Goal: Task Accomplishment & Management: Manage account settings

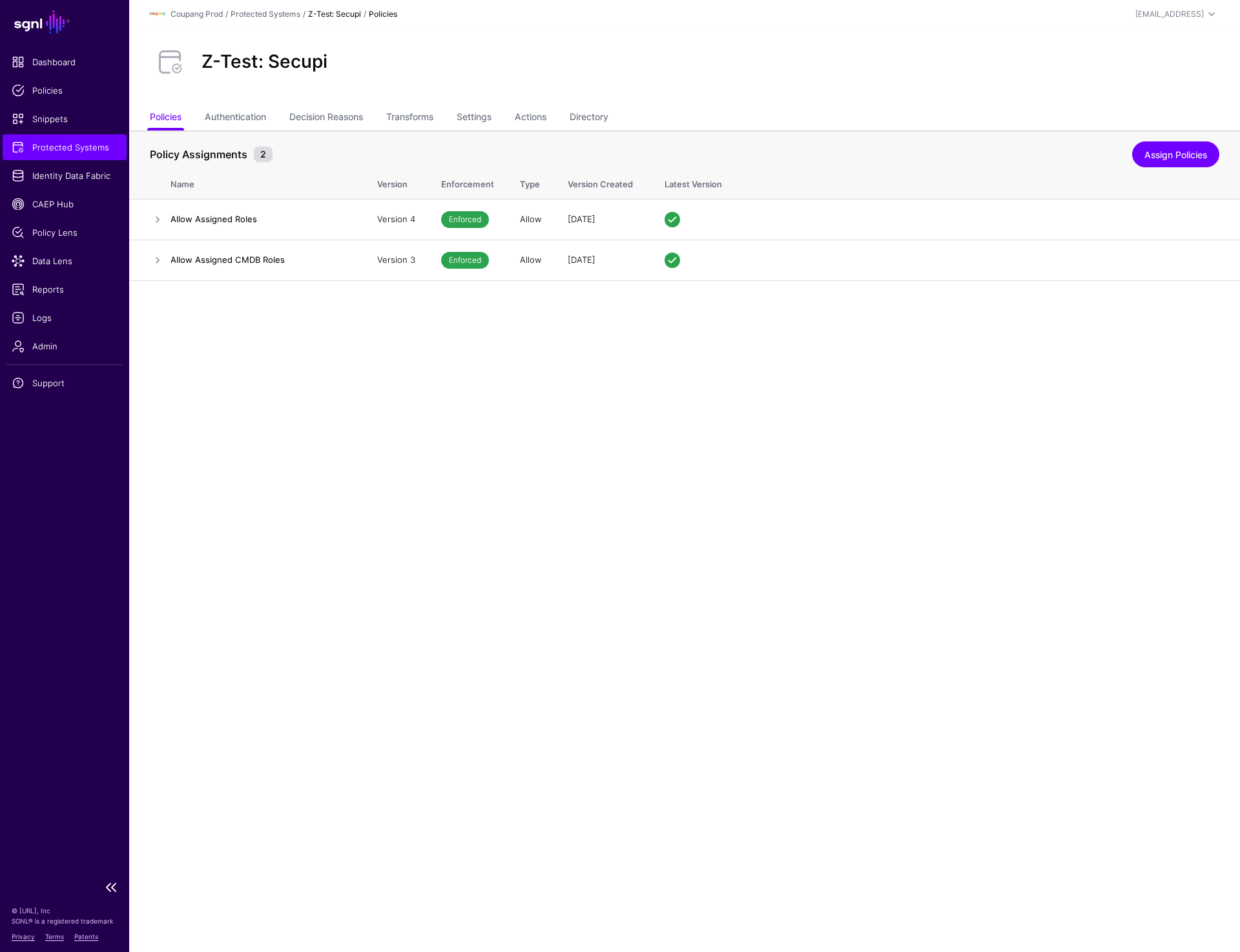
click at [66, 146] on span "Protected Systems" at bounding box center [65, 147] width 106 height 13
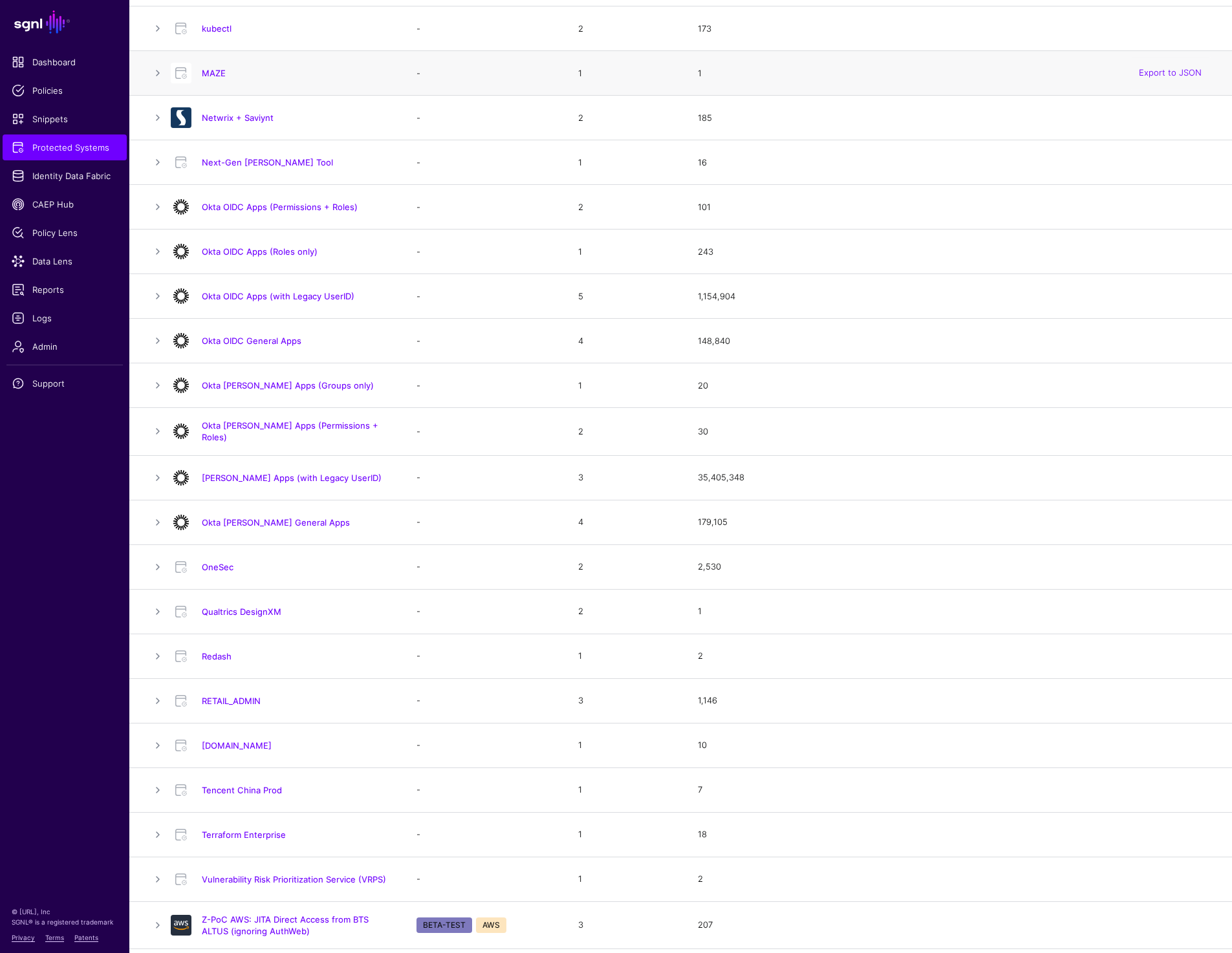
scroll to position [865, 0]
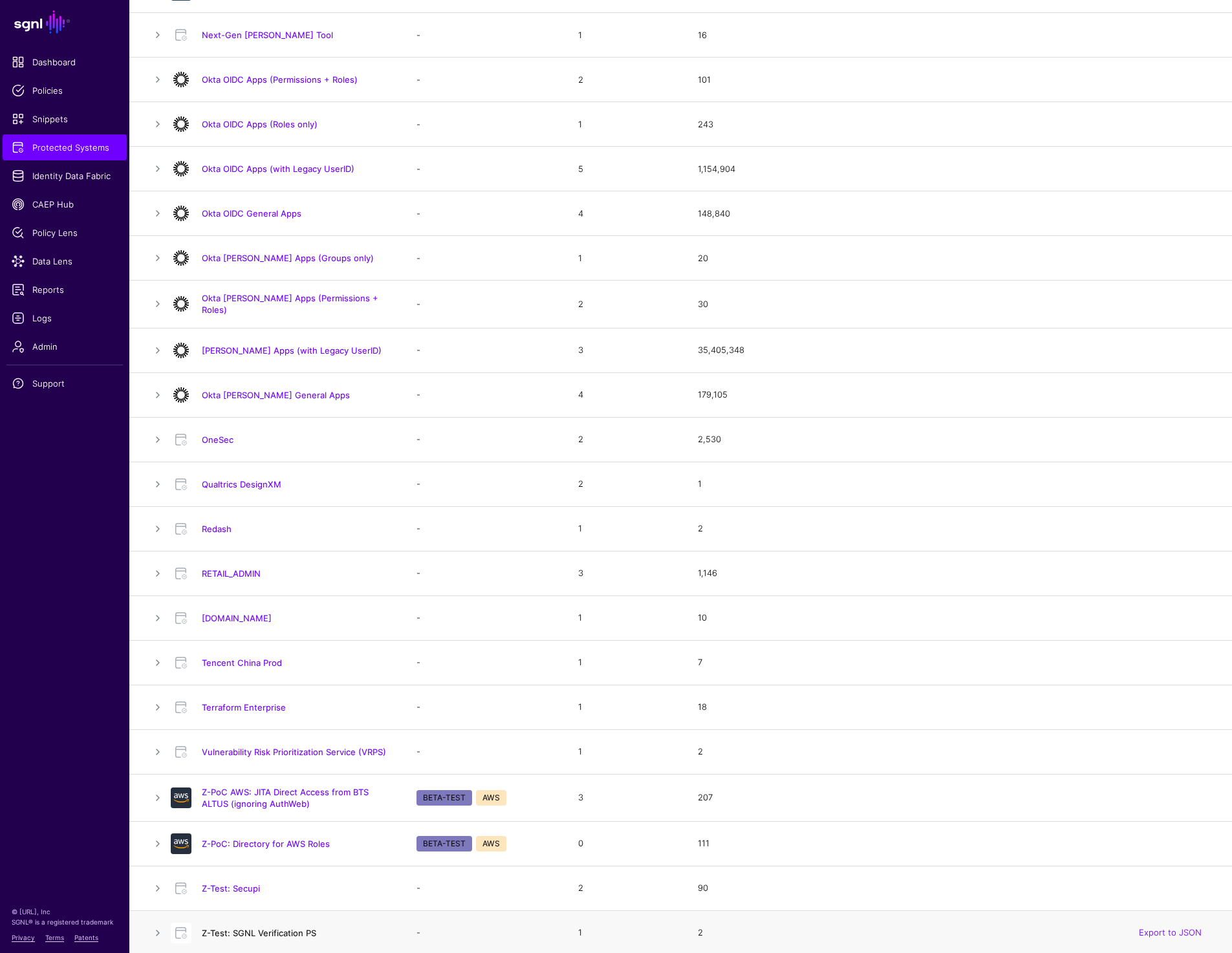
click at [244, 930] on link "Z-Test: SGNL Verification PS" at bounding box center [259, 933] width 114 height 11
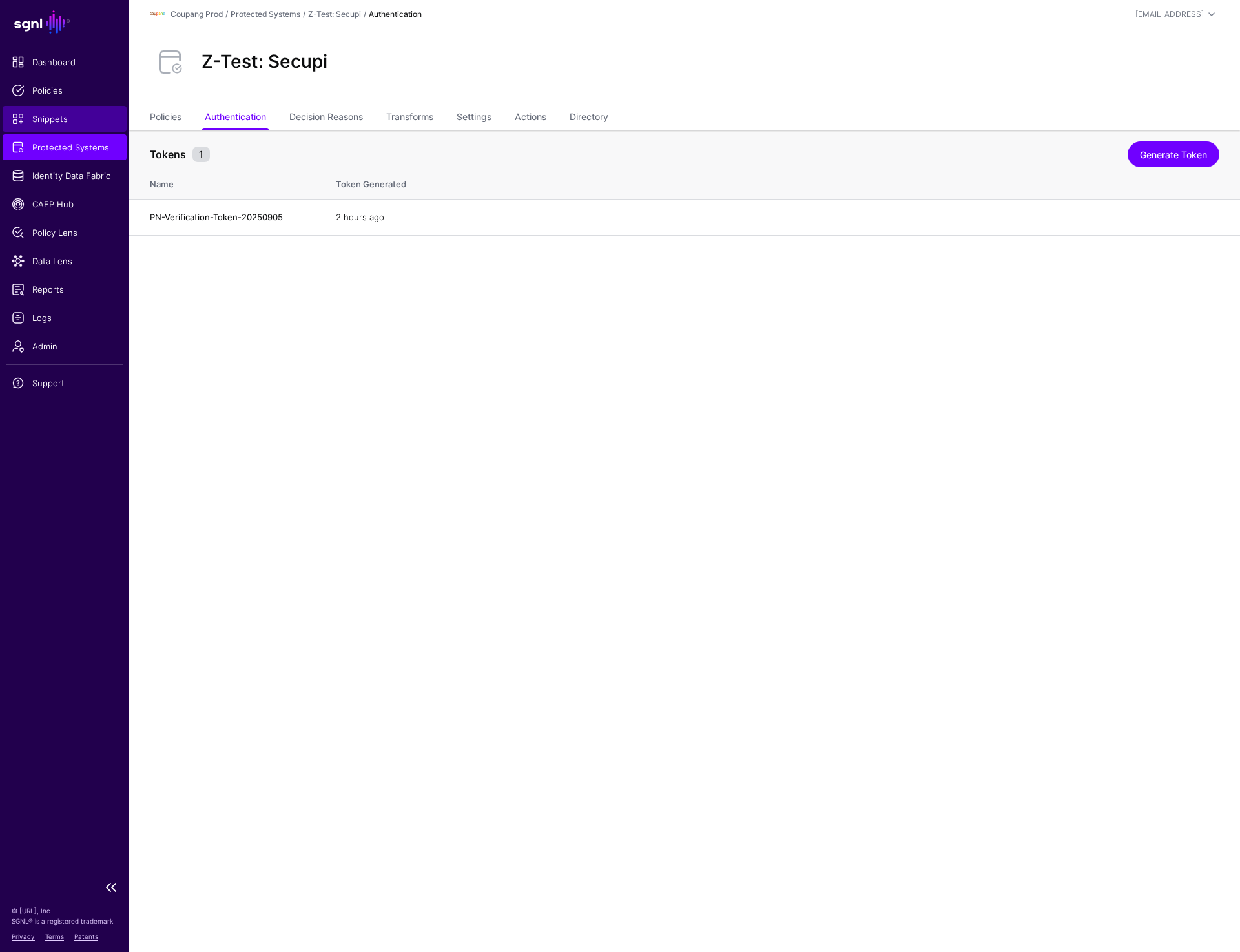
click at [46, 122] on span "Snippets" at bounding box center [65, 119] width 106 height 13
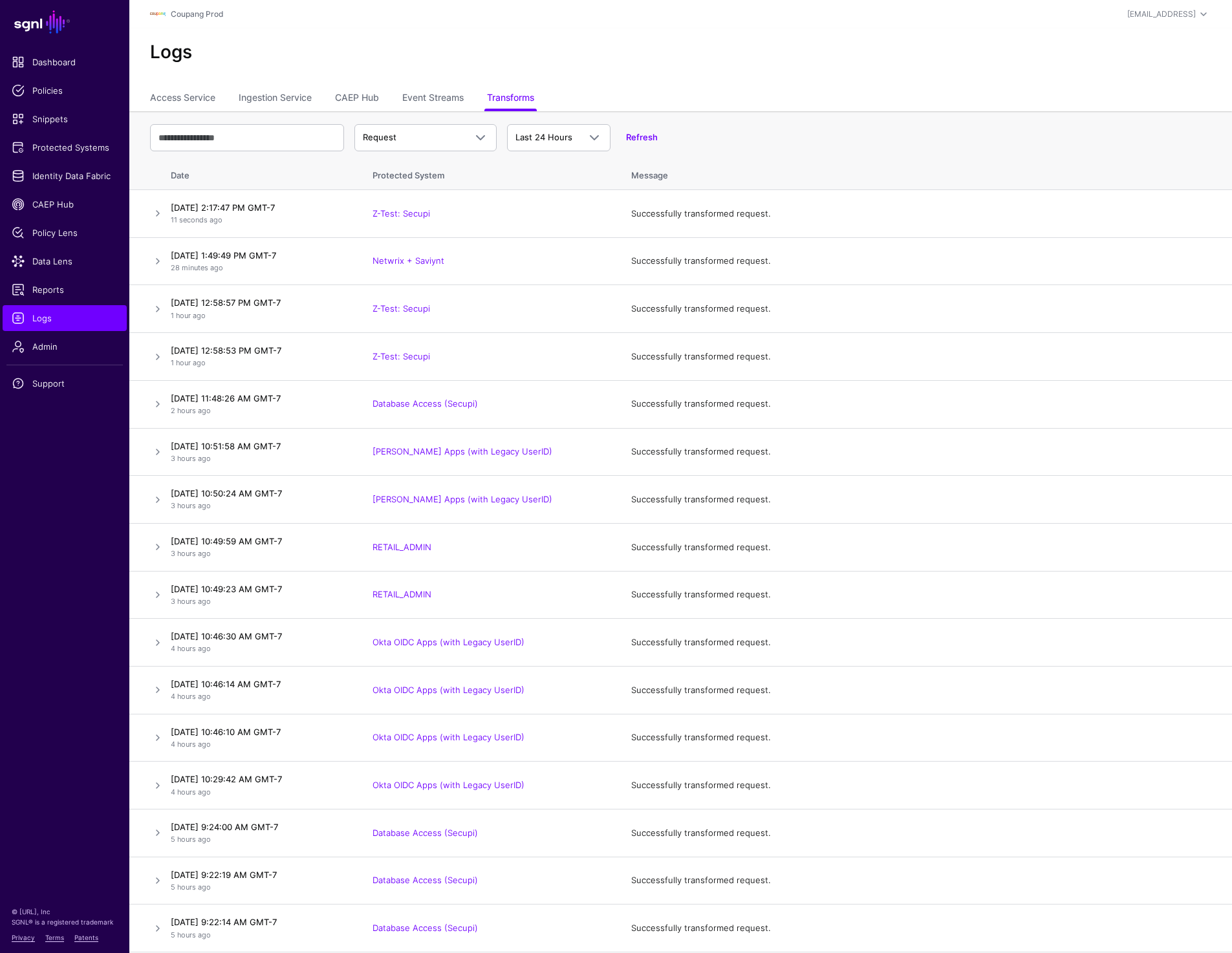
click at [979, 40] on div "Logs" at bounding box center [680, 58] width 1103 height 58
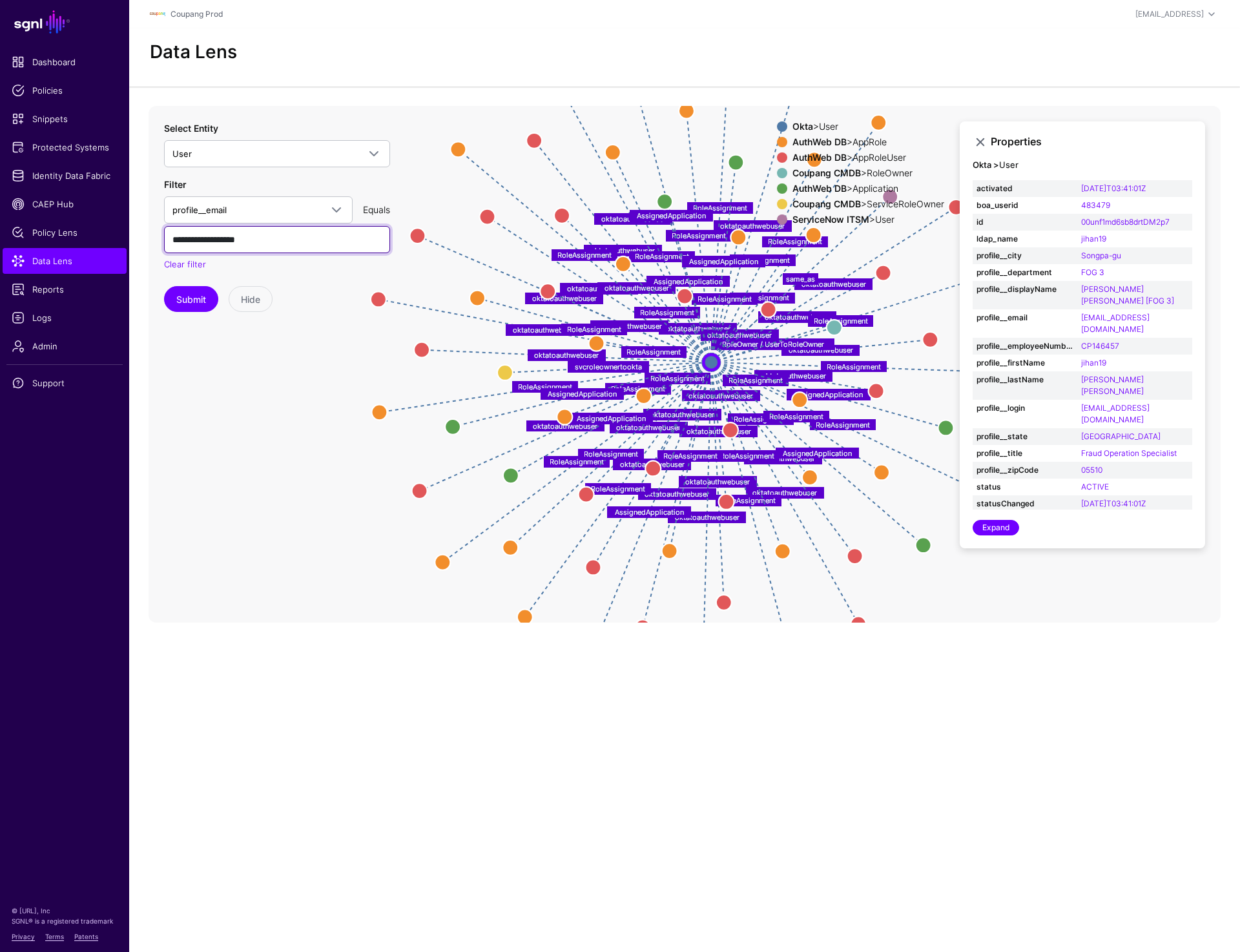
click at [293, 239] on input "**********" at bounding box center [277, 239] width 226 height 27
paste input "****"
type input "**********"
click at [185, 294] on button "Submit" at bounding box center [191, 299] width 54 height 26
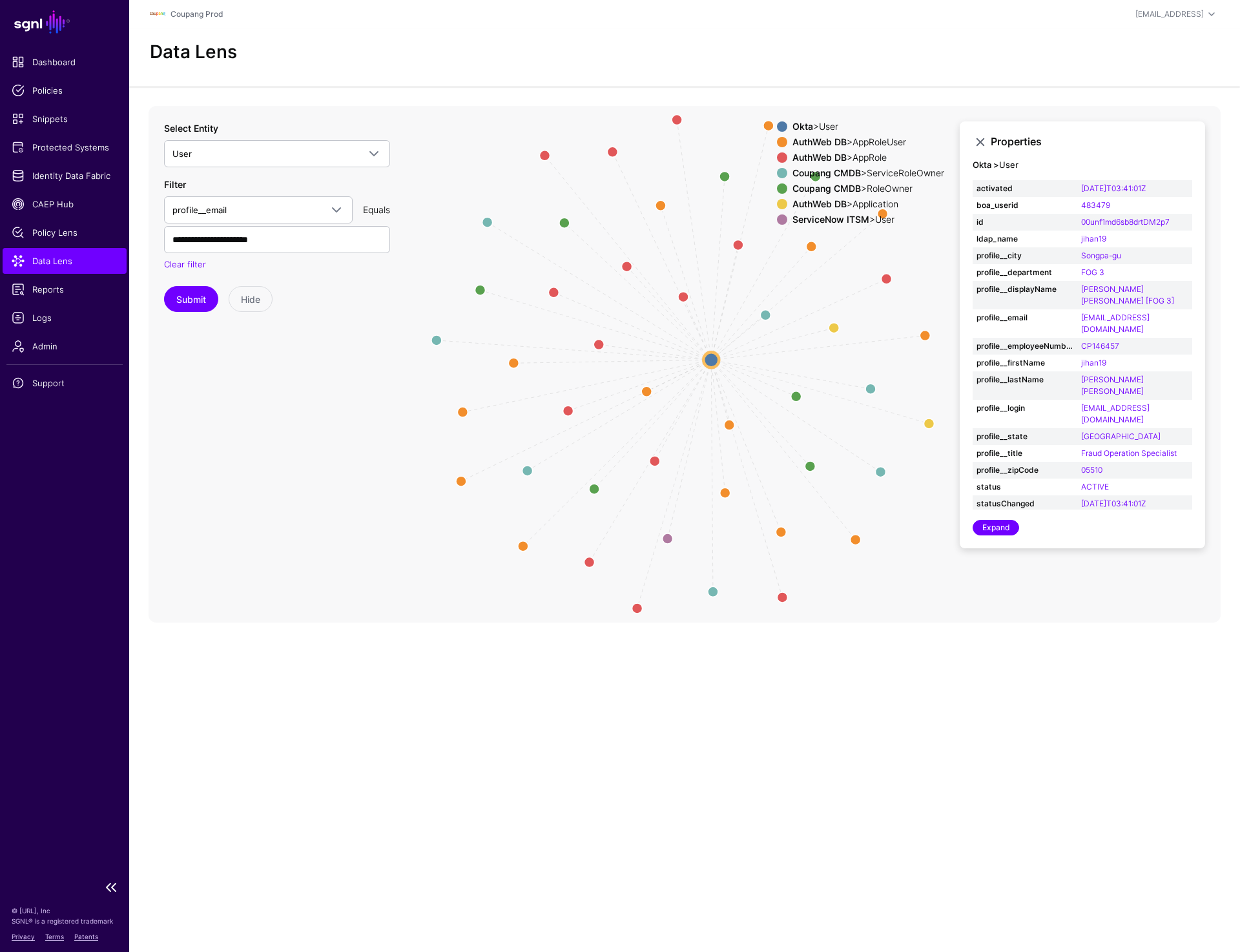
click at [76, 262] on span "Data Lens" at bounding box center [65, 261] width 106 height 13
click at [184, 300] on button "Submit" at bounding box center [191, 299] width 54 height 26
click at [713, 359] on circle at bounding box center [710, 359] width 15 height 15
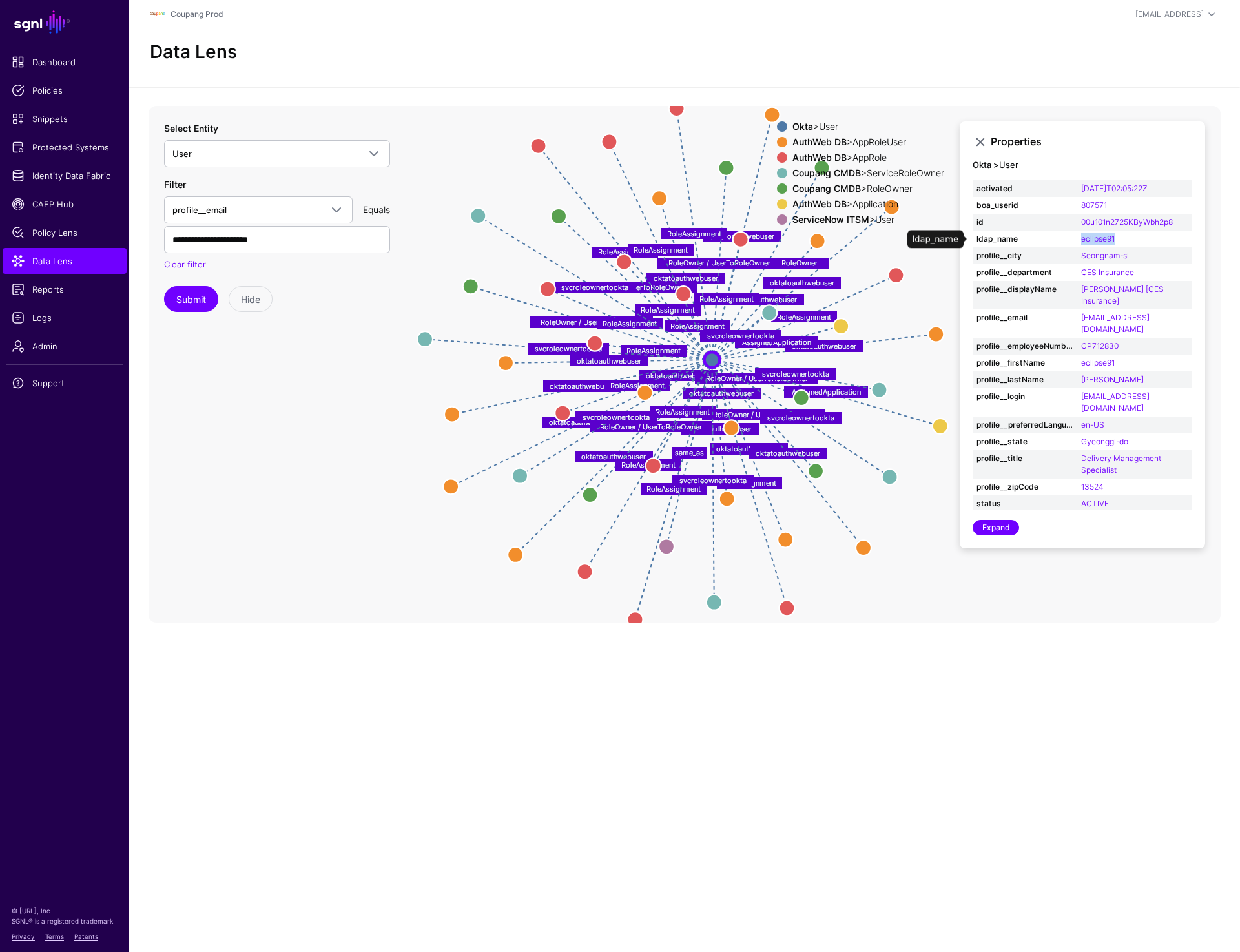
drag, startPoint x: 1127, startPoint y: 237, endPoint x: 1078, endPoint y: 237, distance: 49.0
click at [1078, 237] on td "eclipse91" at bounding box center [1135, 239] width 115 height 17
copy link "eclipse91"
click at [44, 259] on span "Data Lens" at bounding box center [65, 261] width 106 height 13
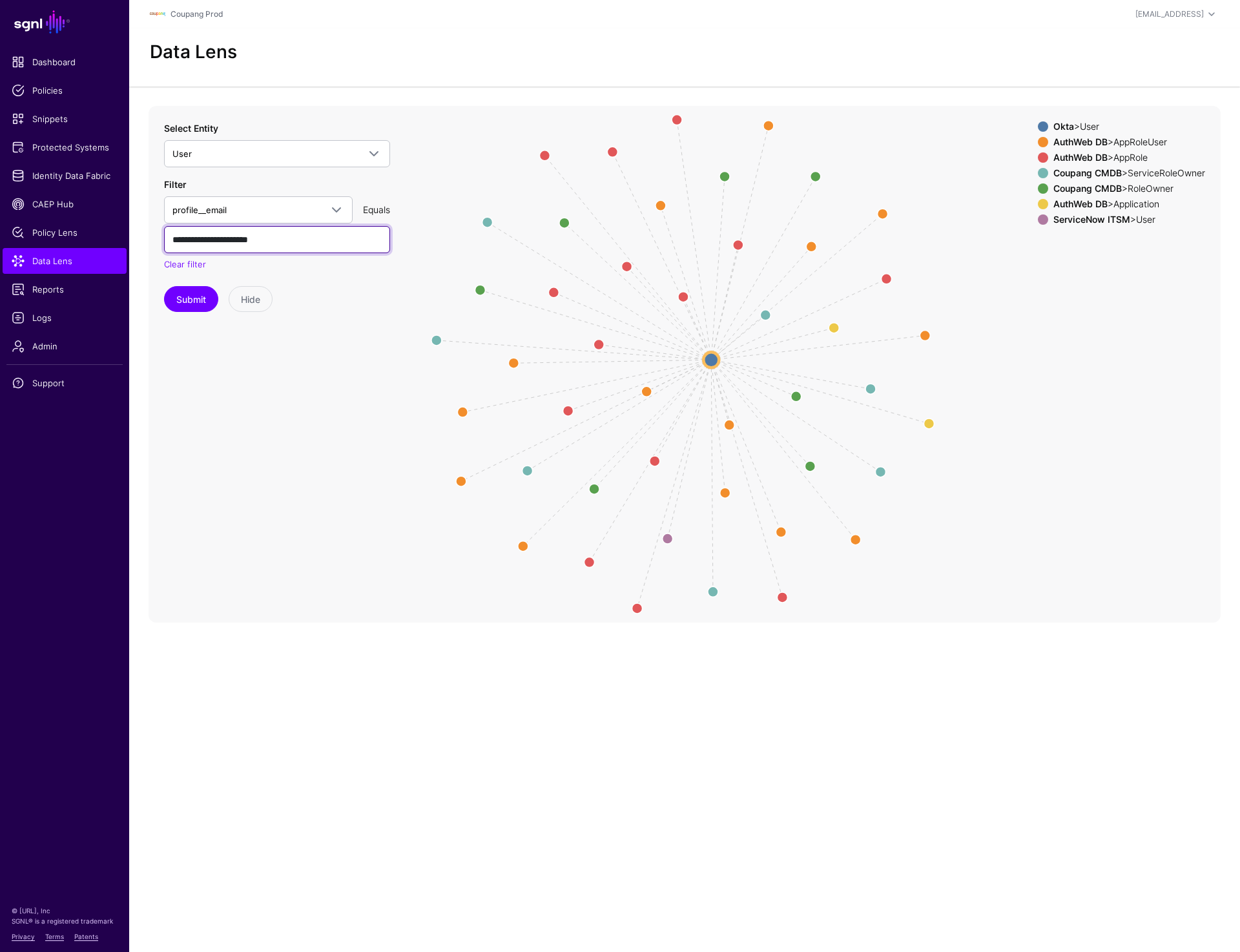
click at [267, 245] on input "**********" at bounding box center [277, 239] width 226 height 27
paste input "text"
type input "**********"
click at [178, 294] on button "Submit" at bounding box center [191, 299] width 54 height 26
click at [298, 243] on input "**********" at bounding box center [277, 239] width 226 height 27
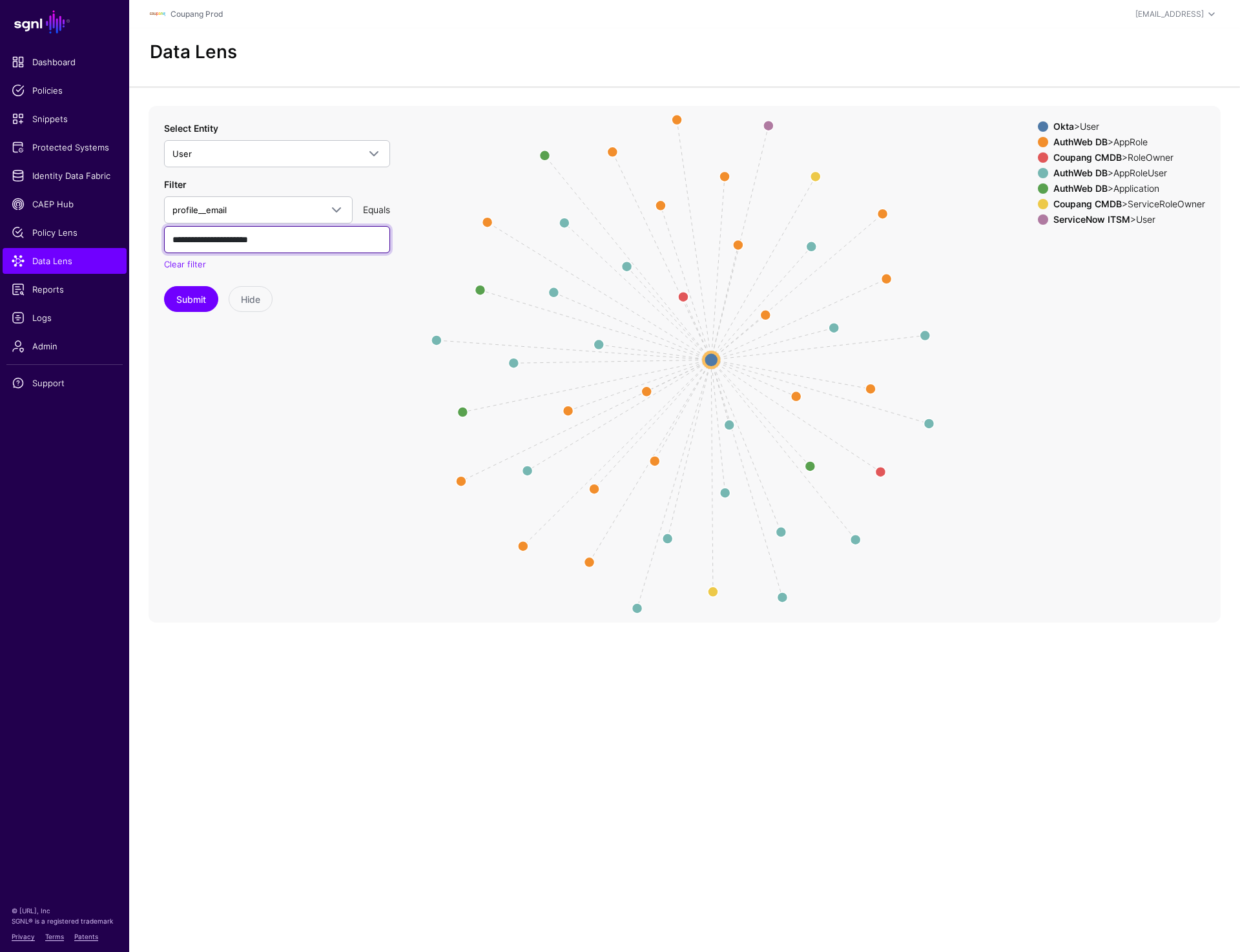
paste input "text"
type input "**********"
click at [192, 296] on button "Submit" at bounding box center [191, 299] width 54 height 26
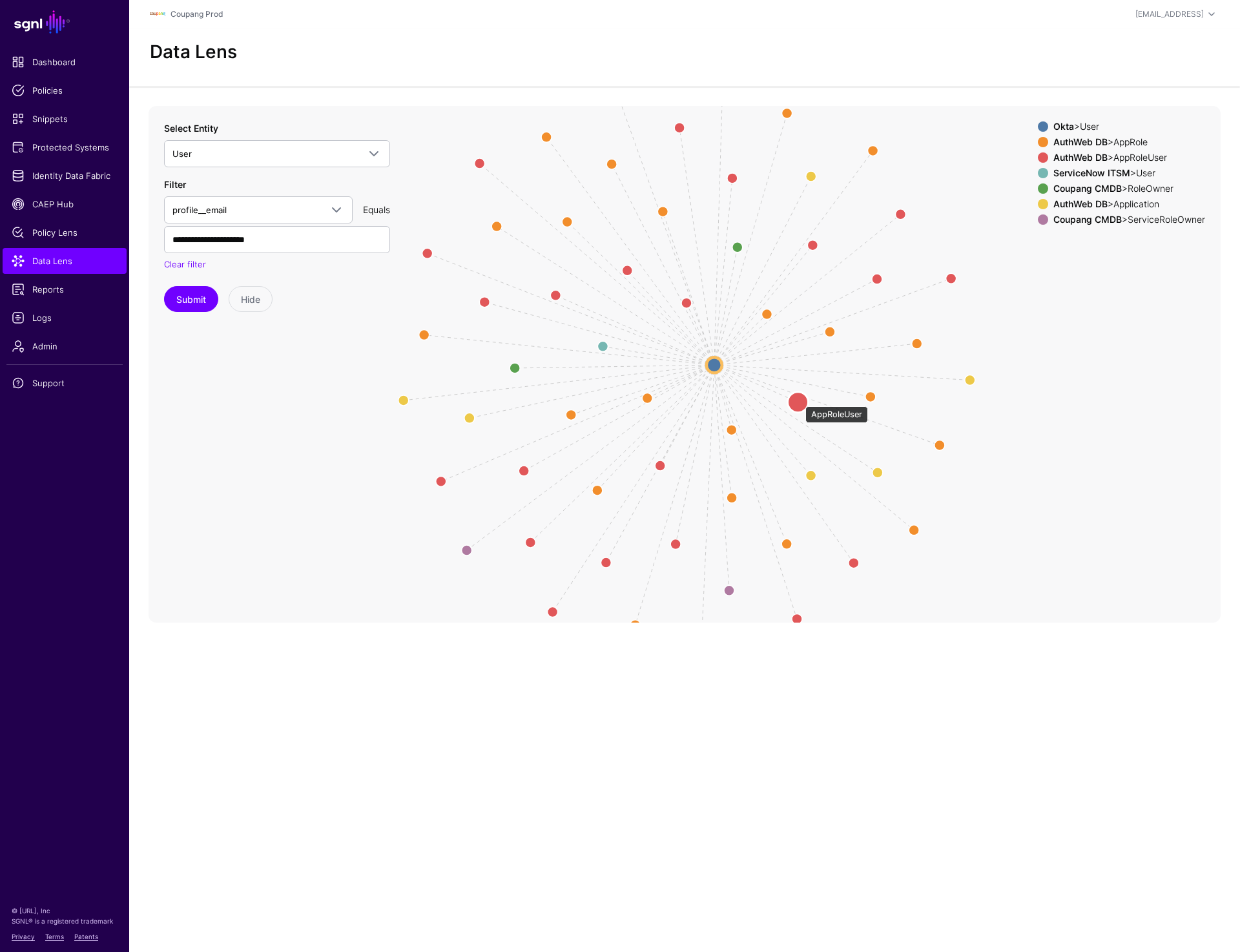
click at [799, 400] on circle at bounding box center [798, 401] width 21 height 21
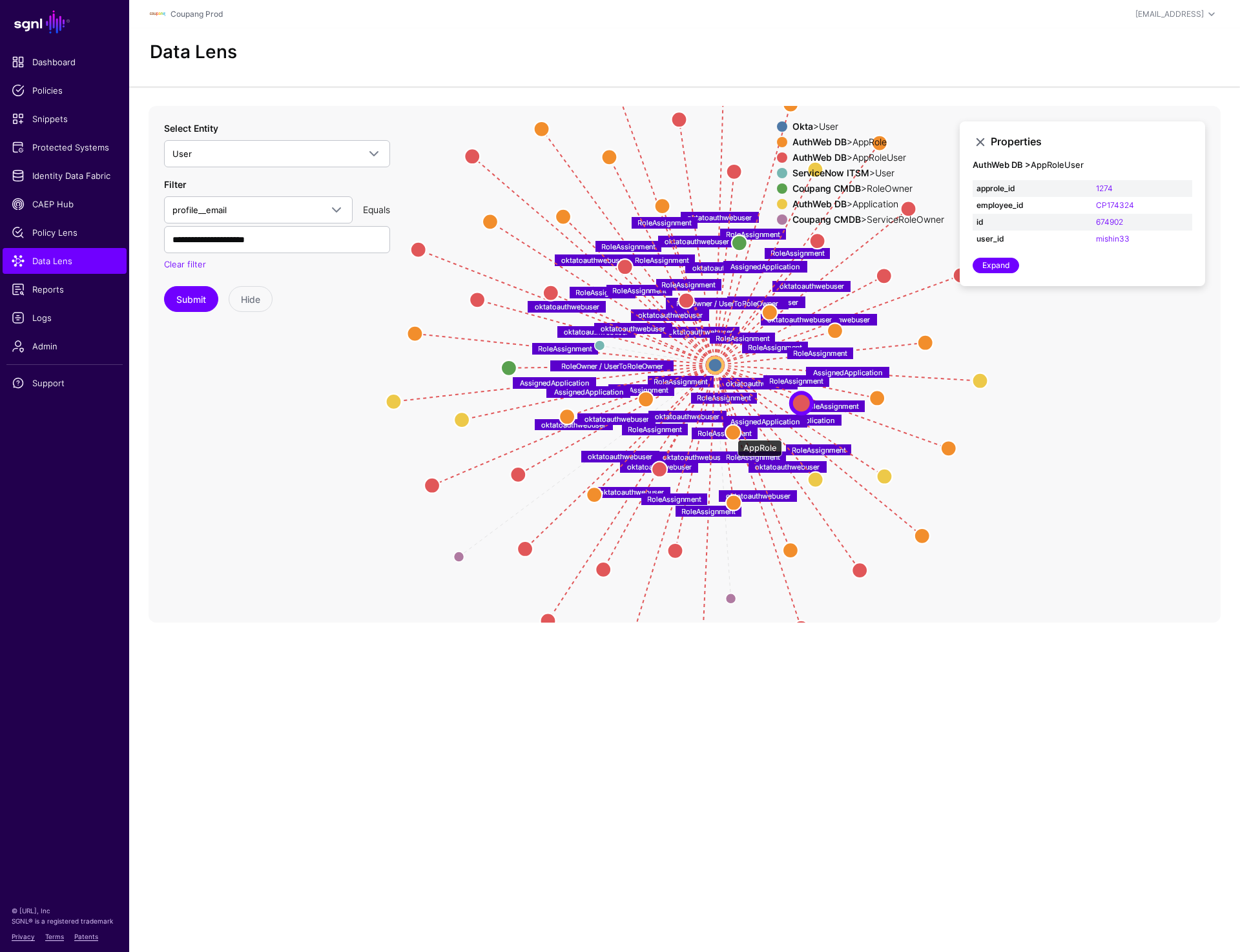
click at [733, 432] on circle at bounding box center [733, 432] width 15 height 15
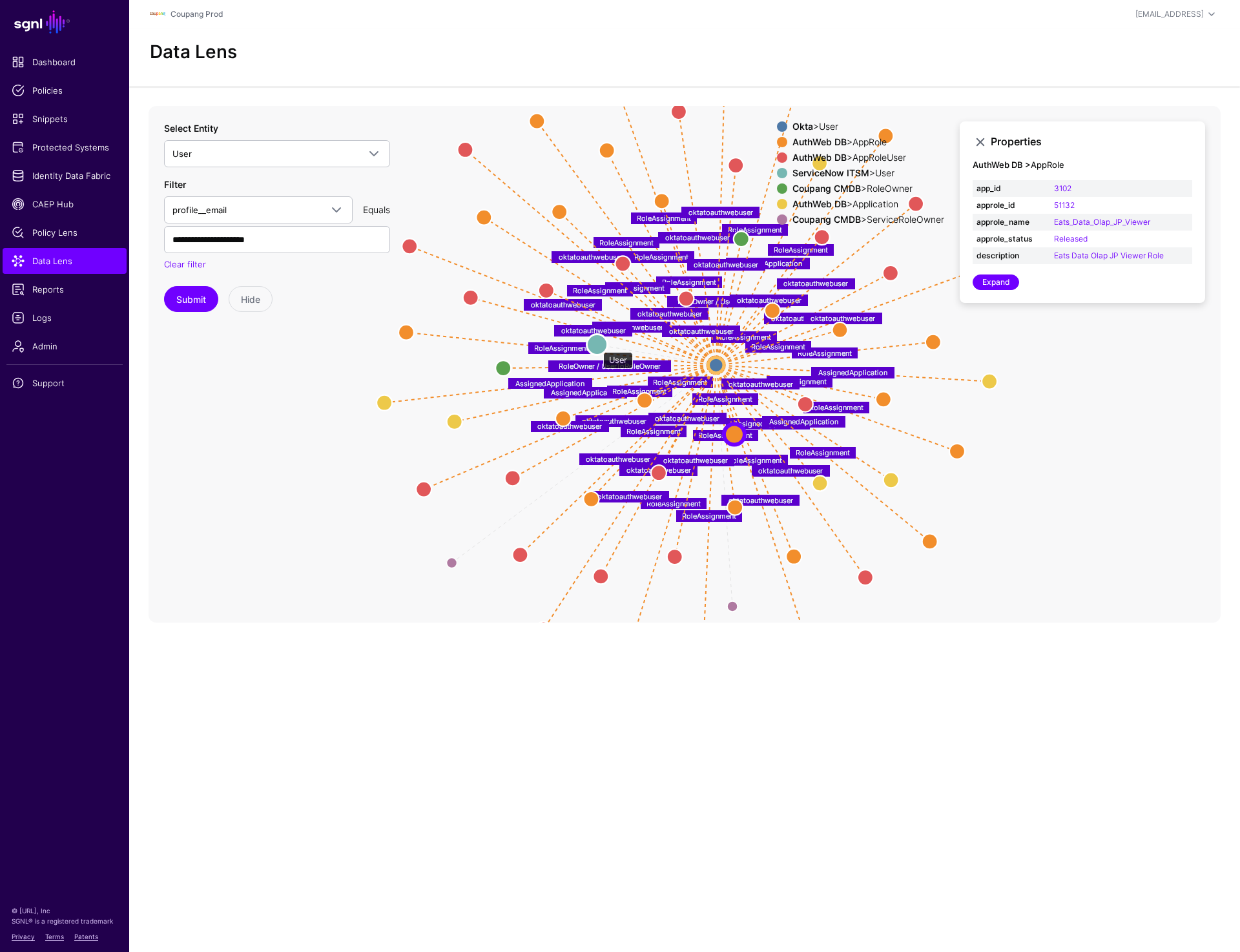
click at [597, 345] on circle at bounding box center [597, 344] width 21 height 21
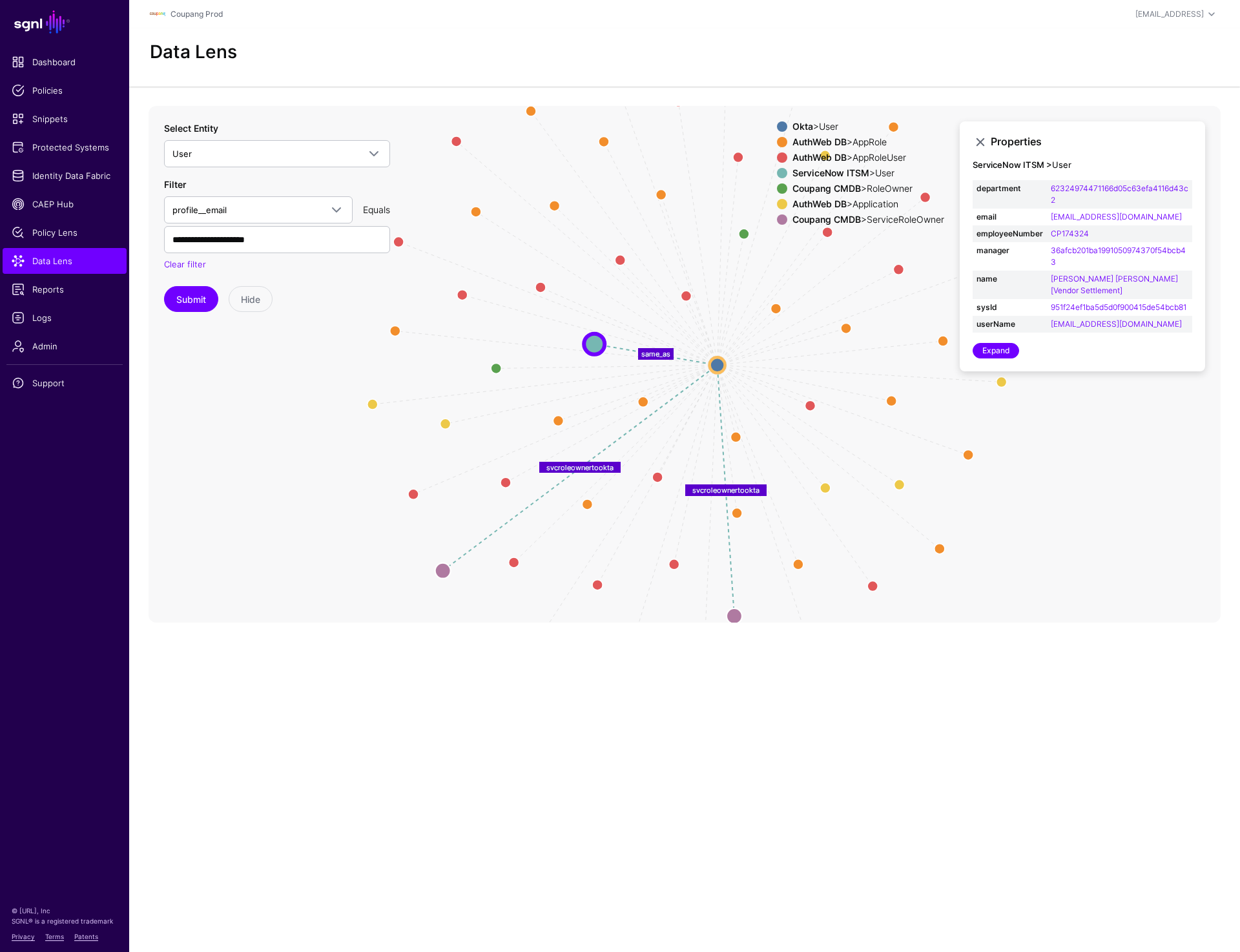
click at [778, 216] on span at bounding box center [782, 219] width 11 height 11
click at [778, 186] on span at bounding box center [782, 189] width 11 height 11
click at [777, 168] on span at bounding box center [782, 173] width 11 height 11
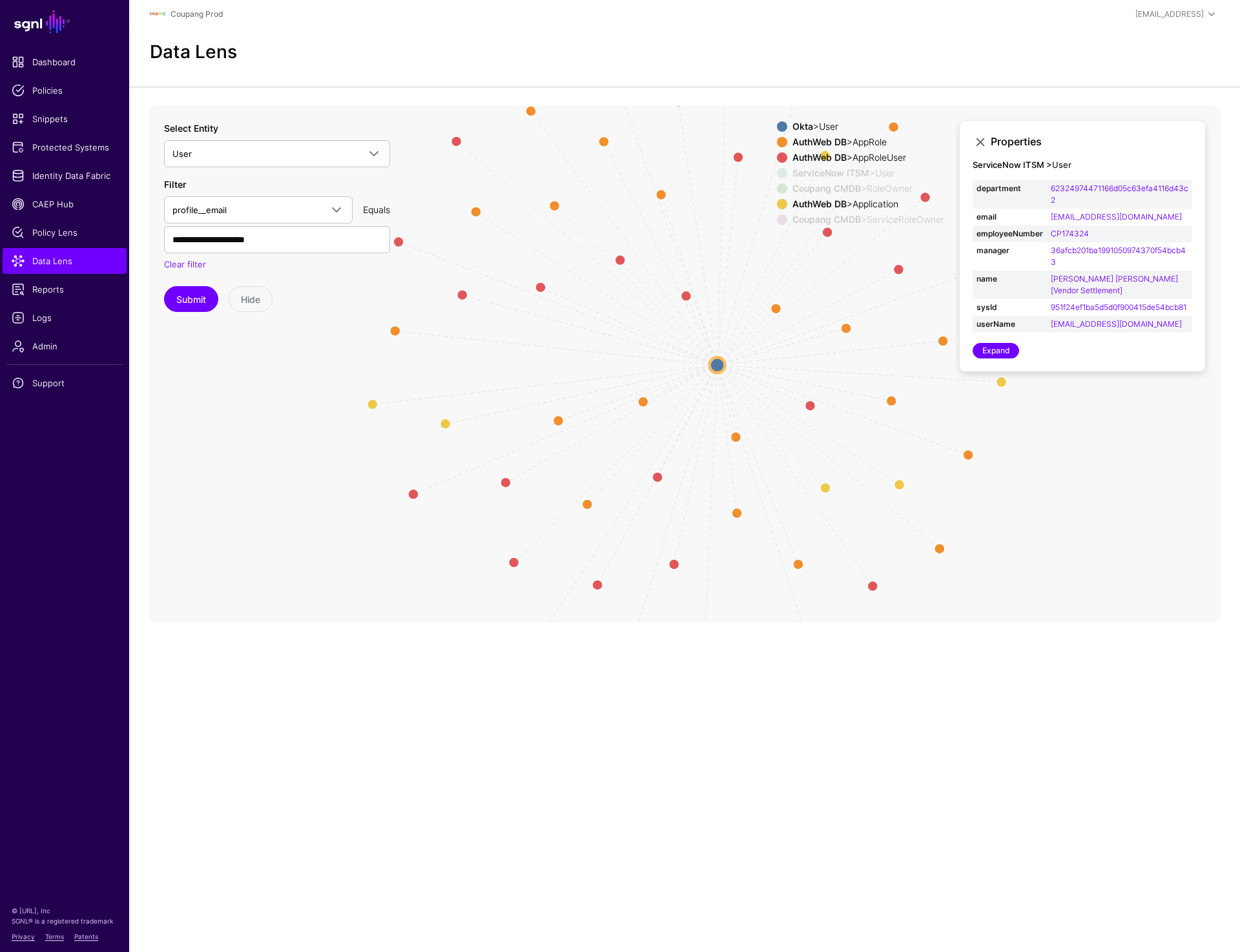
click at [777, 152] on span at bounding box center [782, 158] width 11 height 11
click at [777, 141] on span at bounding box center [782, 143] width 11 height 11
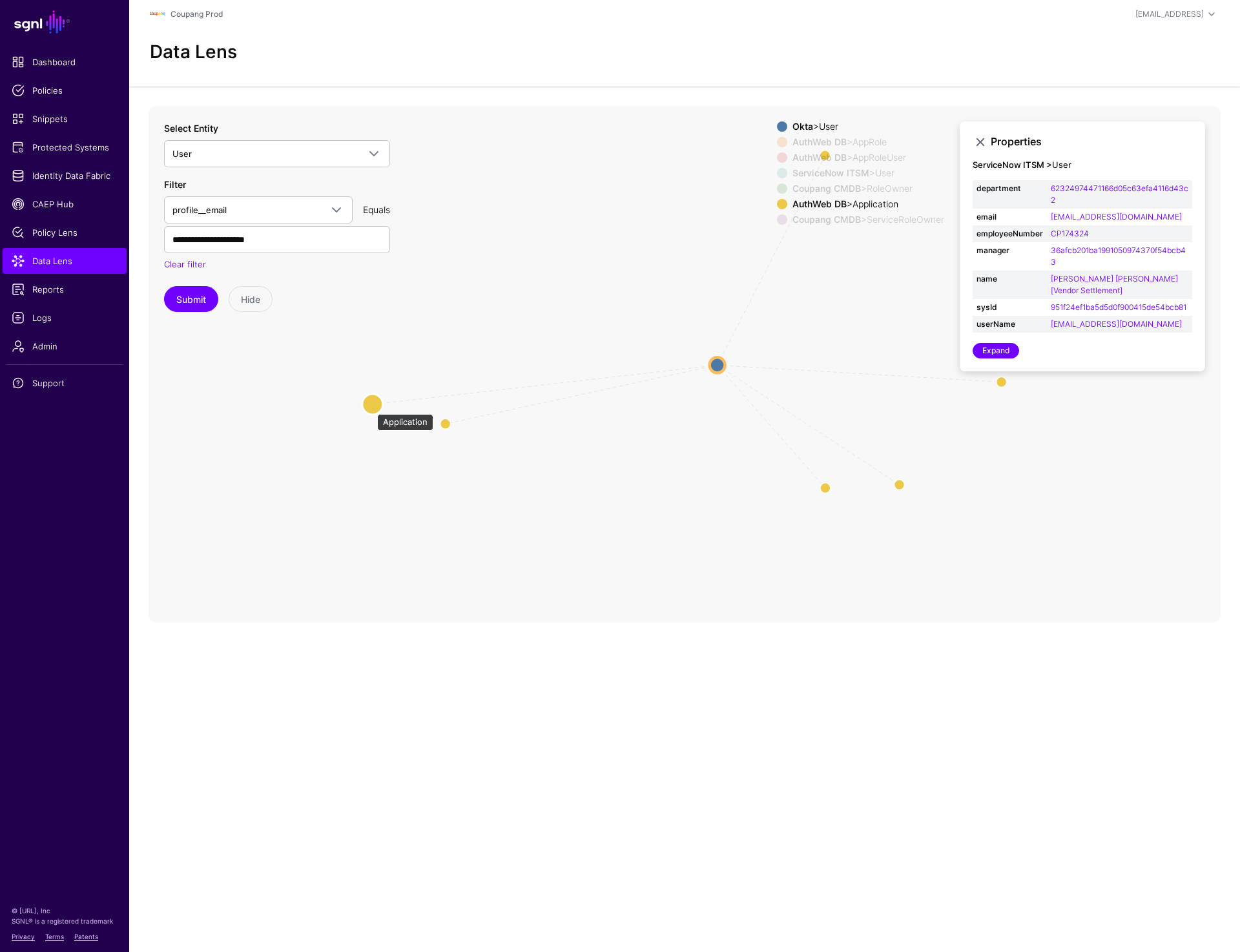
click at [371, 406] on circle at bounding box center [373, 404] width 21 height 21
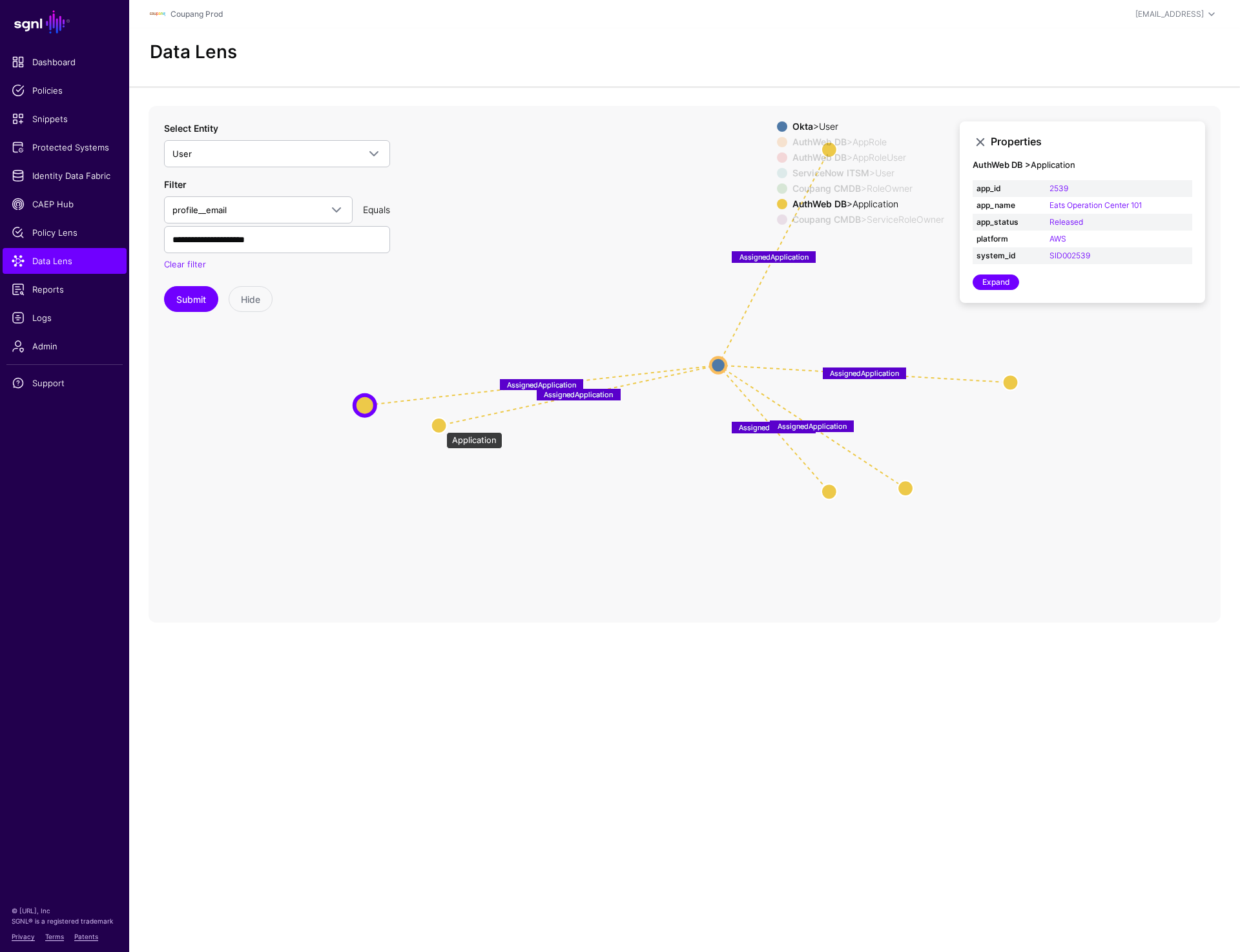
click at [440, 426] on circle at bounding box center [439, 425] width 15 height 15
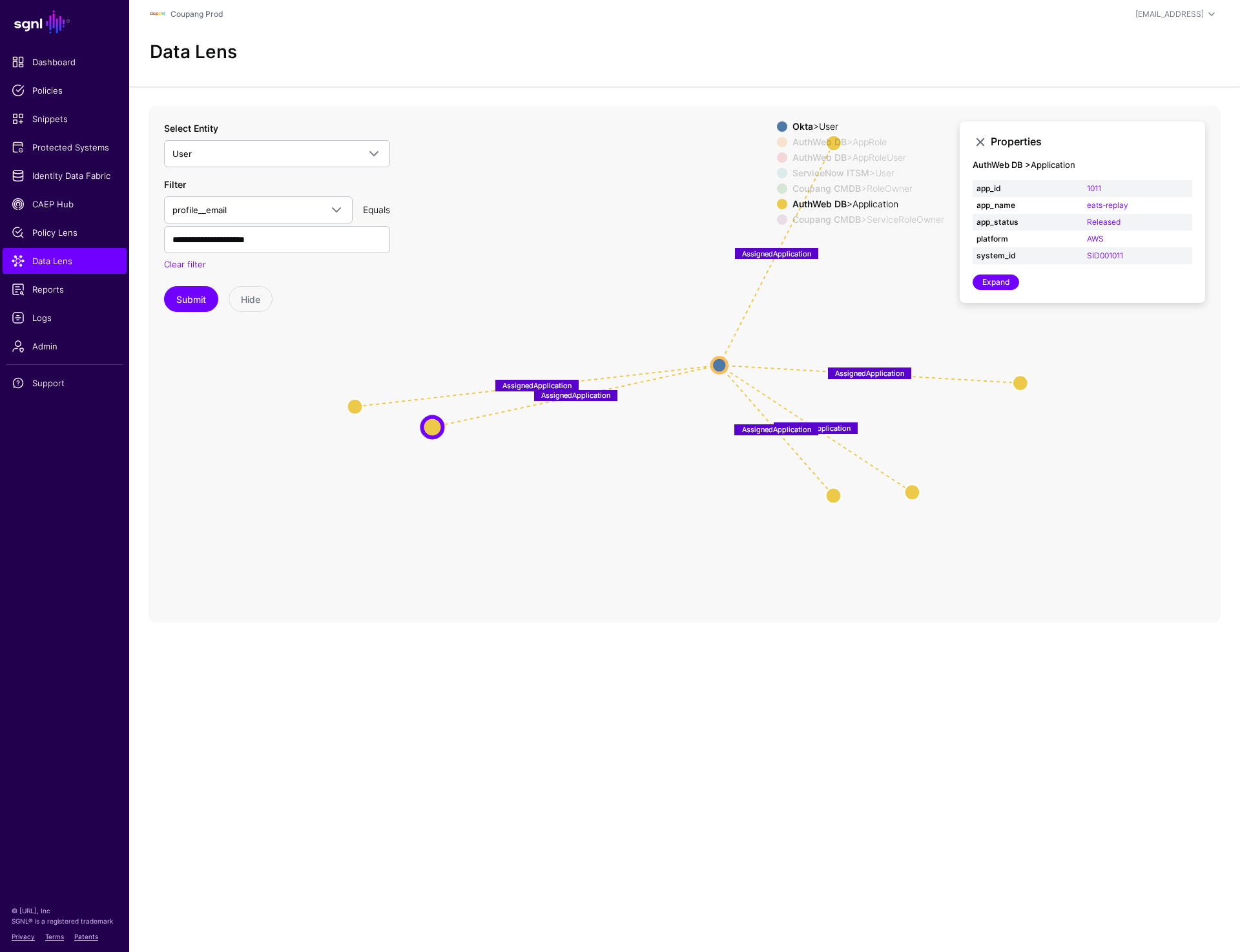
click at [834, 147] on div "Okta > User AuthWeb DB > AppRole AuthWeb DB > AppRoleUser ServiceNow ITSM > Use…" at bounding box center [861, 176] width 167 height 109
click at [832, 147] on strong "AuthWeb DB" at bounding box center [820, 142] width 54 height 11
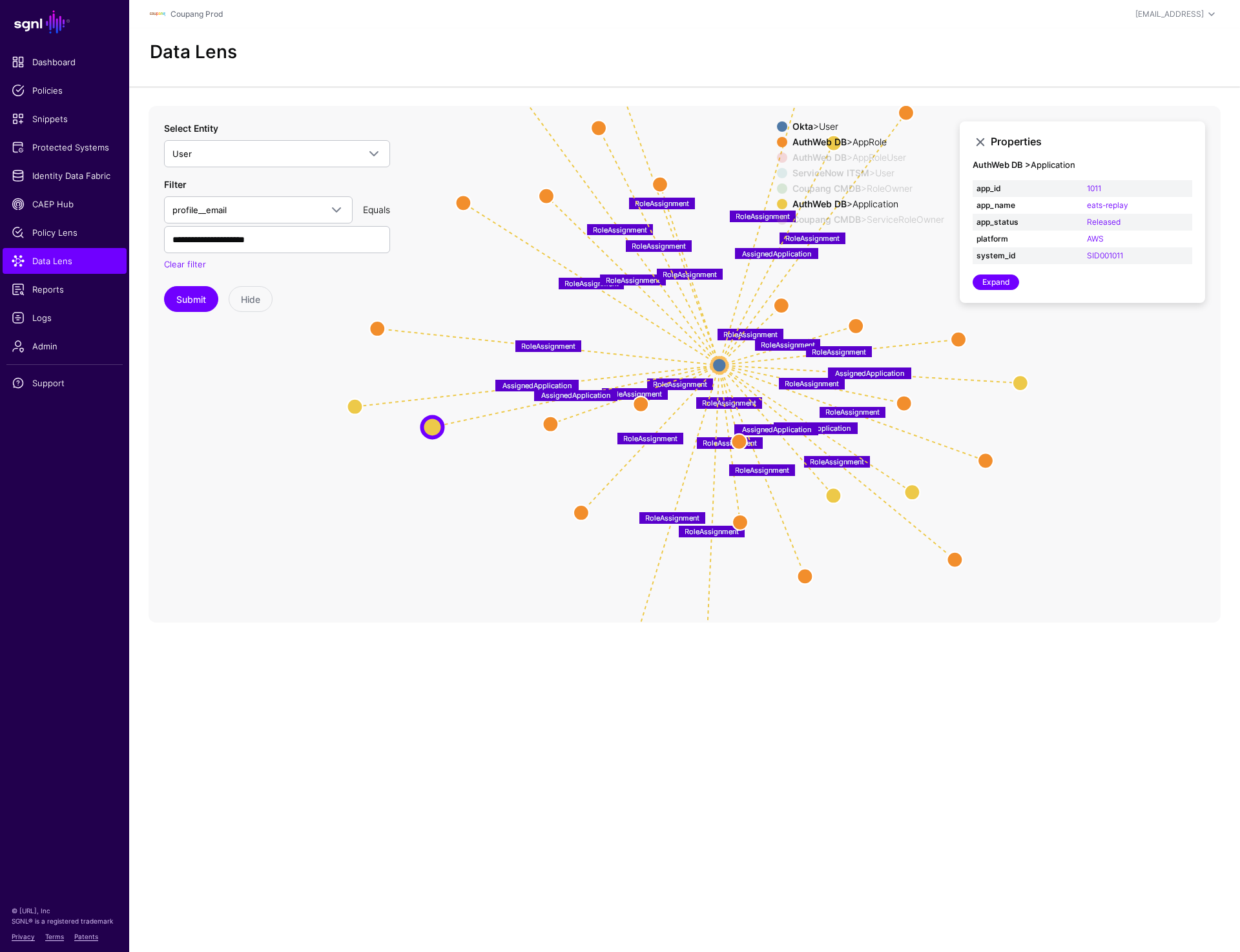
click at [832, 147] on strong "AuthWeb DB" at bounding box center [820, 142] width 54 height 11
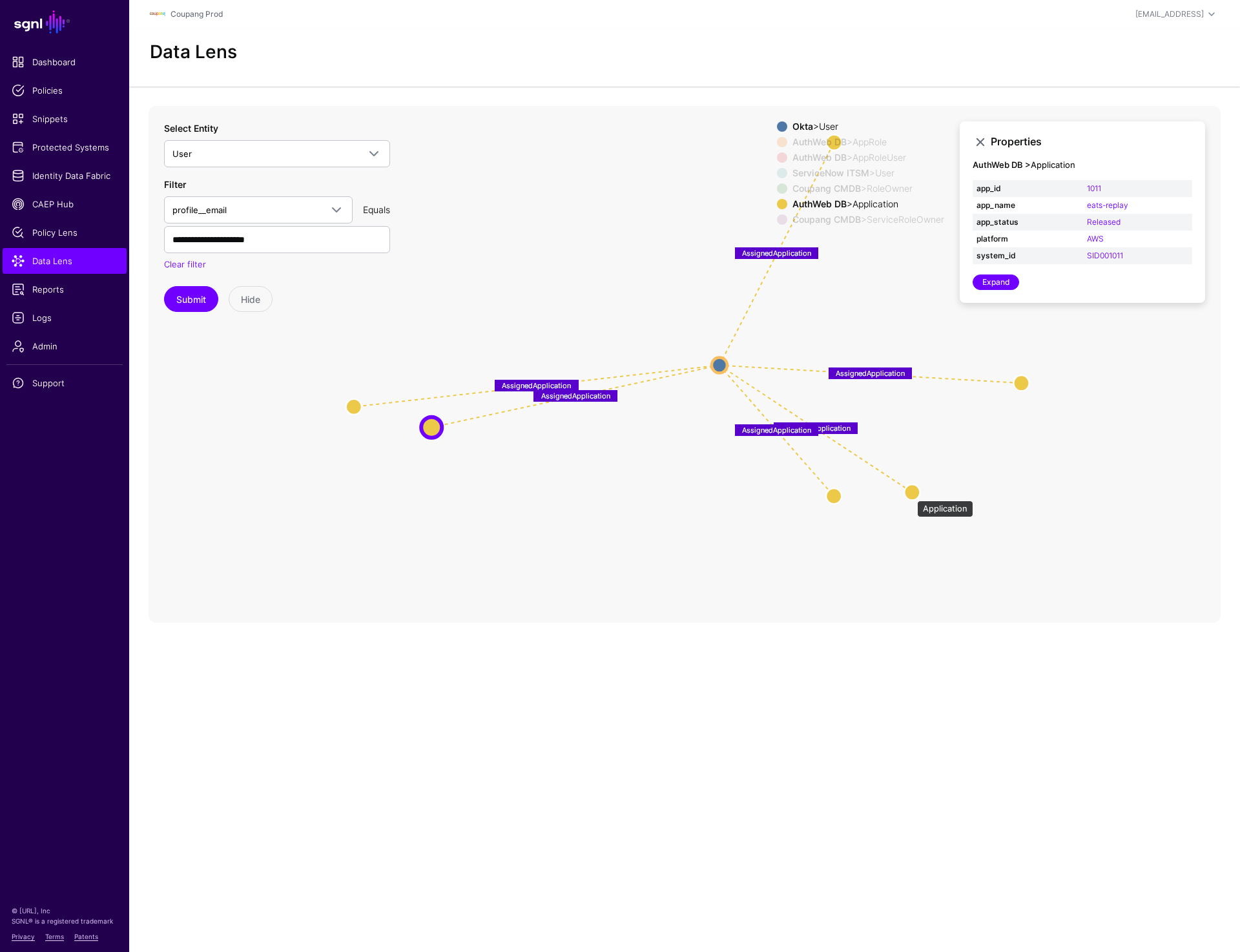
click at [911, 494] on circle at bounding box center [912, 492] width 15 height 15
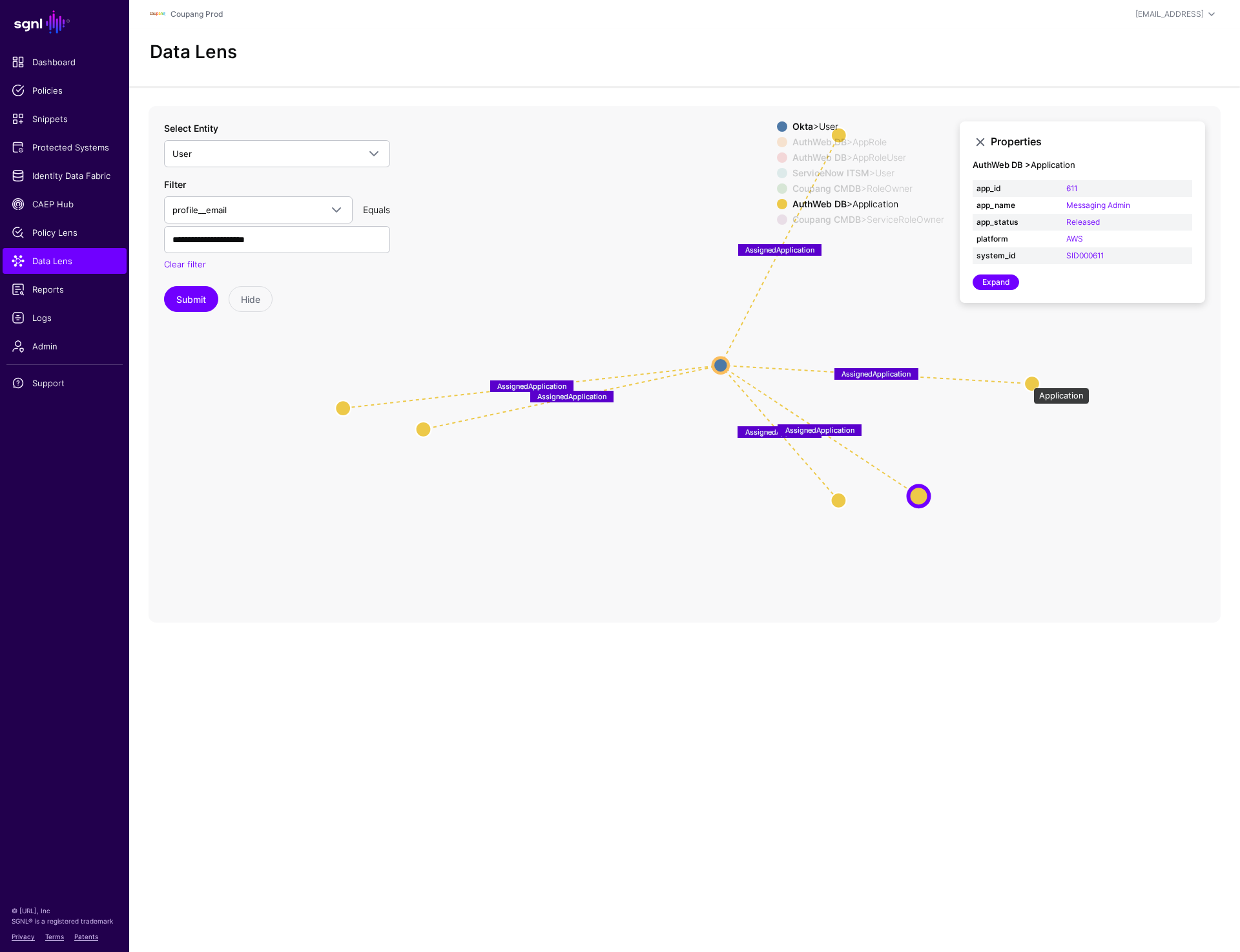
click at [1027, 381] on circle at bounding box center [1032, 383] width 15 height 15
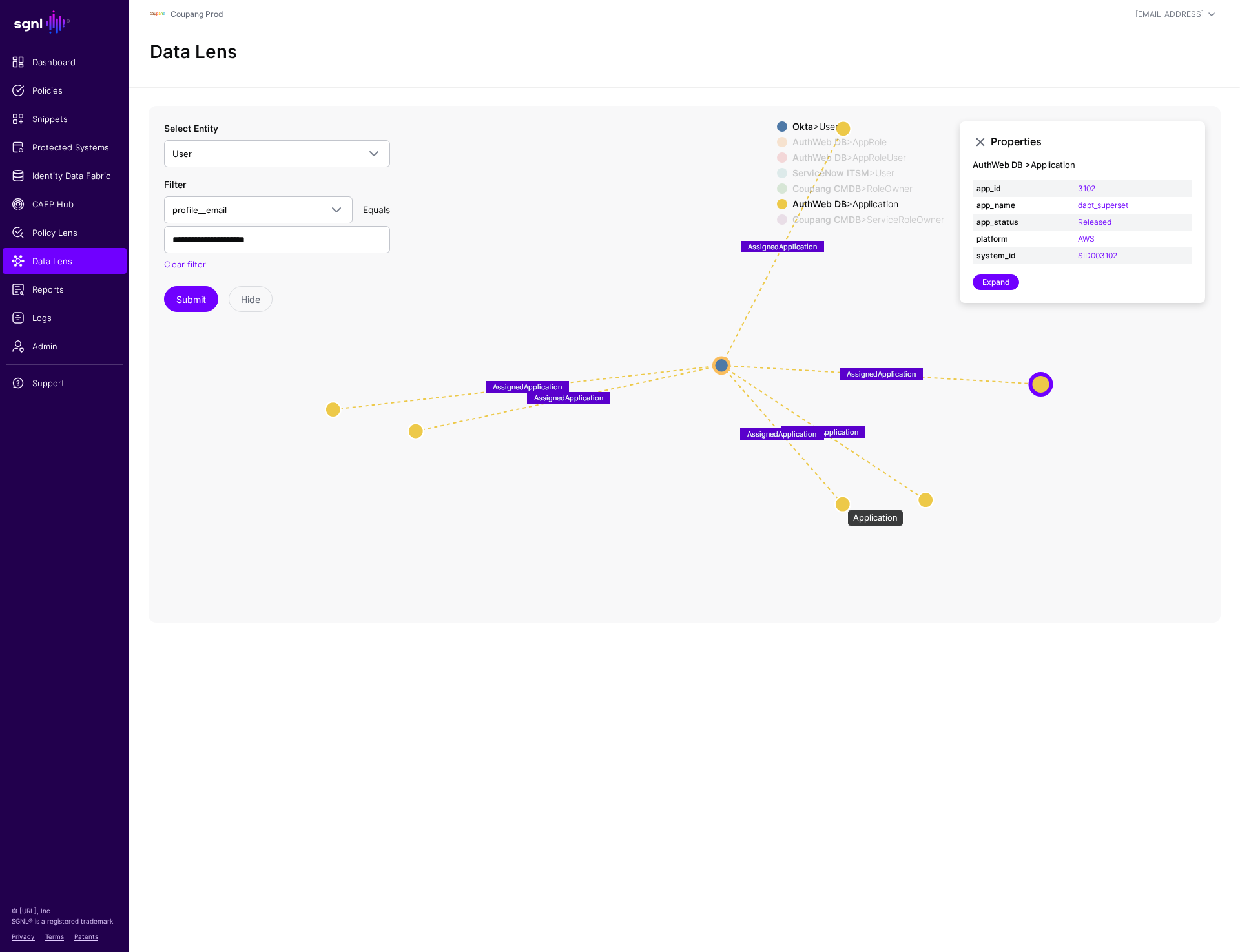
click at [841, 503] on circle at bounding box center [843, 503] width 15 height 15
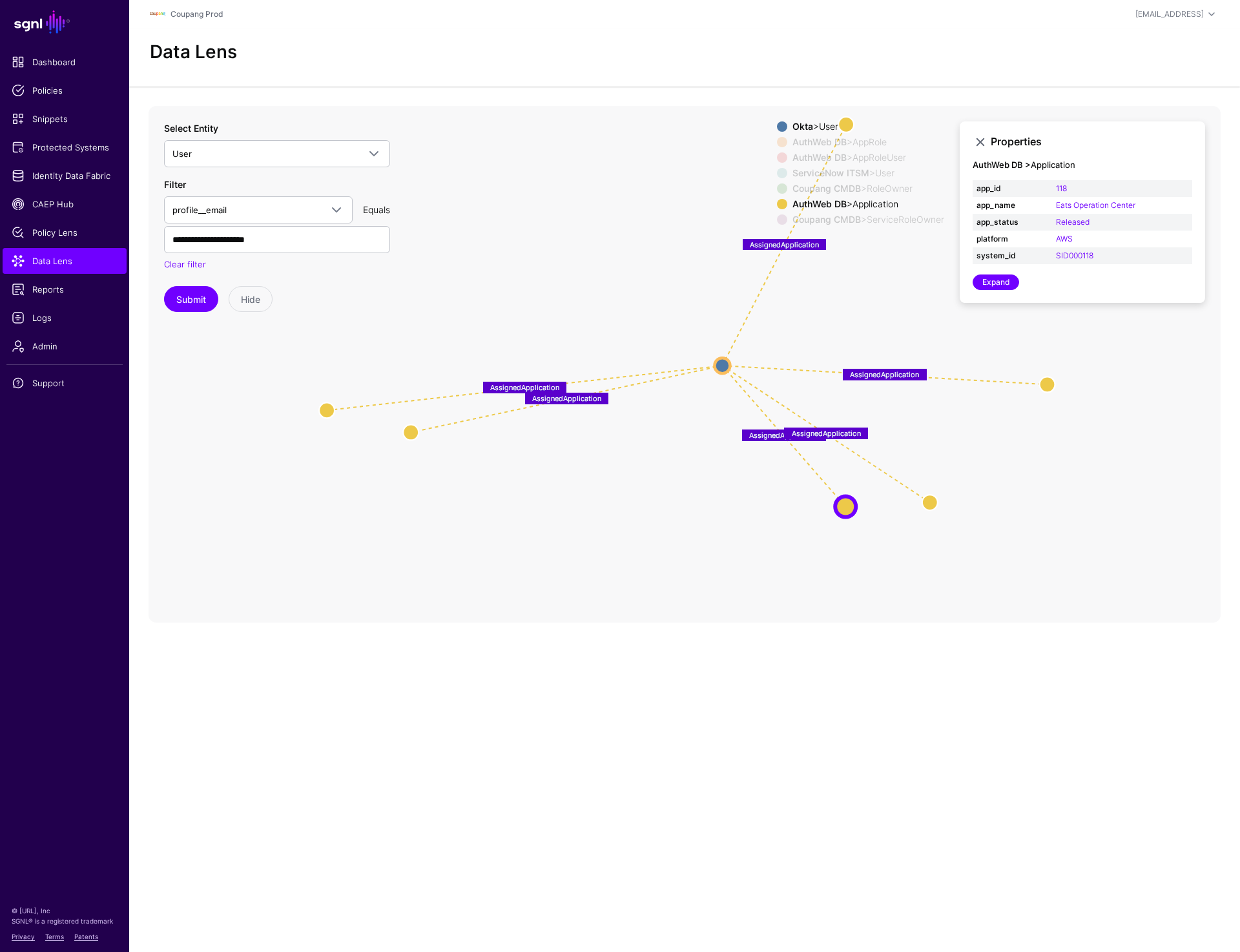
click at [844, 123] on div "Okta > User" at bounding box center [868, 127] width 157 height 11
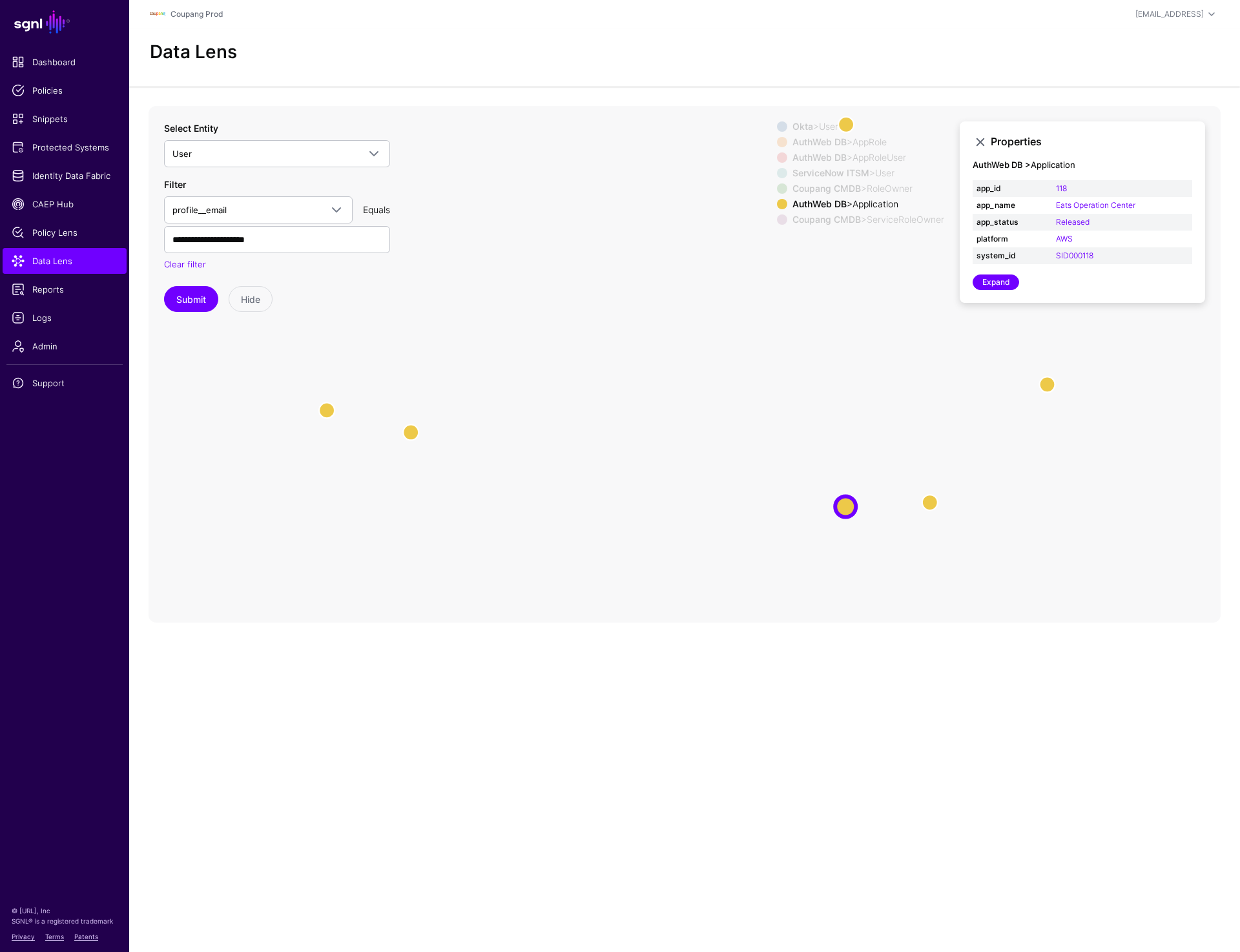
click at [846, 123] on div "Okta > User" at bounding box center [868, 127] width 157 height 11
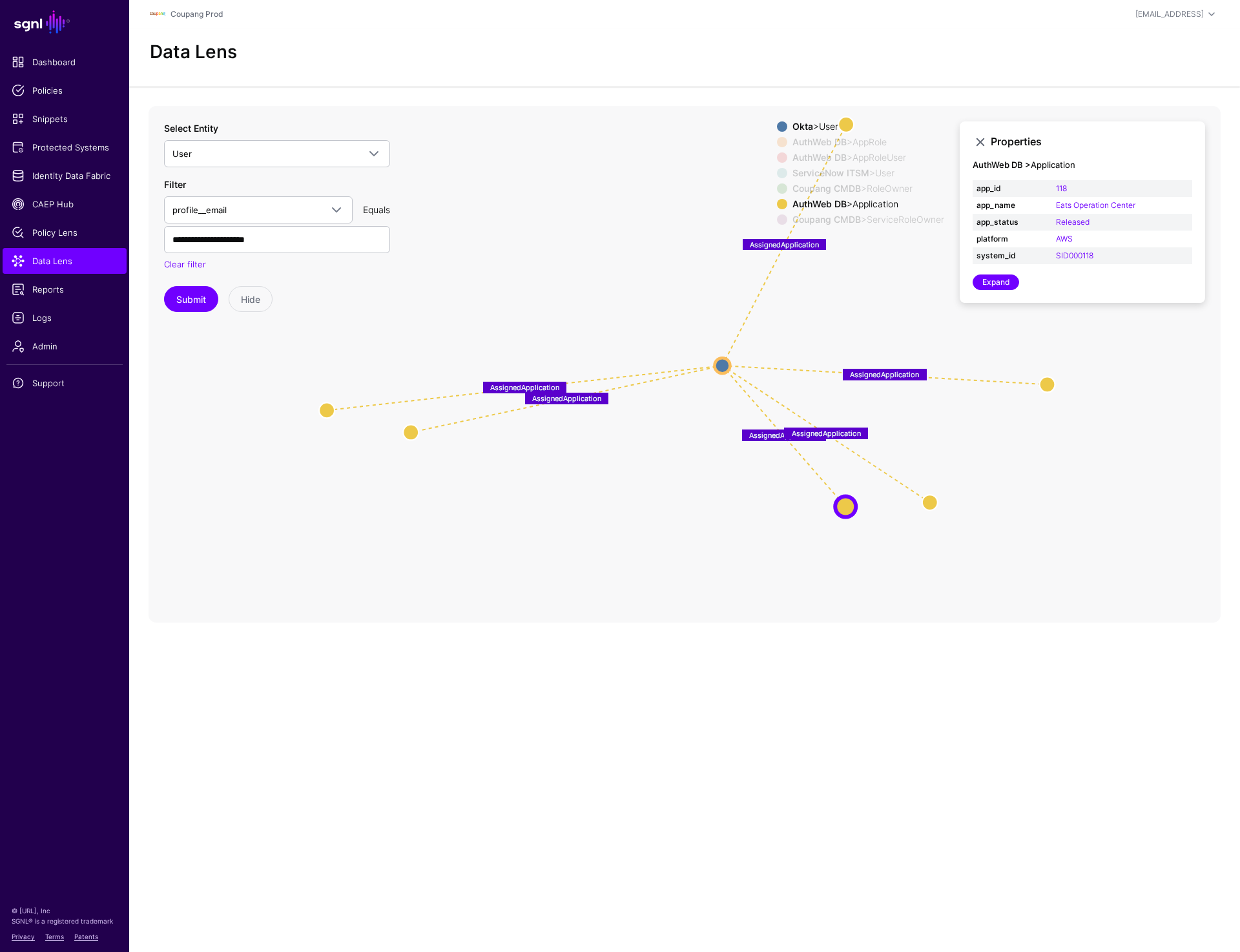
click at [846, 123] on div "Okta > User" at bounding box center [868, 127] width 157 height 11
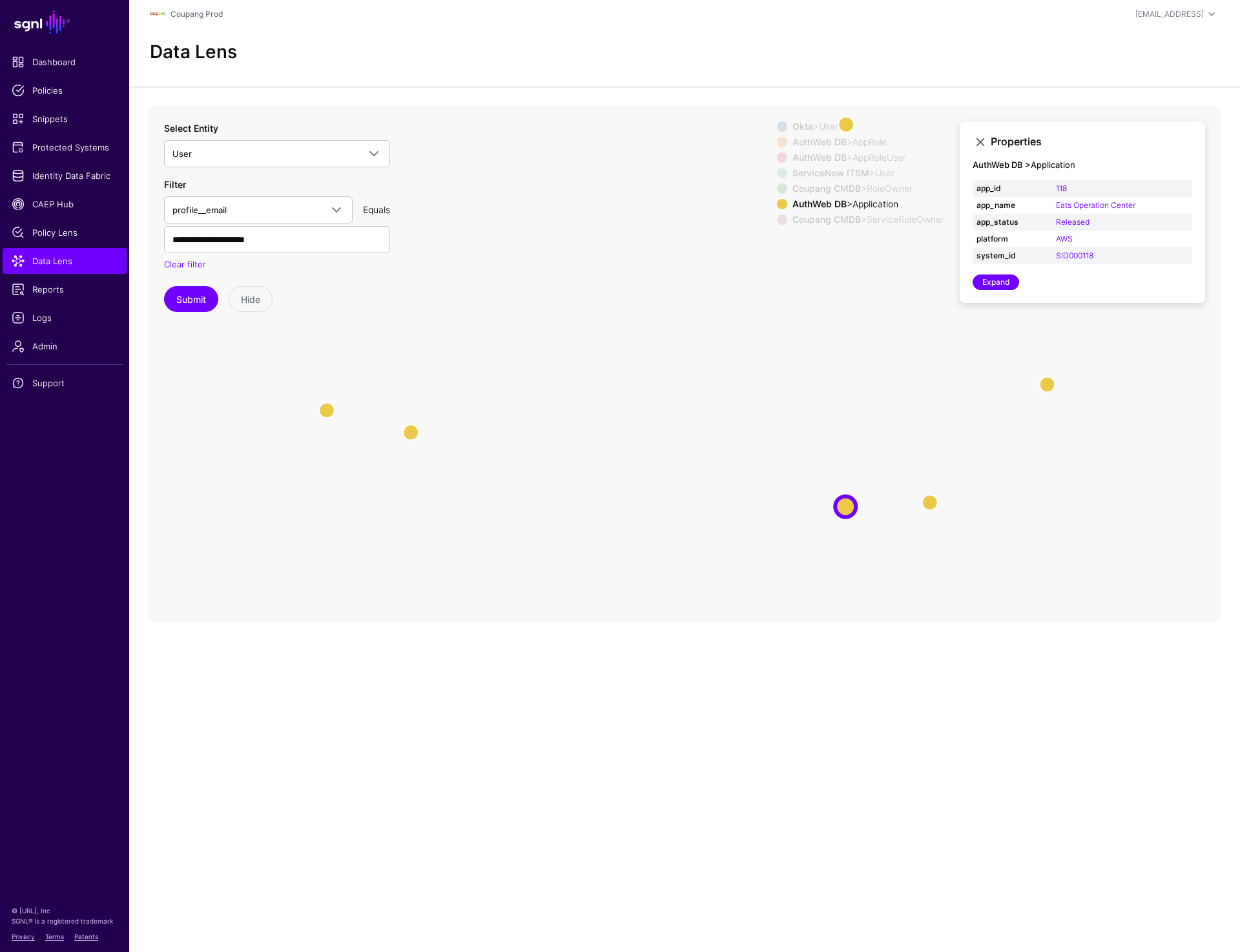
click at [846, 123] on div "Okta > User" at bounding box center [868, 127] width 157 height 11
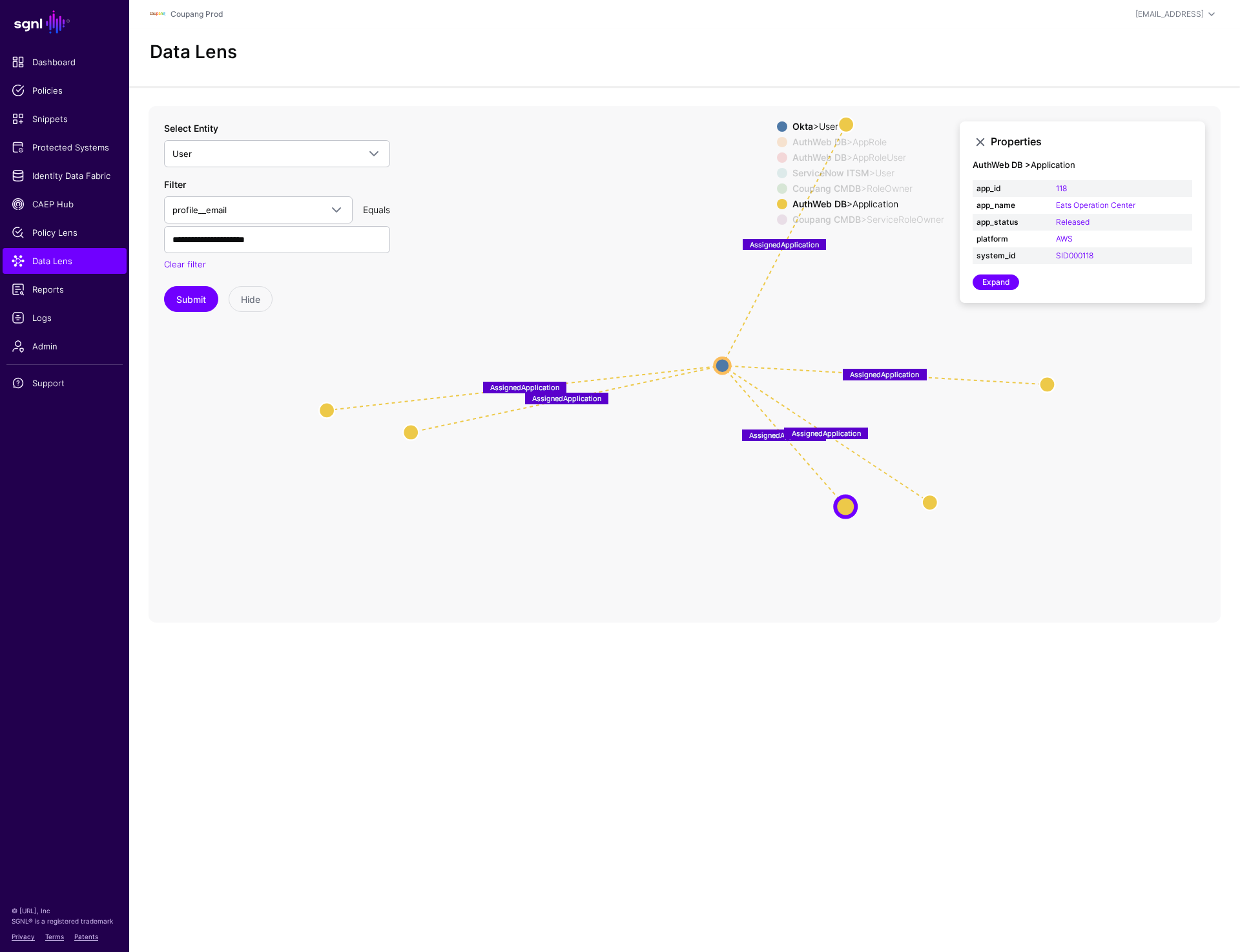
click at [844, 122] on div "Okta > User" at bounding box center [868, 127] width 157 height 11
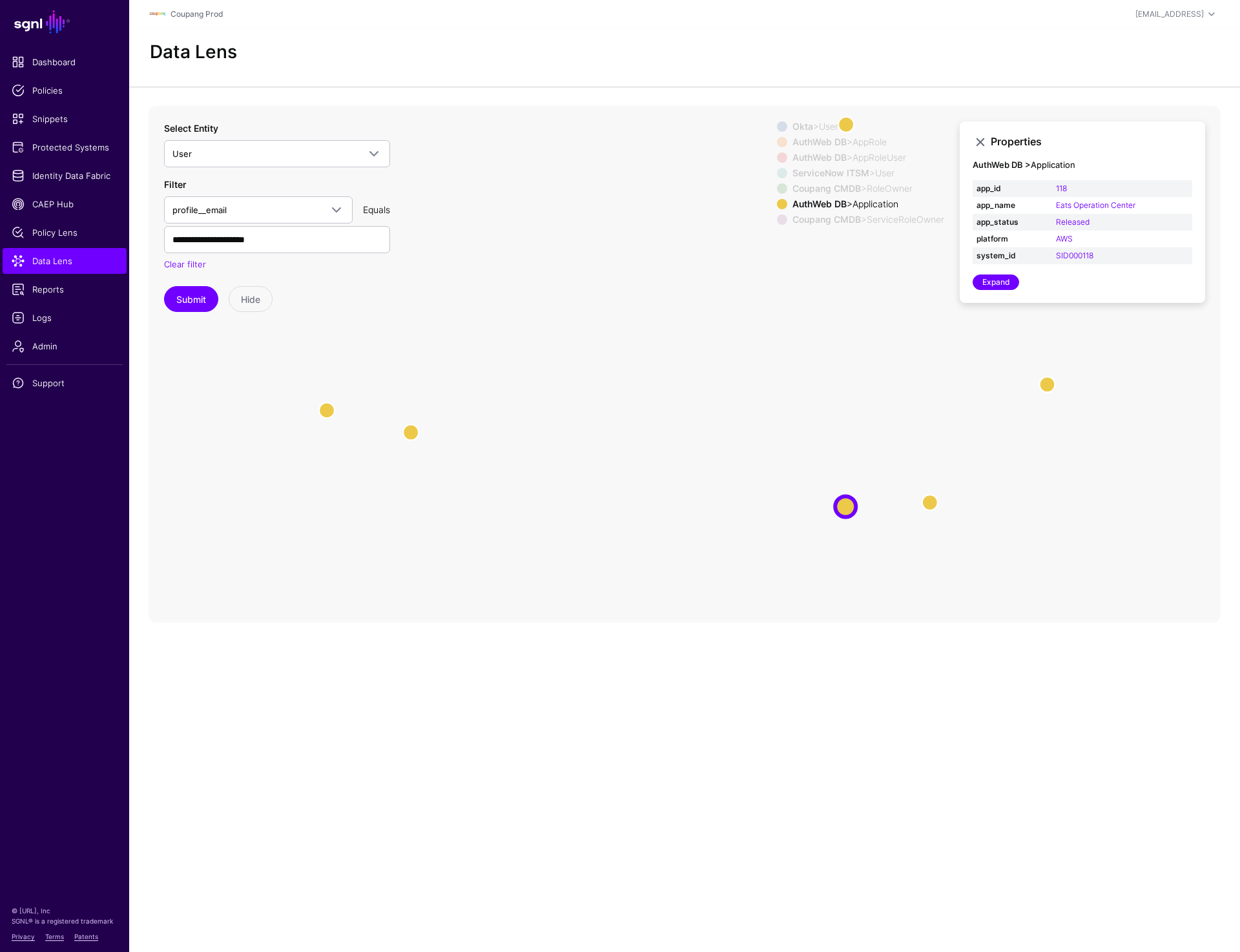
click at [844, 122] on div "Okta > User" at bounding box center [868, 127] width 157 height 11
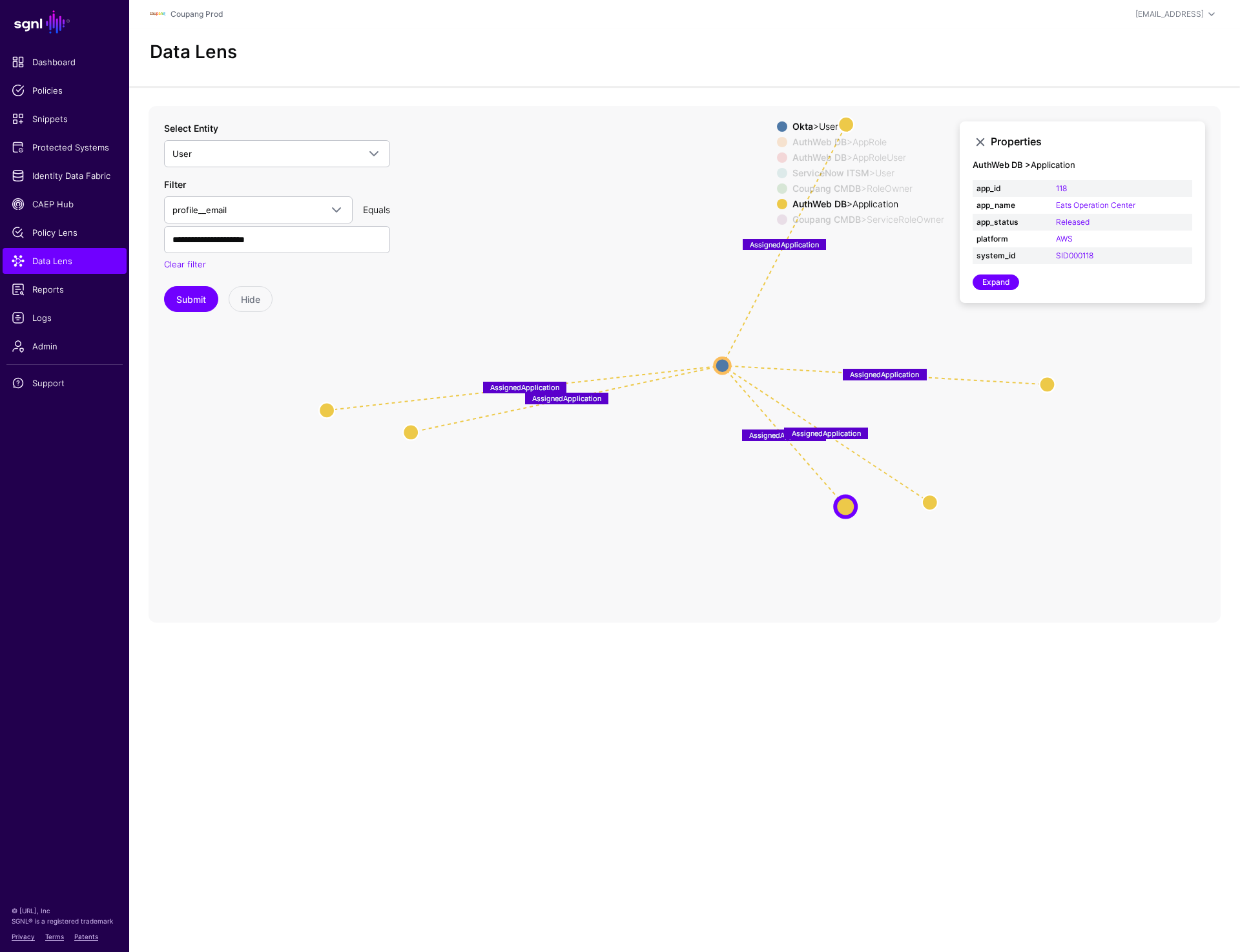
click at [848, 123] on div "Okta > User" at bounding box center [868, 127] width 157 height 11
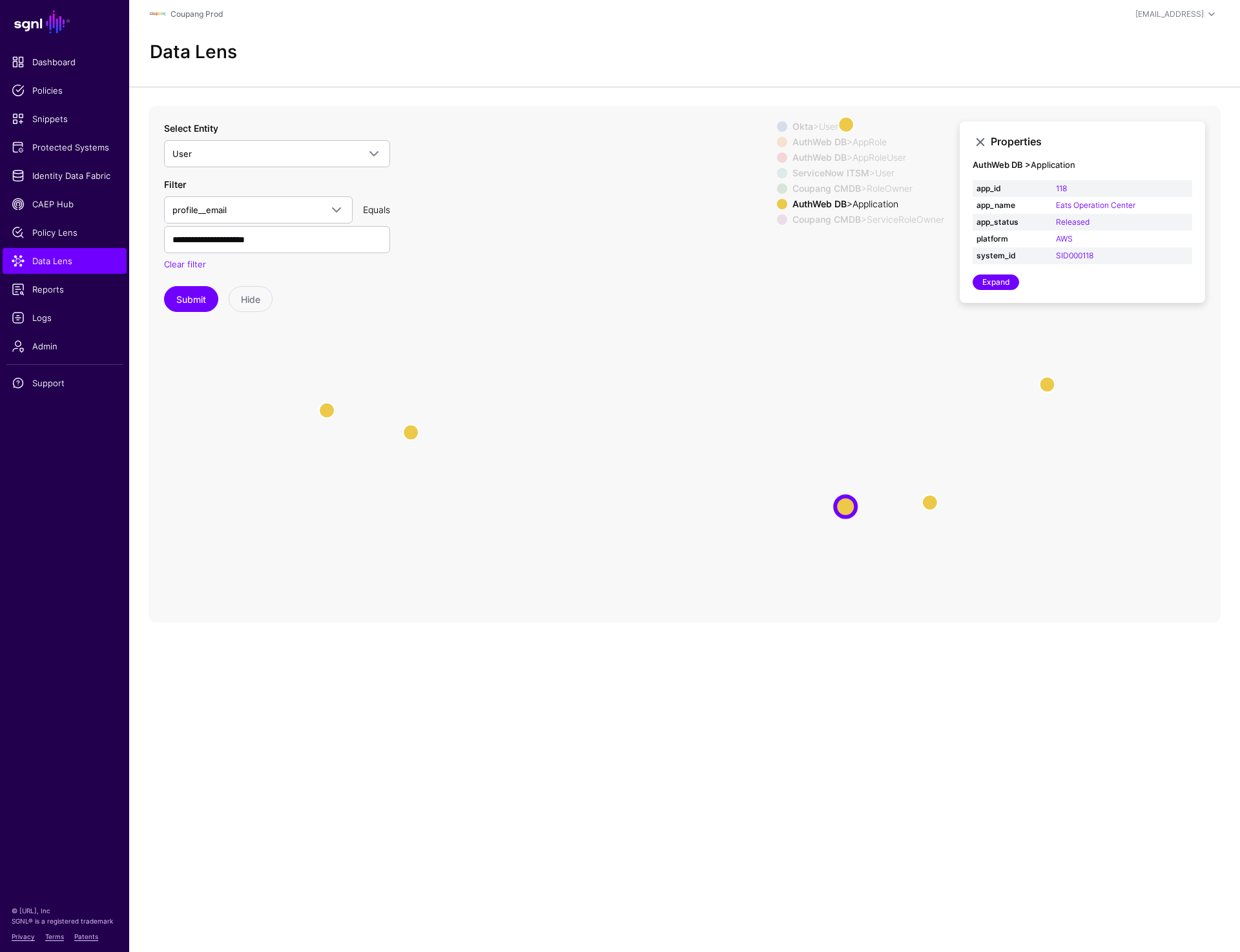
click at [849, 124] on div "Okta > User" at bounding box center [868, 127] width 157 height 11
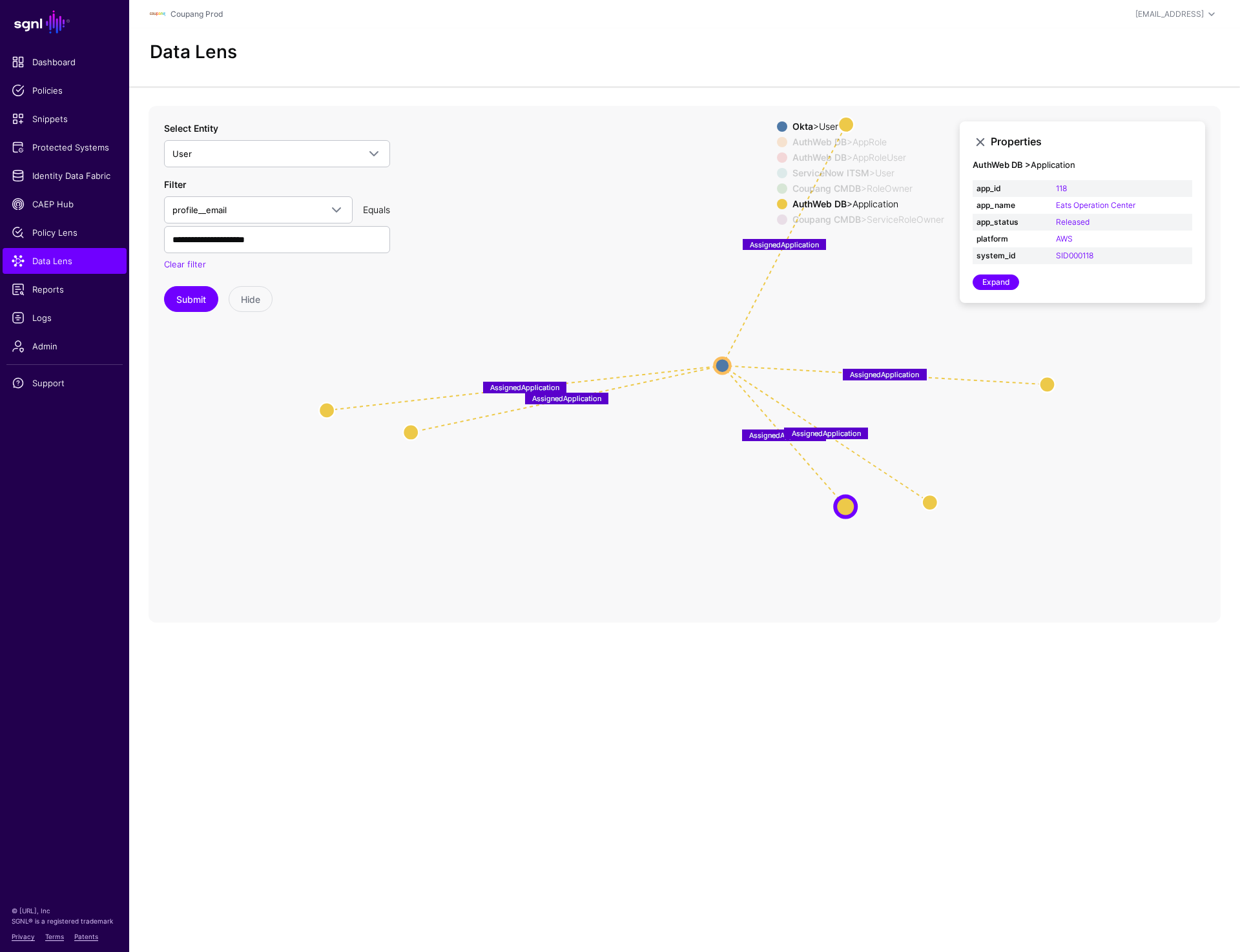
click at [849, 124] on div "Okta > User" at bounding box center [868, 127] width 157 height 11
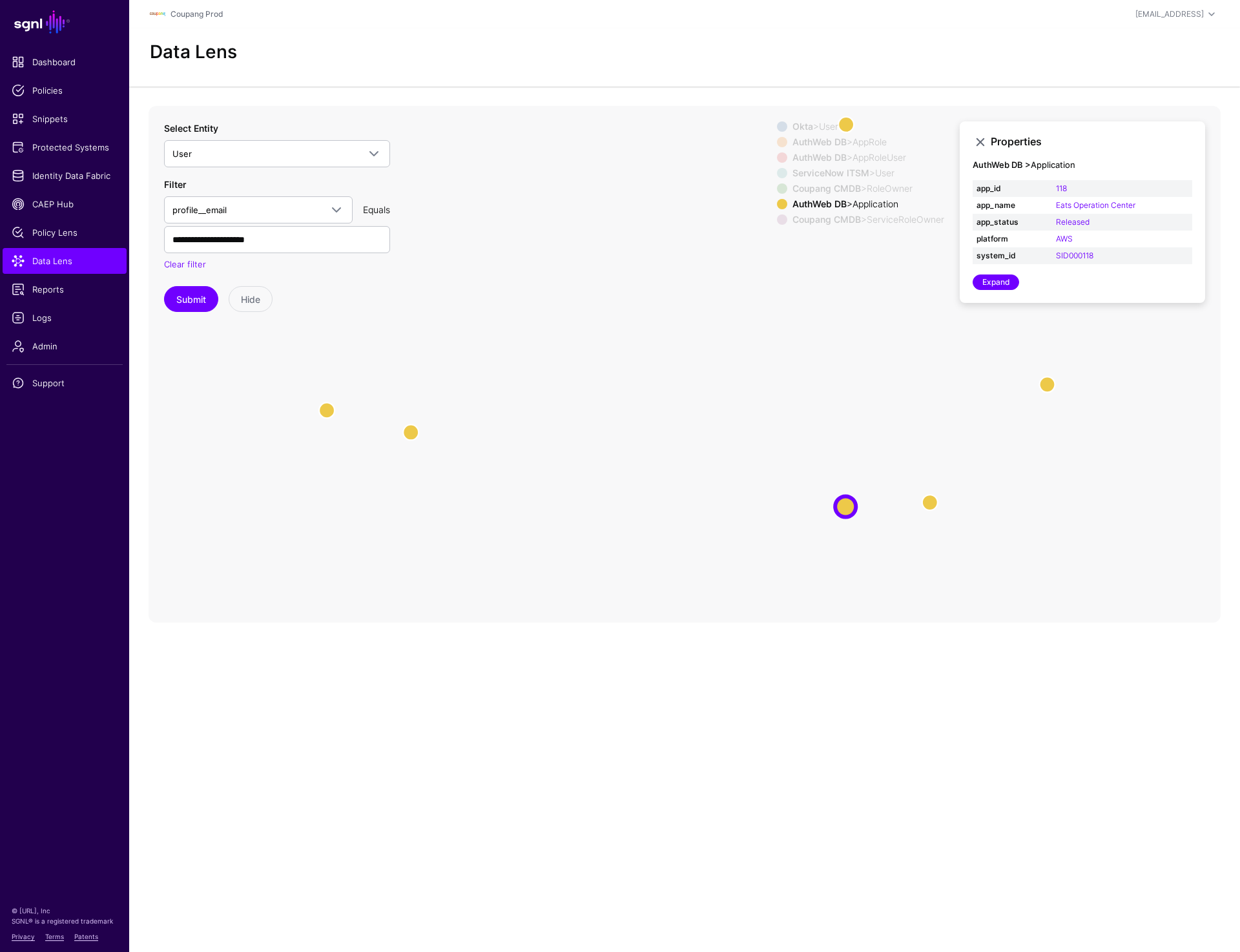
click at [653, 368] on icon "svcroleownertookta svcroleownertookta same_as AssignedApplication AssignedAppli…" at bounding box center [684, 364] width 1072 height 516
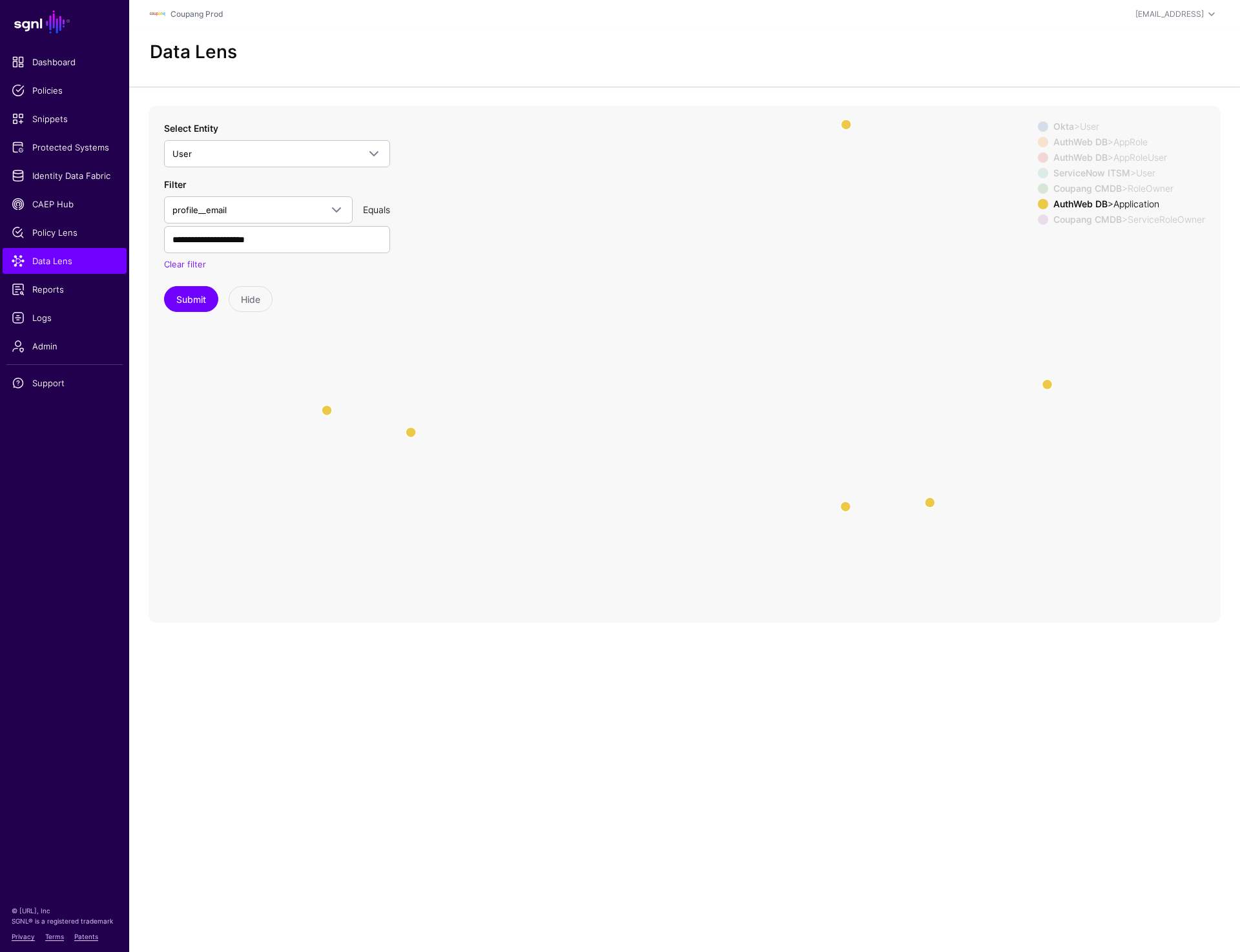
click at [653, 371] on icon "svcroleownertookta svcroleownertookta same_as AssignedApplication AssignedAppli…" at bounding box center [684, 364] width 1072 height 516
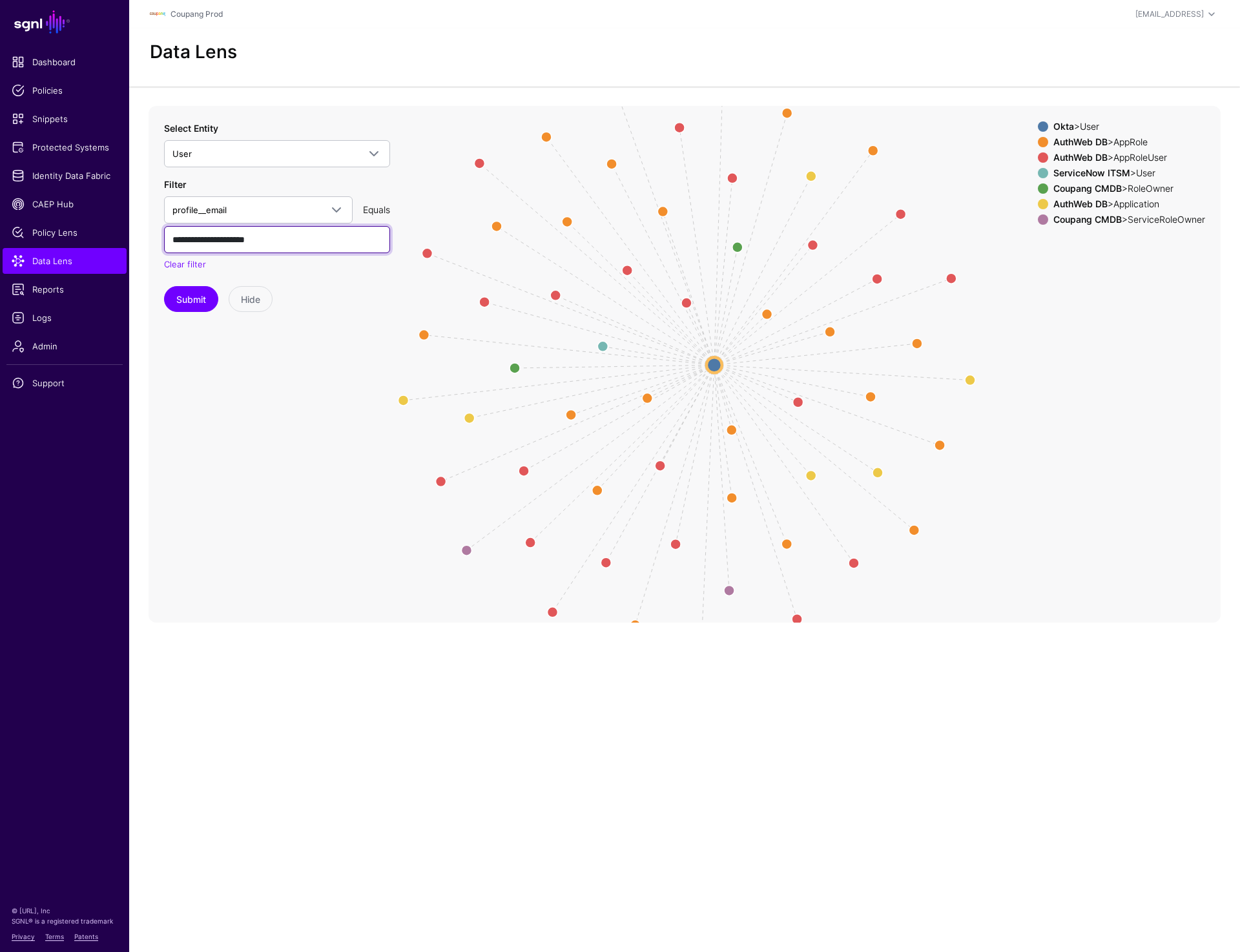
click at [298, 247] on input "**********" at bounding box center [277, 239] width 226 height 27
paste input "*"
click at [188, 307] on button "Submit" at bounding box center [191, 299] width 54 height 26
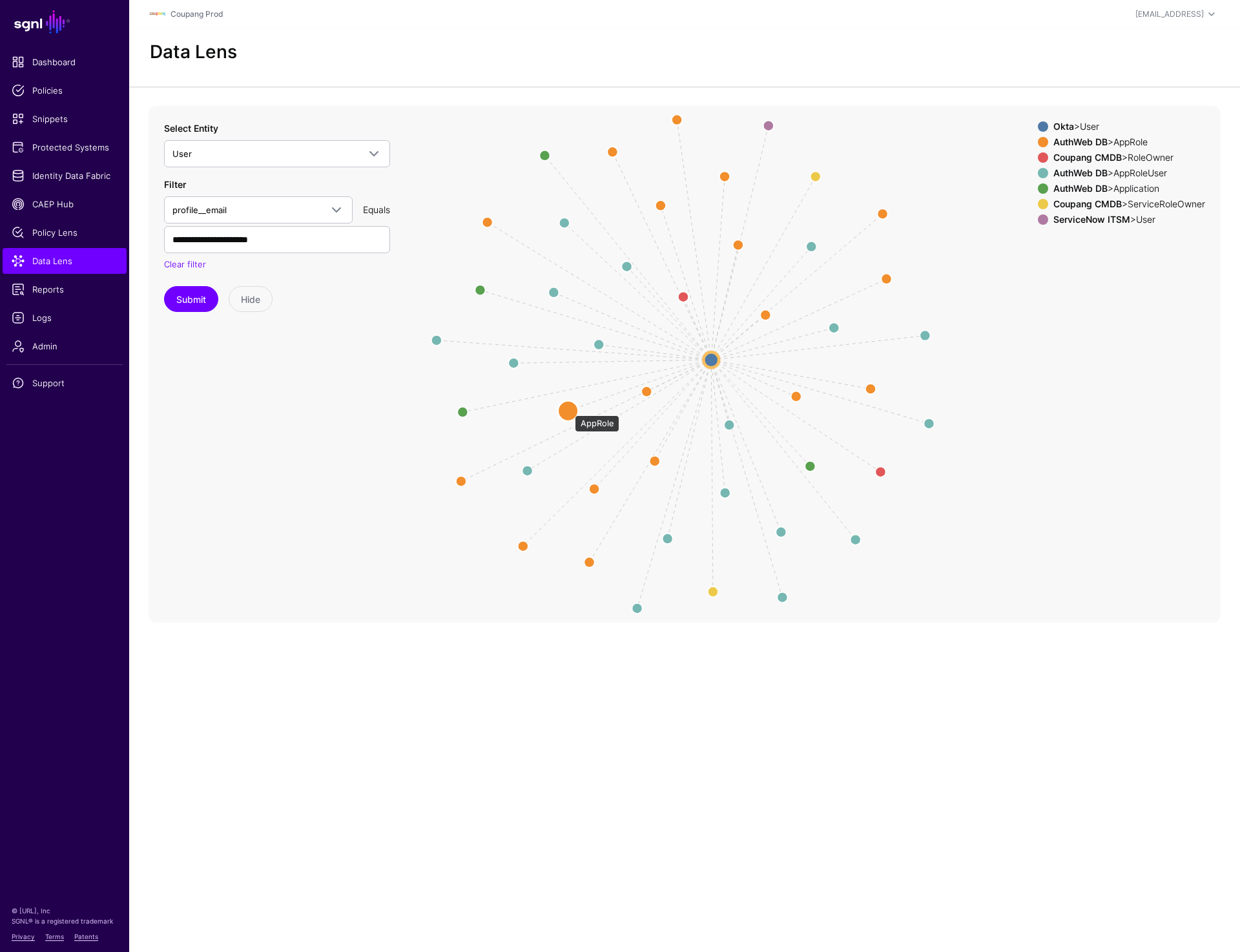
click at [568, 409] on circle at bounding box center [568, 410] width 21 height 21
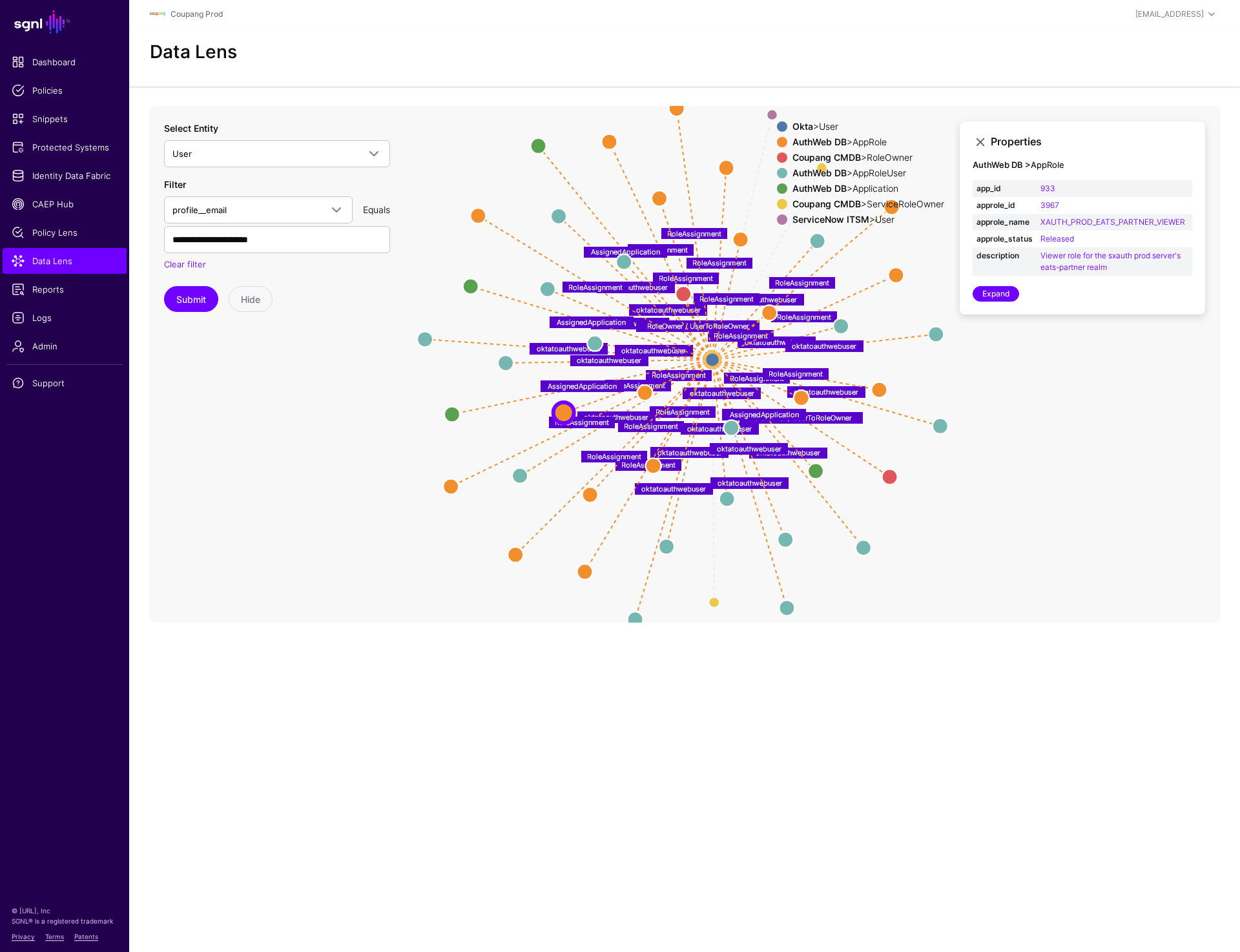
click at [778, 141] on span at bounding box center [782, 143] width 11 height 11
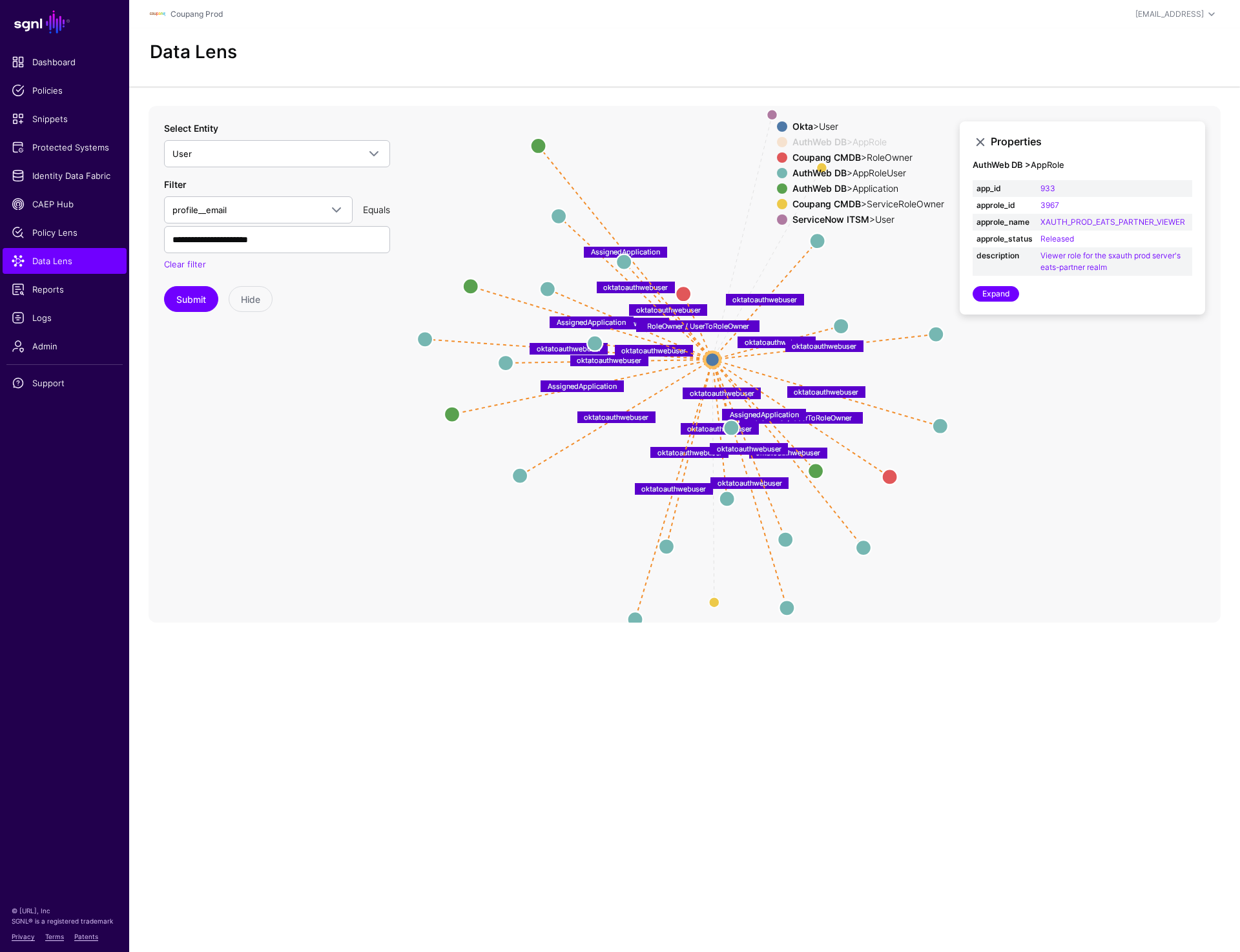
click at [777, 154] on span at bounding box center [782, 158] width 11 height 11
click at [777, 169] on span at bounding box center [782, 173] width 11 height 11
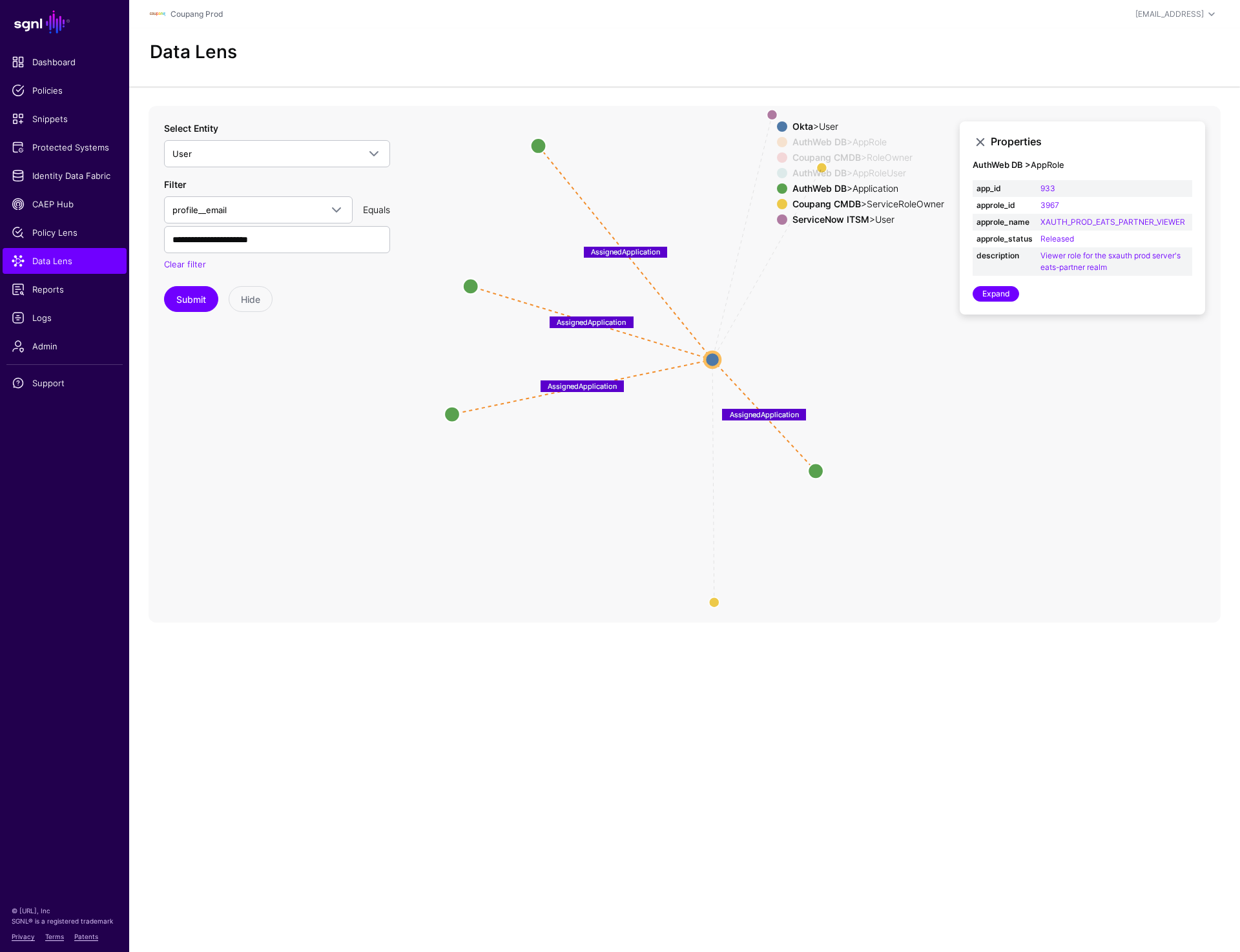
click at [777, 209] on span at bounding box center [782, 204] width 11 height 11
click at [777, 219] on span at bounding box center [782, 219] width 11 height 11
click at [814, 474] on circle at bounding box center [816, 470] width 15 height 15
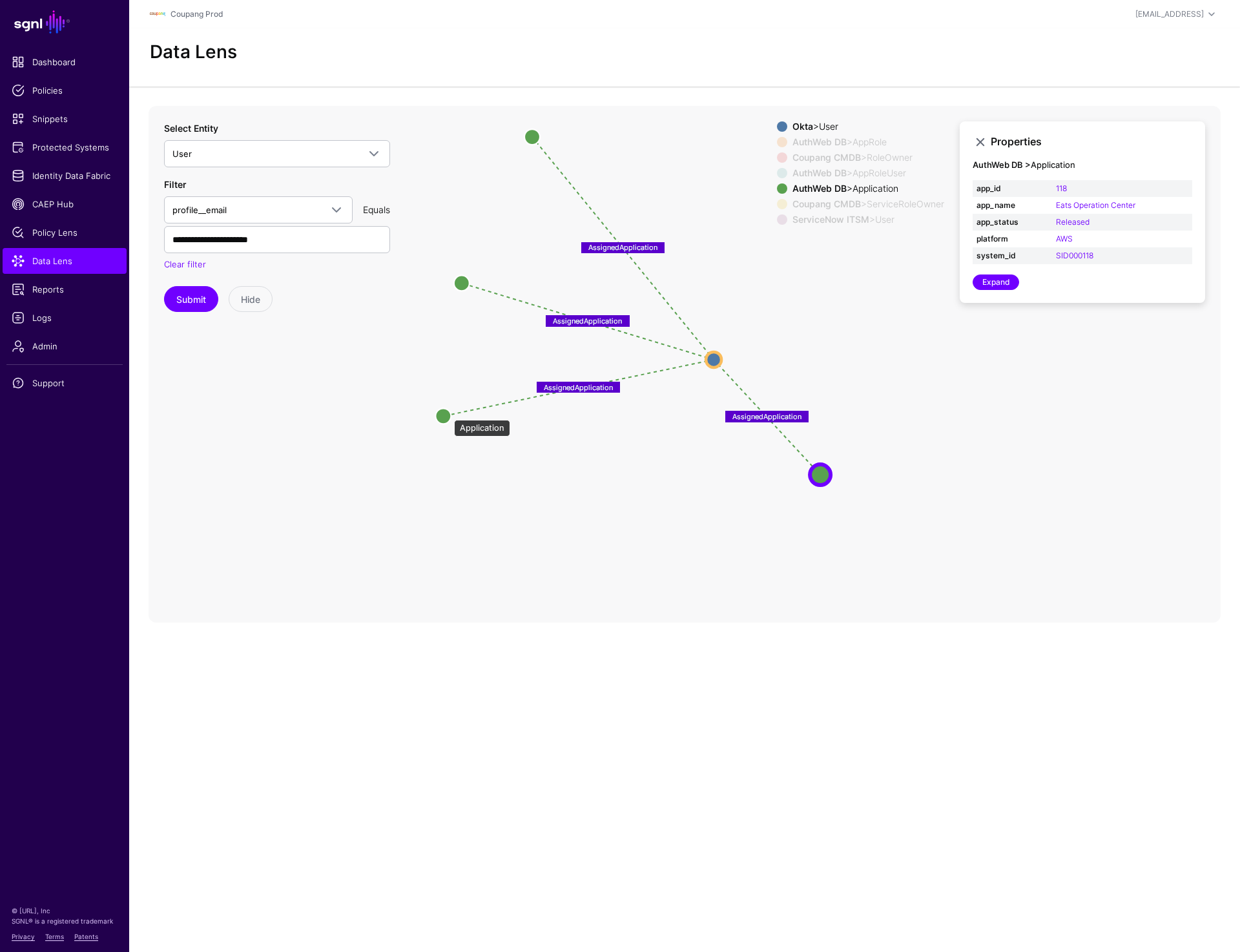
click at [448, 413] on circle at bounding box center [443, 416] width 15 height 15
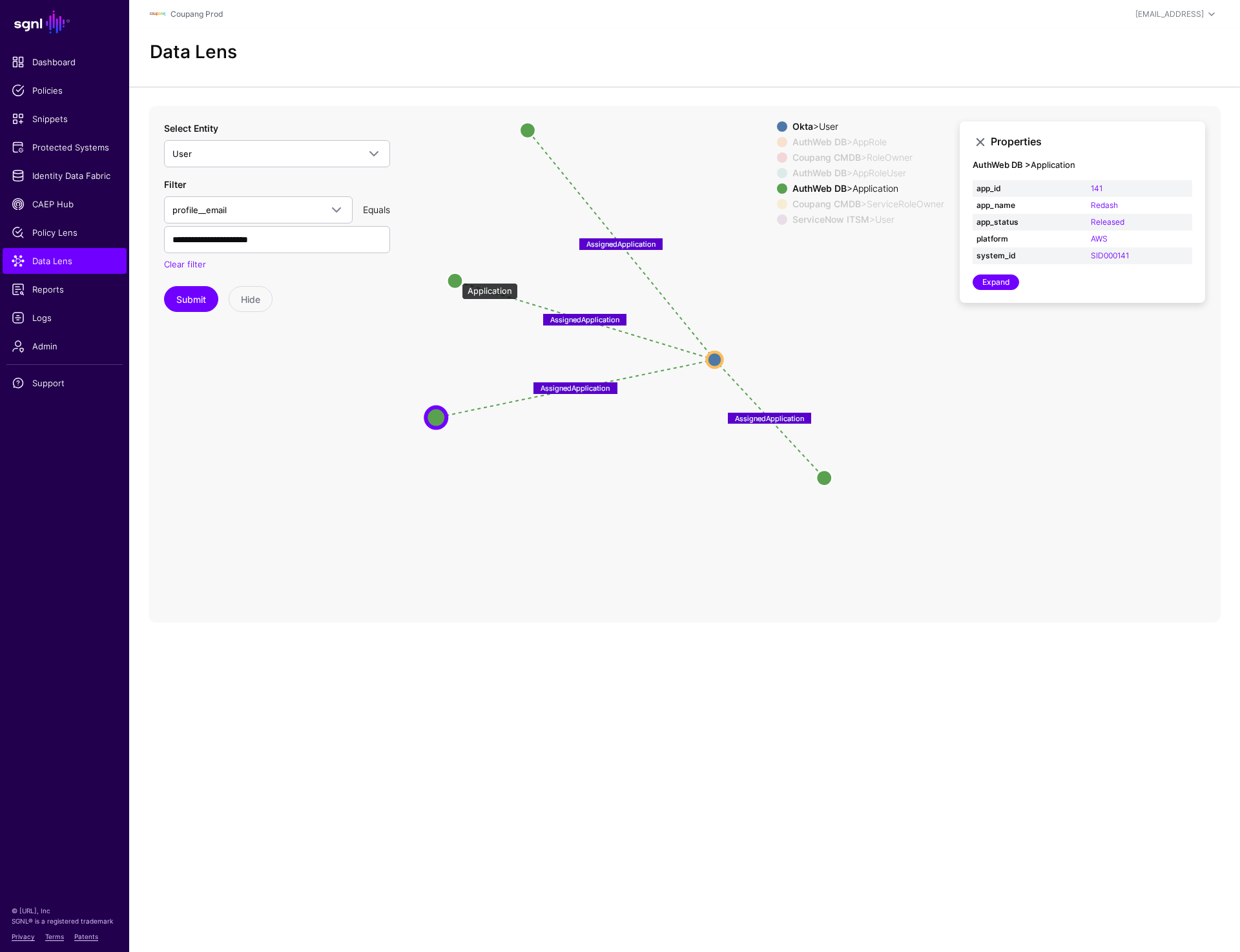
click at [456, 276] on circle at bounding box center [454, 280] width 15 height 15
click at [516, 124] on circle at bounding box center [522, 121] width 15 height 15
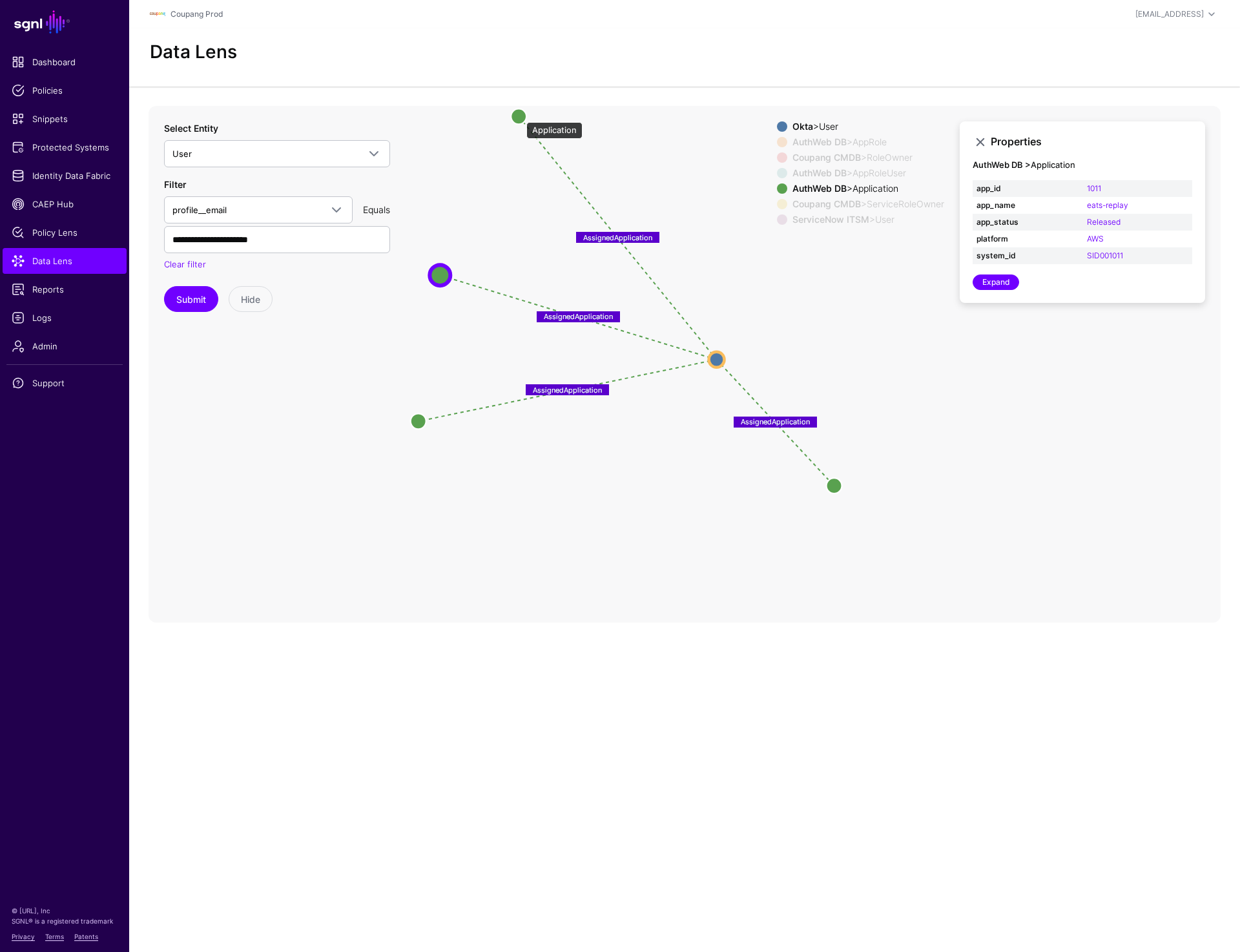
click at [520, 115] on circle at bounding box center [519, 116] width 15 height 15
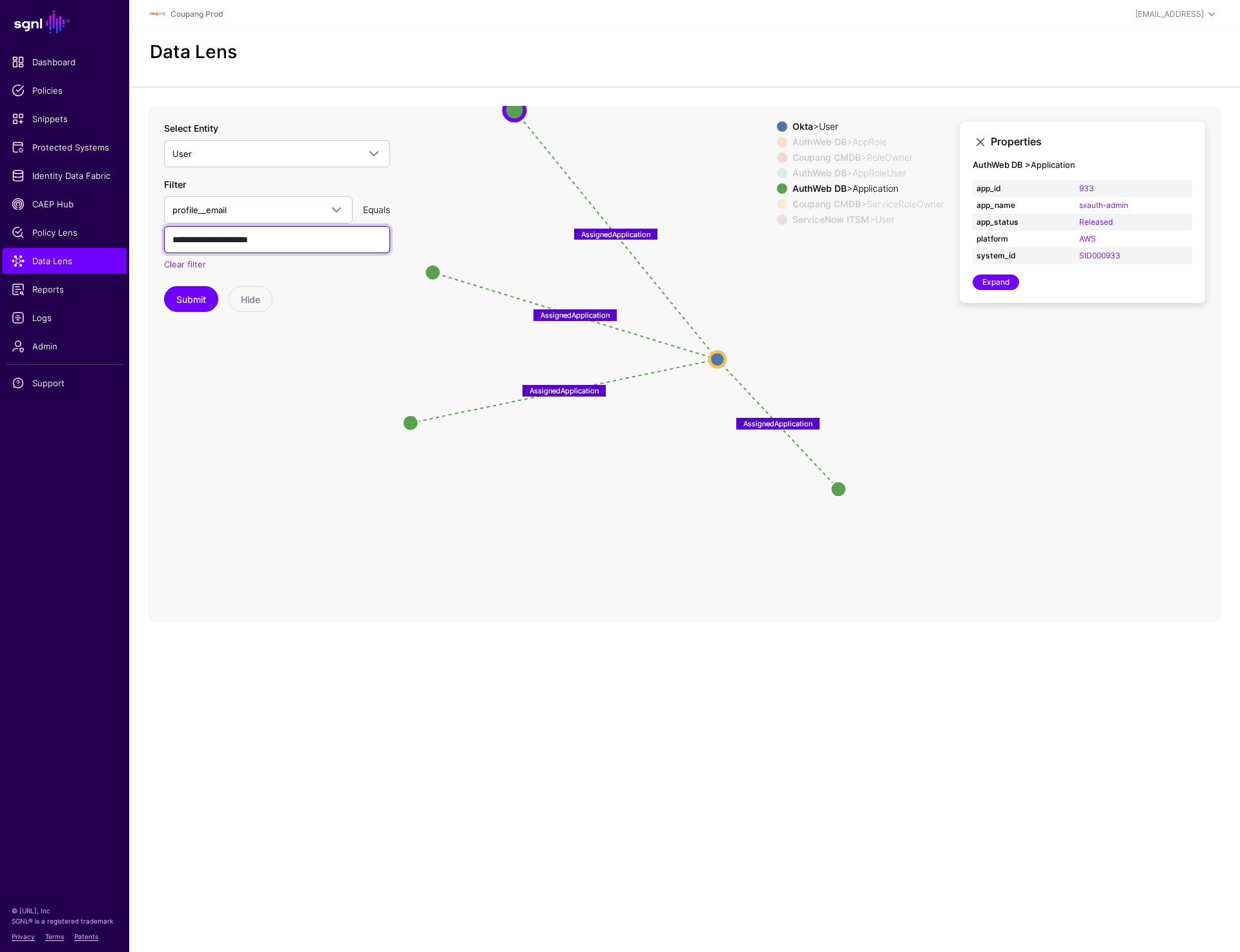
click at [313, 235] on input "**********" at bounding box center [277, 239] width 226 height 27
paste input "text"
click at [189, 300] on button "Submit" at bounding box center [191, 299] width 54 height 26
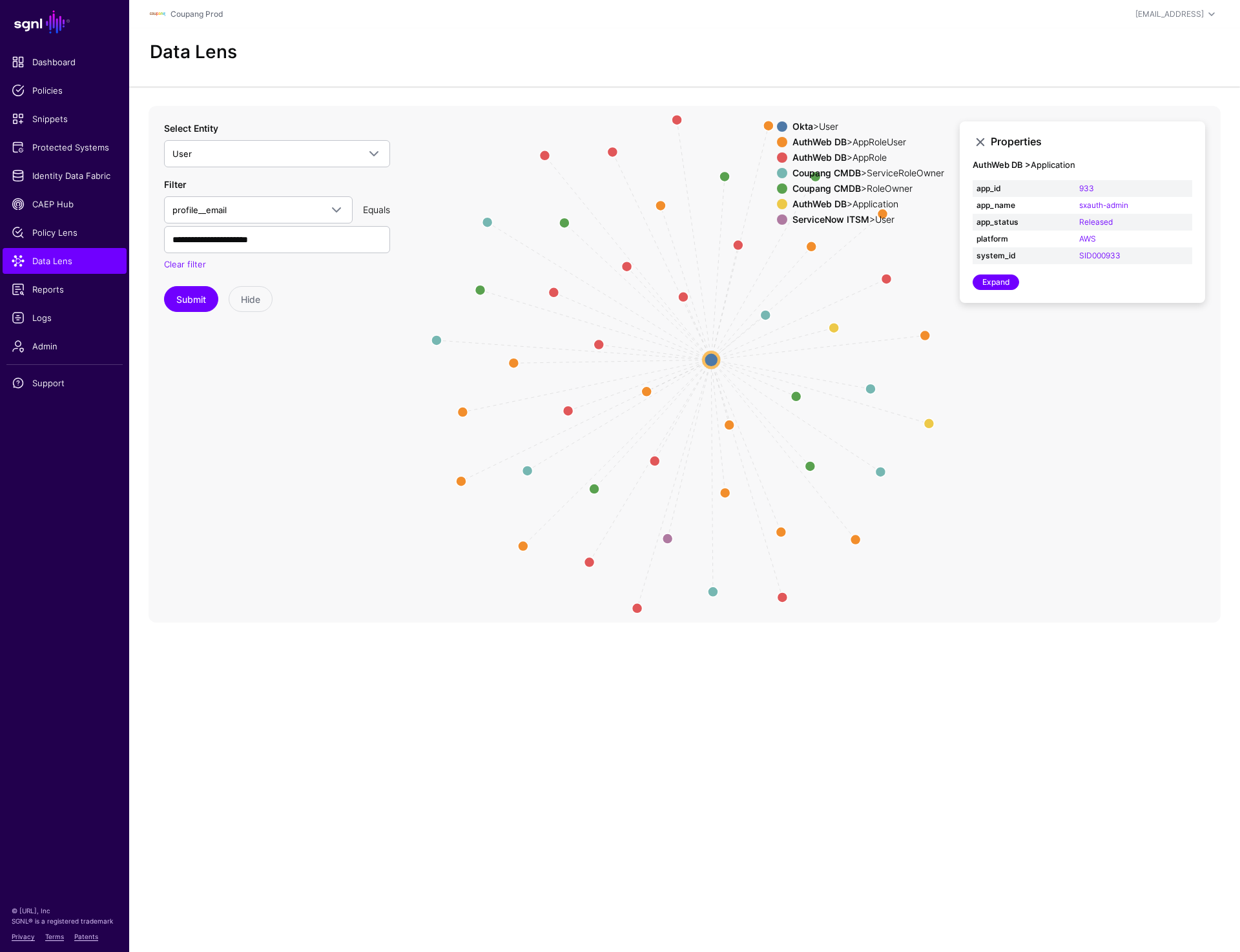
click at [777, 217] on span at bounding box center [782, 219] width 11 height 11
click at [777, 188] on span at bounding box center [782, 189] width 11 height 11
click at [777, 169] on span at bounding box center [782, 173] width 11 height 11
click at [777, 156] on span at bounding box center [782, 158] width 11 height 11
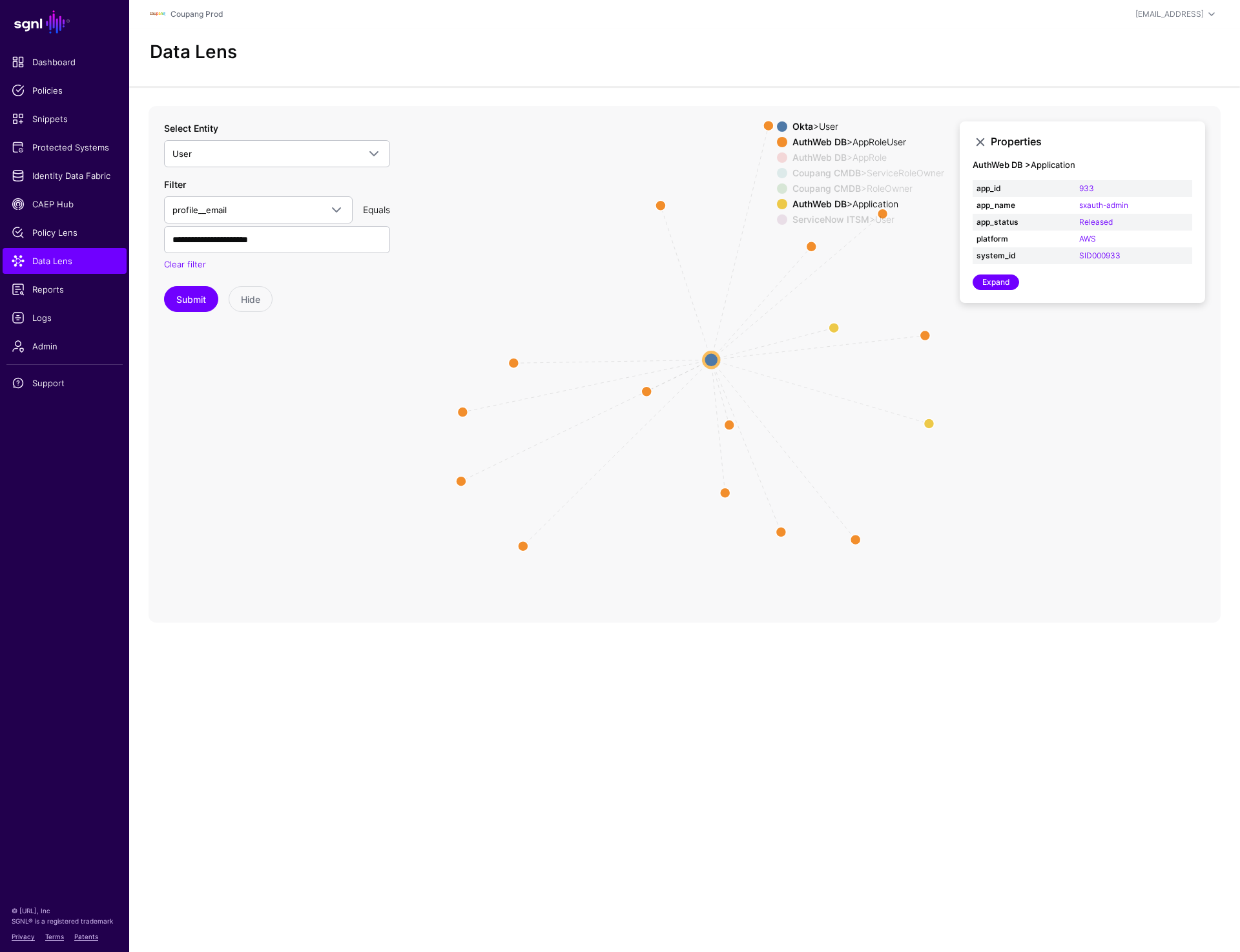
click at [777, 142] on span at bounding box center [782, 143] width 11 height 11
click at [832, 324] on circle at bounding box center [834, 327] width 21 height 21
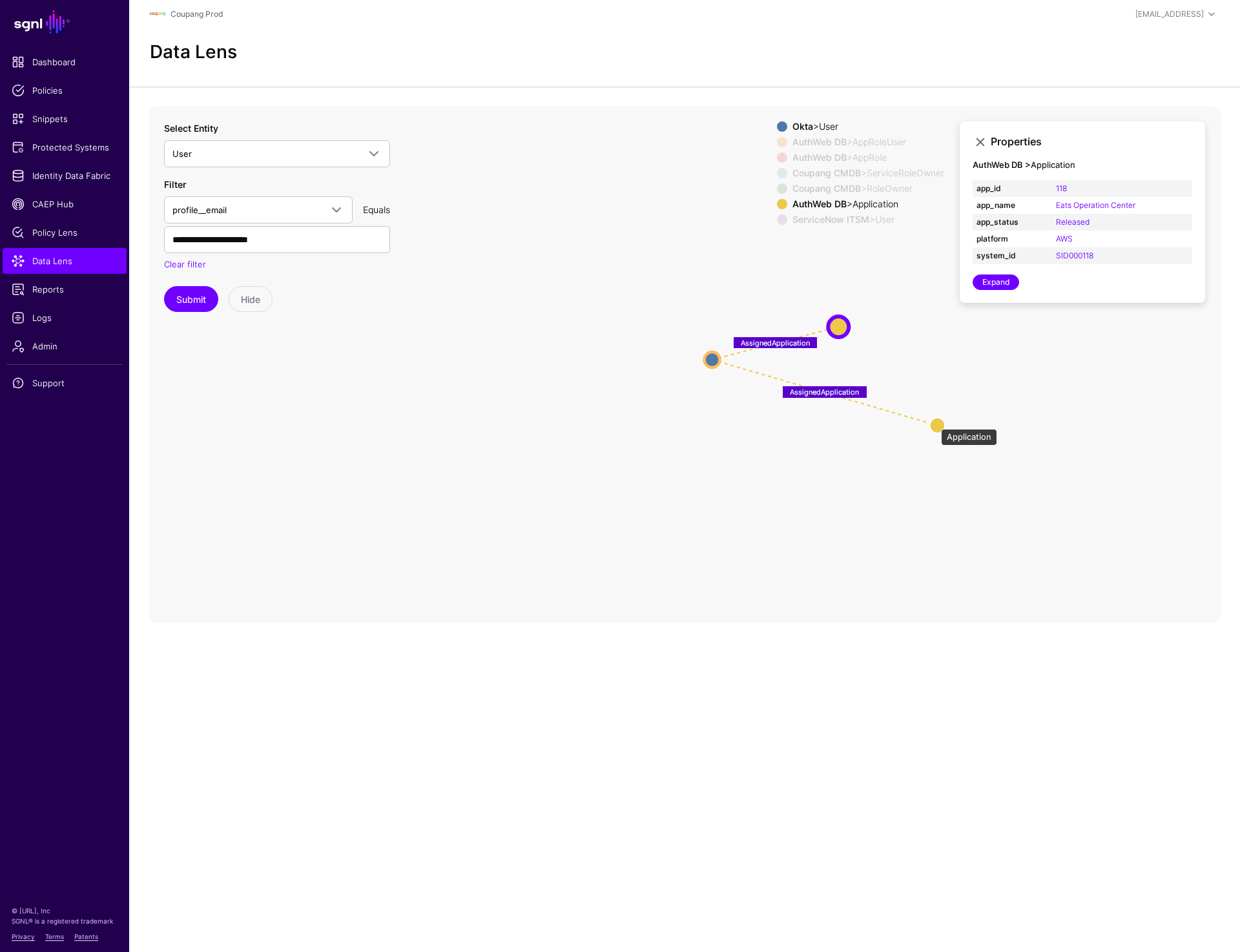
click at [935, 422] on circle at bounding box center [937, 424] width 15 height 15
click at [312, 243] on input "**********" at bounding box center [277, 239] width 226 height 27
click at [192, 303] on button "Submit" at bounding box center [191, 299] width 54 height 26
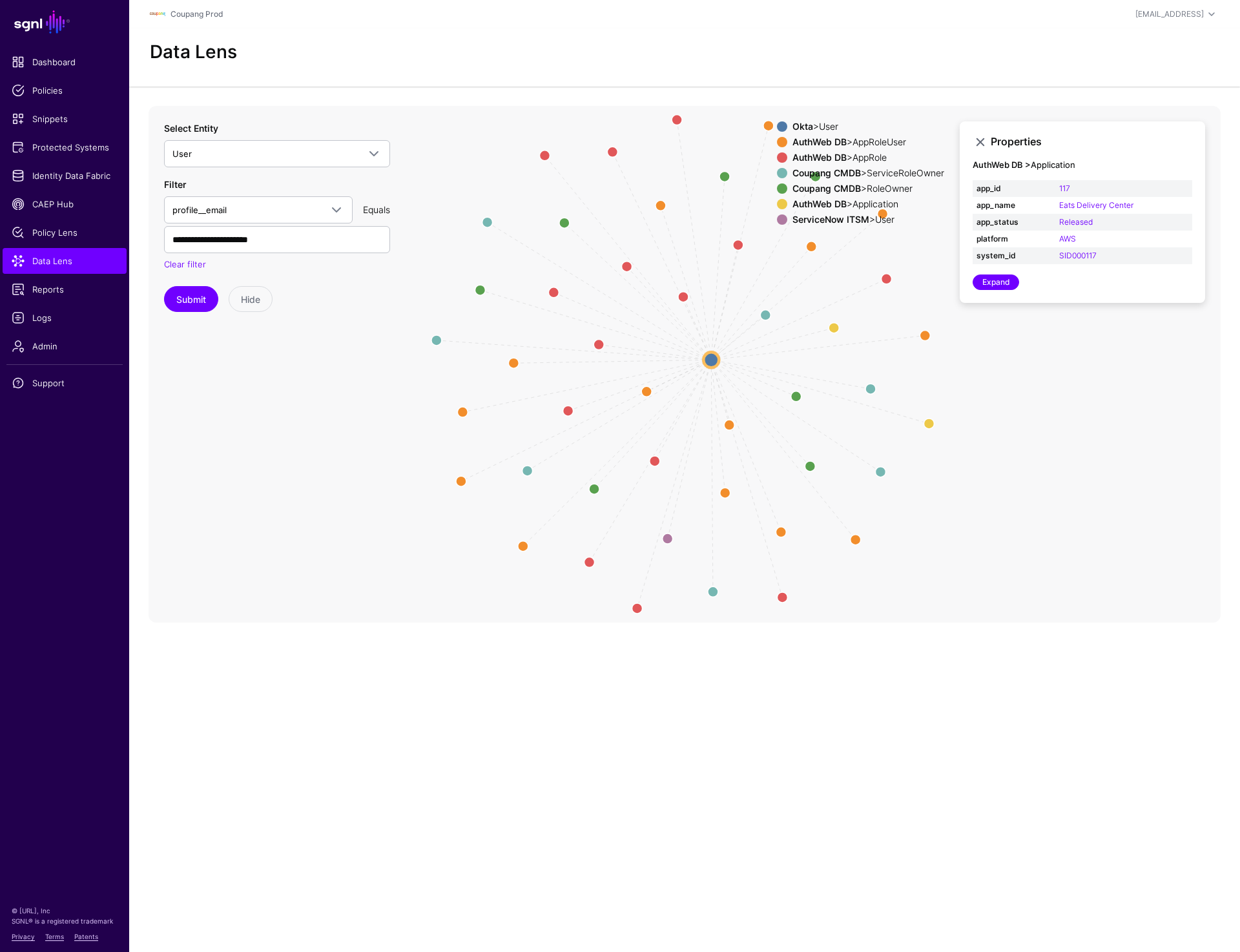
click at [871, 204] on div "AuthWeb DB > Application" at bounding box center [868, 204] width 157 height 11
click at [881, 184] on div "Coupang CMDB > RoleOwner" at bounding box center [868, 189] width 157 height 11
click at [881, 174] on div "Coupang CMDB > ServiceRoleOwner" at bounding box center [868, 173] width 157 height 11
click at [880, 150] on div "Okta > User AuthWeb DB > AppRoleUser AuthWeb DB > AppRole Coupang CMDB > Servic…" at bounding box center [861, 176] width 167 height 109
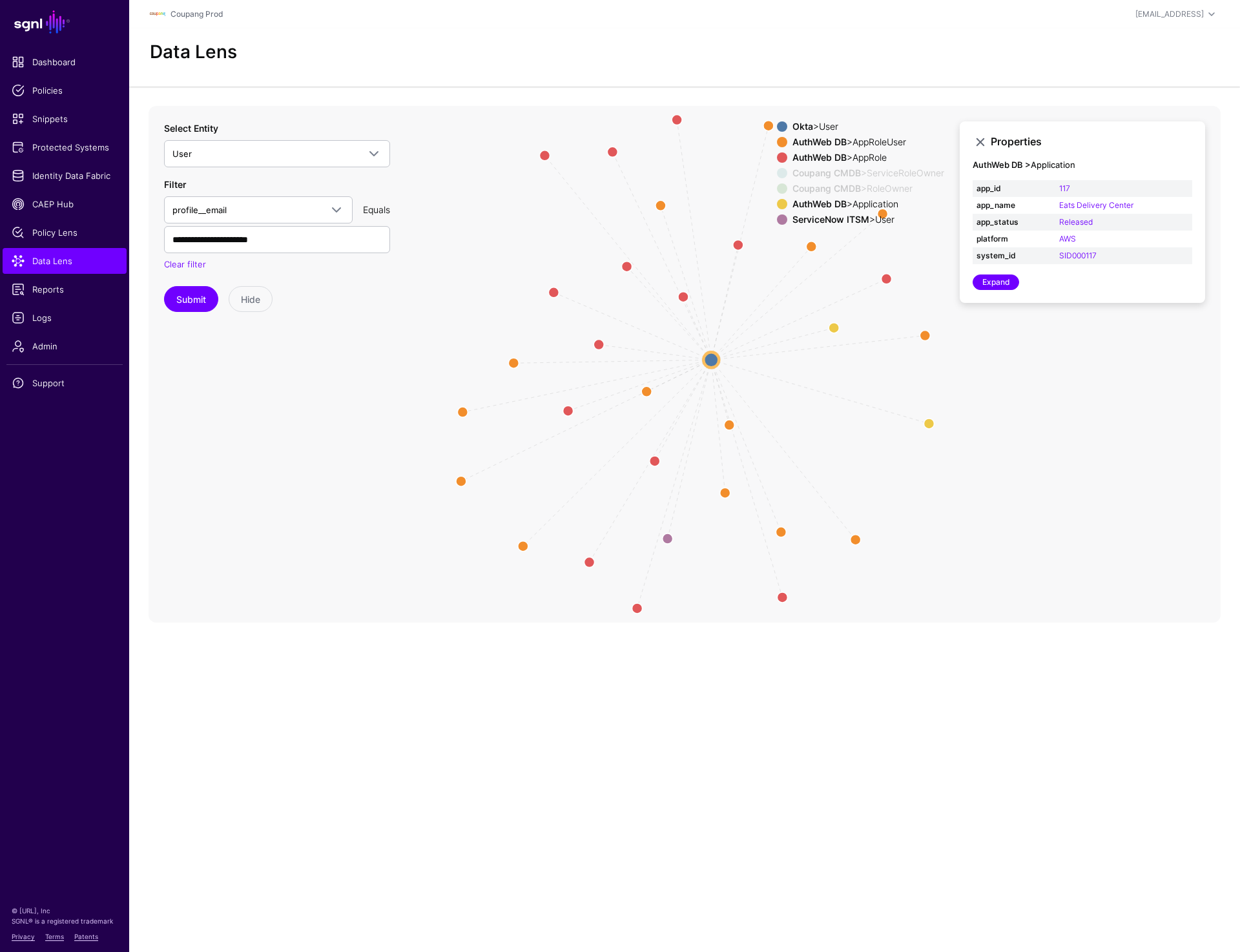
click at [875, 156] on div "AuthWeb DB > AppRole" at bounding box center [868, 158] width 157 height 11
click at [875, 141] on div "AuthWeb DB > AppRoleUser" at bounding box center [868, 143] width 157 height 11
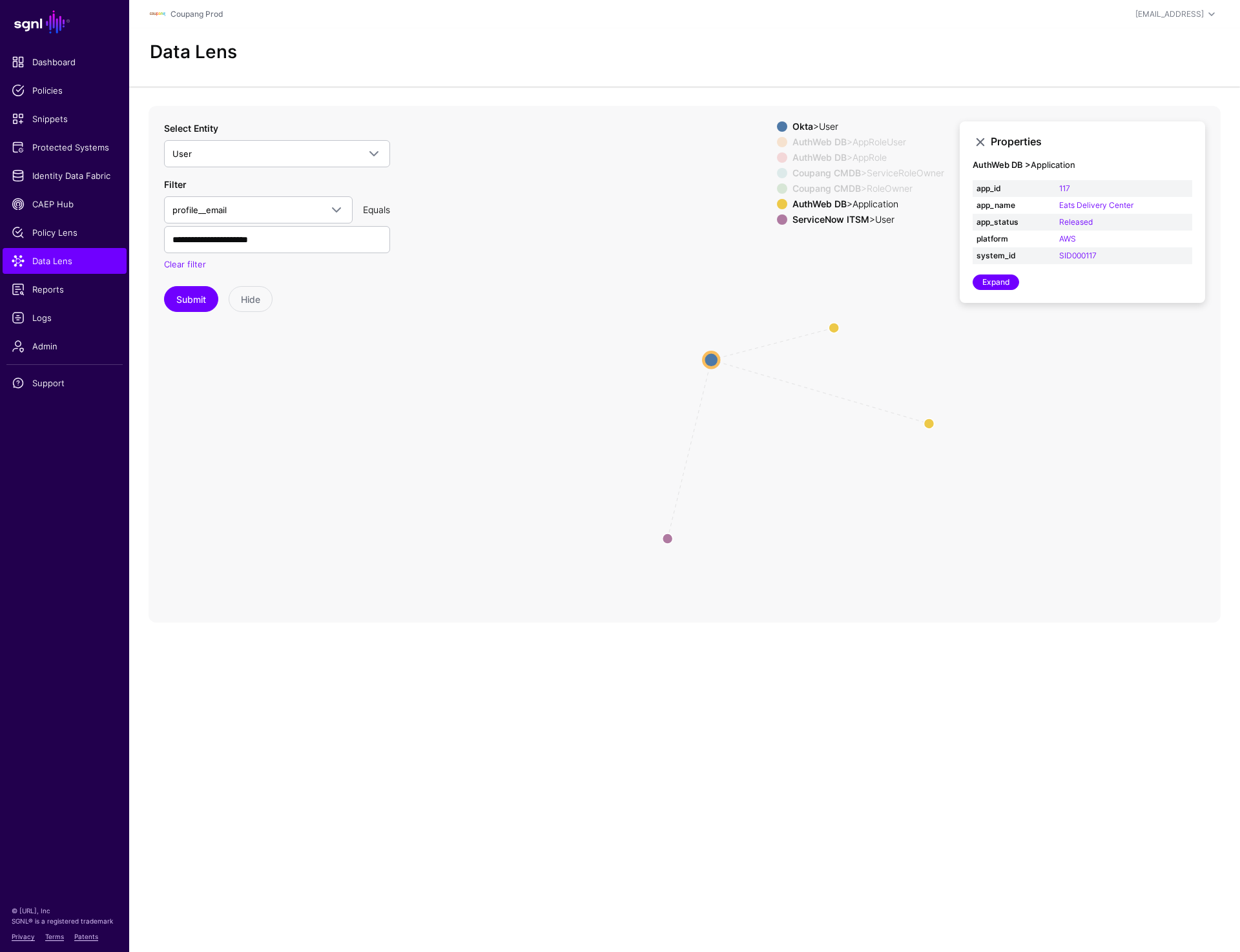
click at [834, 119] on icon "svcroleownertookta svcroleownertookta svcroleownertookta svcroleownertookta svc…" at bounding box center [684, 364] width 1072 height 516
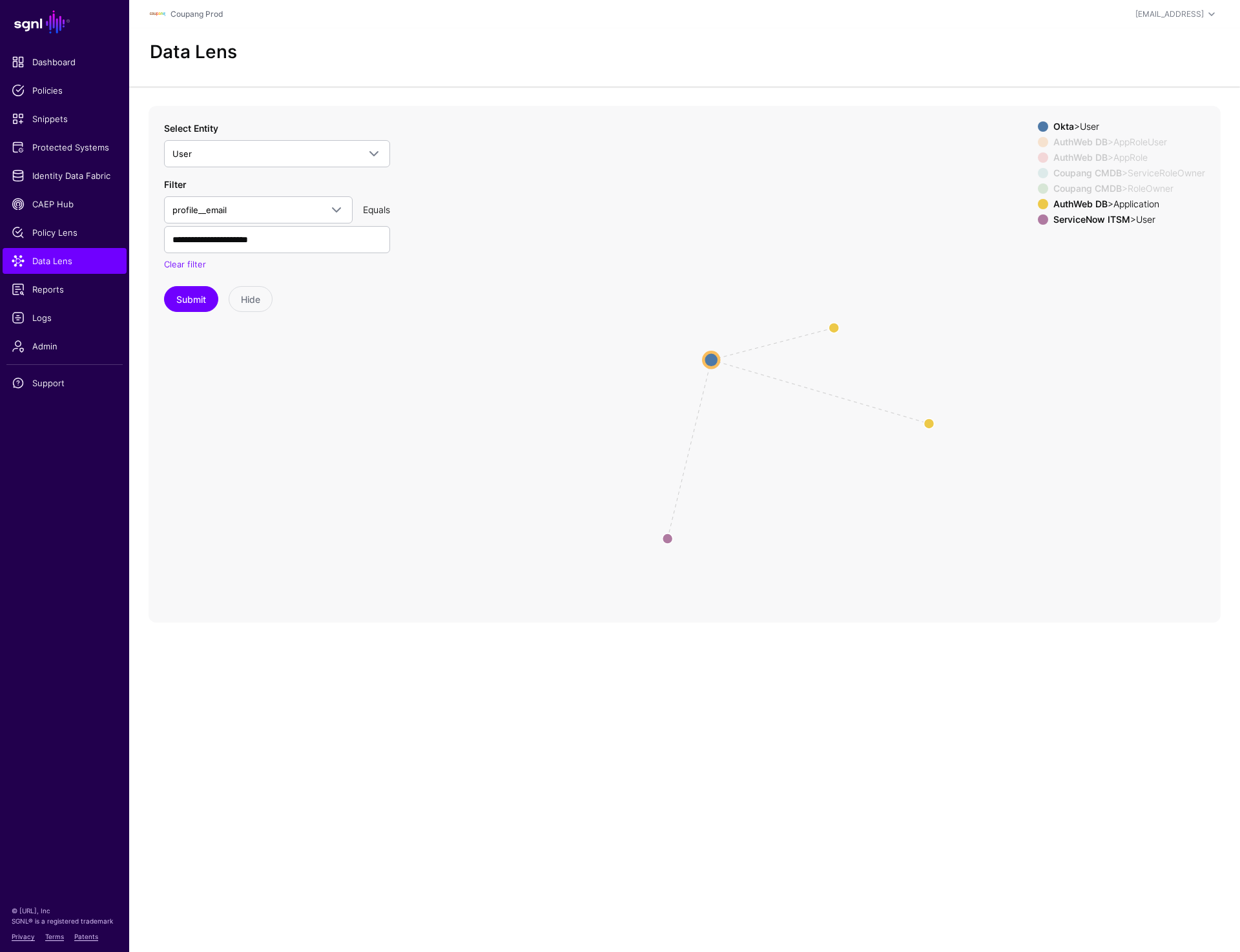
click at [1093, 125] on div "Okta > User" at bounding box center [1129, 127] width 157 height 11
click at [1145, 220] on div "ServiceNow ITSM > User" at bounding box center [1129, 219] width 157 height 11
click at [932, 423] on circle at bounding box center [928, 422] width 21 height 21
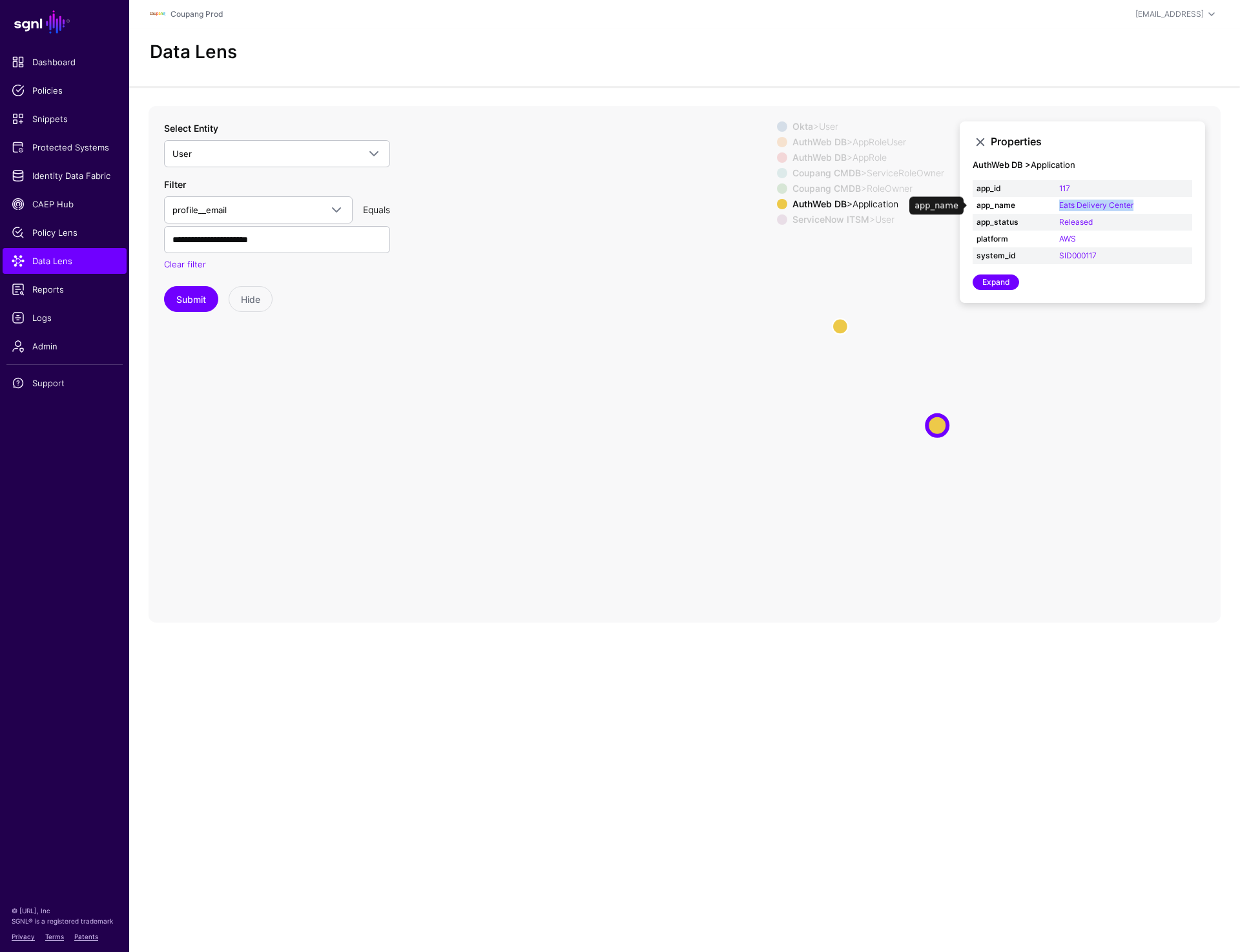
drag, startPoint x: 1052, startPoint y: 203, endPoint x: 1146, endPoint y: 203, distance: 94.0
click at [1146, 203] on tr "app_name Eats Delivery Center" at bounding box center [1082, 205] width 219 height 17
copy tr "Eats Delivery Center"
click at [299, 233] on input "**********" at bounding box center [277, 239] width 226 height 27
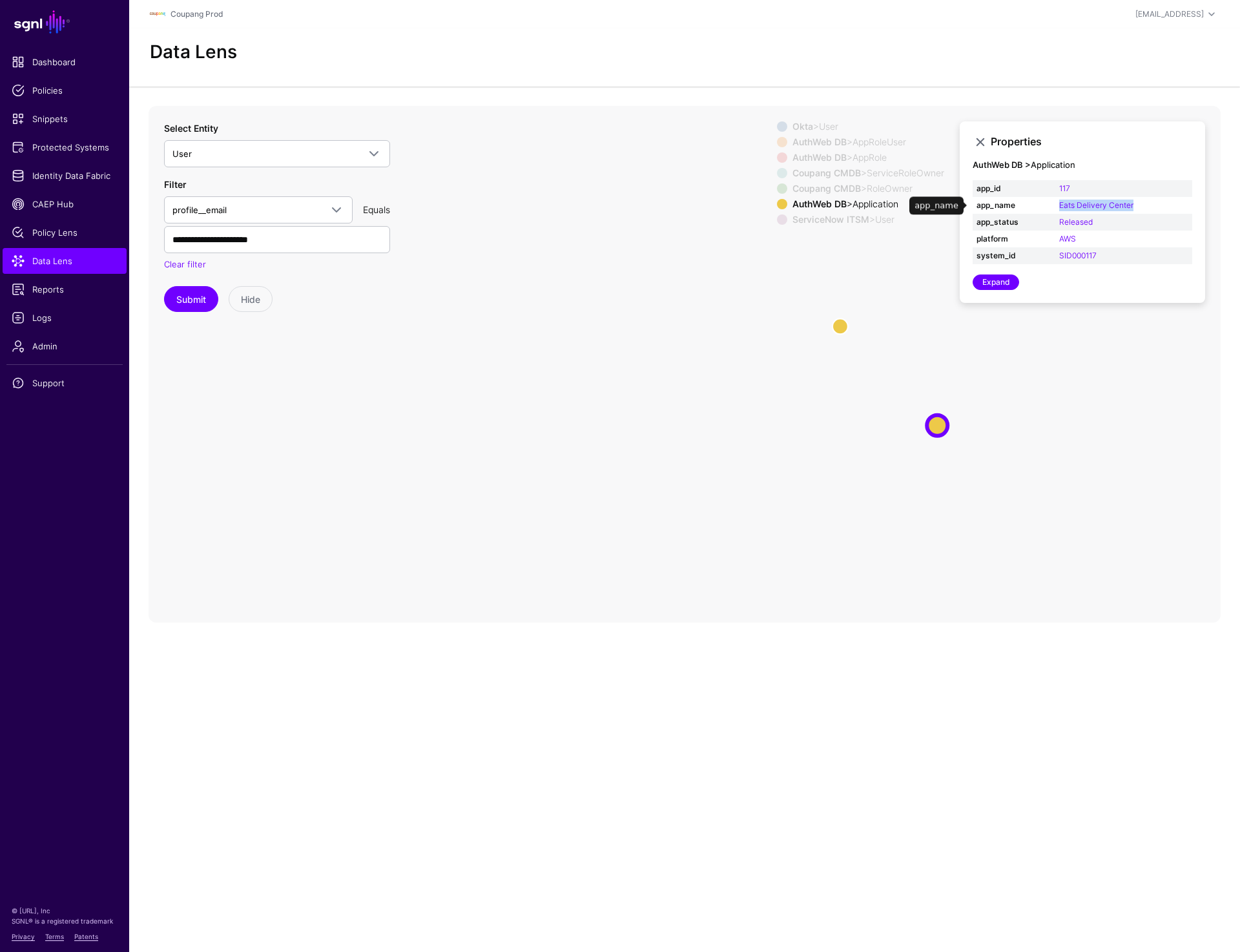
drag, startPoint x: 1132, startPoint y: 208, endPoint x: 1057, endPoint y: 208, distance: 75.0
click at [1057, 208] on td "Eats Delivery Center" at bounding box center [1124, 205] width 137 height 17
copy link "Eats Delivery Center"
click at [836, 324] on circle at bounding box center [840, 326] width 15 height 15
click at [950, 425] on circle at bounding box center [947, 427] width 15 height 15
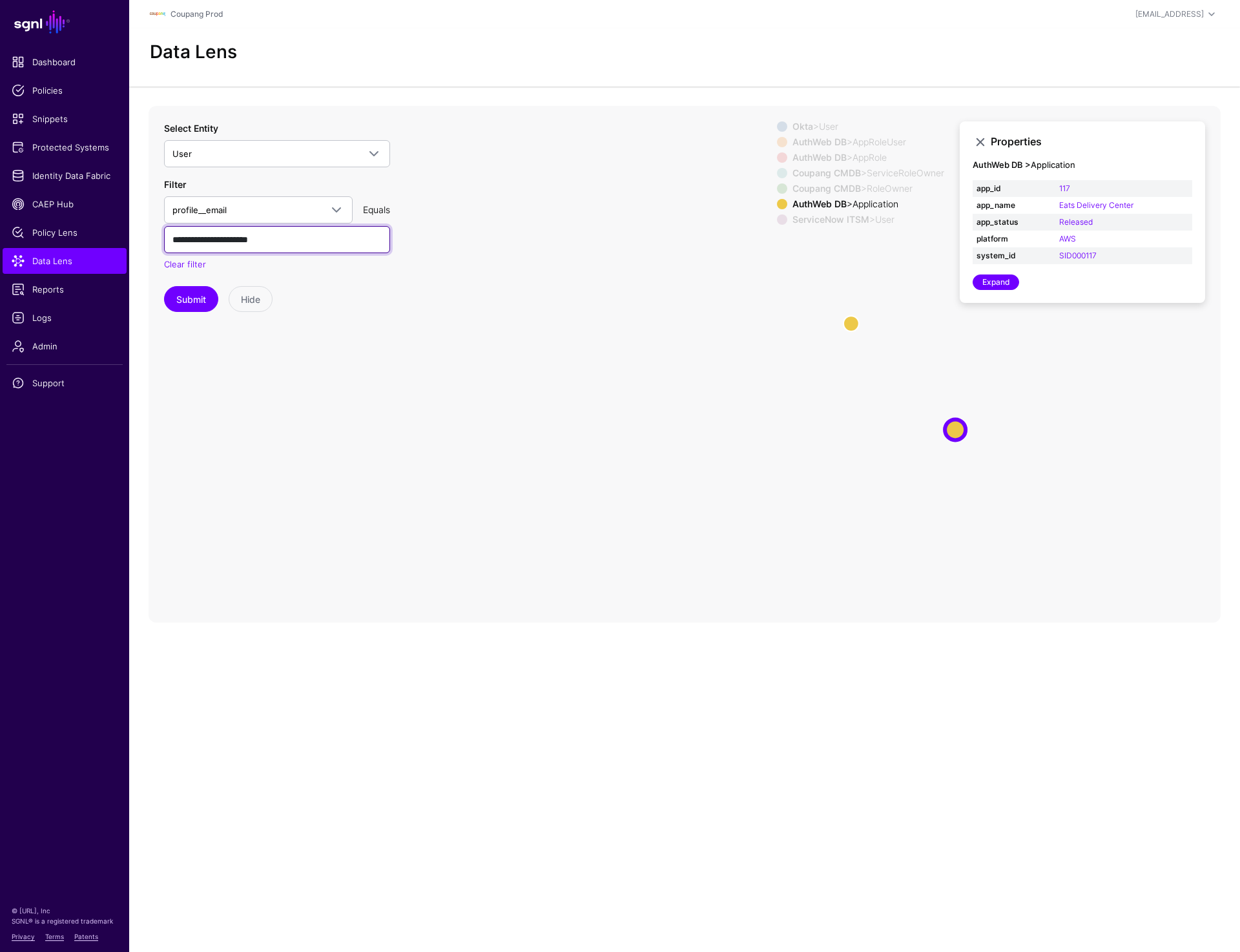
click at [292, 243] on input "**********" at bounding box center [277, 239] width 226 height 27
paste input "text"
type input "**********"
click at [170, 294] on button "Submit" at bounding box center [191, 299] width 54 height 26
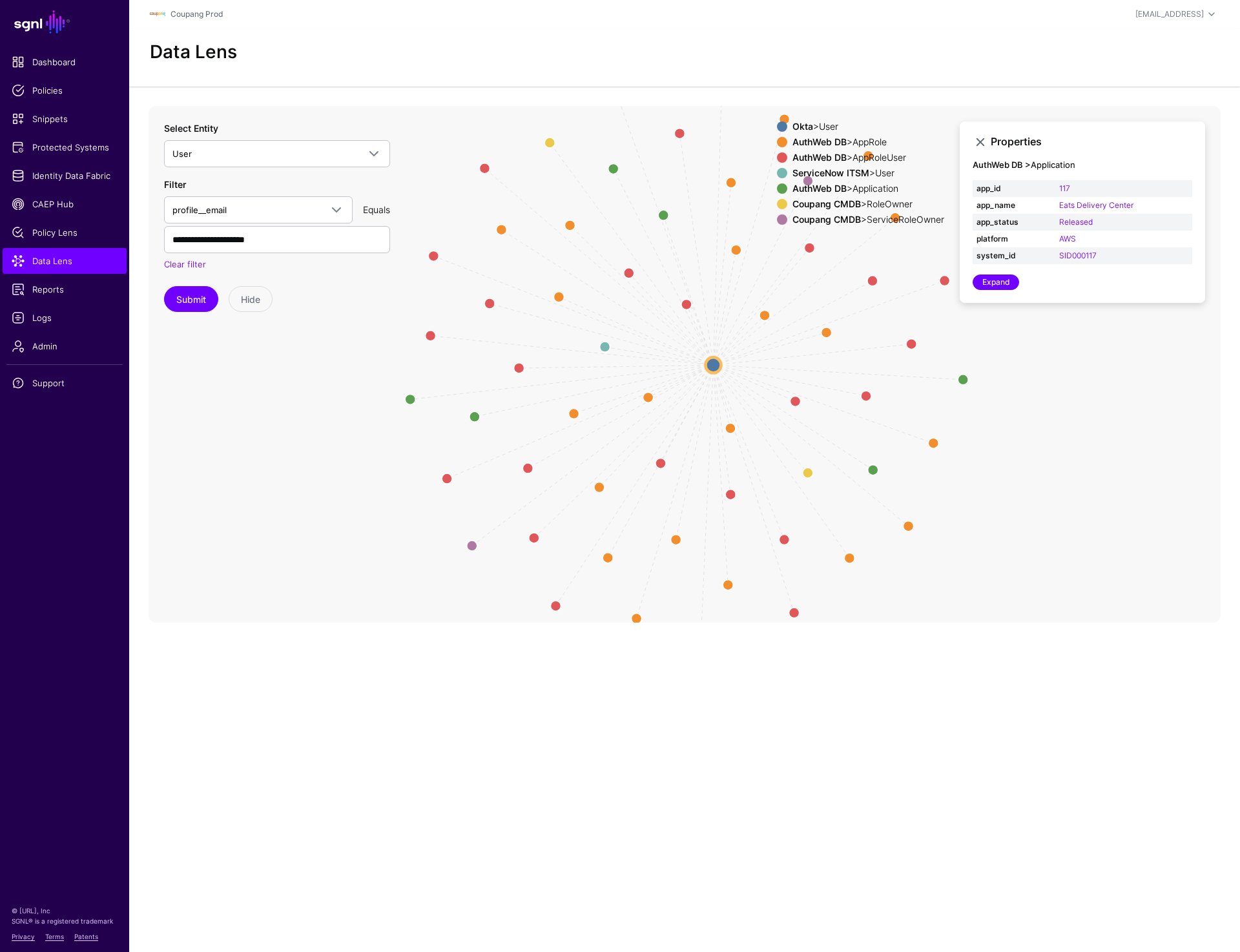
click at [875, 141] on div "AuthWeb DB > AppRole" at bounding box center [868, 143] width 157 height 11
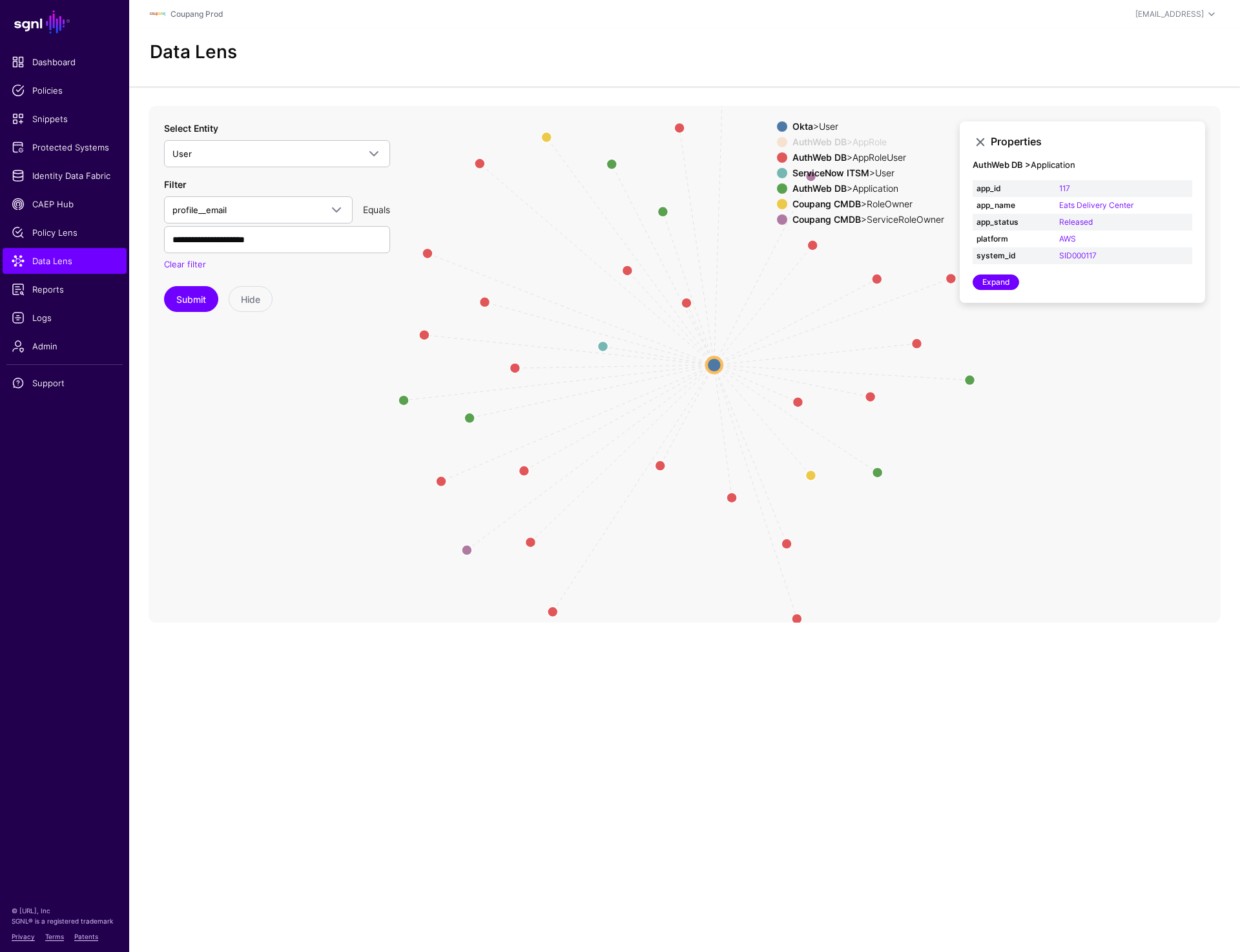
click at [886, 173] on div "ServiceNow ITSM > User" at bounding box center [868, 173] width 157 height 11
click at [887, 169] on div "ServiceNow ITSM > User" at bounding box center [868, 173] width 157 height 11
click at [884, 204] on div "Coupang CMDB > RoleOwner" at bounding box center [868, 204] width 157 height 11
click at [884, 203] on div "Coupang CMDB > RoleOwner" at bounding box center [868, 204] width 157 height 11
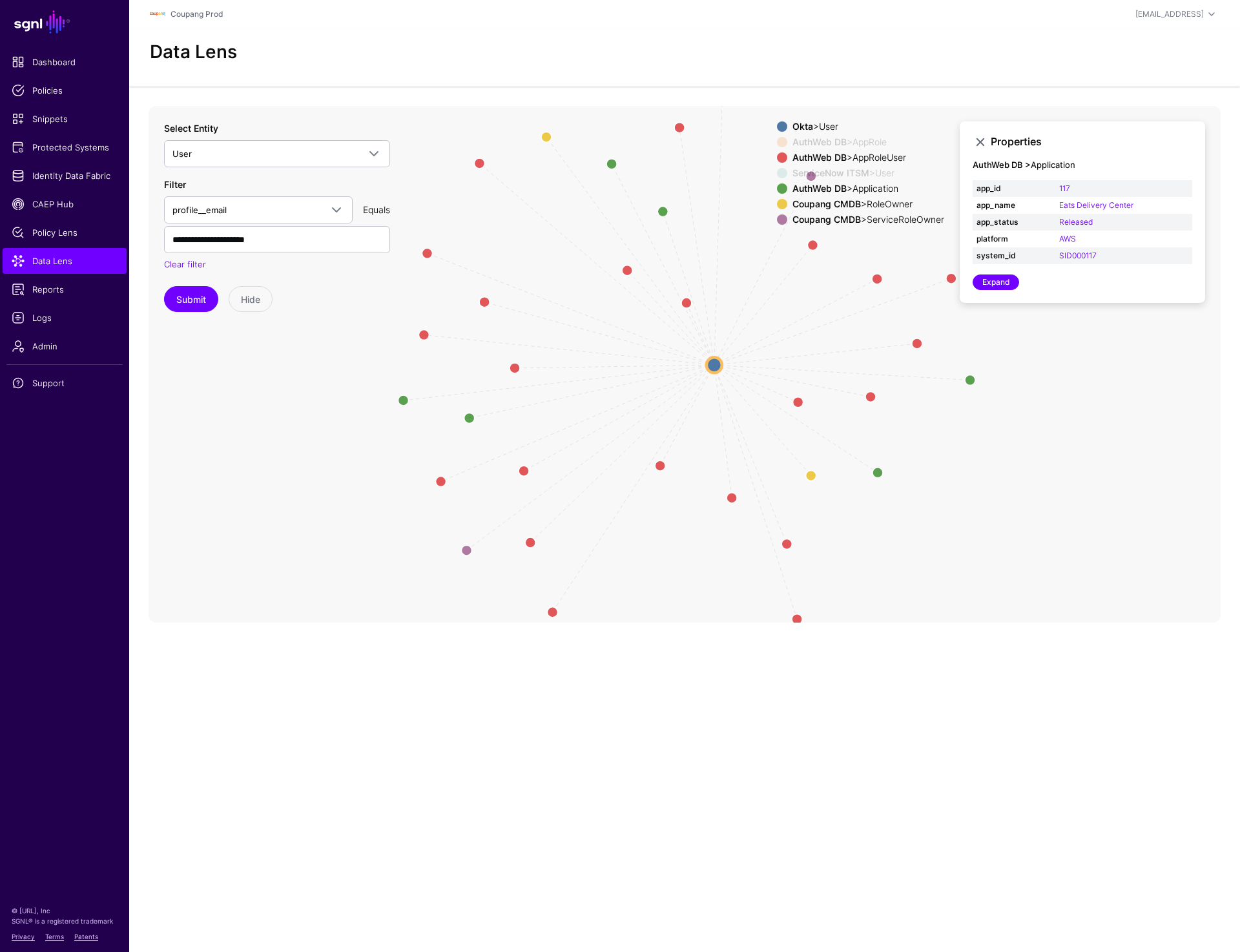
click at [885, 215] on div "Coupang CMDB > ServiceRoleOwner" at bounding box center [868, 219] width 157 height 11
click at [863, 152] on div "AuthWeb DB > AppRoleUser" at bounding box center [868, 158] width 157 height 11
click at [810, 476] on circle at bounding box center [811, 475] width 21 height 21
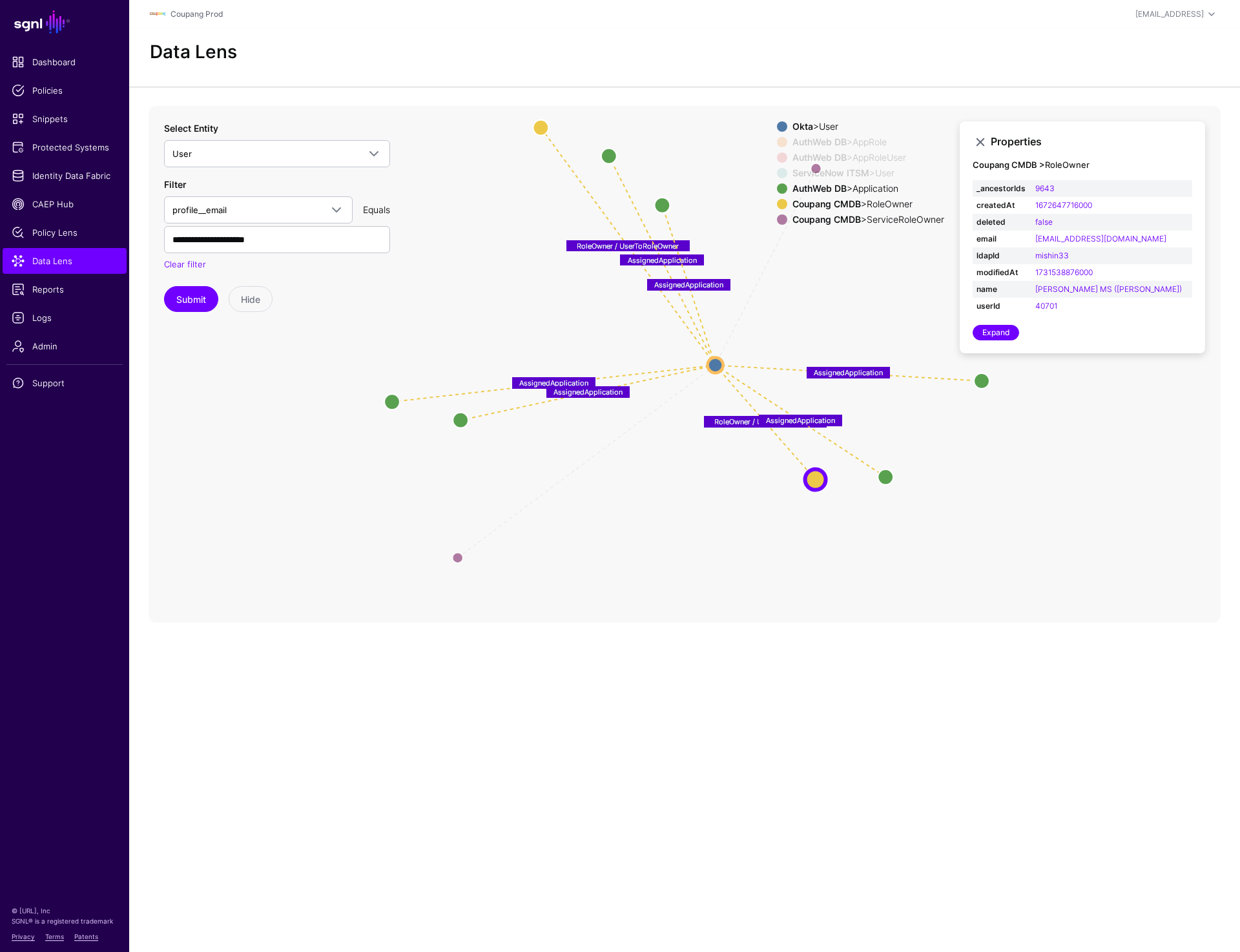
click at [871, 200] on div "Coupang CMDB > RoleOwner" at bounding box center [868, 204] width 157 height 11
click at [652, 207] on icon "same_as svcroleownertookta svcroleownertookta oktatoauthwebuser oktatoauthwebus…" at bounding box center [684, 364] width 1072 height 516
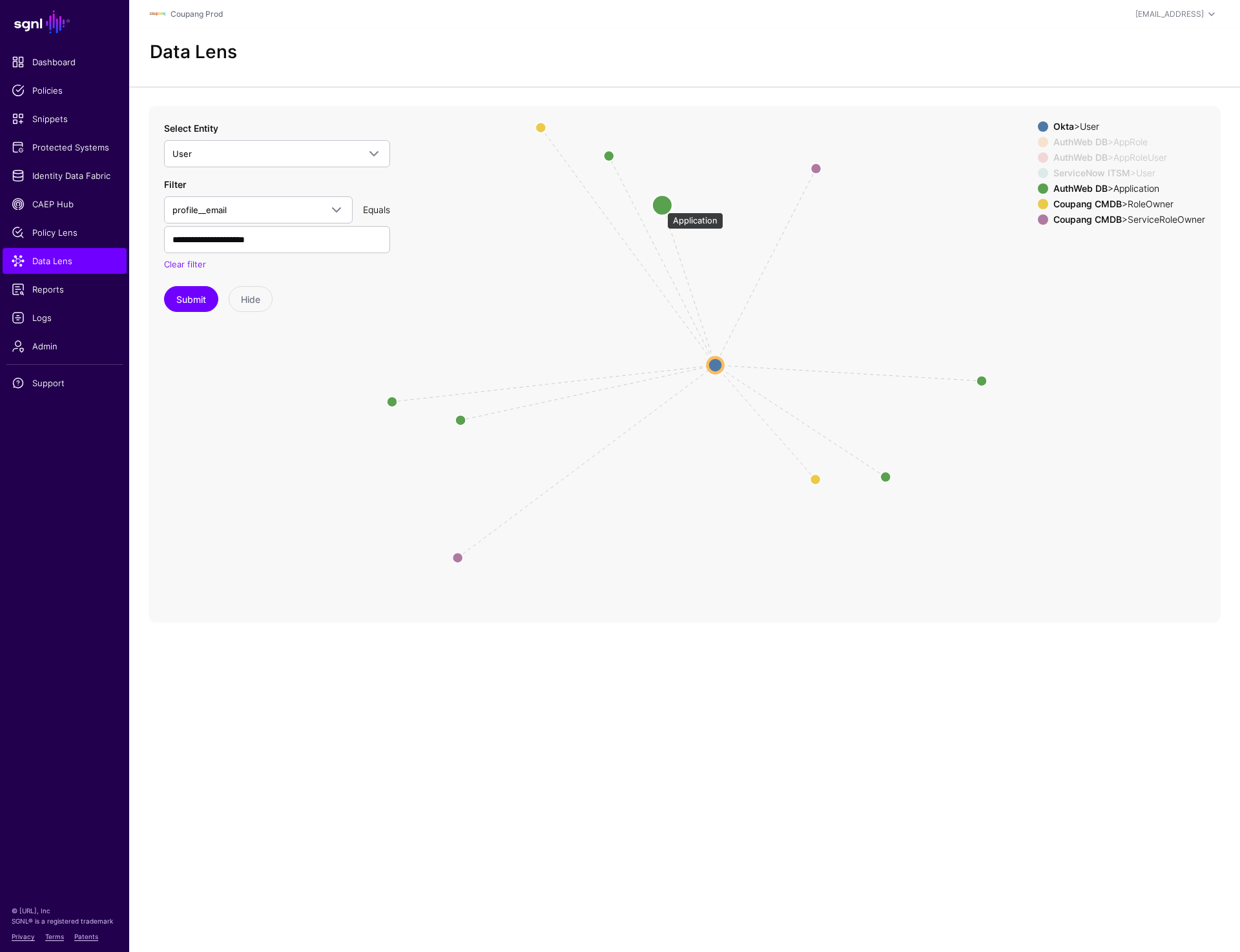
click at [661, 206] on circle at bounding box center [662, 204] width 21 height 21
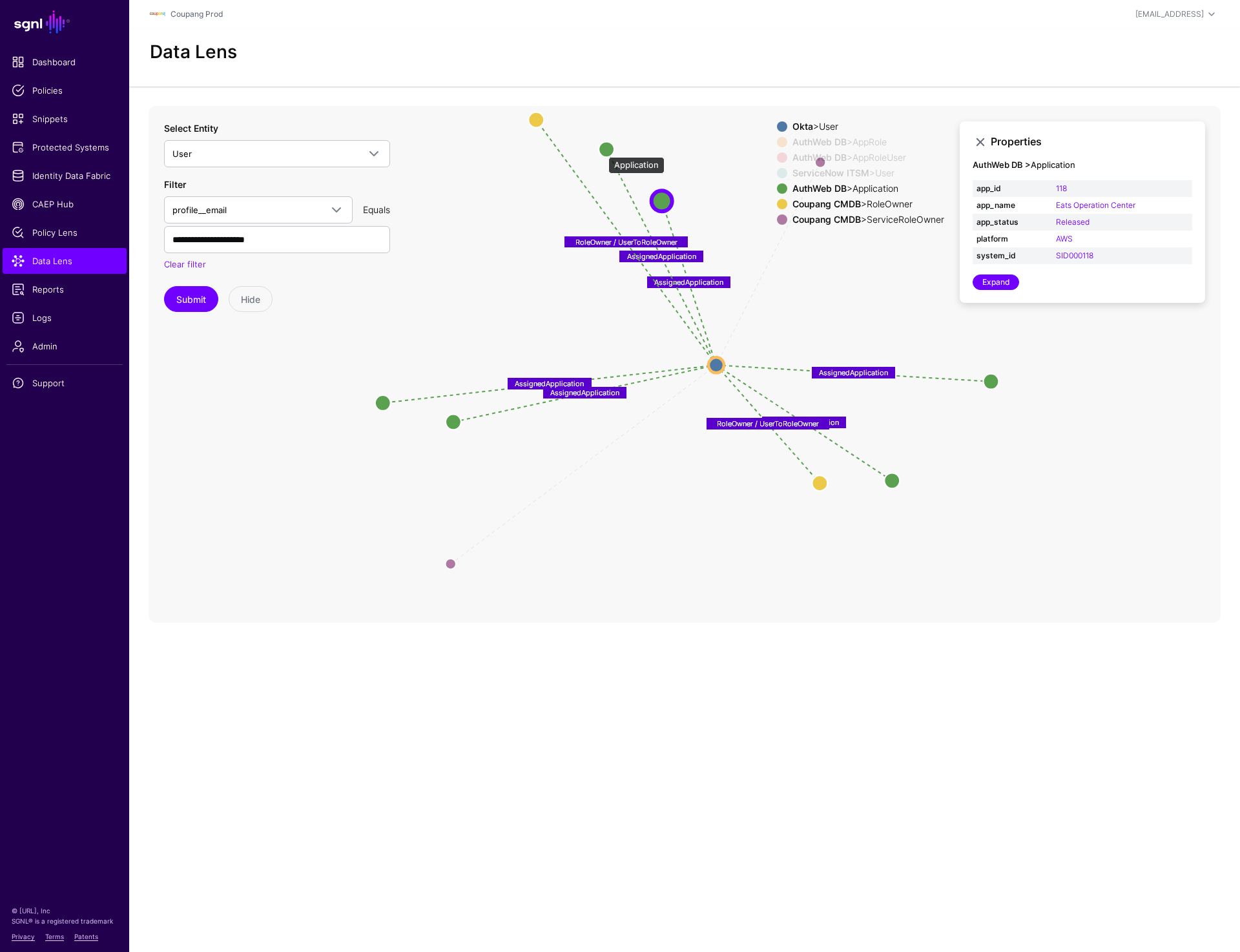
click at [602, 150] on circle at bounding box center [606, 149] width 15 height 15
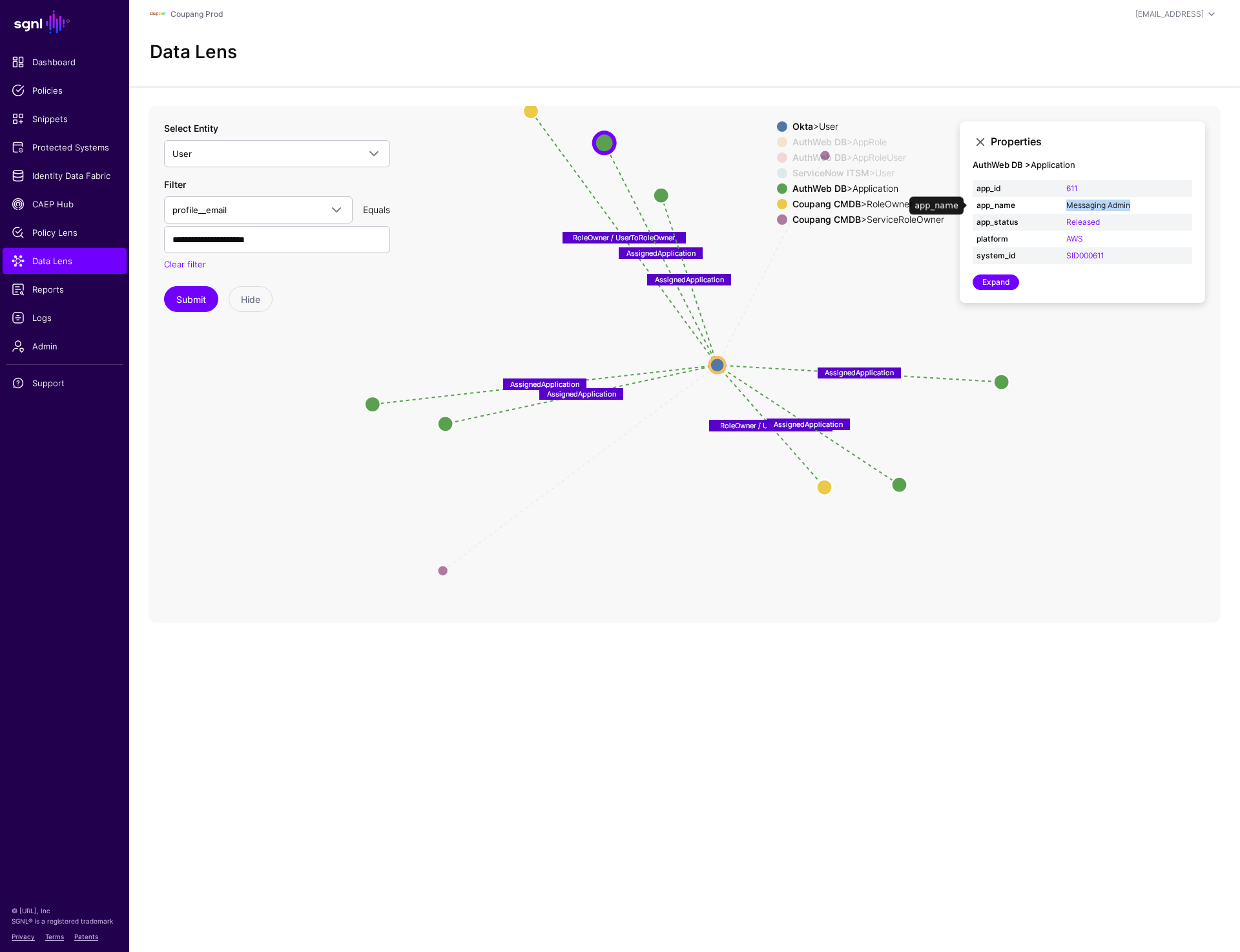
drag, startPoint x: 1147, startPoint y: 205, endPoint x: 1066, endPoint y: 205, distance: 81.0
click at [1066, 205] on td "Messaging Admin" at bounding box center [1127, 205] width 130 height 17
copy link "Messaging Admin"
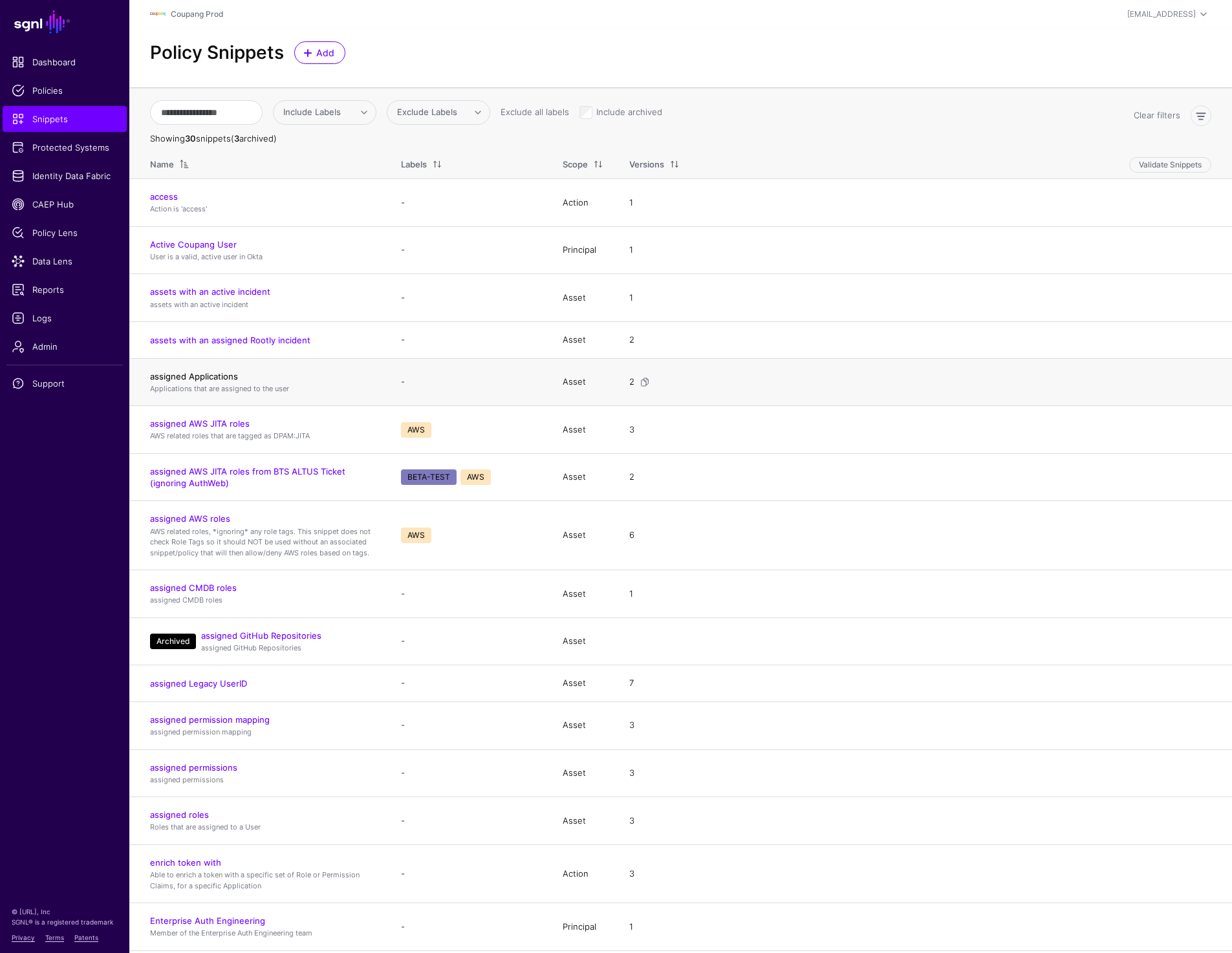
click at [199, 372] on link "assigned Applications" at bounding box center [194, 376] width 88 height 11
click at [71, 590] on ul "Dashboard Policies Snippets Protected Systems Identity Data Fabric CAEP Hub Pol…" at bounding box center [64, 461] width 129 height 825
click at [57, 149] on span "Protected Systems" at bounding box center [65, 147] width 106 height 13
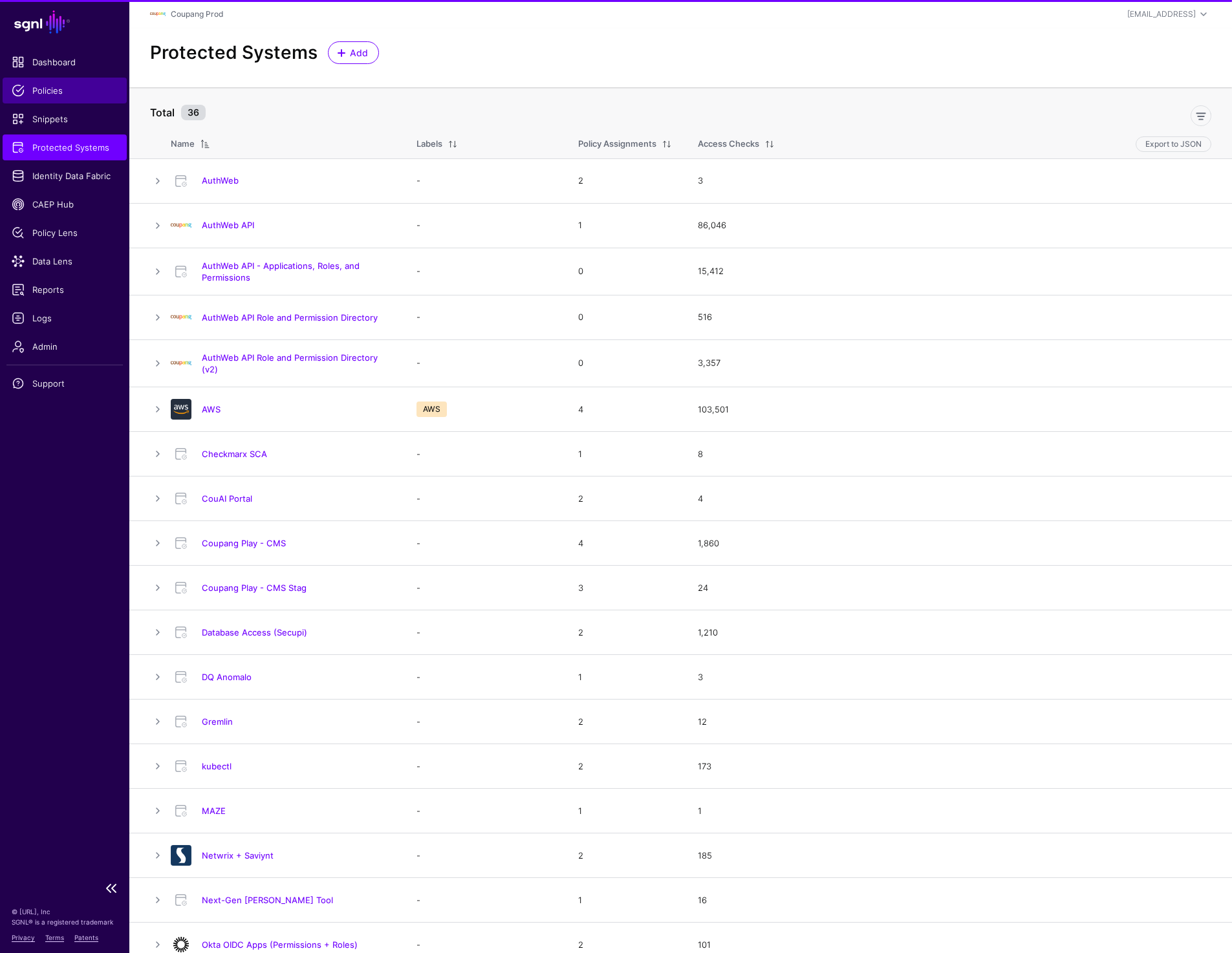
click at [60, 88] on span "Policies" at bounding box center [65, 90] width 106 height 13
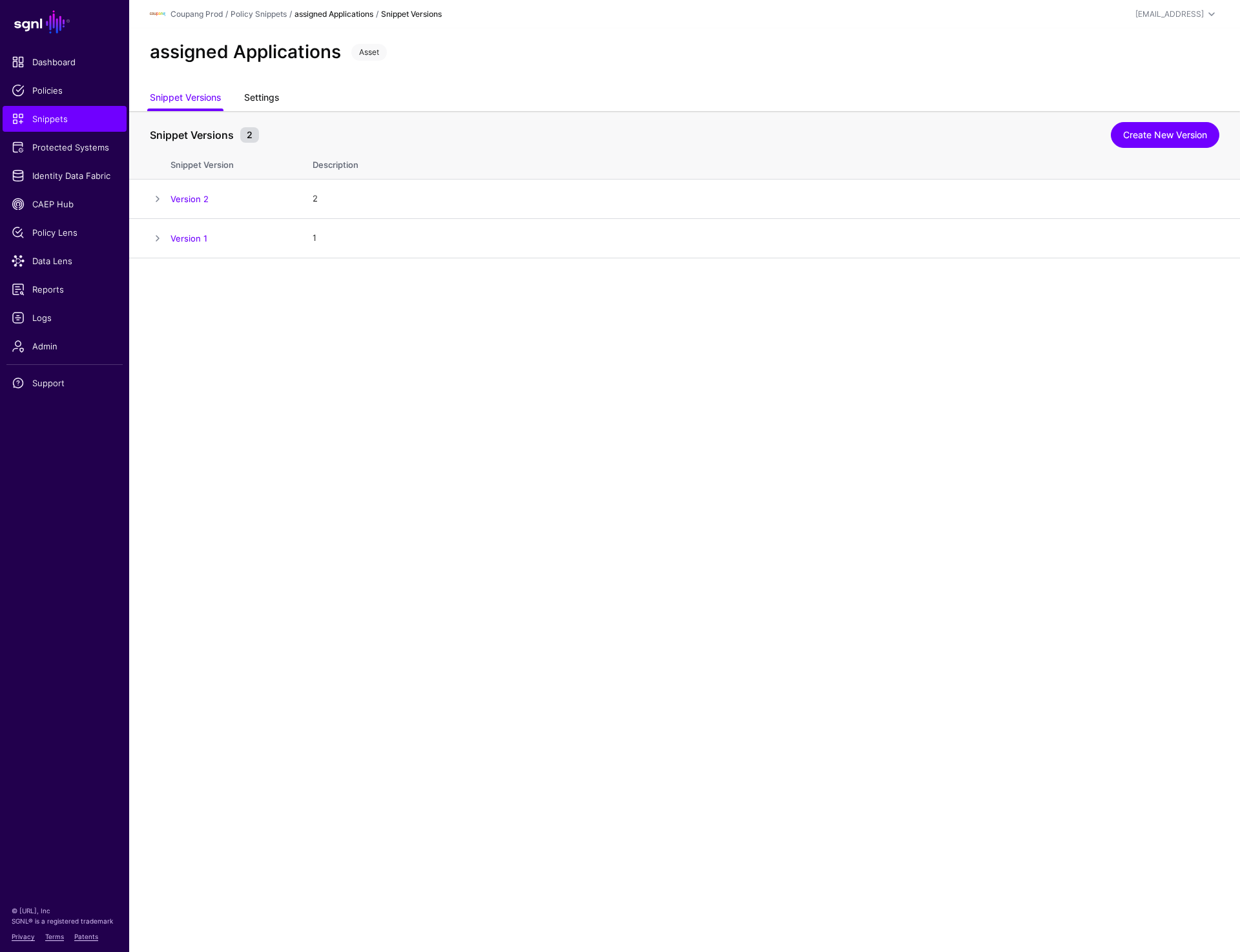
click at [256, 93] on link "Settings" at bounding box center [261, 99] width 35 height 25
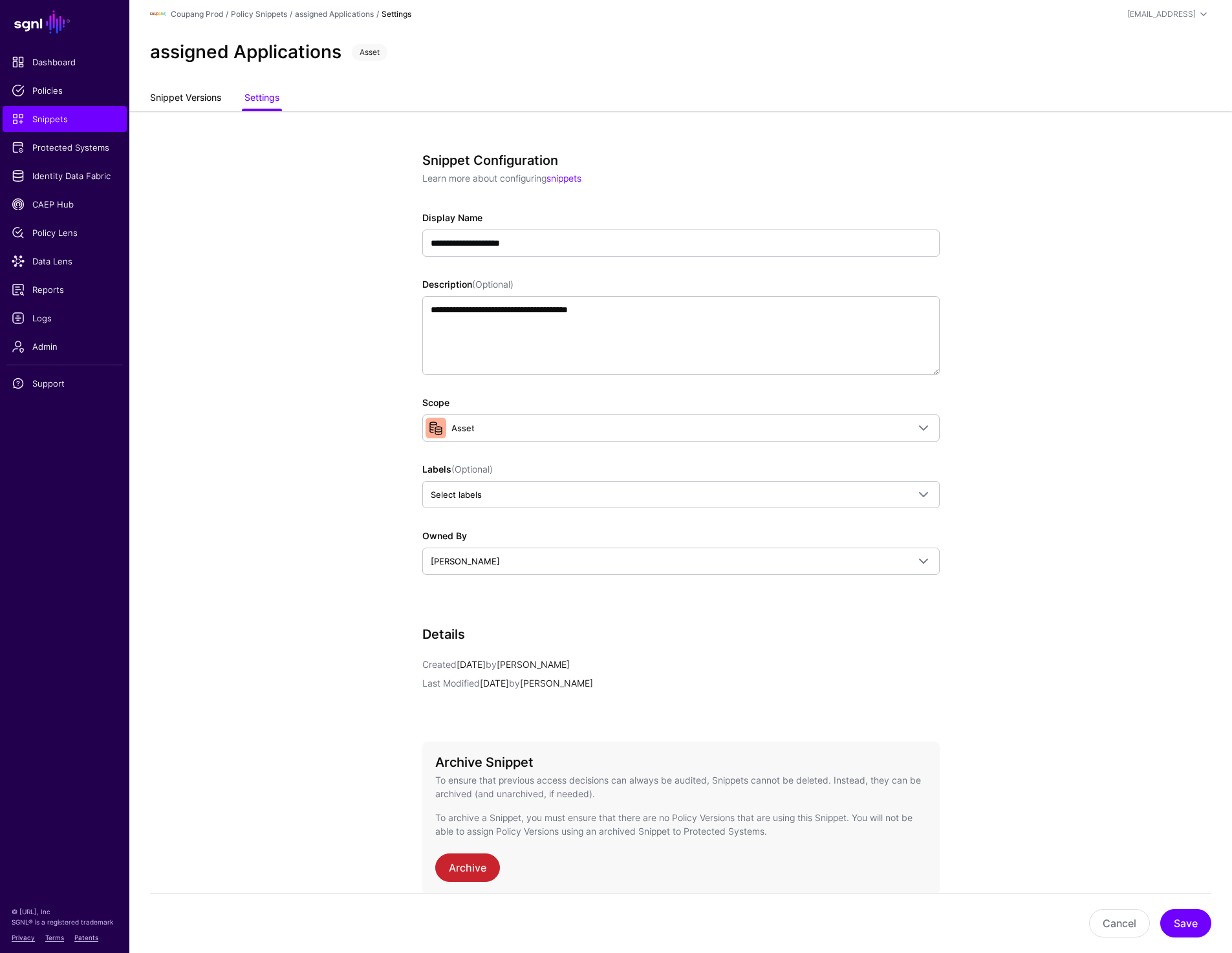
click at [198, 102] on link "Snippet Versions" at bounding box center [185, 99] width 71 height 25
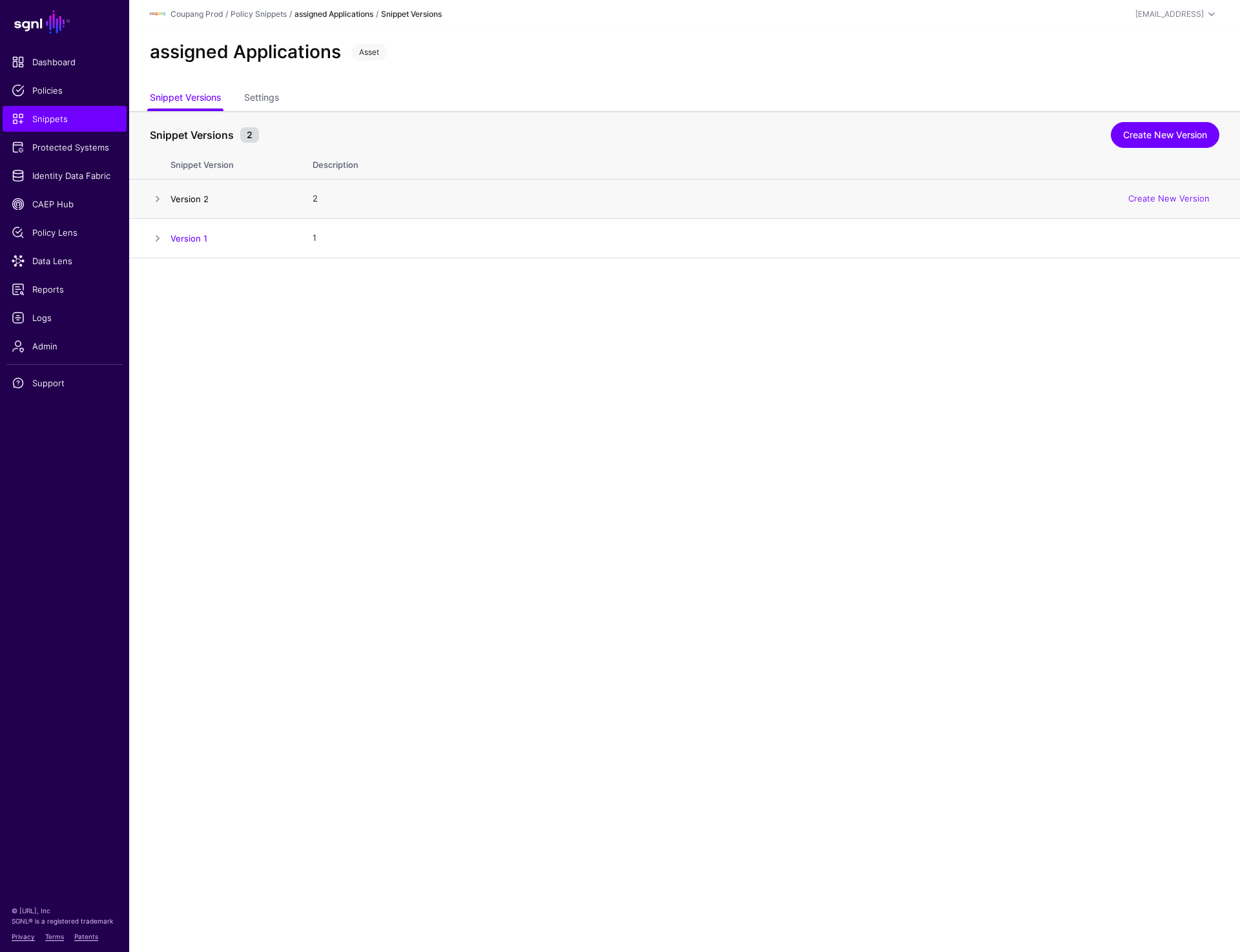
click at [195, 202] on link "Version 2" at bounding box center [189, 199] width 38 height 11
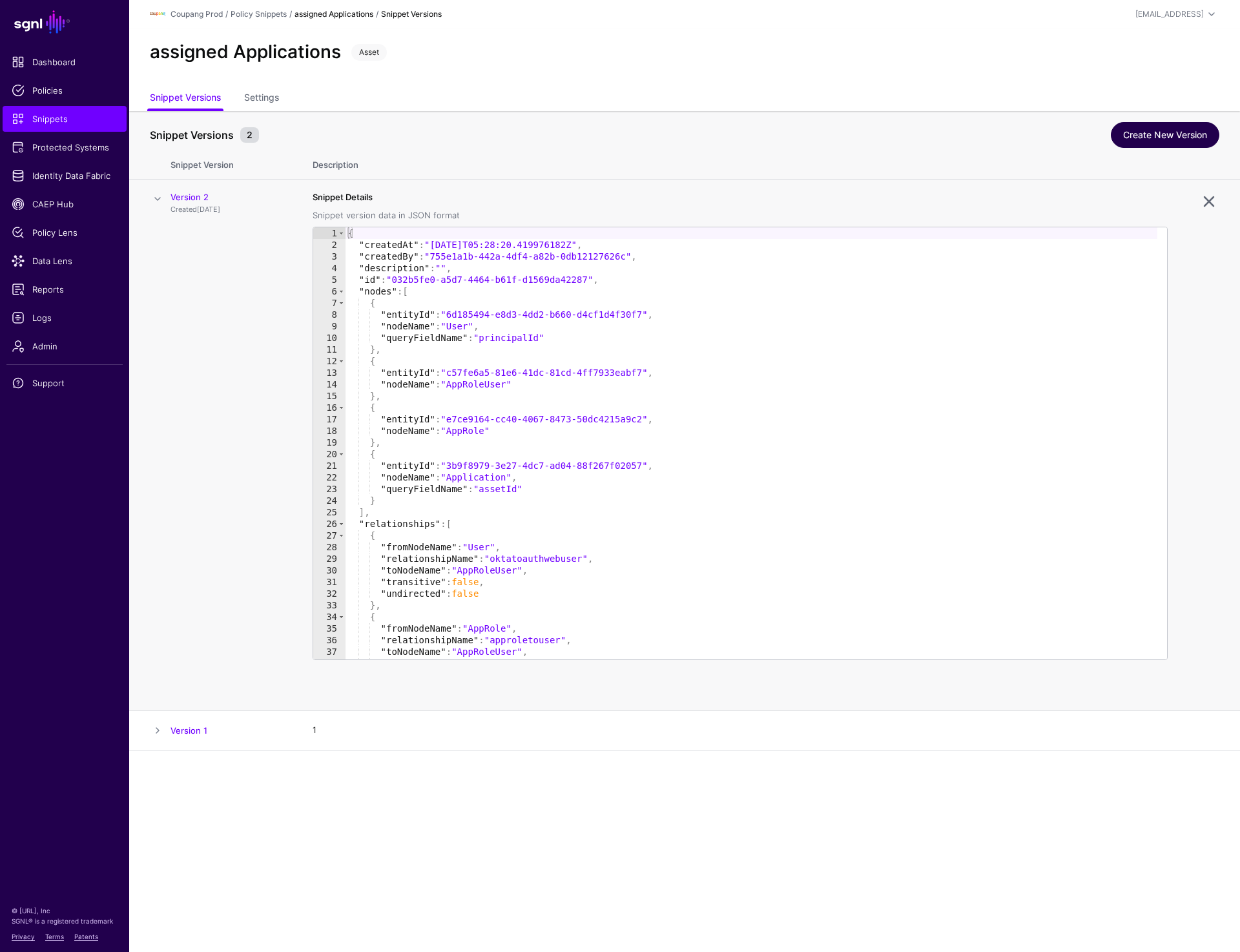
click at [1137, 141] on link "Create New Version" at bounding box center [1166, 135] width 109 height 26
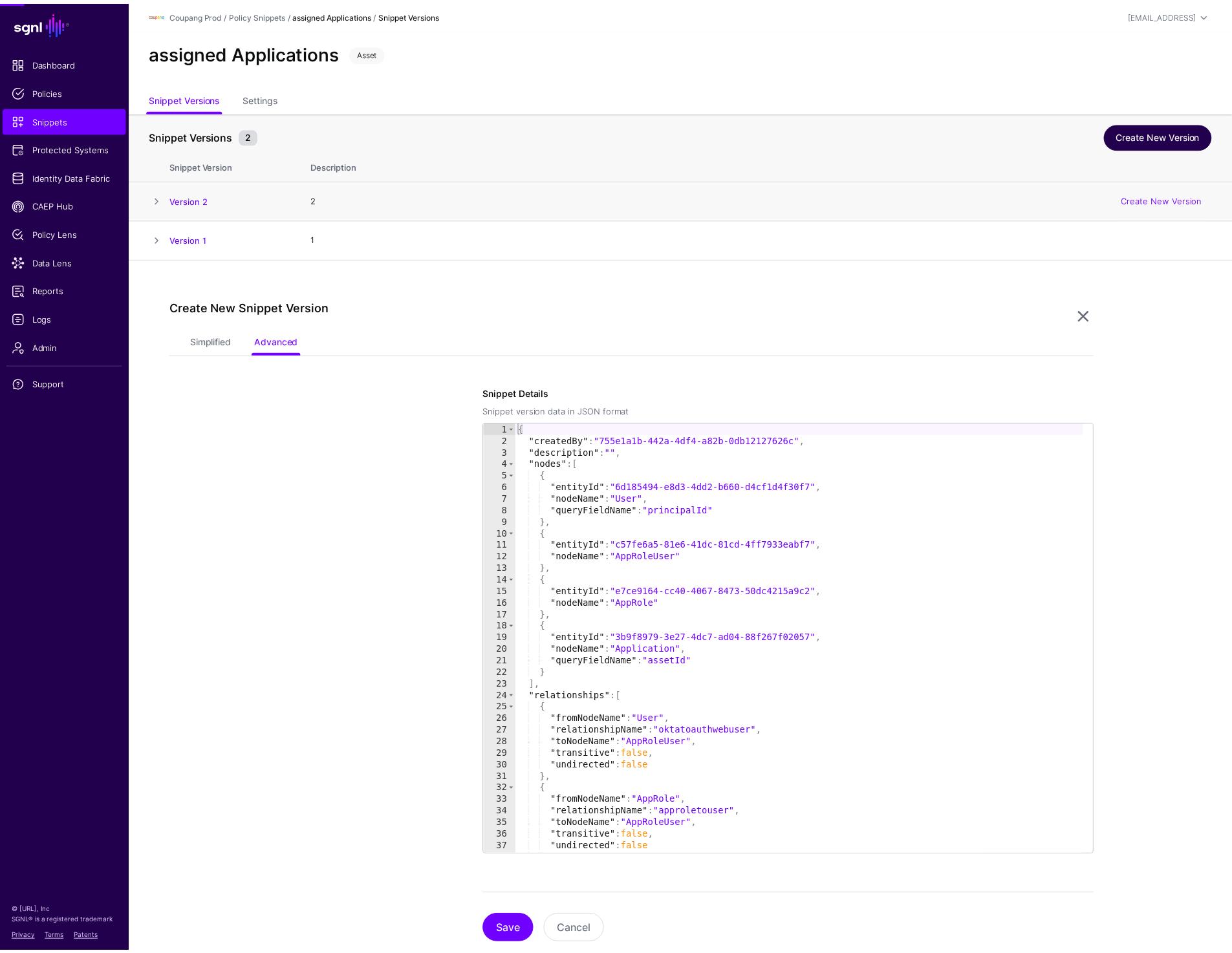
scroll to position [33, 0]
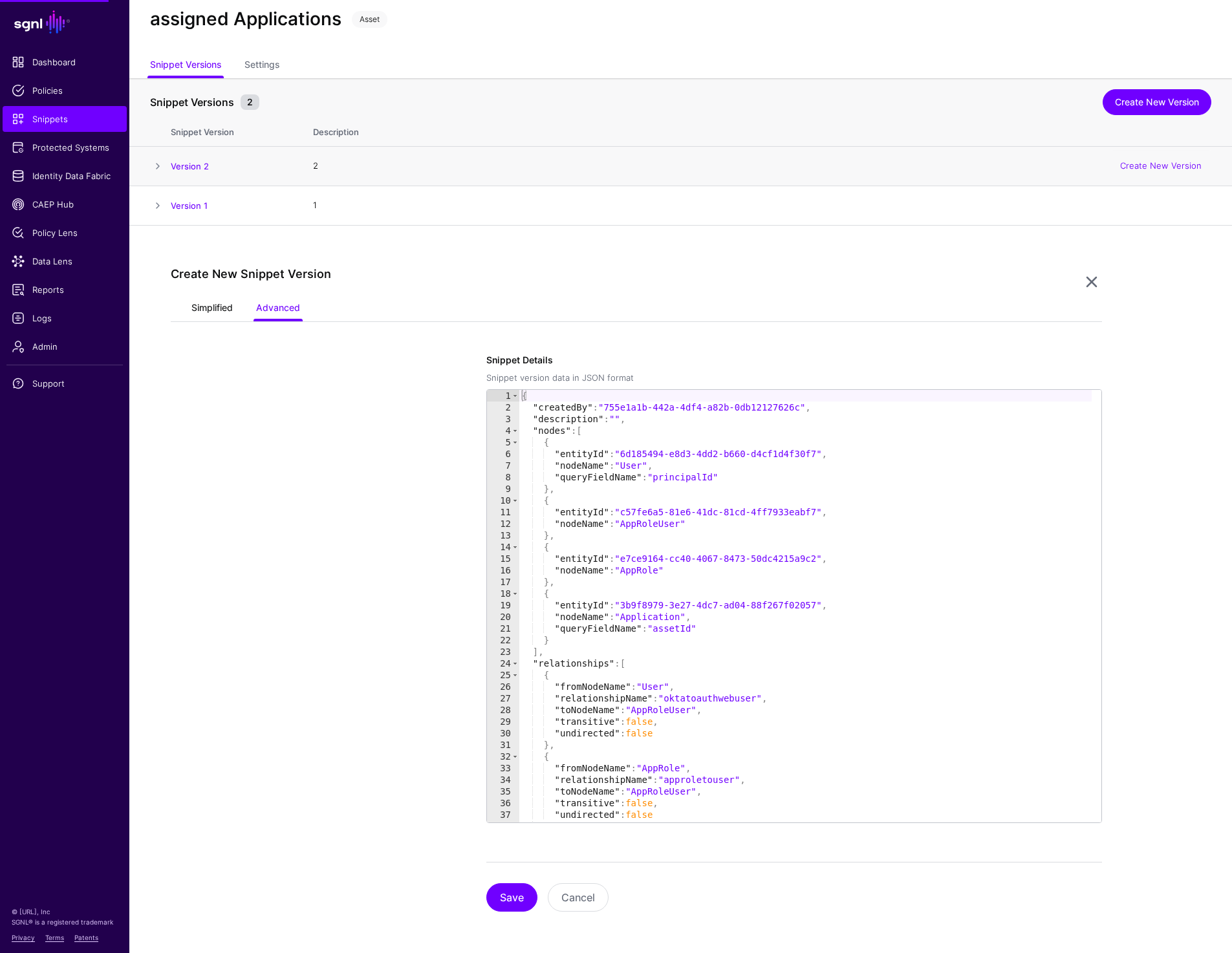
click at [206, 309] on link "Simplified" at bounding box center [212, 309] width 41 height 25
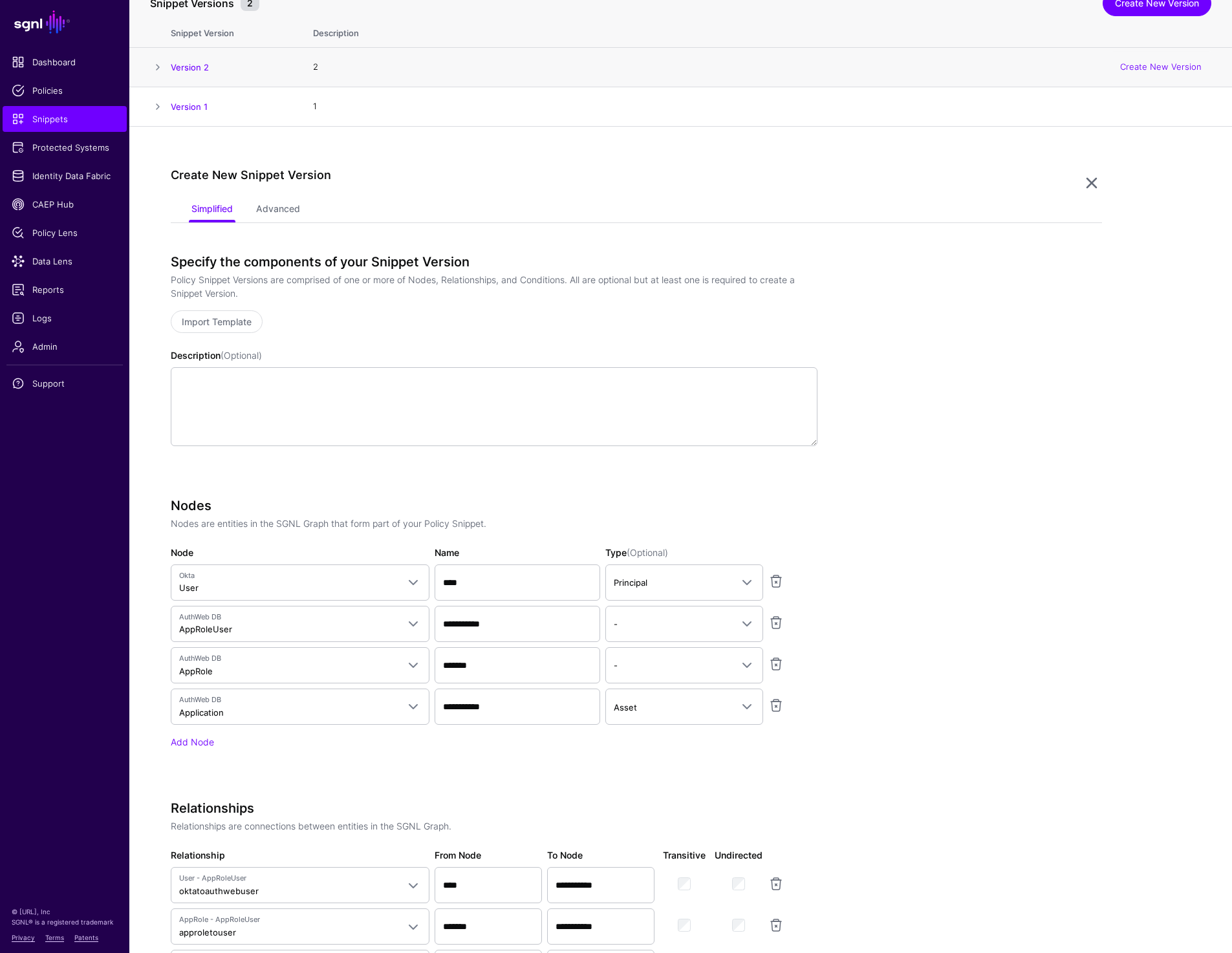
scroll to position [5, 0]
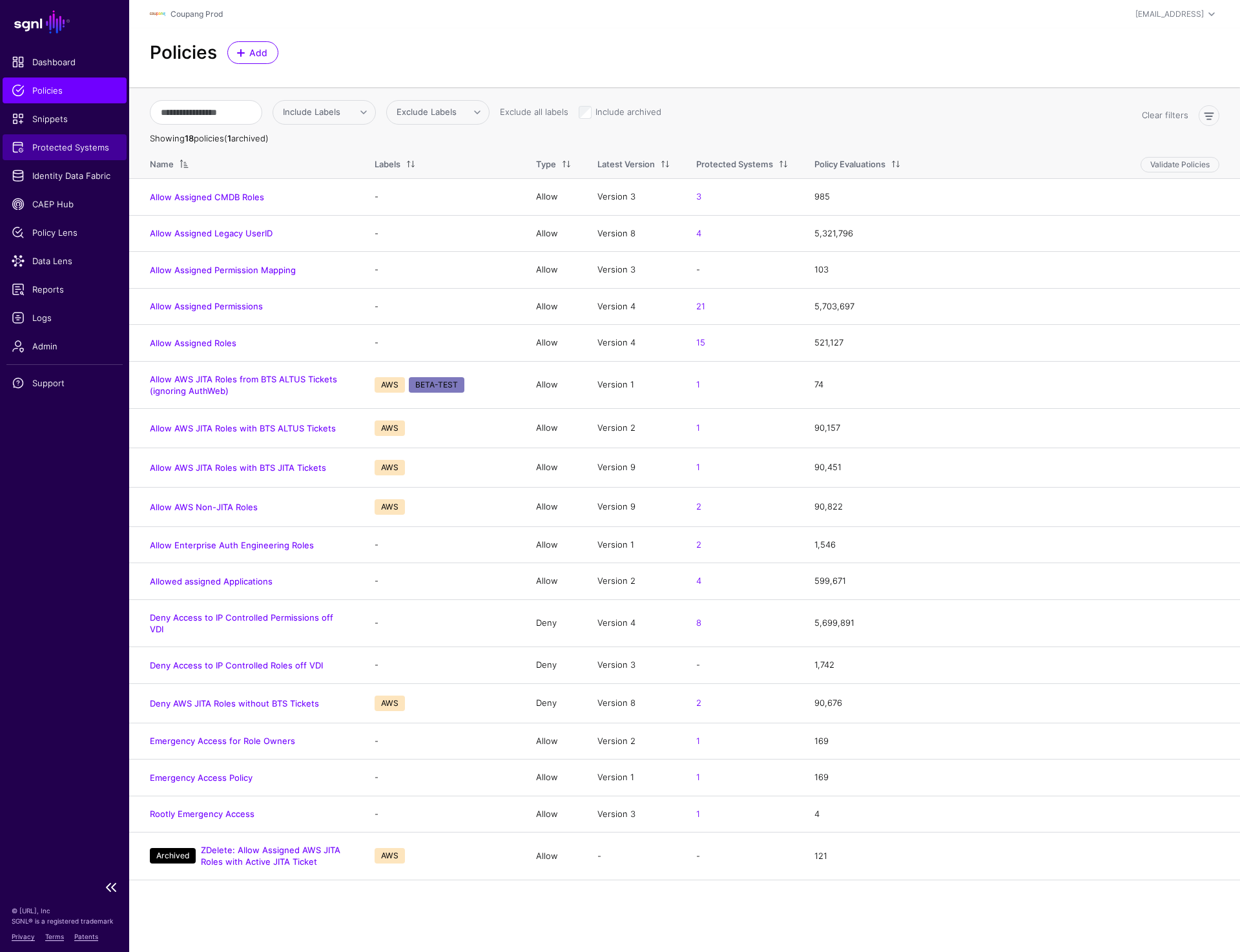
click at [48, 152] on span "Protected Systems" at bounding box center [65, 147] width 106 height 13
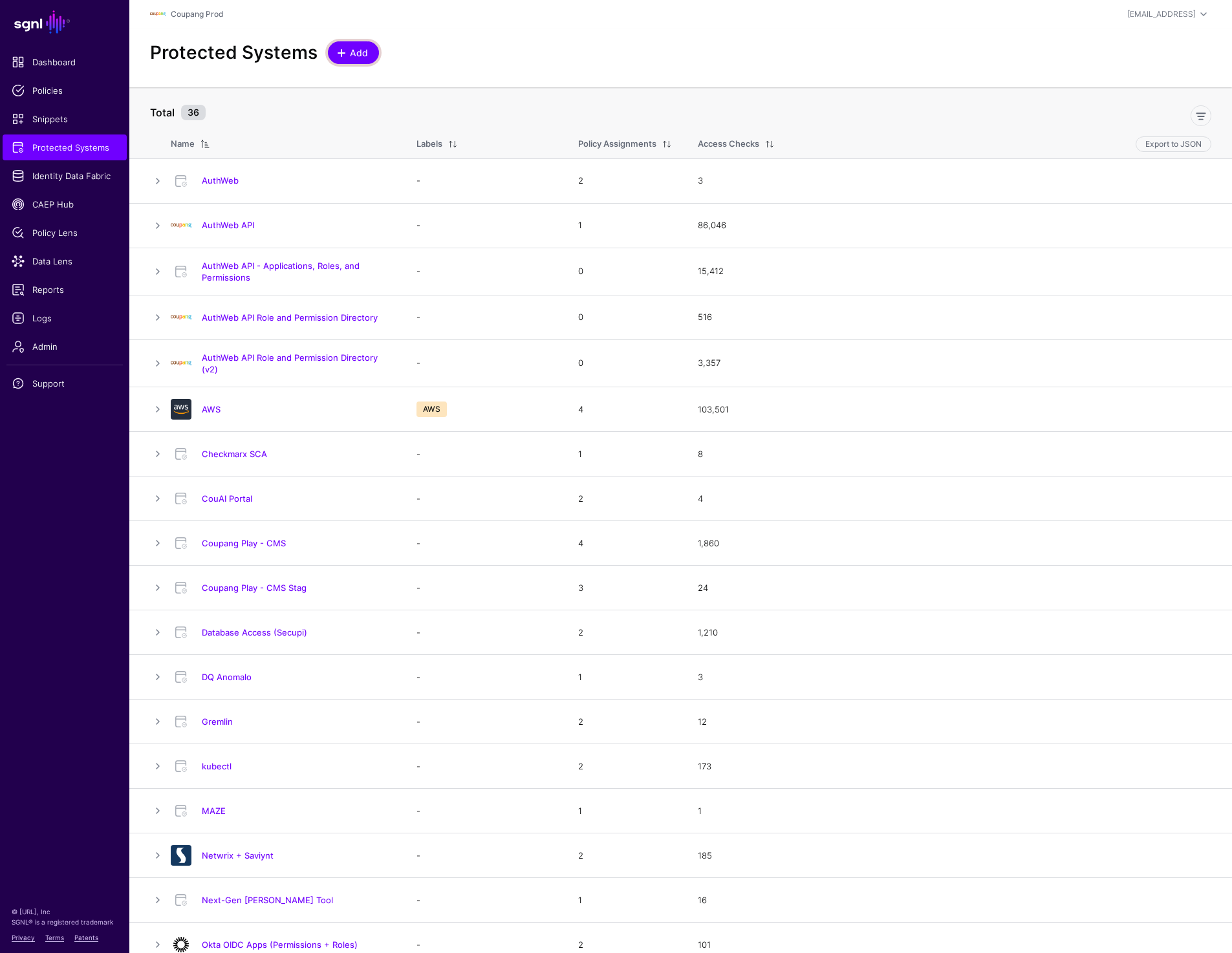
click at [338, 50] on span at bounding box center [342, 53] width 11 height 11
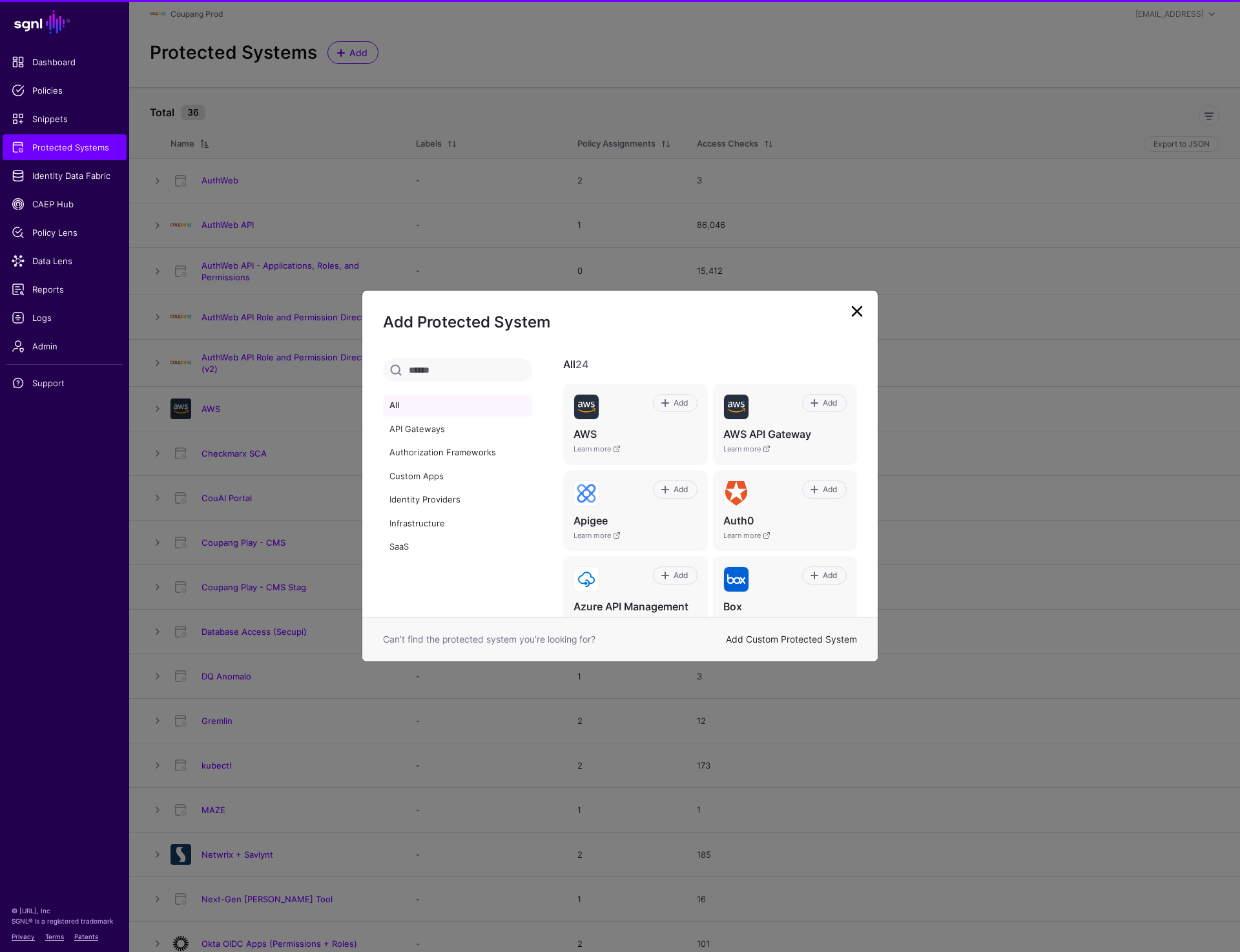
click at [815, 642] on link "Add Custom Protected System" at bounding box center [792, 639] width 131 height 11
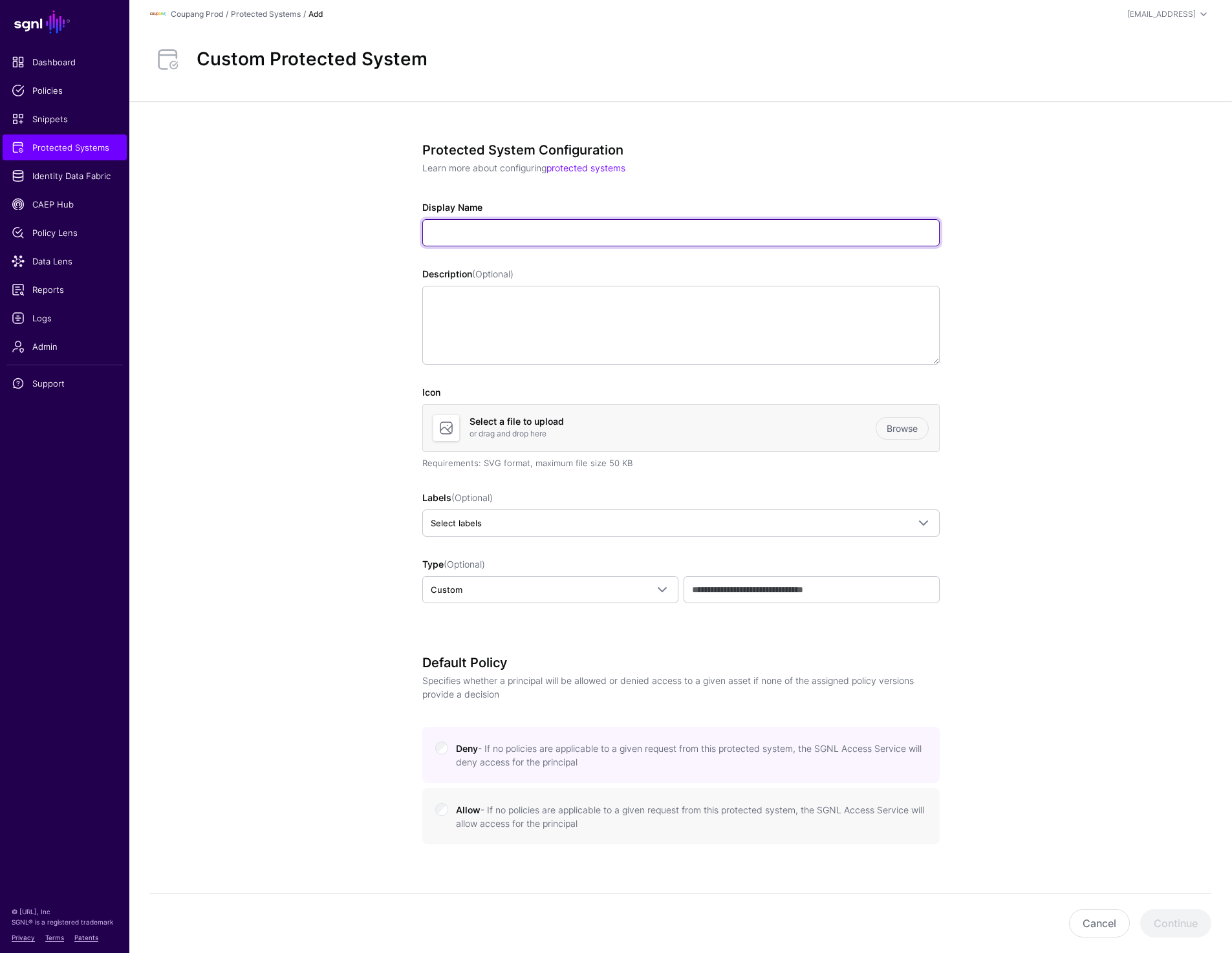
click at [487, 222] on input "Display Name" at bounding box center [680, 232] width 517 height 27
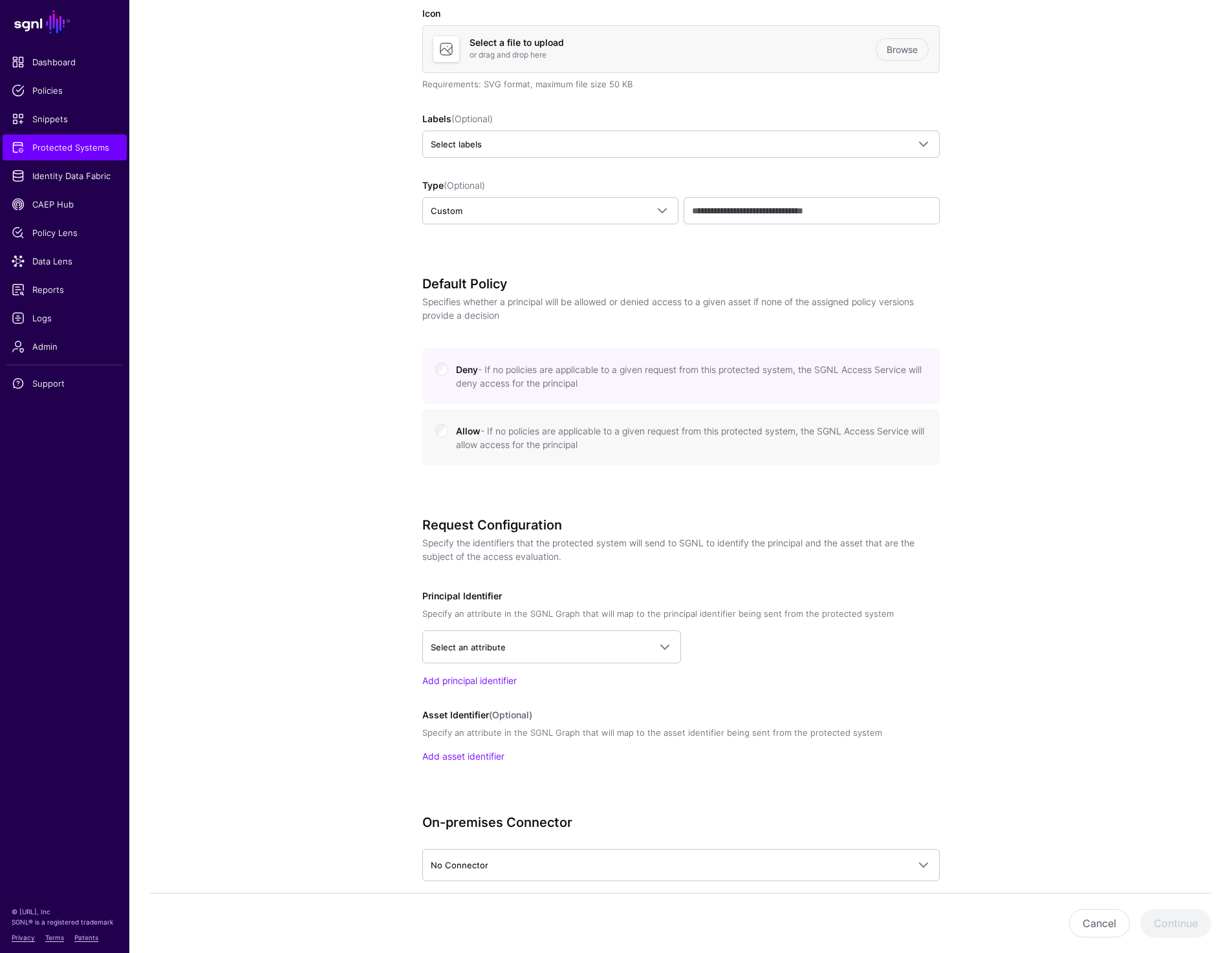
scroll to position [441, 0]
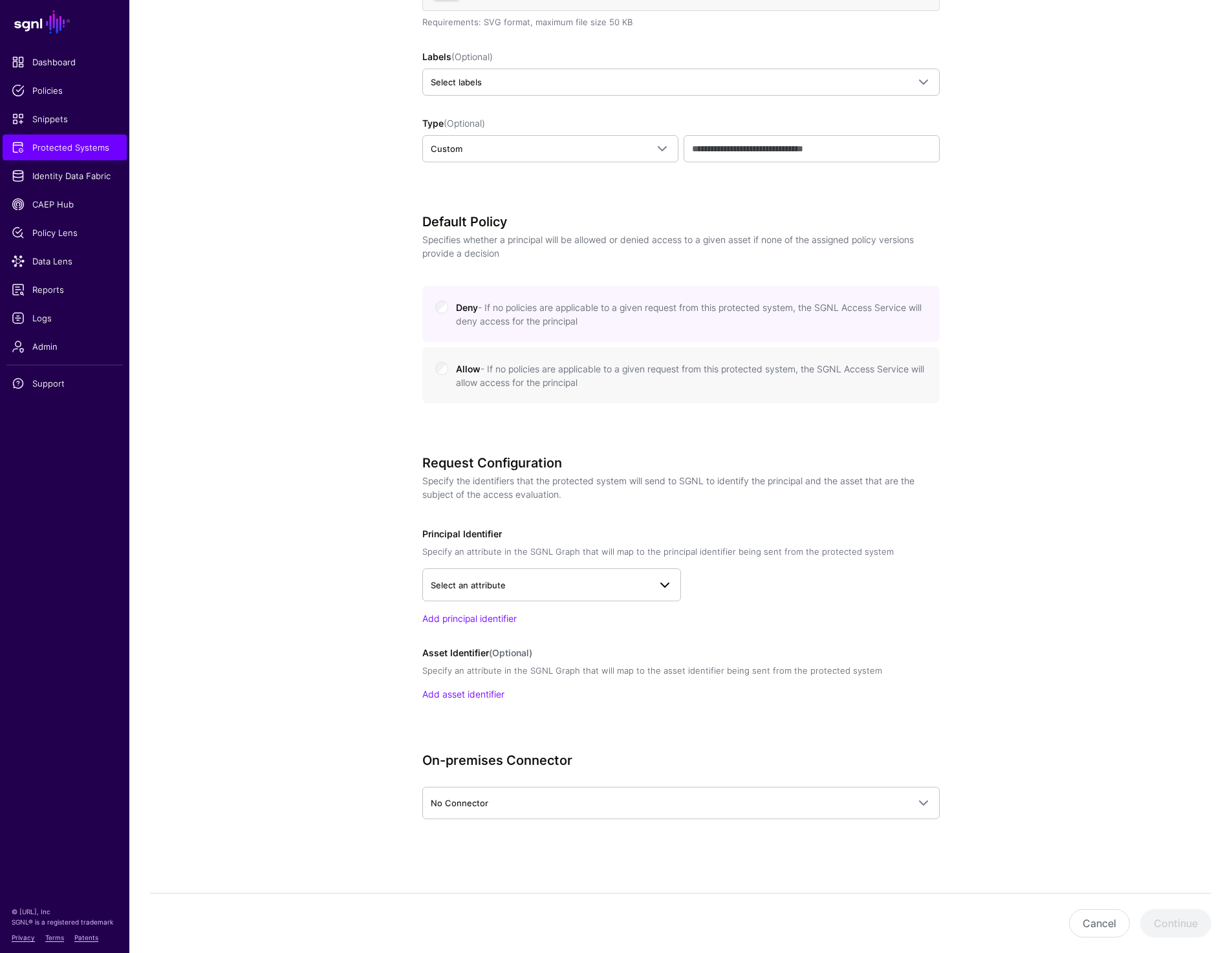
type input "**********"
click at [482, 587] on span "Select an attribute" at bounding box center [468, 585] width 75 height 11
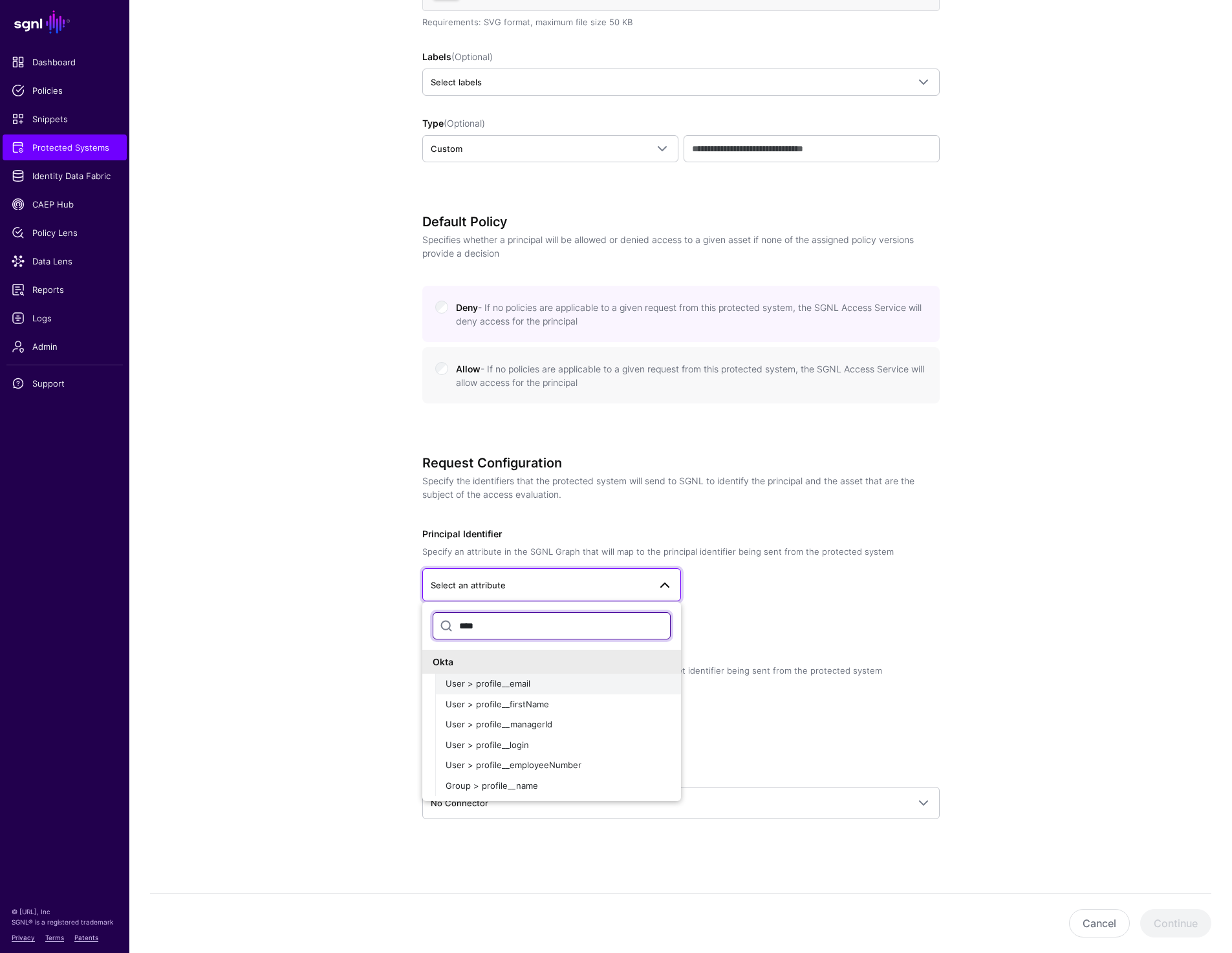
type input "****"
click at [480, 680] on span "User > profile__email" at bounding box center [488, 684] width 85 height 11
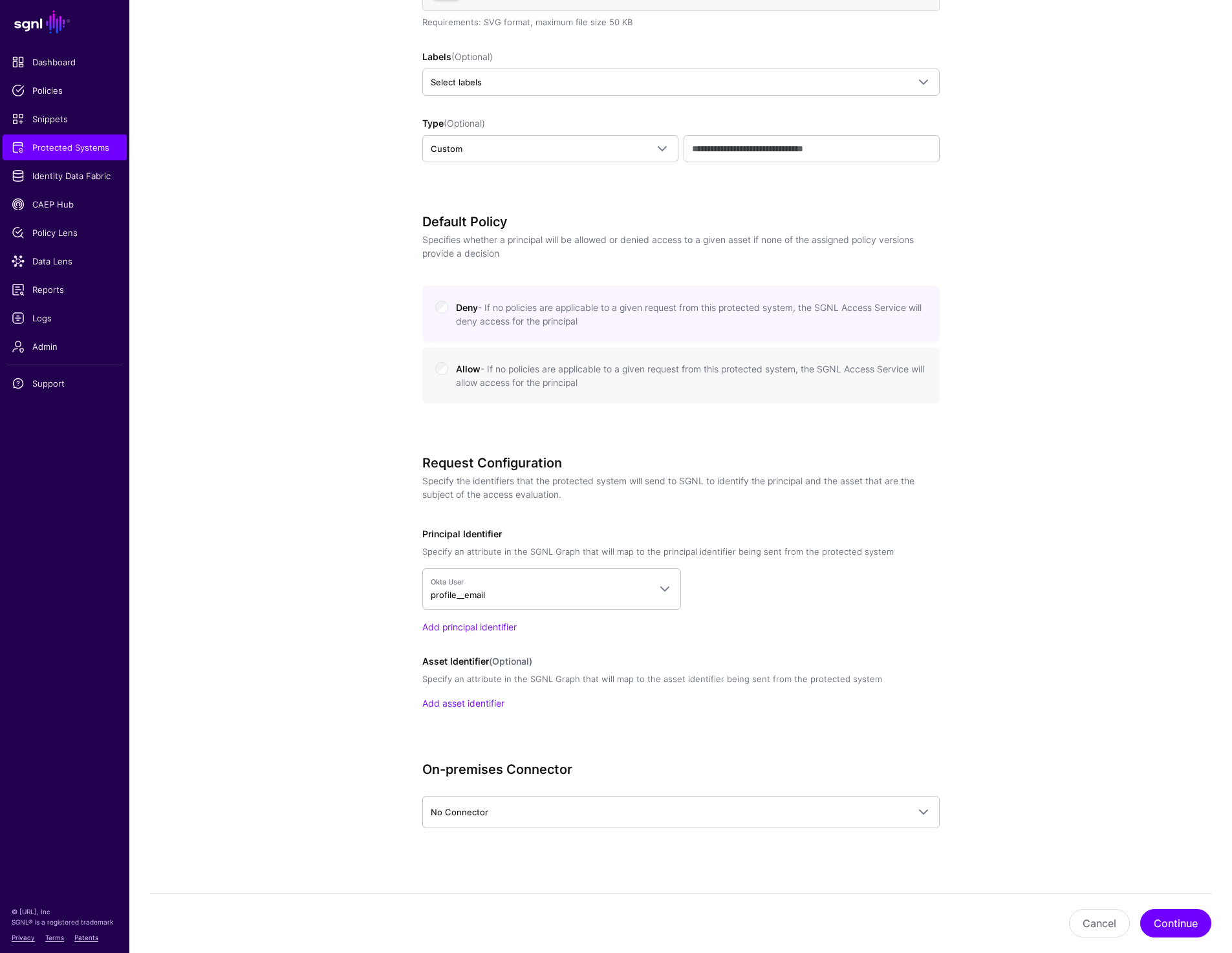
click at [814, 620] on div "Add principal identifier" at bounding box center [680, 626] width 517 height 13
click at [480, 707] on link "Add asset identifier" at bounding box center [463, 703] width 82 height 11
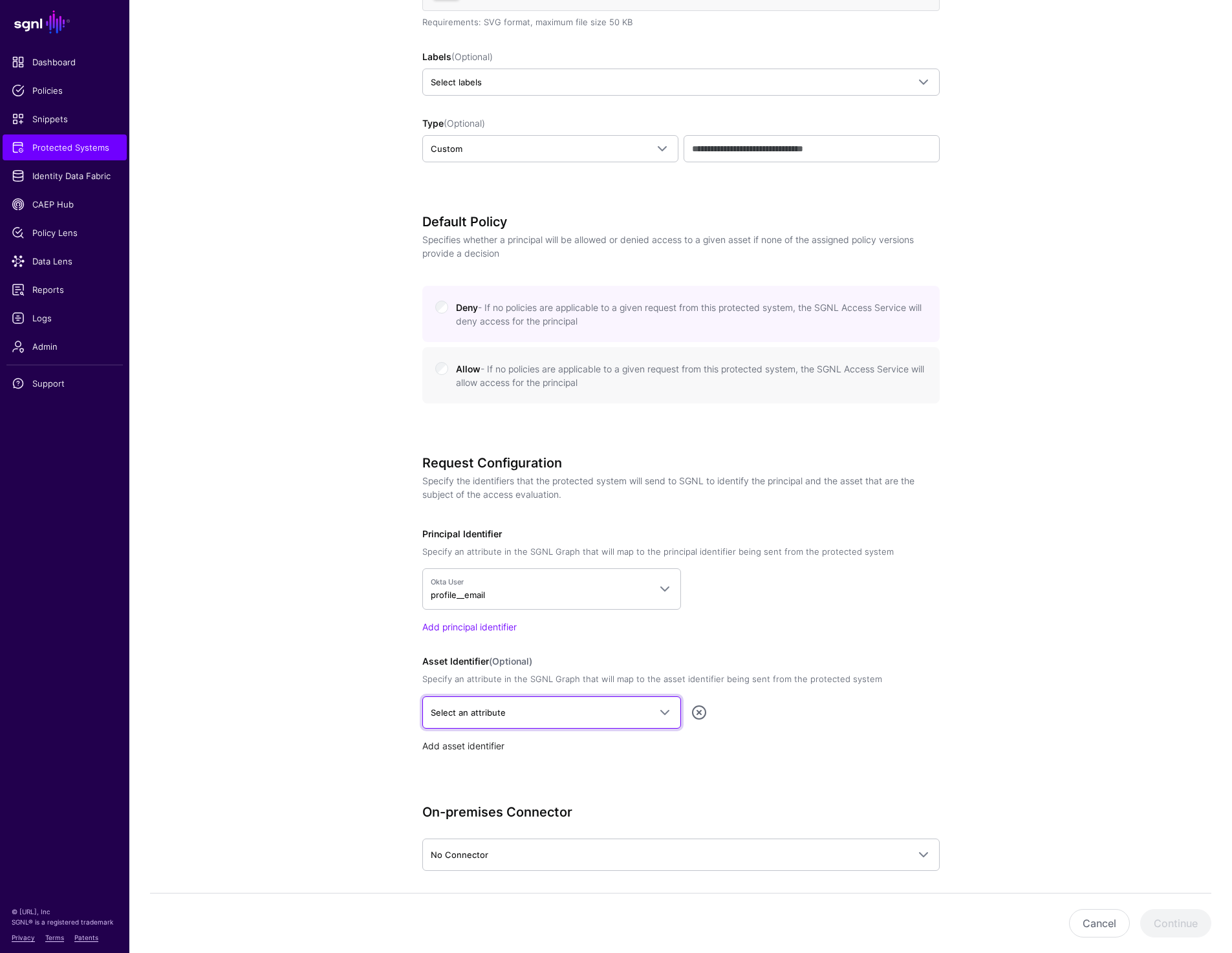
click at [480, 707] on span "Select an attribute" at bounding box center [468, 713] width 75 height 11
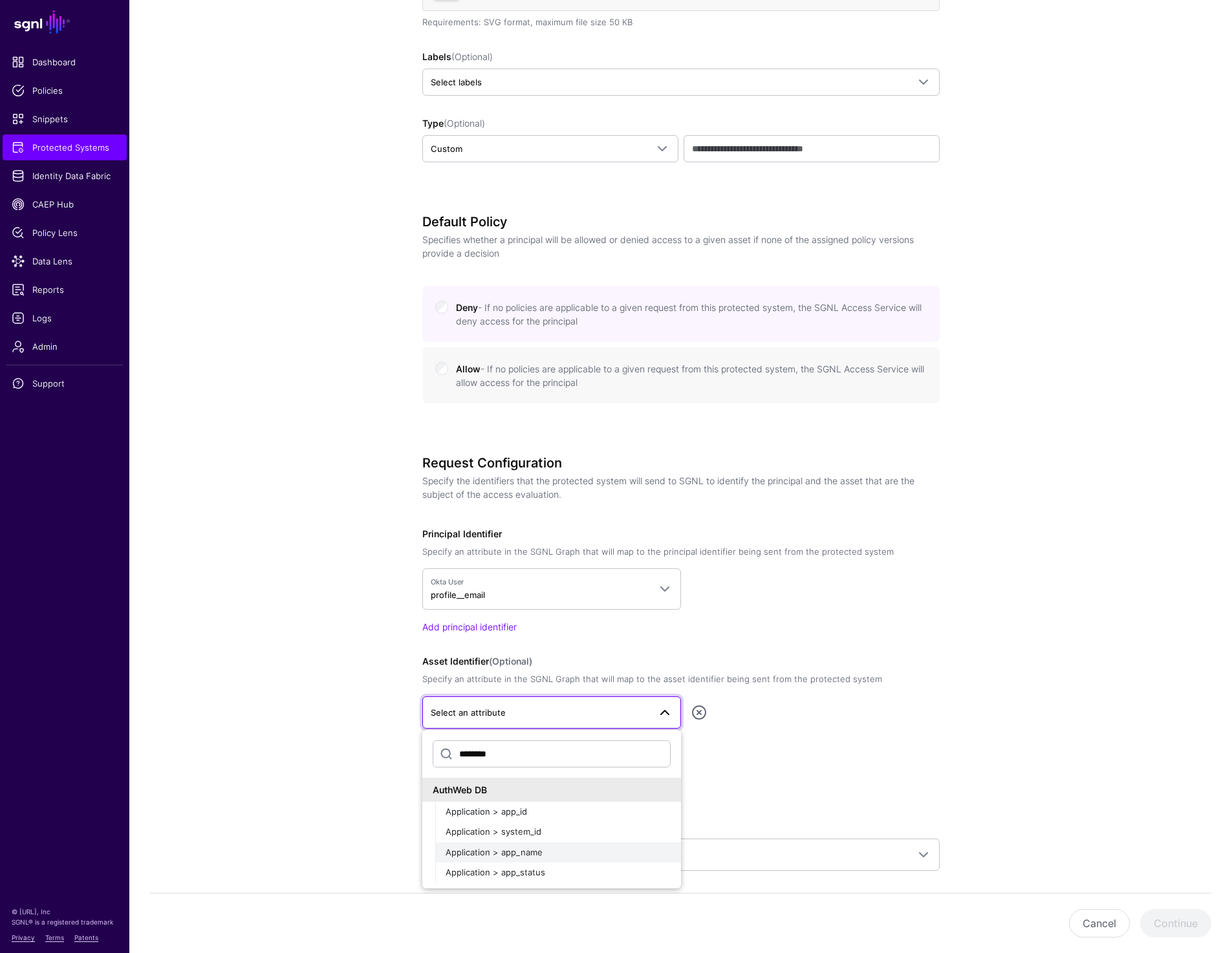
type input "********"
click at [526, 855] on span "Application > app_name" at bounding box center [494, 852] width 97 height 11
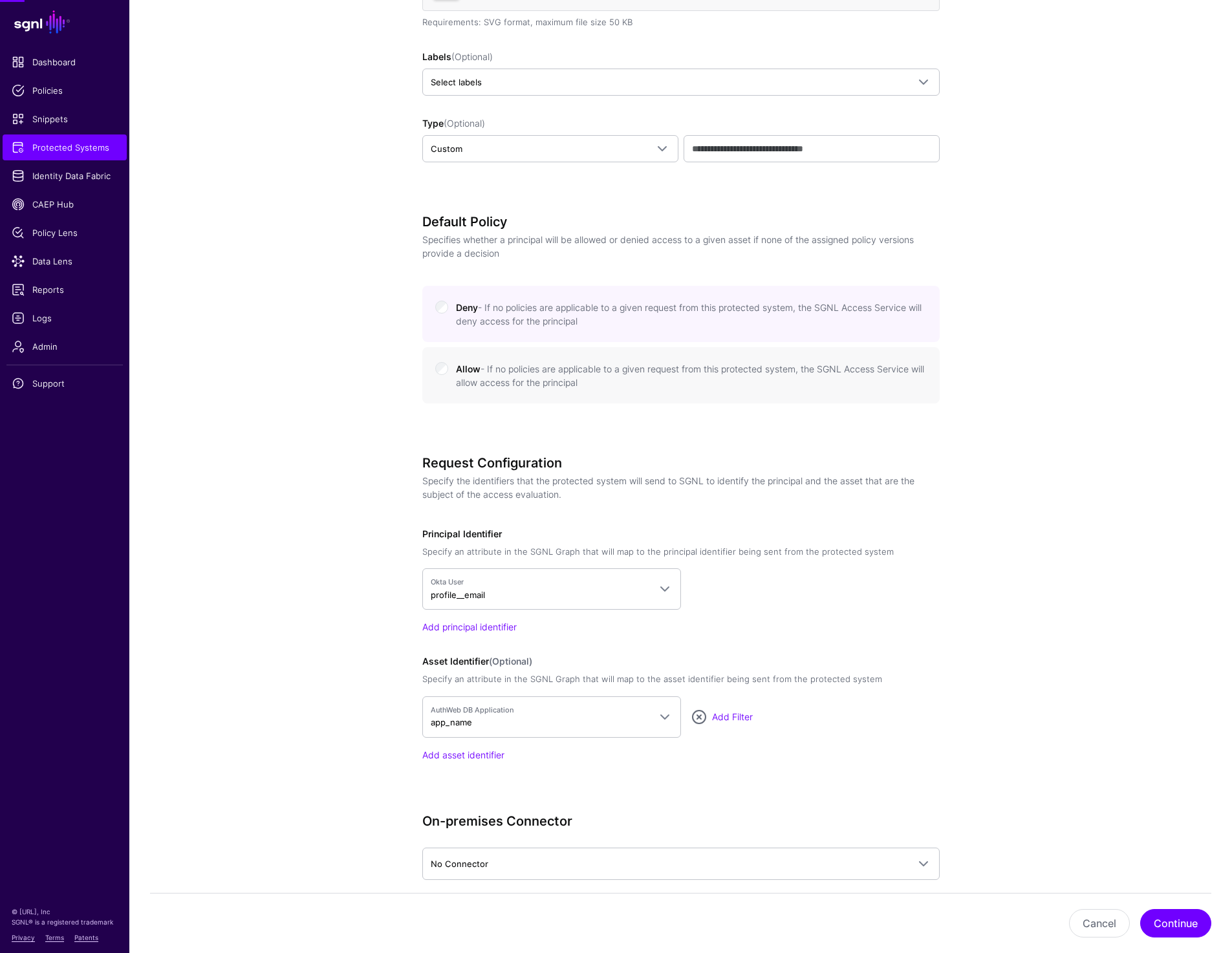
click at [940, 693] on div "**********" at bounding box center [681, 337] width 600 height 1355
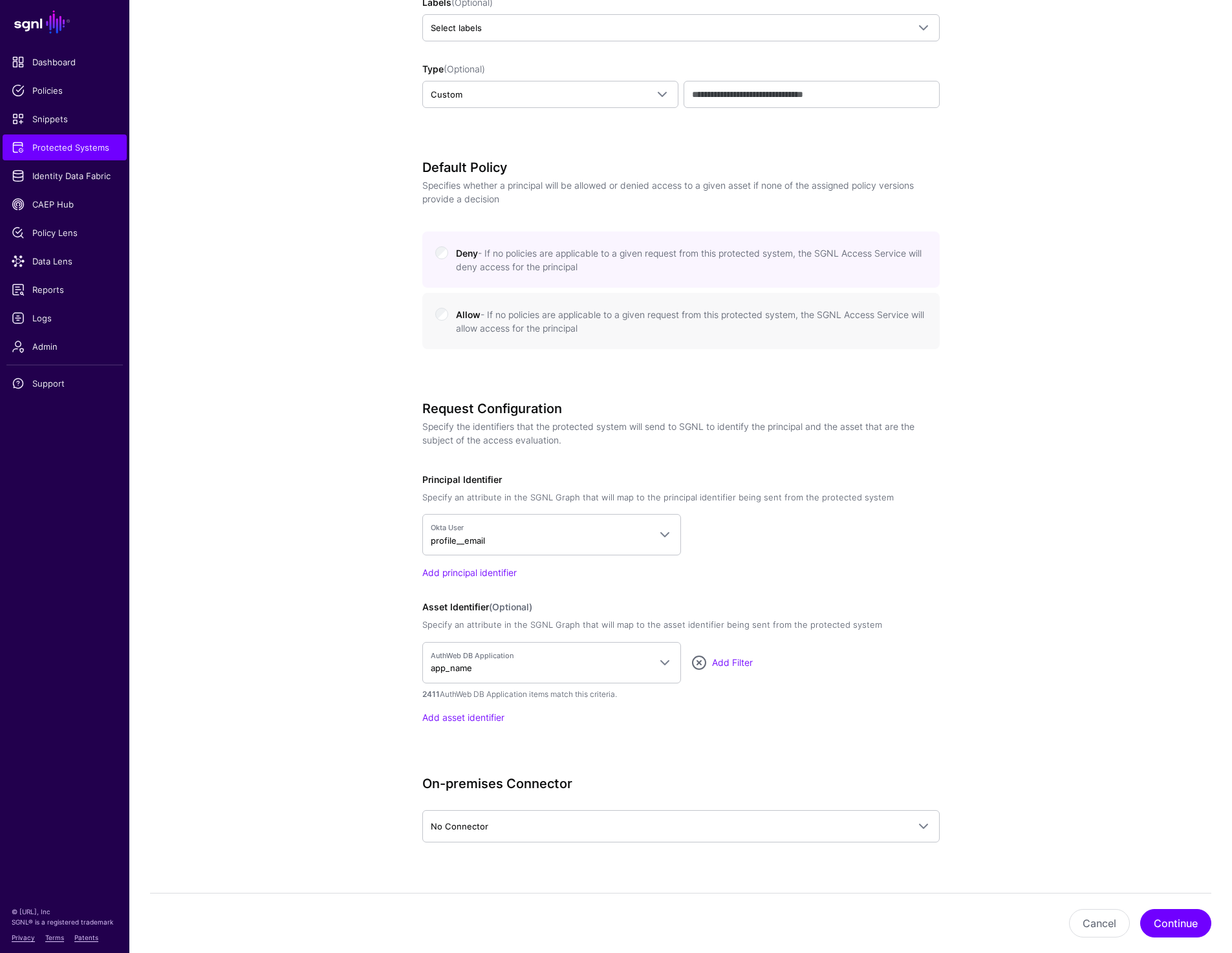
scroll to position [518, 0]
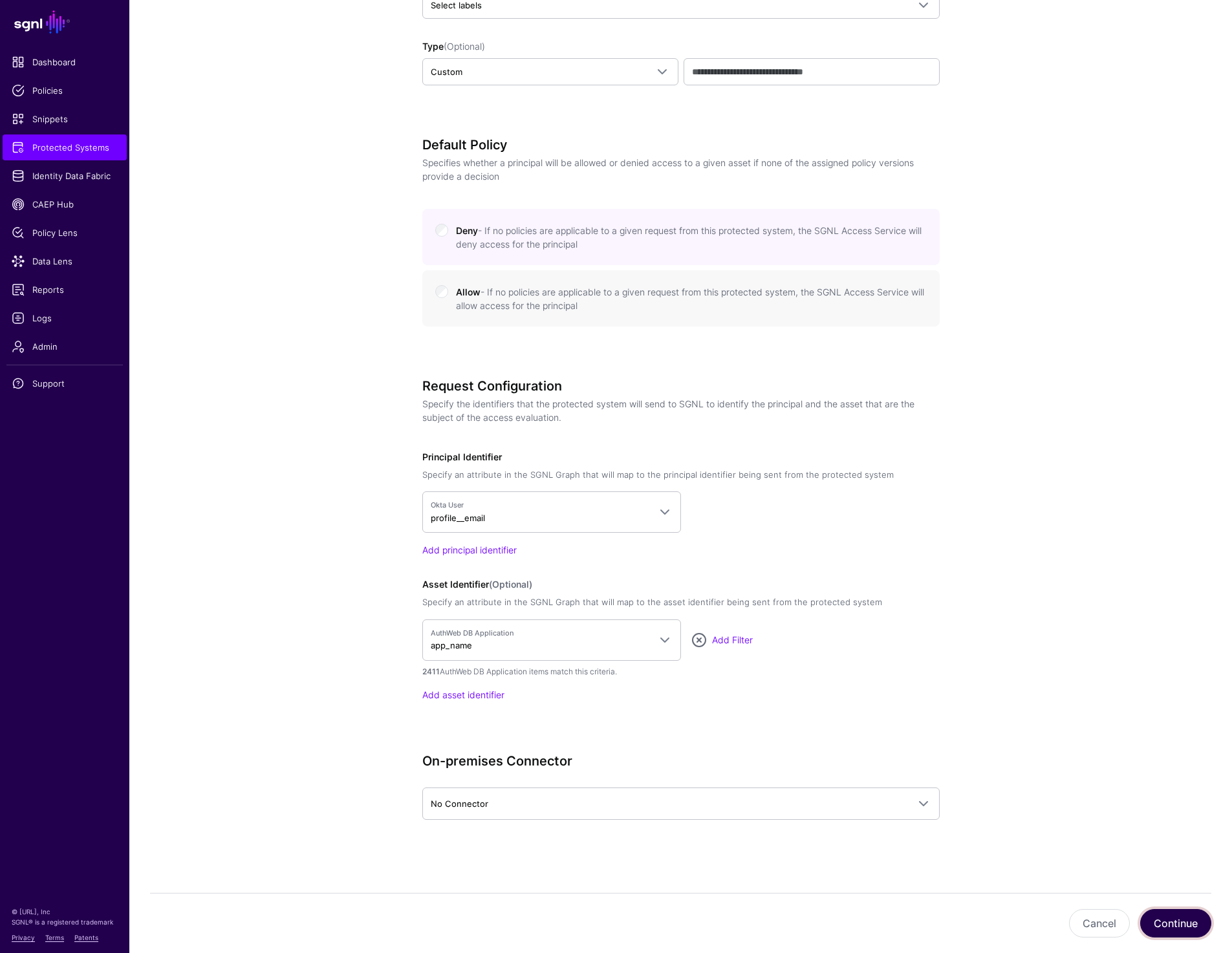
click at [1175, 918] on button "Continue" at bounding box center [1175, 923] width 71 height 29
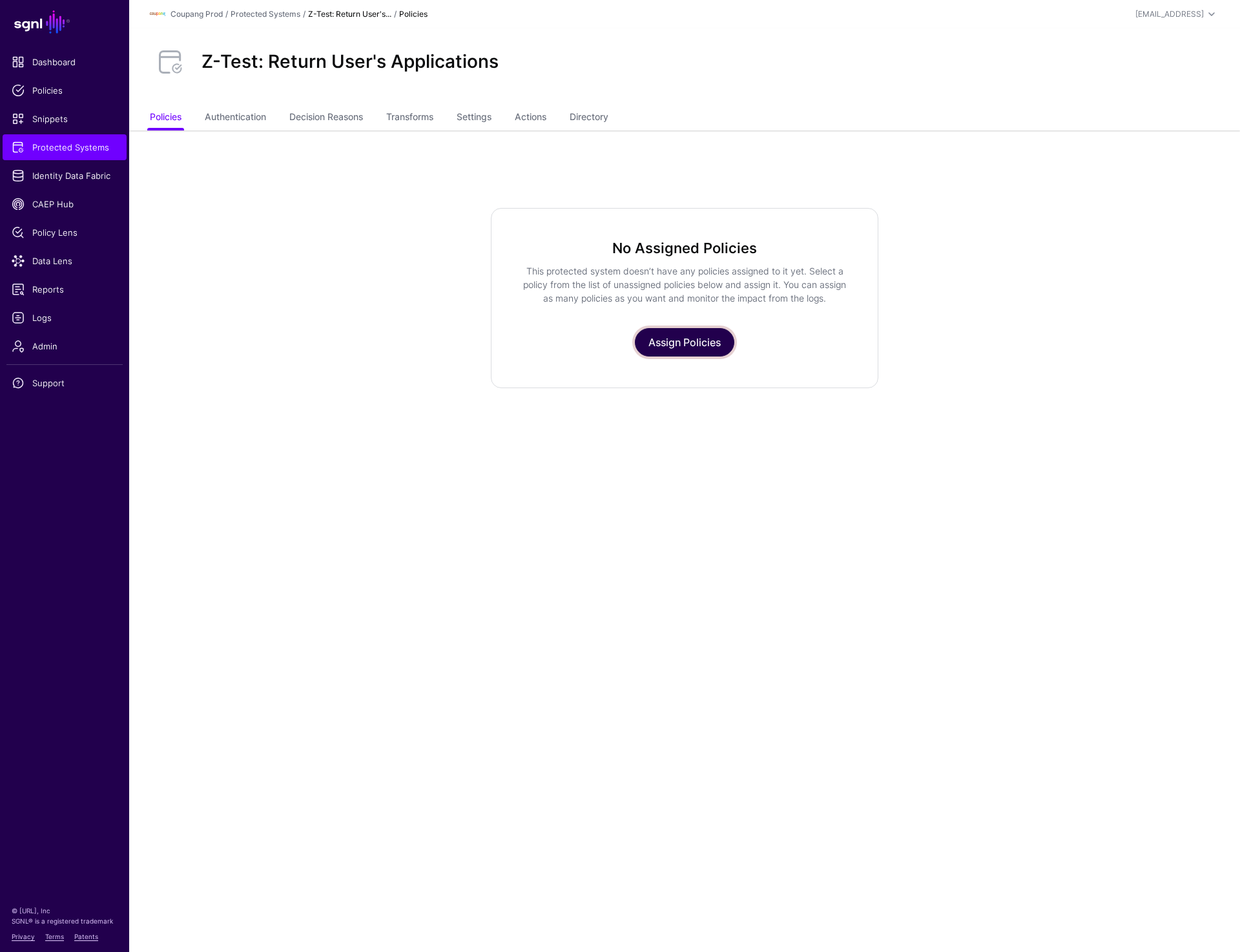
click at [684, 339] on link "Assign Policies" at bounding box center [685, 342] width 99 height 29
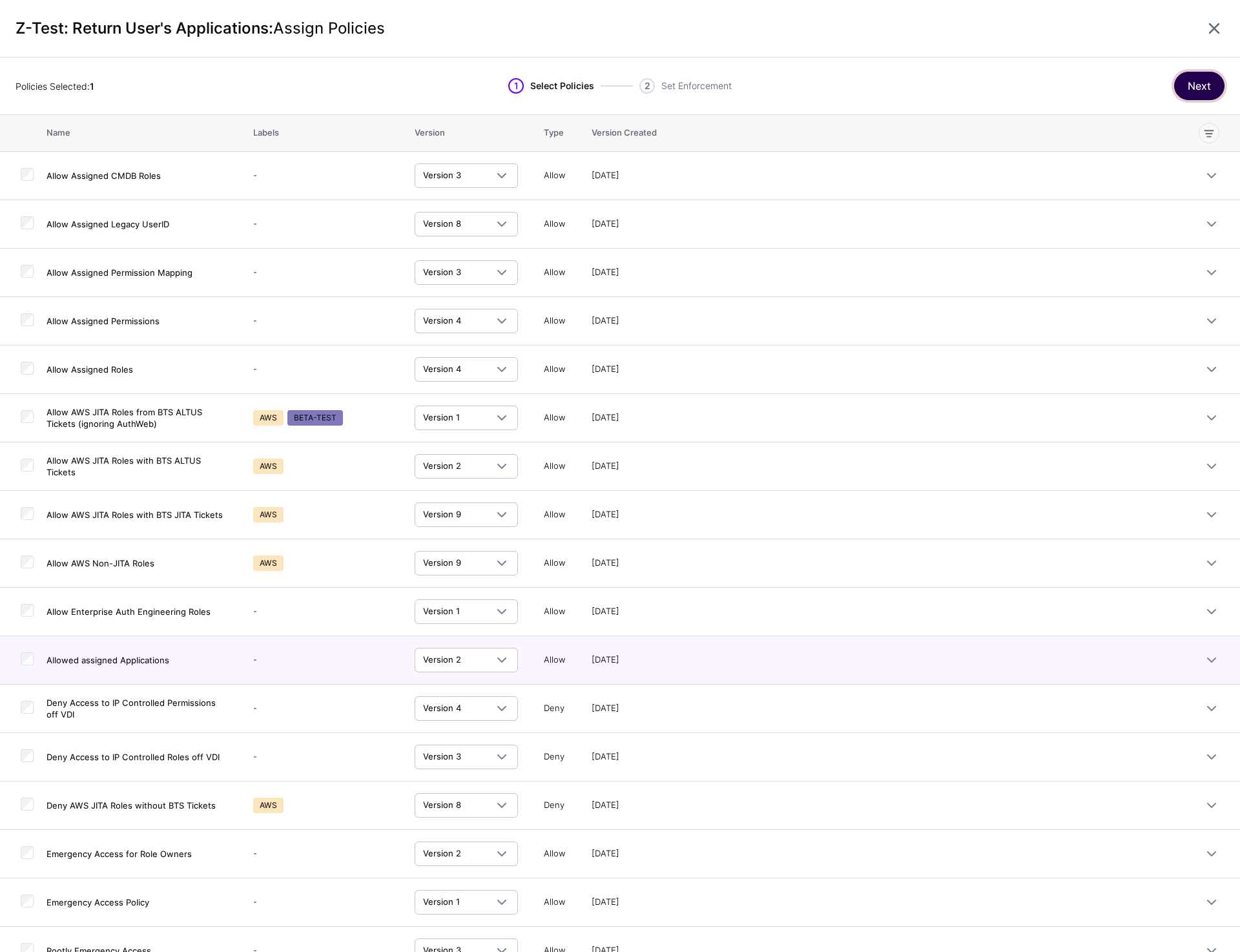
click at [1188, 91] on button "Next" at bounding box center [1200, 86] width 50 height 29
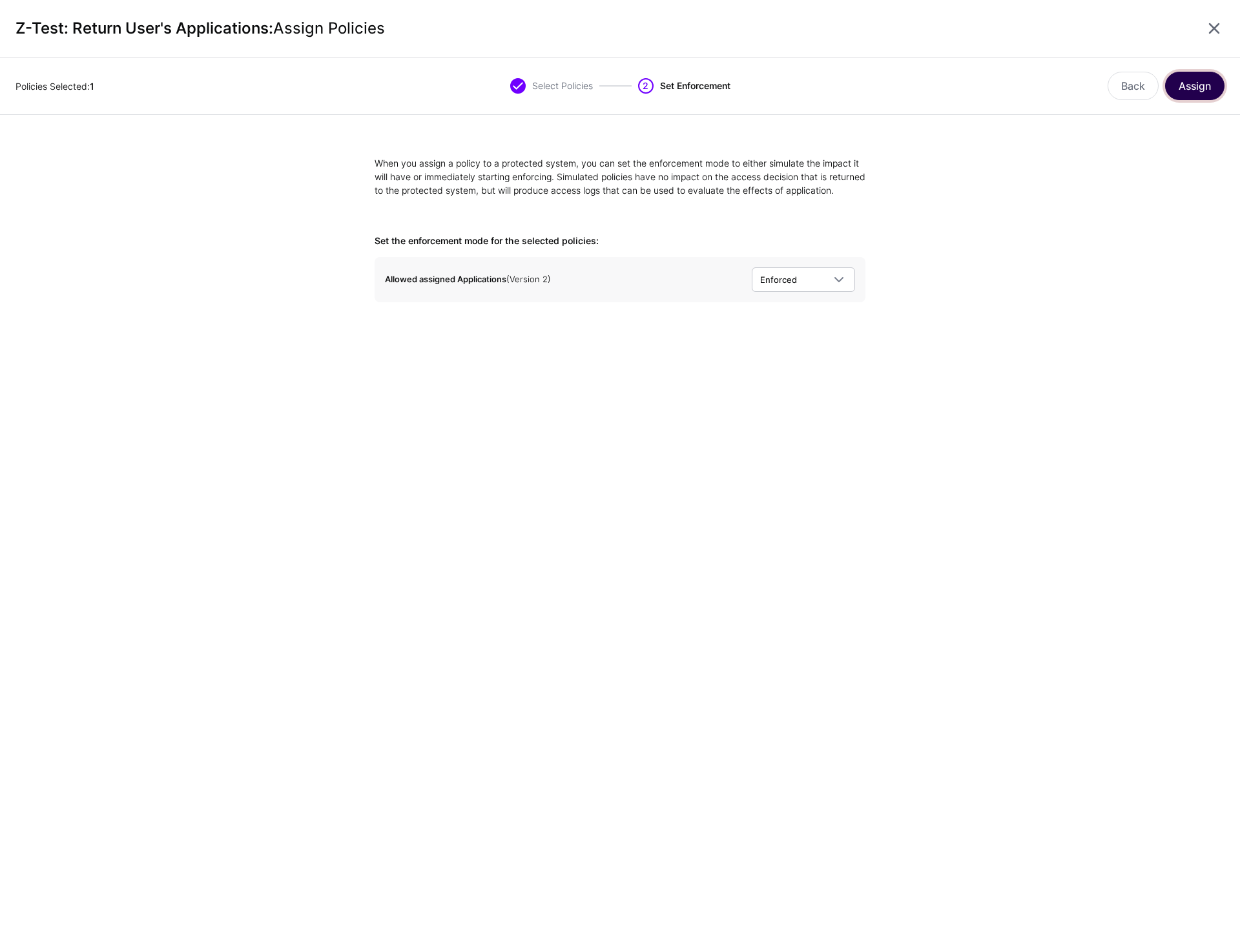
click at [1195, 93] on button "Assign" at bounding box center [1195, 86] width 60 height 29
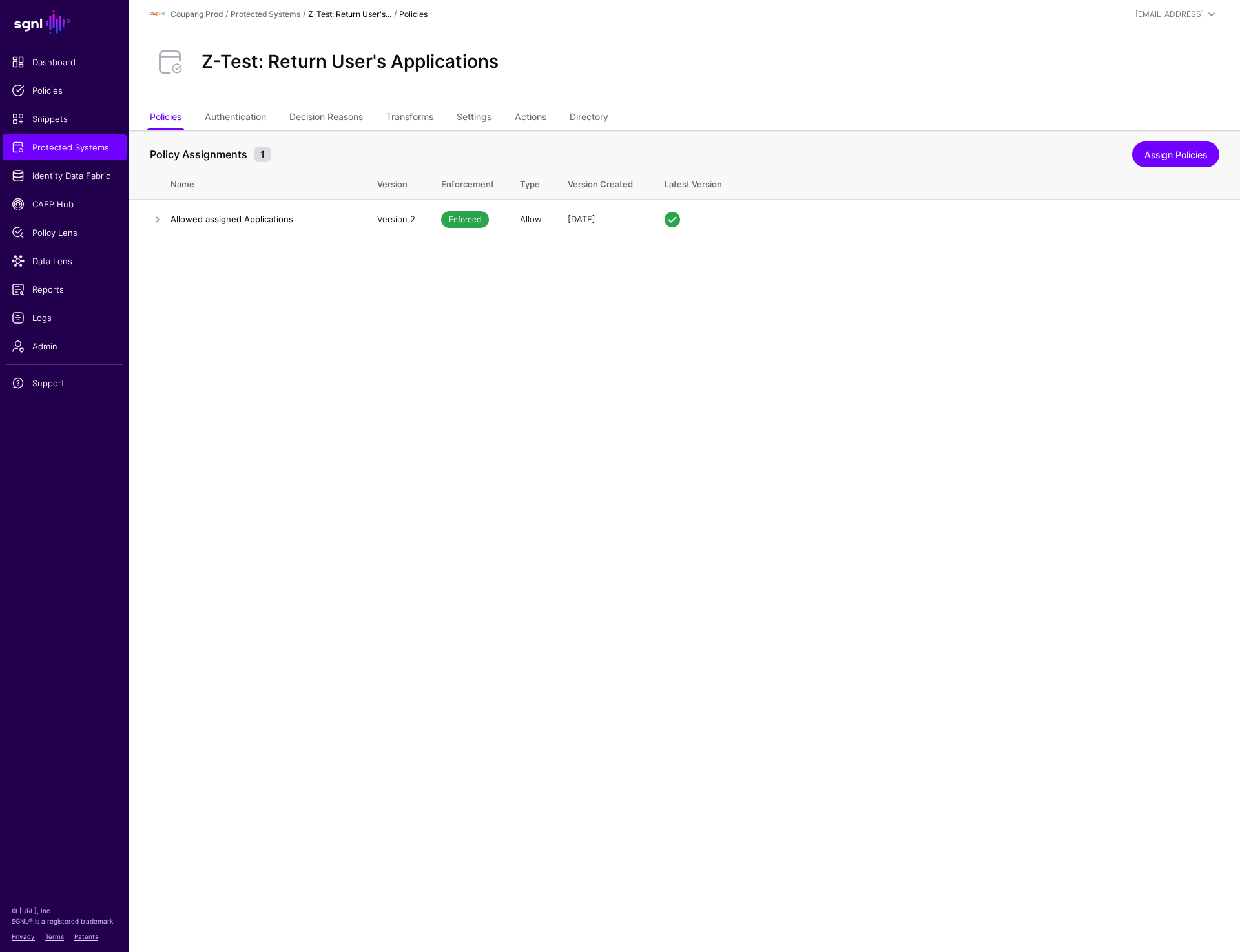
click at [517, 66] on div "Z-Test: Return User's Applications" at bounding box center [684, 62] width 1080 height 41
click at [491, 119] on link "Settings" at bounding box center [474, 118] width 35 height 25
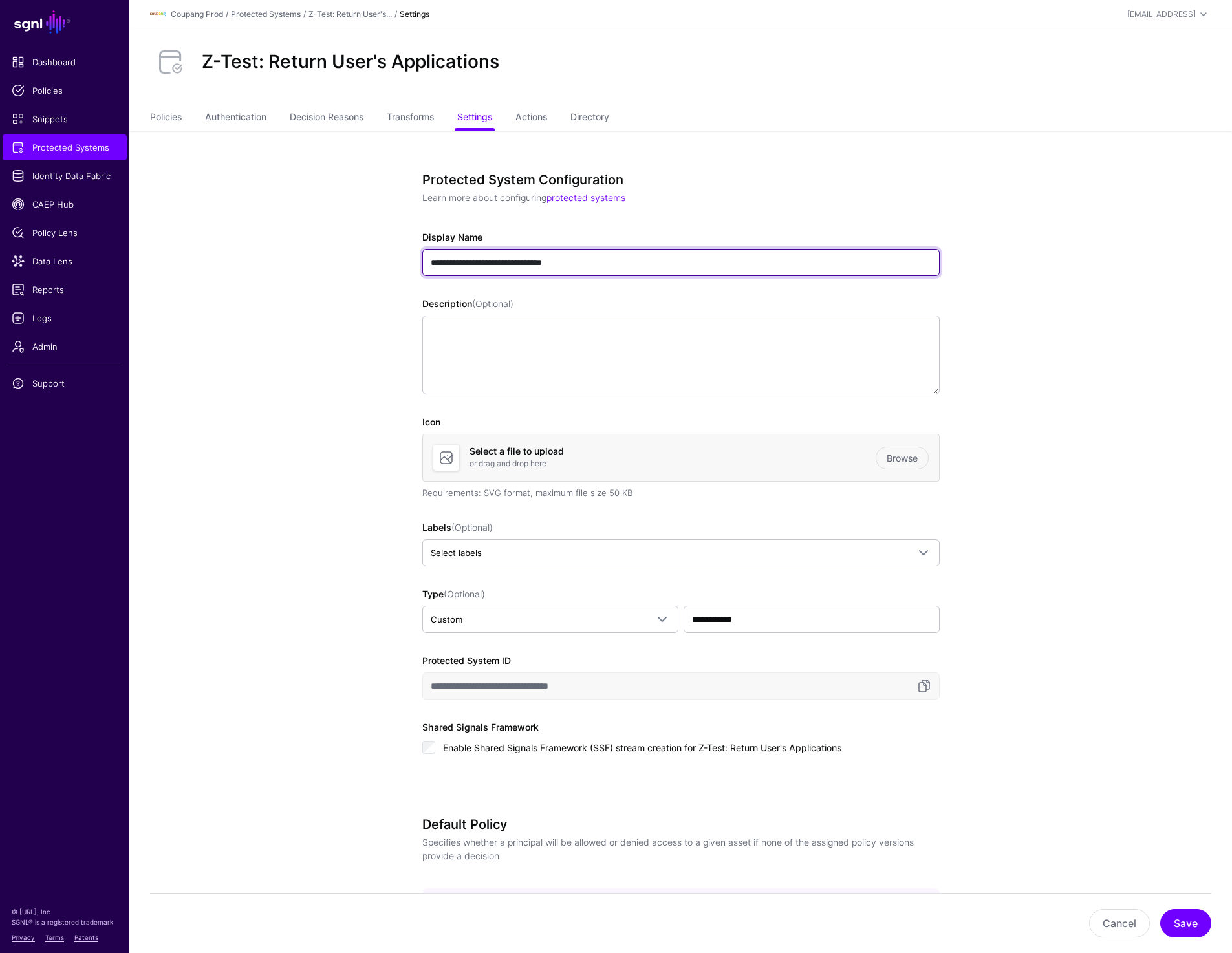
drag, startPoint x: 463, startPoint y: 263, endPoint x: 682, endPoint y: 263, distance: 219.0
click at [682, 263] on input "**********" at bounding box center [680, 262] width 517 height 27
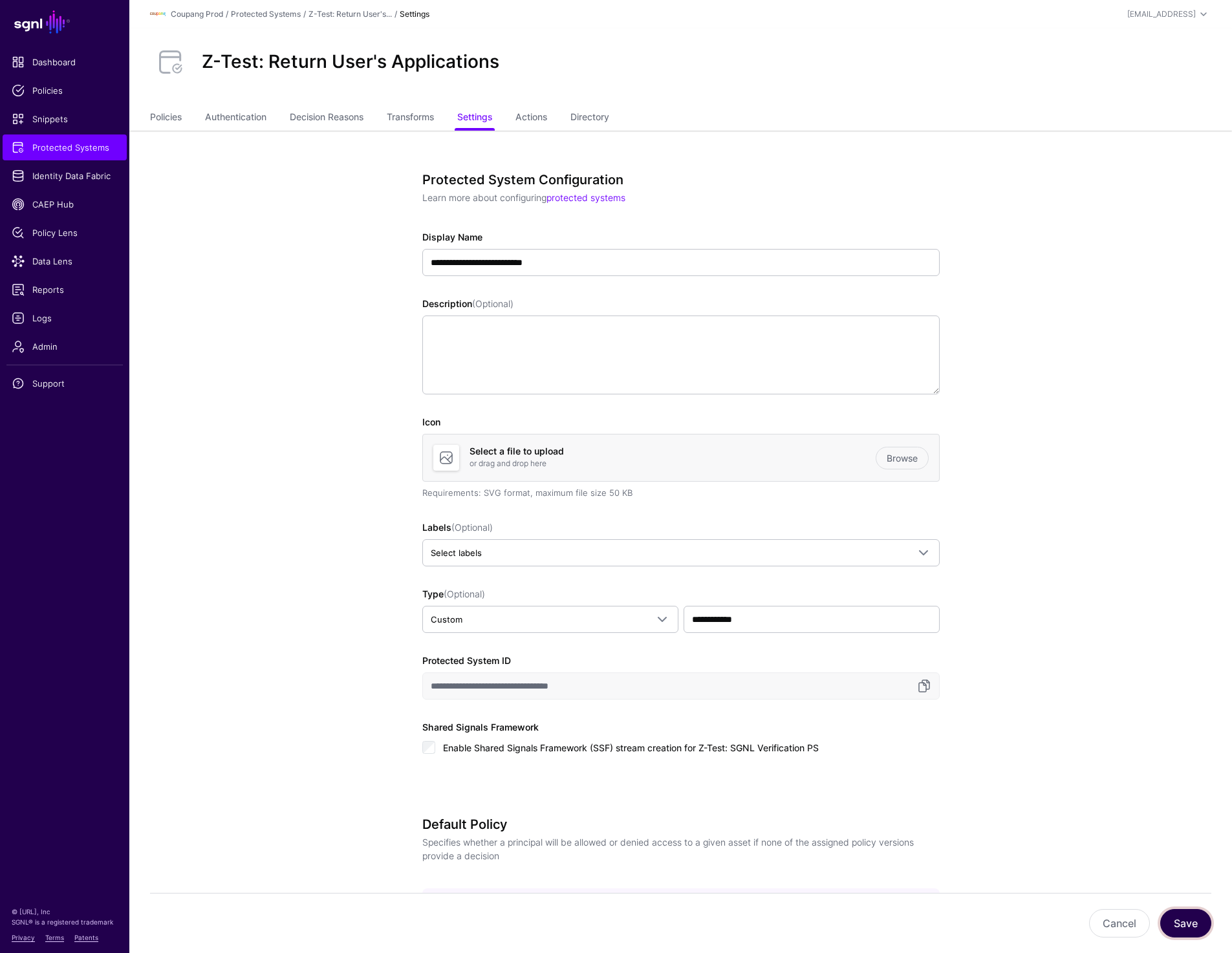
click at [1170, 918] on button "Save" at bounding box center [1186, 923] width 51 height 29
click at [481, 120] on link "Settings" at bounding box center [475, 118] width 35 height 25
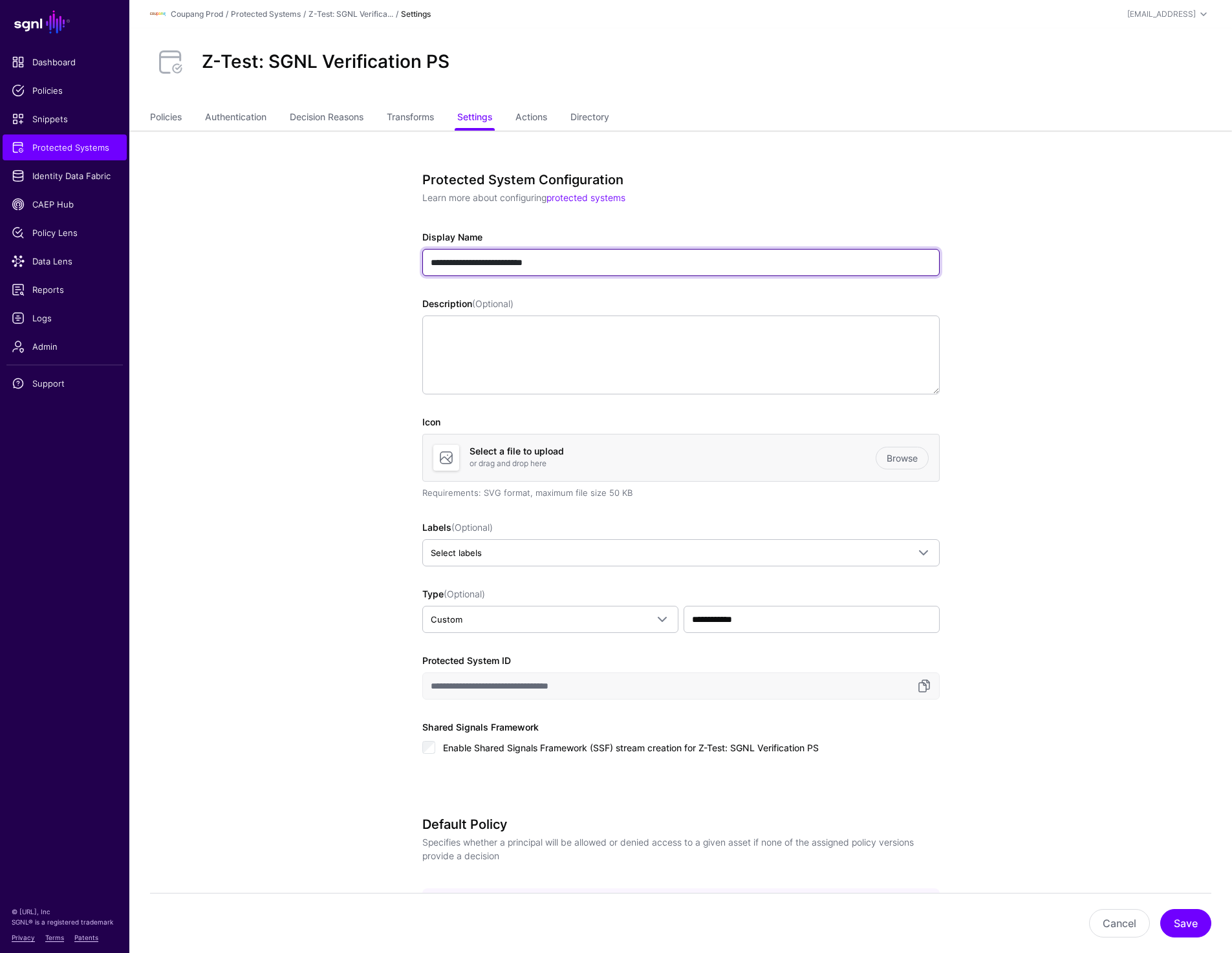
click at [511, 269] on input "**********" at bounding box center [680, 262] width 517 height 27
click at [510, 265] on input "**********" at bounding box center [680, 262] width 517 height 27
click at [514, 261] on input "**********" at bounding box center [680, 262] width 517 height 27
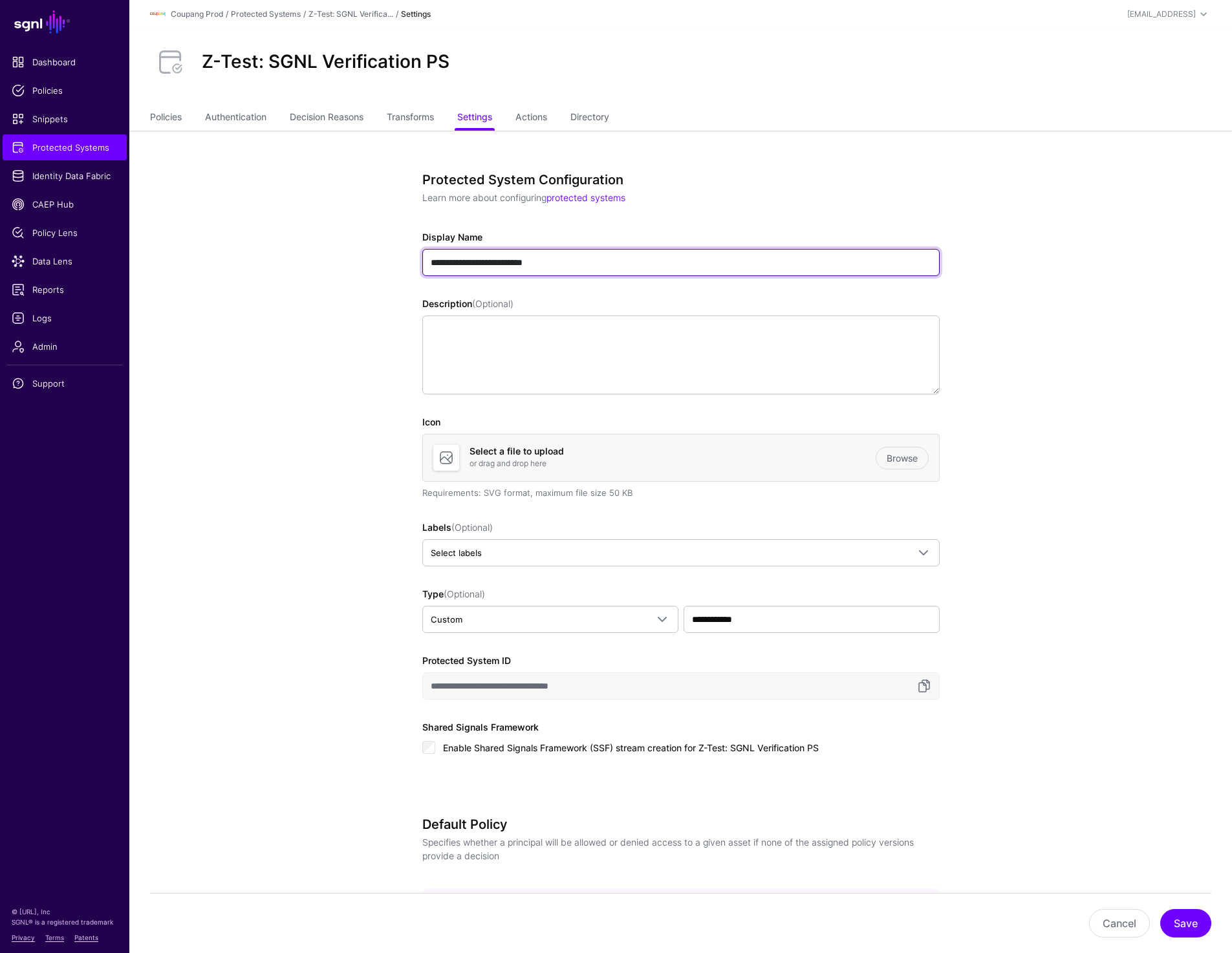
click at [514, 261] on input "**********" at bounding box center [680, 262] width 517 height 27
type input "**********"
click at [175, 120] on link "Policies" at bounding box center [166, 118] width 32 height 25
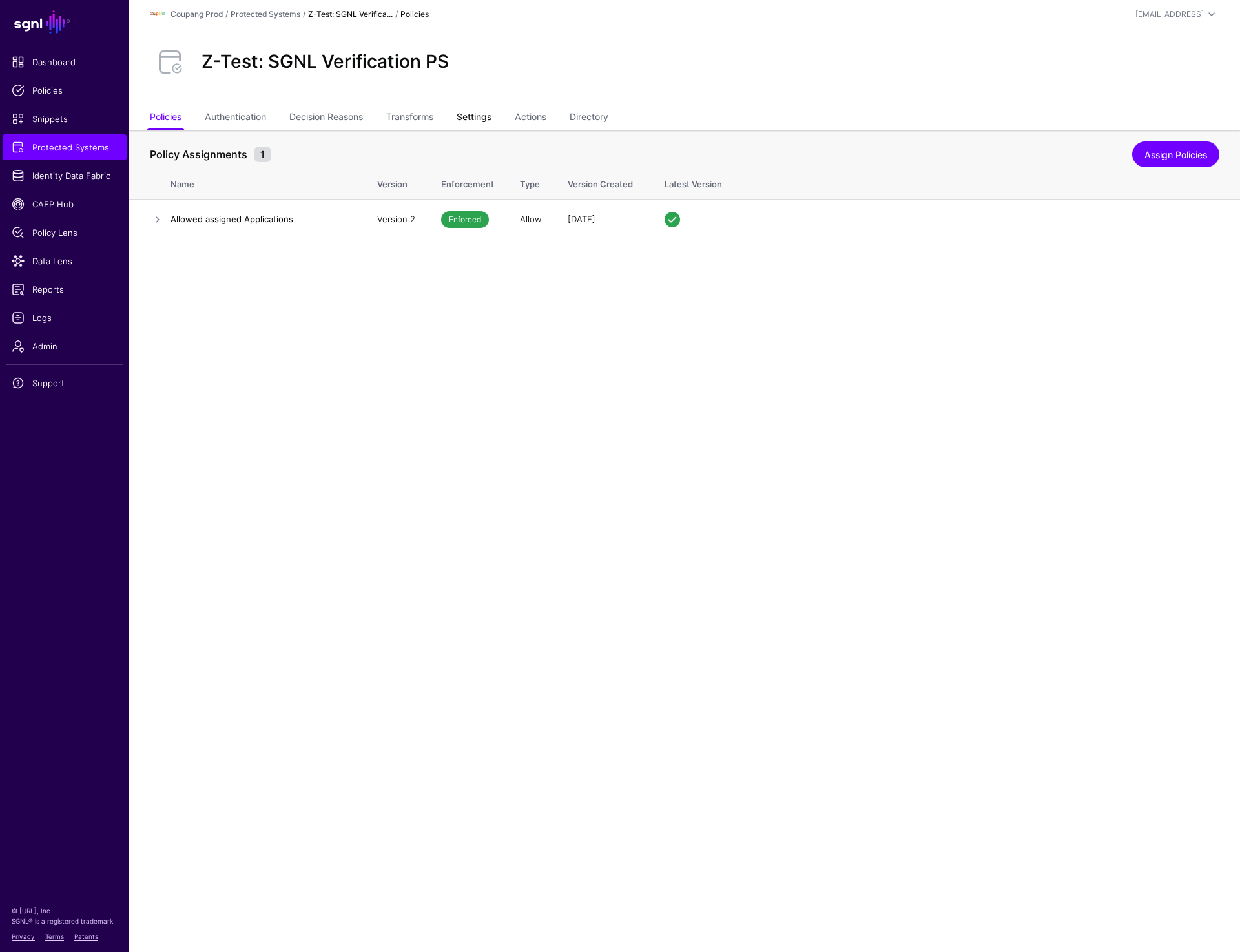
click at [469, 116] on link "Settings" at bounding box center [474, 118] width 35 height 25
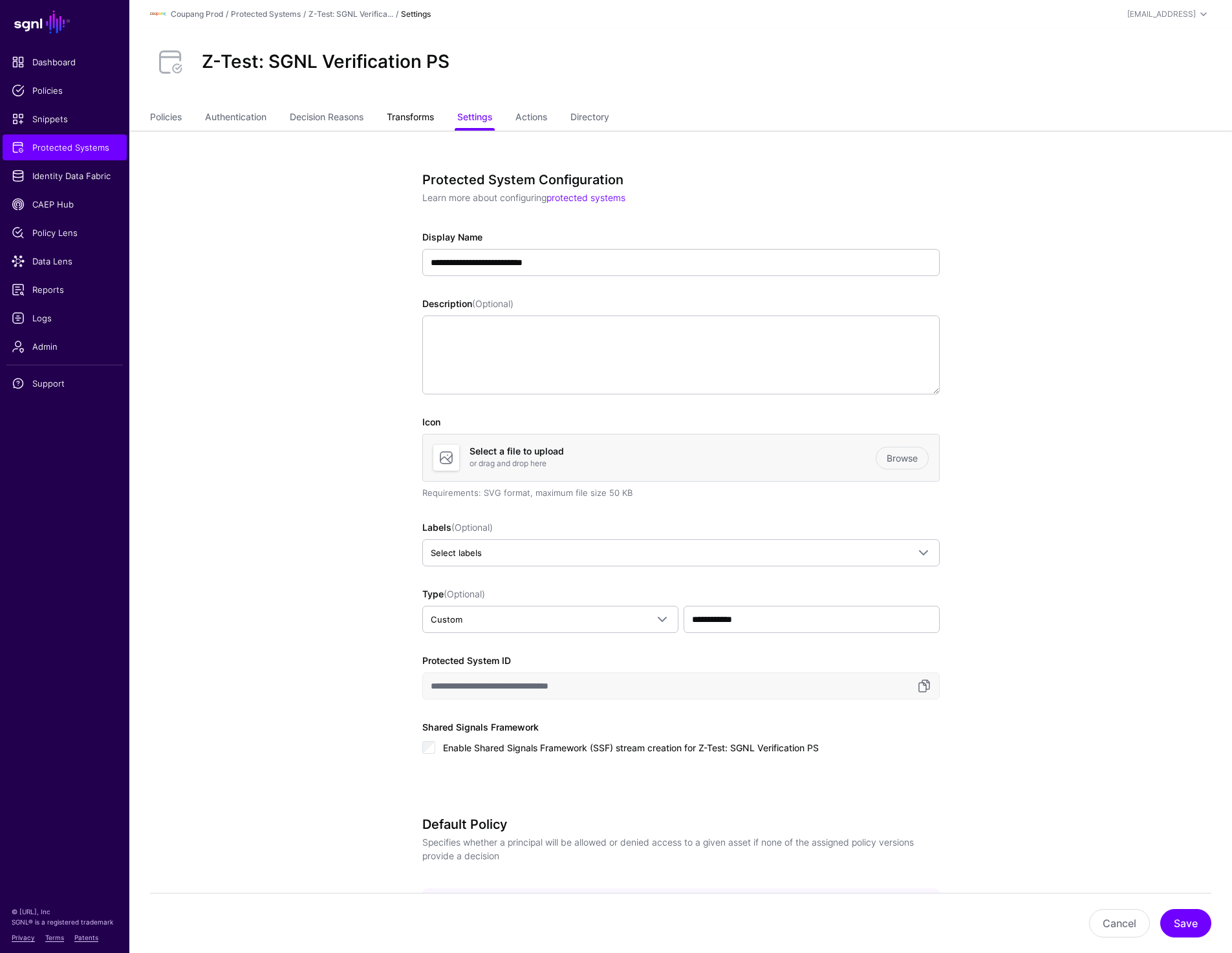
click at [424, 118] on link "Transforms" at bounding box center [410, 118] width 47 height 25
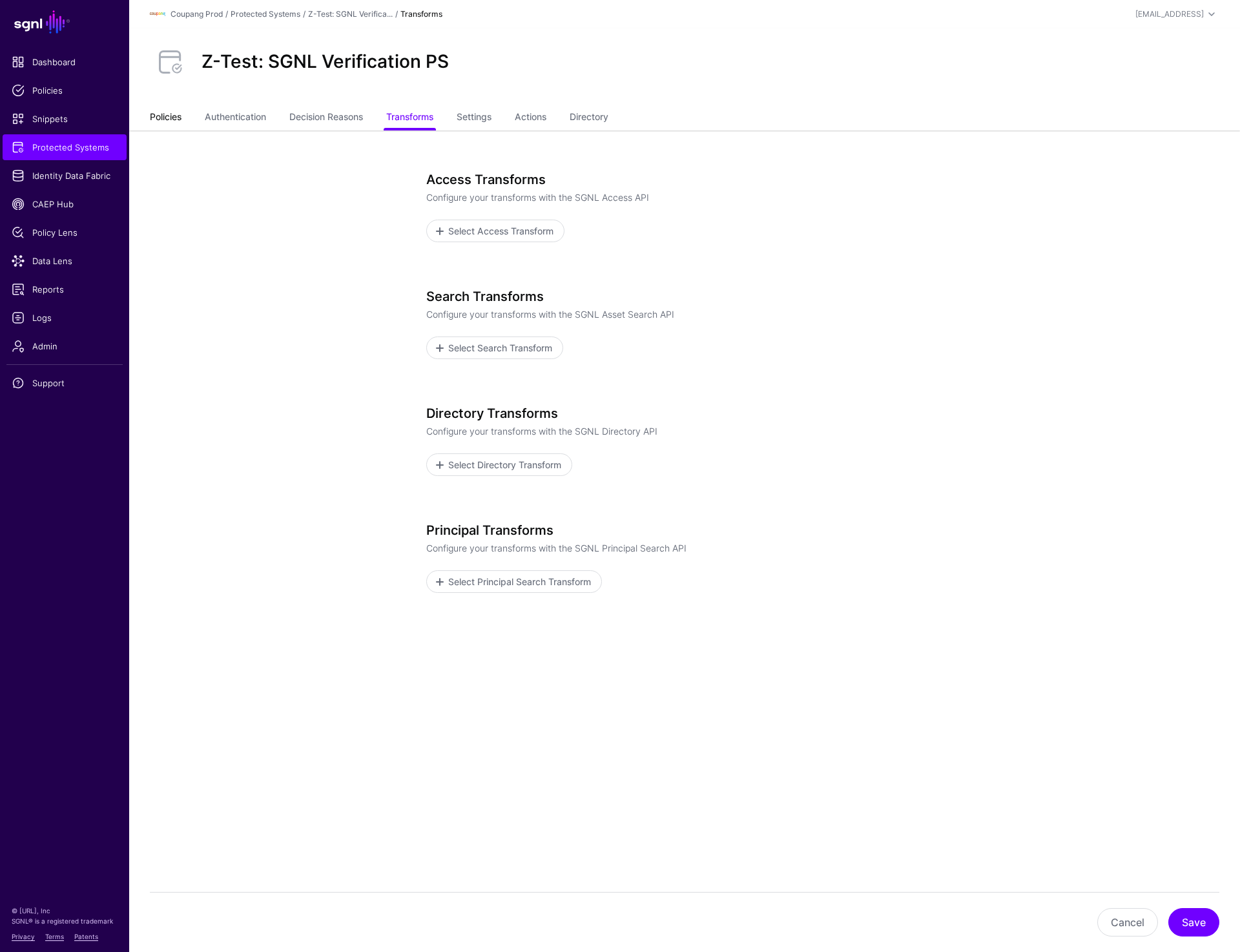
click at [169, 113] on link "Policies" at bounding box center [166, 118] width 32 height 25
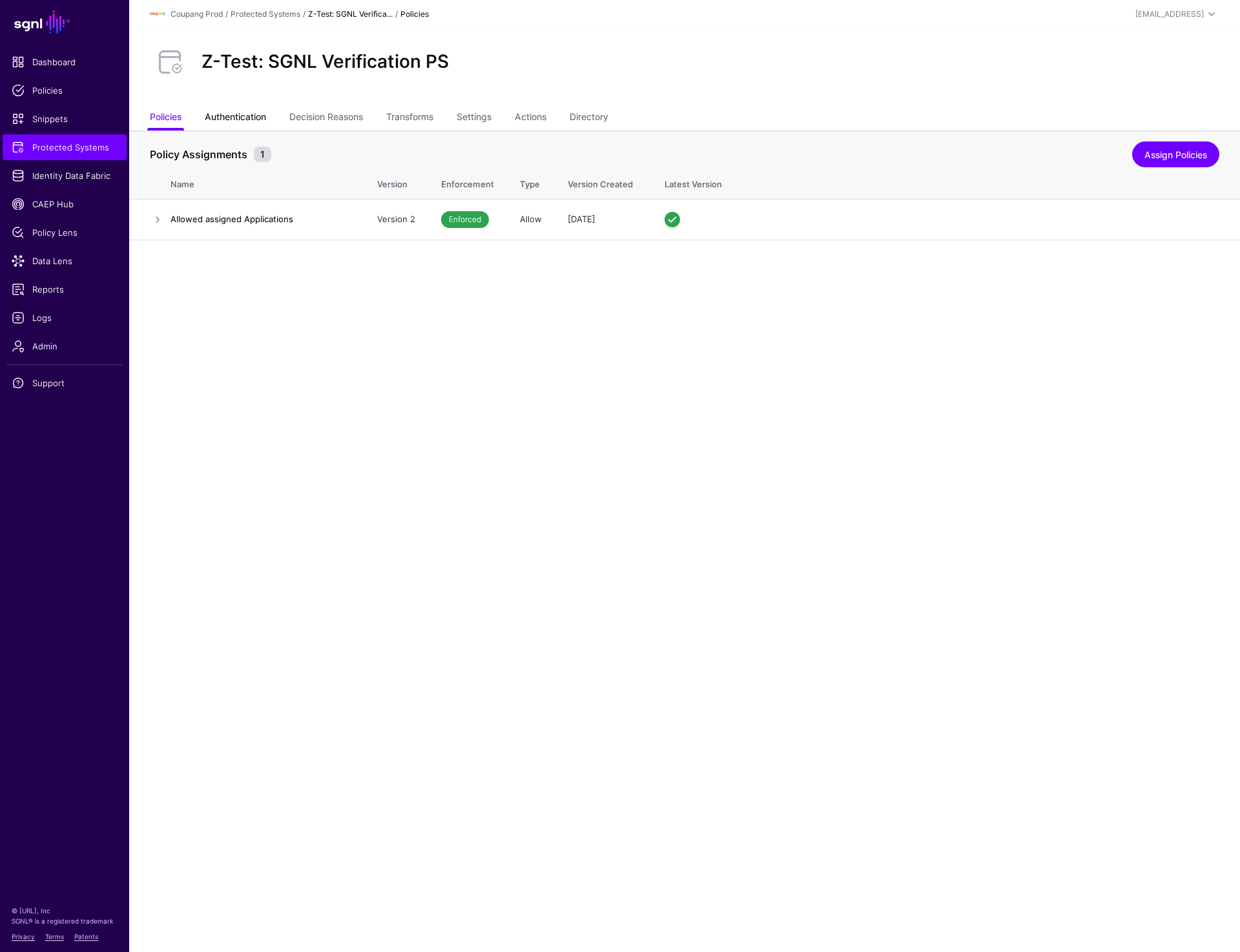
click at [227, 115] on link "Authentication" at bounding box center [235, 118] width 62 height 25
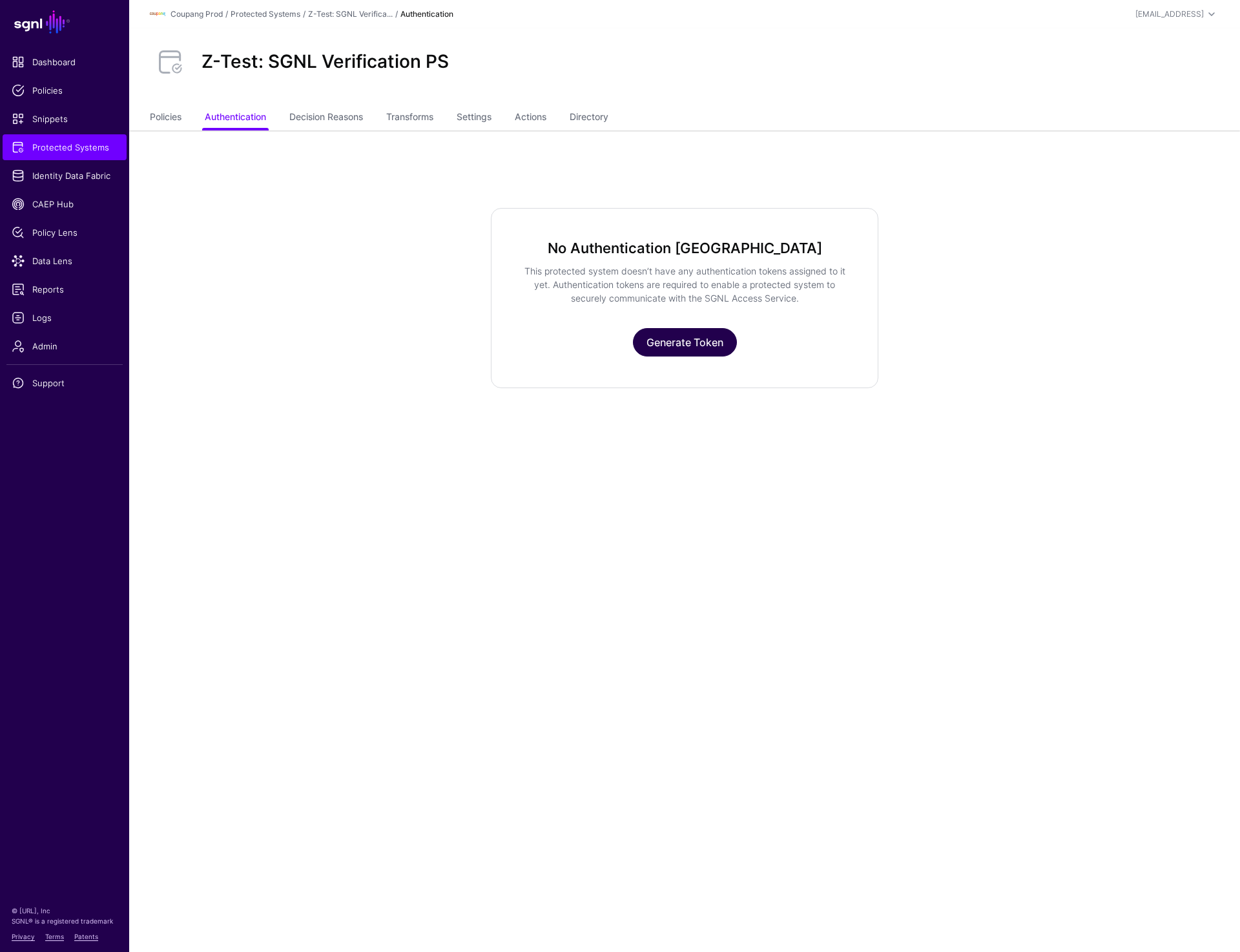
click at [682, 342] on link "Generate Token" at bounding box center [685, 342] width 104 height 29
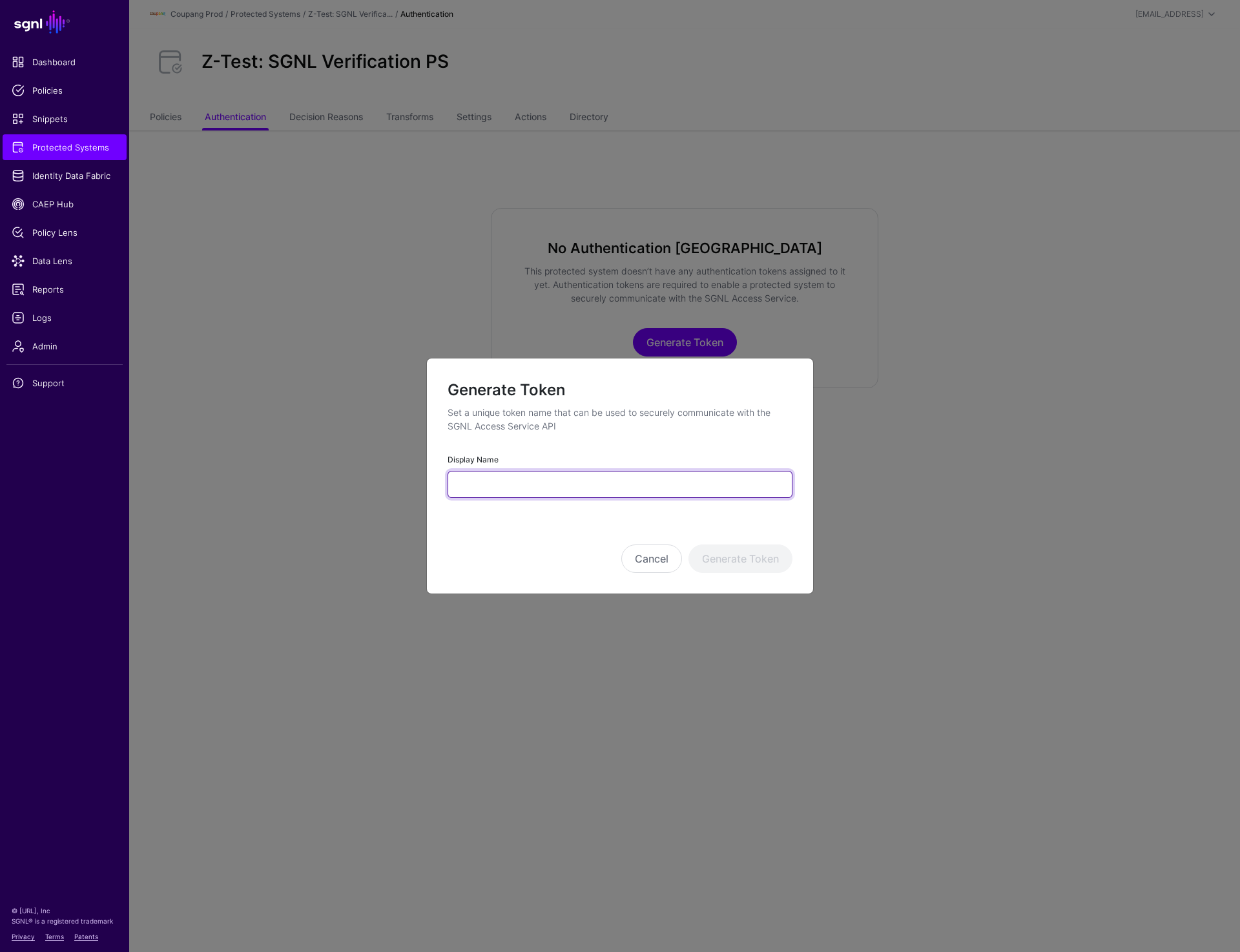
click at [518, 488] on input "Display Name" at bounding box center [620, 484] width 345 height 27
paste input "**********"
type input "**********"
click at [743, 567] on button "Generate Token" at bounding box center [740, 558] width 104 height 29
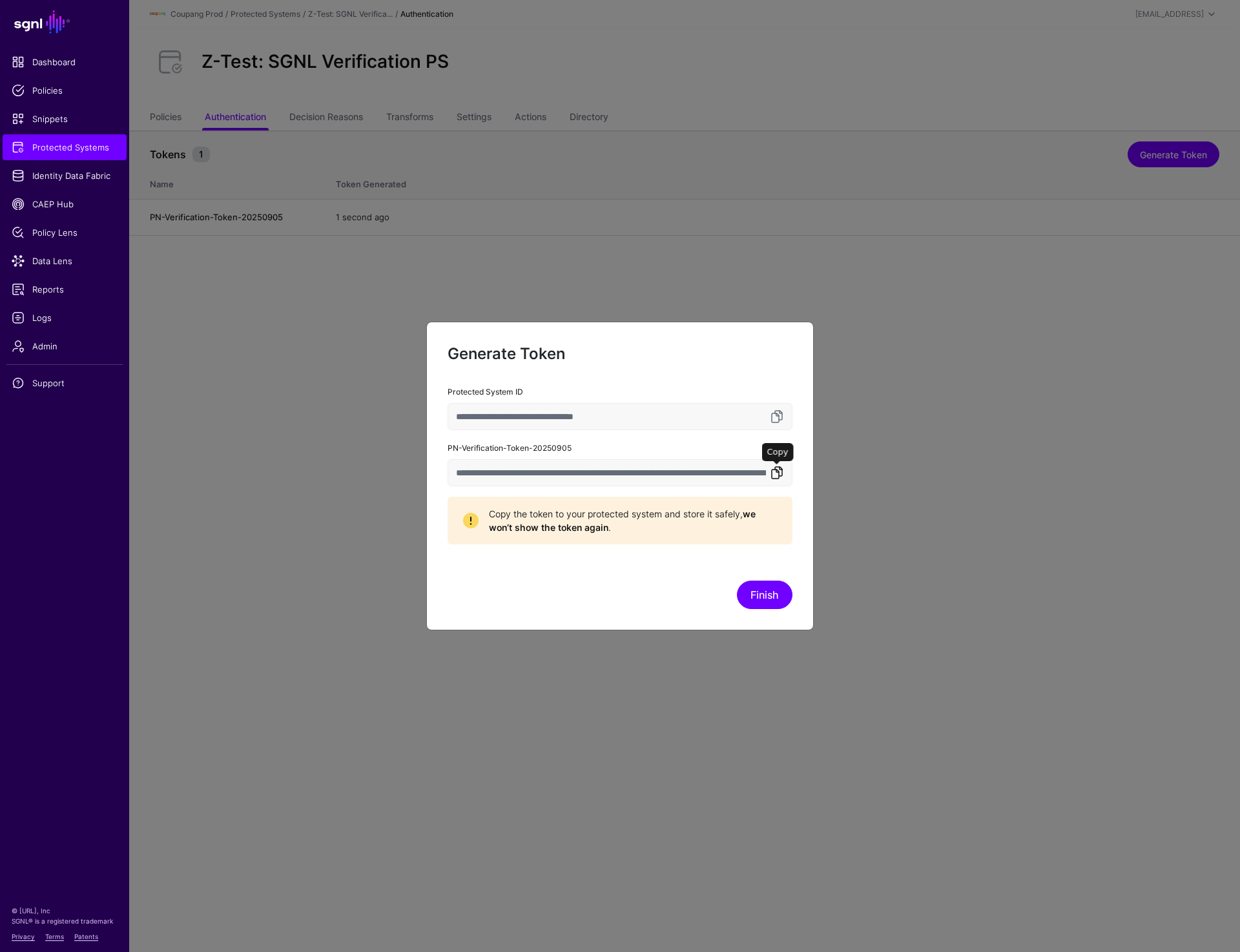
click at [778, 479] on link at bounding box center [776, 472] width 15 height 15
click at [778, 471] on link at bounding box center [776, 472] width 15 height 15
click at [778, 594] on button "Finish" at bounding box center [765, 595] width 56 height 29
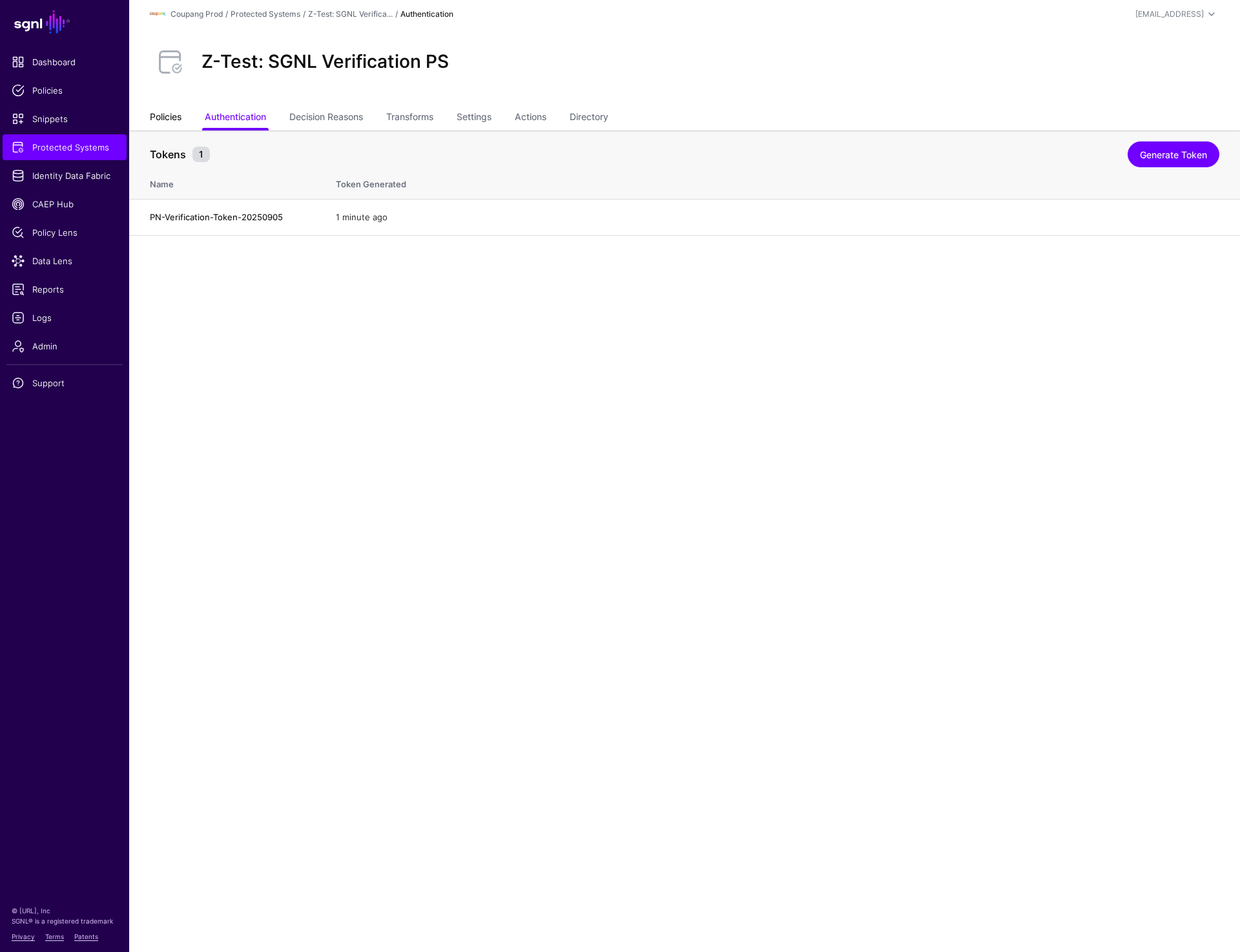
click at [161, 125] on link "Policies" at bounding box center [166, 118] width 32 height 25
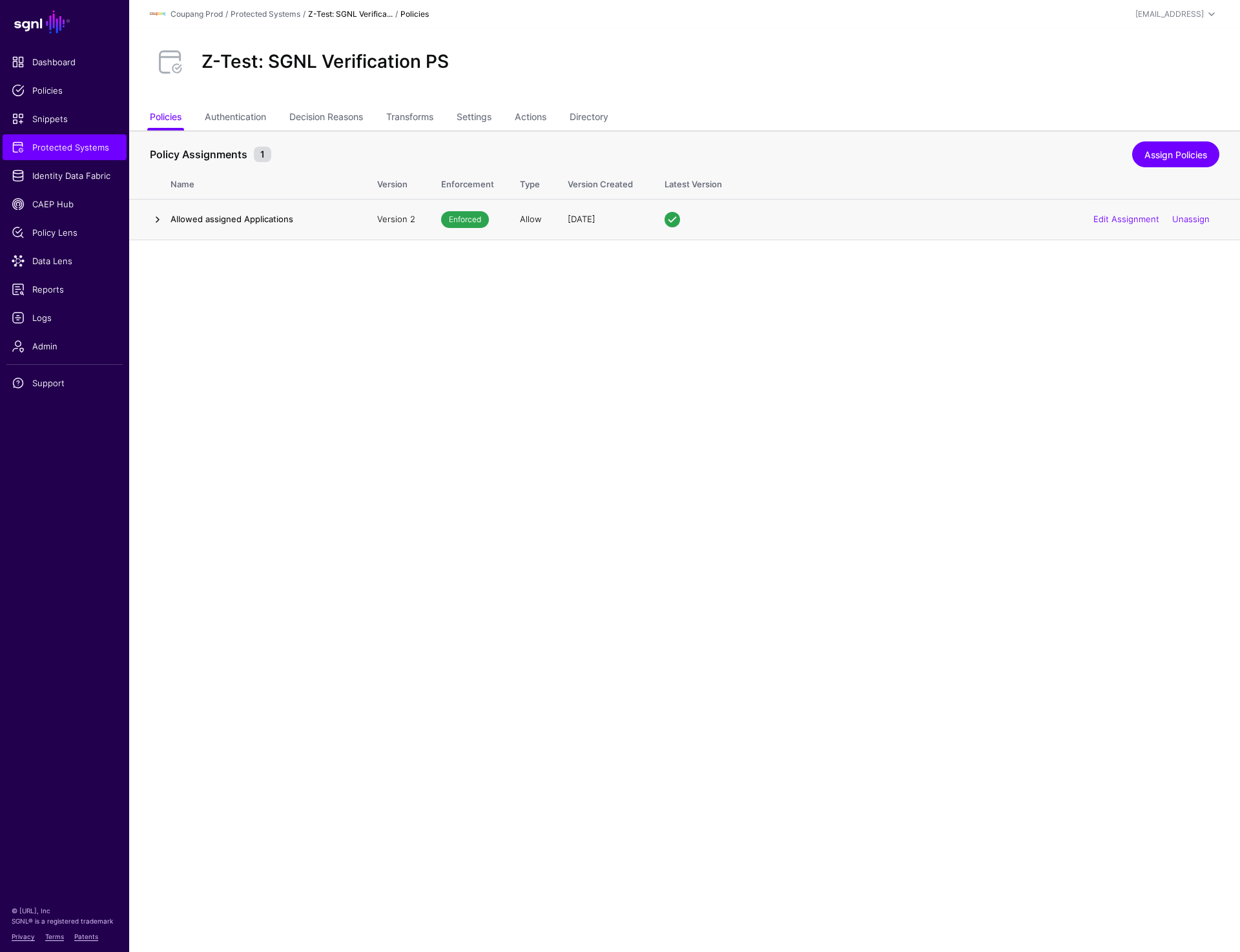
click at [151, 218] on link at bounding box center [157, 219] width 15 height 15
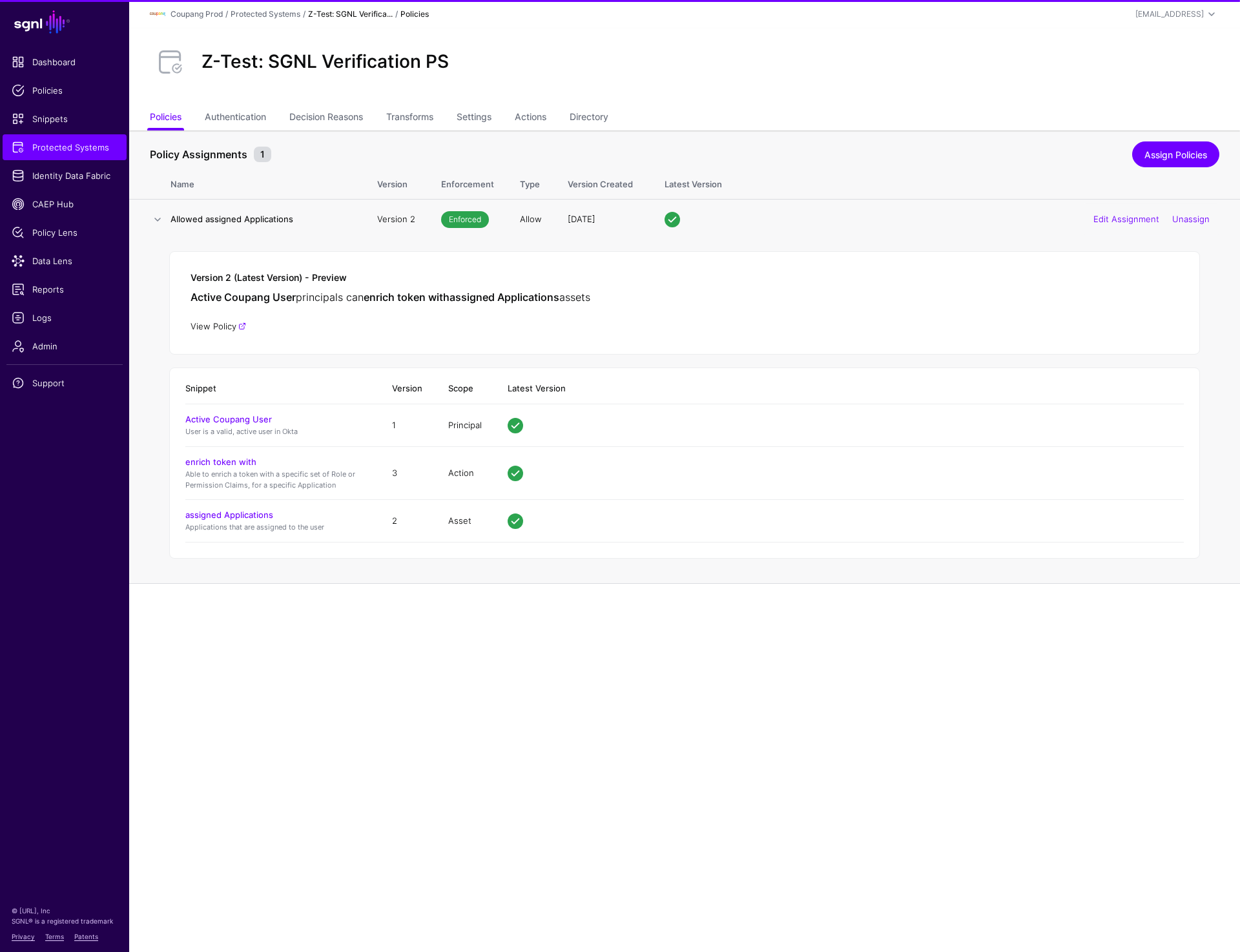
click at [214, 326] on link "View Policy" at bounding box center [218, 326] width 56 height 11
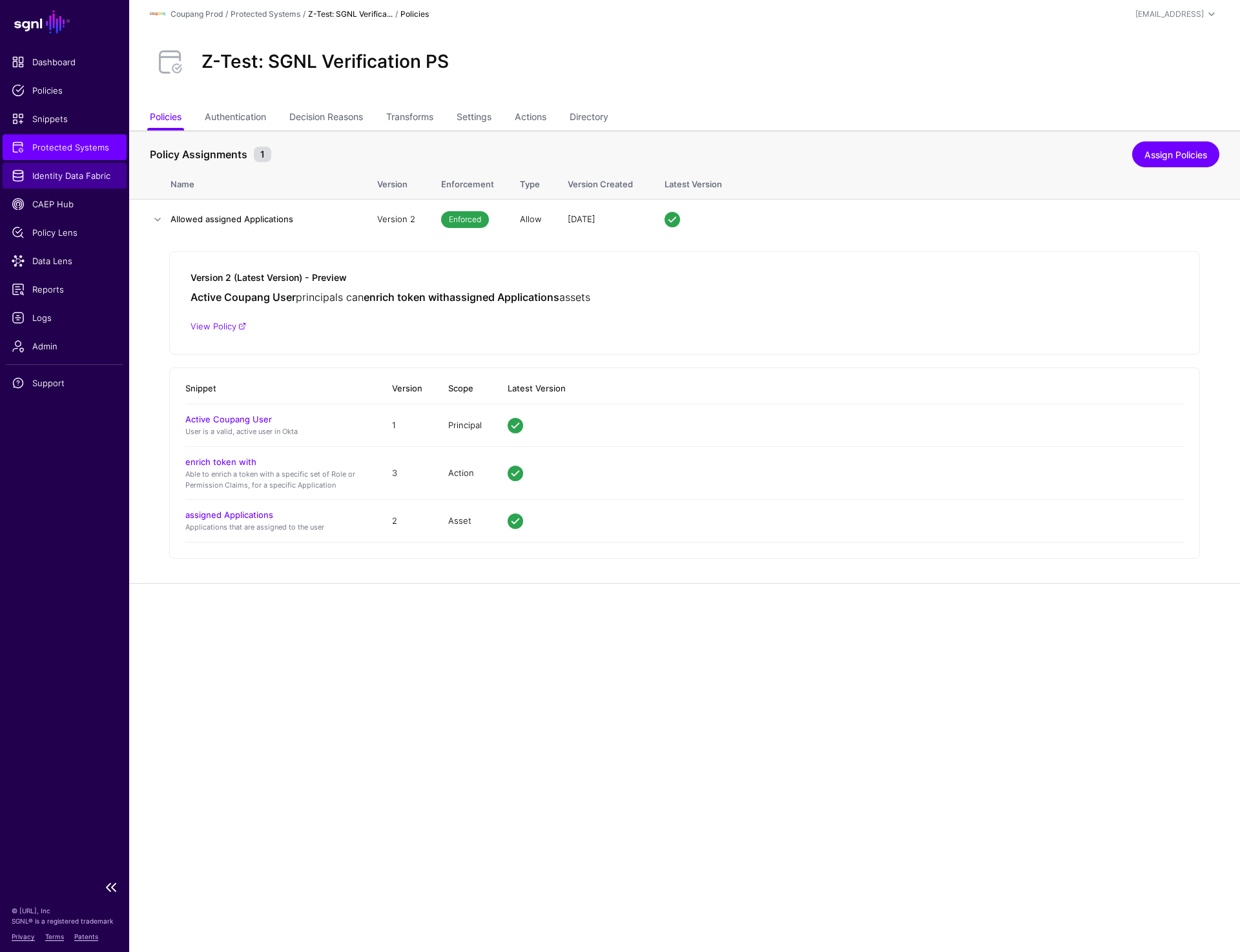
click at [91, 174] on span "Identity Data Fabric" at bounding box center [65, 175] width 106 height 13
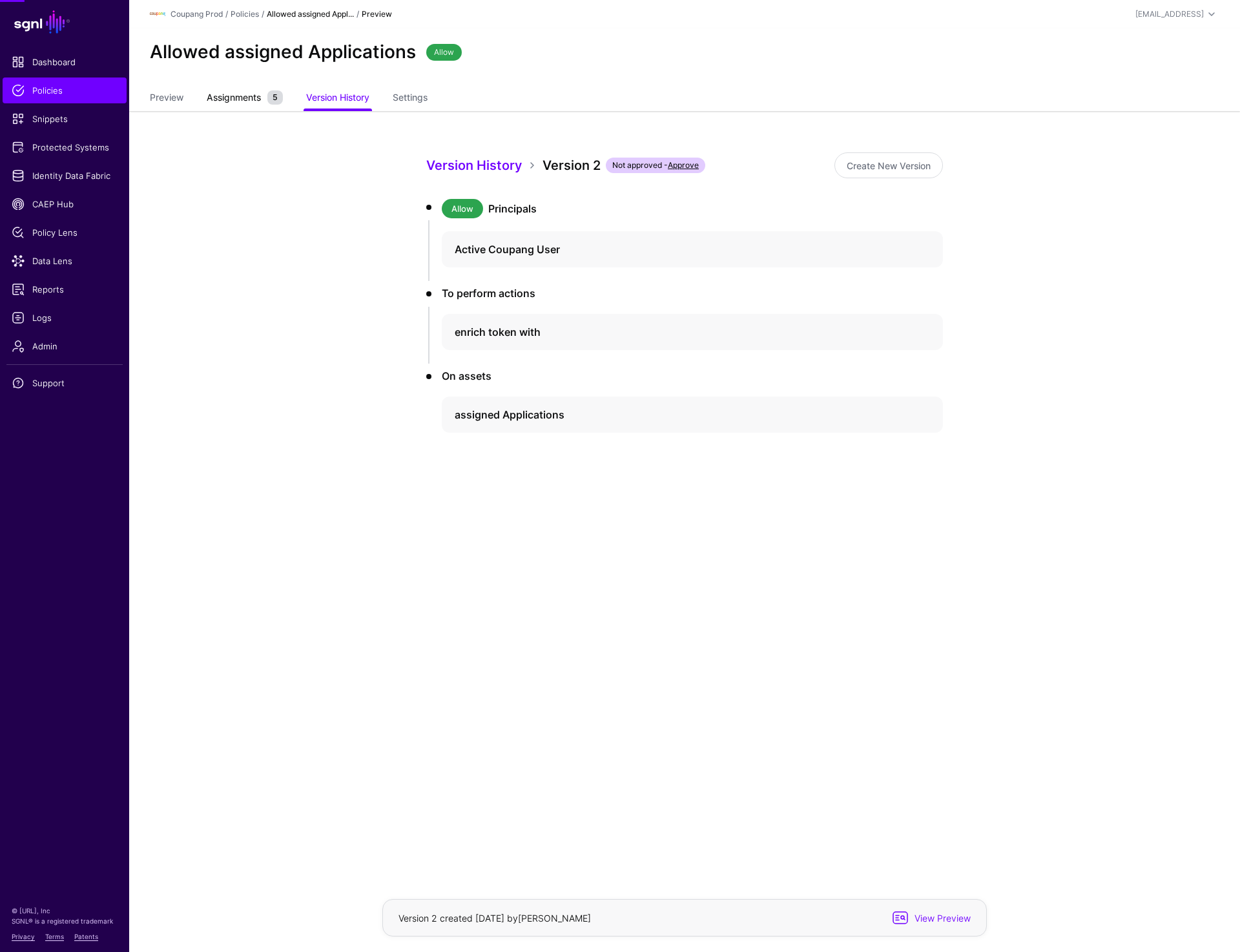
click at [241, 99] on span "Assignments" at bounding box center [234, 97] width 61 height 13
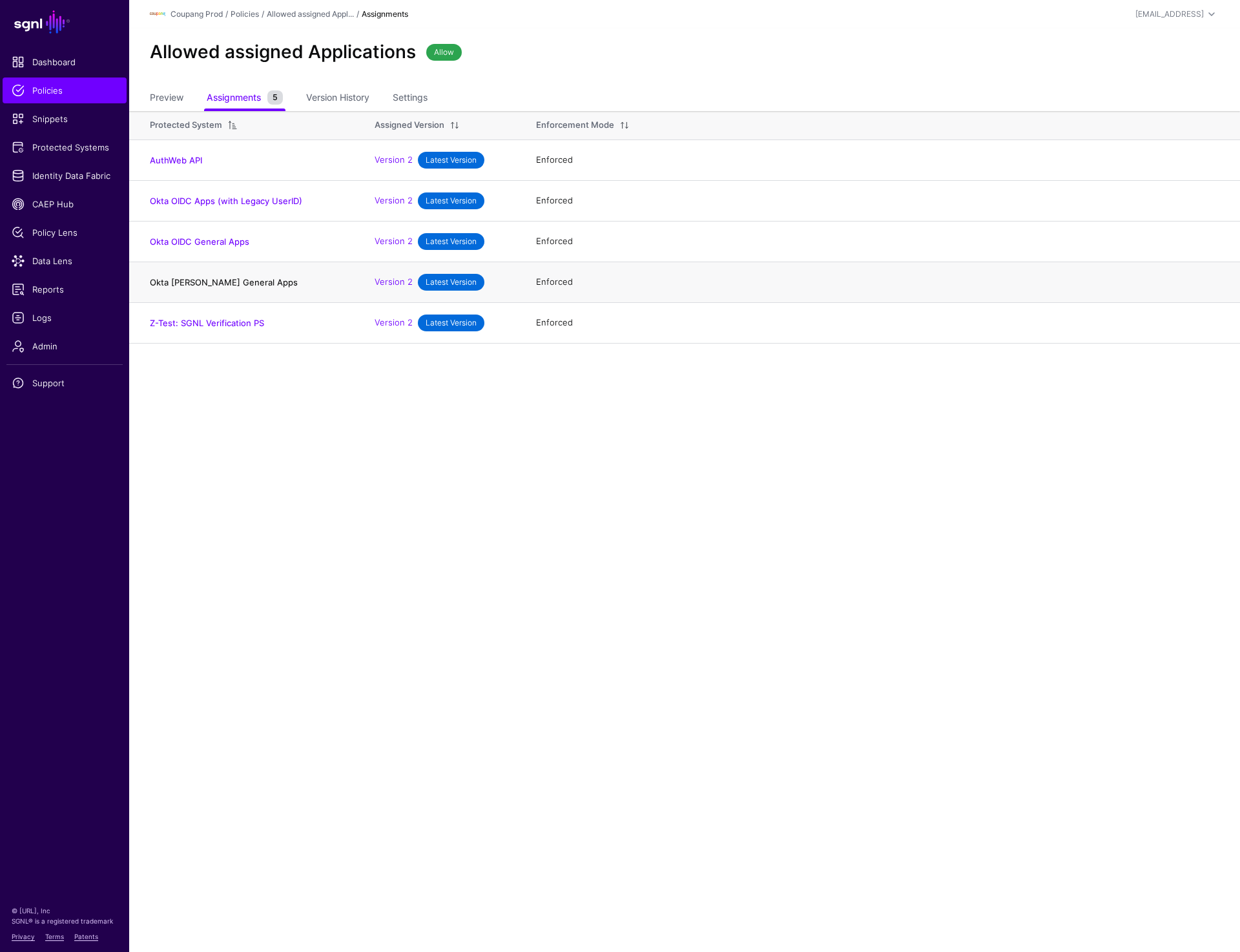
click at [184, 282] on link "Okta [PERSON_NAME] General Apps" at bounding box center [223, 282] width 148 height 11
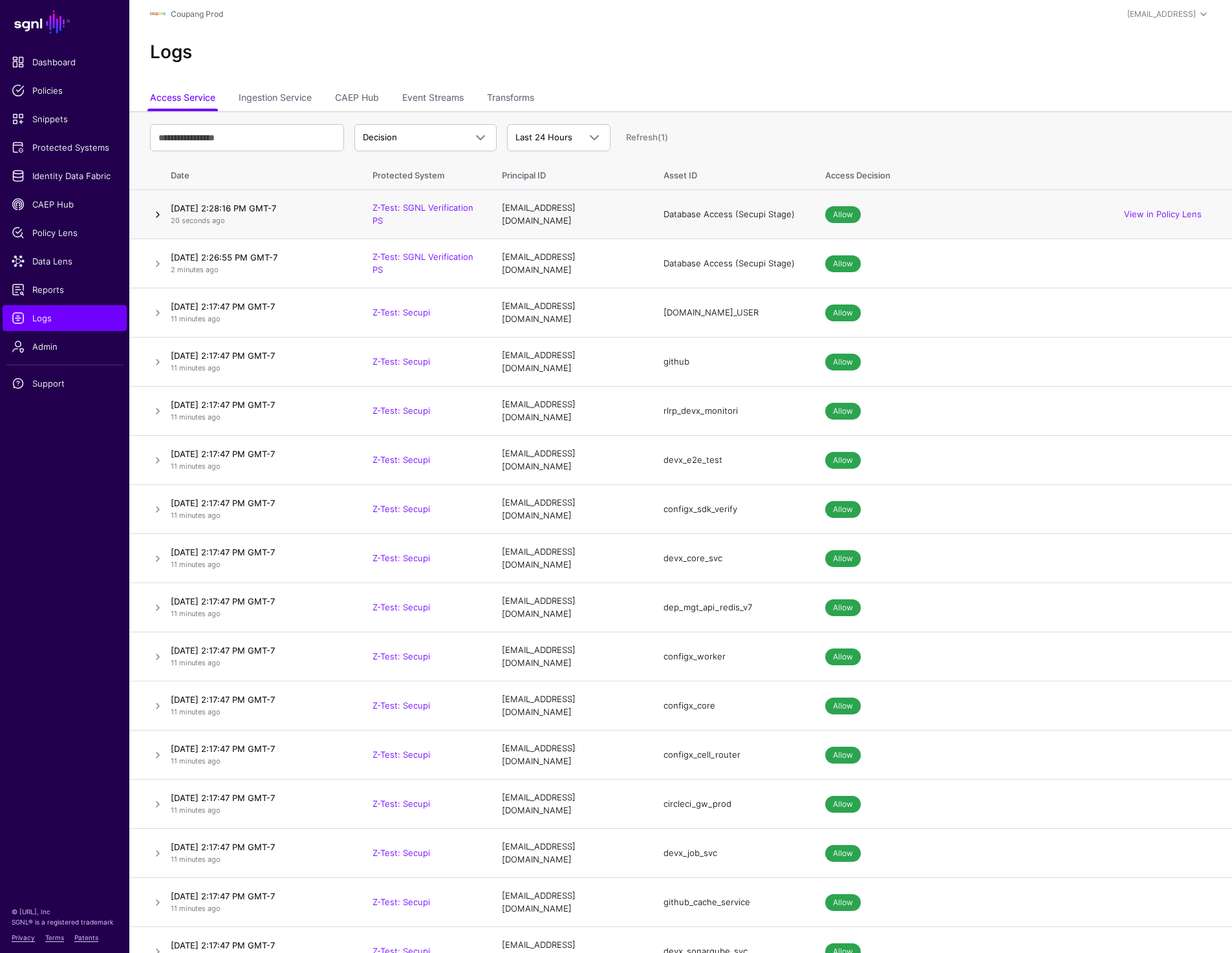
click at [154, 210] on link at bounding box center [157, 214] width 15 height 15
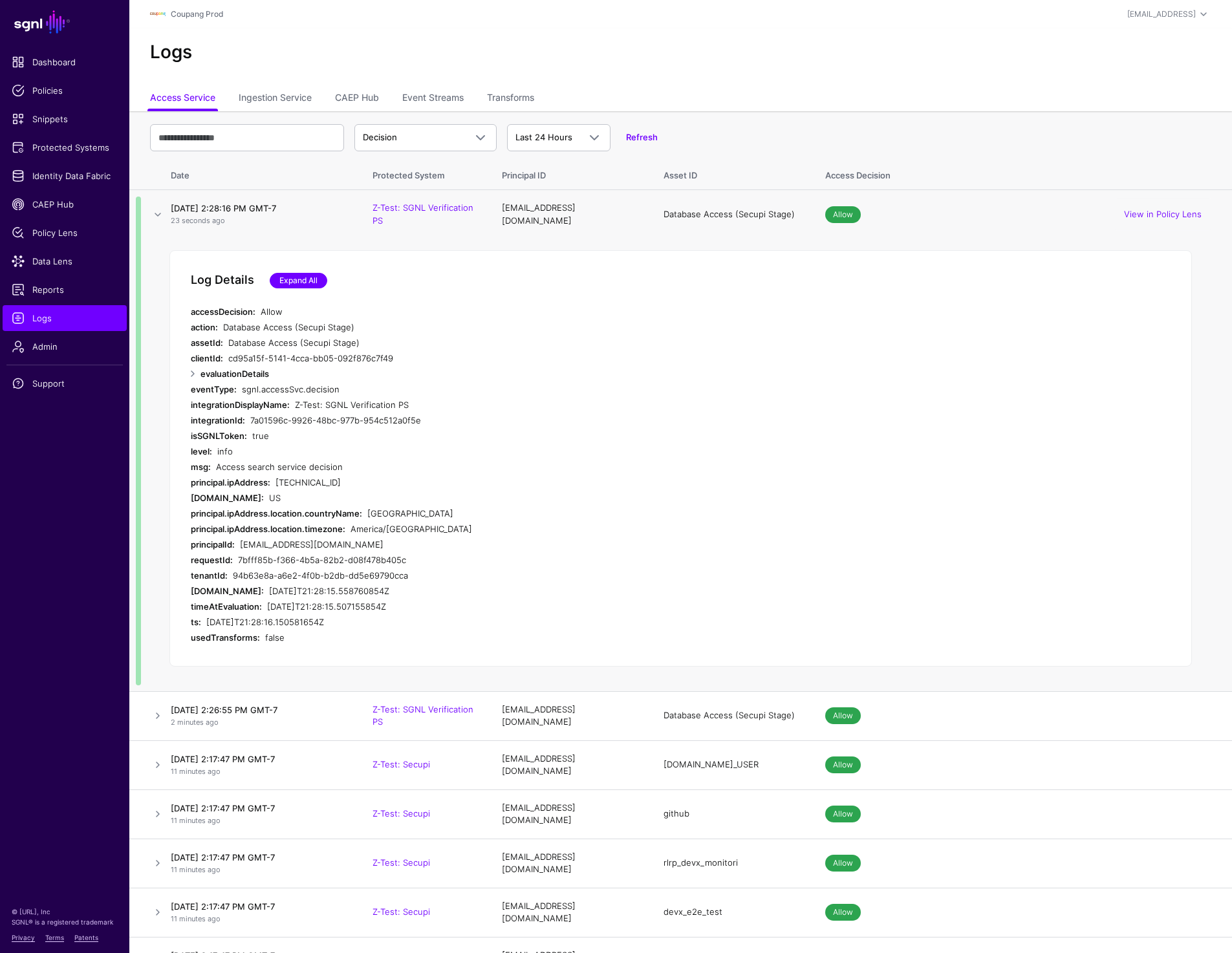
click at [286, 278] on link "Expand All" at bounding box center [298, 280] width 58 height 15
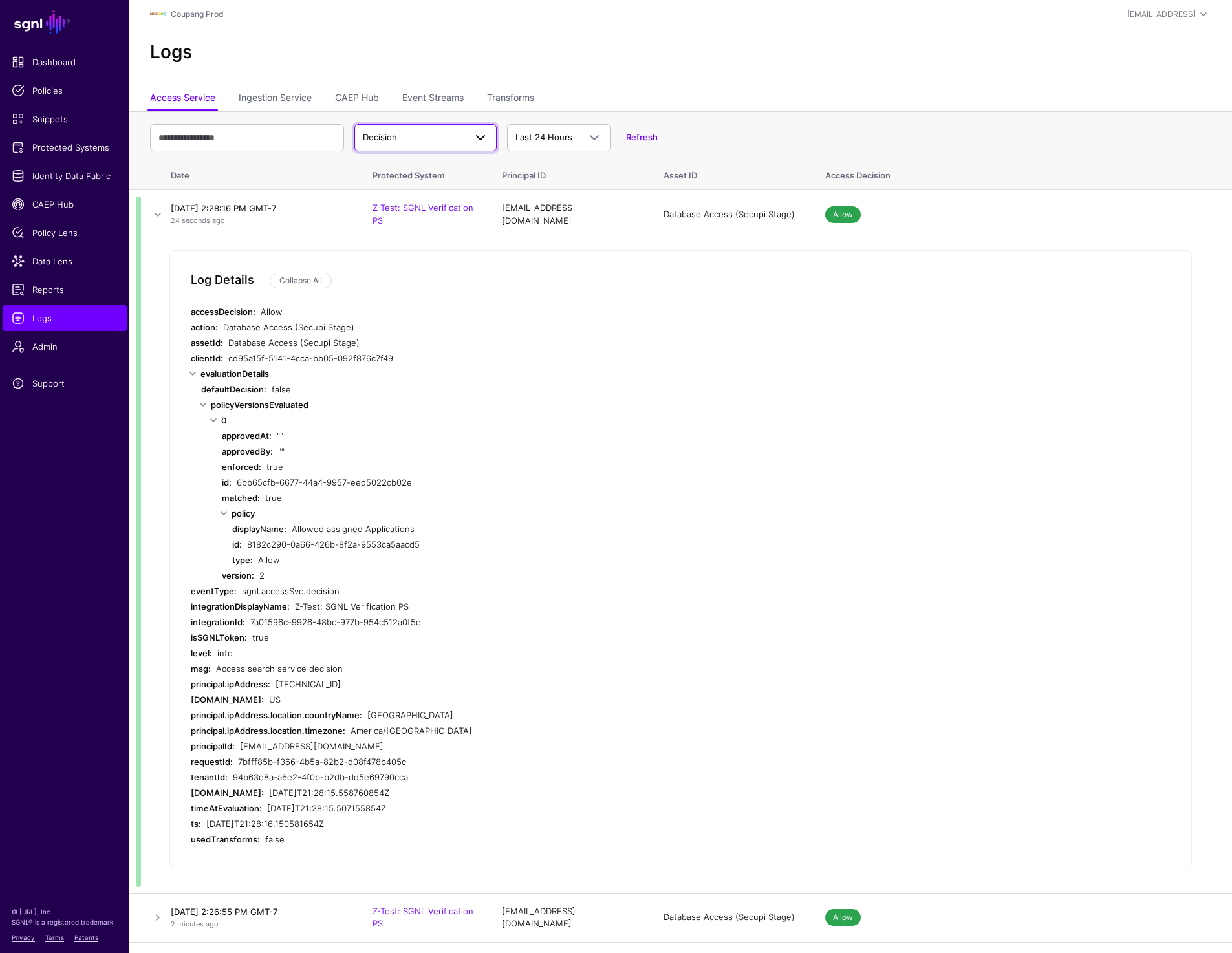
click at [397, 137] on span "Decision" at bounding box center [414, 137] width 102 height 13
click at [597, 80] on div "Logs" at bounding box center [680, 58] width 1103 height 58
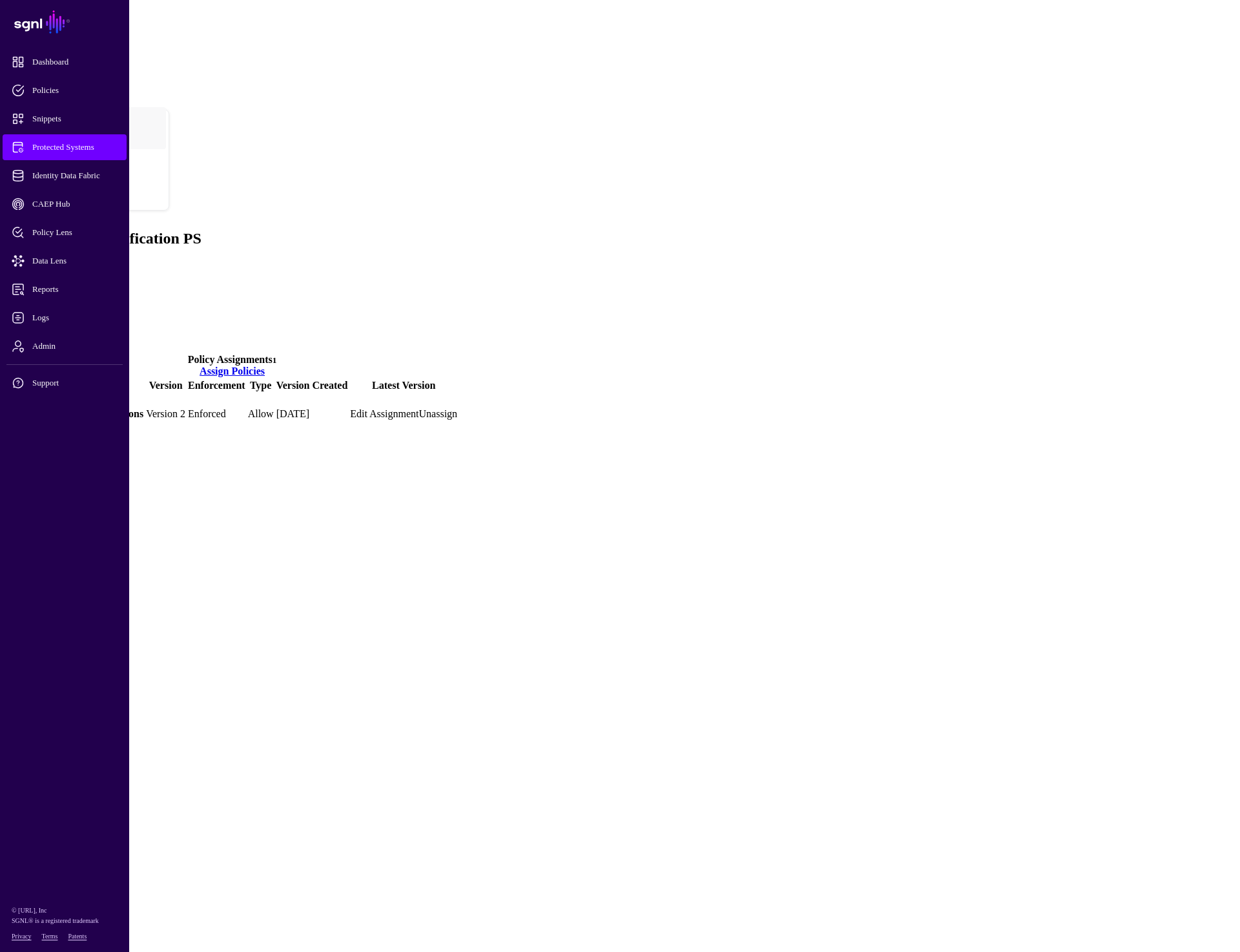
click at [64, 307] on link "Settings" at bounding box center [48, 312] width 34 height 11
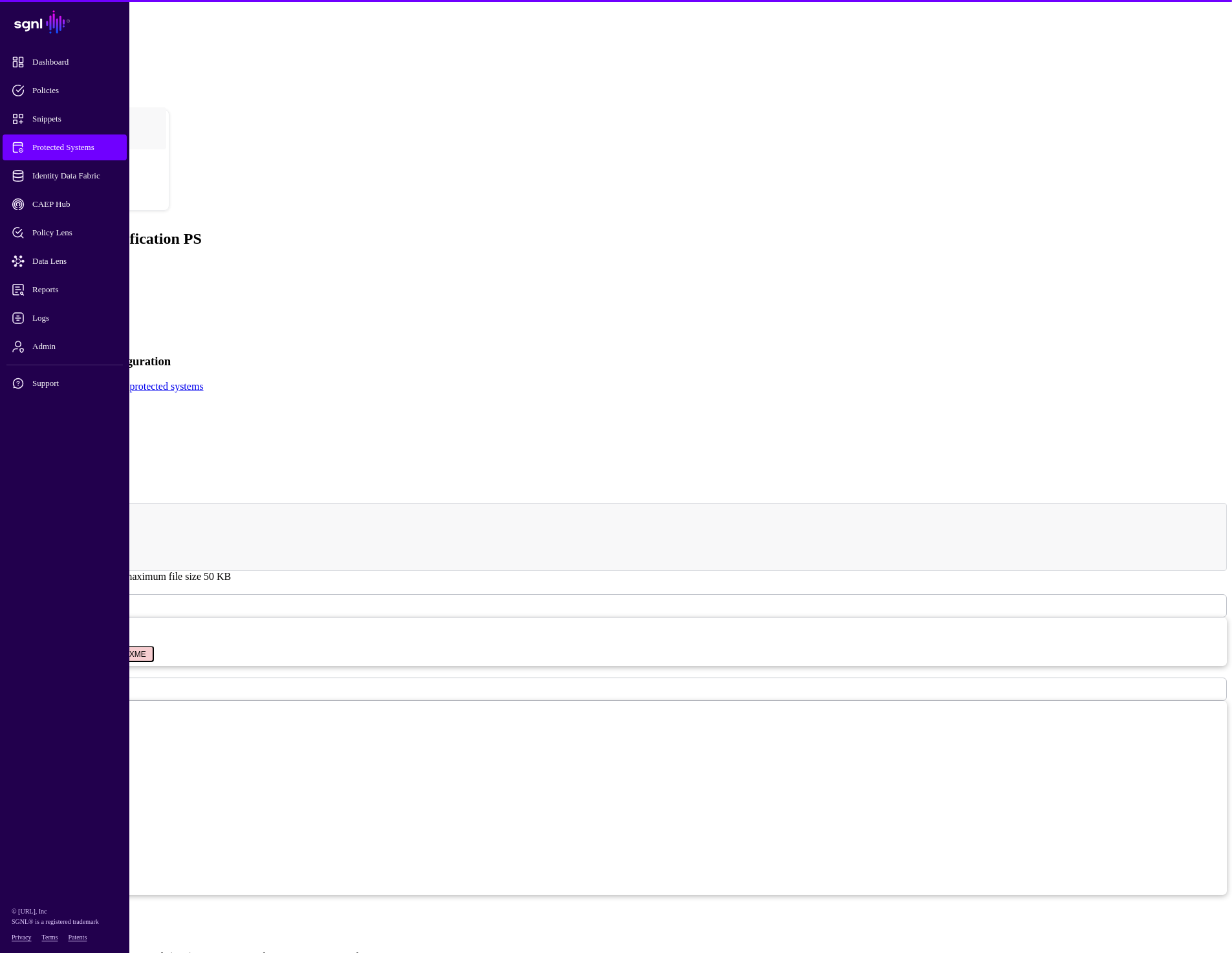
click at [97, 415] on input "**********" at bounding box center [51, 421] width 92 height 13
type input "**********"
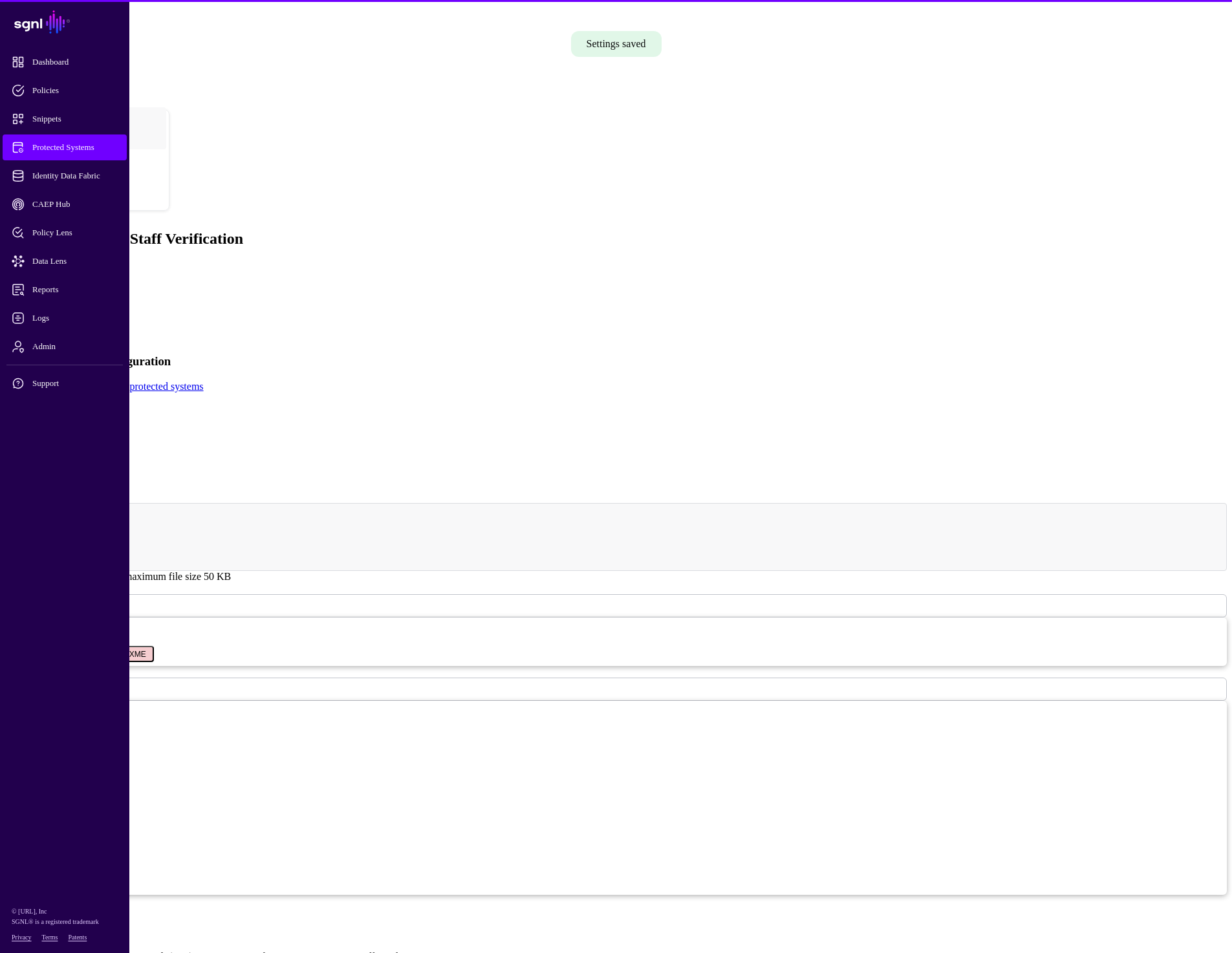
click at [97, 415] on input "**********" at bounding box center [51, 421] width 92 height 13
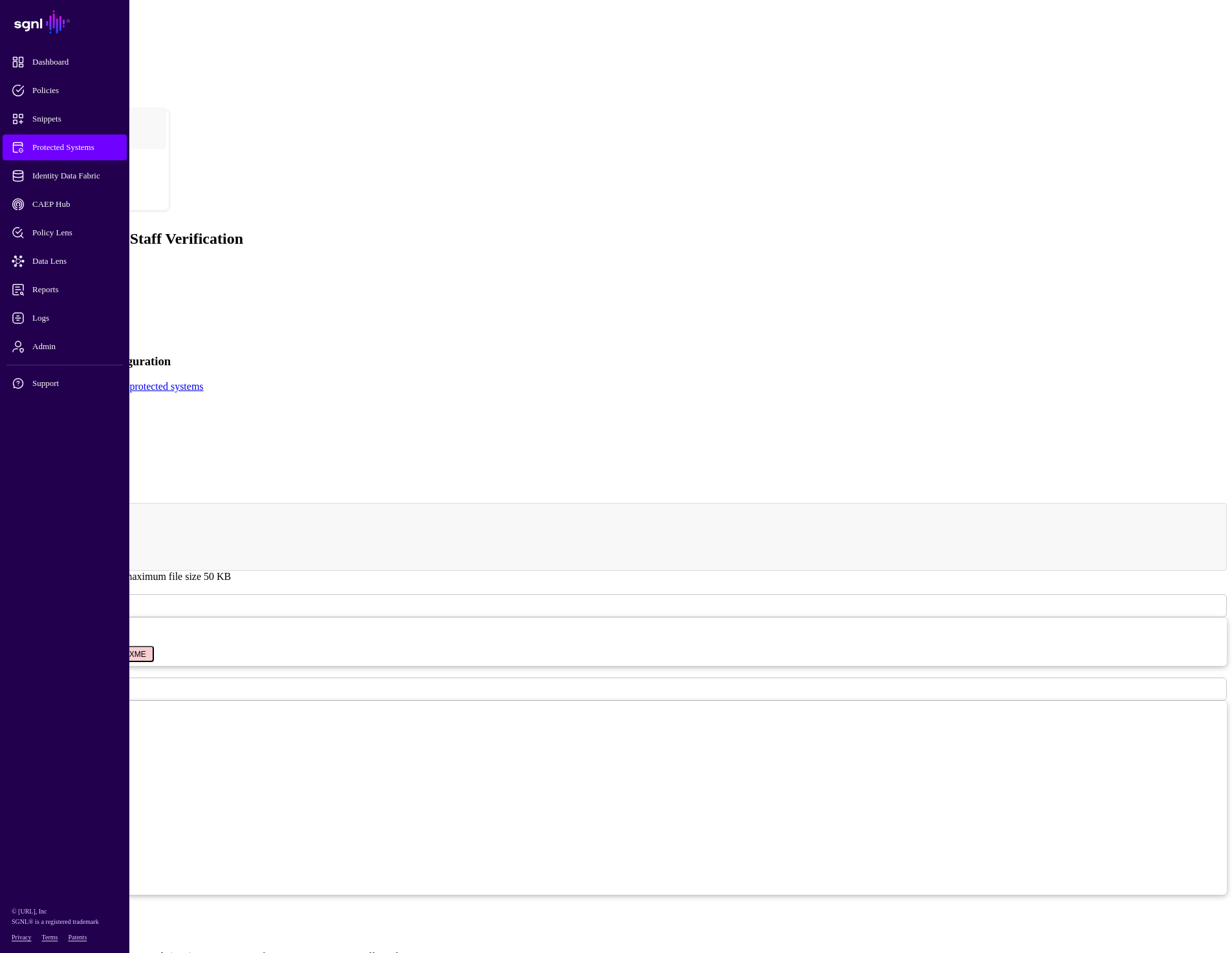
click at [64, 261] on link "Policies" at bounding box center [48, 266] width 33 height 11
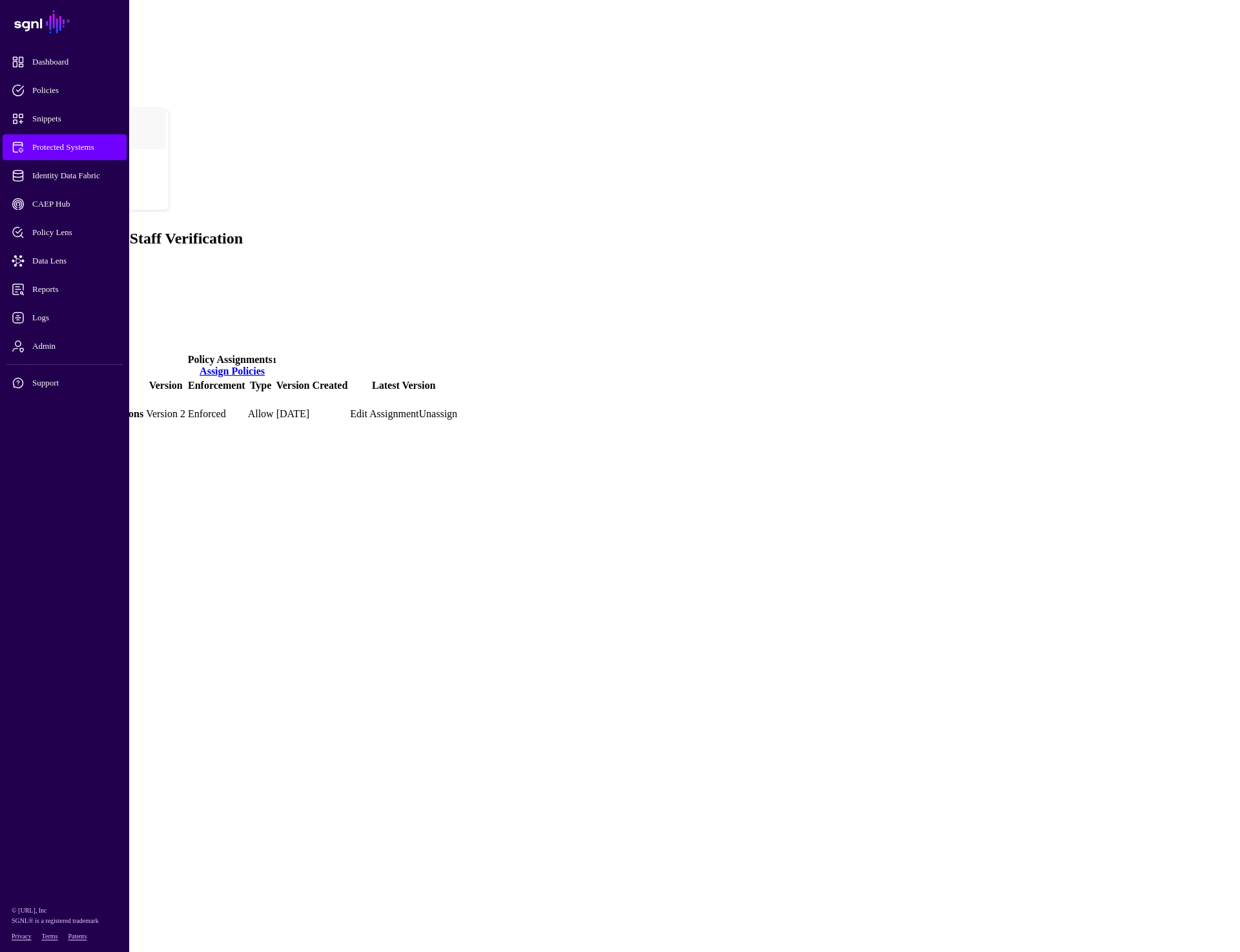
click at [7, 414] on link at bounding box center [7, 414] width 0 height 0
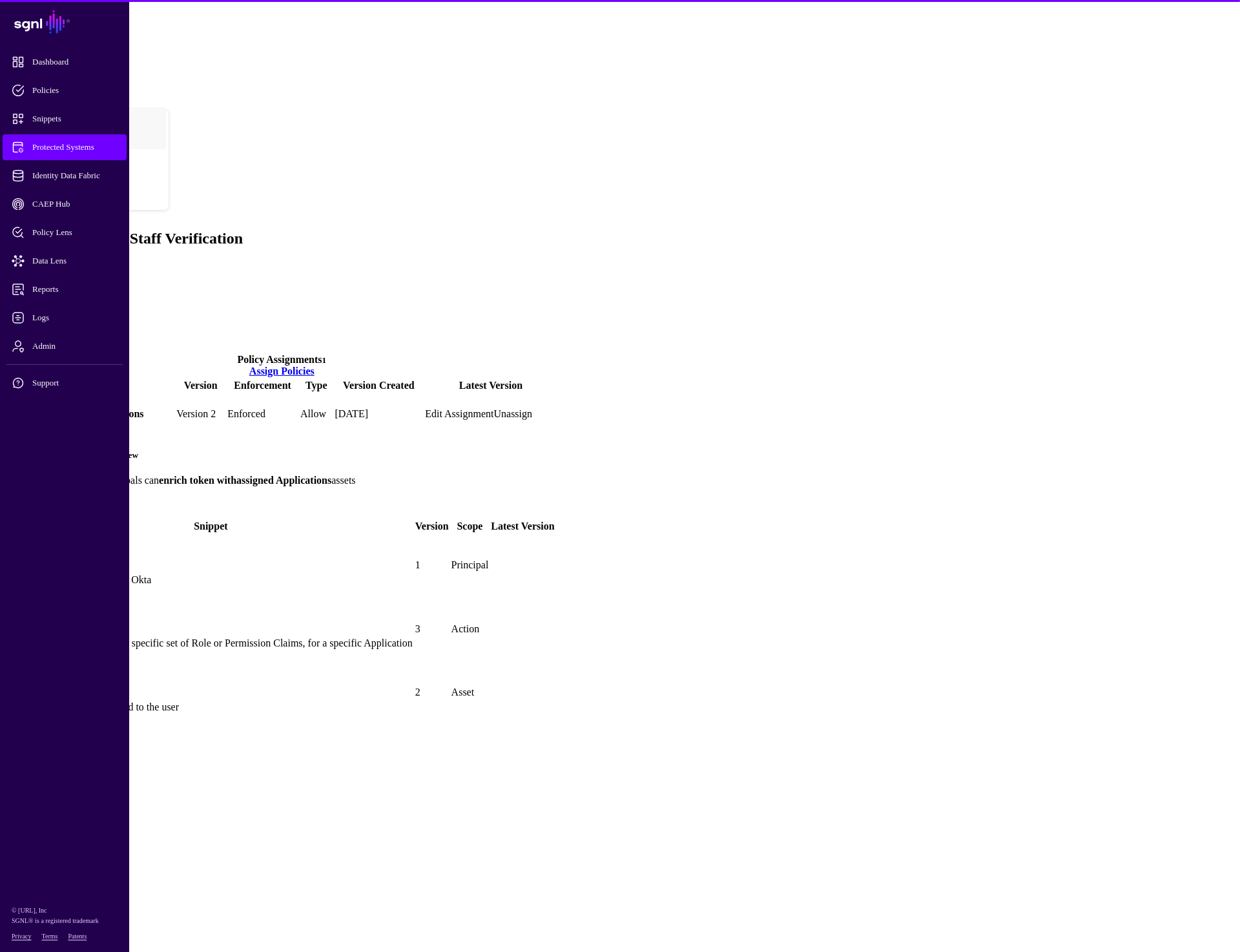
click at [58, 497] on link "View Policy" at bounding box center [32, 502] width 51 height 11
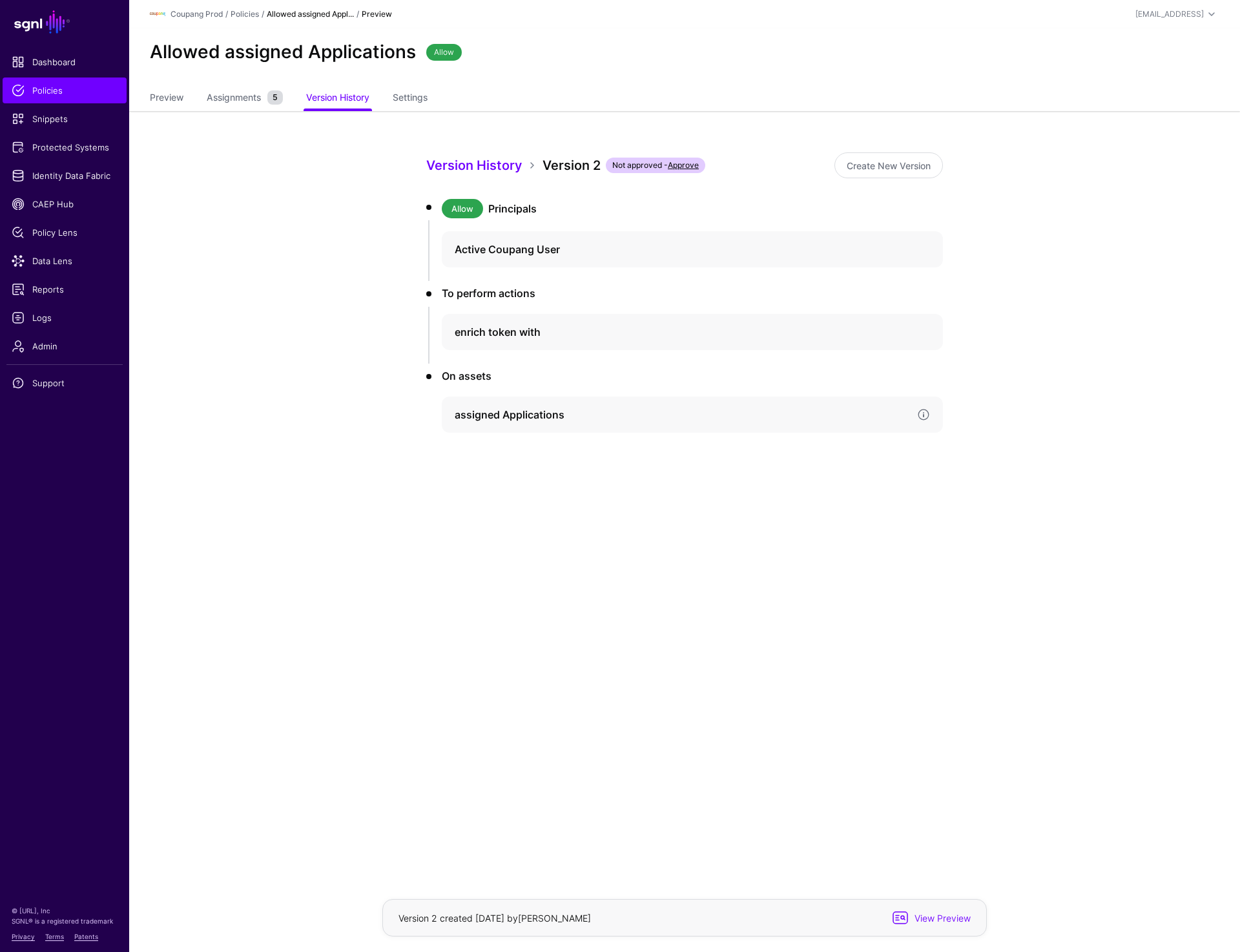
click at [534, 420] on h4 "assigned Applications" at bounding box center [681, 414] width 452 height 15
click at [497, 569] on link "Version 2" at bounding box center [499, 568] width 33 height 10
click at [920, 249] on link at bounding box center [923, 249] width 13 height 13
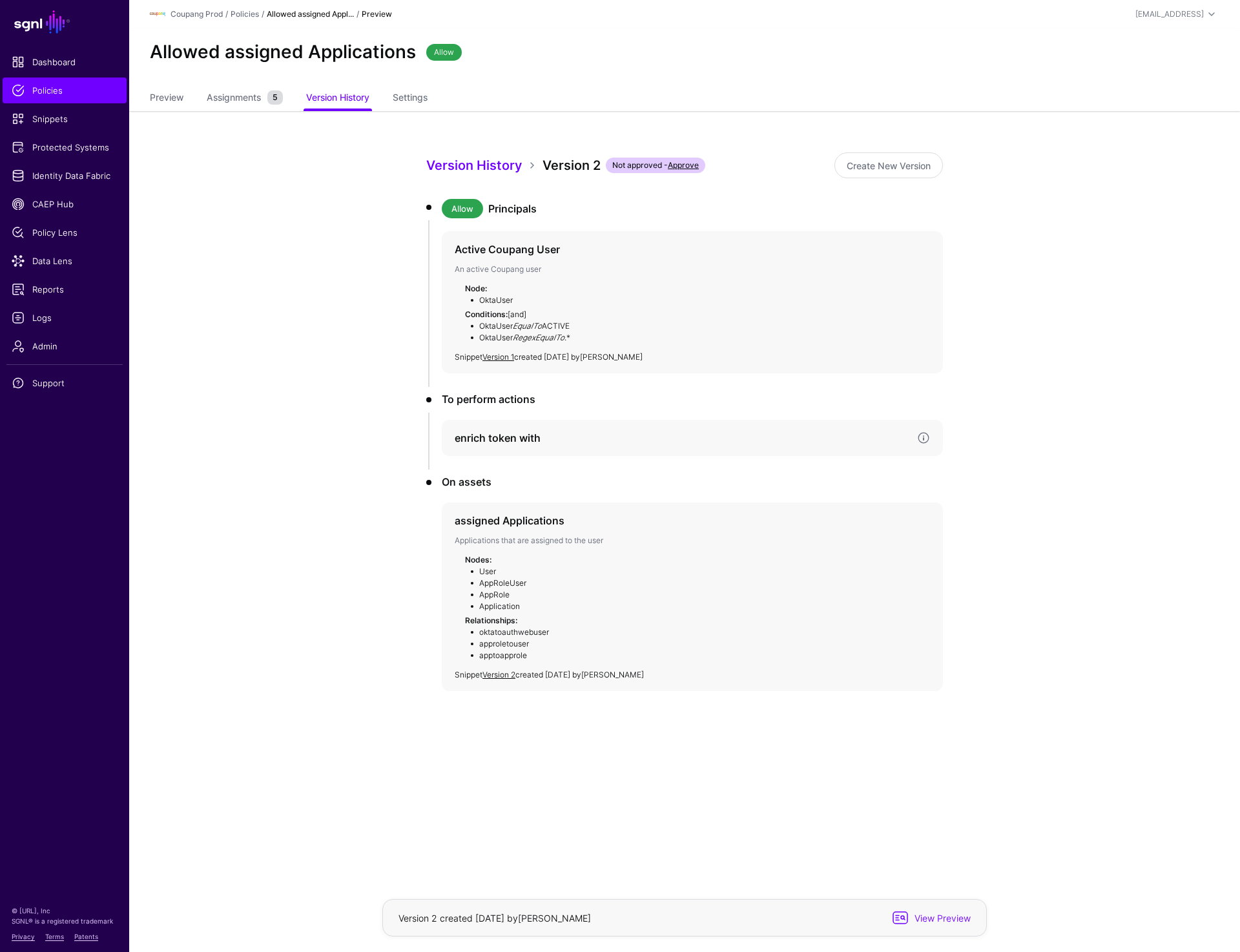
click at [486, 440] on h4 "enrich token with" at bounding box center [681, 438] width 452 height 15
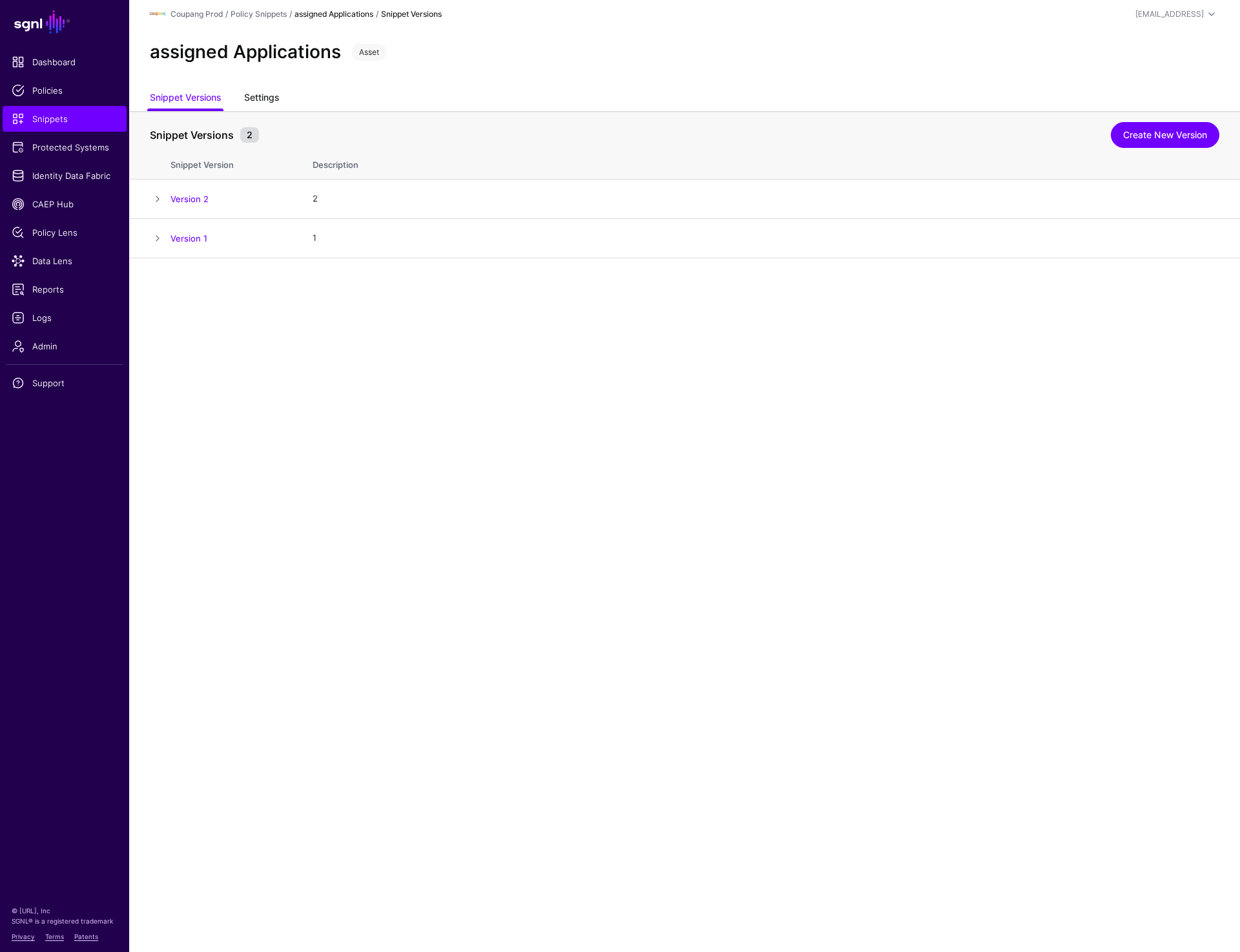
click at [273, 91] on link "Settings" at bounding box center [261, 99] width 35 height 25
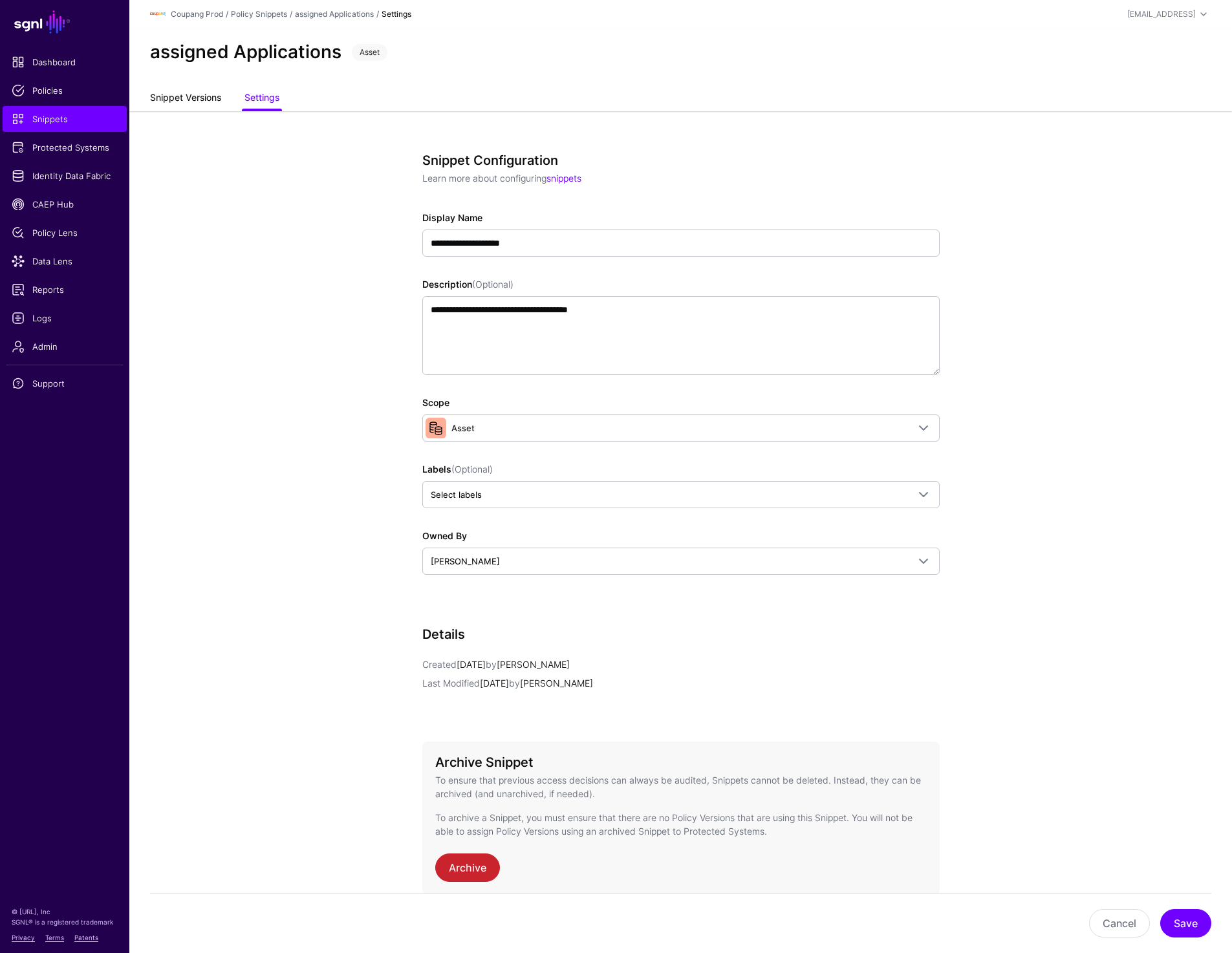
click at [200, 93] on link "Snippet Versions" at bounding box center [185, 99] width 71 height 25
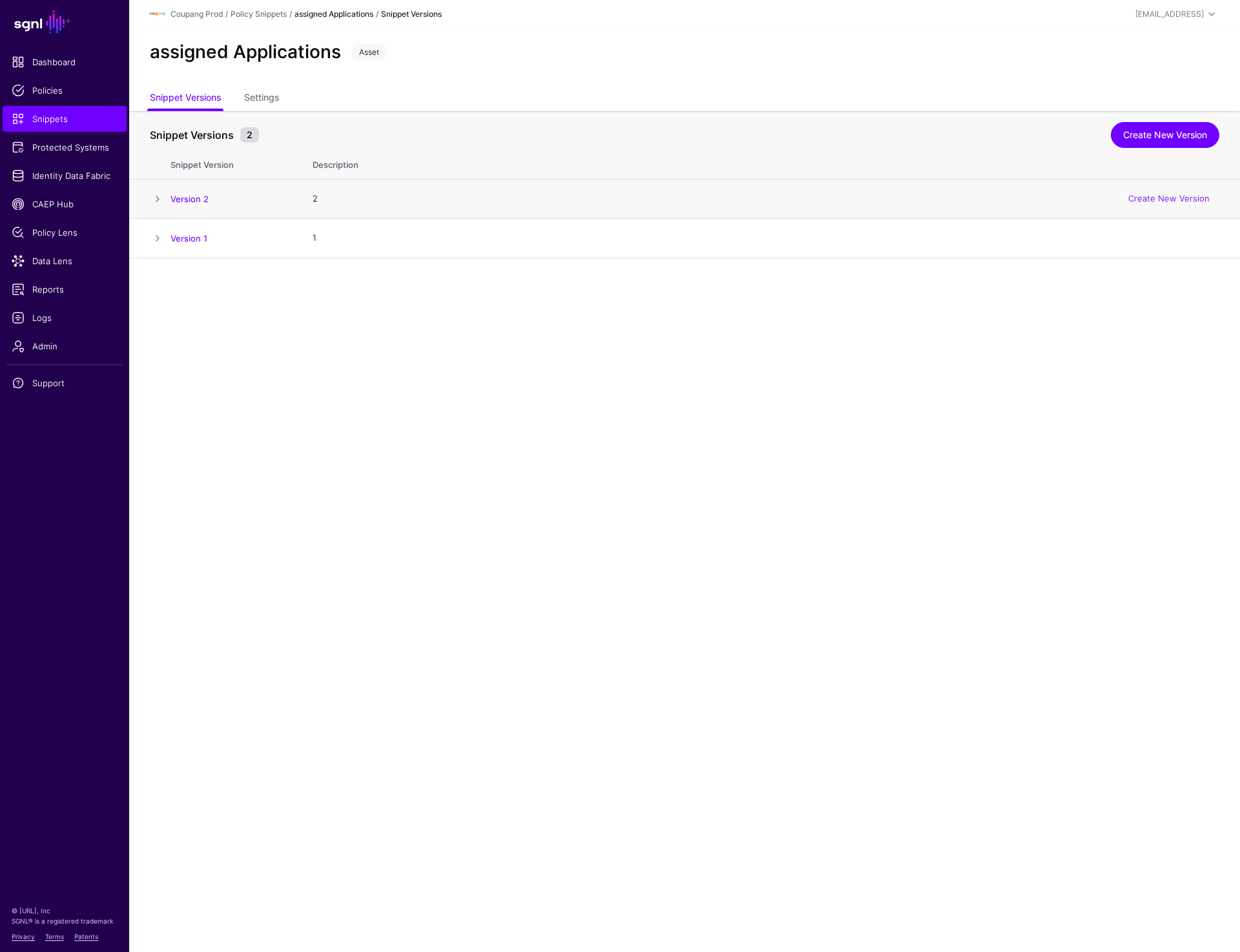
click at [154, 198] on span at bounding box center [157, 198] width 15 height 15
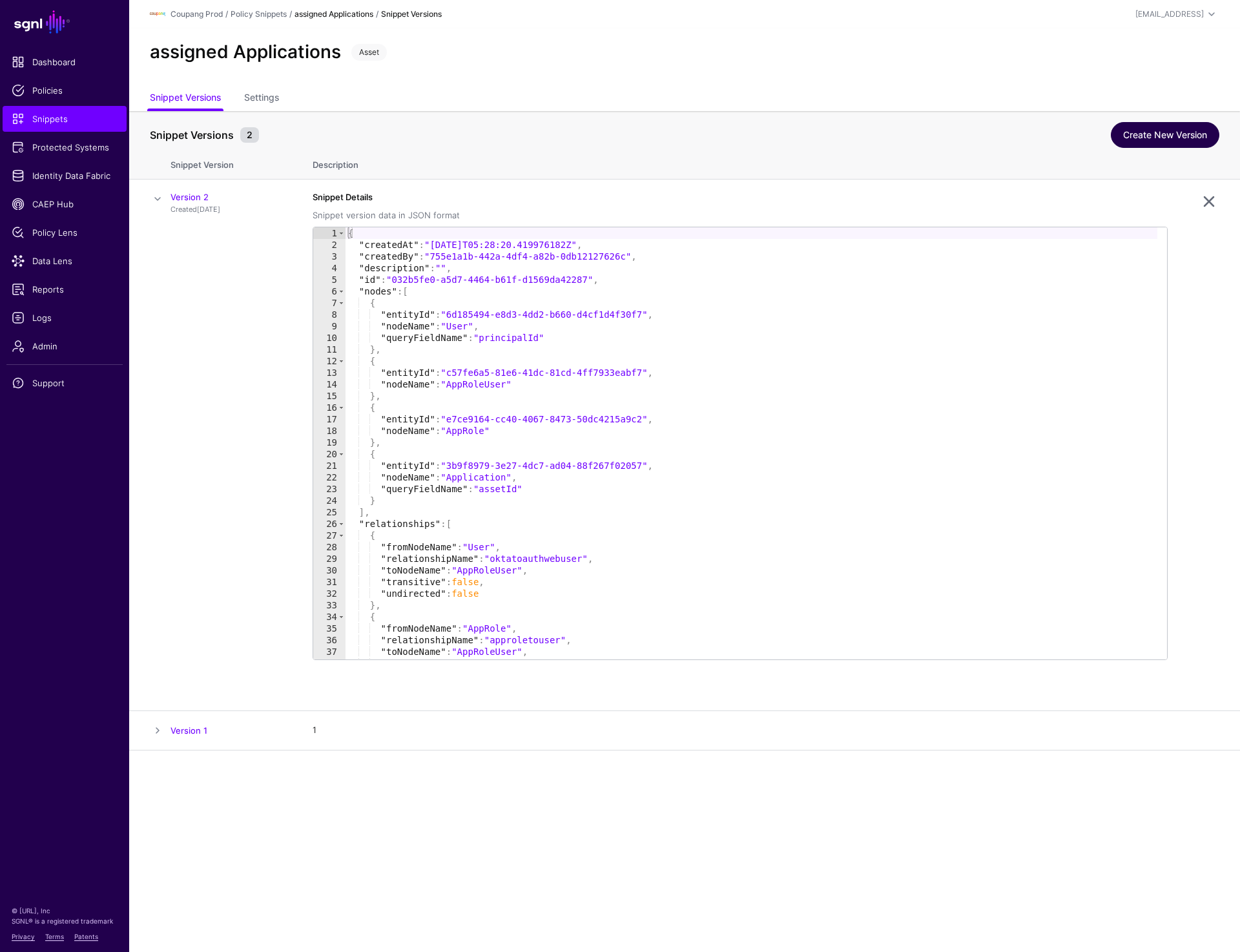
click at [1168, 139] on link "Create New Version" at bounding box center [1166, 135] width 109 height 26
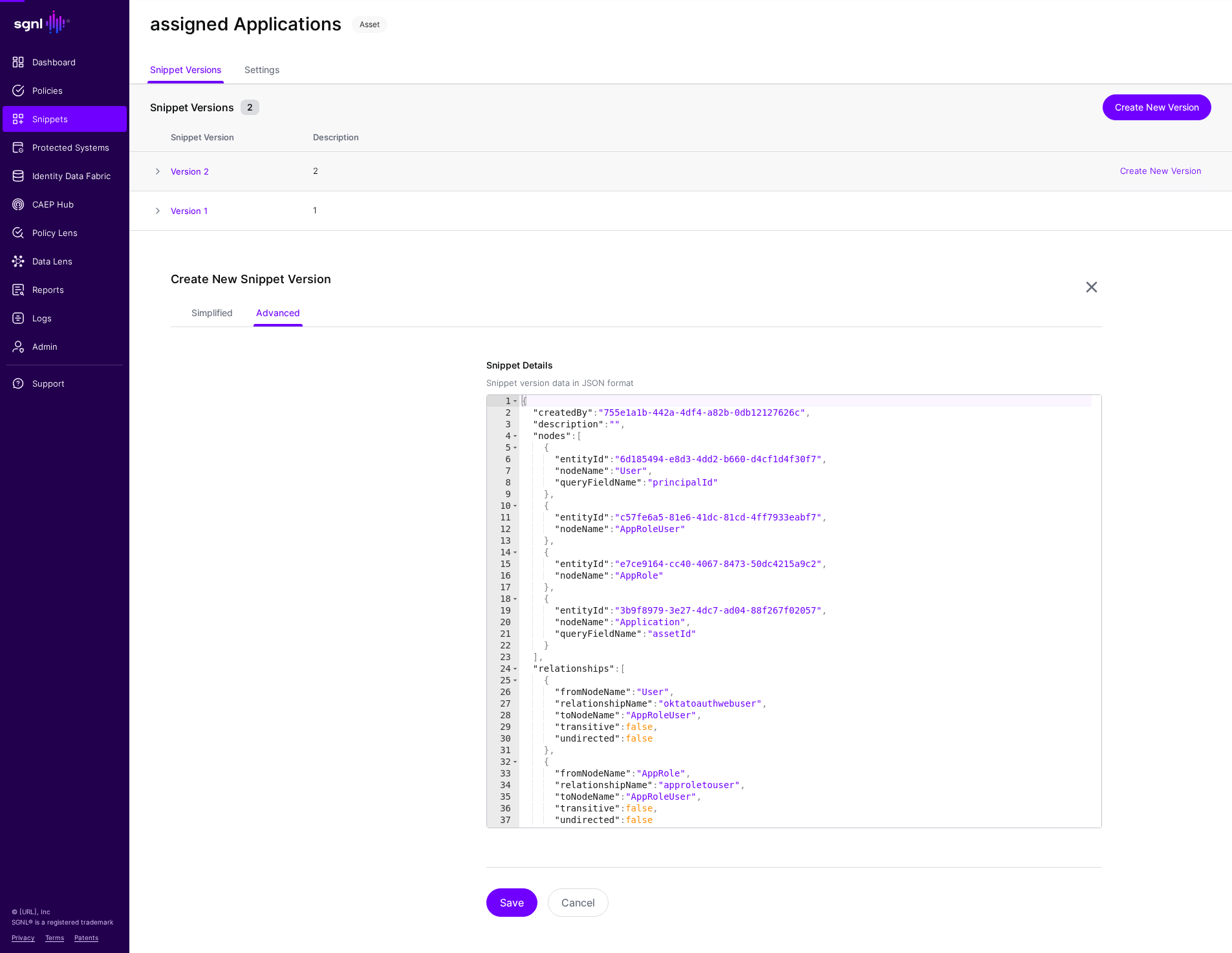
scroll to position [33, 0]
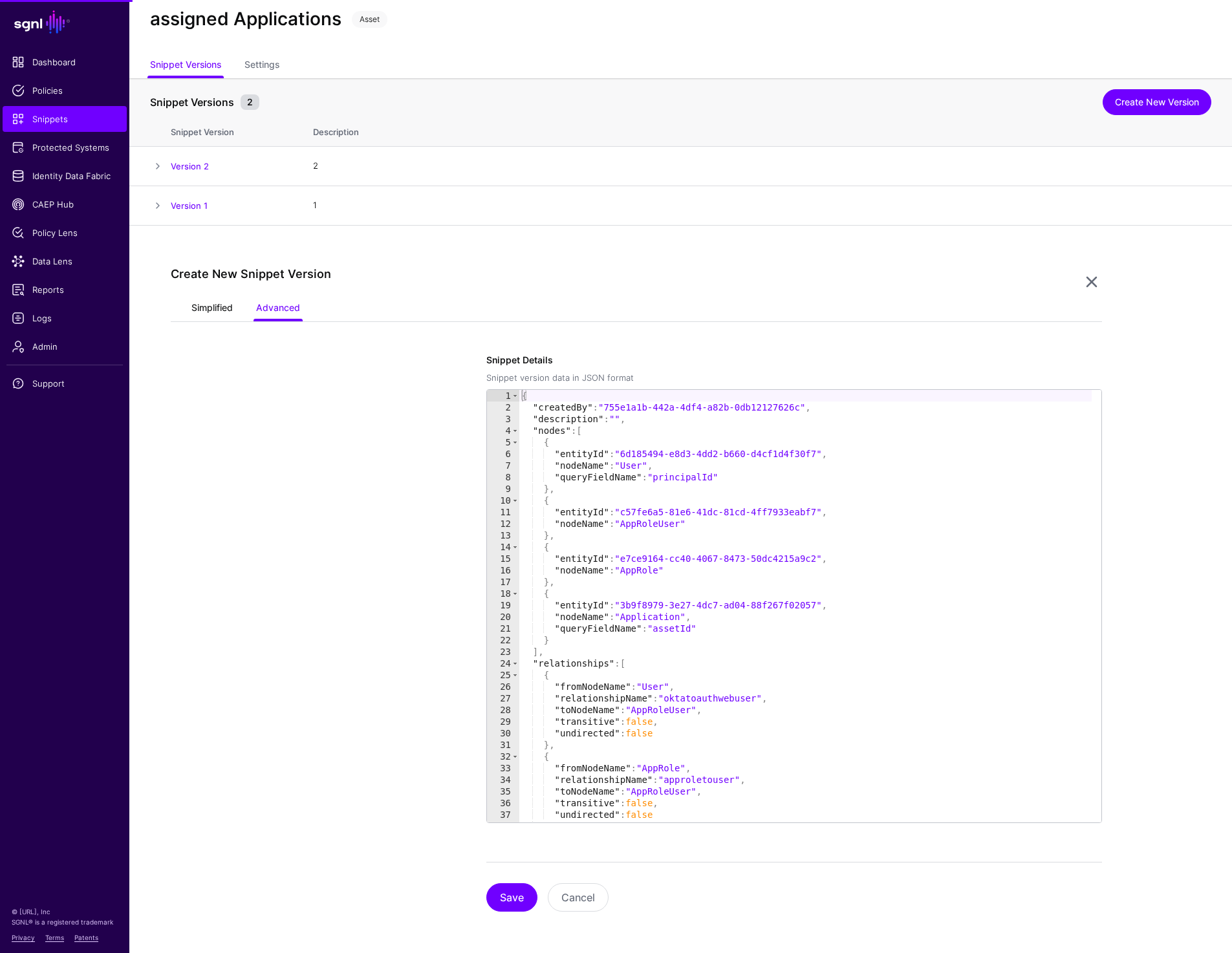
click at [198, 309] on link "Simplified" at bounding box center [212, 309] width 41 height 25
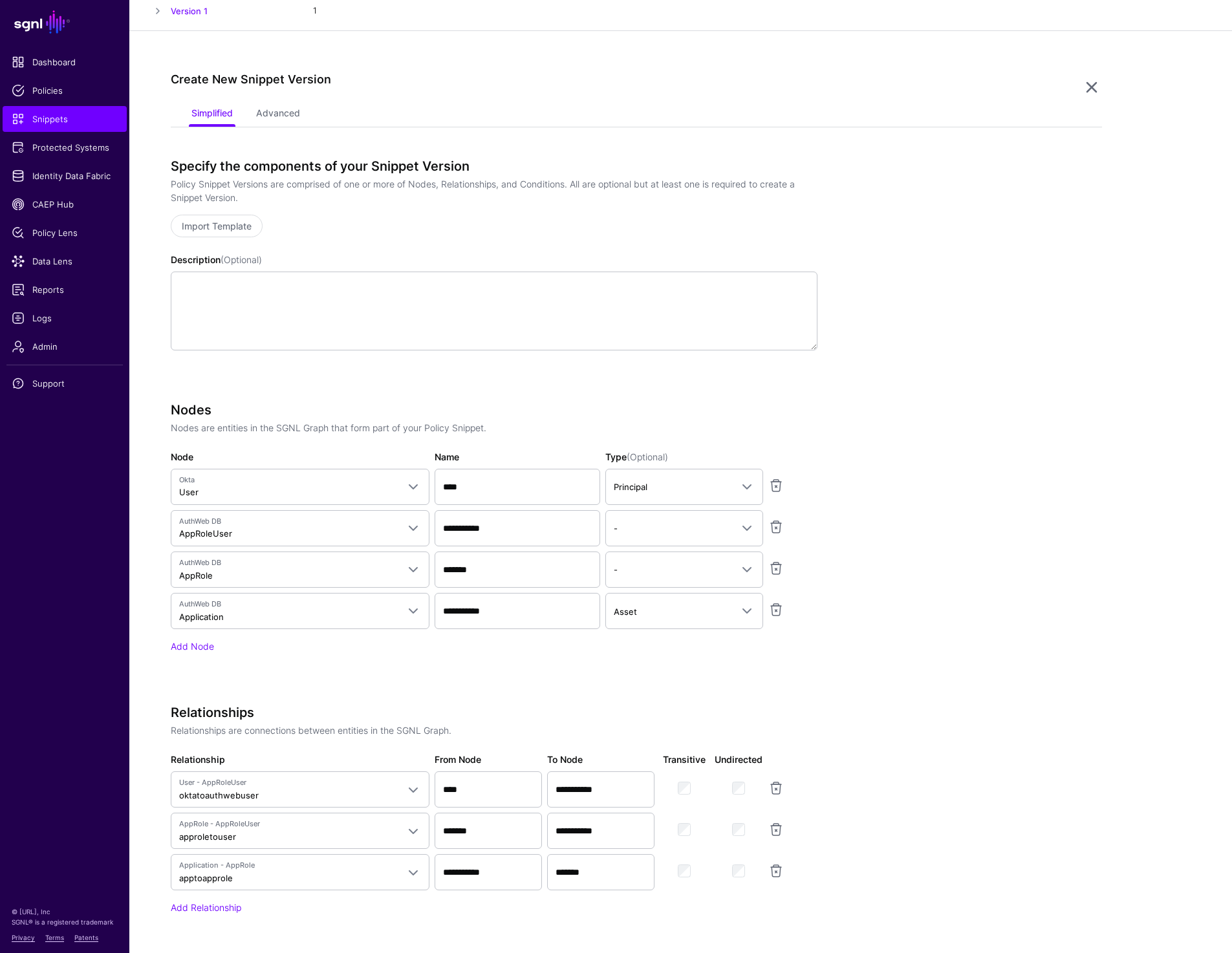
scroll to position [159, 0]
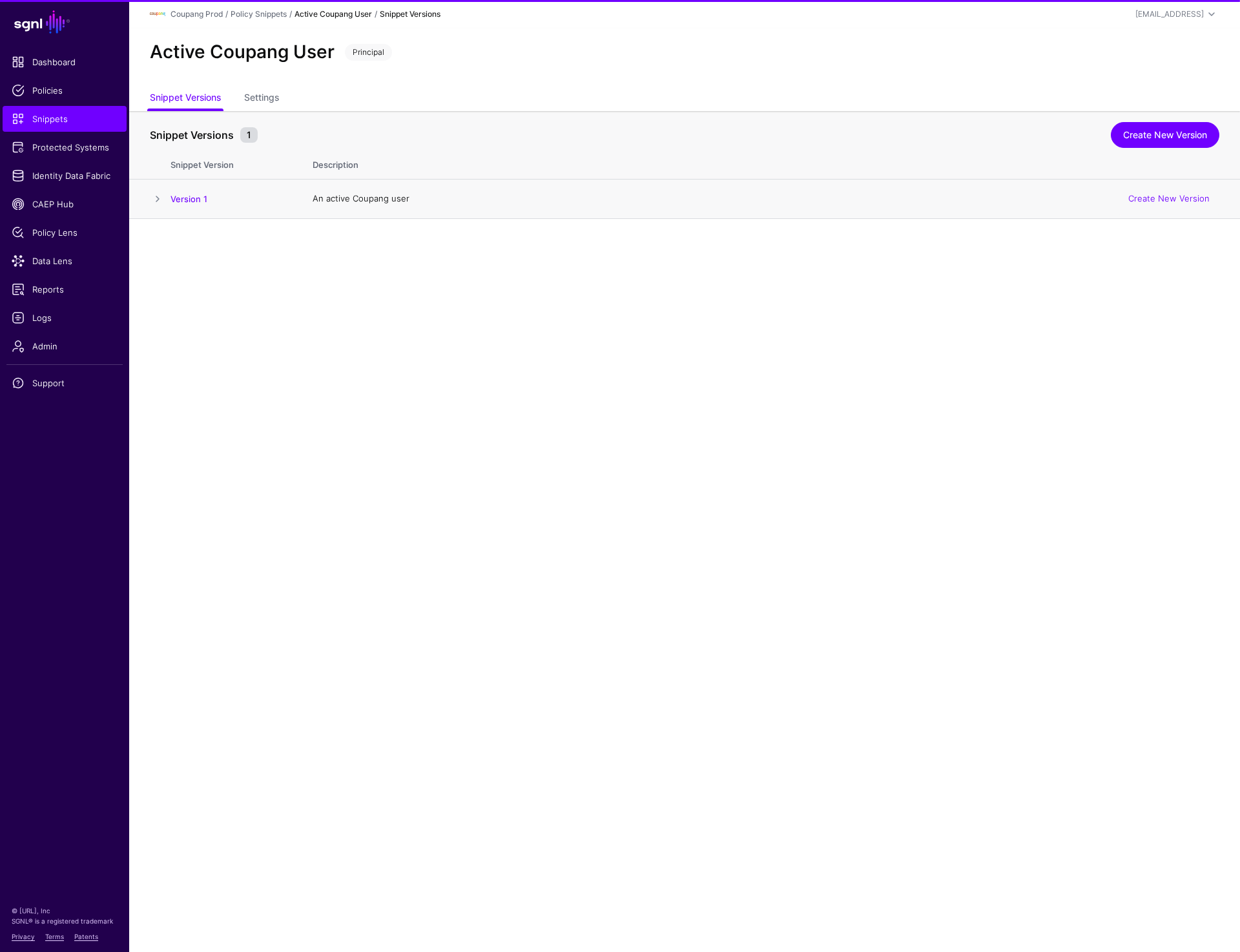
click at [162, 198] on span at bounding box center [157, 198] width 15 height 15
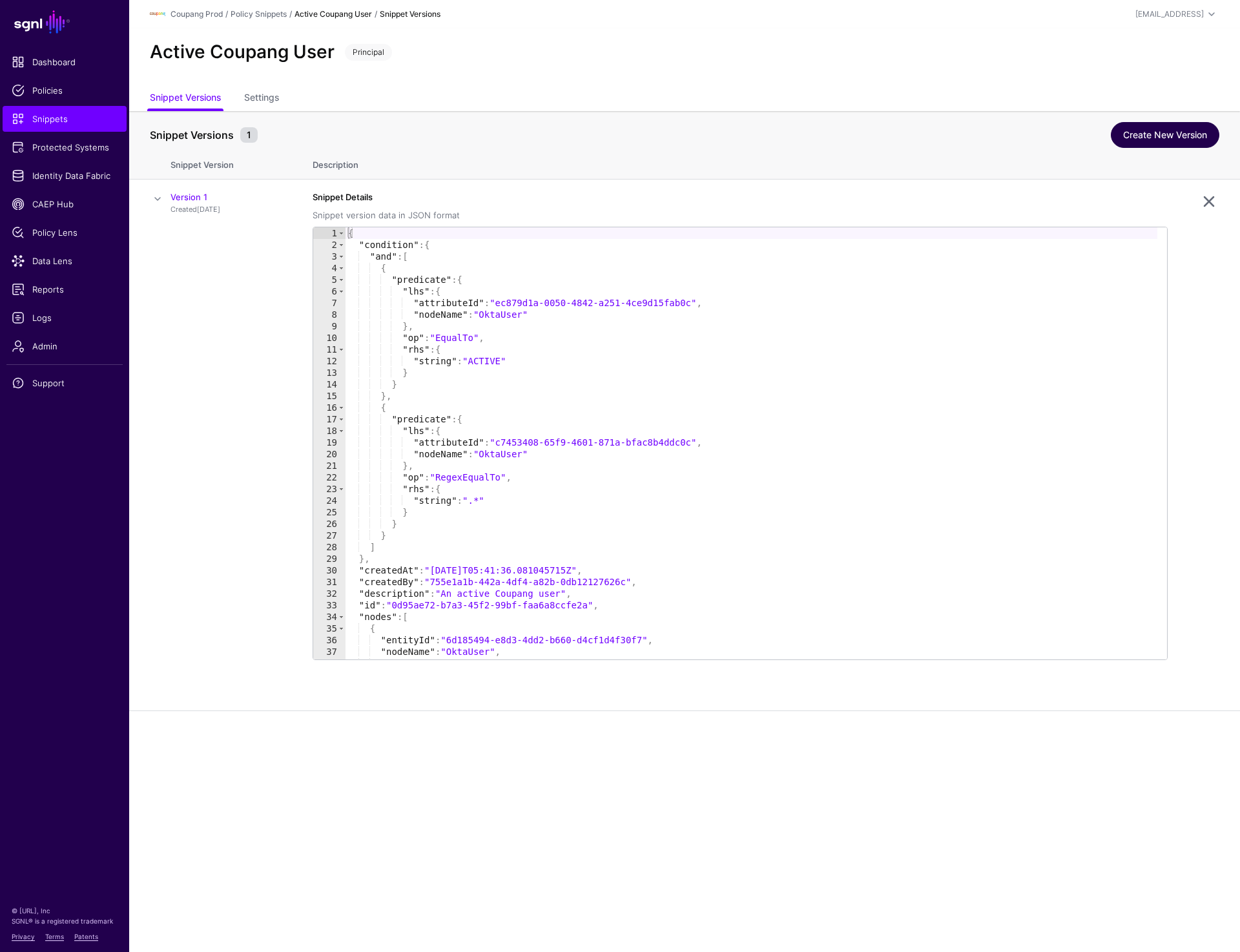
click at [1118, 131] on link "Create New Version" at bounding box center [1166, 135] width 109 height 26
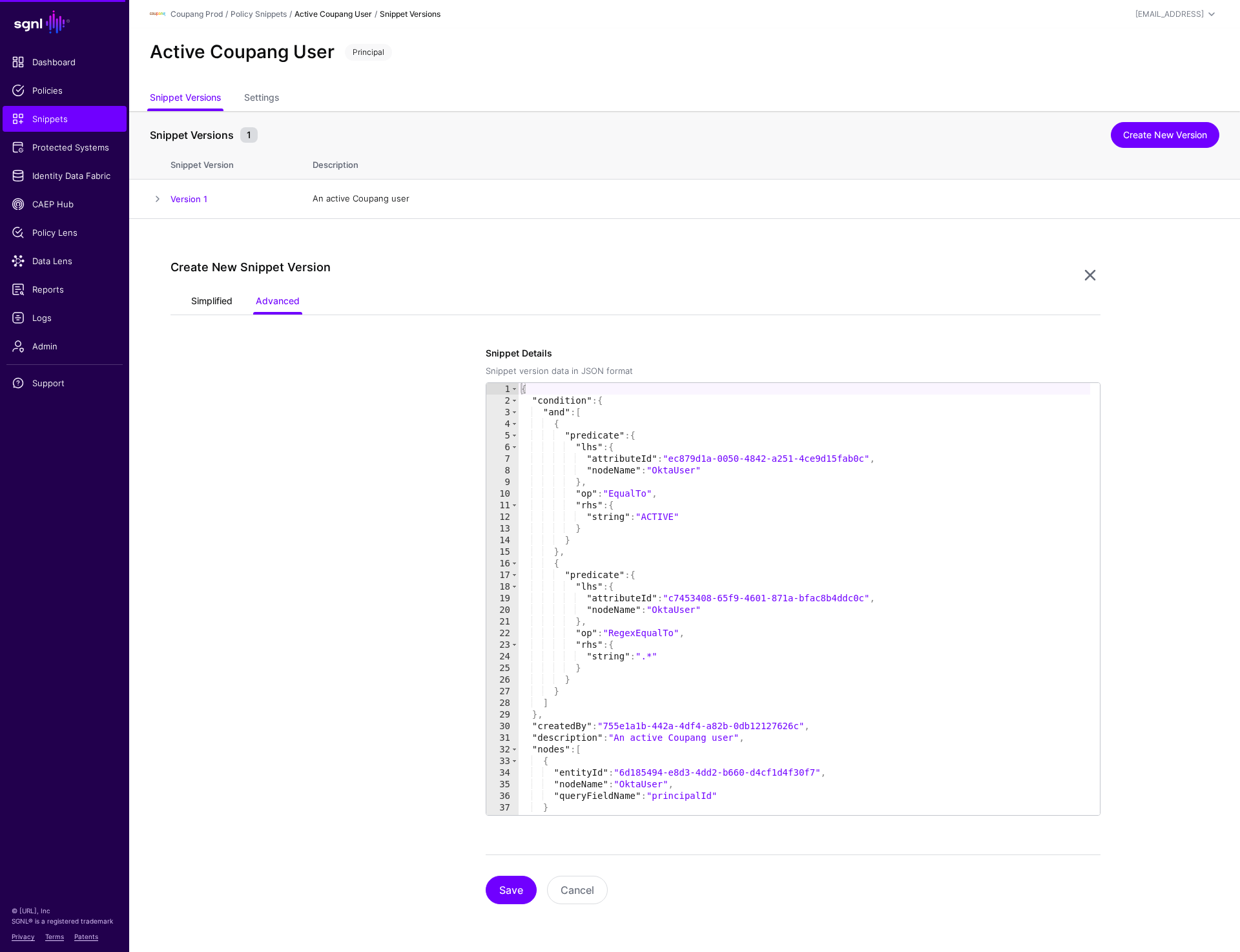
click at [219, 297] on link "Simplified" at bounding box center [212, 302] width 41 height 25
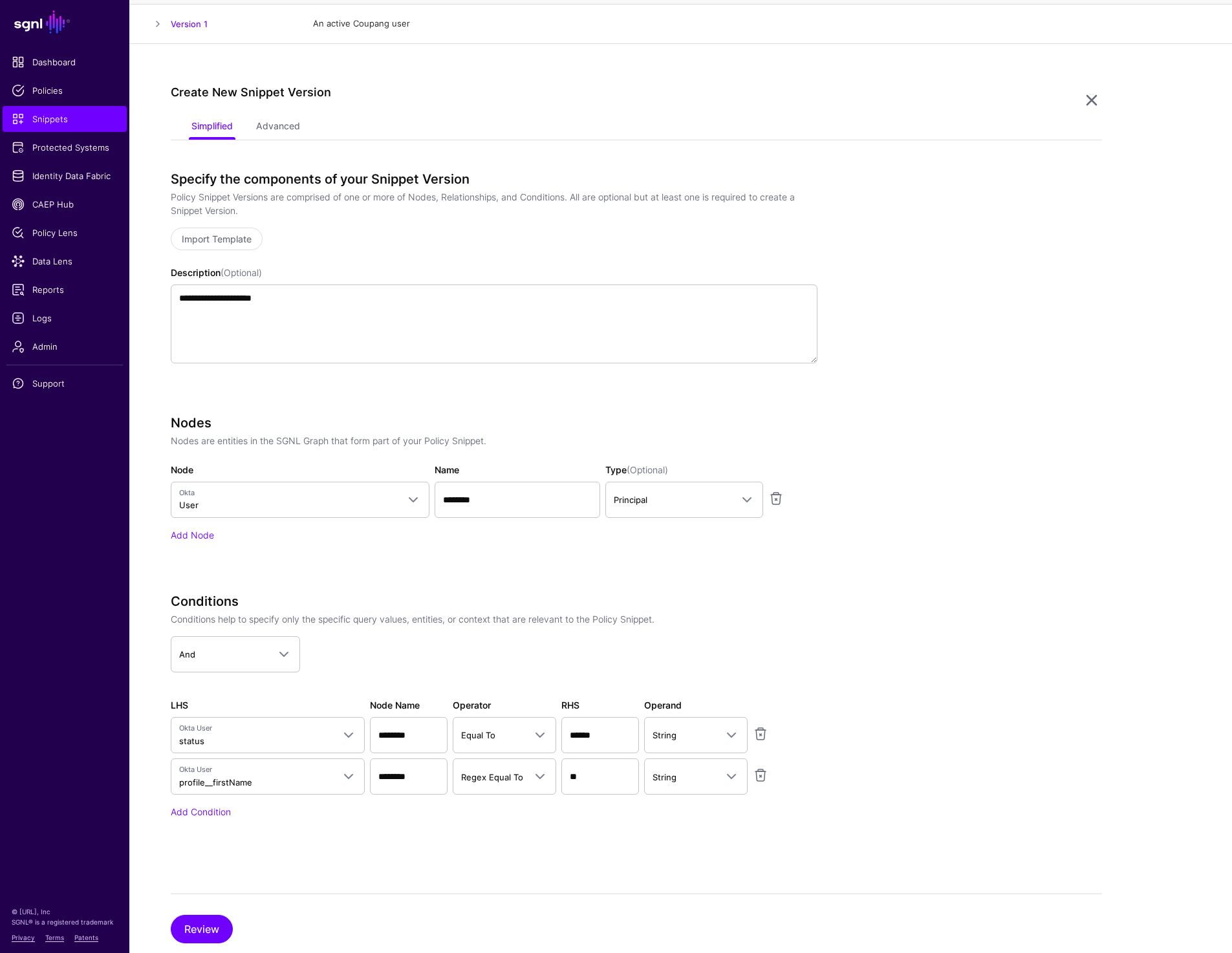
scroll to position [206, 0]
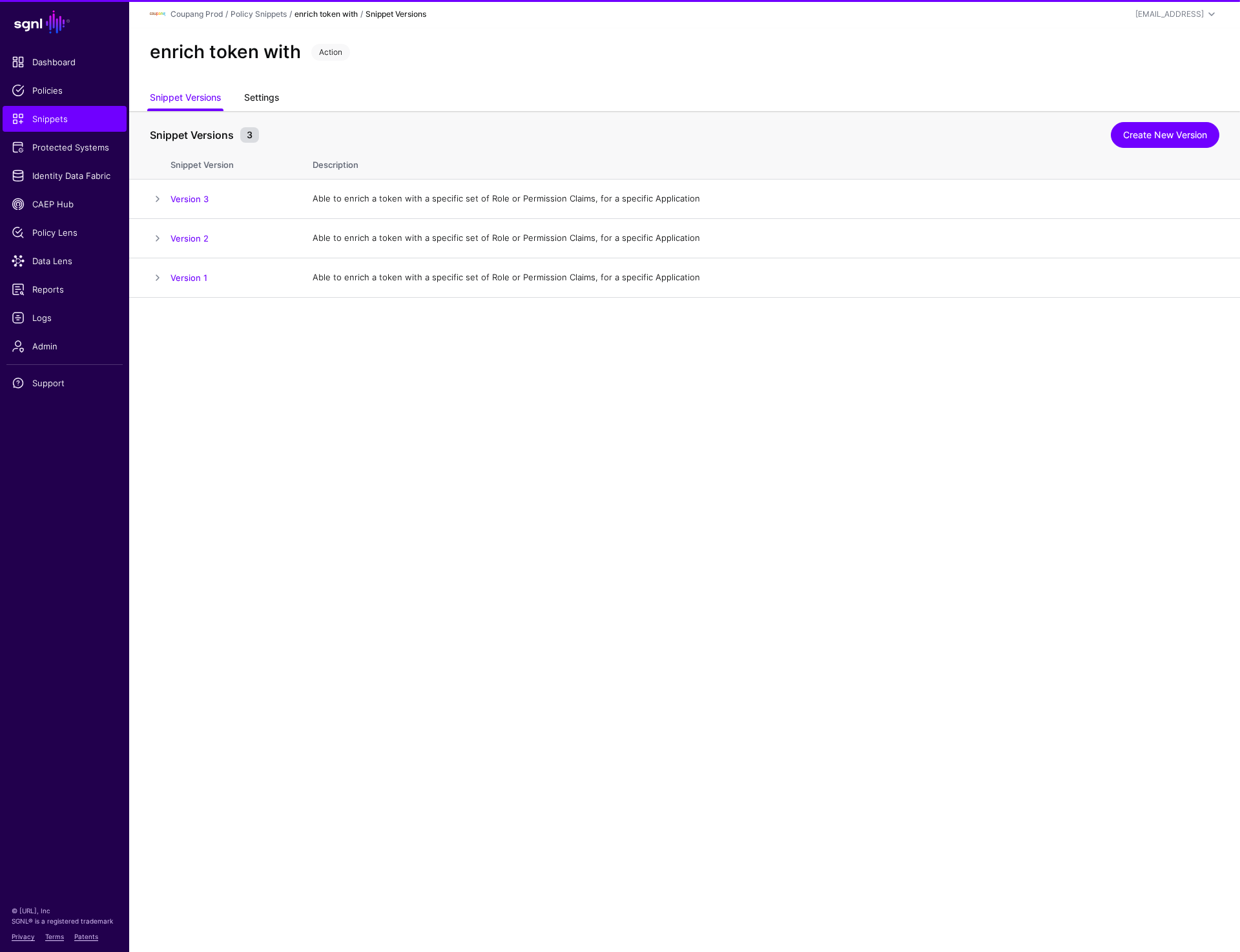
click at [258, 99] on link "Settings" at bounding box center [261, 99] width 35 height 25
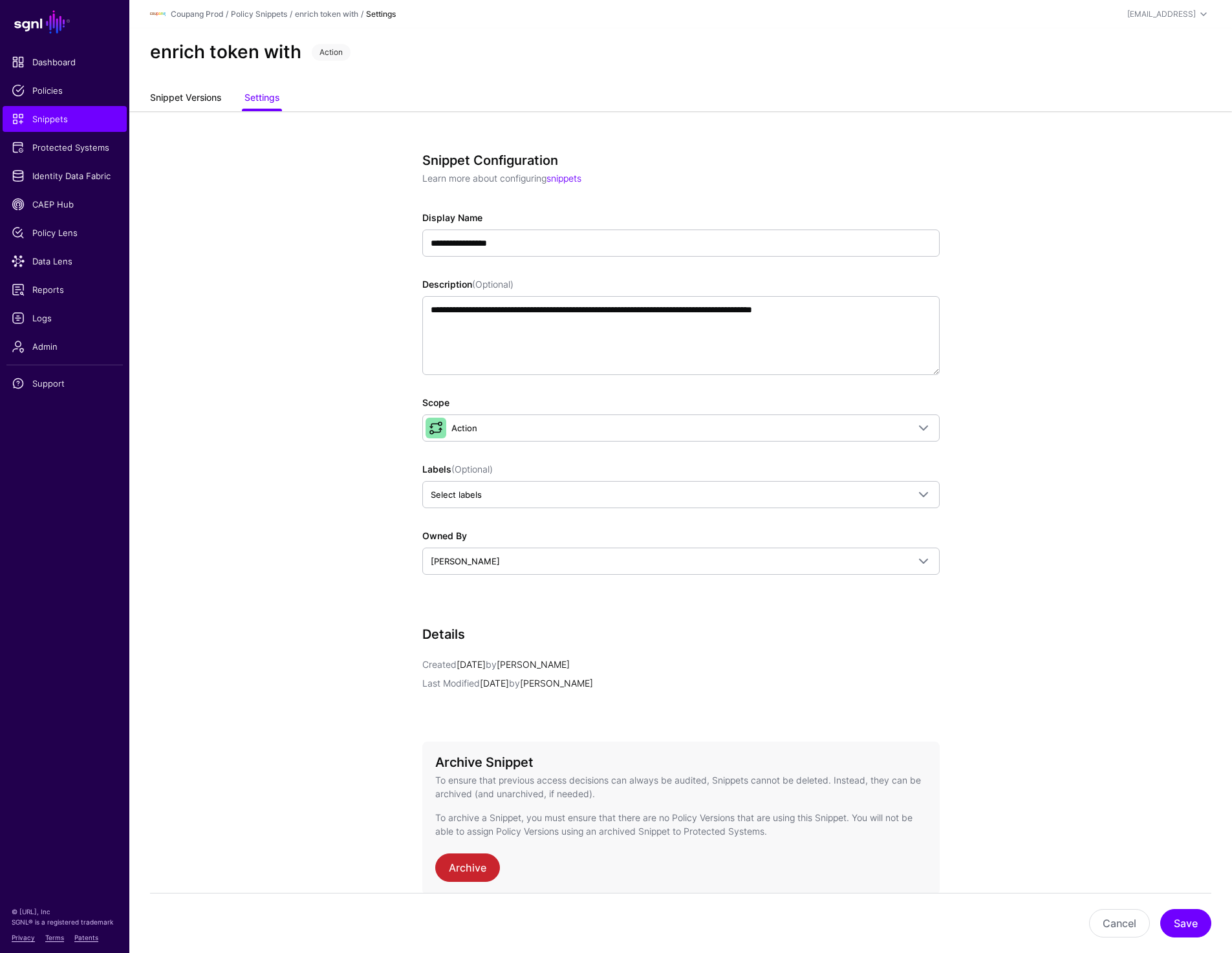
click at [171, 88] on link "Snippet Versions" at bounding box center [185, 99] width 71 height 25
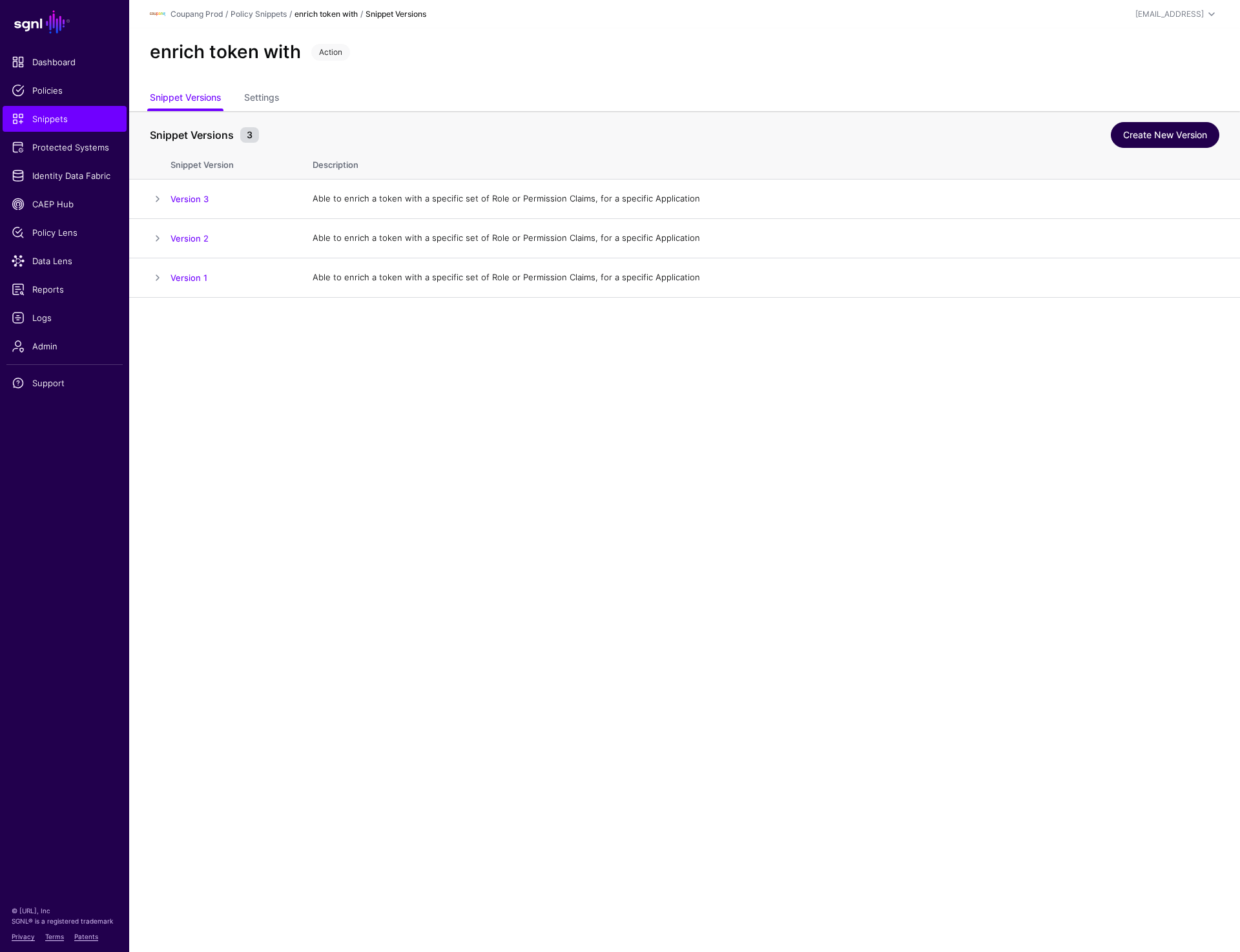
click at [1131, 136] on link "Create New Version" at bounding box center [1166, 135] width 109 height 26
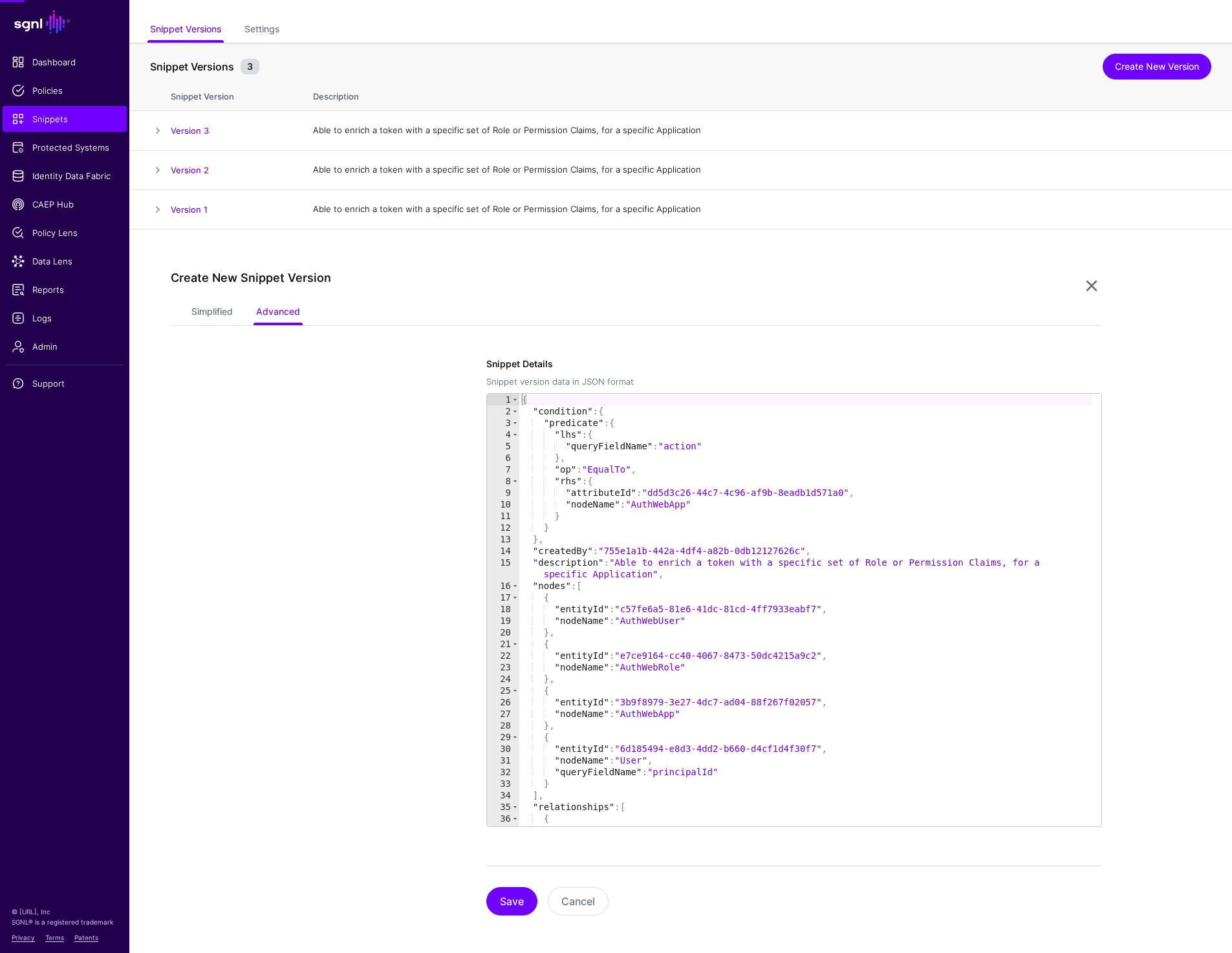
scroll to position [72, 0]
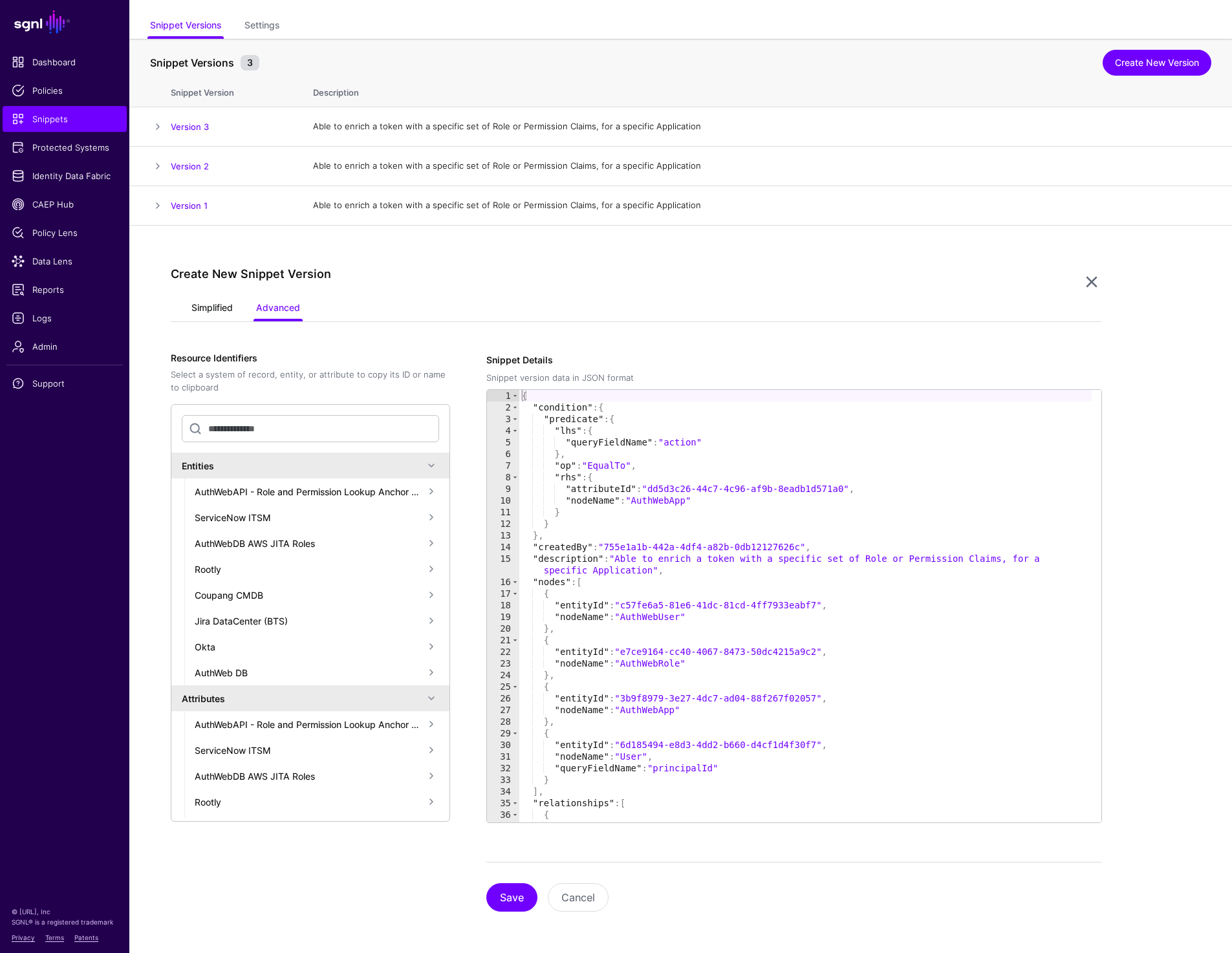
click at [204, 313] on link "Simplified" at bounding box center [212, 309] width 41 height 25
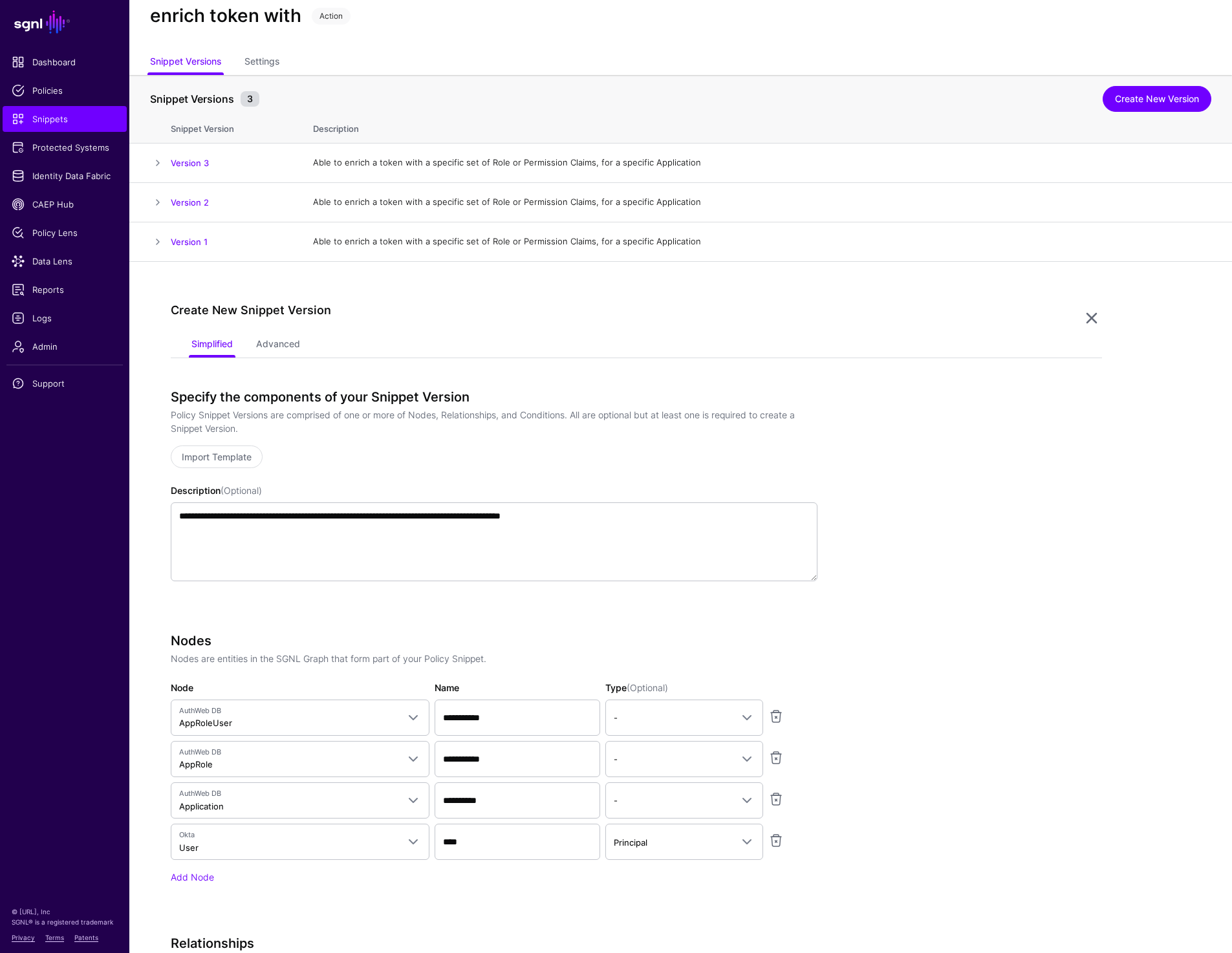
scroll to position [0, 0]
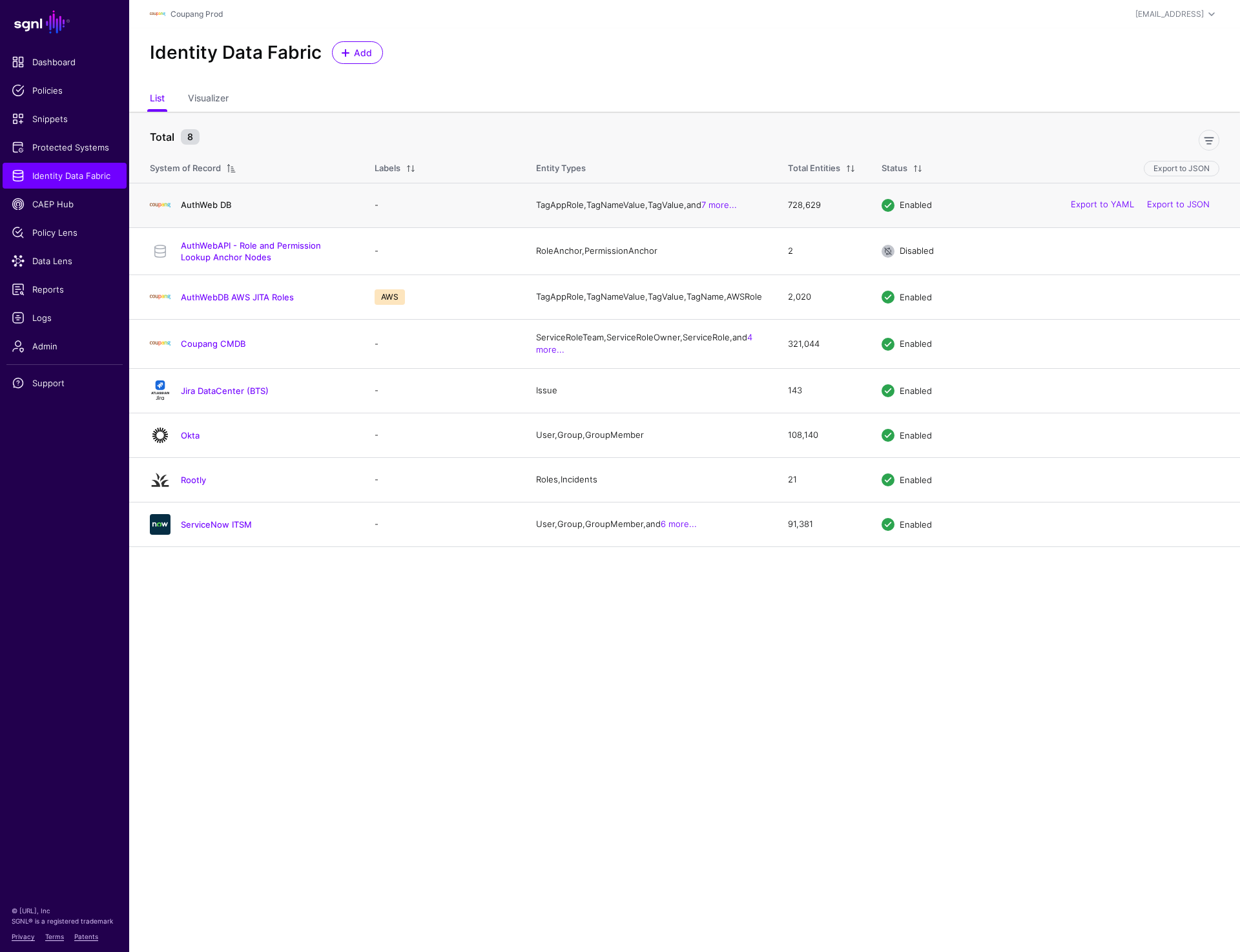
click at [214, 208] on link "AuthWeb DB" at bounding box center [206, 205] width 50 height 11
click at [216, 206] on link "AuthWeb DB" at bounding box center [206, 205] width 50 height 11
click at [513, 70] on div "Identity Data Fabric Add" at bounding box center [685, 58] width 1111 height 59
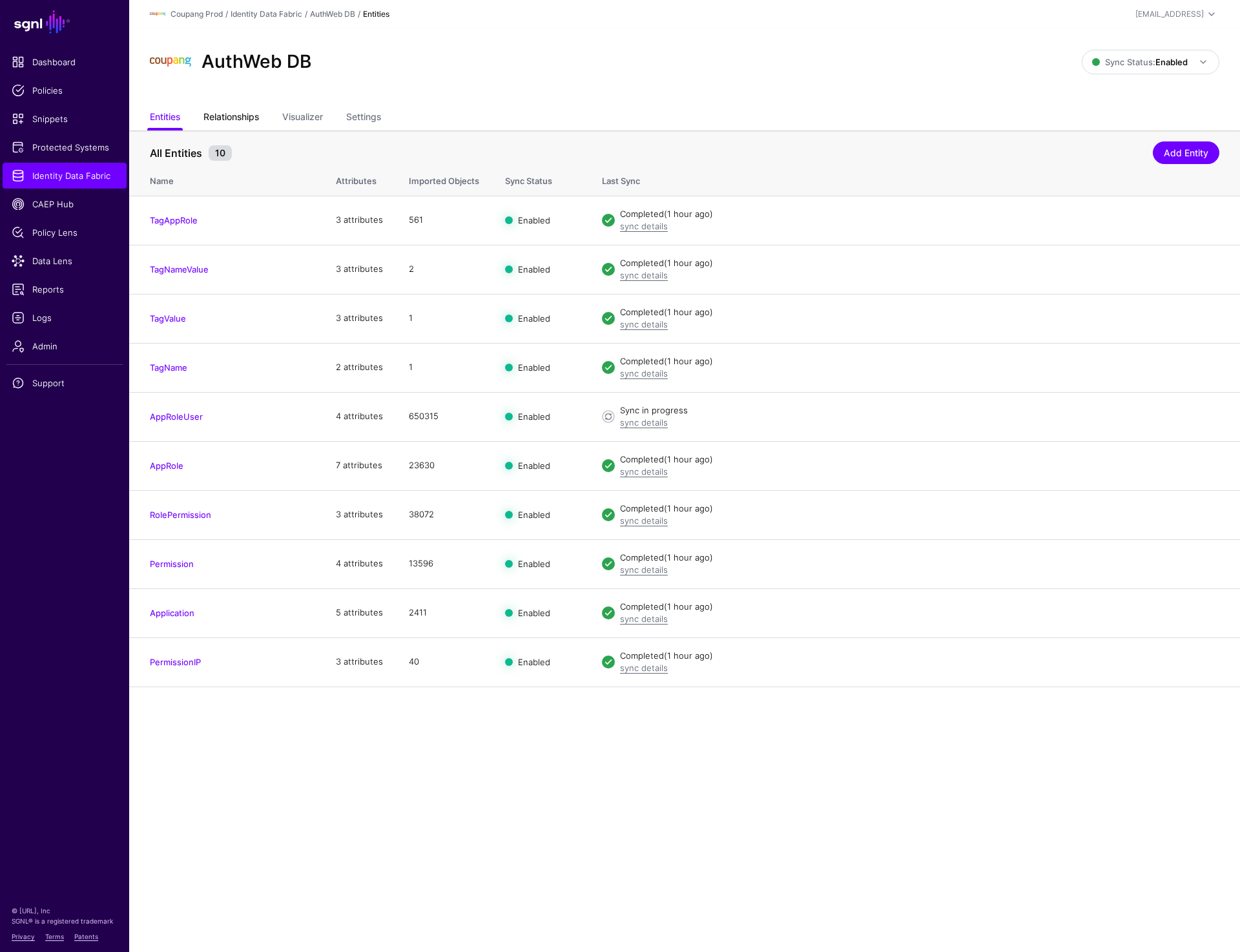
click at [227, 120] on link "Relationships" at bounding box center [231, 118] width 56 height 25
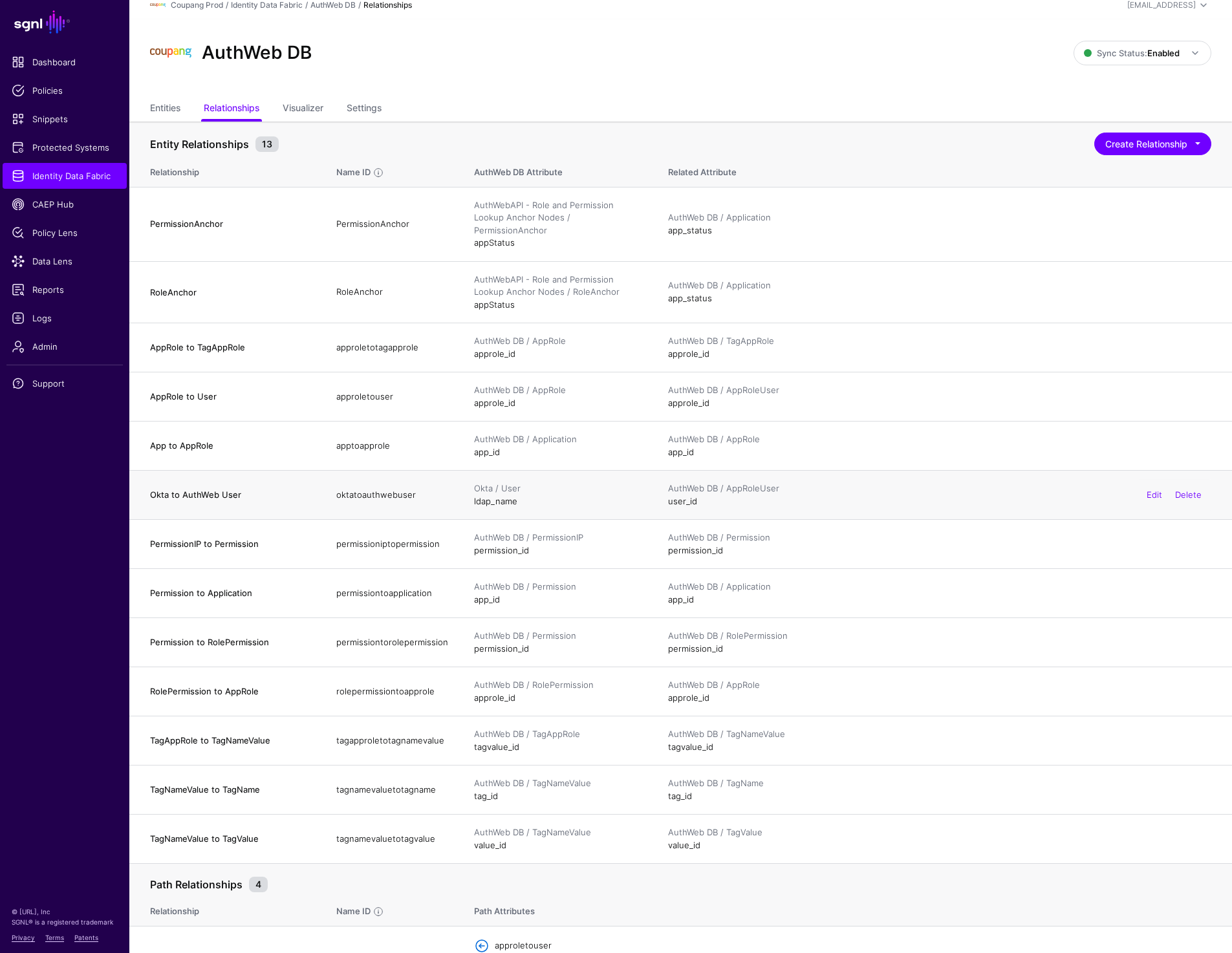
scroll to position [13, 0]
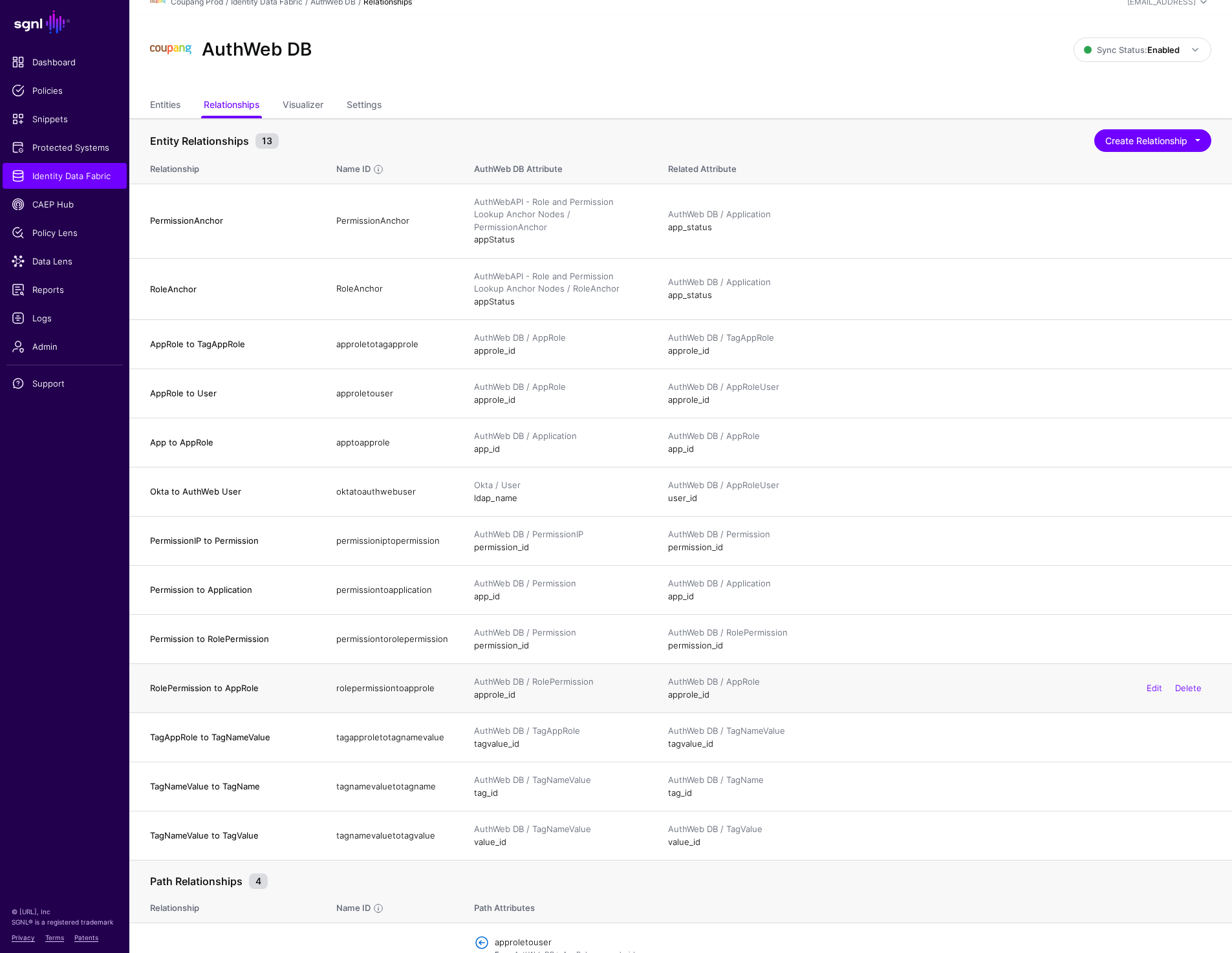
click at [254, 668] on td "RolePermission to AppRole" at bounding box center [226, 688] width 194 height 49
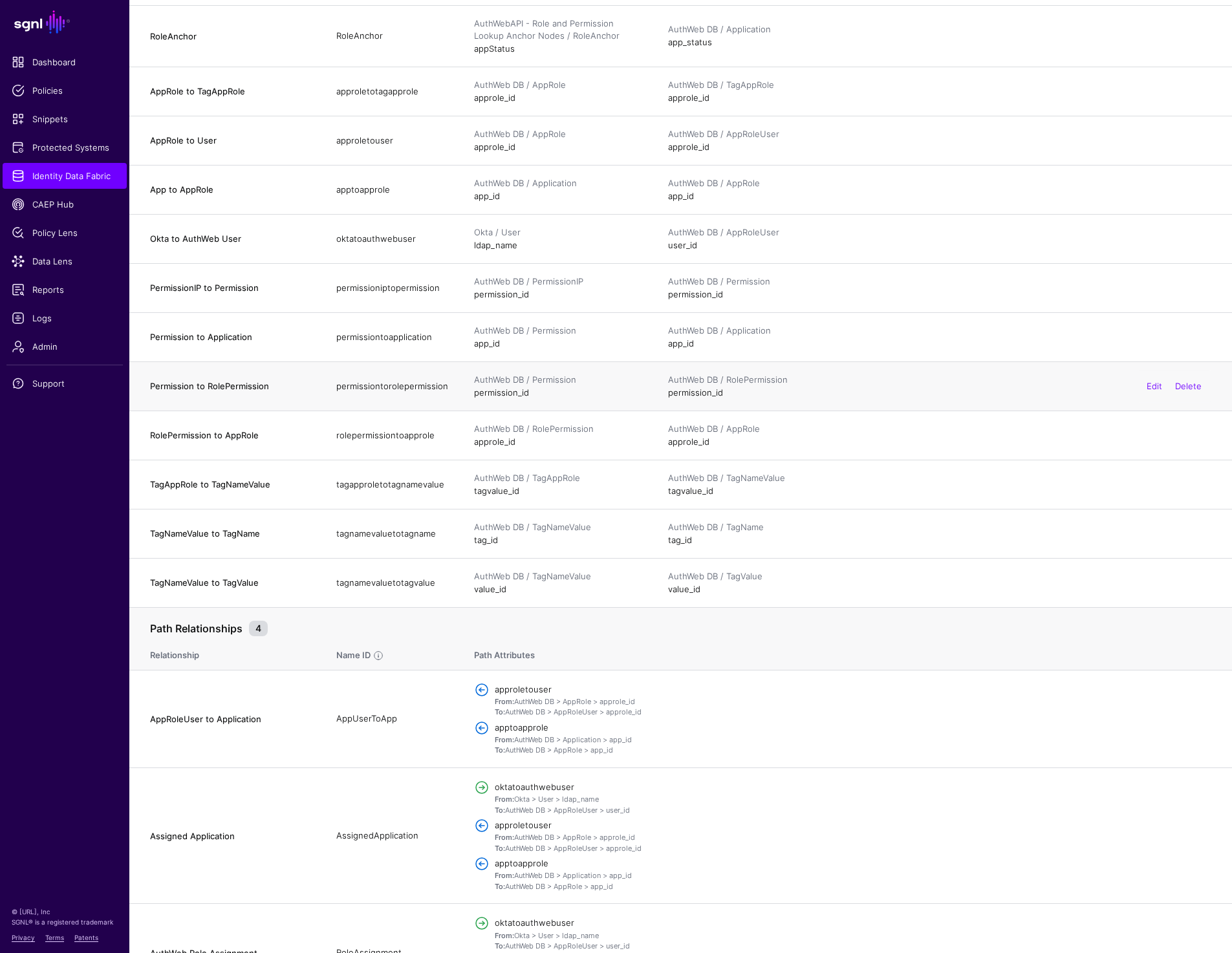
scroll to position [0, 0]
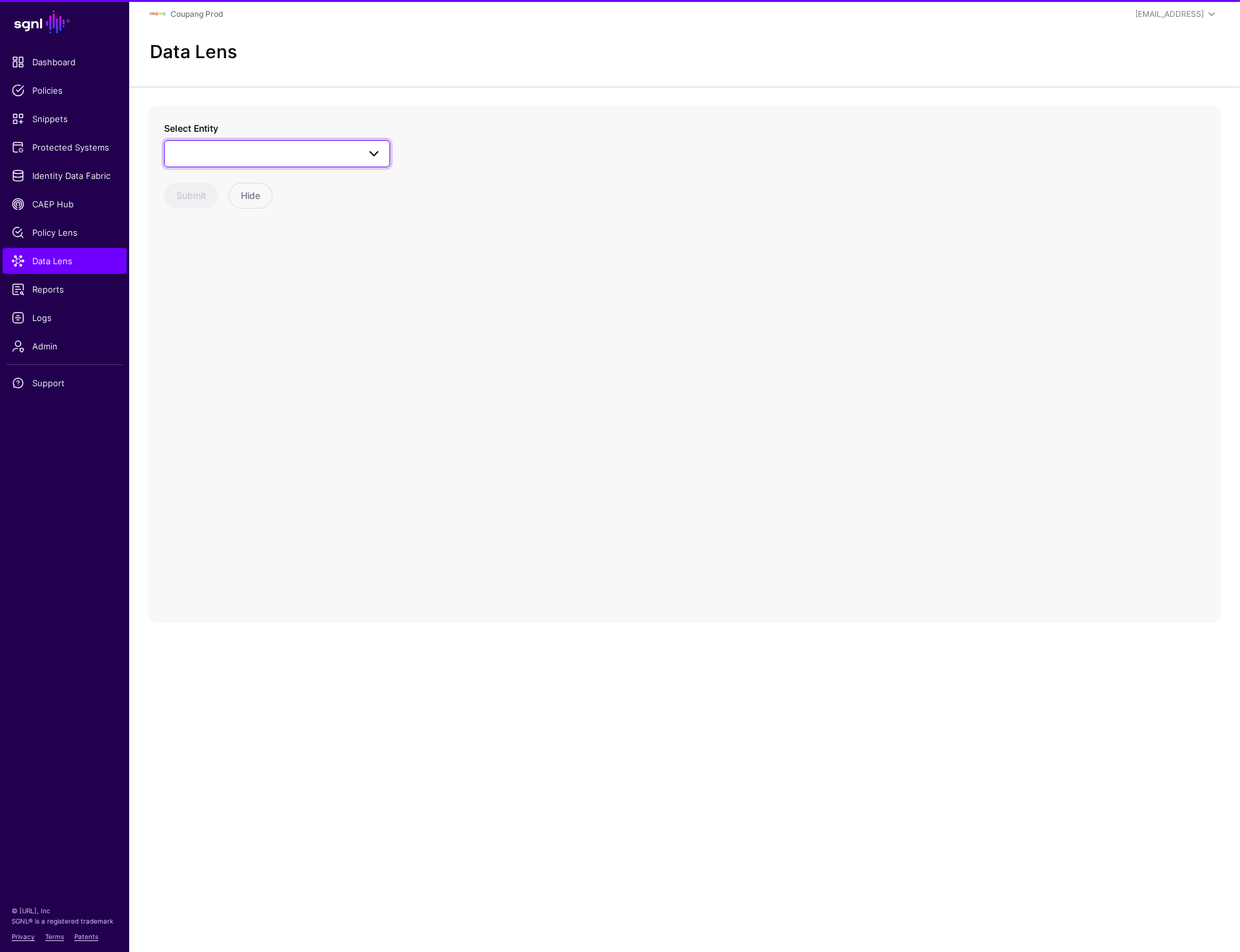
click at [249, 161] on link at bounding box center [277, 153] width 226 height 27
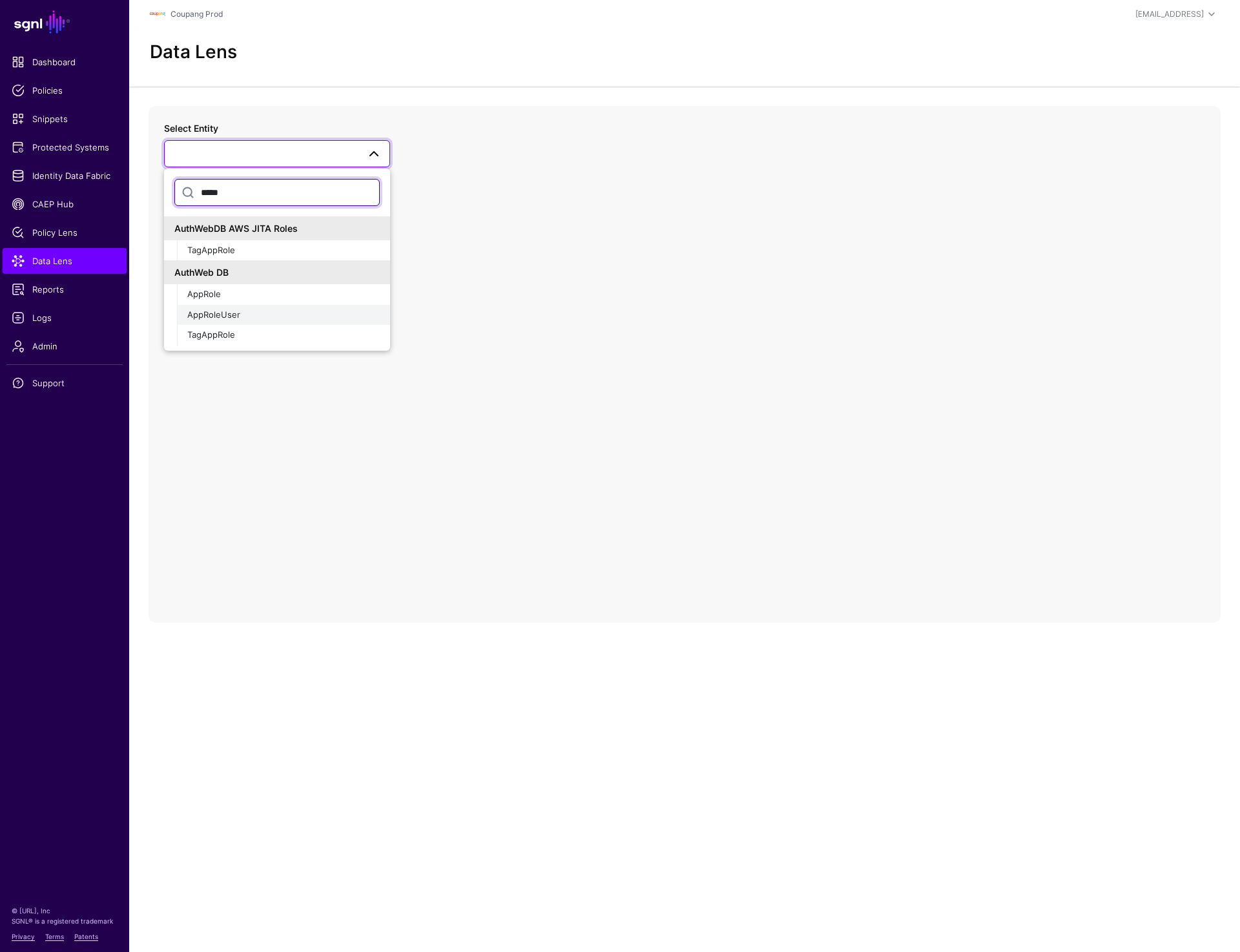
type input "*****"
click at [226, 311] on span "AppRoleUser" at bounding box center [214, 315] width 53 height 11
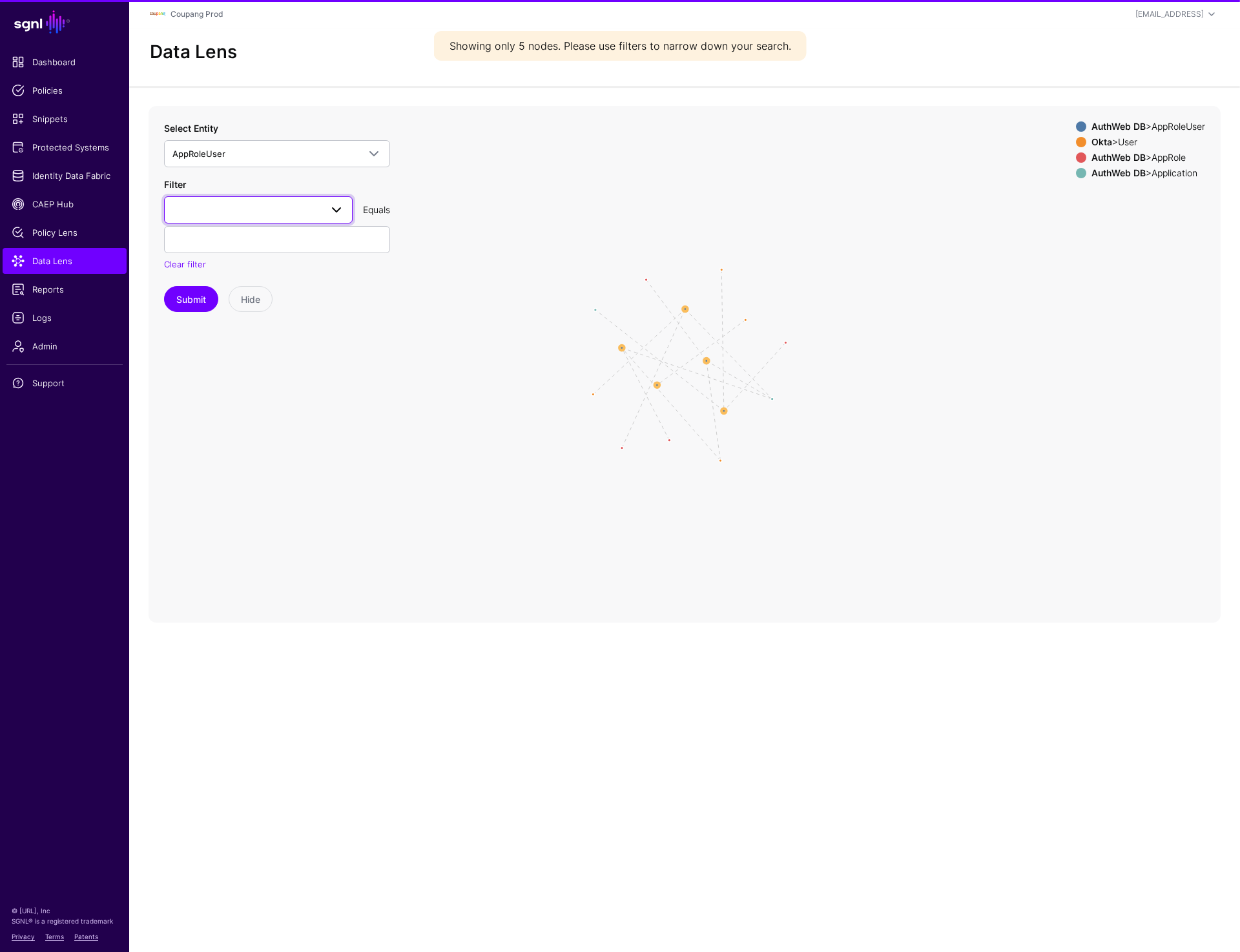
click at [241, 218] on link at bounding box center [258, 209] width 188 height 27
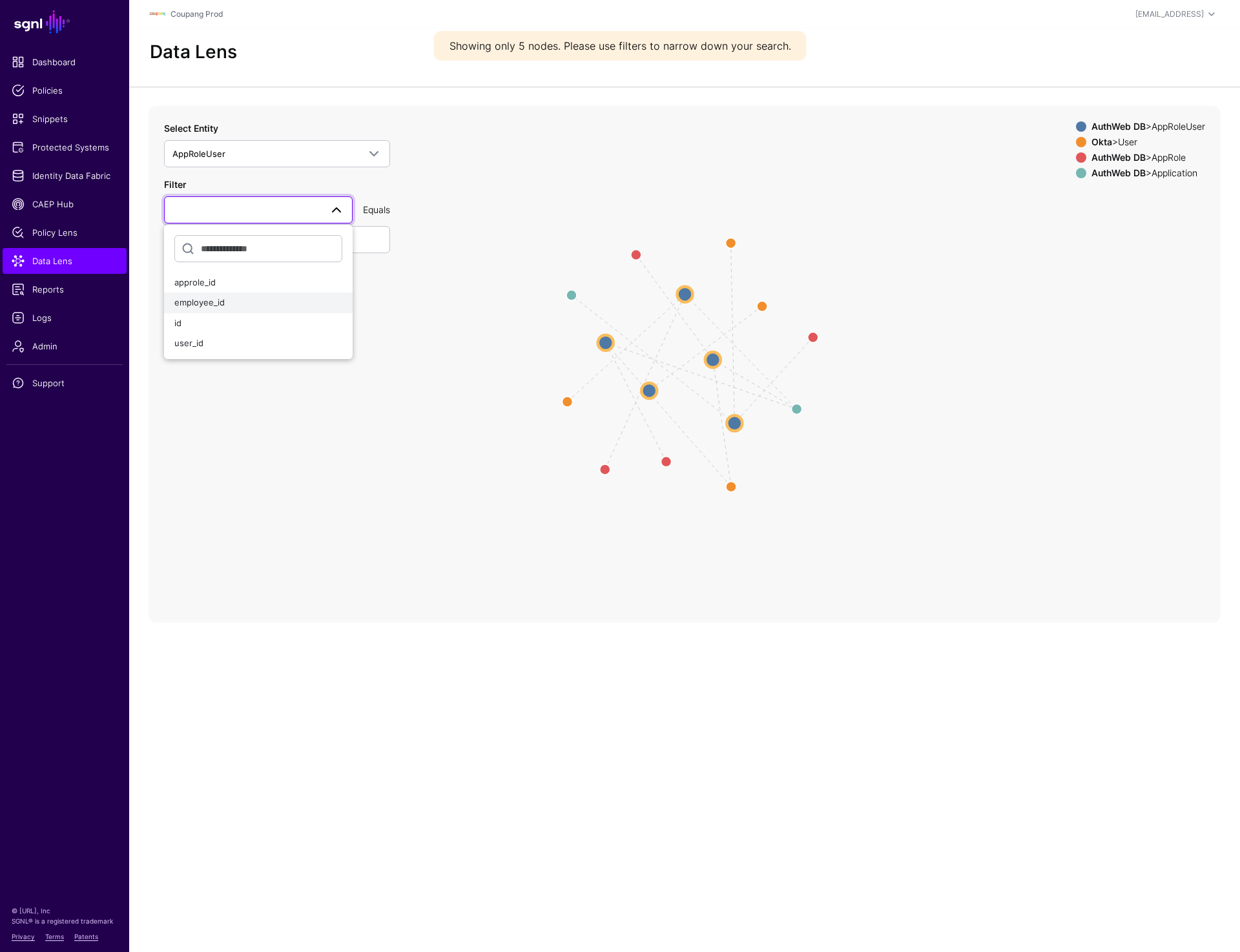
click at [224, 296] on button "employee_id" at bounding box center [258, 302] width 188 height 21
click at [279, 219] on link "employee_id" at bounding box center [258, 209] width 188 height 27
click at [200, 338] on span "user_id" at bounding box center [189, 343] width 29 height 11
click at [231, 242] on input "text" at bounding box center [277, 239] width 226 height 27
paste input "*********"
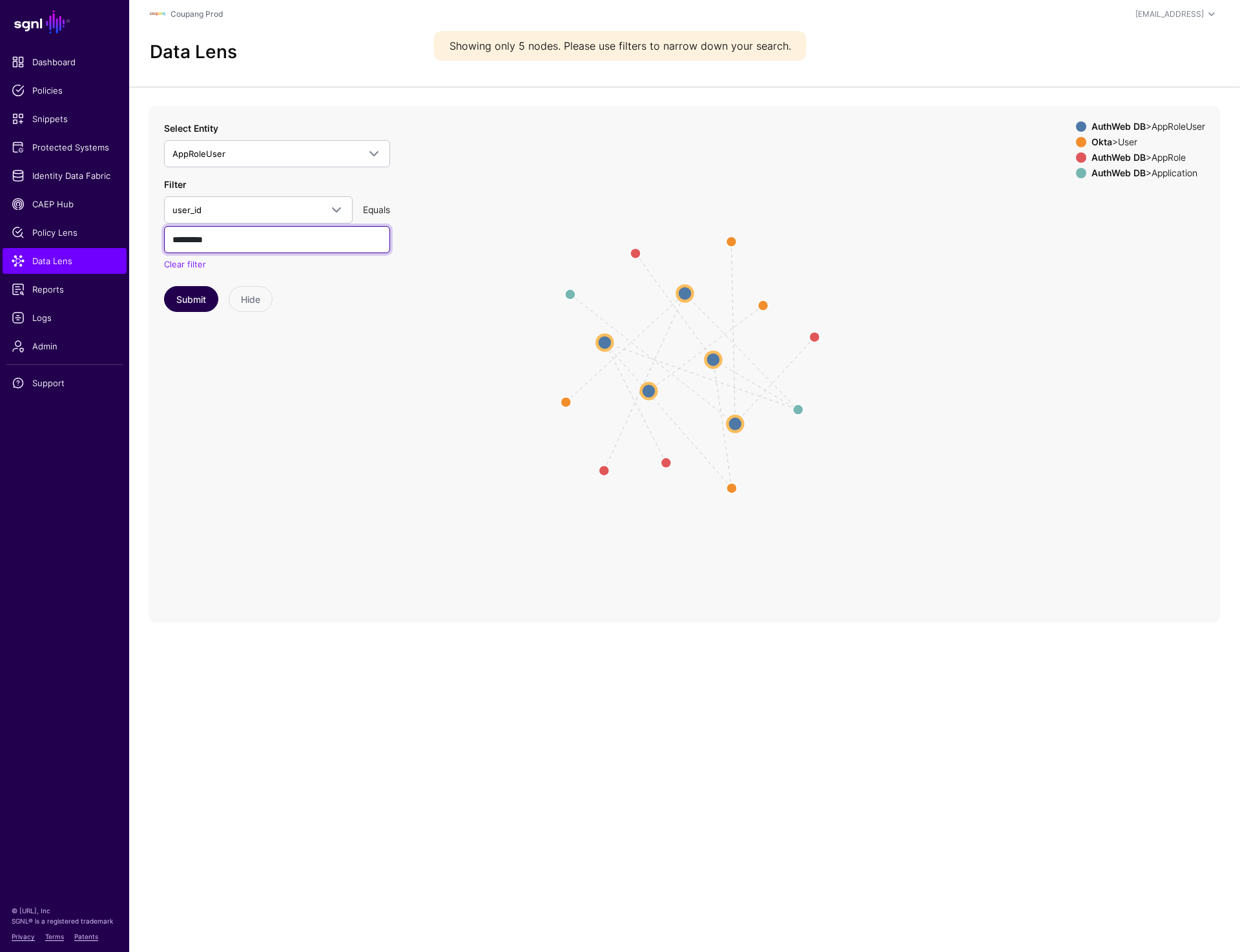
type input "*********"
click at [186, 308] on button "Submit" at bounding box center [191, 299] width 54 height 26
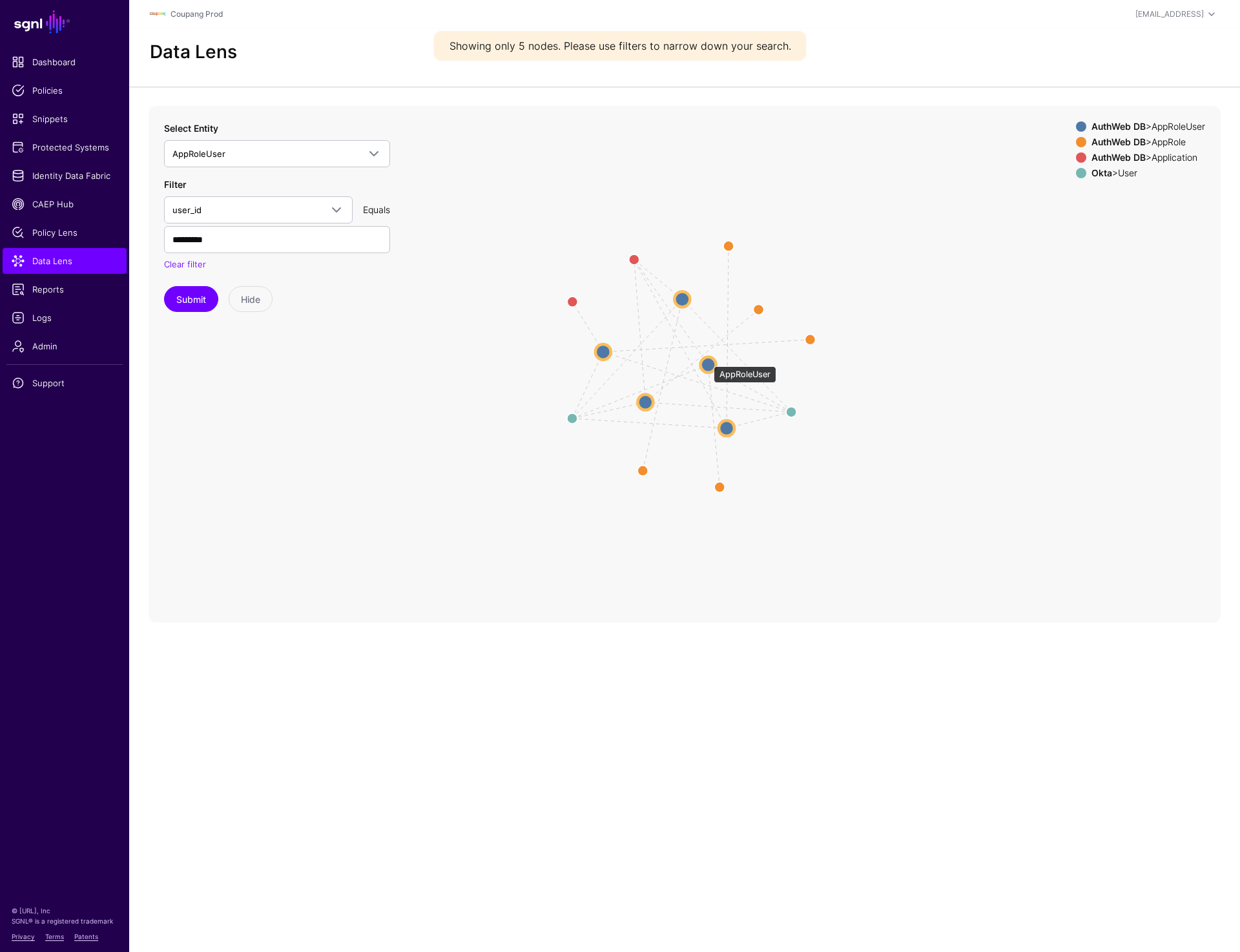
click at [708, 360] on circle at bounding box center [708, 364] width 15 height 15
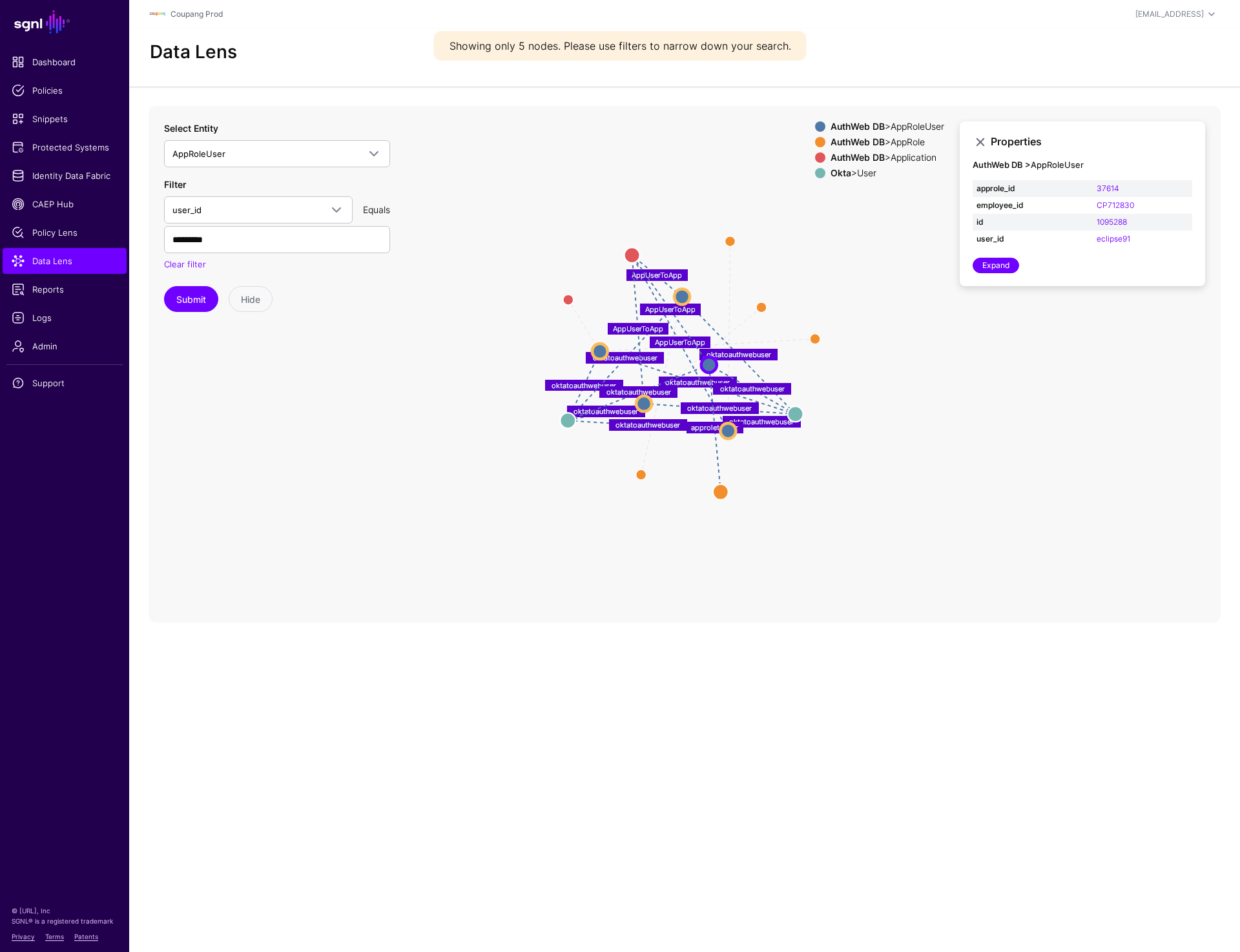
click at [904, 125] on div "AuthWeb DB > AppRoleUser" at bounding box center [887, 127] width 119 height 11
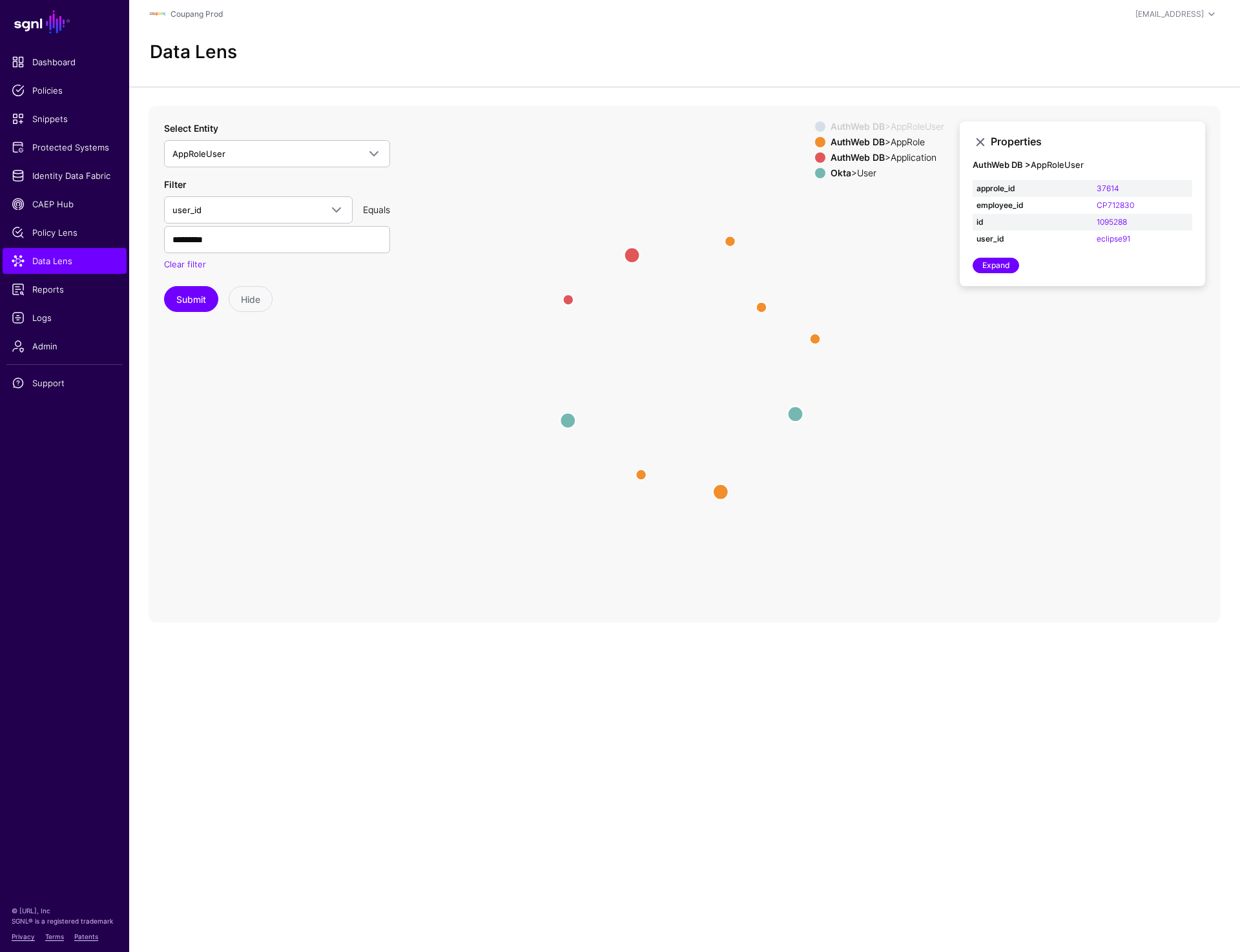
click at [904, 138] on div "AuthWeb DB > AppRole" at bounding box center [887, 143] width 119 height 11
click at [863, 174] on div "Okta > User" at bounding box center [887, 173] width 119 height 11
click at [633, 255] on circle at bounding box center [632, 255] width 15 height 15
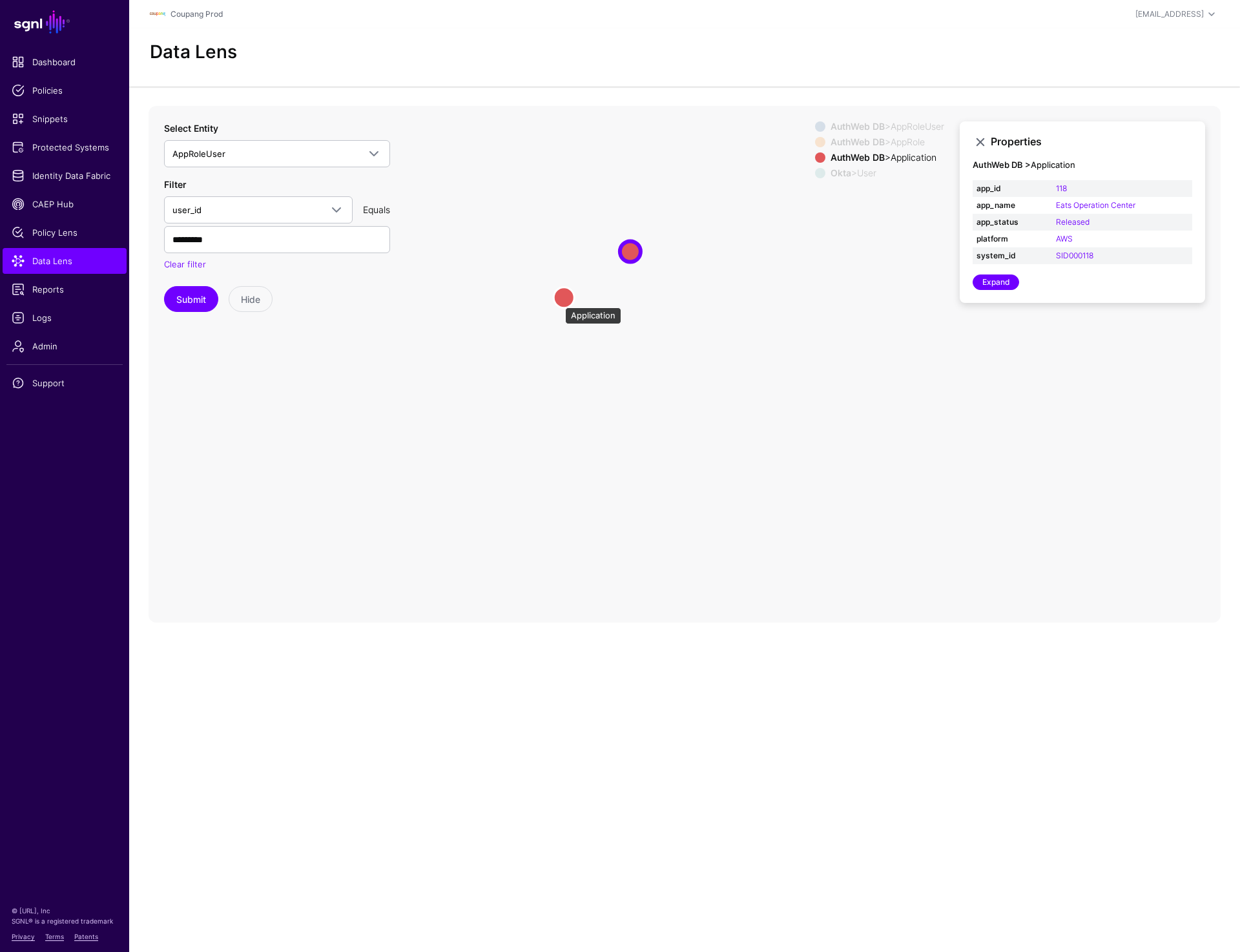
click at [559, 301] on circle at bounding box center [564, 297] width 21 height 21
click at [816, 129] on span at bounding box center [820, 127] width 11 height 11
click at [681, 284] on circle at bounding box center [681, 292] width 15 height 15
click at [681, 287] on circle at bounding box center [681, 290] width 15 height 15
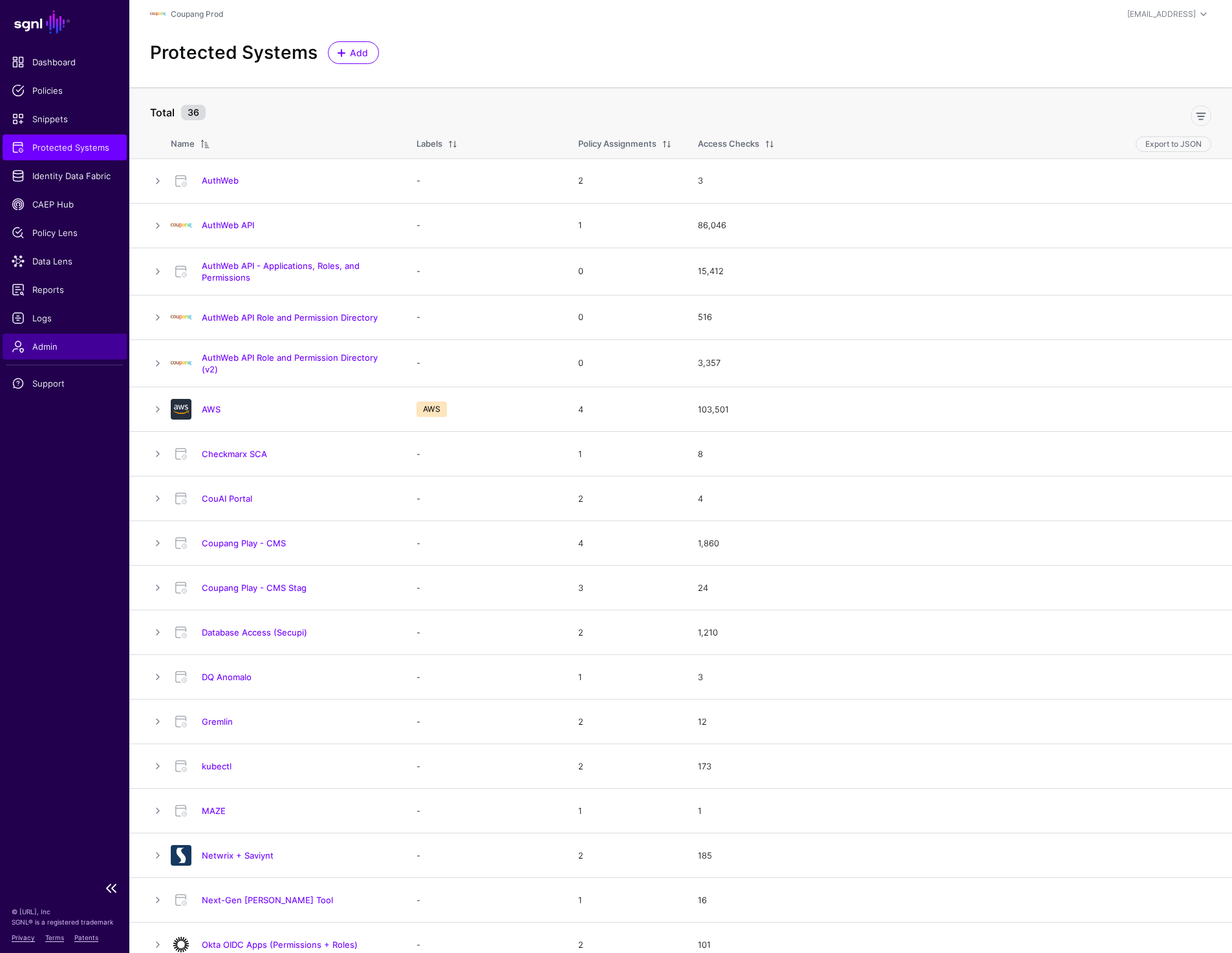
click at [38, 344] on span "Admin" at bounding box center [65, 346] width 106 height 13
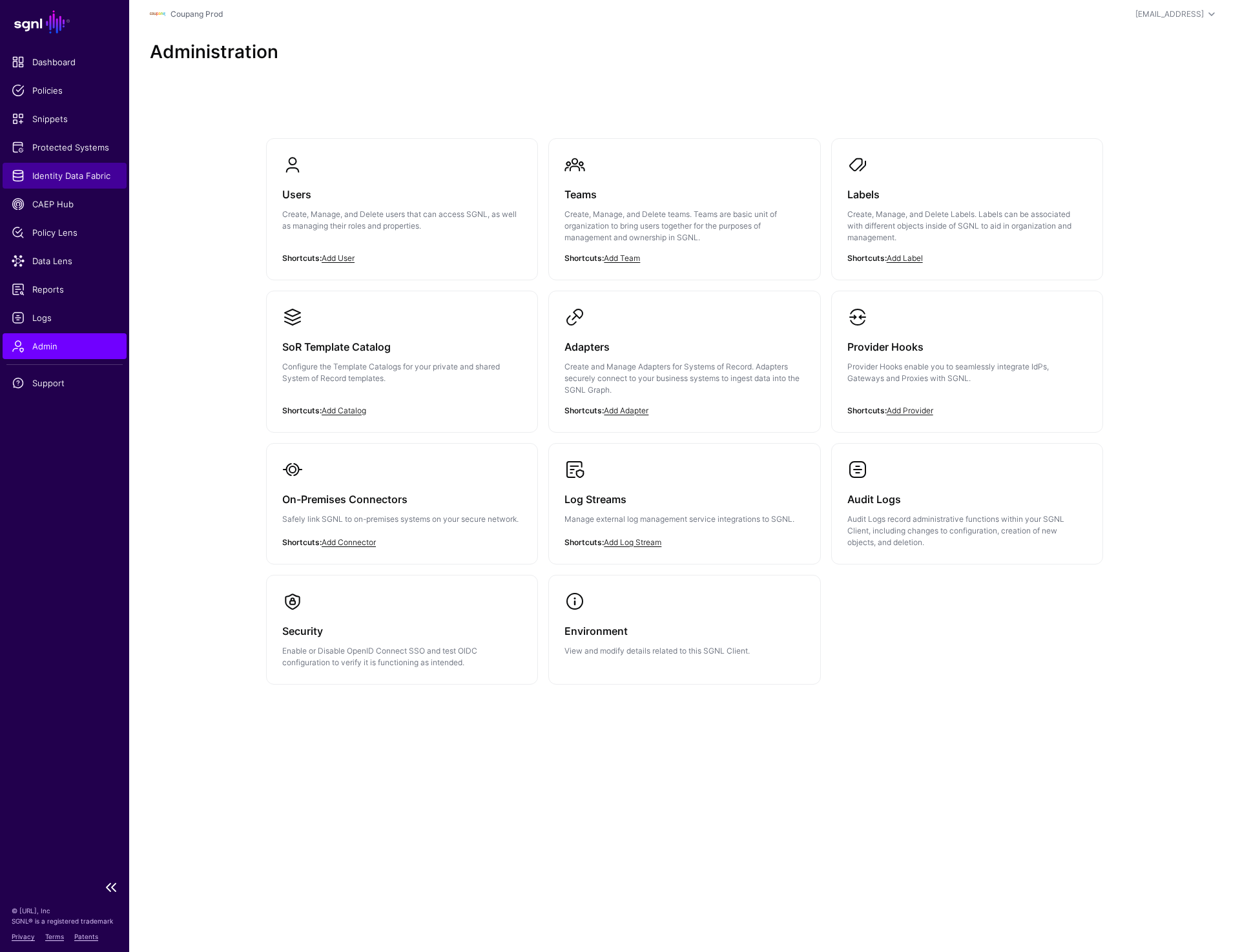
click at [64, 178] on span "Identity Data Fabric" at bounding box center [65, 175] width 106 height 13
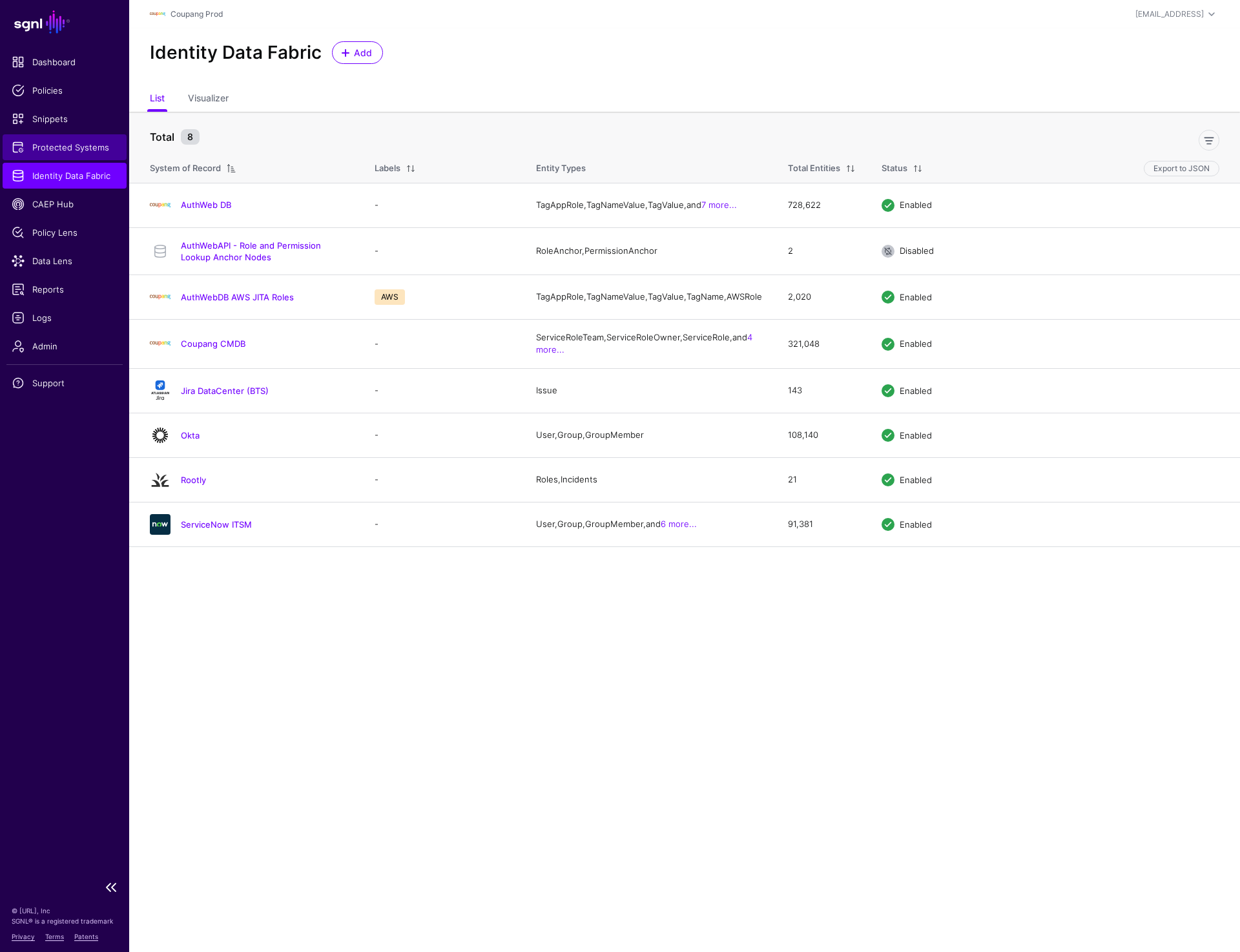
click at [66, 143] on span "Protected Systems" at bounding box center [65, 147] width 106 height 13
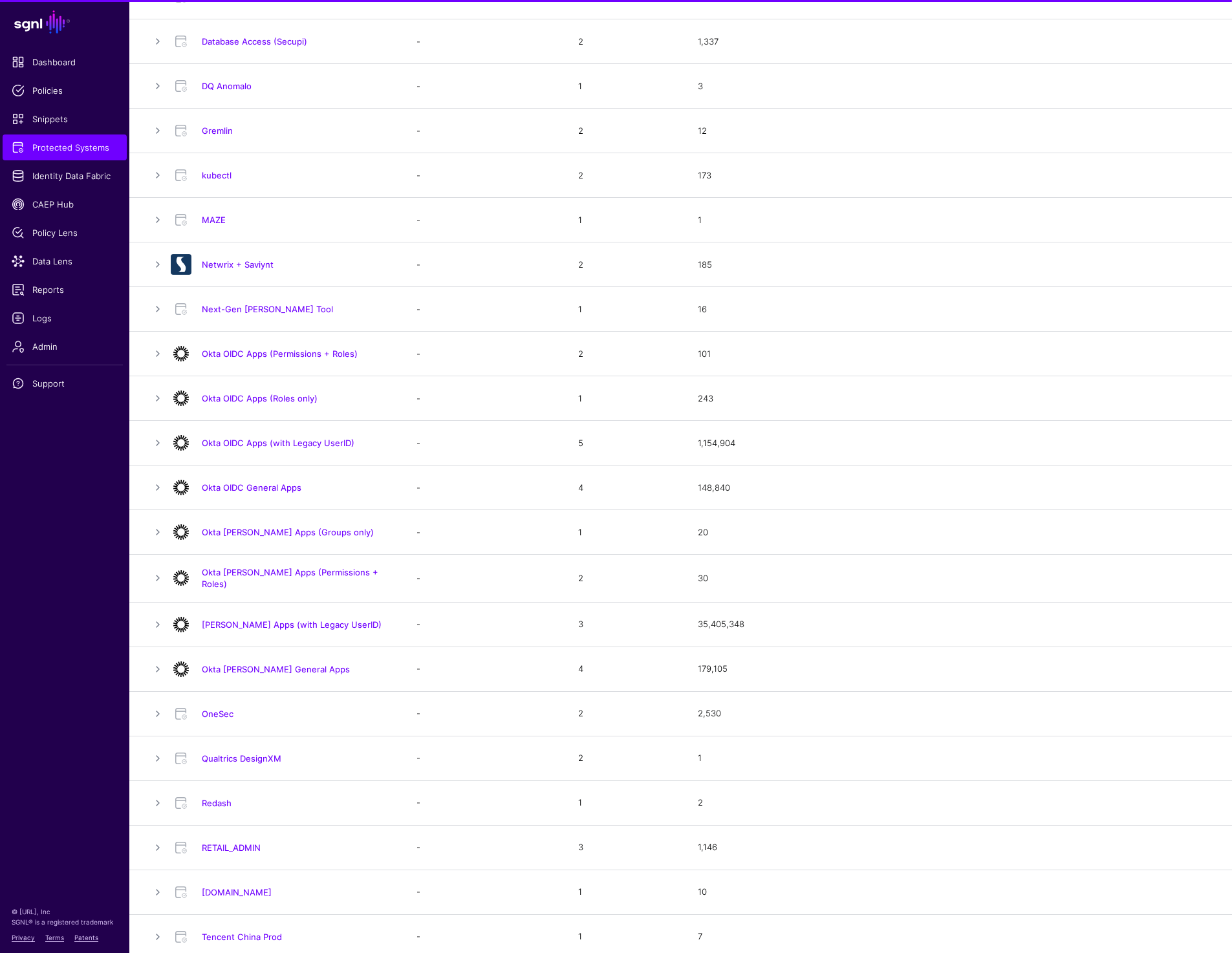
scroll to position [865, 0]
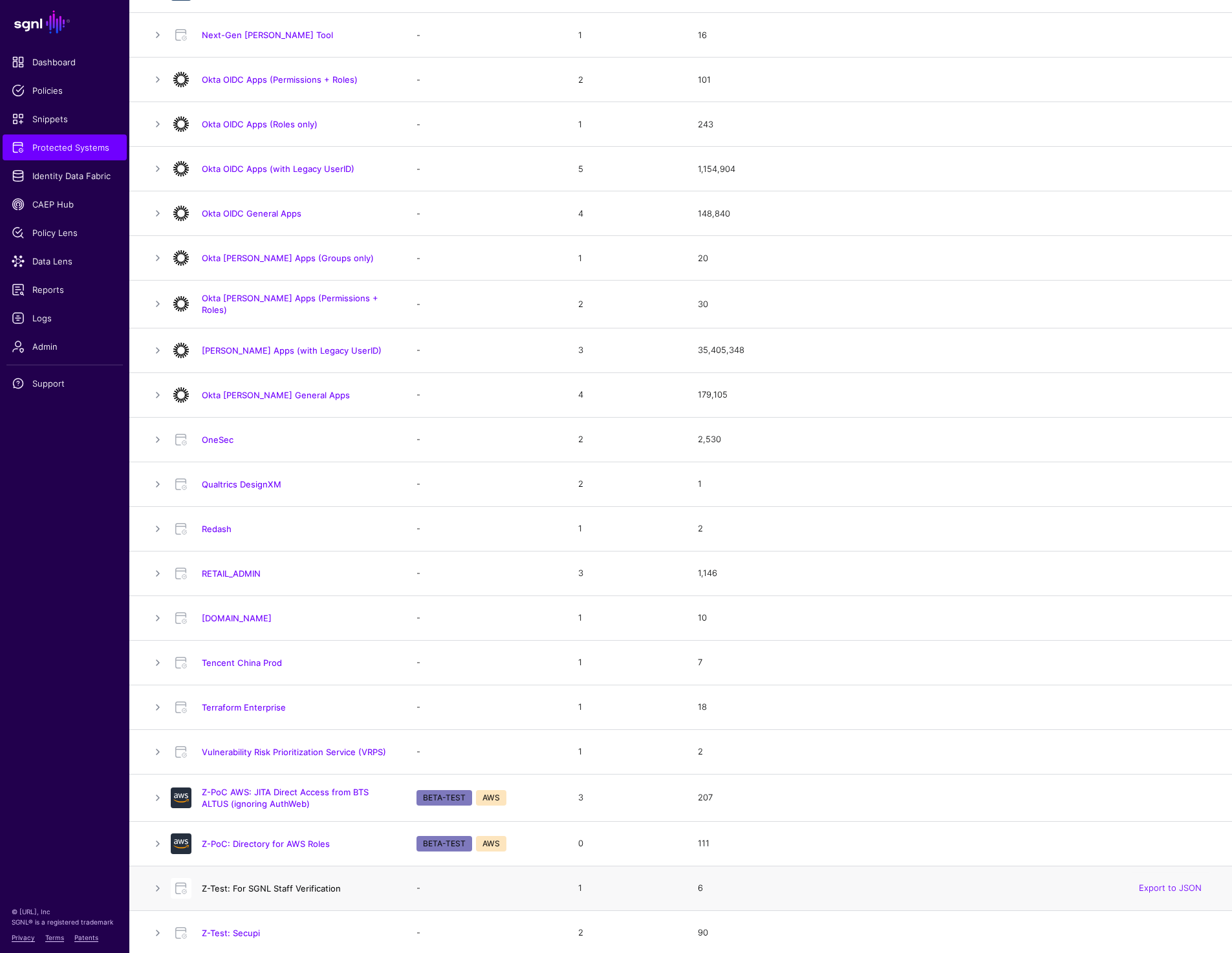
click at [260, 886] on link "Z-Test: For SGNL Staff Verification" at bounding box center [271, 889] width 139 height 11
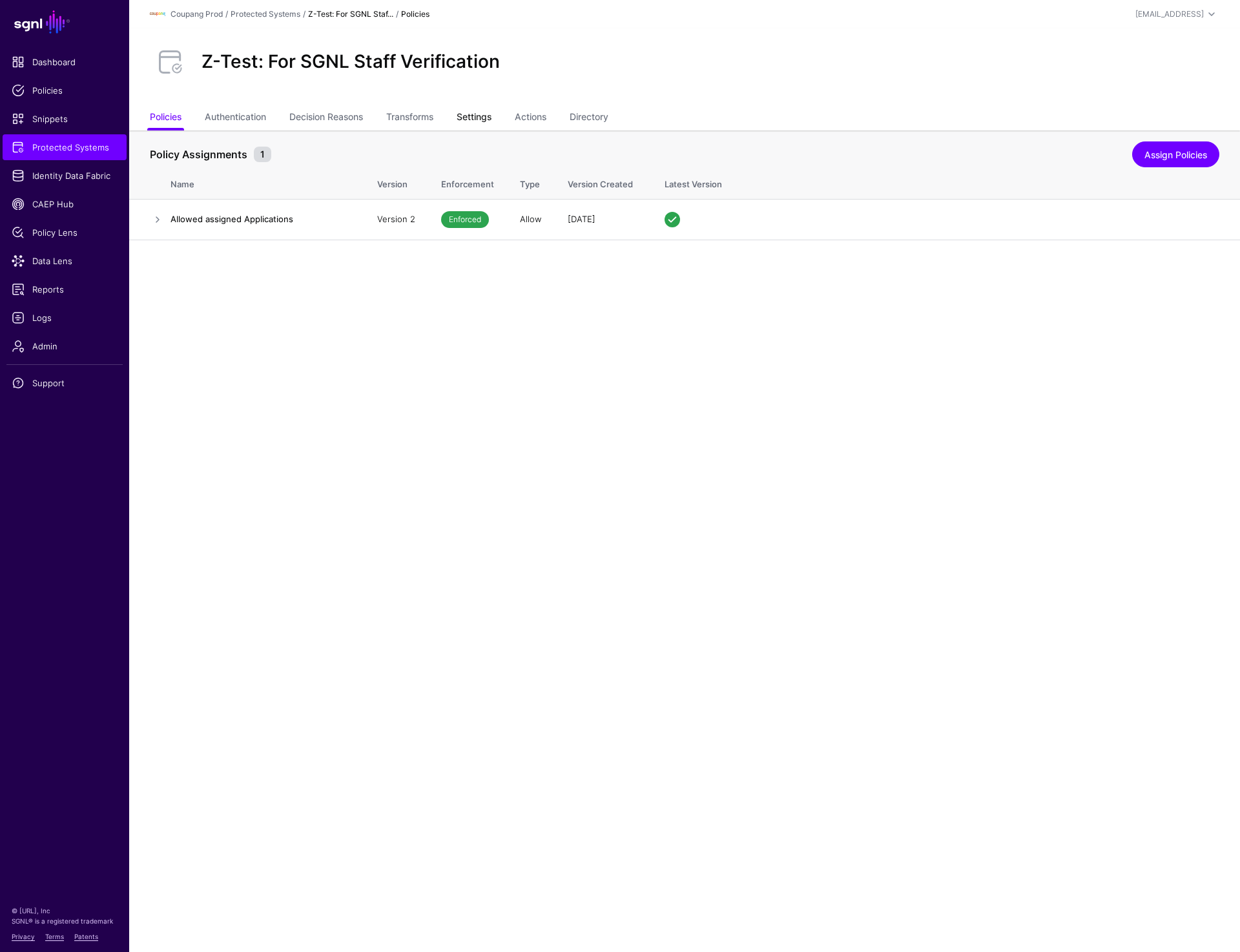
click at [489, 117] on link "Settings" at bounding box center [474, 118] width 35 height 25
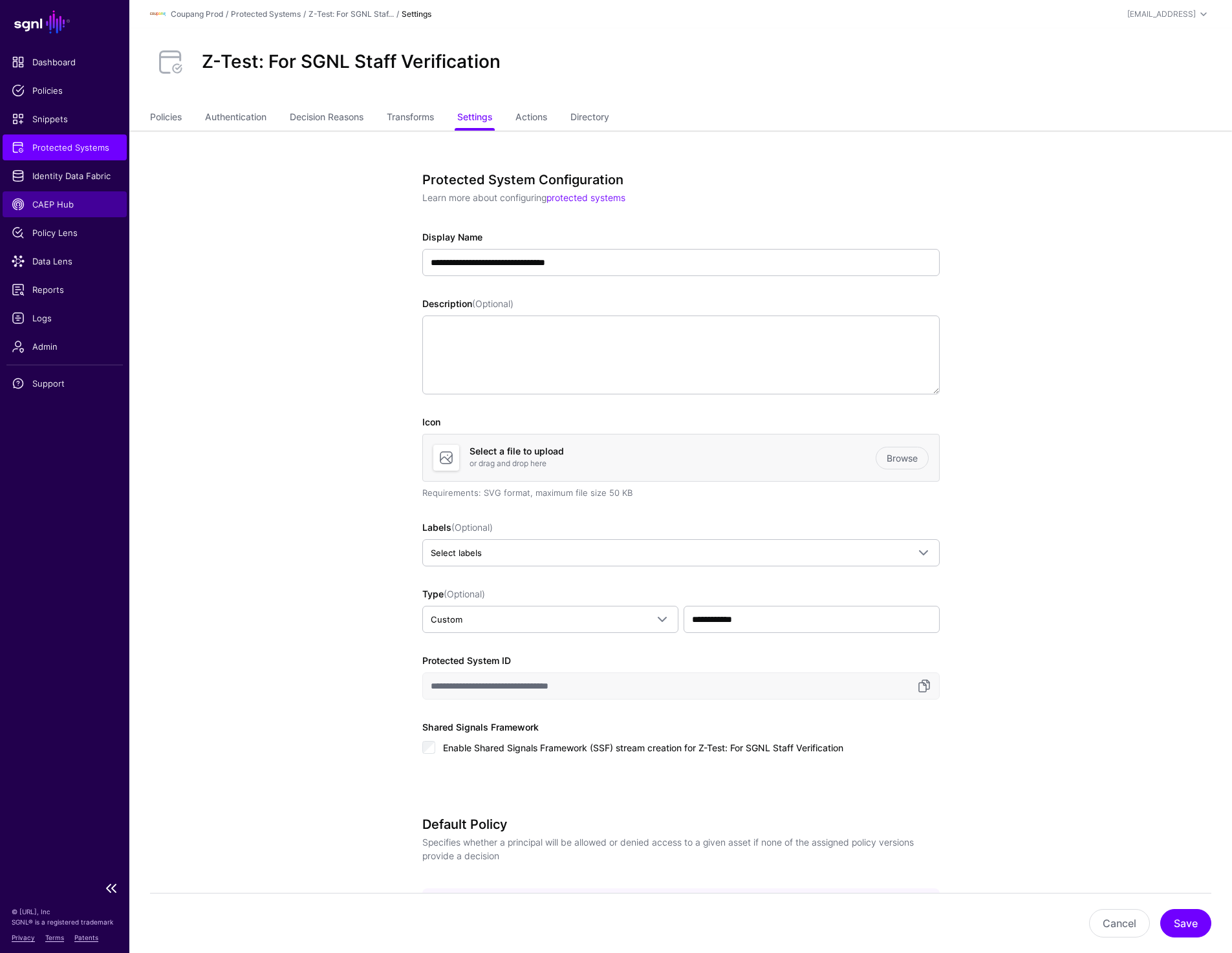
click at [68, 207] on span "CAEP Hub" at bounding box center [65, 204] width 106 height 13
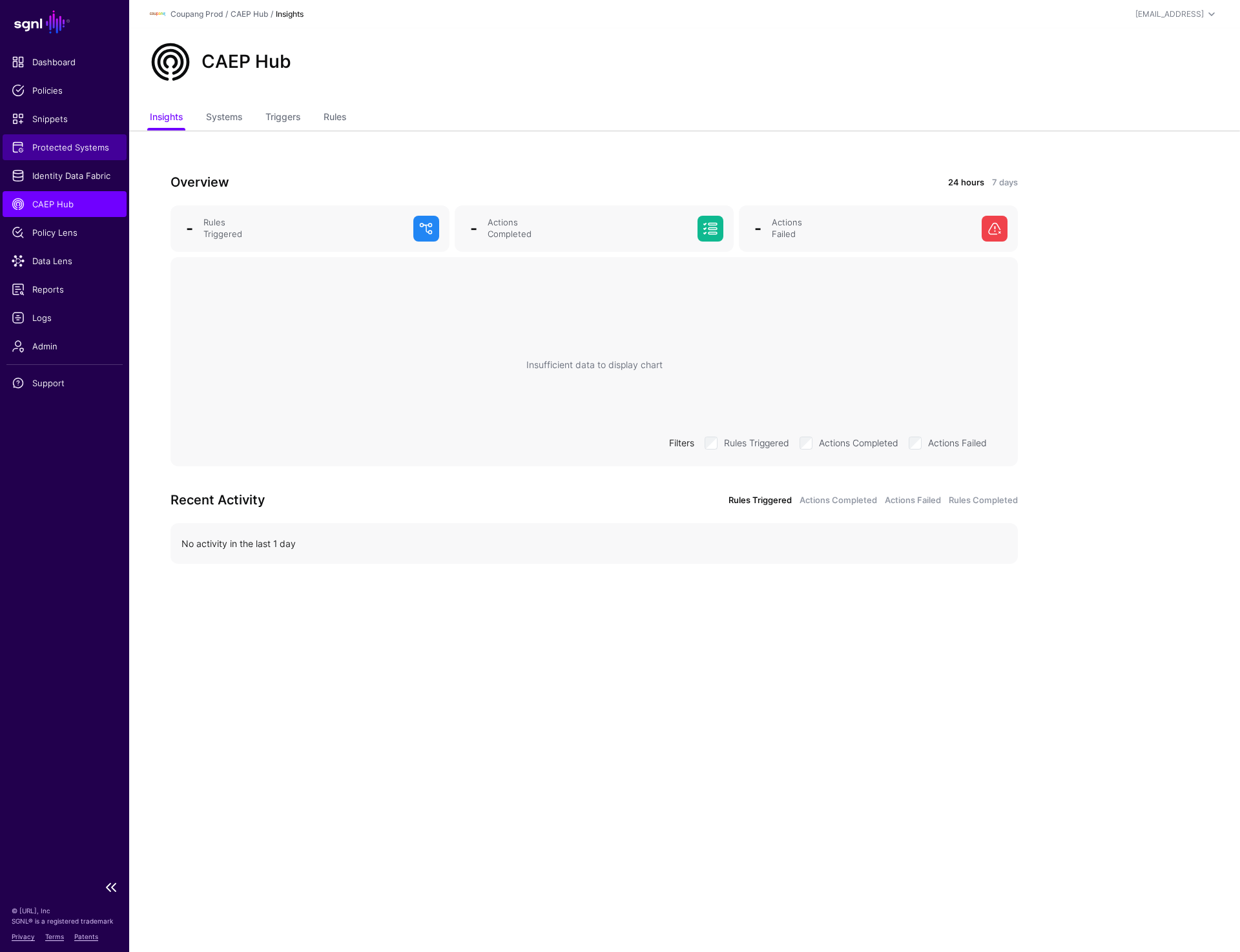
click at [44, 149] on span "Protected Systems" at bounding box center [65, 147] width 106 height 13
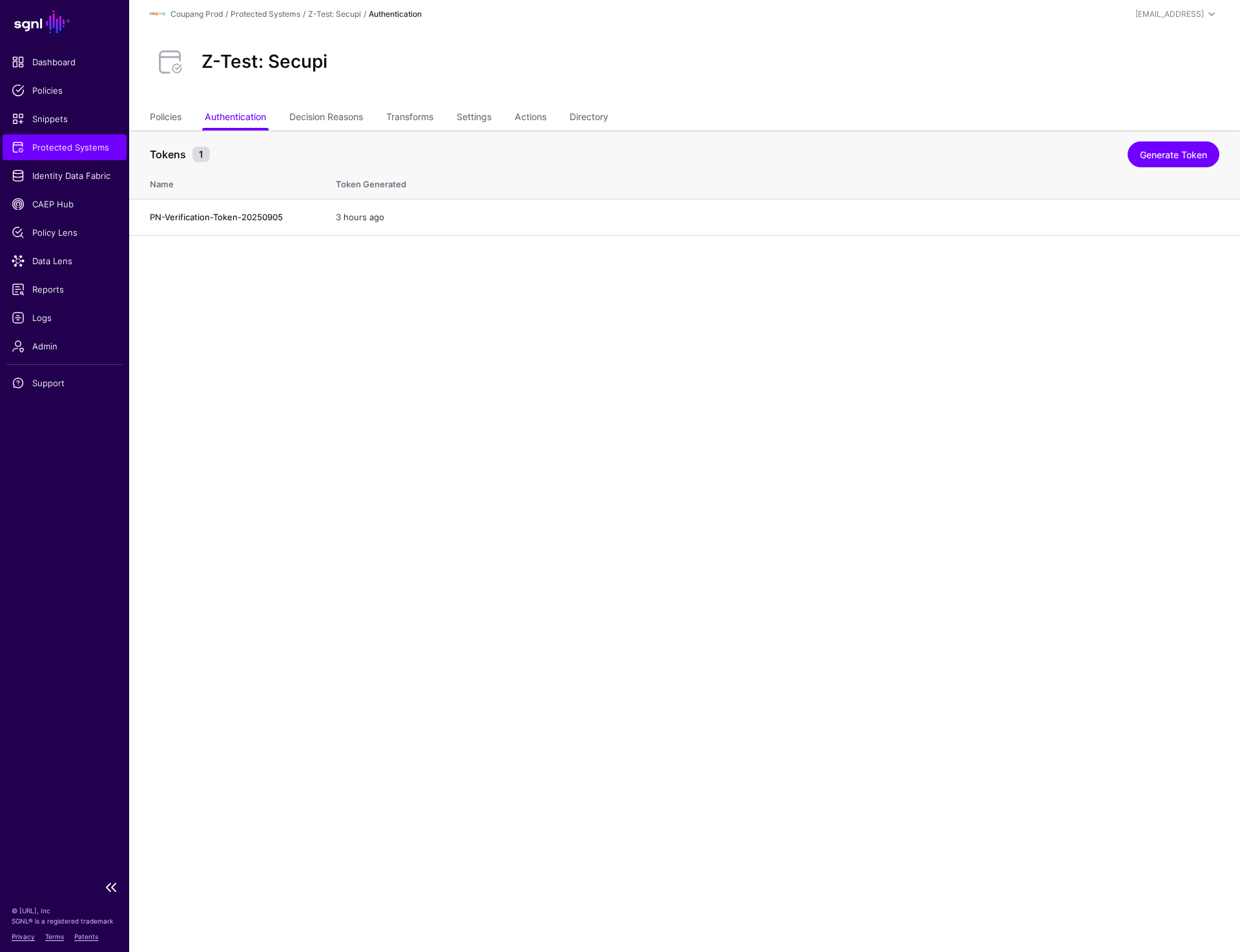
click at [54, 149] on span "Protected Systems" at bounding box center [65, 147] width 106 height 13
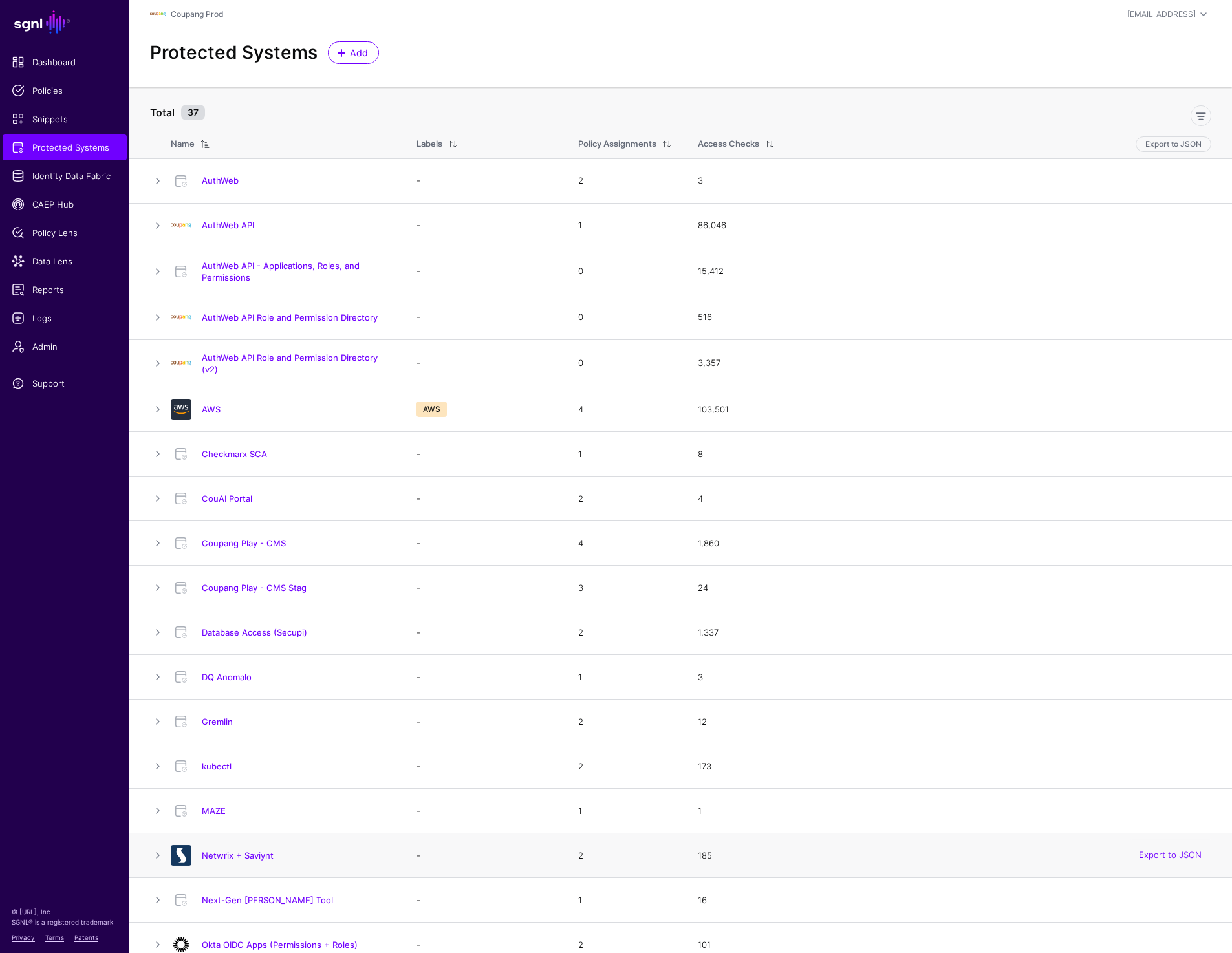
scroll to position [16, 0]
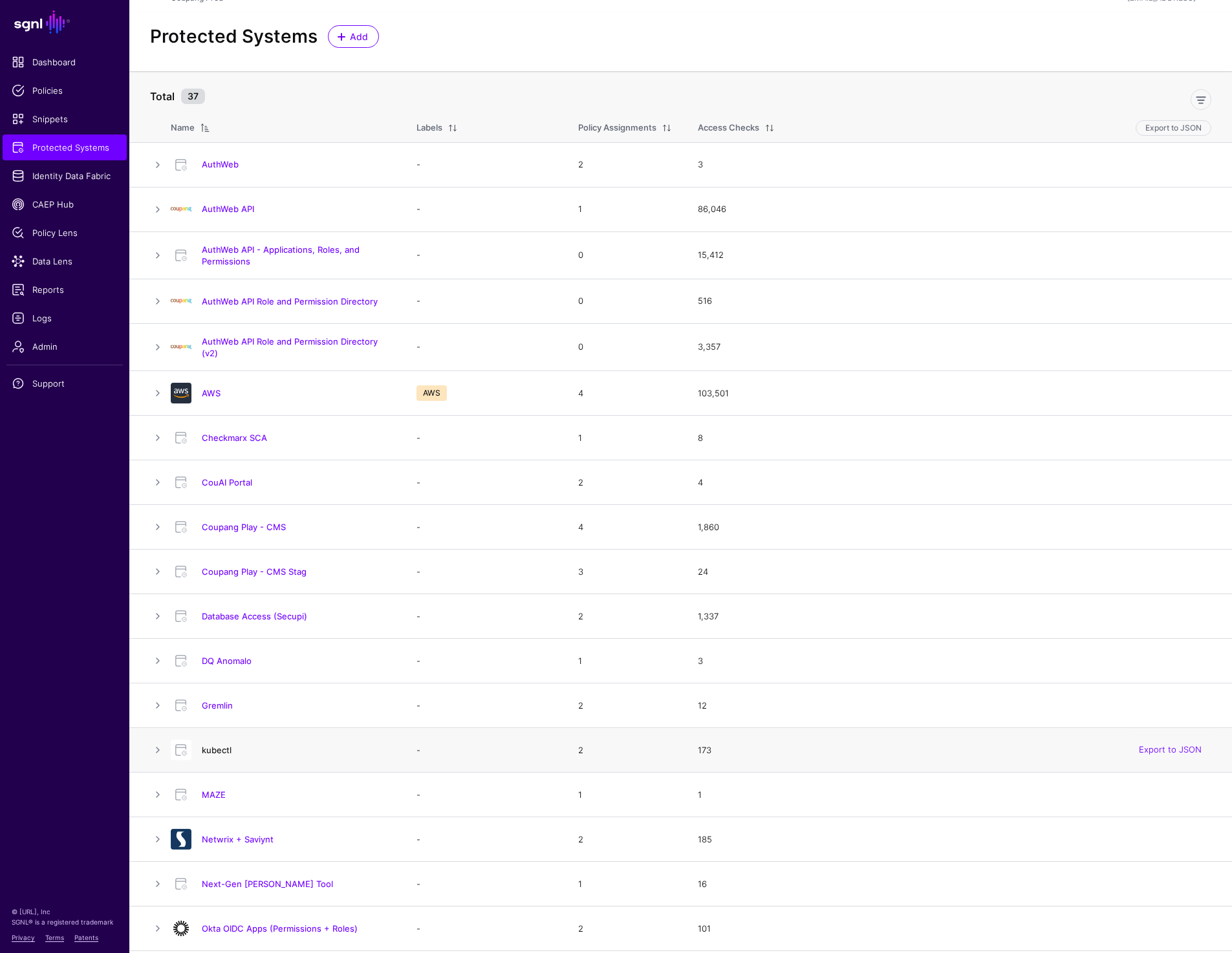
click at [218, 753] on link "kubectl" at bounding box center [216, 750] width 30 height 11
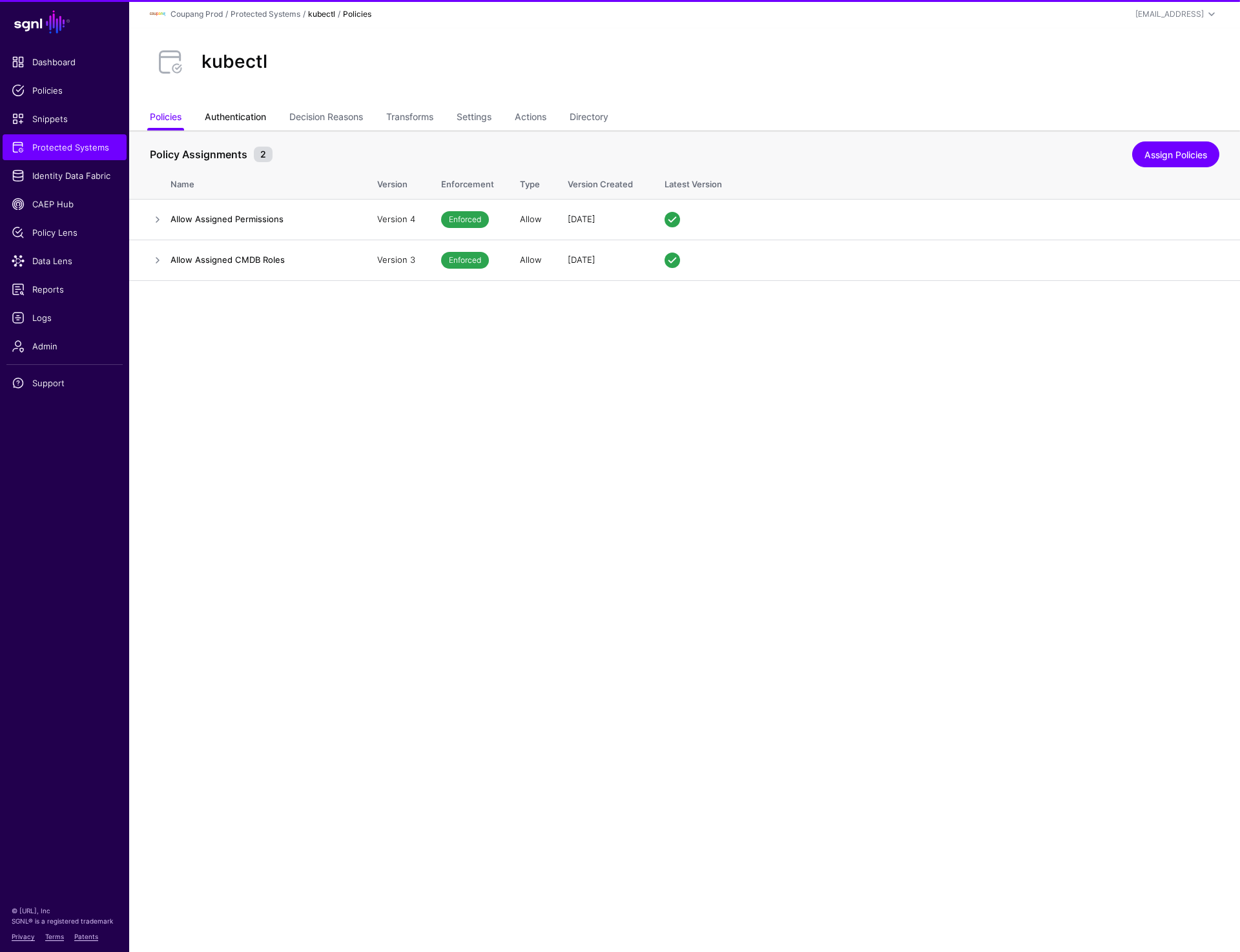
click at [251, 123] on link "Authentication" at bounding box center [235, 118] width 62 height 25
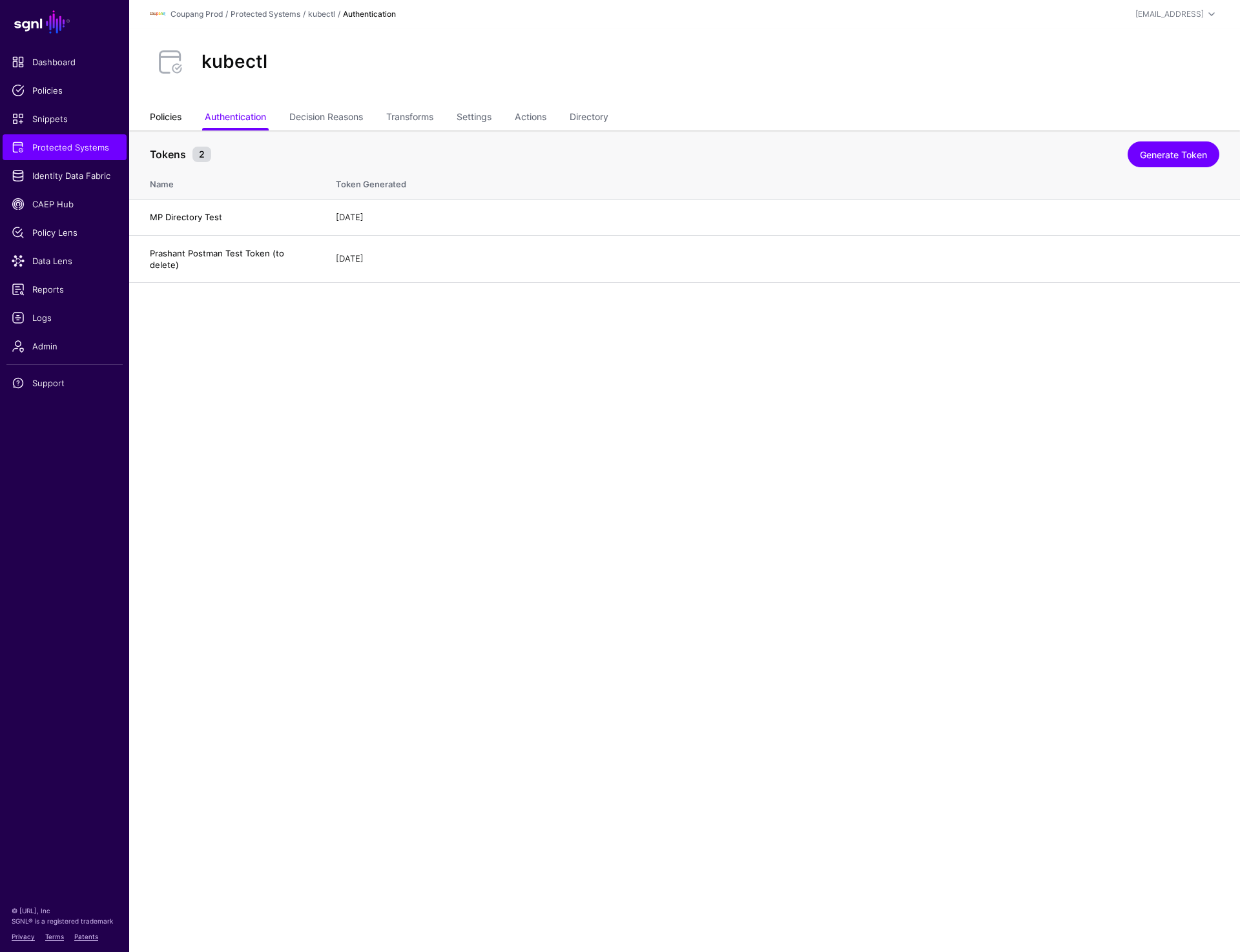
click at [158, 123] on link "Policies" at bounding box center [166, 118] width 32 height 25
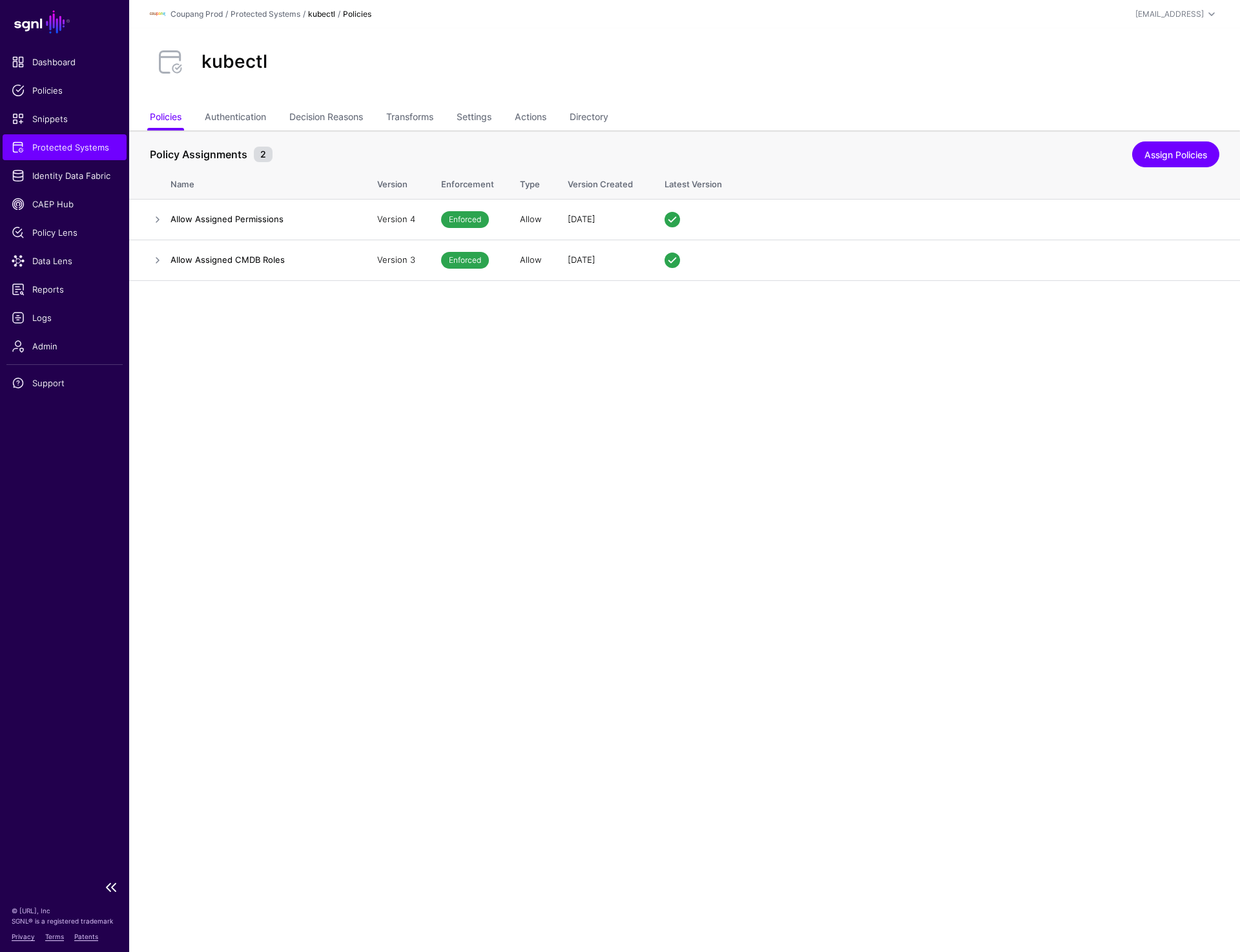
click at [88, 145] on span "Protected Systems" at bounding box center [65, 147] width 106 height 13
click at [256, 120] on link "Authentication" at bounding box center [235, 118] width 62 height 25
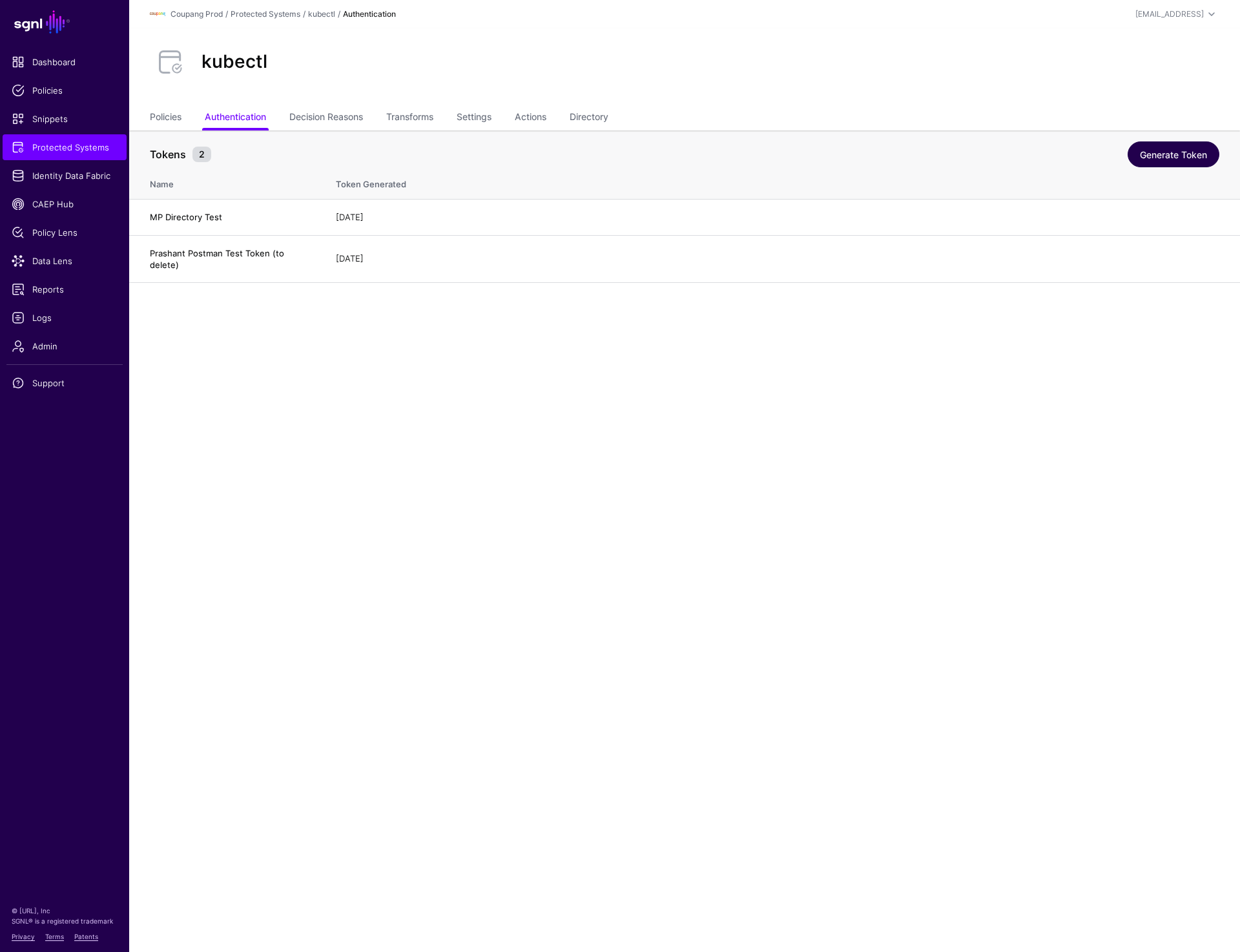
click at [1148, 160] on link "Generate Token" at bounding box center [1174, 154] width 92 height 26
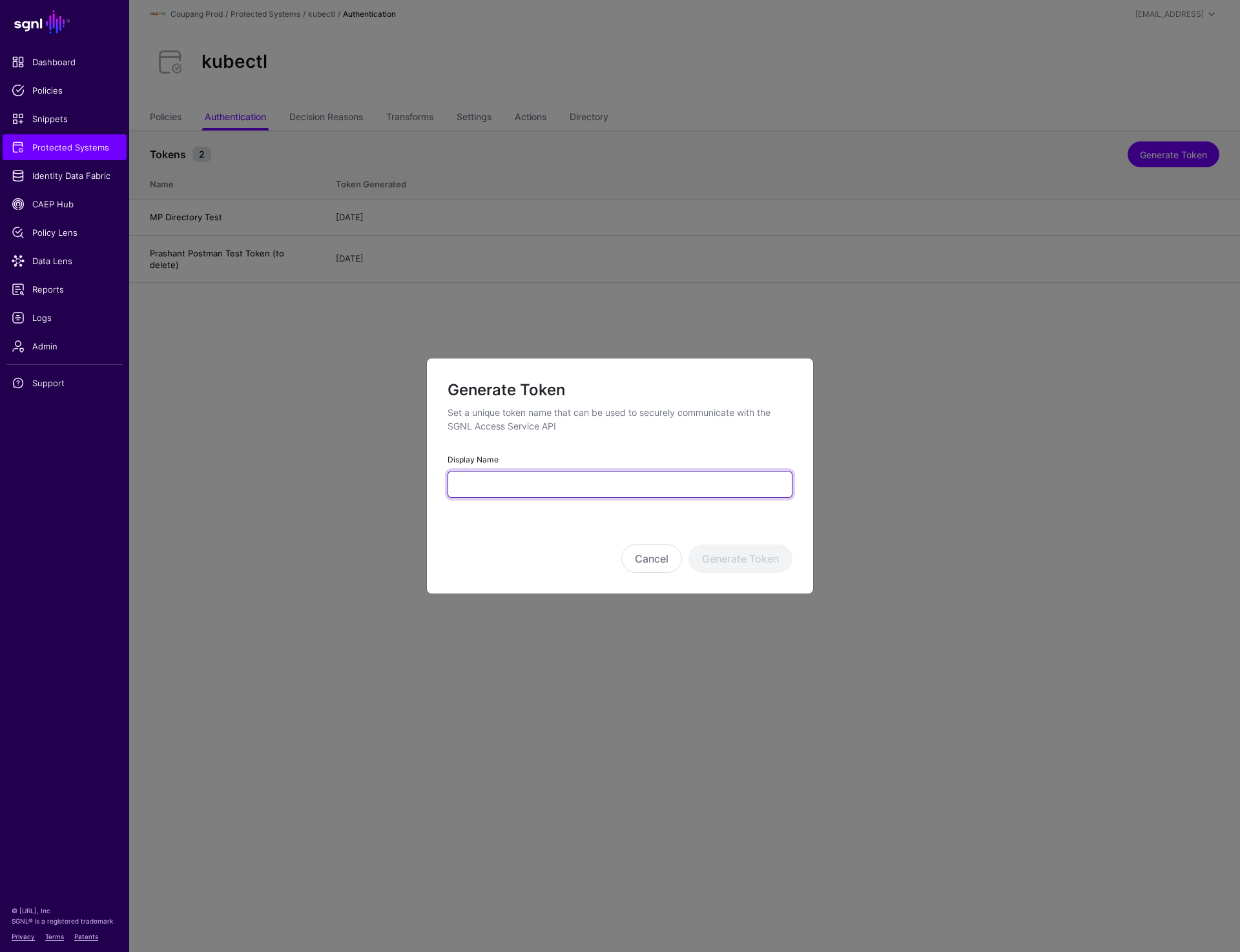
click at [538, 483] on input "Display Name" at bounding box center [620, 484] width 345 height 27
click at [649, 546] on button "Cancel" at bounding box center [652, 558] width 61 height 29
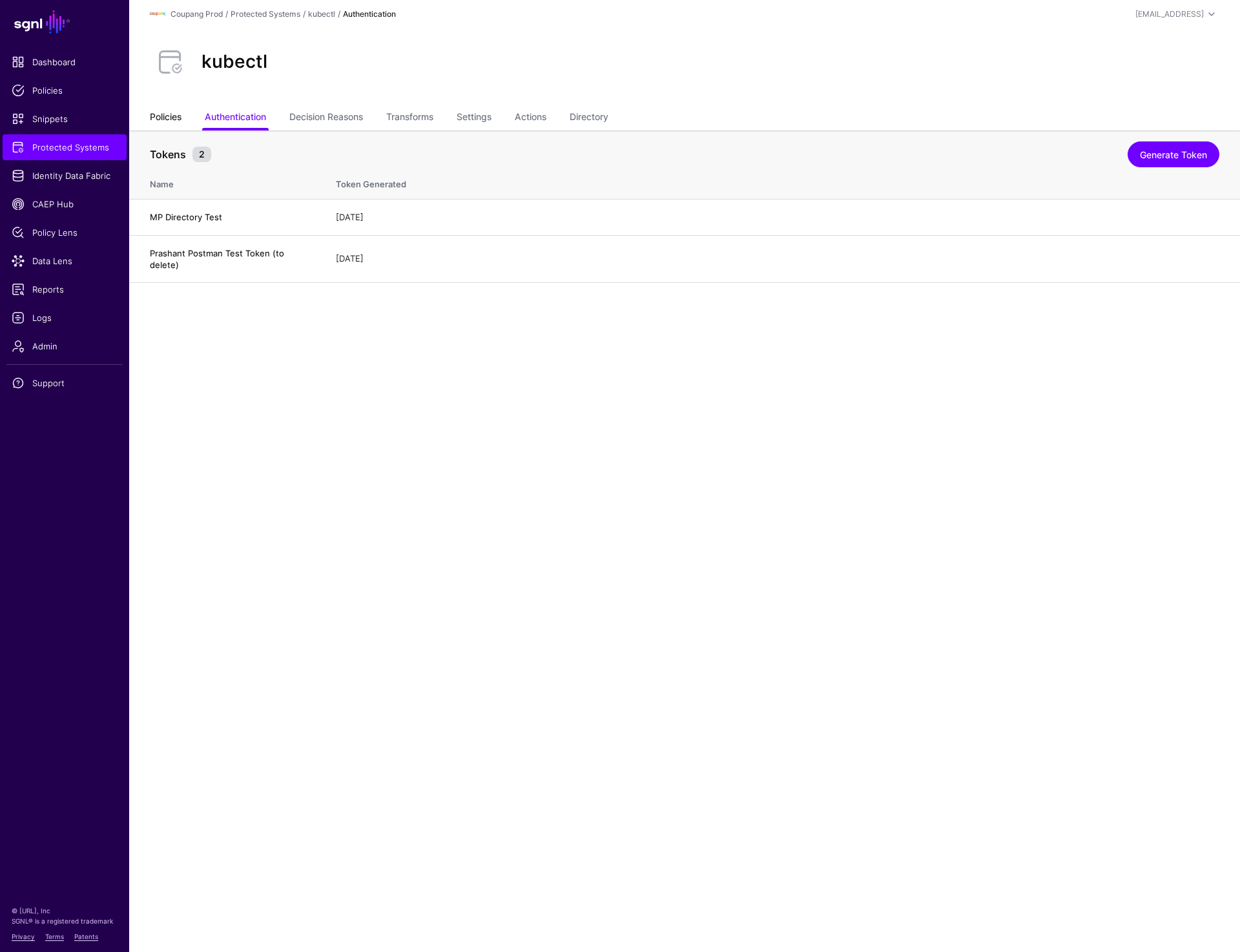
click at [164, 114] on link "Policies" at bounding box center [166, 118] width 32 height 25
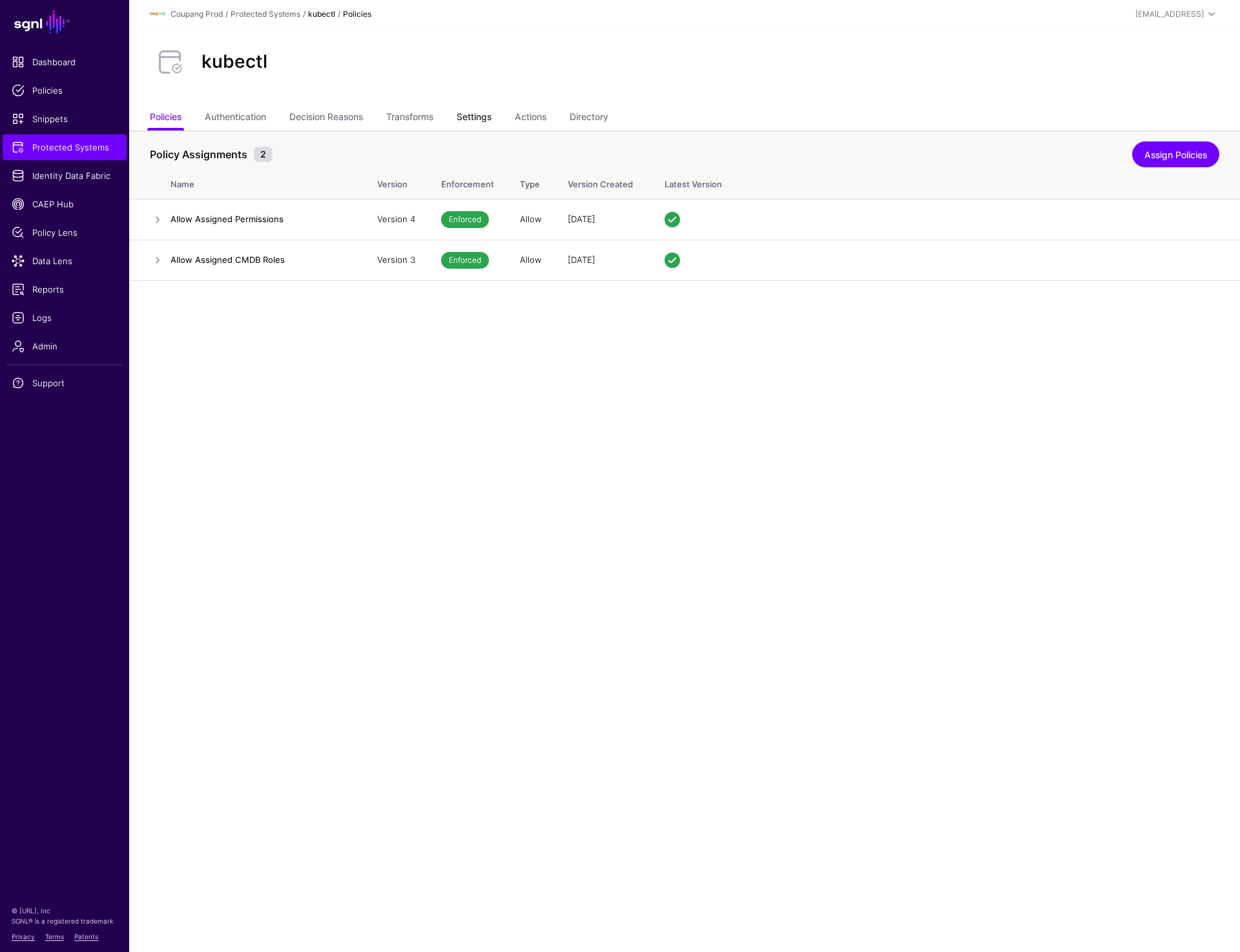
click at [480, 113] on link "Settings" at bounding box center [474, 118] width 35 height 25
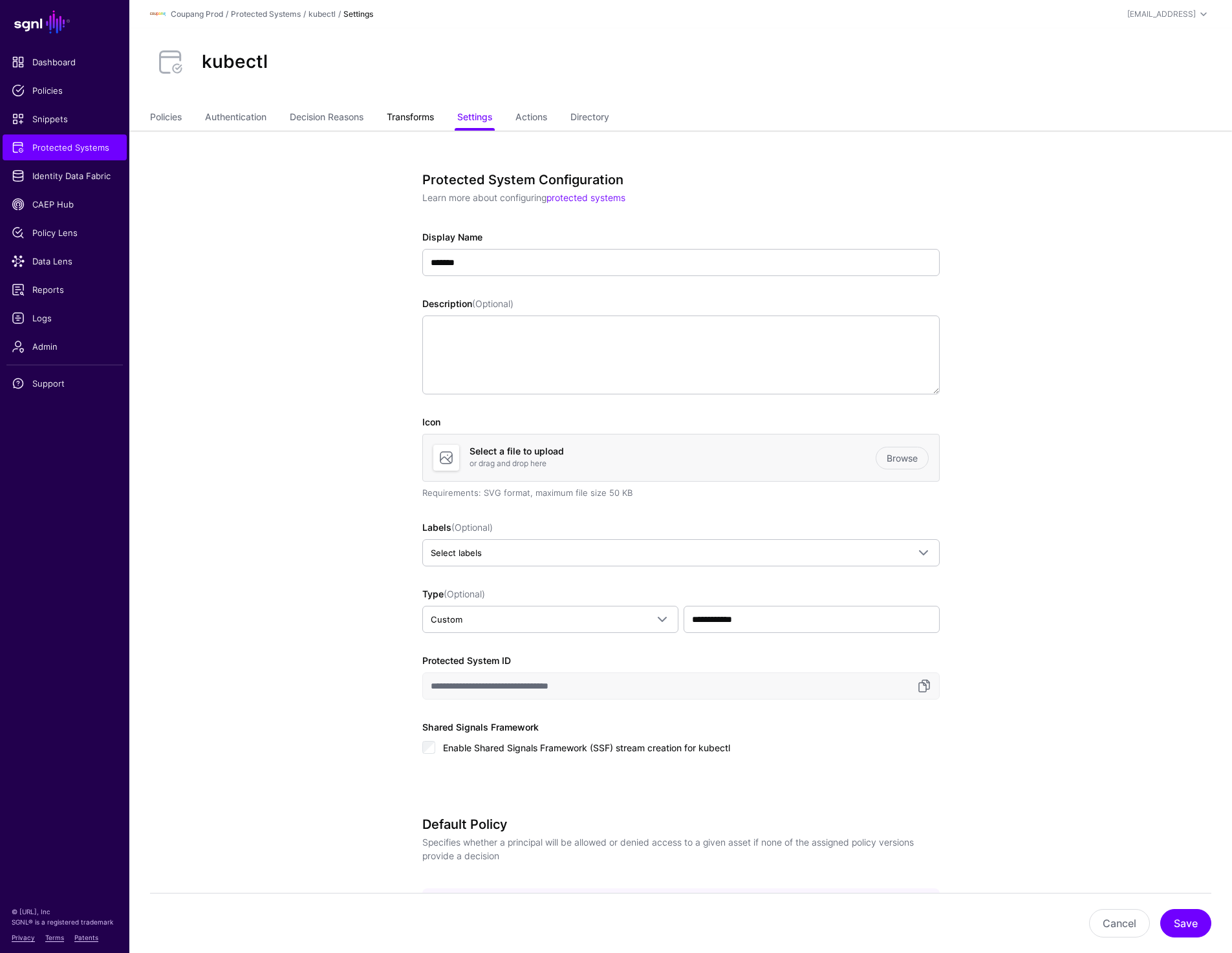
click at [413, 113] on link "Transforms" at bounding box center [410, 118] width 47 height 25
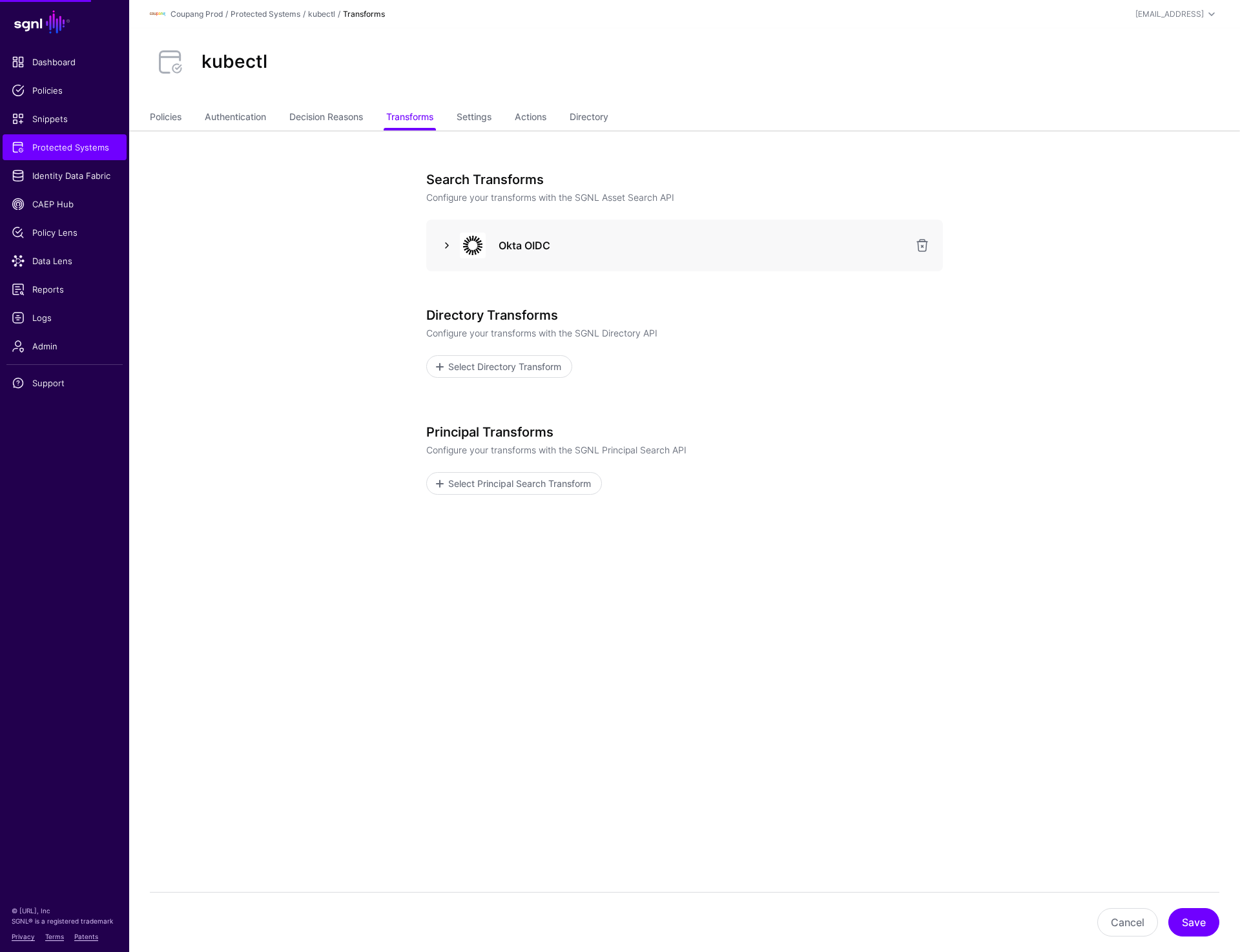
click at [439, 247] on link at bounding box center [446, 245] width 15 height 15
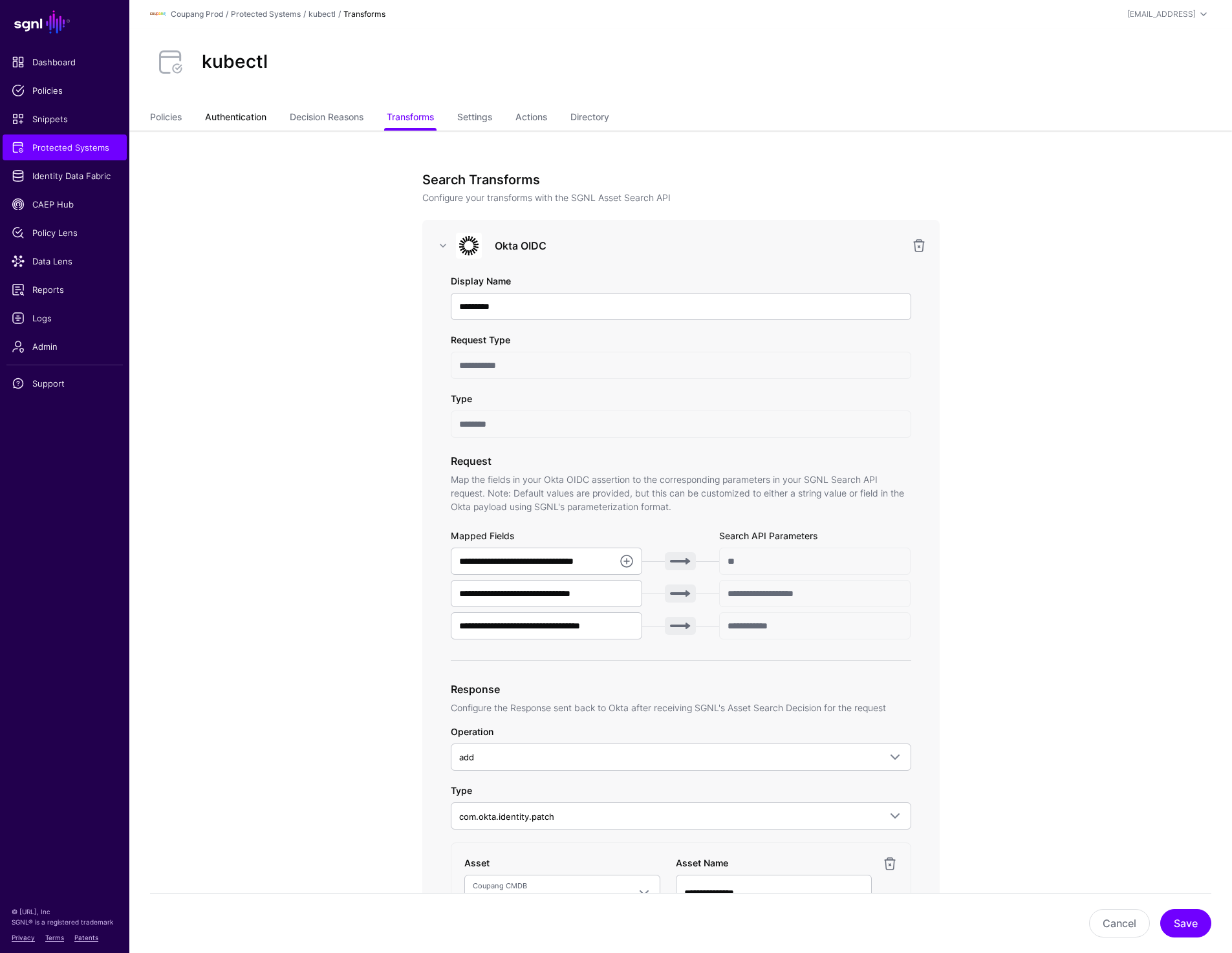
click at [230, 111] on link "Authentication" at bounding box center [236, 118] width 62 height 25
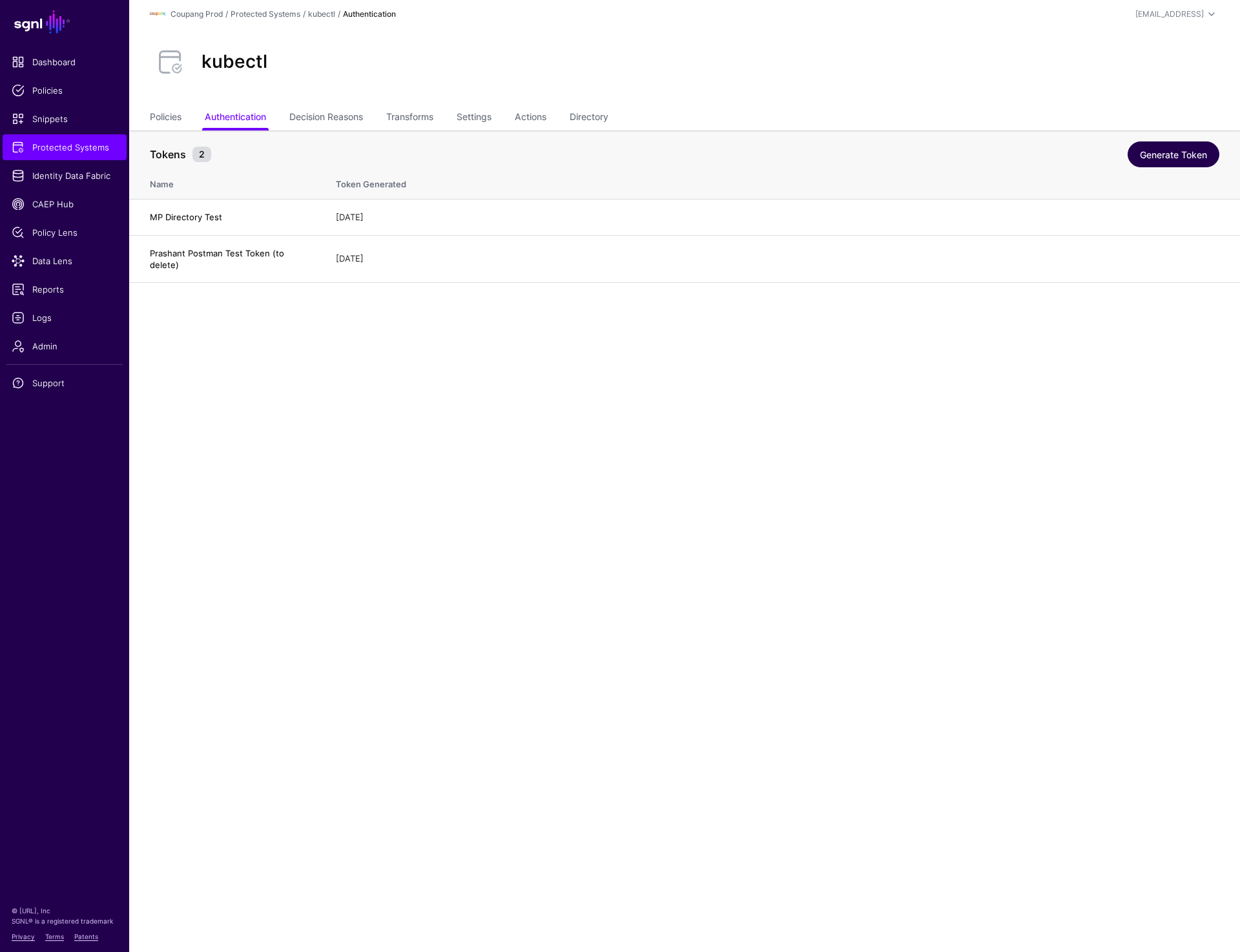
click at [1182, 147] on link "Generate Token" at bounding box center [1174, 154] width 92 height 26
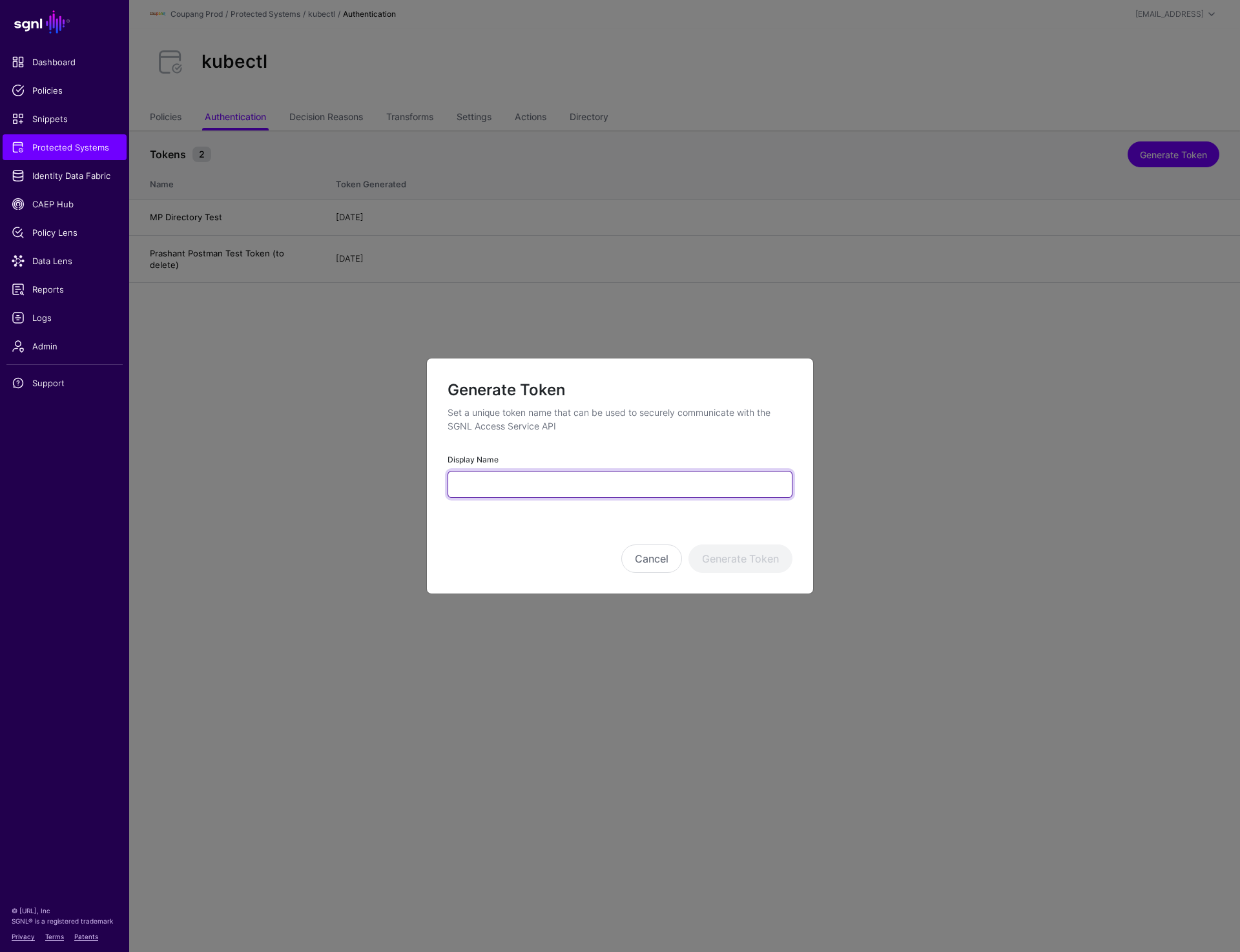
click at [546, 488] on input "Display Name" at bounding box center [620, 484] width 345 height 27
paste input "**********"
type input "**********"
click at [719, 558] on button "Generate Token" at bounding box center [740, 558] width 104 height 29
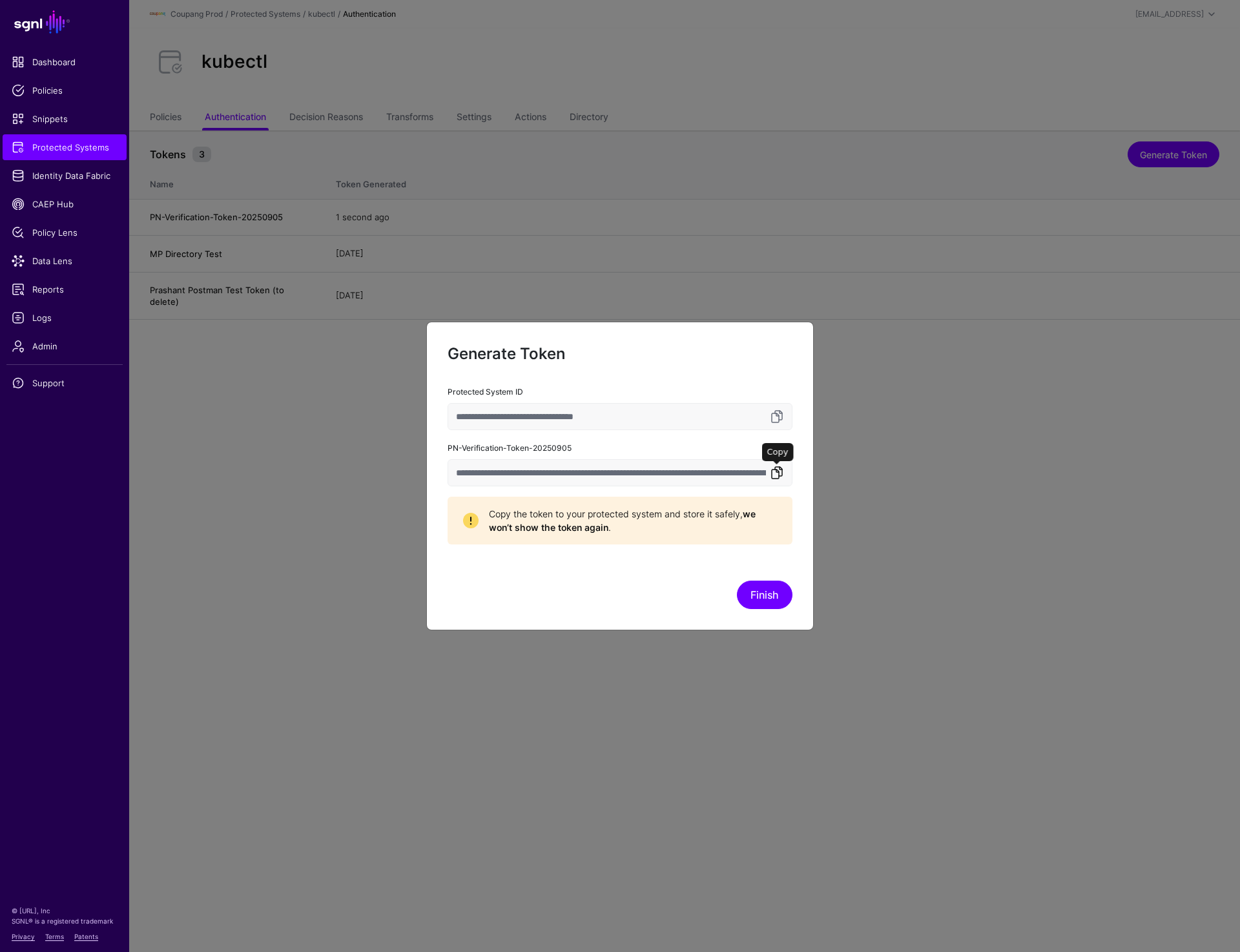
click at [779, 471] on link at bounding box center [776, 472] width 15 height 15
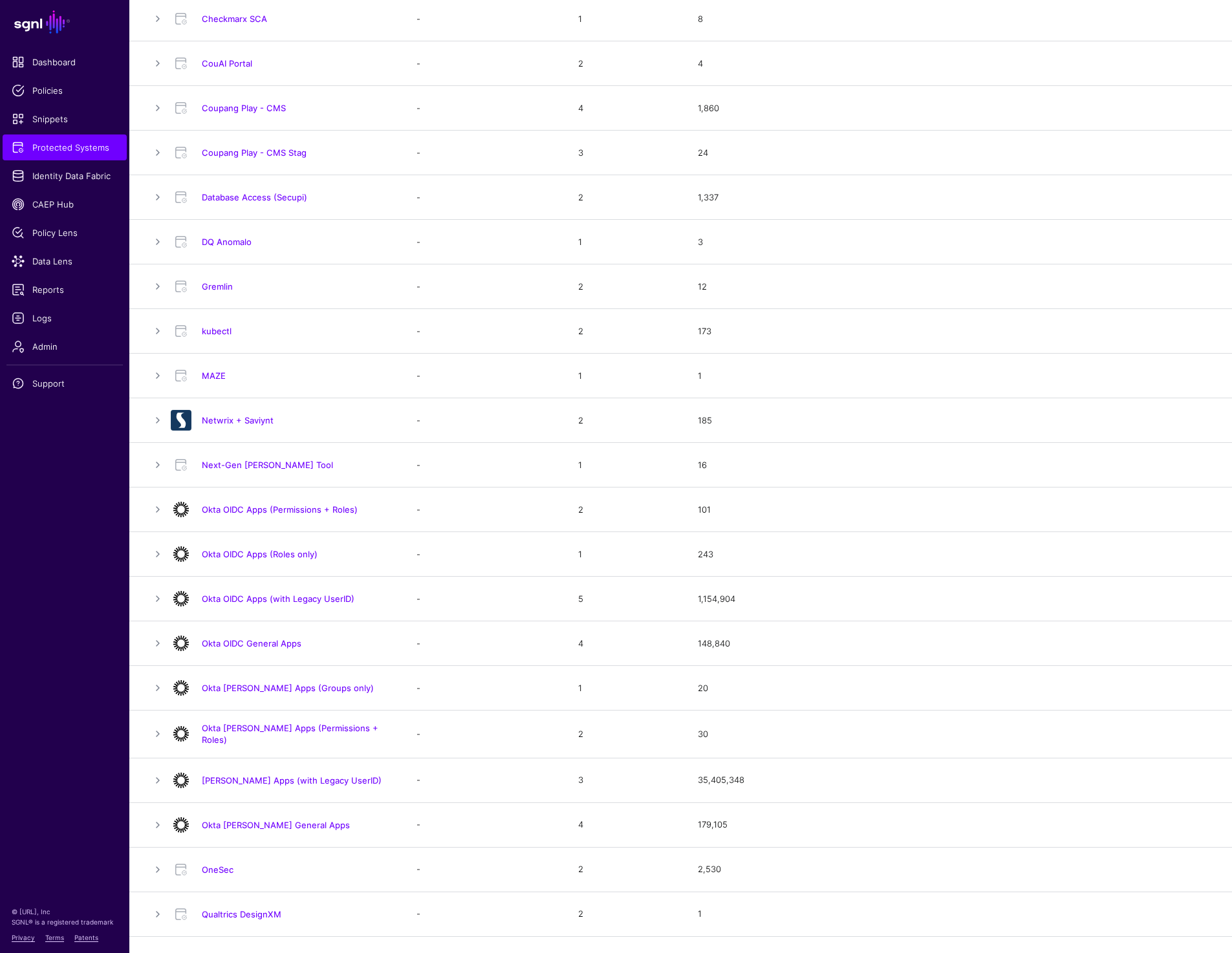
scroll to position [443, 0]
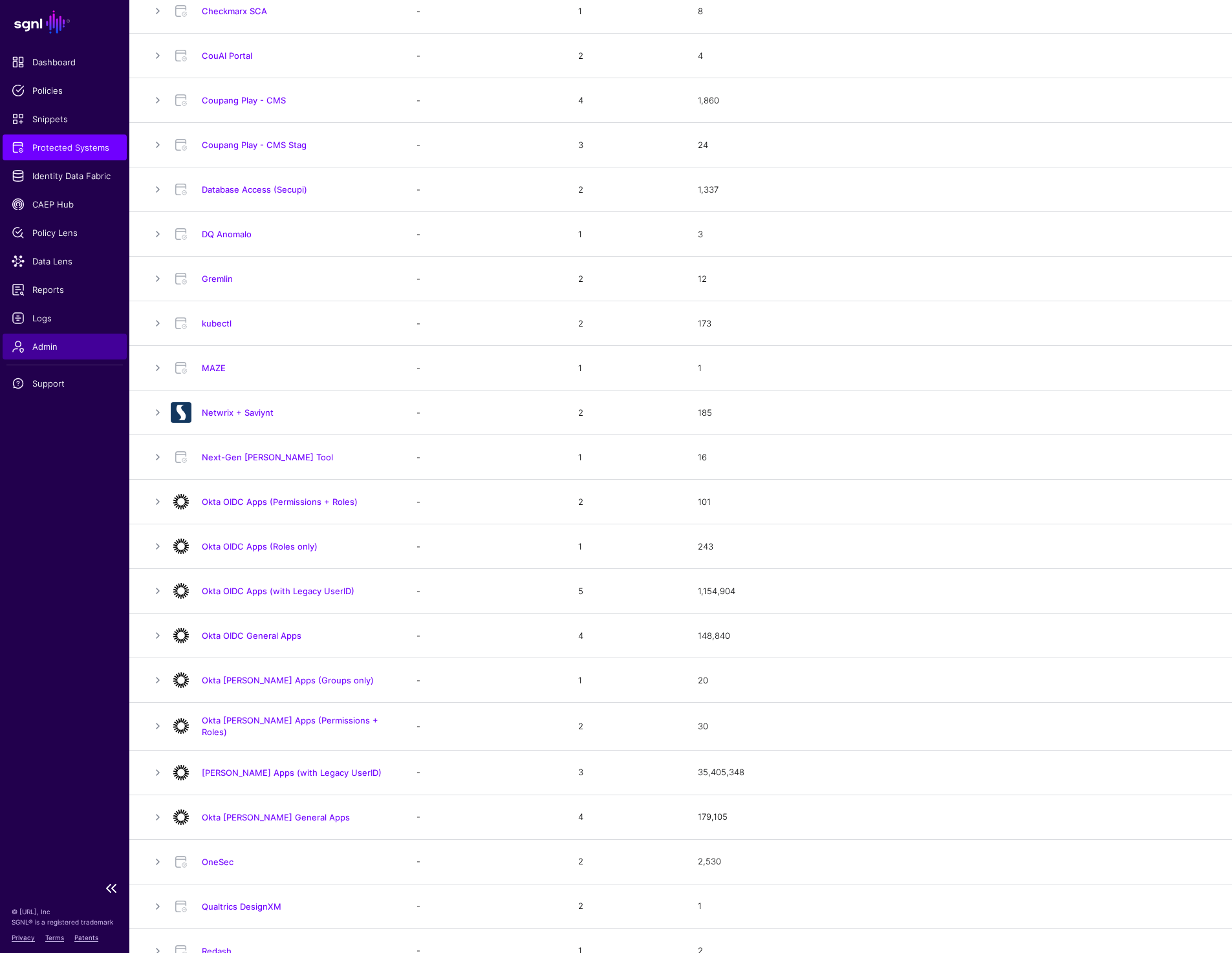
click at [75, 353] on link "Admin" at bounding box center [64, 346] width 124 height 26
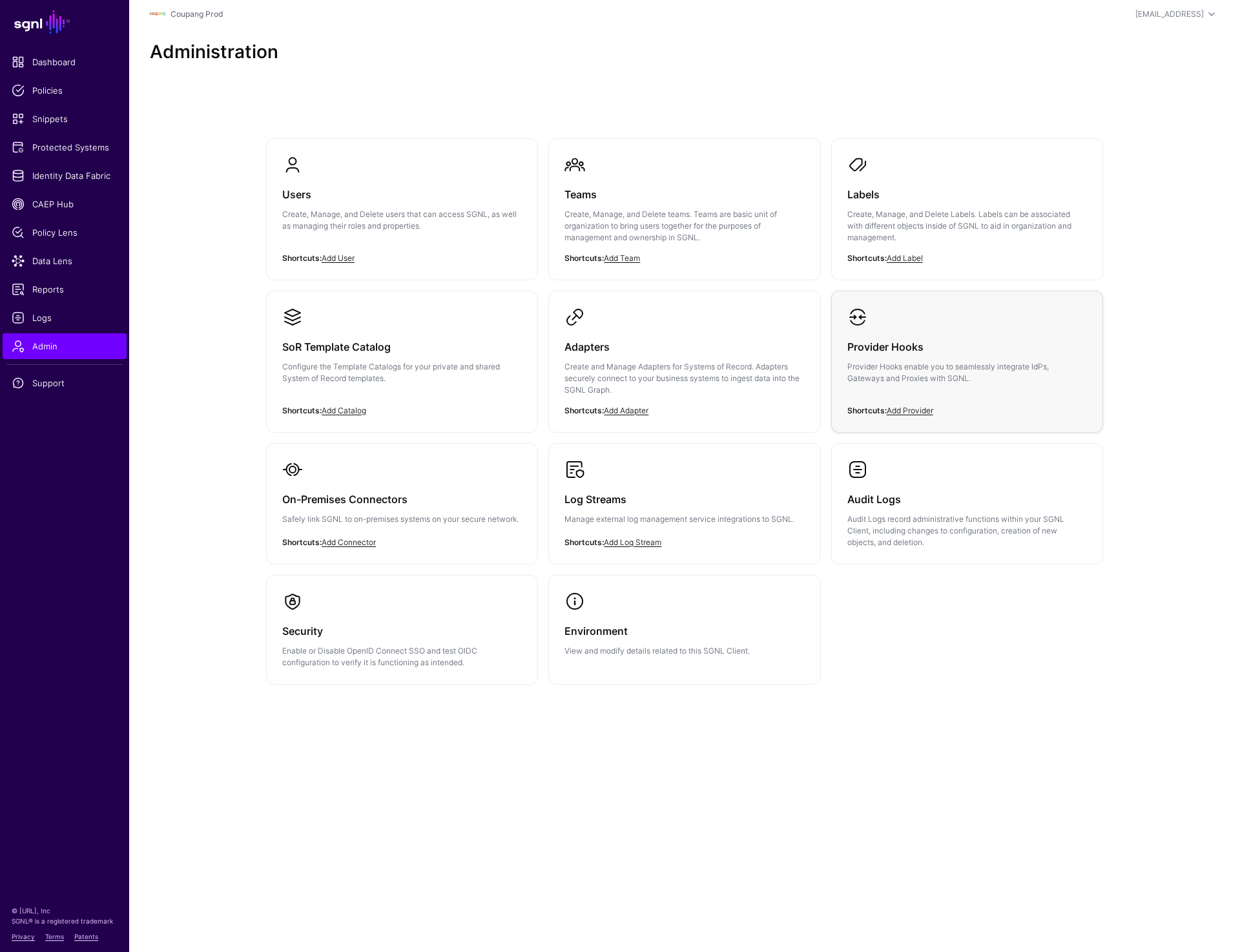
click at [888, 337] on div "Provider Hooks Provider Hooks enable you to seamlessly integrate IdPs, Gateways…" at bounding box center [967, 366] width 239 height 78
click at [64, 148] on span "Protected Systems" at bounding box center [65, 147] width 106 height 13
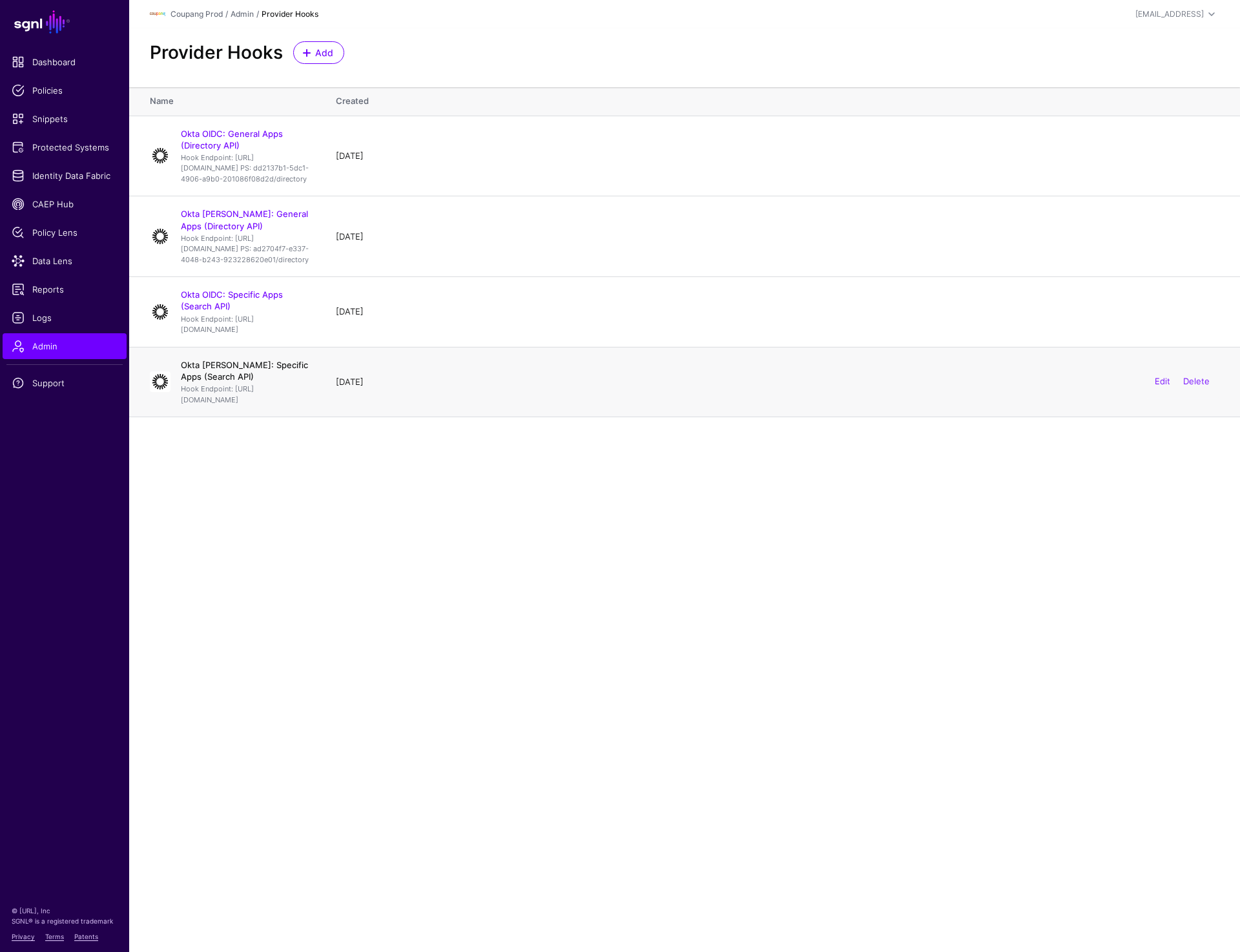
click at [251, 382] on link "Okta [PERSON_NAME]: Specific Apps (Search API)" at bounding box center [245, 371] width 127 height 22
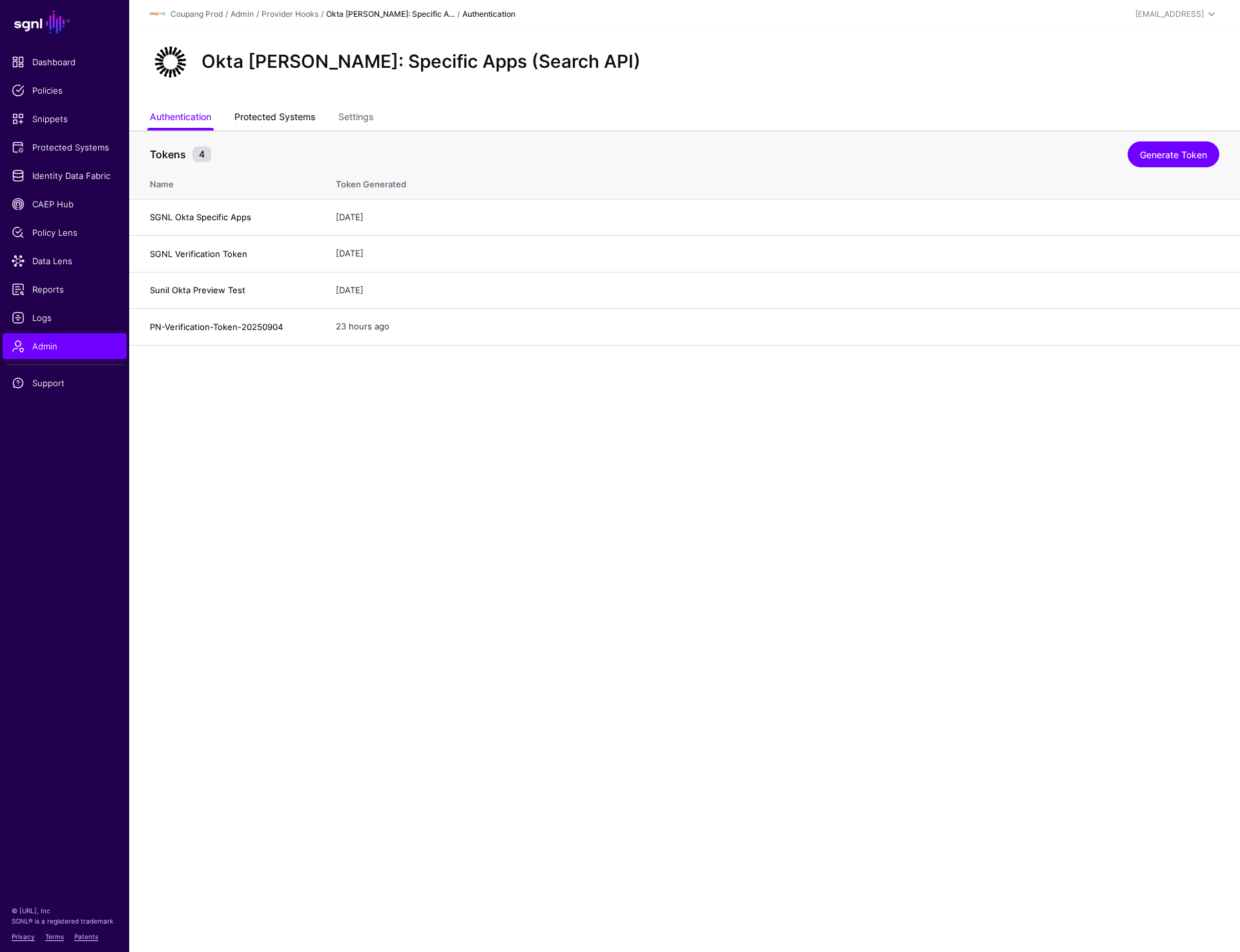
click at [286, 124] on link "Protected Systems" at bounding box center [275, 118] width 81 height 25
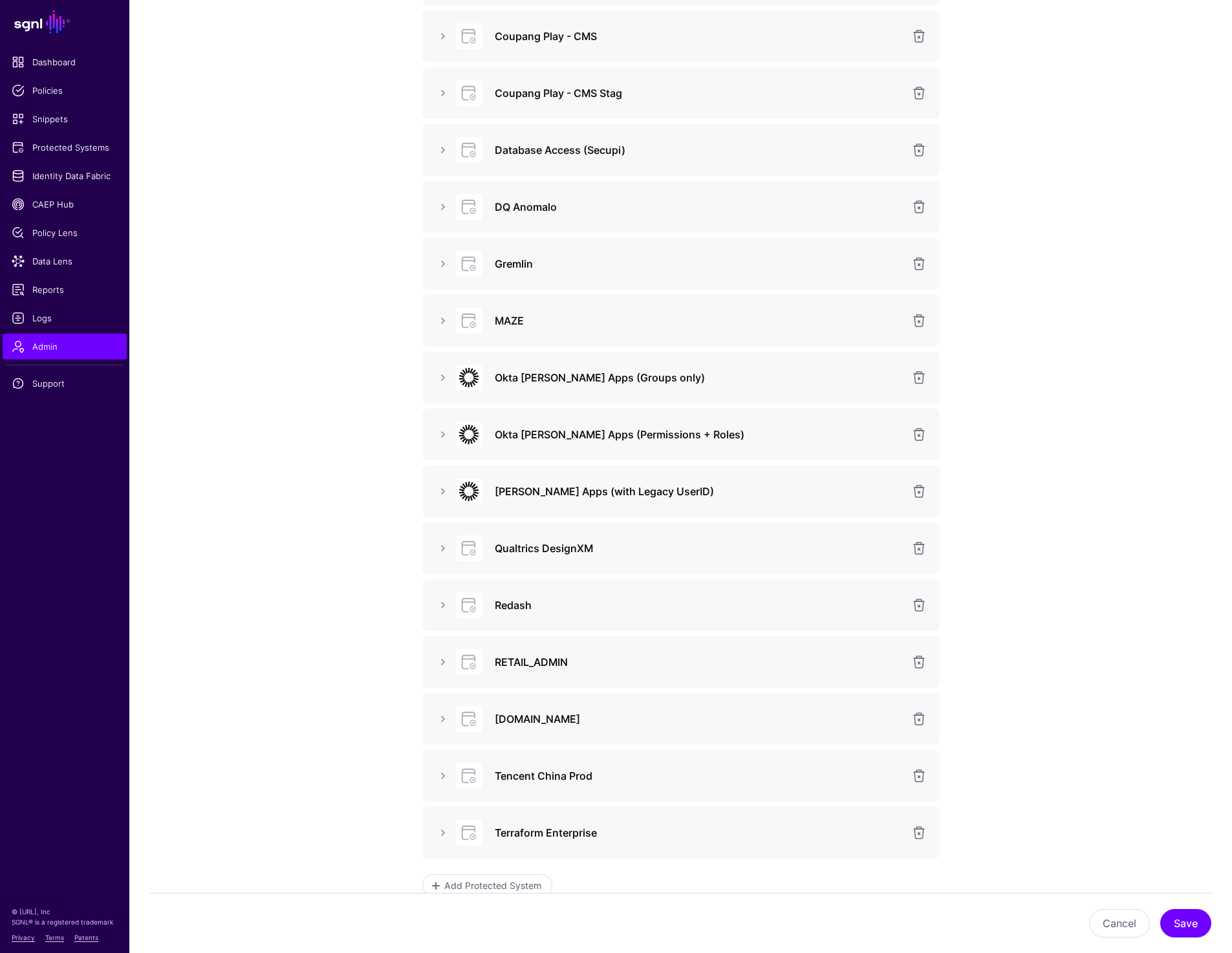
scroll to position [407, 0]
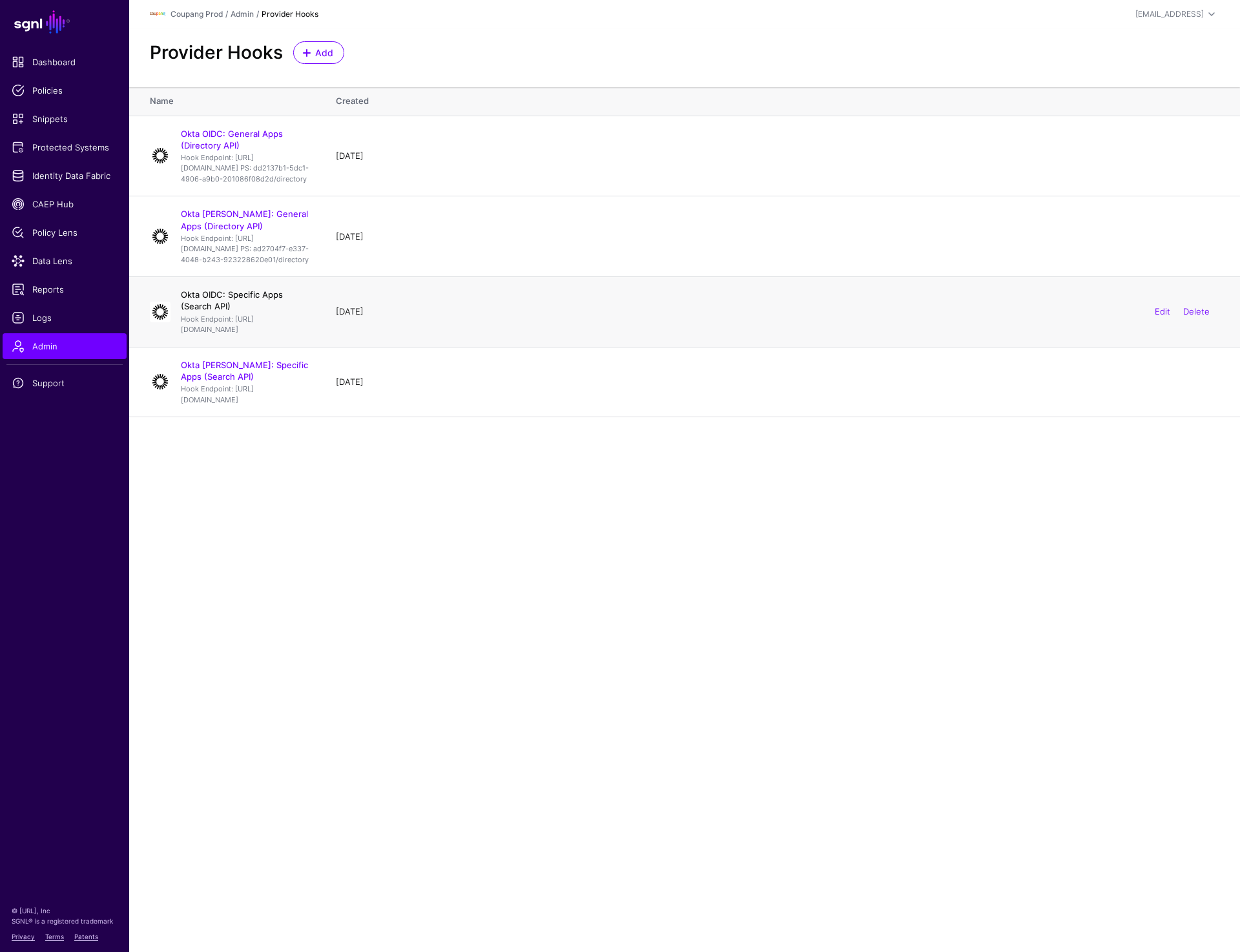
click at [244, 312] on link "Okta OIDC: Specific Apps (Search API)" at bounding box center [232, 300] width 102 height 22
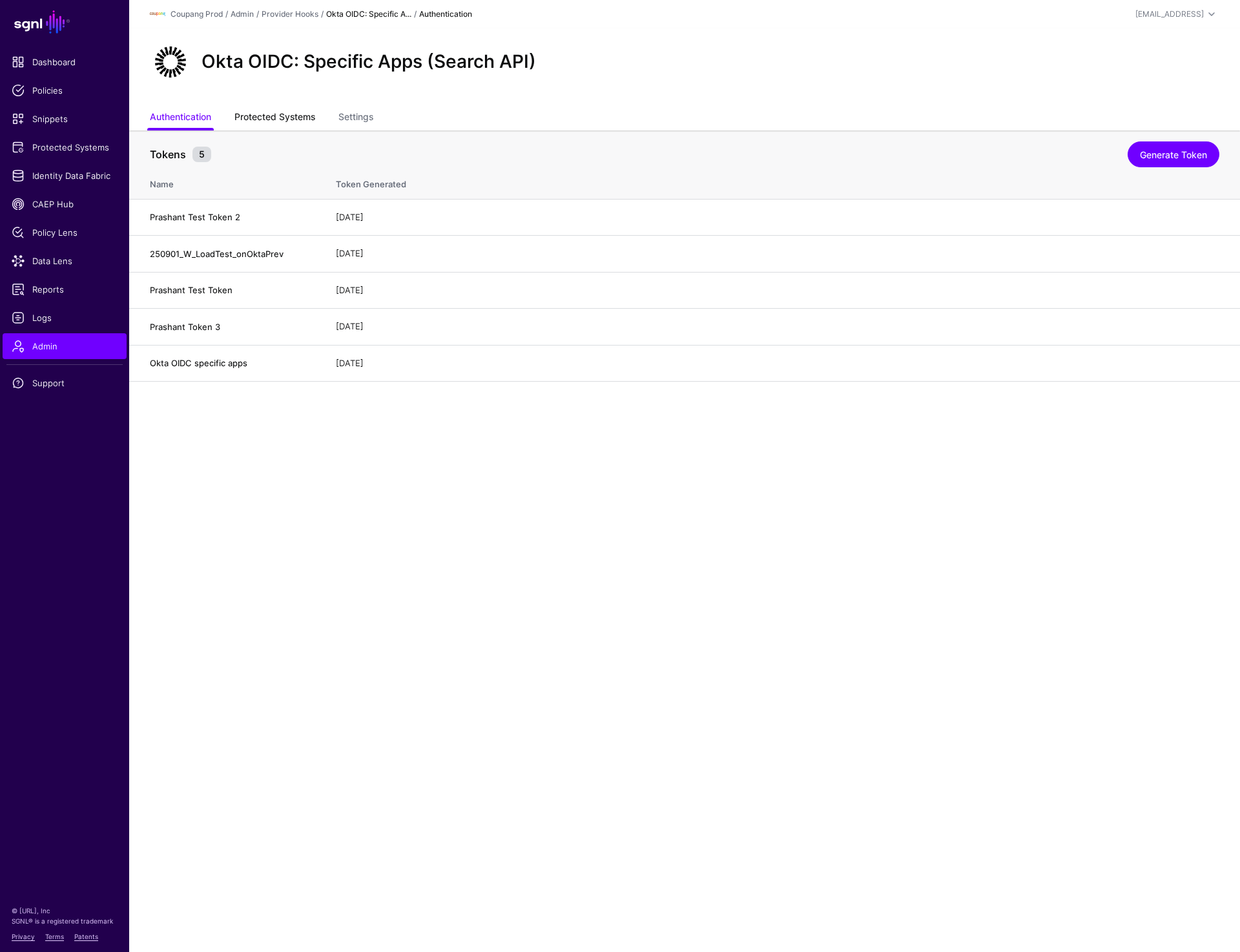
click at [273, 112] on link "Protected Systems" at bounding box center [275, 118] width 81 height 25
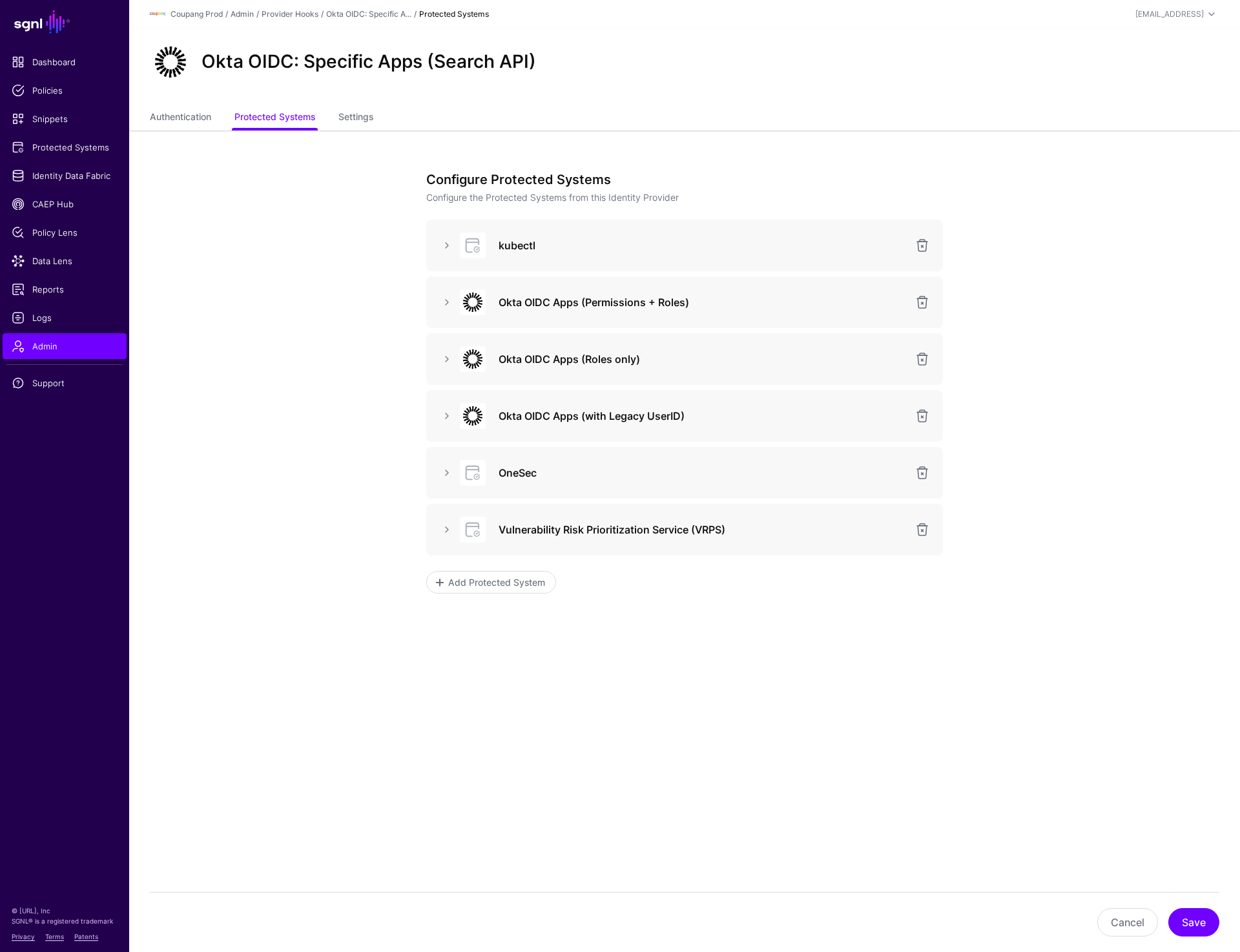
click at [223, 397] on app-admin-providers-item-integrations "Configure Protected Systems Configure the Protected Systems from this Identity …" at bounding box center [685, 449] width 1111 height 638
click at [899, 91] on div "Okta OIDC: Specific Apps (Search API)" at bounding box center [685, 67] width 1111 height 78
click at [50, 337] on link "Admin" at bounding box center [64, 346] width 124 height 26
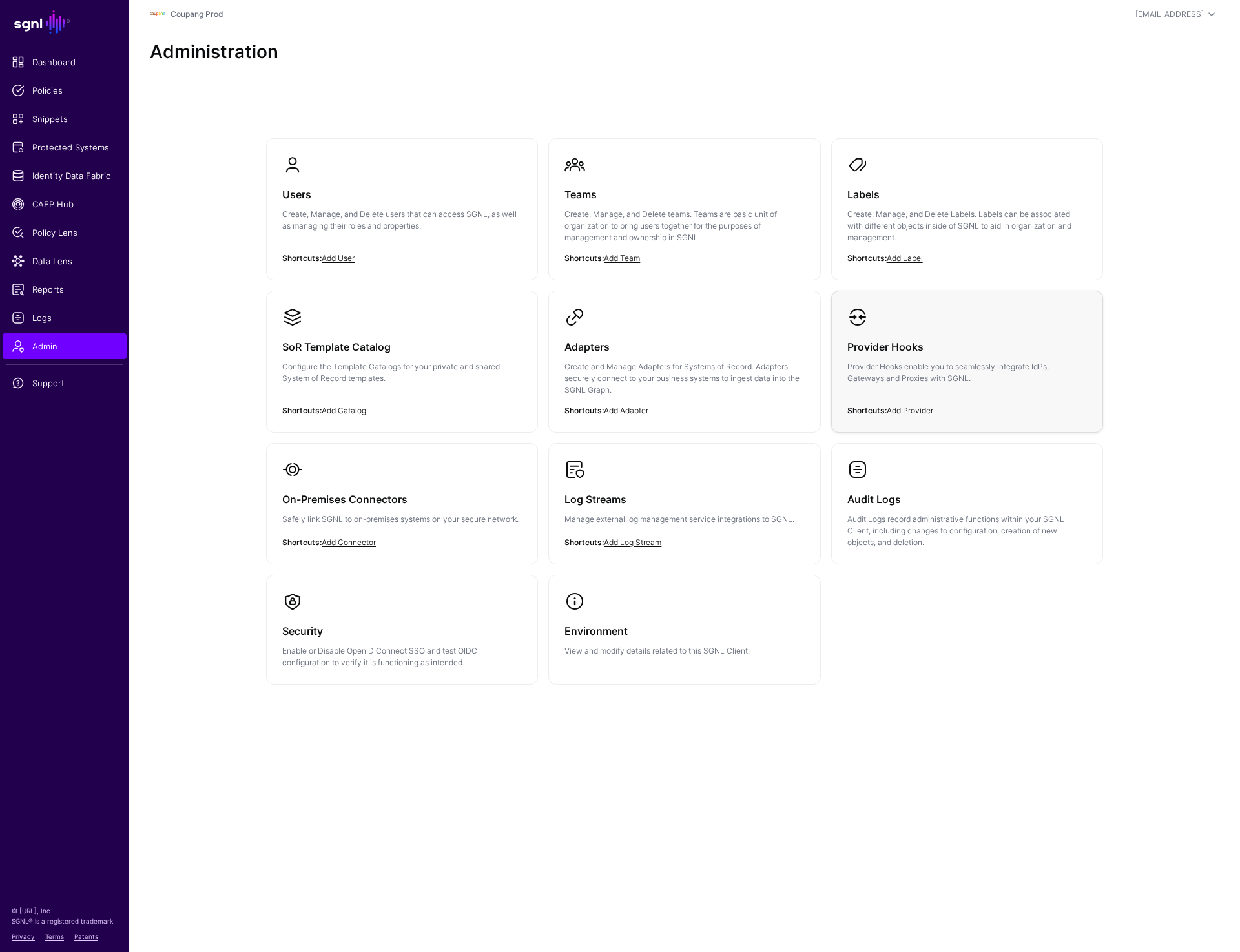
click at [869, 390] on div "Provider Hooks Provider Hooks enable you to seamlessly integrate IdPs, Gateways…" at bounding box center [967, 366] width 239 height 78
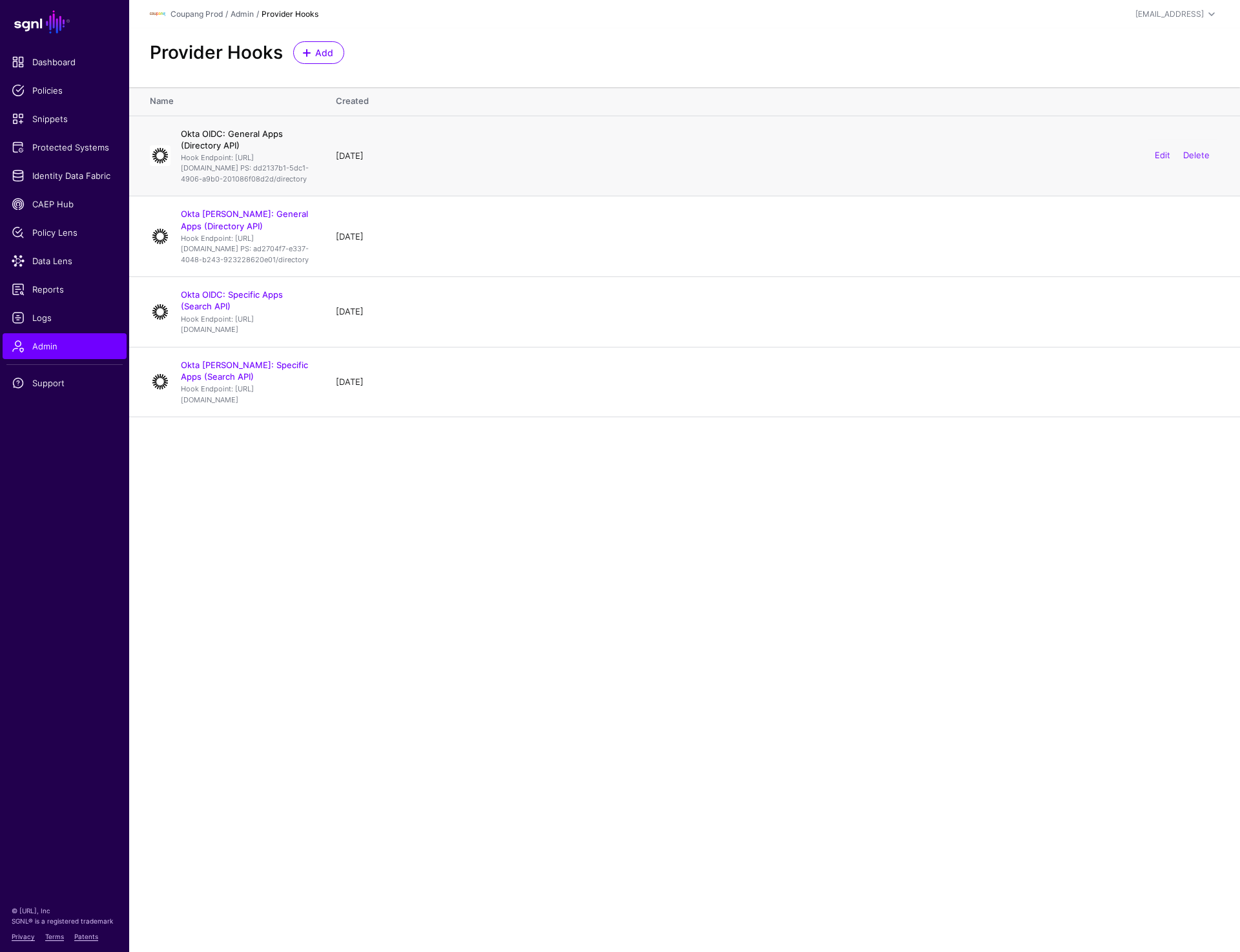
click at [279, 133] on link "Okta OIDC: General Apps (Directory API)" at bounding box center [232, 139] width 102 height 22
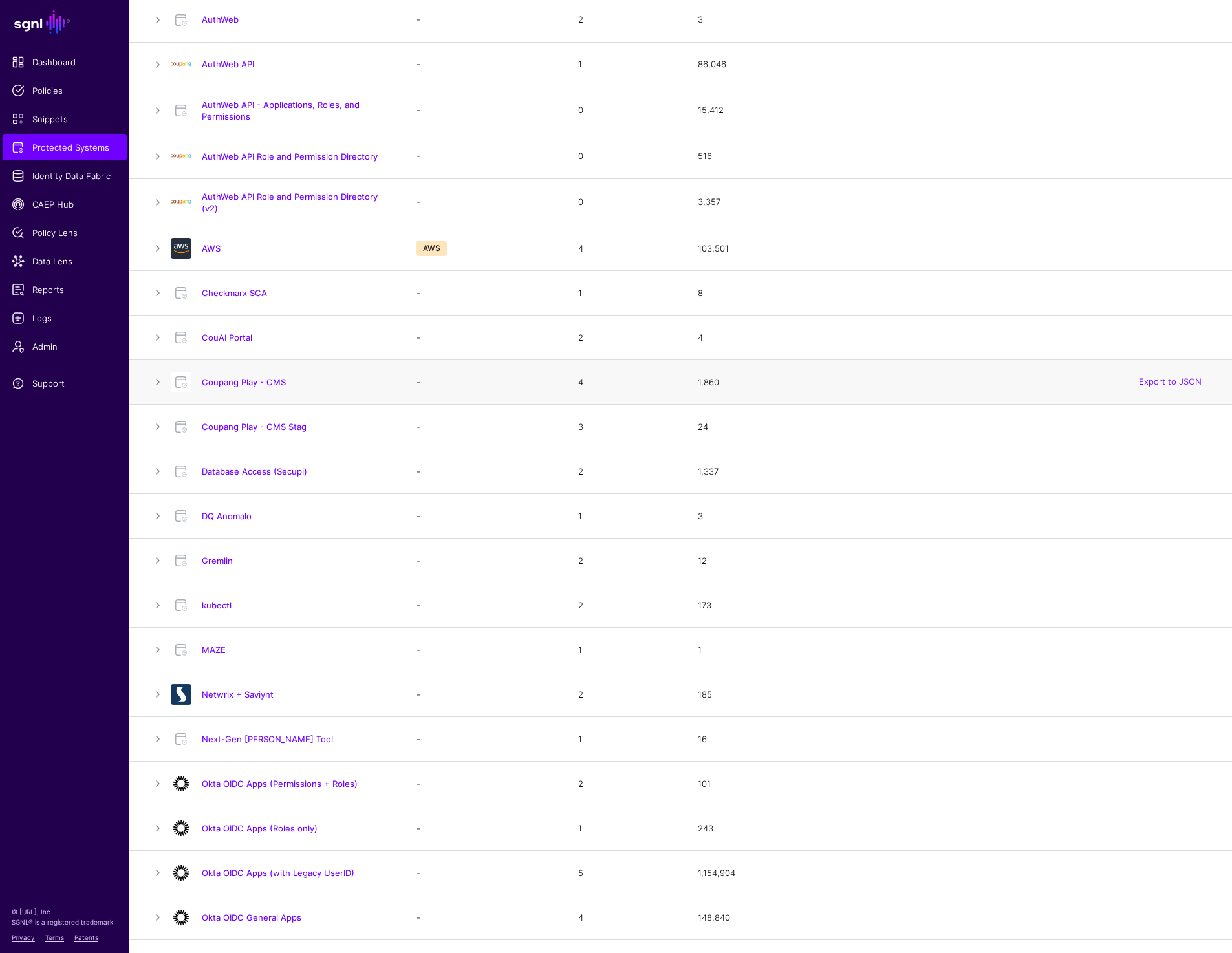
scroll to position [171, 0]
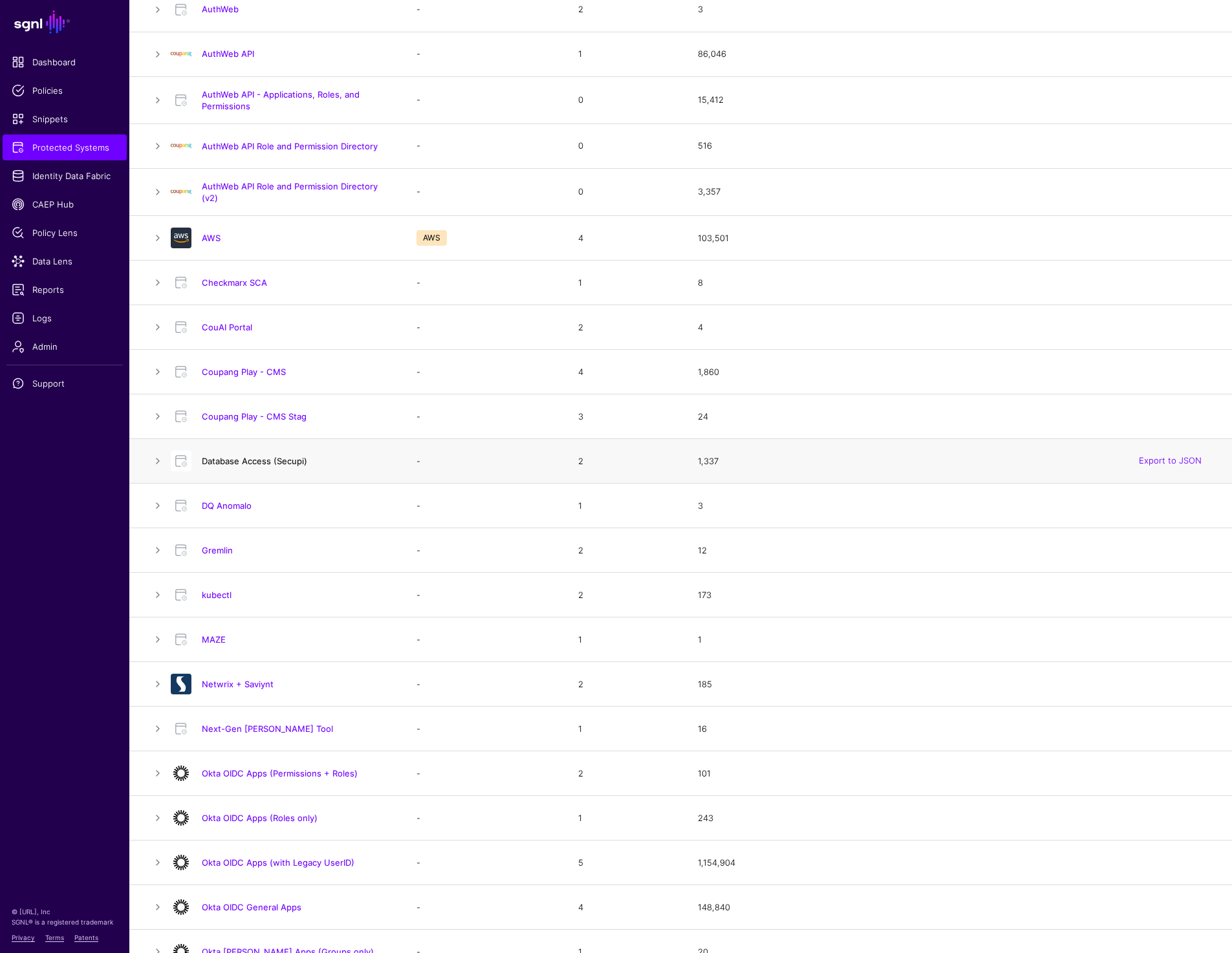
click at [275, 456] on link "Database Access (Secupi)" at bounding box center [254, 461] width 106 height 11
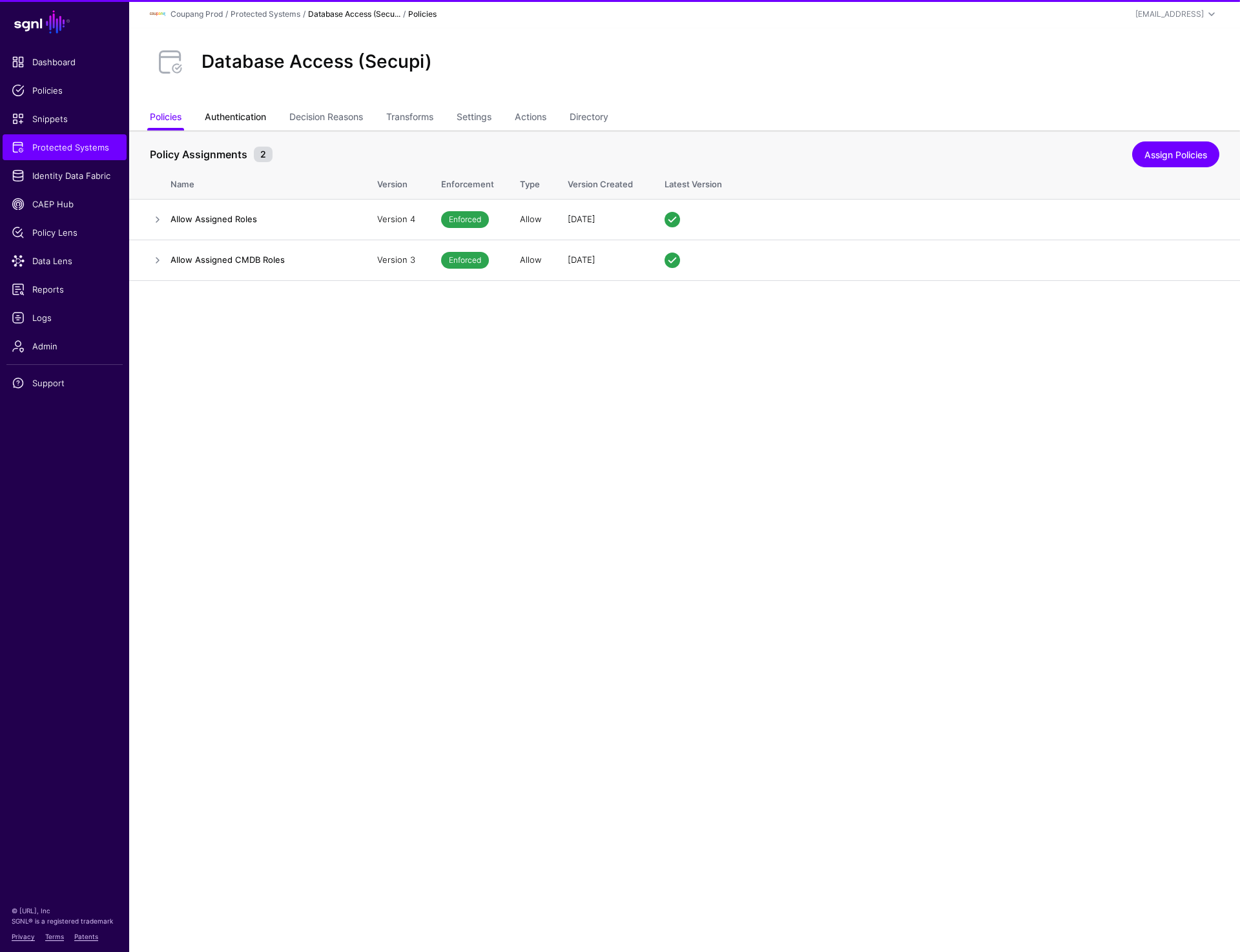
click at [241, 129] on link "Authentication" at bounding box center [235, 118] width 62 height 25
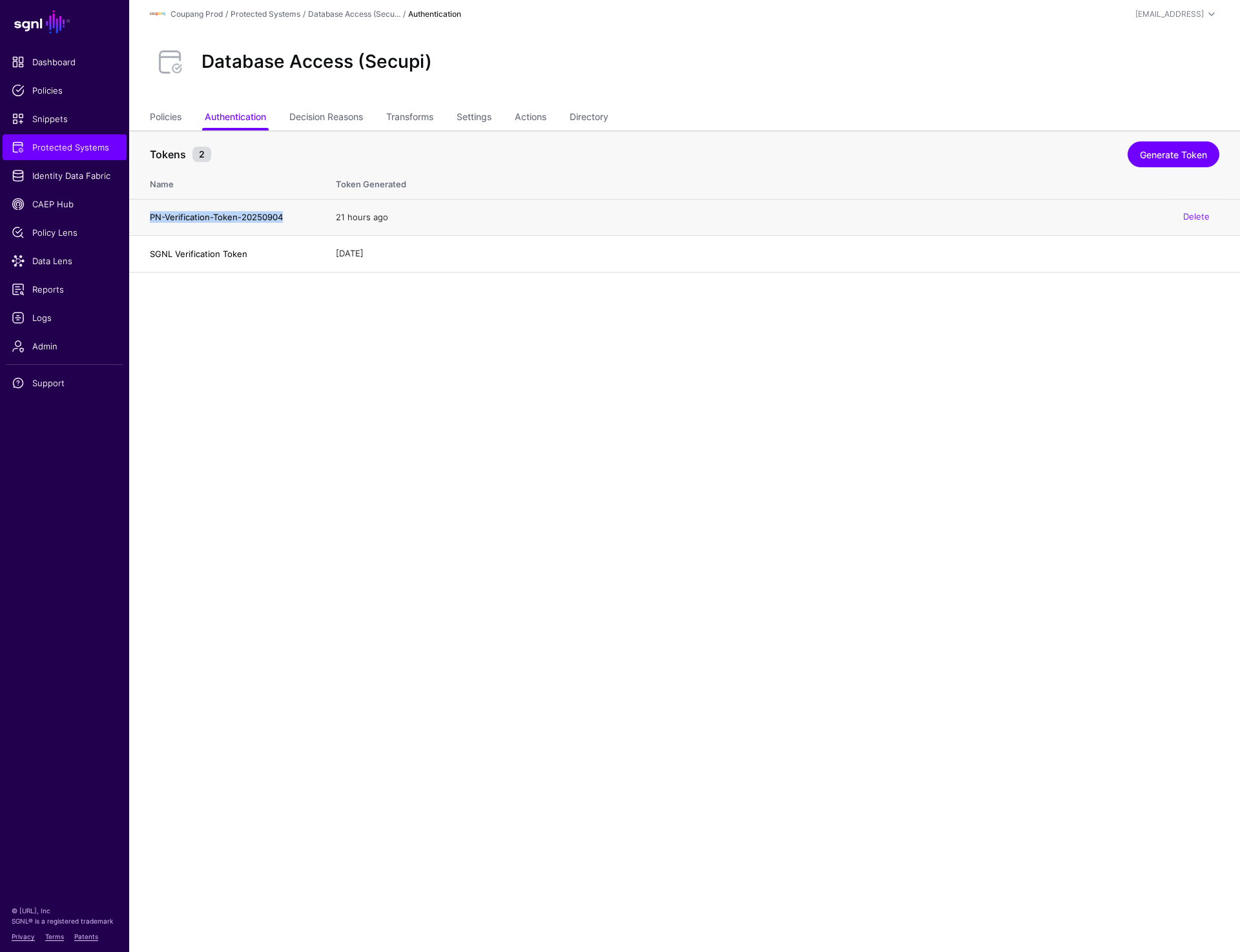
drag, startPoint x: 152, startPoint y: 218, endPoint x: 303, endPoint y: 218, distance: 151.0
click at [303, 218] on h4 "PN-Verification-Token-20250904" at bounding box center [230, 217] width 160 height 12
copy h4 "PN-Verification-Token-20250904"
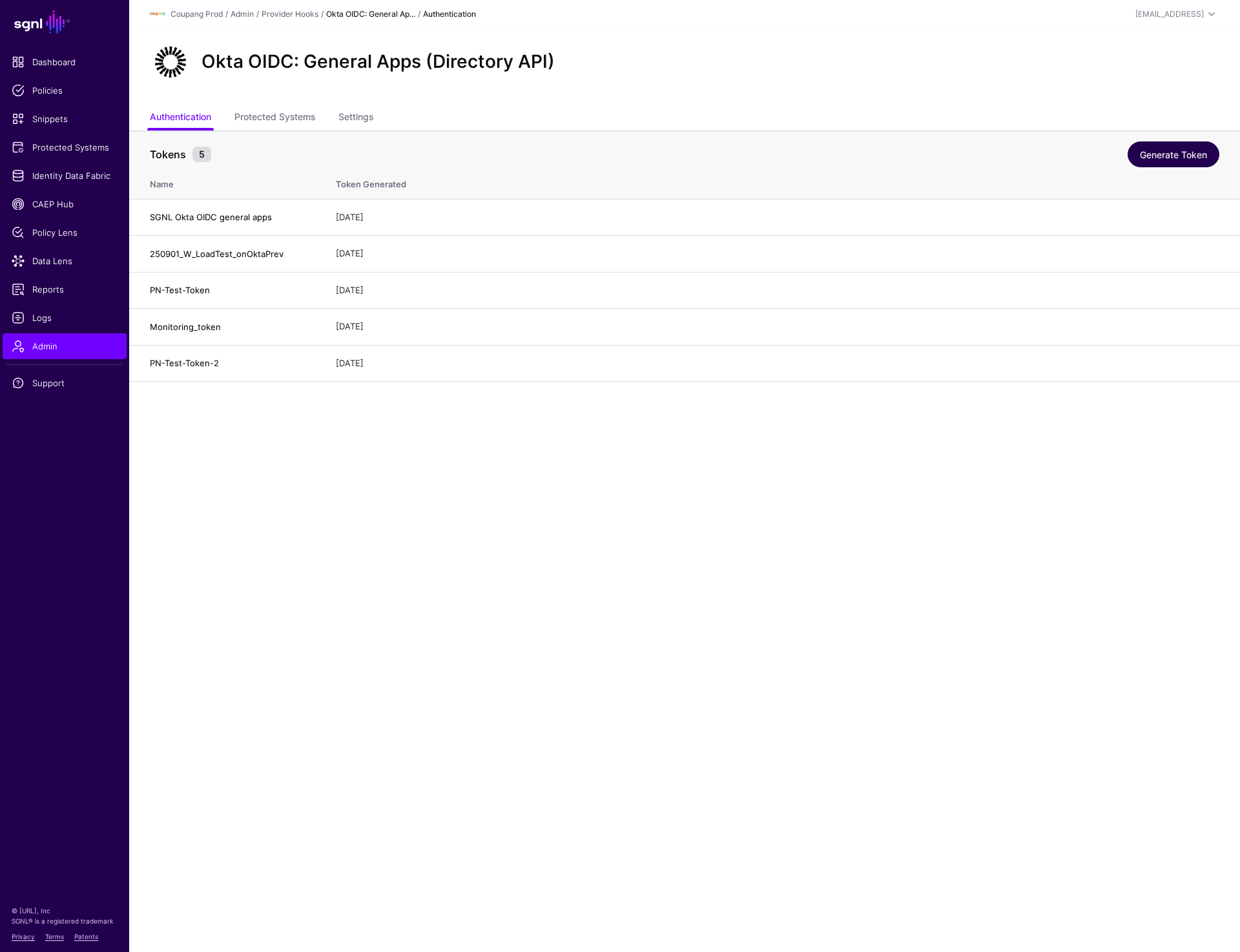
click at [1169, 154] on link "Generate Token" at bounding box center [1174, 154] width 92 height 26
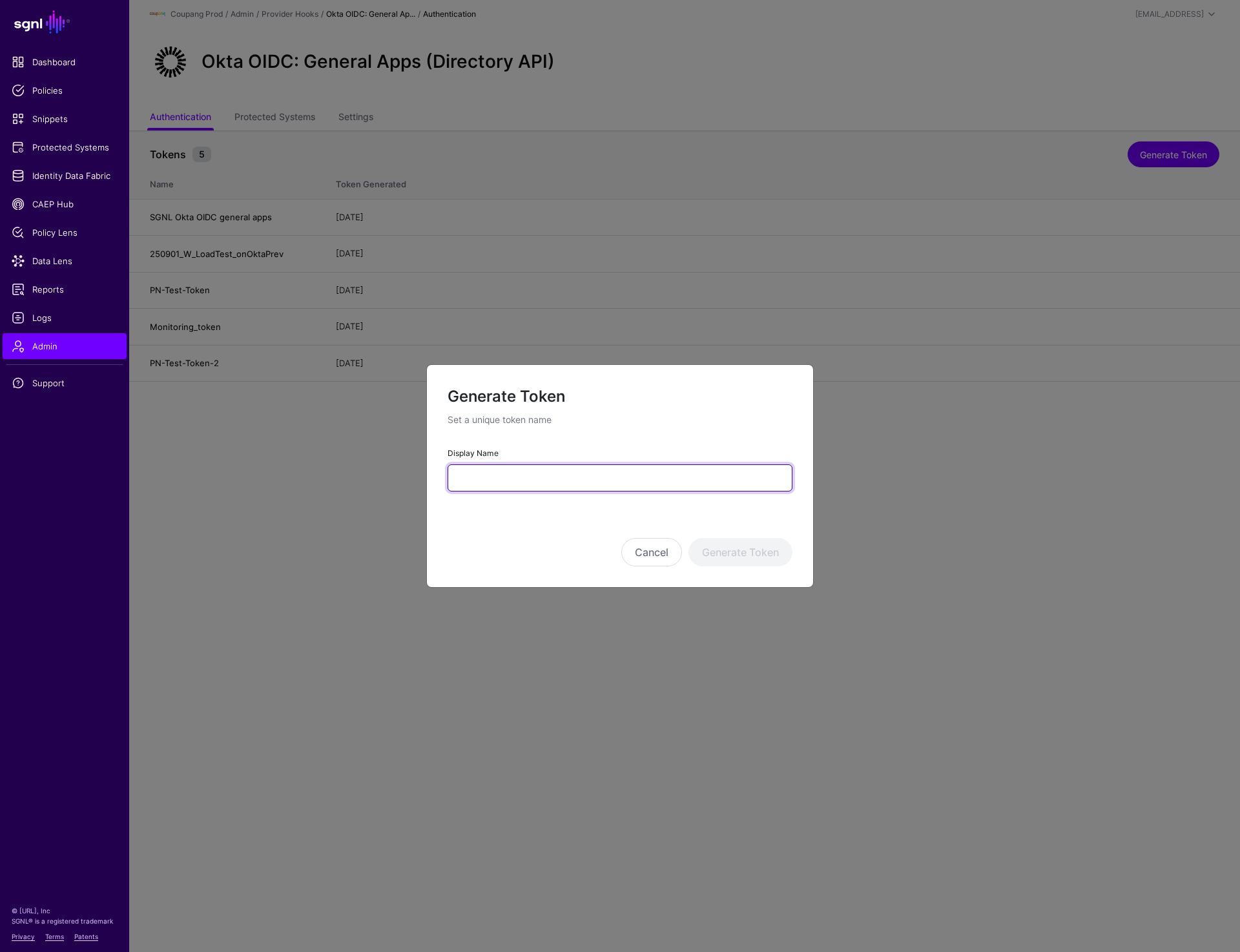
click at [530, 477] on input "Display Name" at bounding box center [620, 477] width 345 height 27
paste input "**********"
type input "**********"
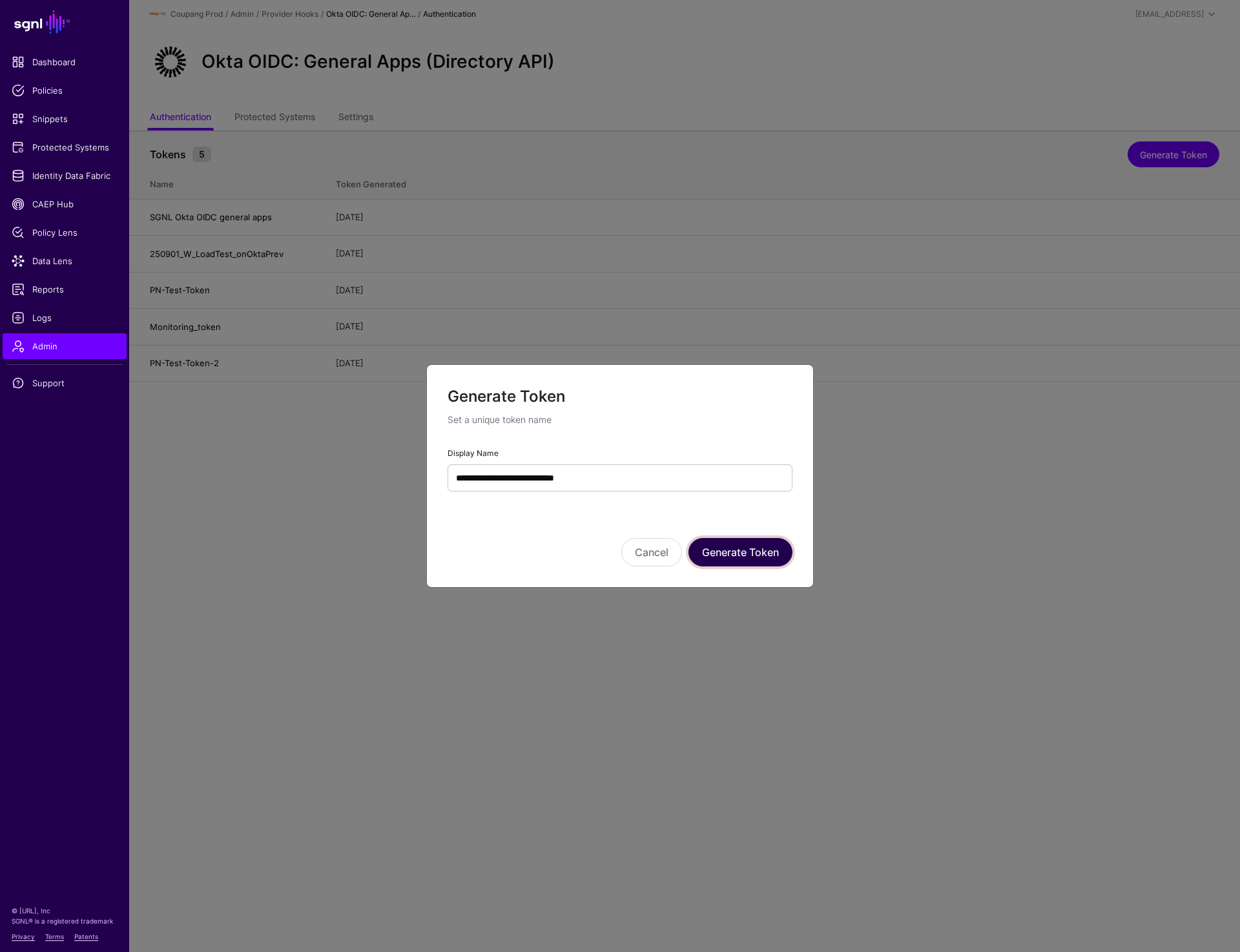
click at [768, 555] on button "Generate Token" at bounding box center [740, 552] width 104 height 29
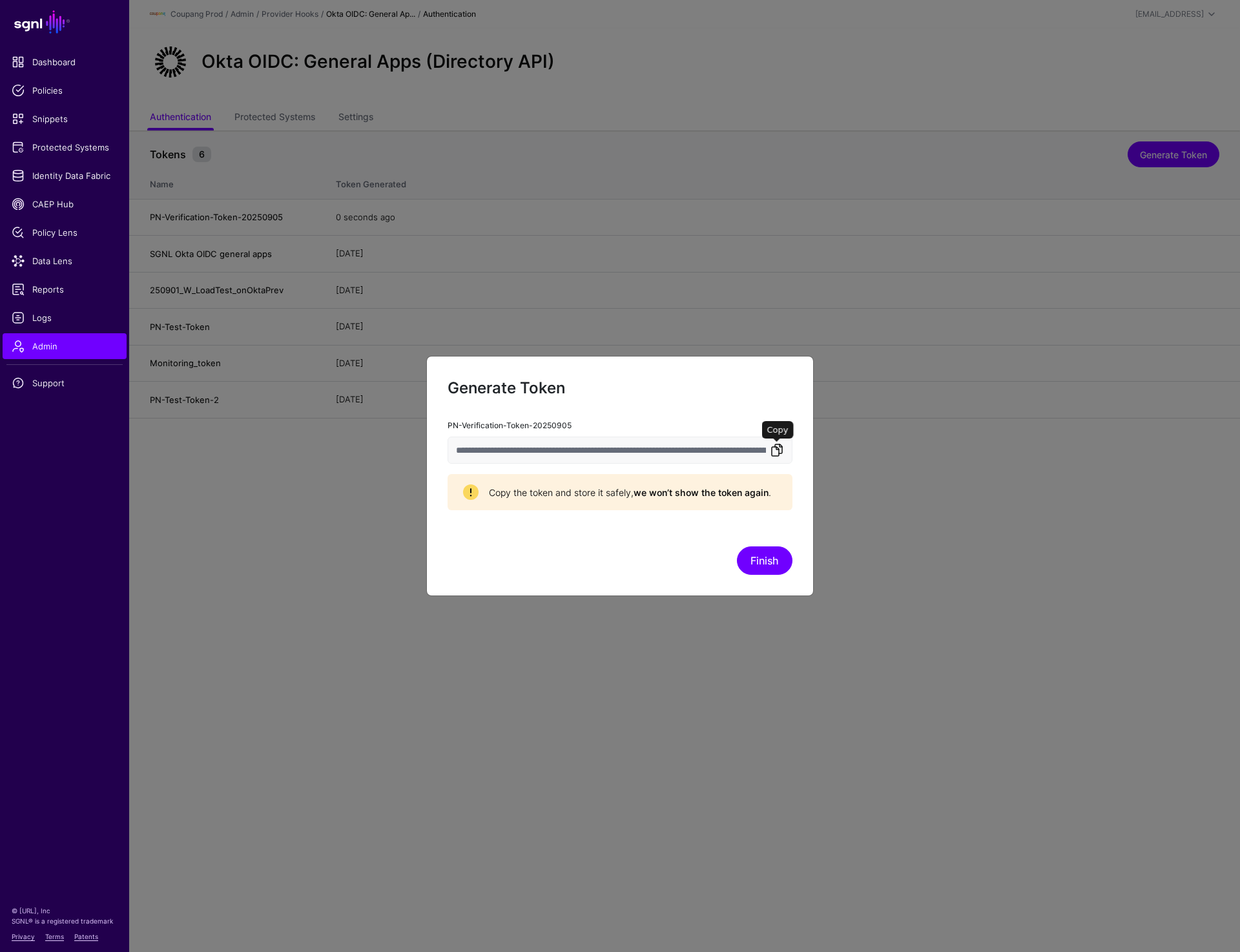
click at [777, 452] on link at bounding box center [776, 449] width 15 height 15
click at [782, 451] on link at bounding box center [776, 449] width 15 height 15
click at [761, 564] on button "Finish" at bounding box center [765, 560] width 56 height 29
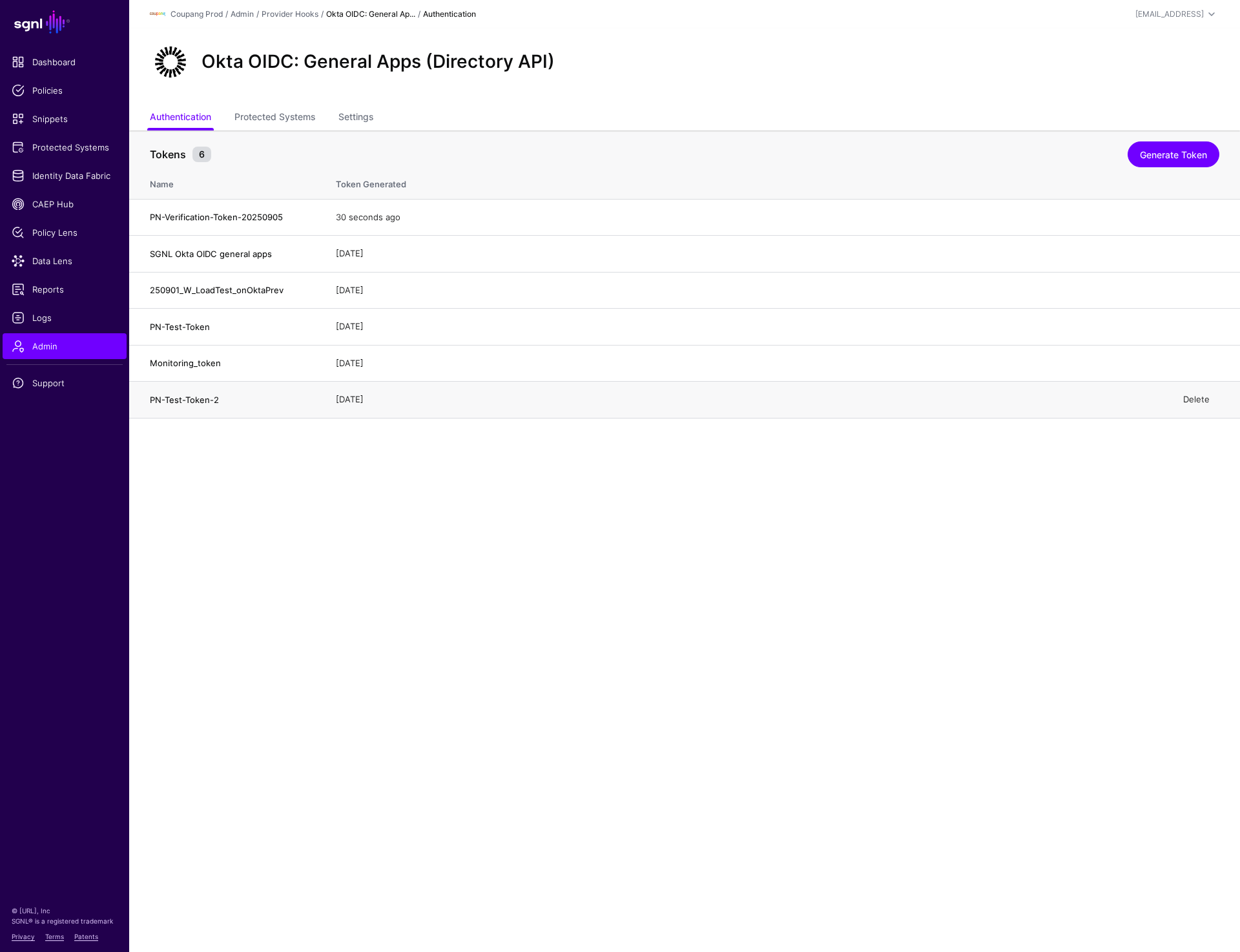
click at [1198, 402] on link "Delete" at bounding box center [1197, 399] width 27 height 11
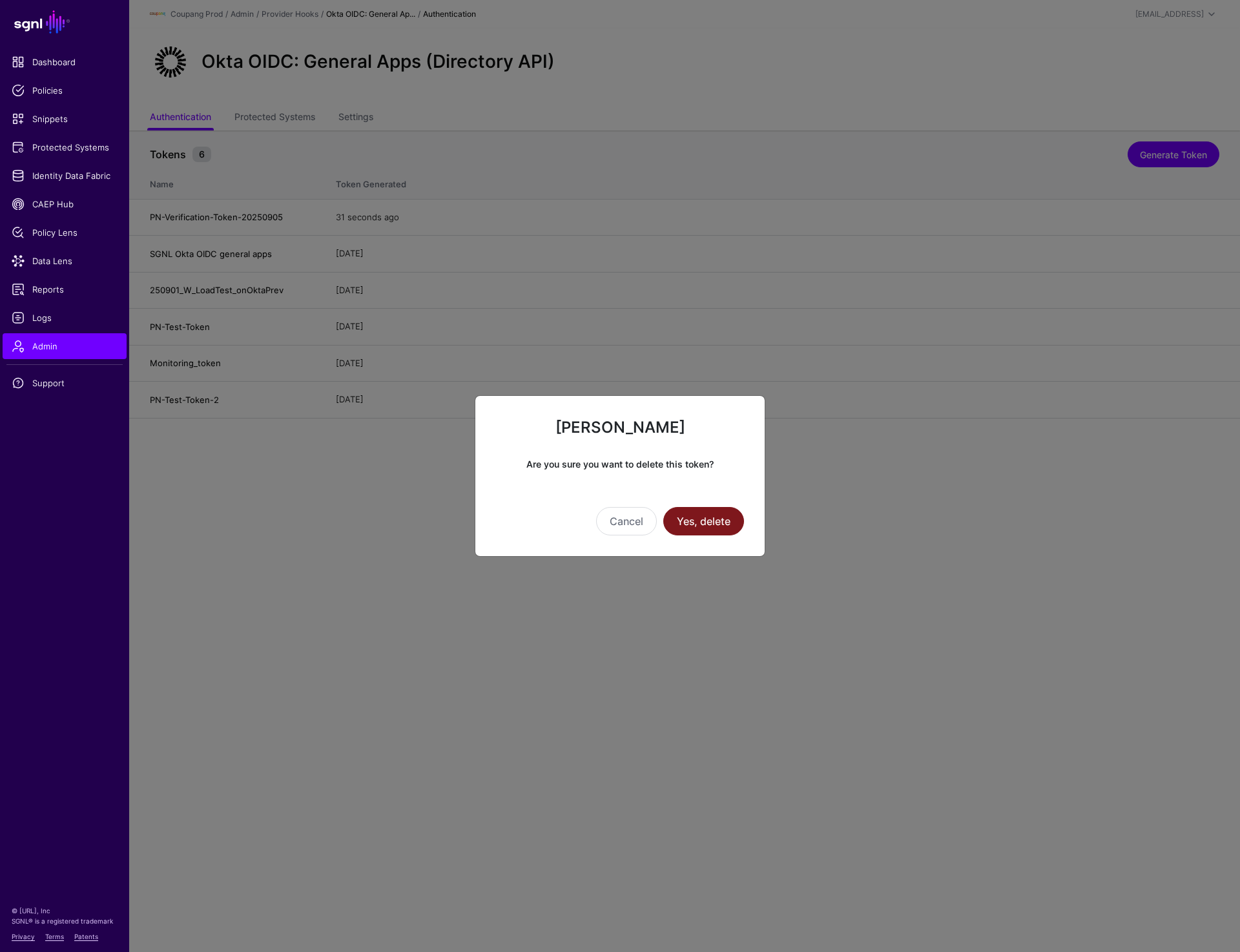
click at [706, 526] on button "Yes, delete" at bounding box center [704, 521] width 81 height 29
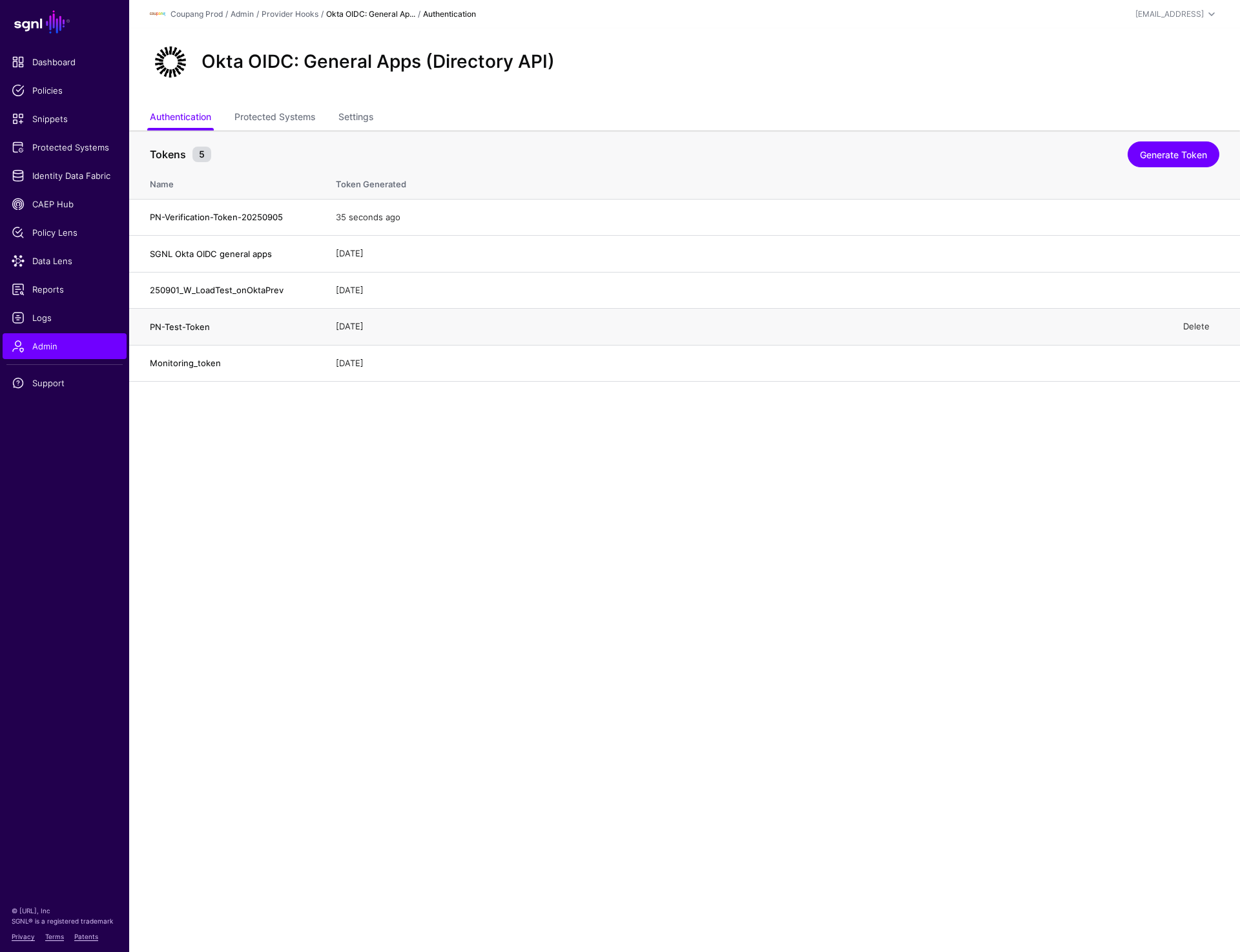
click at [1196, 327] on link "Delete" at bounding box center [1197, 326] width 27 height 11
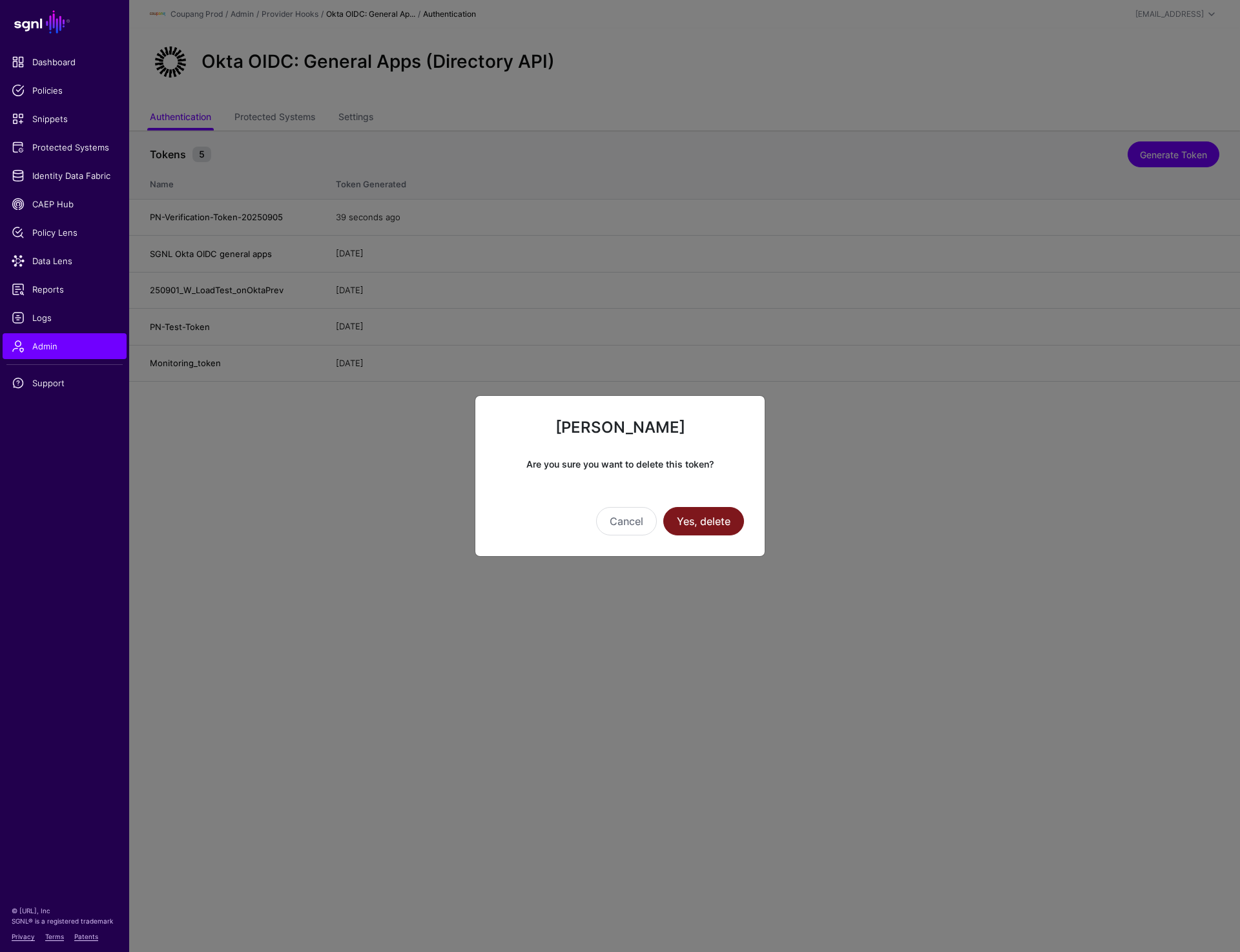
click at [723, 514] on button "Yes, delete" at bounding box center [704, 521] width 81 height 29
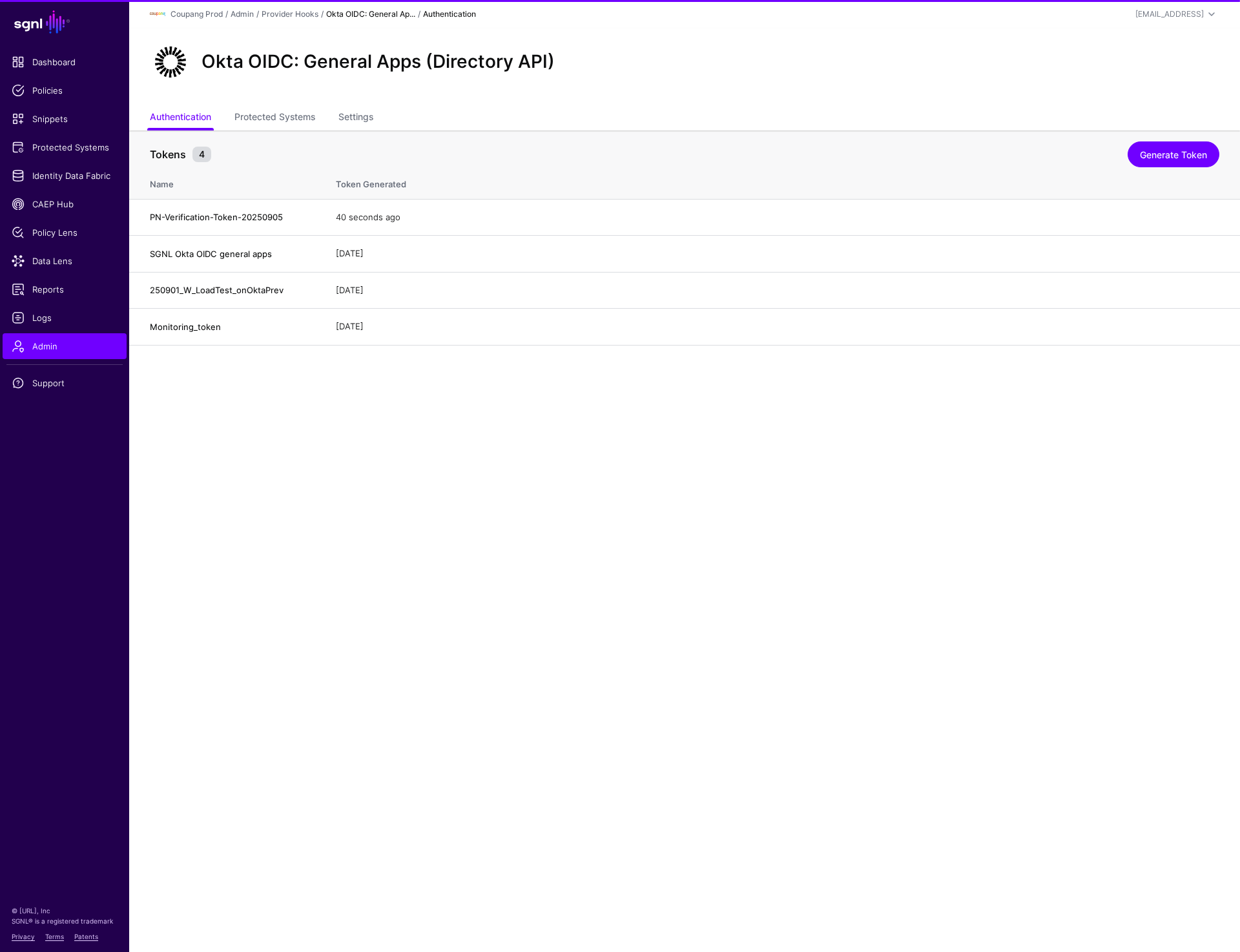
click at [540, 607] on main "SGNL Dashboard Policies Snippets Protected Systems Identity Data Fabric CAEP Hu…" at bounding box center [620, 476] width 1240 height 952
click at [637, 75] on div "Okta OIDC: General Apps (Directory API)" at bounding box center [684, 62] width 1080 height 41
click at [309, 13] on link "Provider Hooks" at bounding box center [290, 14] width 57 height 10
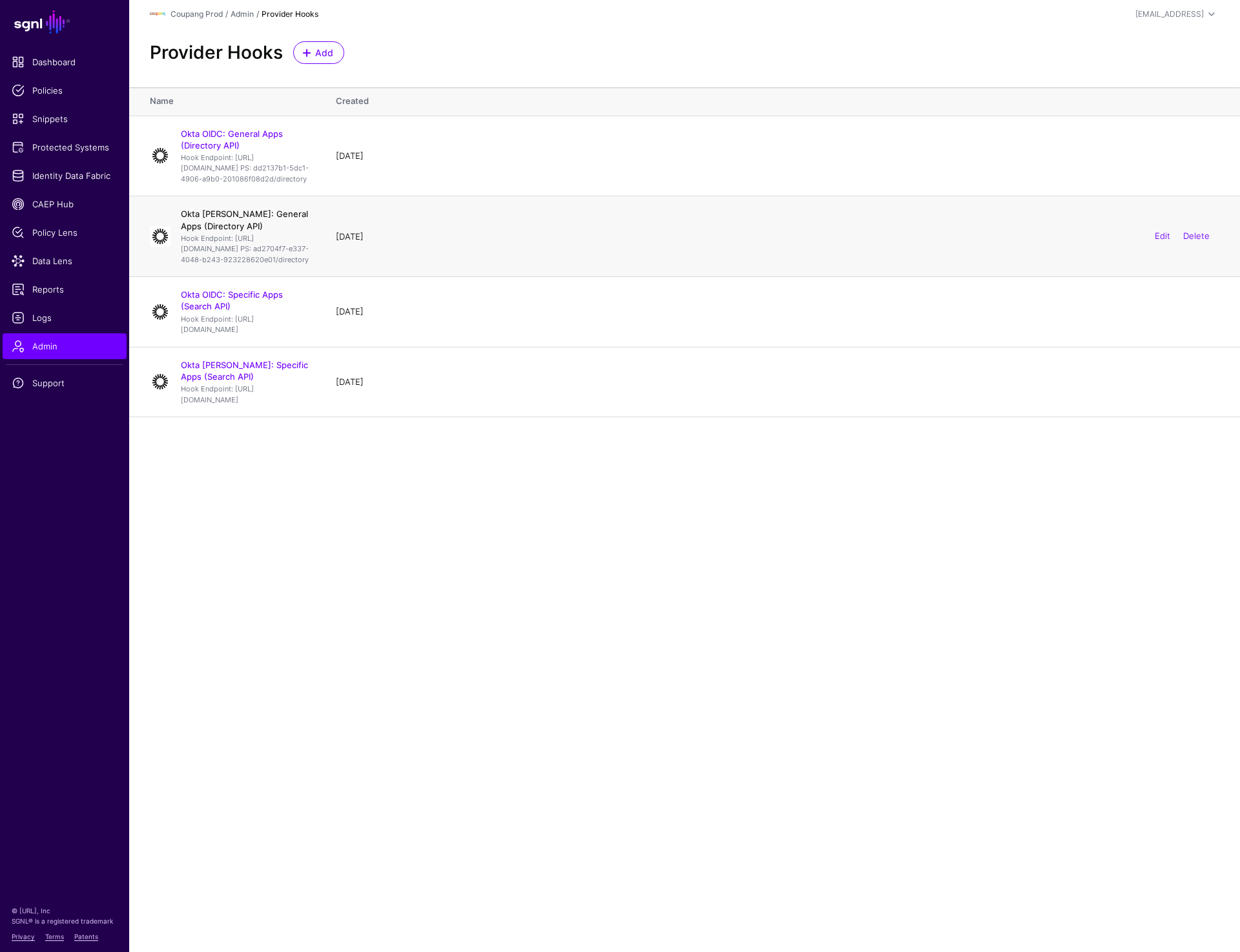
click at [252, 231] on link "Okta [PERSON_NAME]: General Apps (Directory API)" at bounding box center [245, 219] width 127 height 22
click at [251, 382] on link "Okta [PERSON_NAME]: Specific Apps (Search API)" at bounding box center [245, 371] width 127 height 22
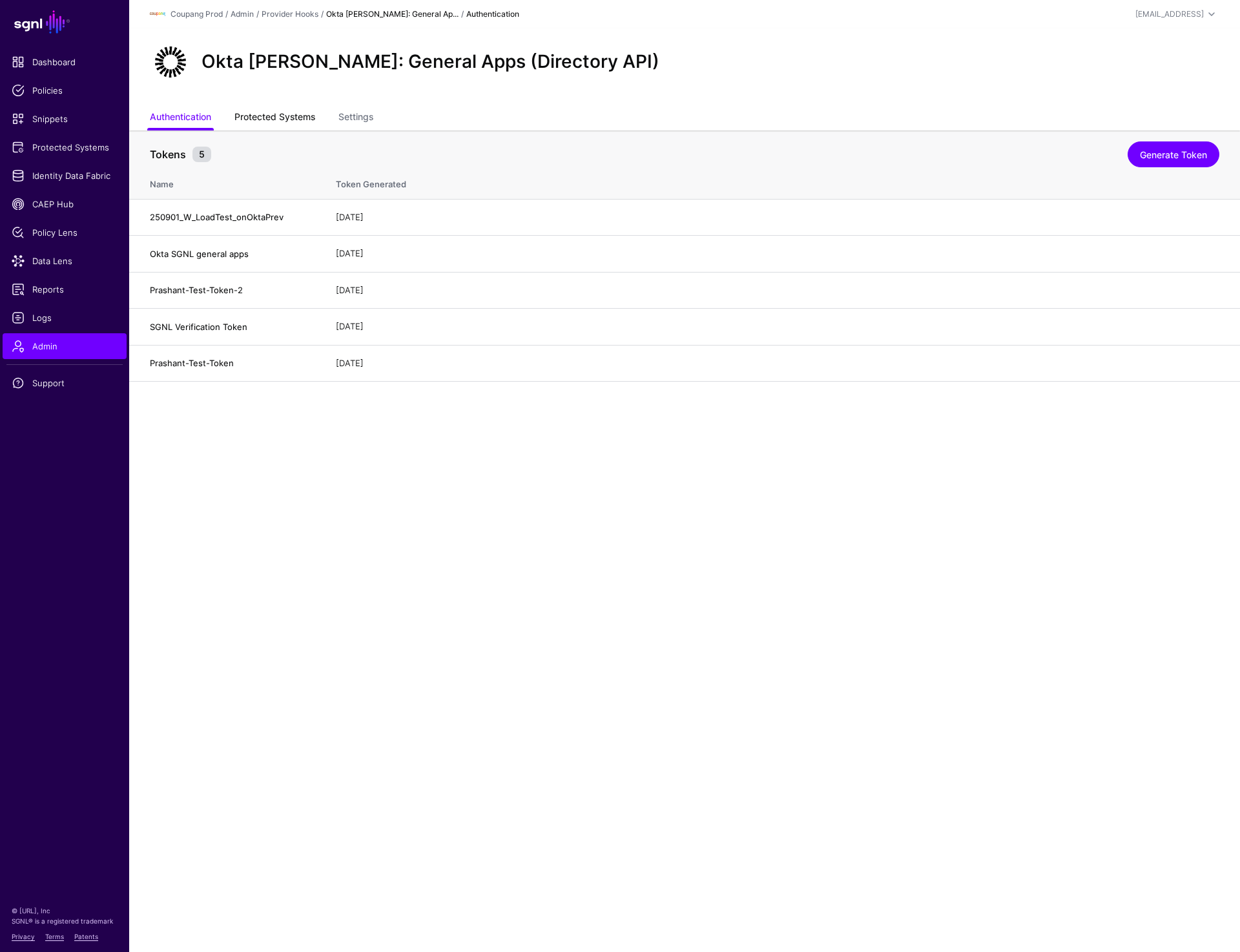
click at [267, 115] on link "Protected Systems" at bounding box center [275, 118] width 81 height 25
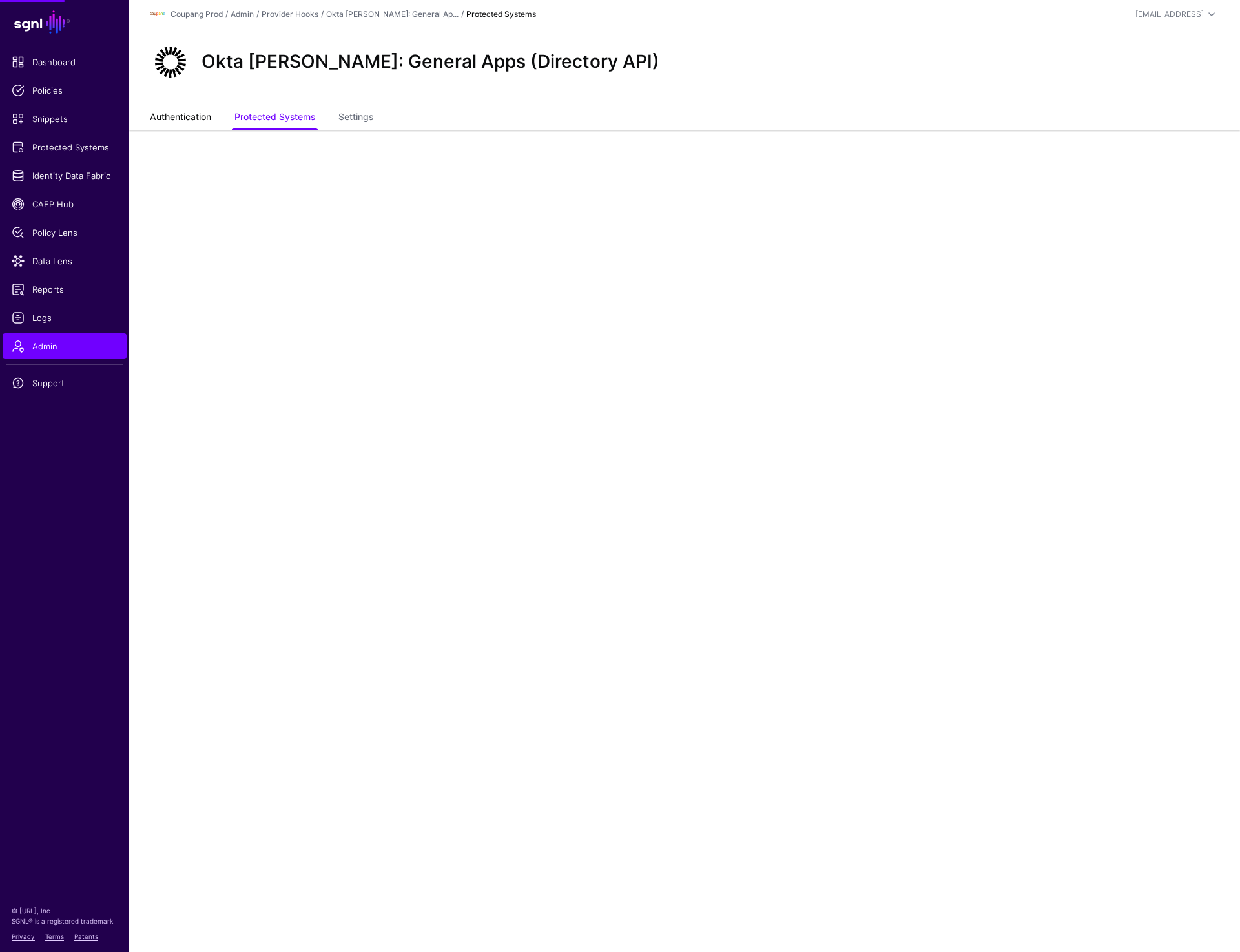
click at [169, 120] on link "Authentication" at bounding box center [180, 118] width 62 height 25
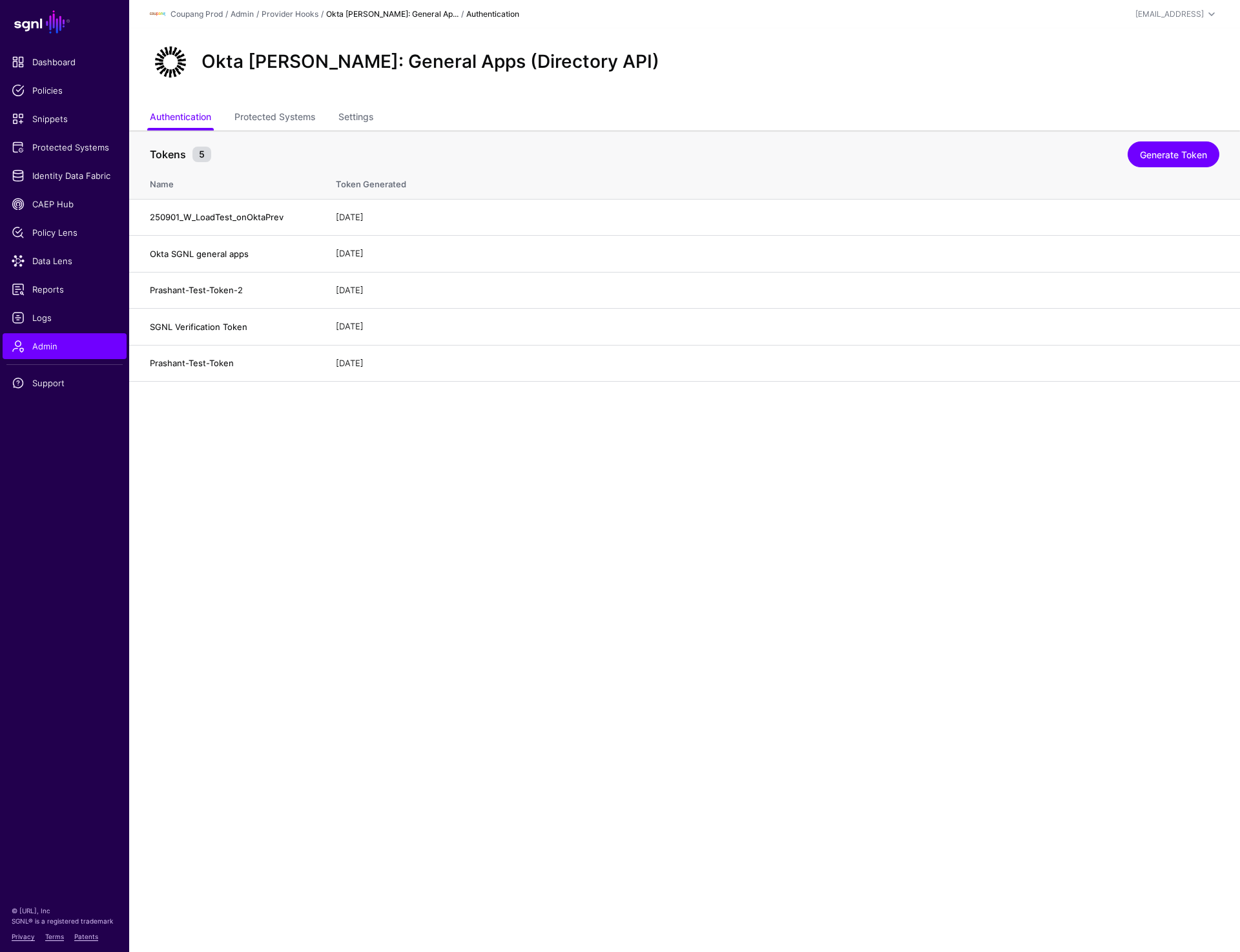
click at [241, 481] on main "SGNL Dashboard Policies Snippets Protected Systems Identity Data Fabric CAEP Hu…" at bounding box center [620, 476] width 1240 height 952
click at [1161, 157] on link "Generate Token" at bounding box center [1174, 154] width 92 height 26
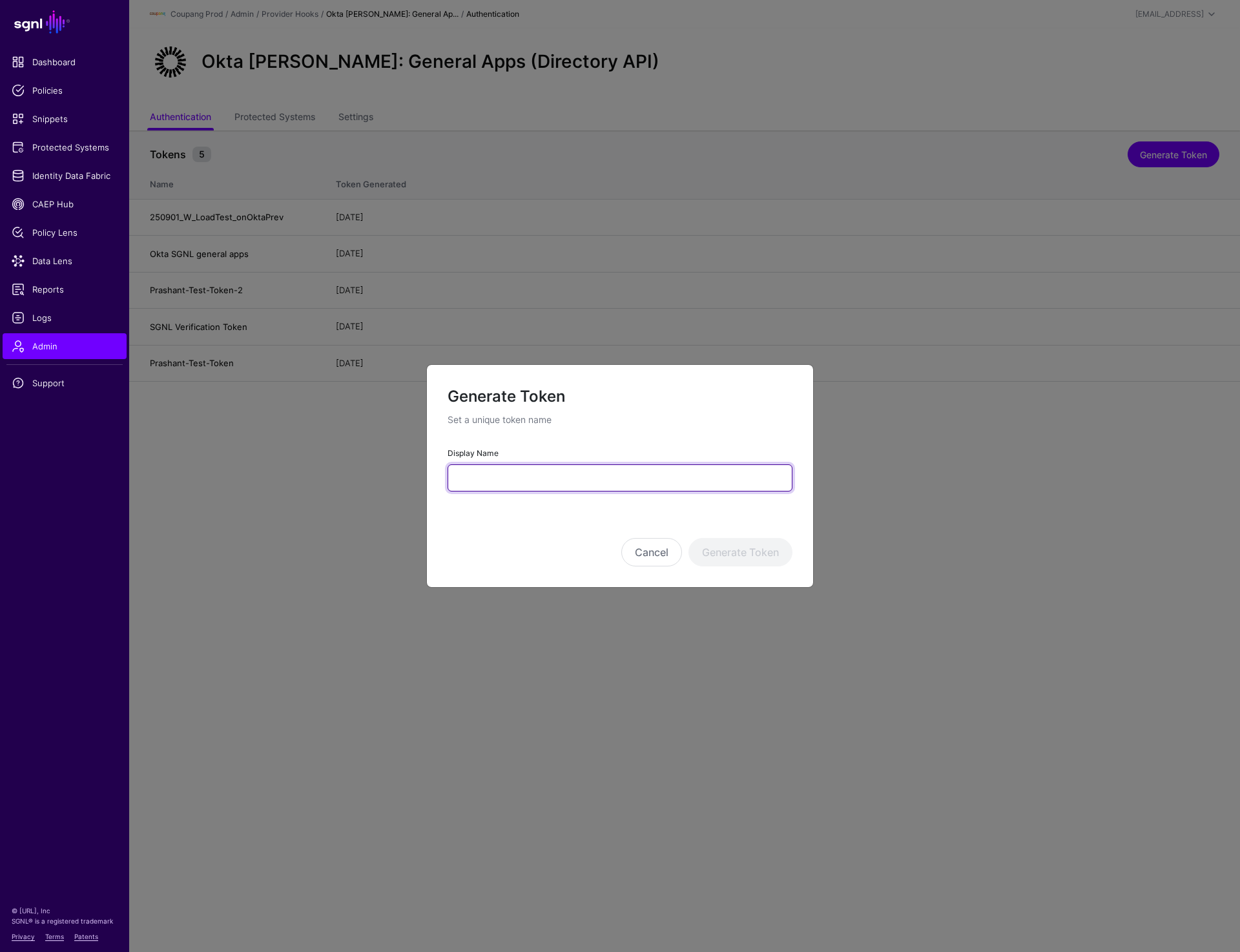
click at [578, 478] on input "Display Name" at bounding box center [620, 477] width 345 height 27
paste input "**********"
type input "**********"
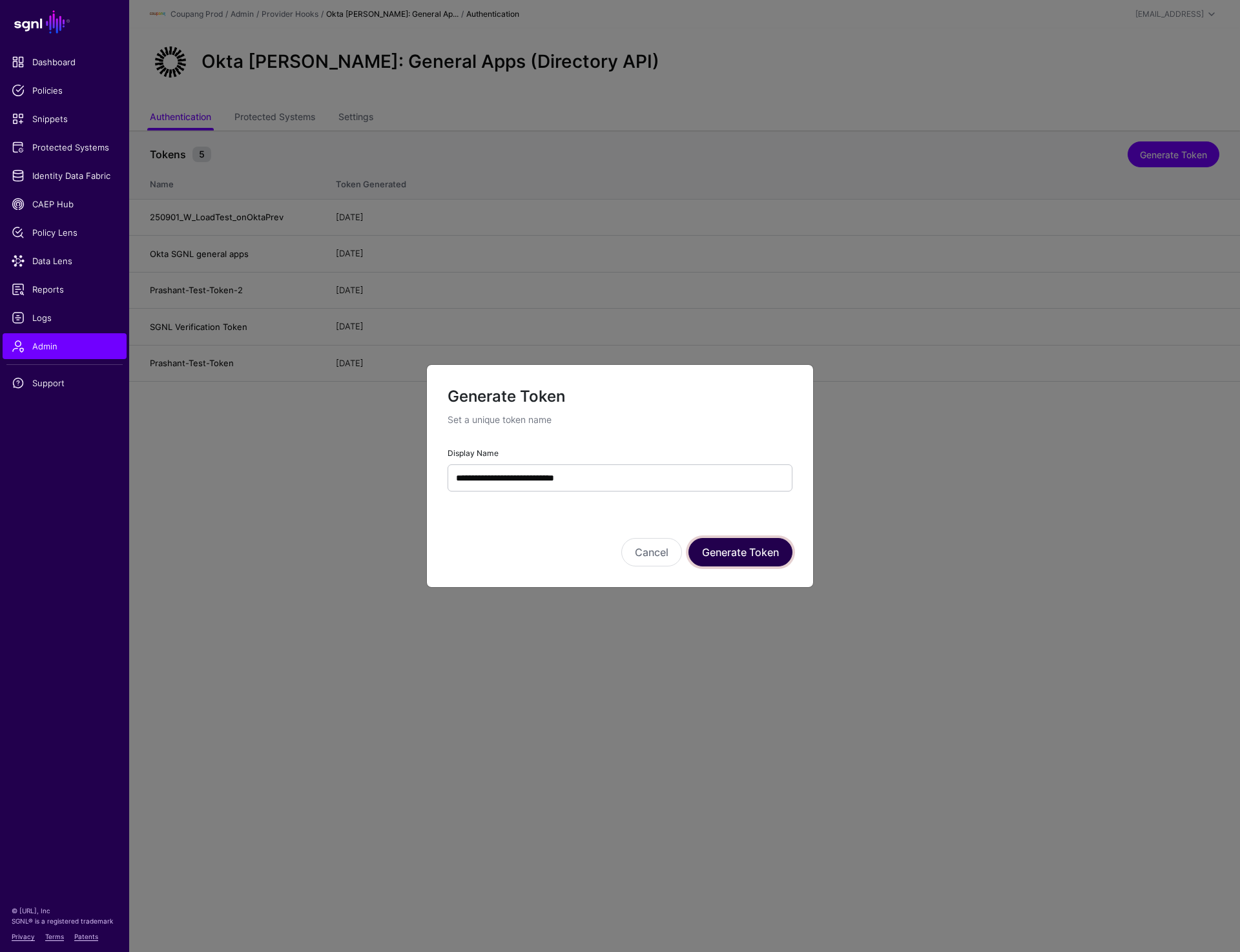
click at [739, 544] on button "Generate Token" at bounding box center [740, 552] width 104 height 29
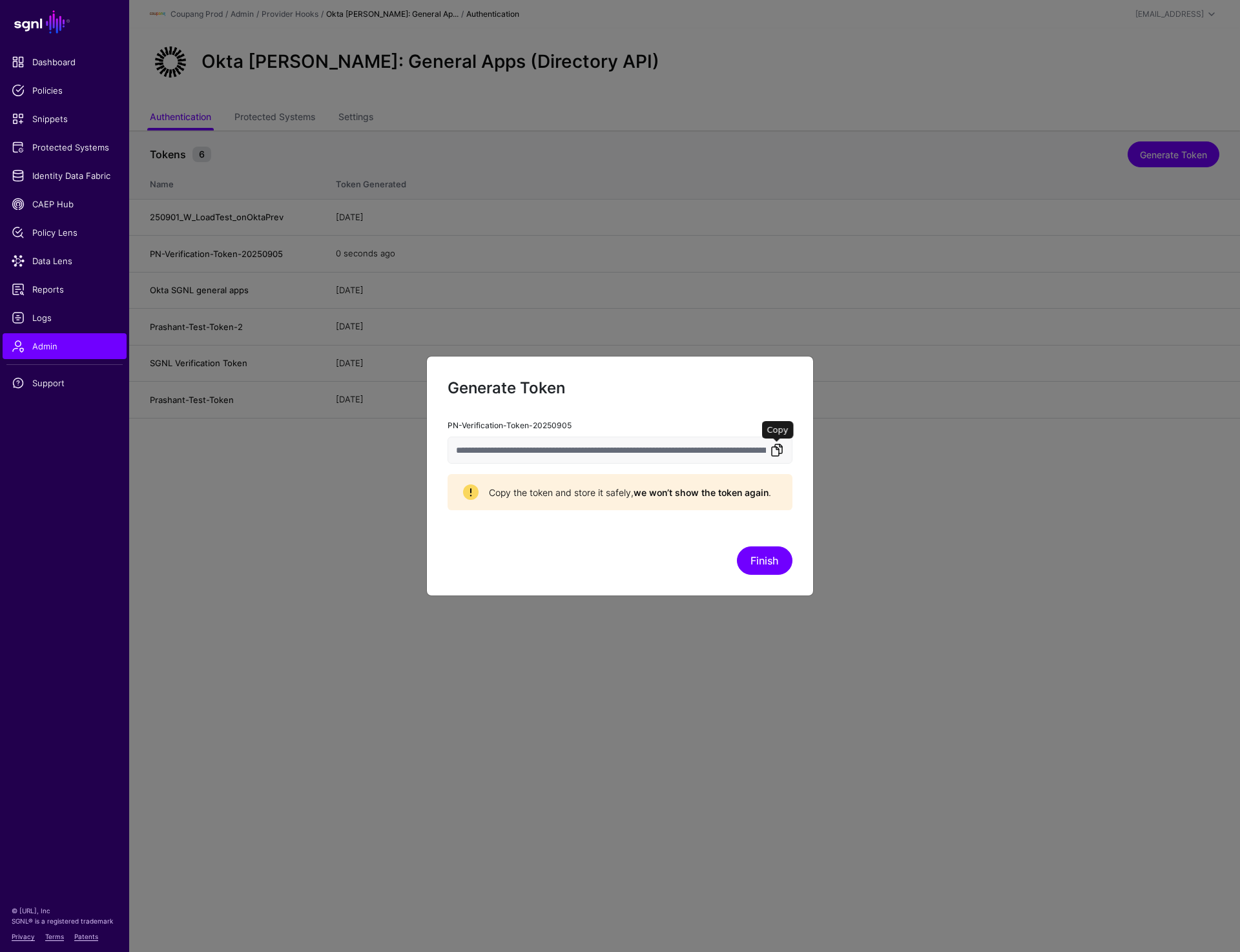
click at [778, 455] on link at bounding box center [776, 449] width 15 height 15
click at [780, 449] on link at bounding box center [776, 449] width 15 height 15
click at [763, 564] on button "Finish" at bounding box center [765, 560] width 56 height 29
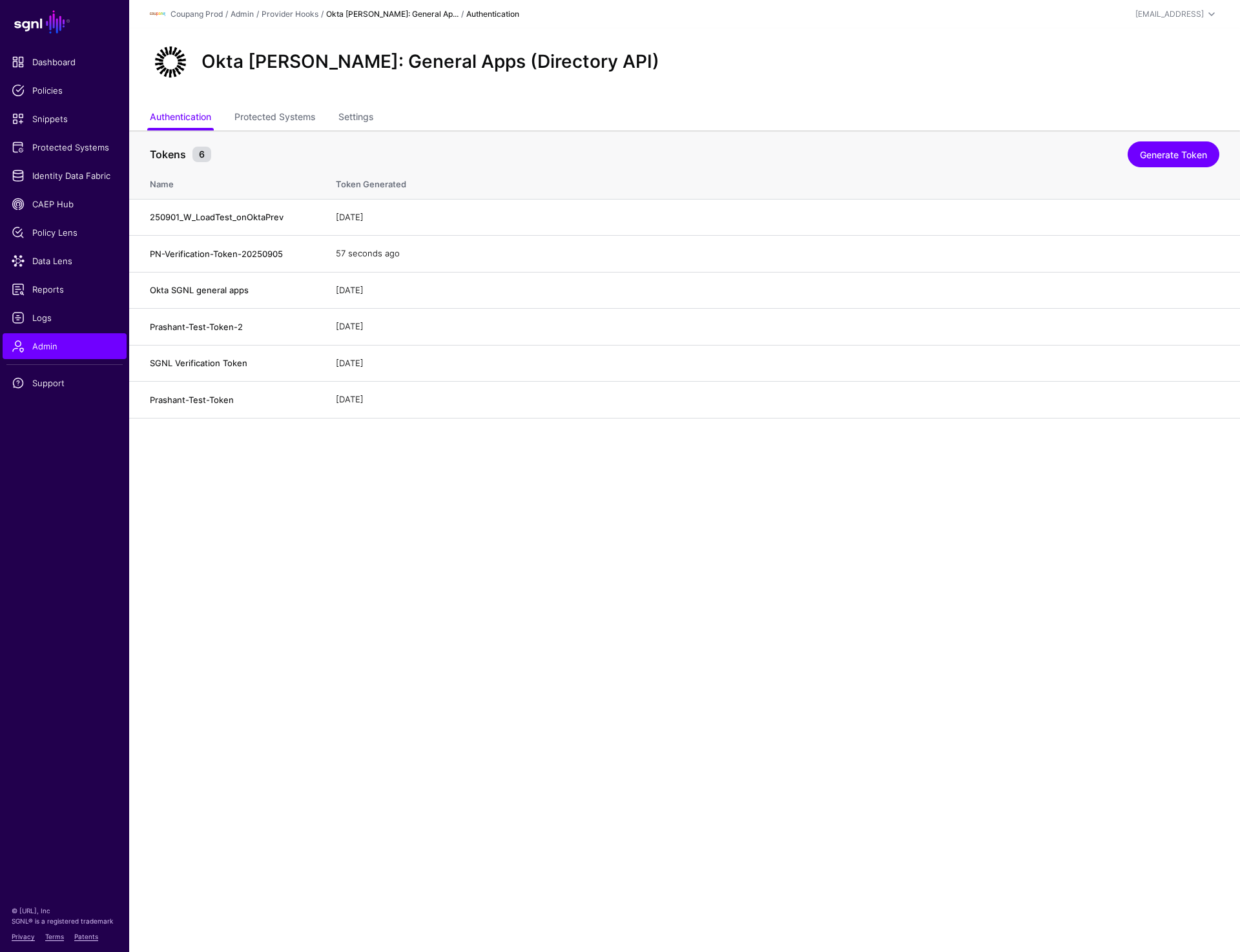
click at [662, 595] on main "SGNL Dashboard Policies Snippets Protected Systems Identity Data Fabric CAEP Hu…" at bounding box center [620, 476] width 1240 height 952
click at [1195, 326] on link "Delete" at bounding box center [1197, 326] width 27 height 11
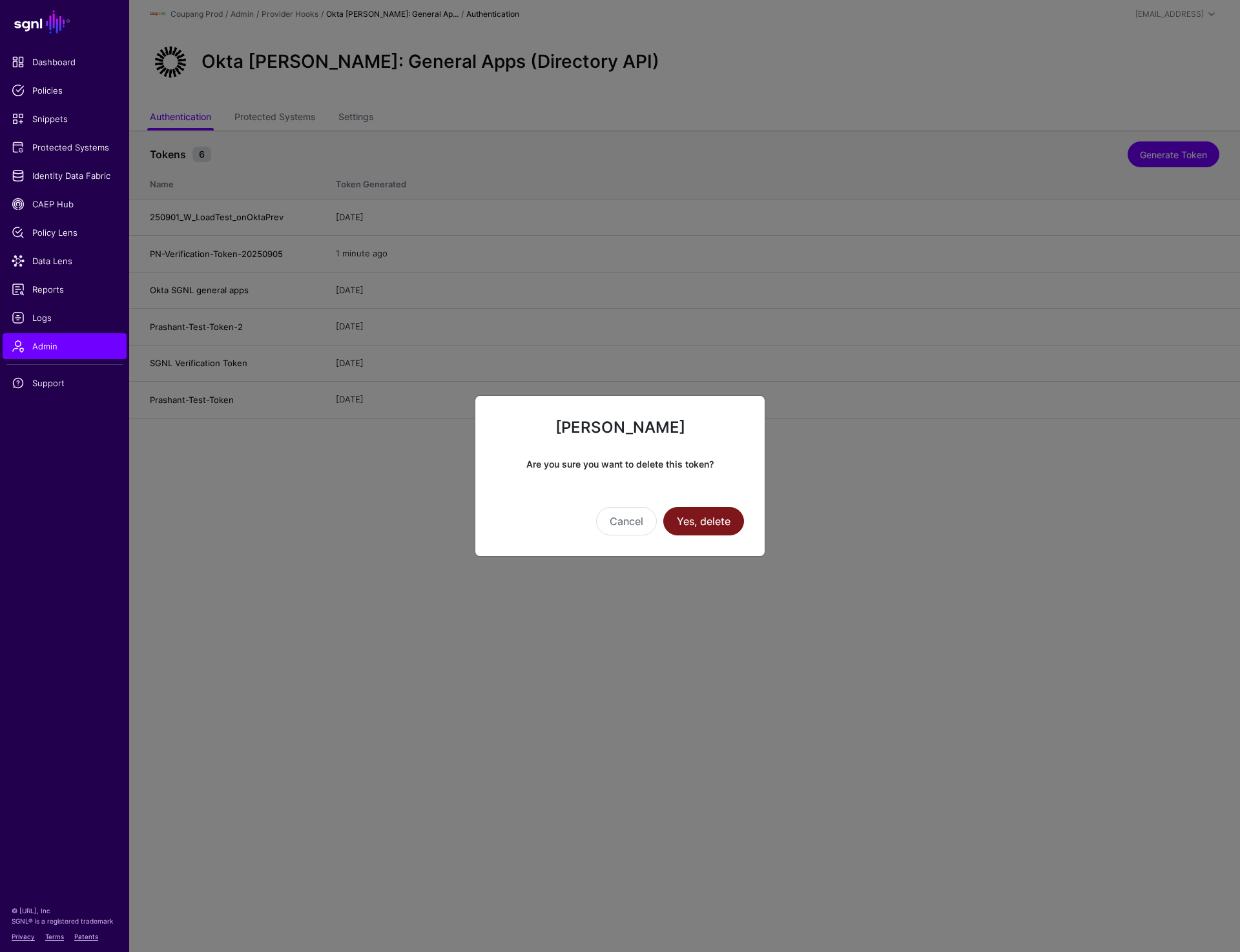
click at [720, 524] on button "Yes, delete" at bounding box center [704, 521] width 81 height 29
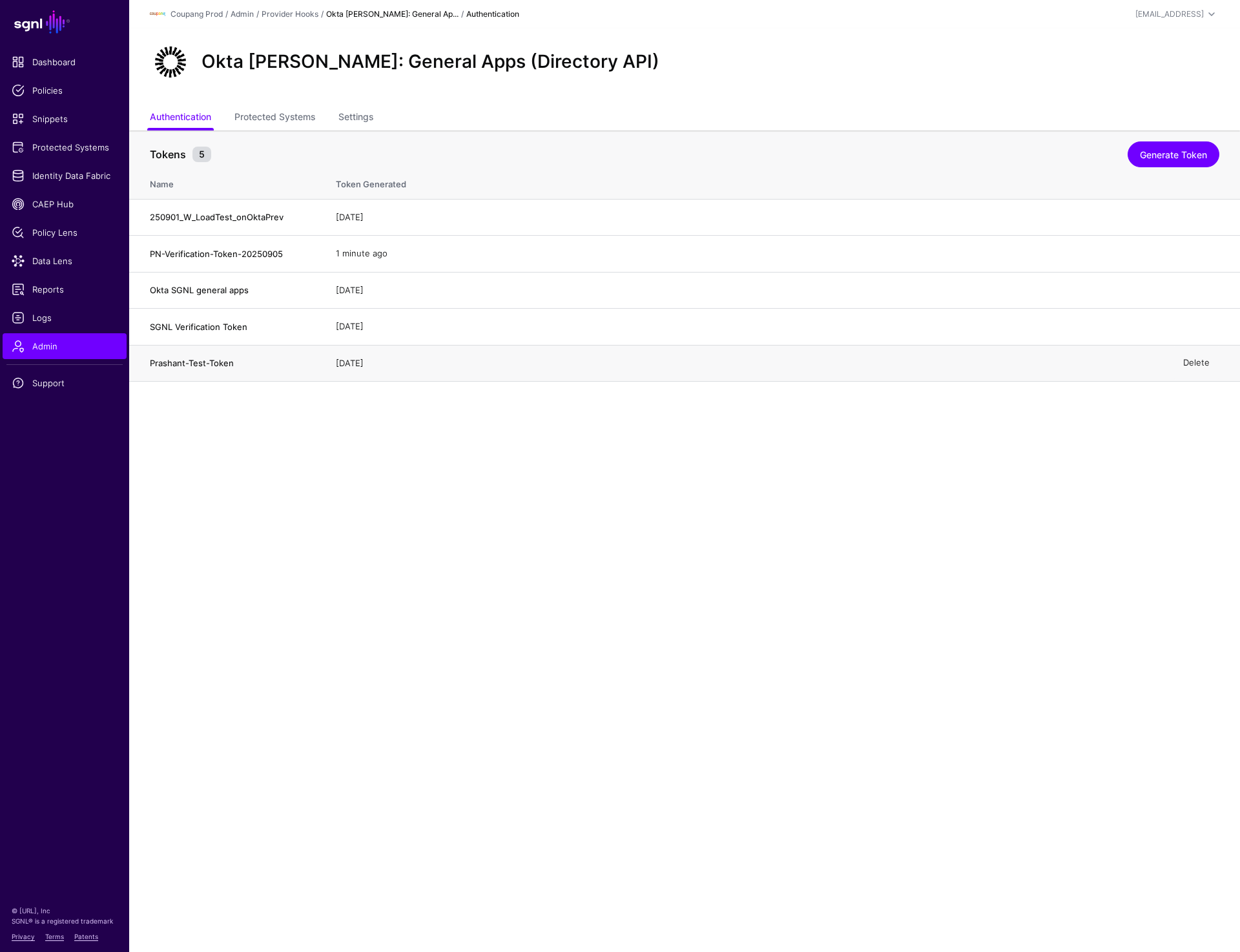
click at [1200, 363] on link "Delete" at bounding box center [1197, 363] width 27 height 11
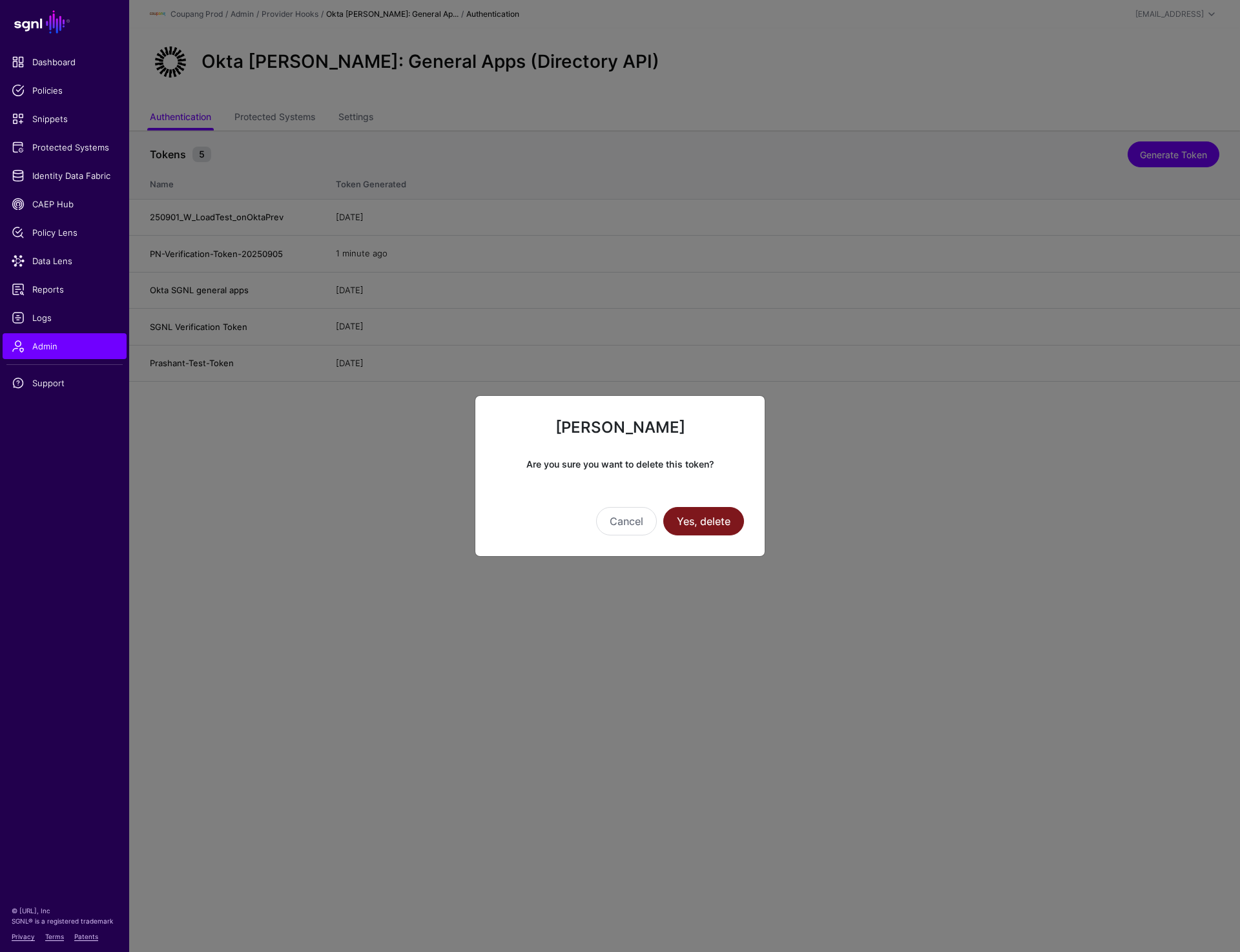
click at [695, 526] on button "Yes, delete" at bounding box center [704, 521] width 81 height 29
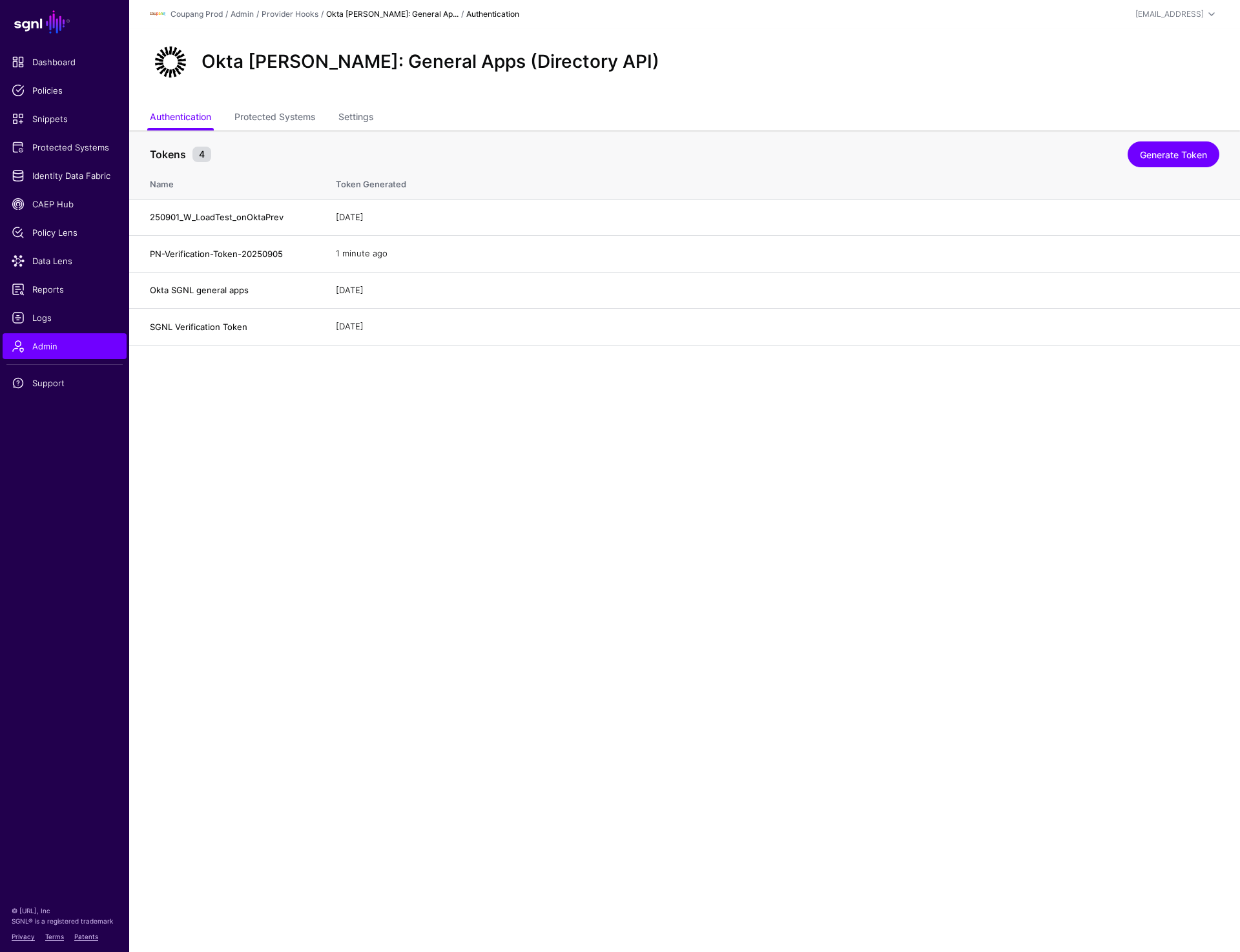
click at [388, 15] on strong "Okta [PERSON_NAME]: General Ap..." at bounding box center [393, 14] width 133 height 10
click at [284, 15] on link "Provider Hooks" at bounding box center [290, 14] width 57 height 10
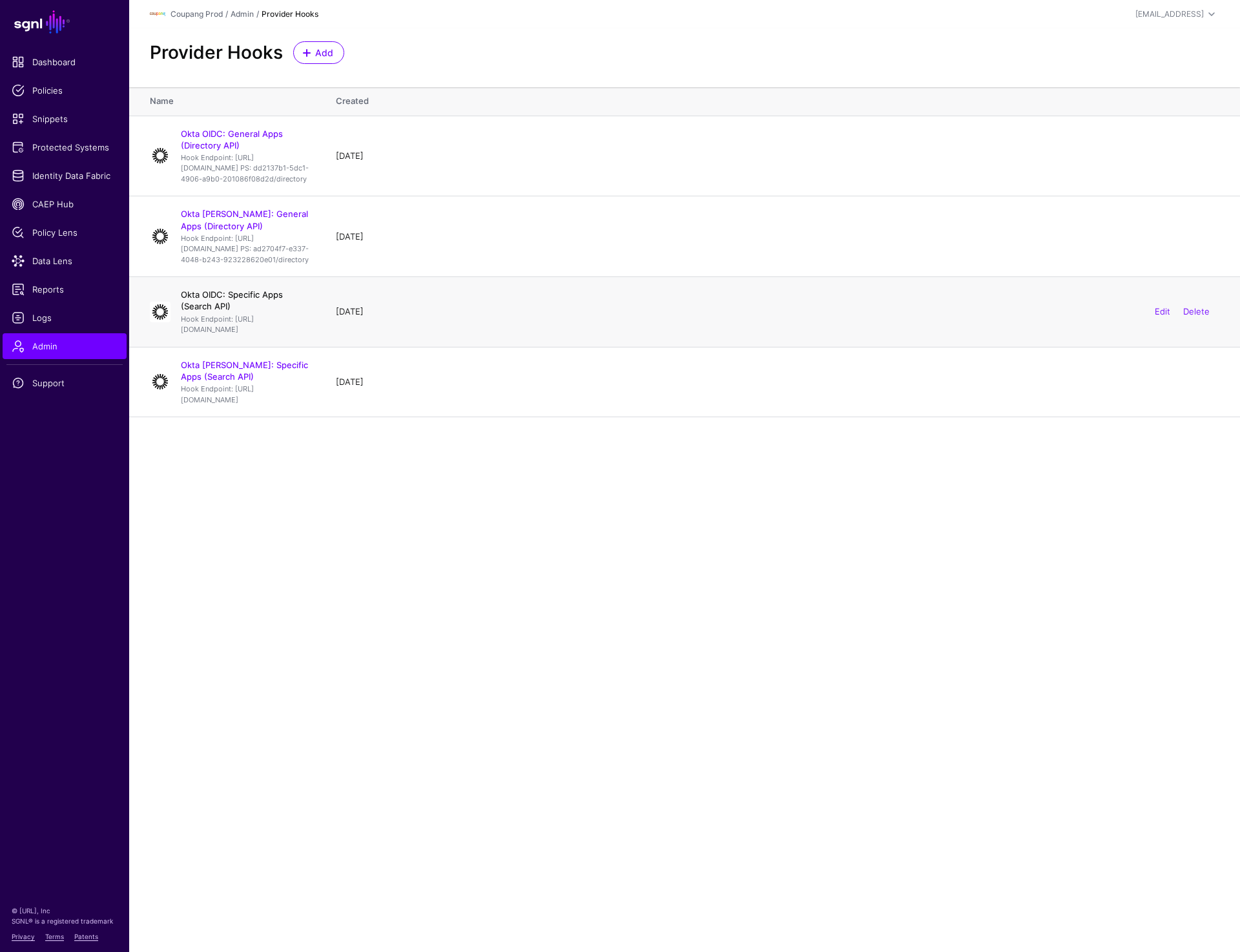
click at [260, 312] on link "Okta OIDC: Specific Apps (Search API)" at bounding box center [232, 300] width 102 height 22
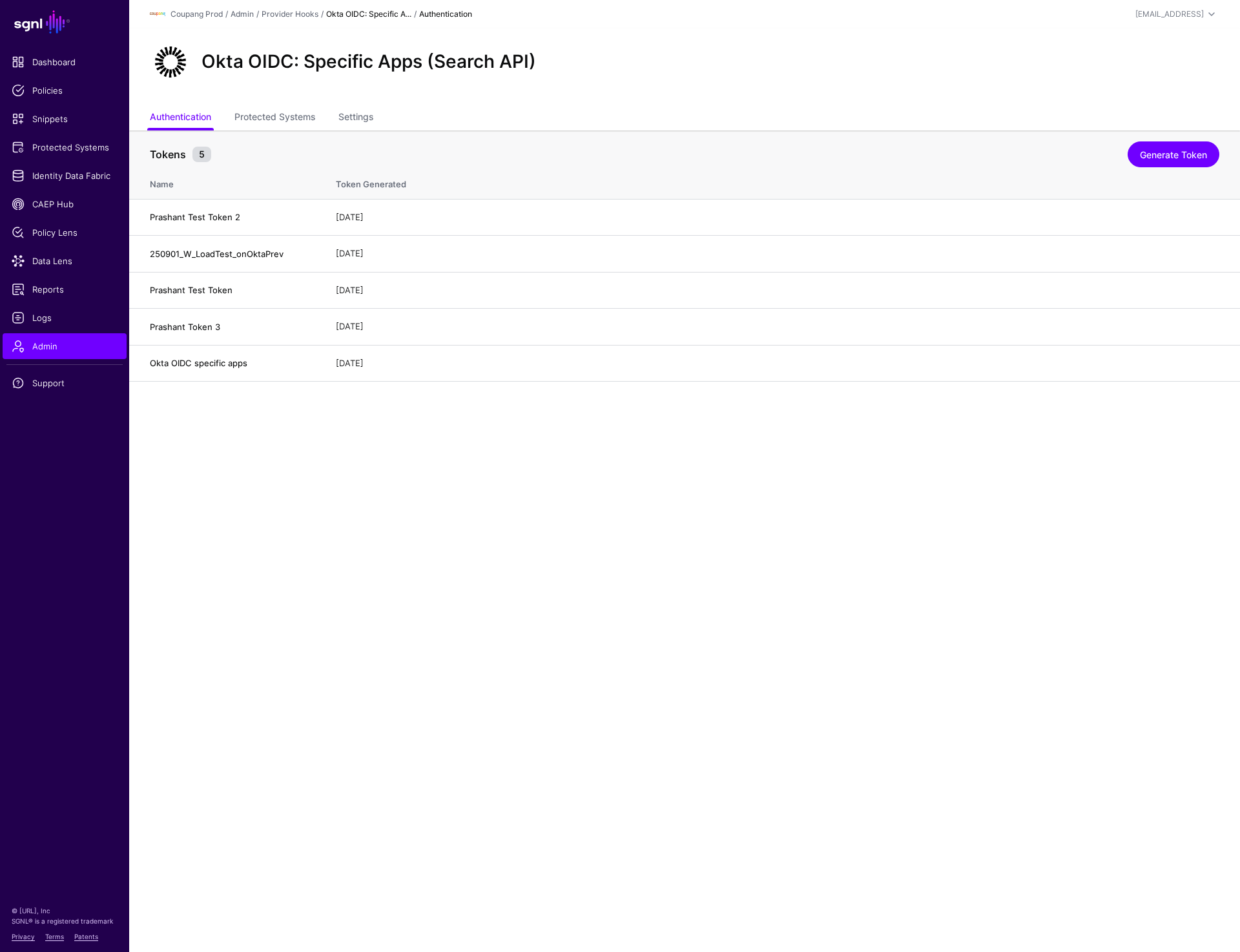
click at [194, 534] on main "SGNL Dashboard Policies Snippets Protected Systems Identity Data Fabric CAEP Hu…" at bounding box center [620, 476] width 1240 height 952
click at [697, 576] on main "SGNL Dashboard Policies Snippets Protected Systems Identity Data Fabric CAEP Hu…" at bounding box center [620, 476] width 1240 height 952
click at [875, 572] on main "SGNL Dashboard Policies Snippets Protected Systems Identity Data Fabric CAEP Hu…" at bounding box center [620, 476] width 1240 height 952
click at [1207, 155] on link "Generate Token" at bounding box center [1174, 154] width 92 height 26
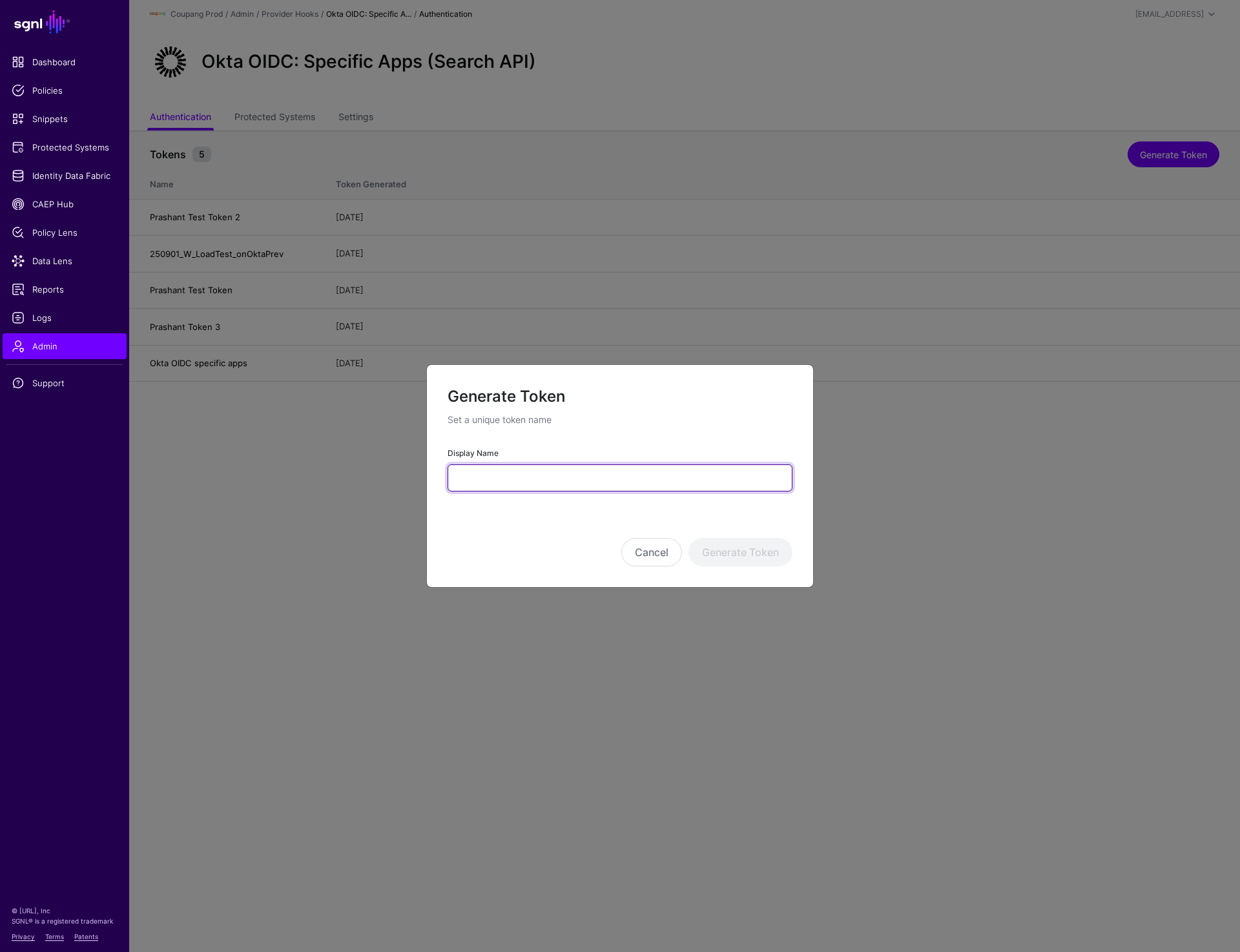
click at [517, 477] on input "Display Name" at bounding box center [620, 477] width 345 height 27
paste input "**********"
type input "**********"
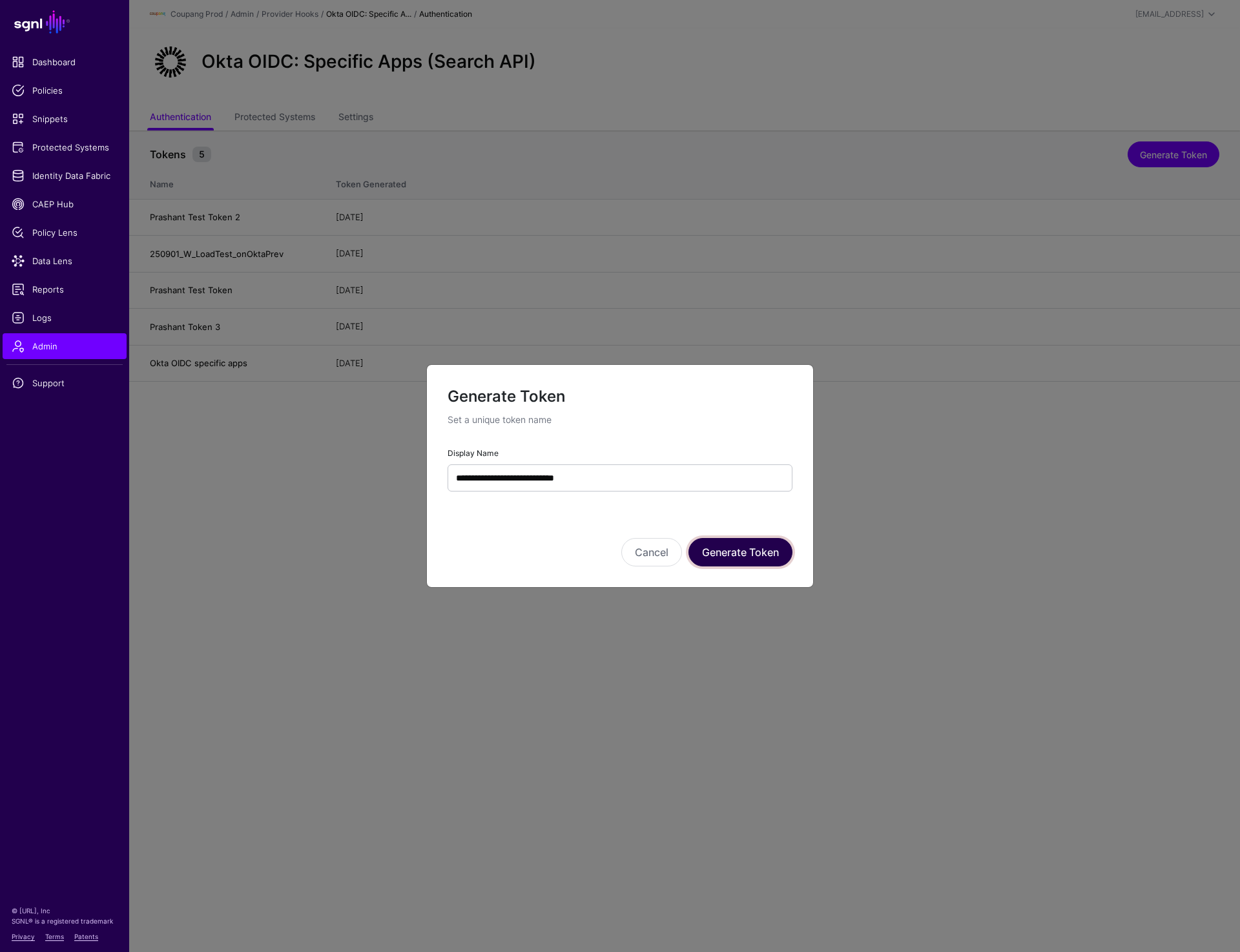
click at [737, 549] on button "Generate Token" at bounding box center [740, 552] width 104 height 29
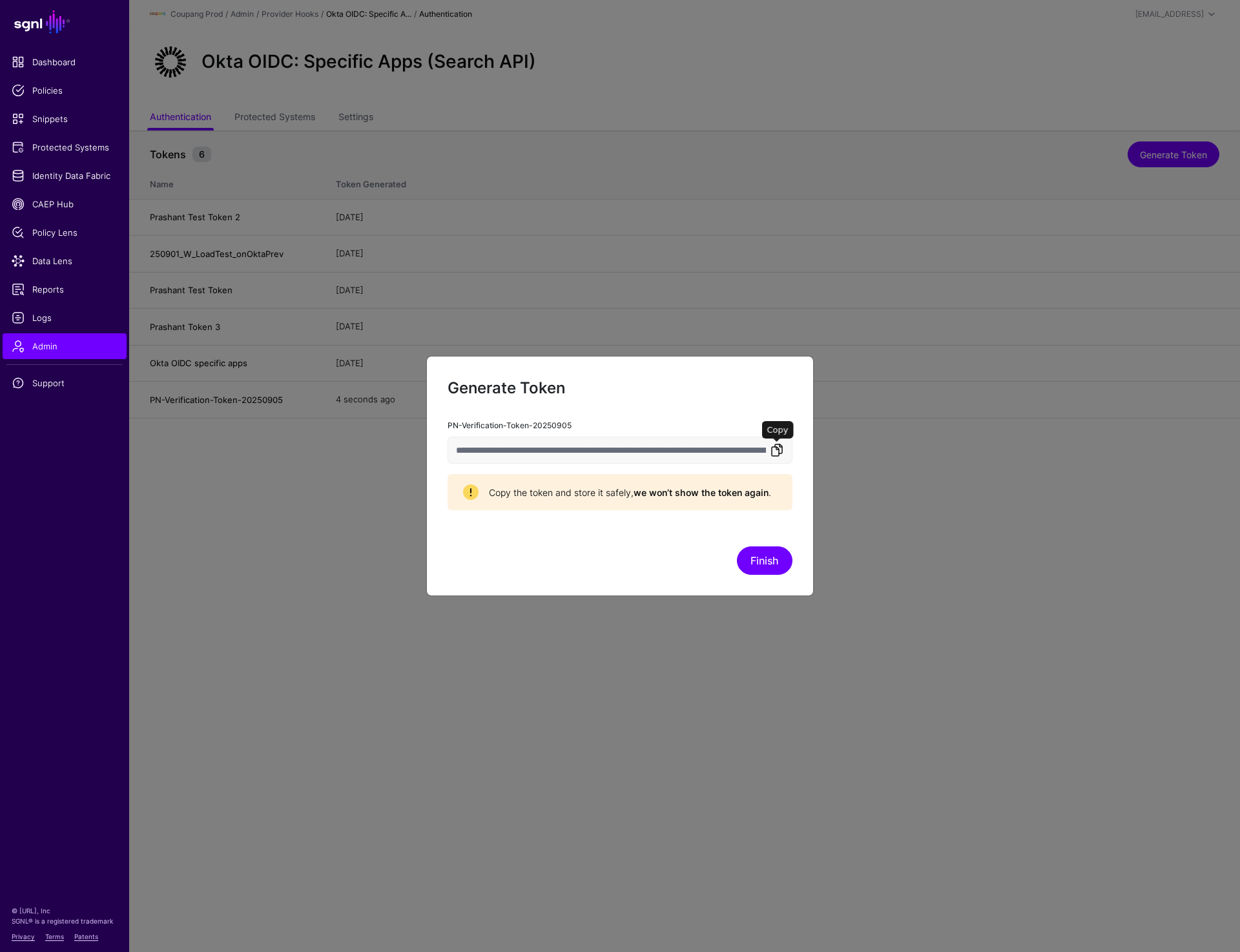
click at [776, 453] on link at bounding box center [776, 449] width 15 height 15
click at [779, 451] on link at bounding box center [776, 449] width 15 height 15
click at [753, 564] on button "Finish" at bounding box center [765, 560] width 56 height 29
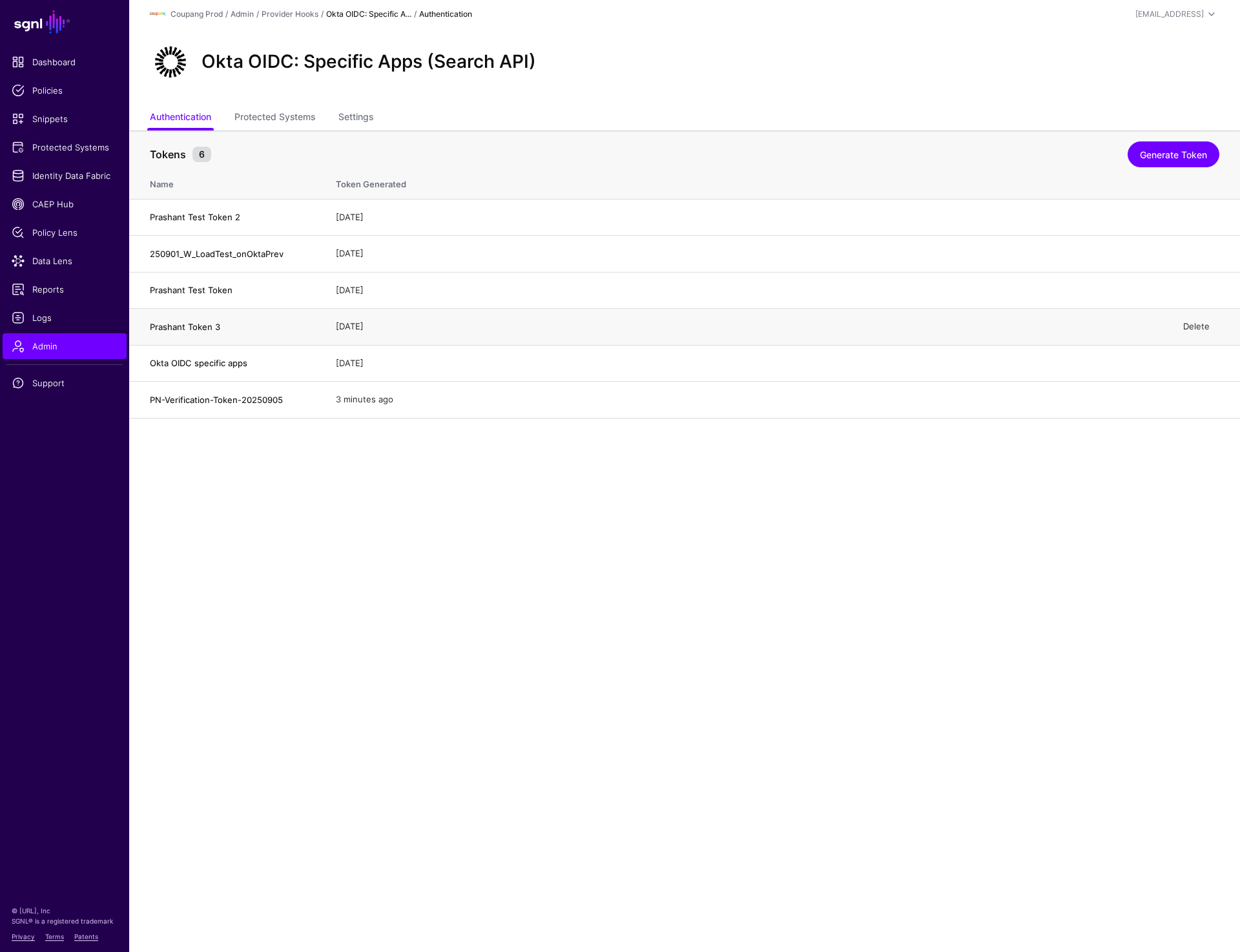
click at [1200, 324] on link "Delete" at bounding box center [1197, 326] width 27 height 11
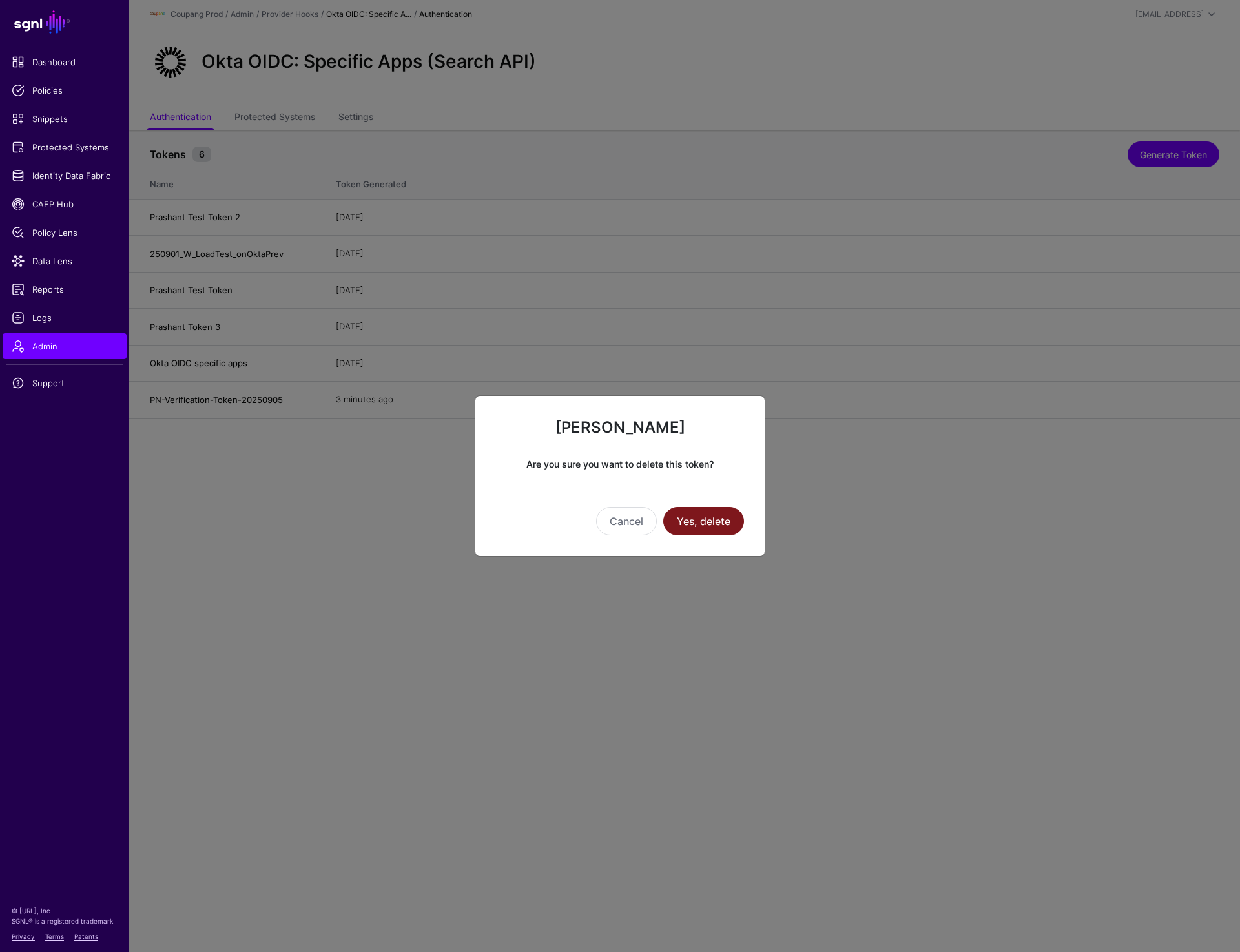
click at [699, 522] on button "Yes, delete" at bounding box center [704, 521] width 81 height 29
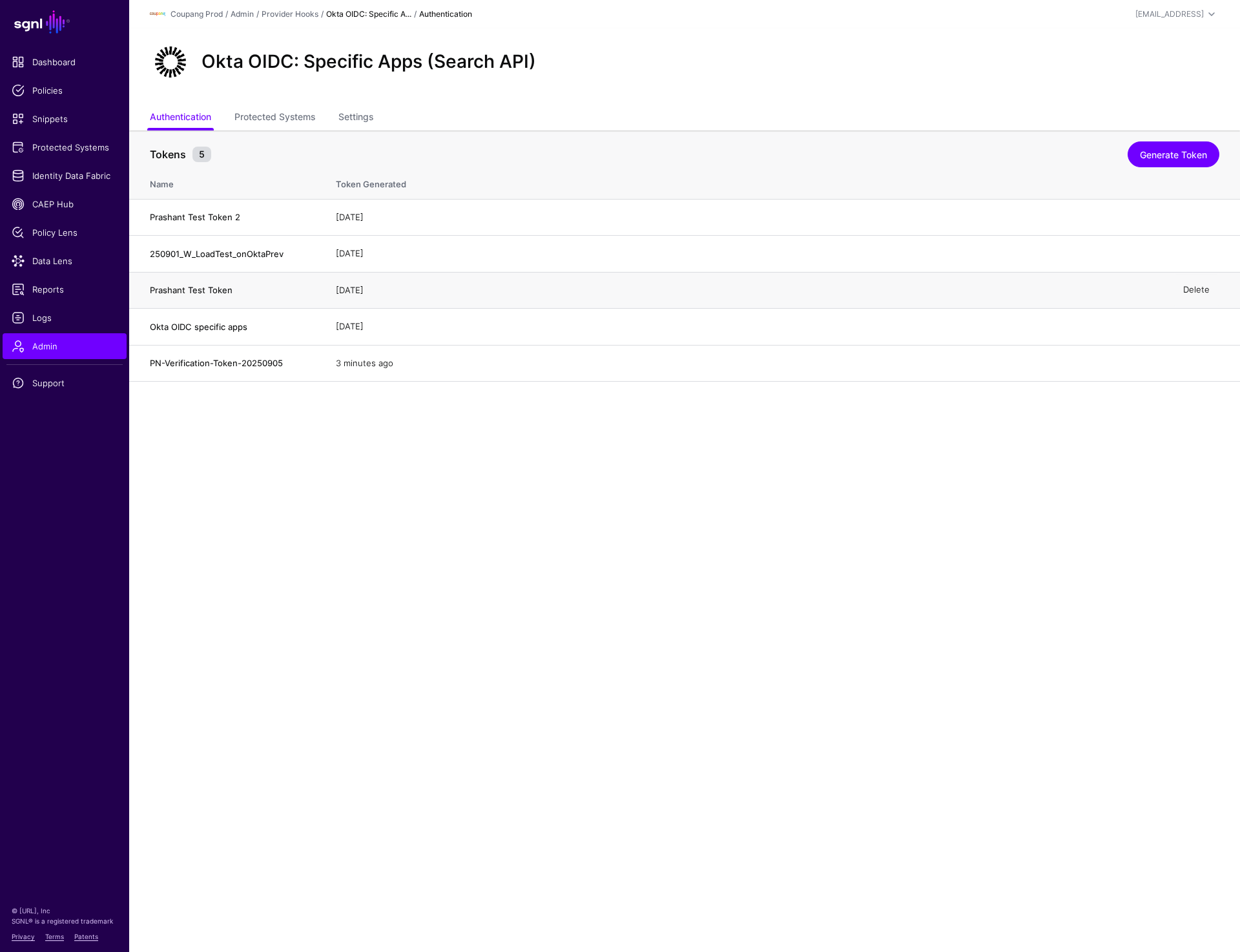
click at [1190, 288] on link "Delete" at bounding box center [1197, 290] width 27 height 11
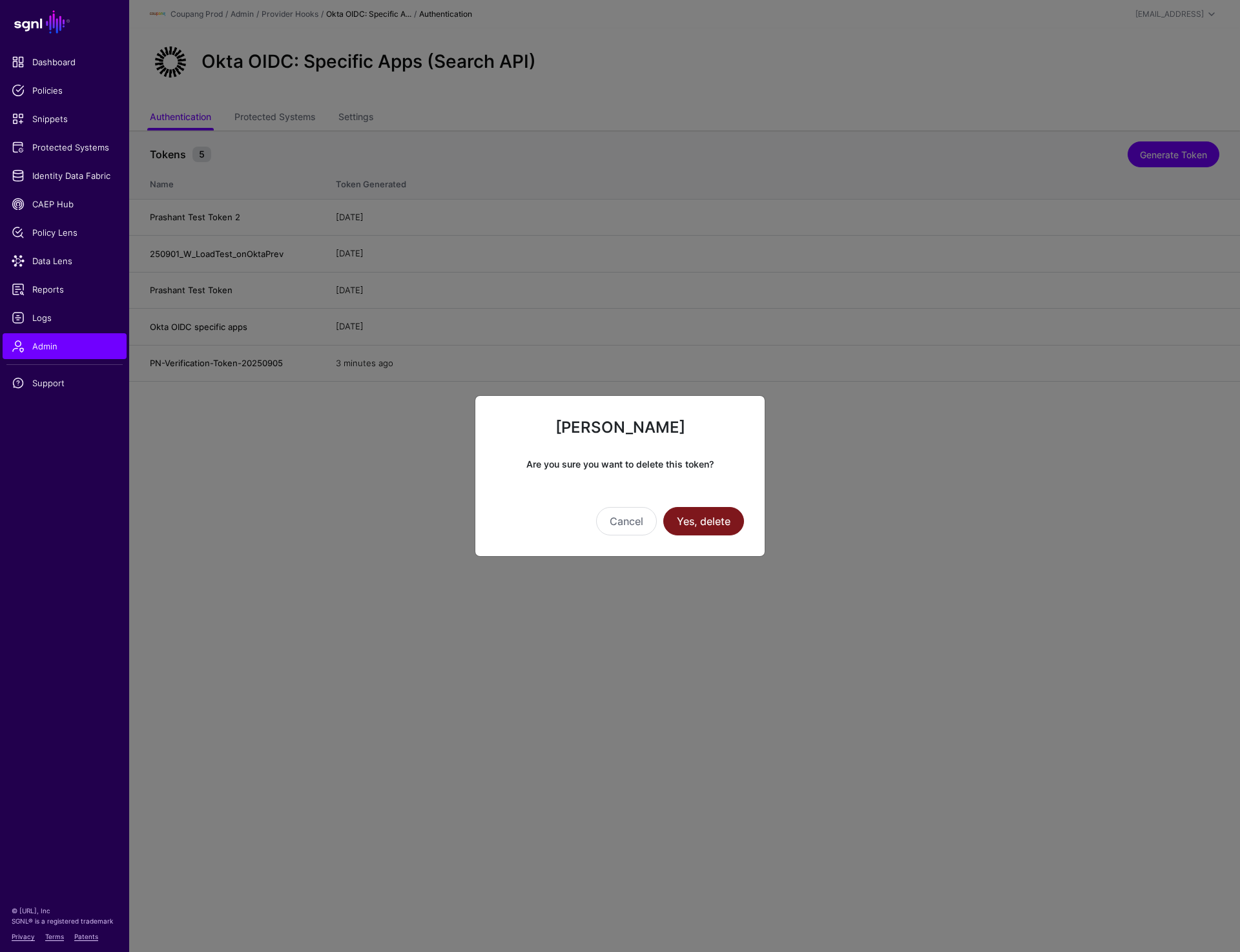
click at [702, 522] on button "Yes, delete" at bounding box center [704, 521] width 81 height 29
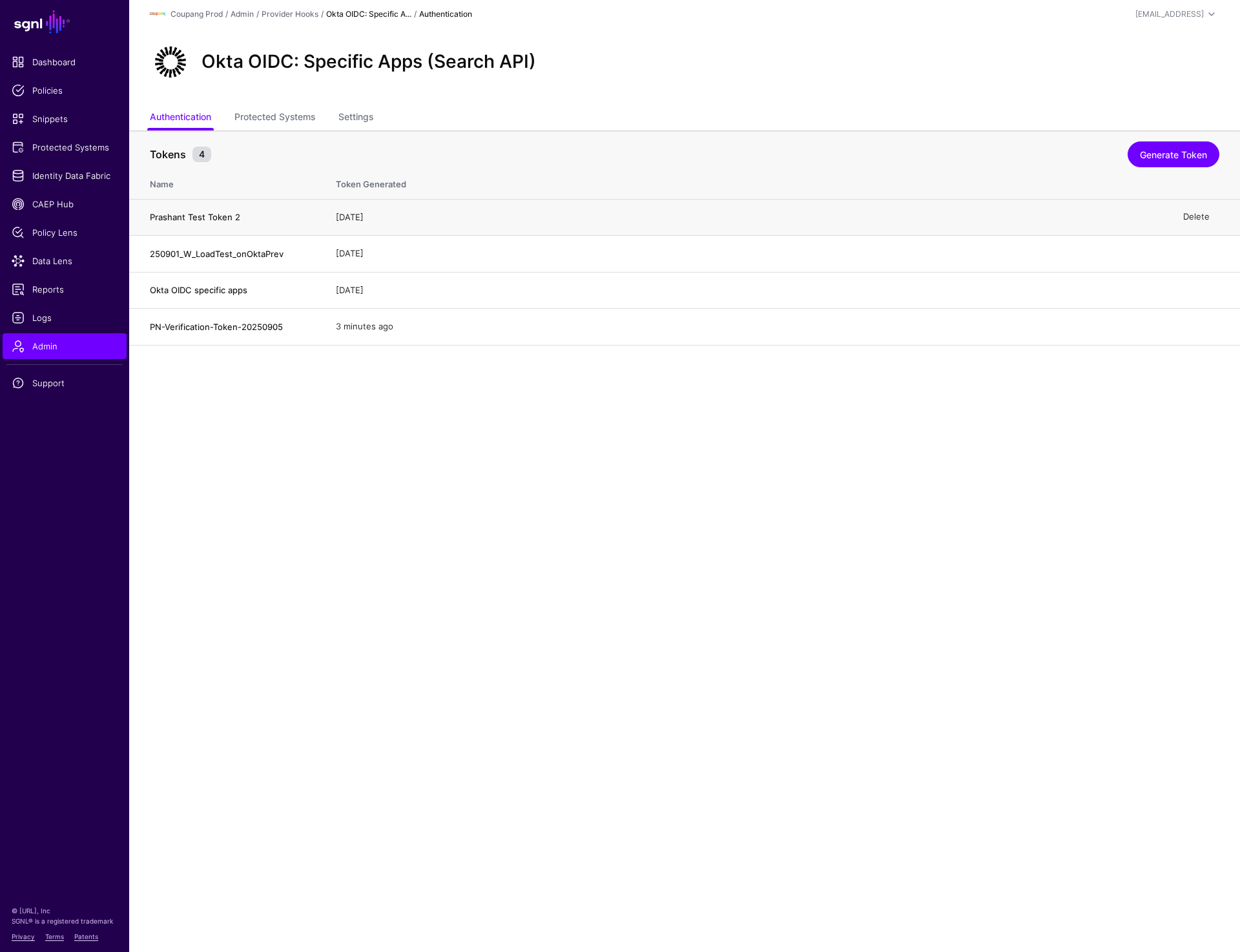
click at [1200, 214] on link "Delete" at bounding box center [1197, 217] width 27 height 11
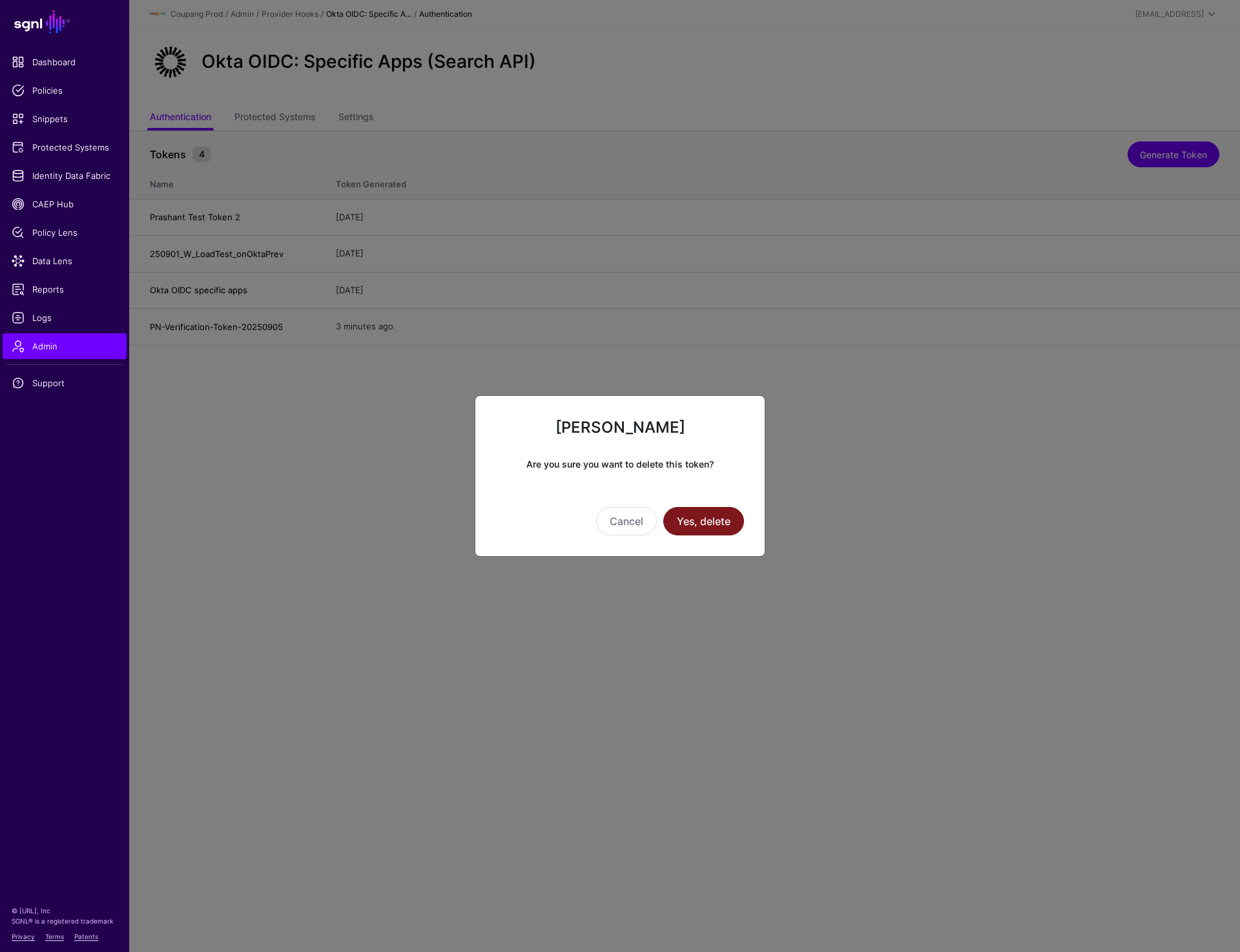
click at [689, 526] on button "Yes, delete" at bounding box center [704, 521] width 81 height 29
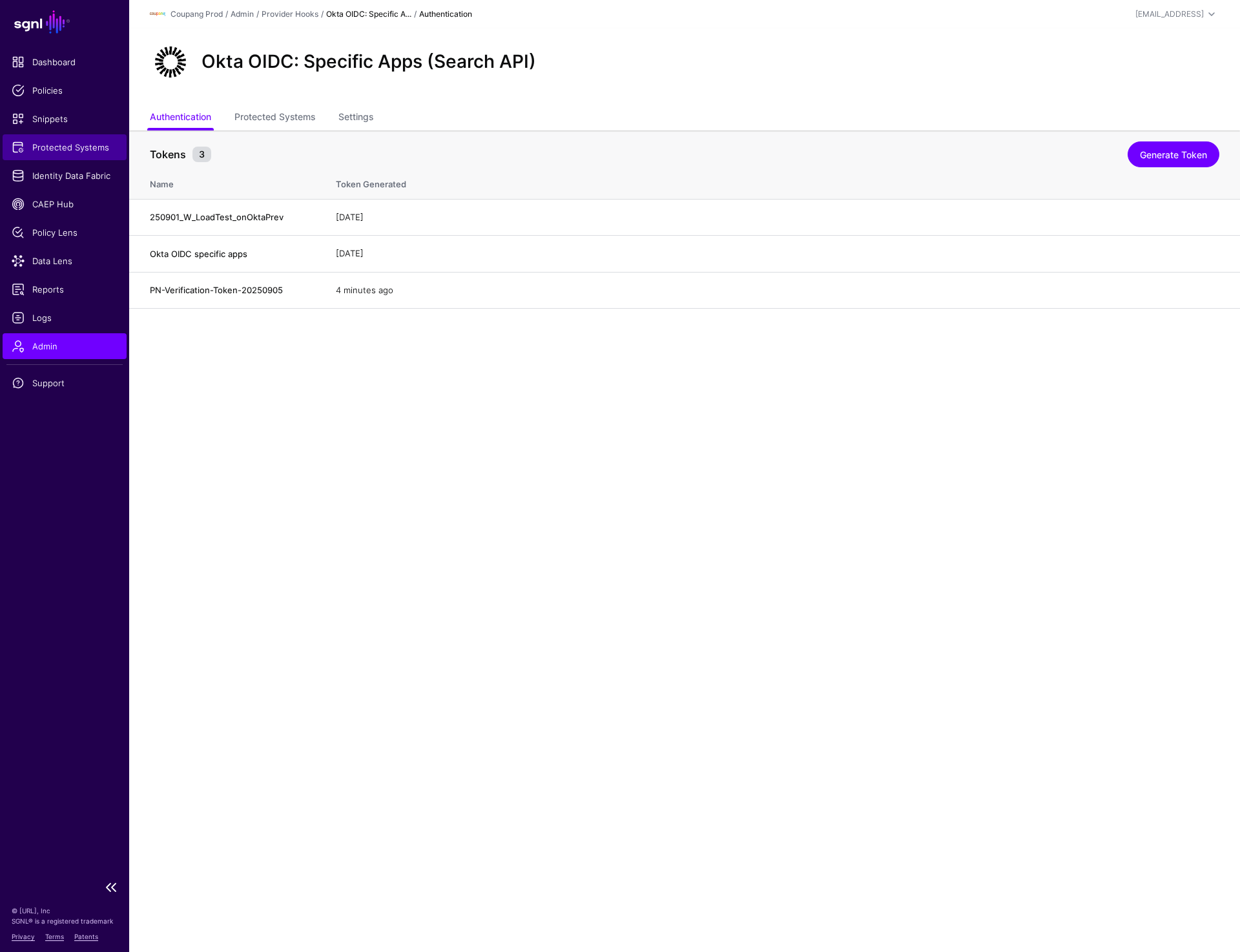
click at [79, 145] on span "Protected Systems" at bounding box center [65, 147] width 106 height 13
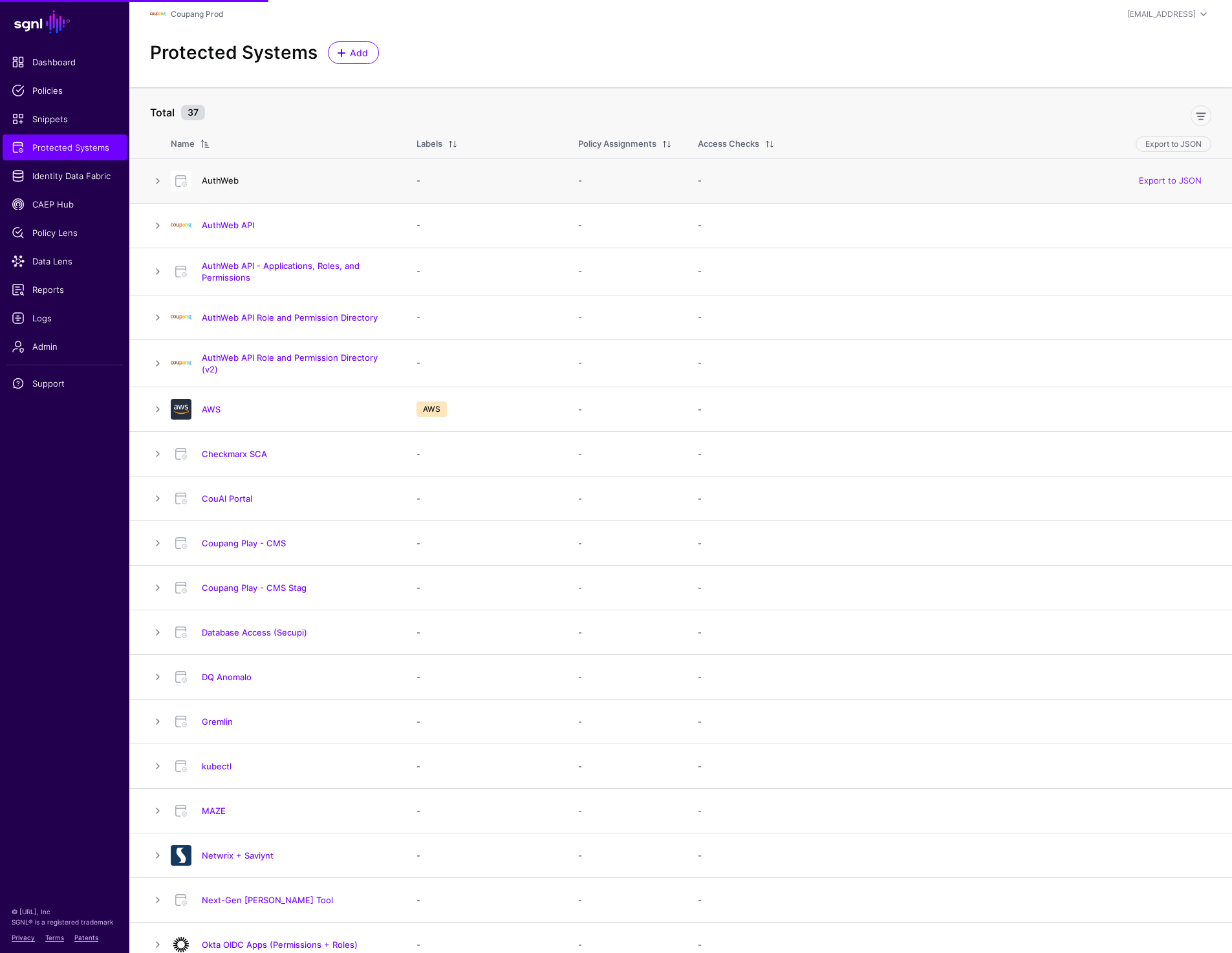
click at [218, 178] on link "AuthWeb" at bounding box center [220, 181] width 37 height 11
click at [215, 225] on link "AuthWeb API" at bounding box center [228, 225] width 52 height 11
click at [208, 411] on link "AWS" at bounding box center [211, 409] width 19 height 11
click at [236, 453] on link "Checkmarx SCA" at bounding box center [234, 454] width 65 height 11
click at [229, 493] on link "CouAI Portal" at bounding box center [227, 498] width 50 height 11
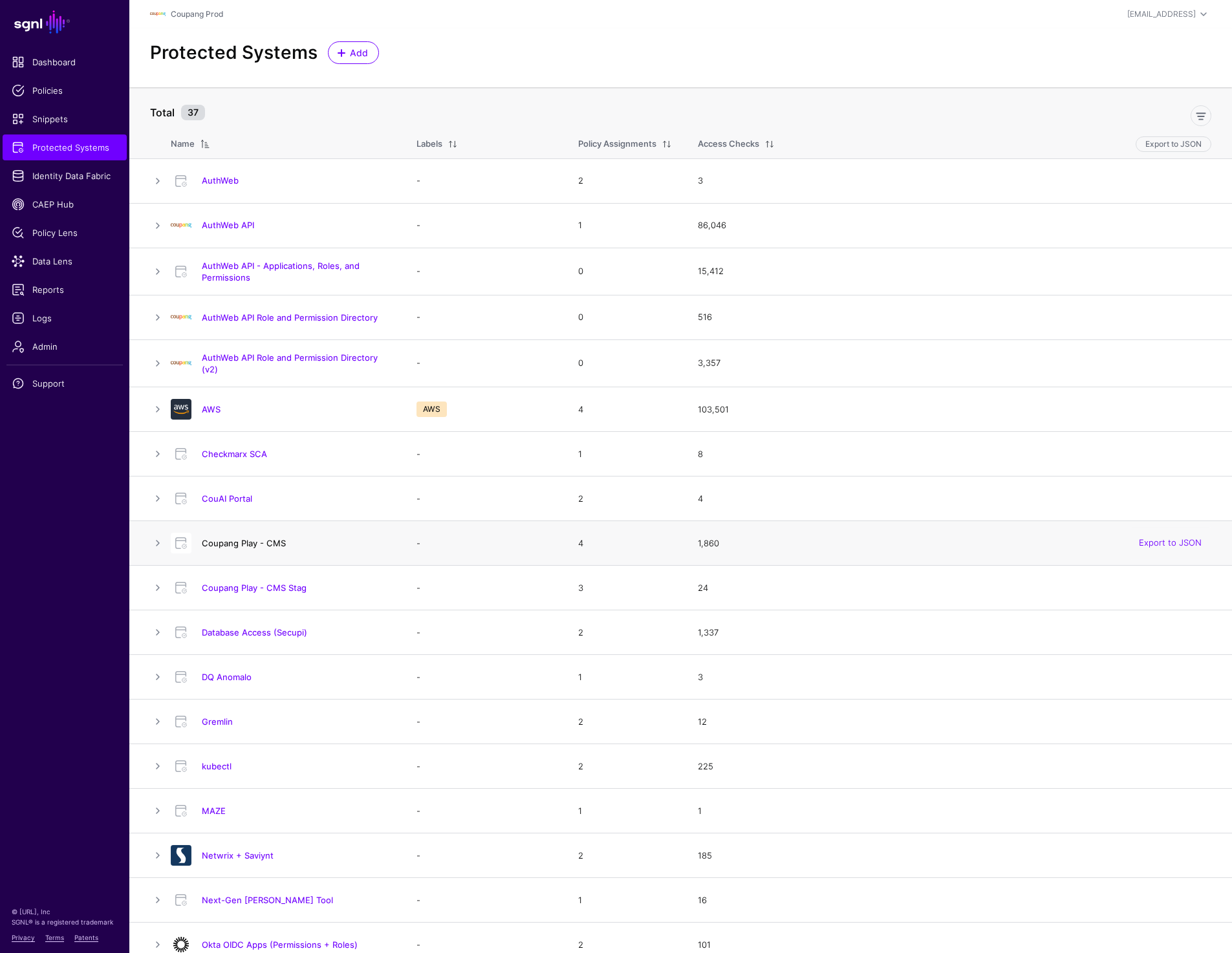
click at [229, 542] on link "Coupang Play - CMS" at bounding box center [244, 544] width 84 height 11
click at [234, 222] on link "AuthWeb API" at bounding box center [228, 225] width 52 height 11
click at [241, 587] on link "Coupang Play - CMS Stag" at bounding box center [254, 588] width 105 height 11
click at [225, 674] on link "DQ Anomalo" at bounding box center [226, 677] width 50 height 11
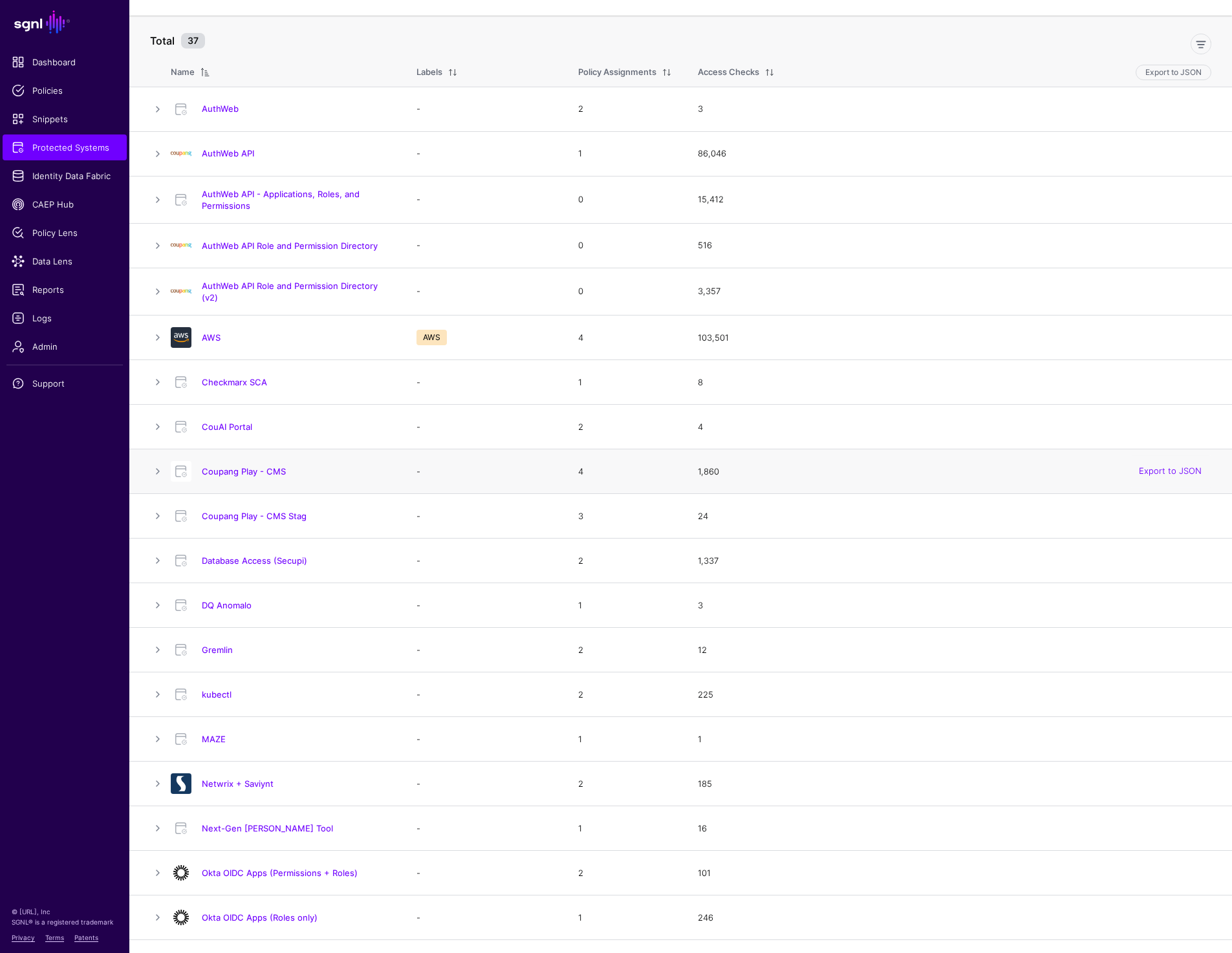
scroll to position [100, 0]
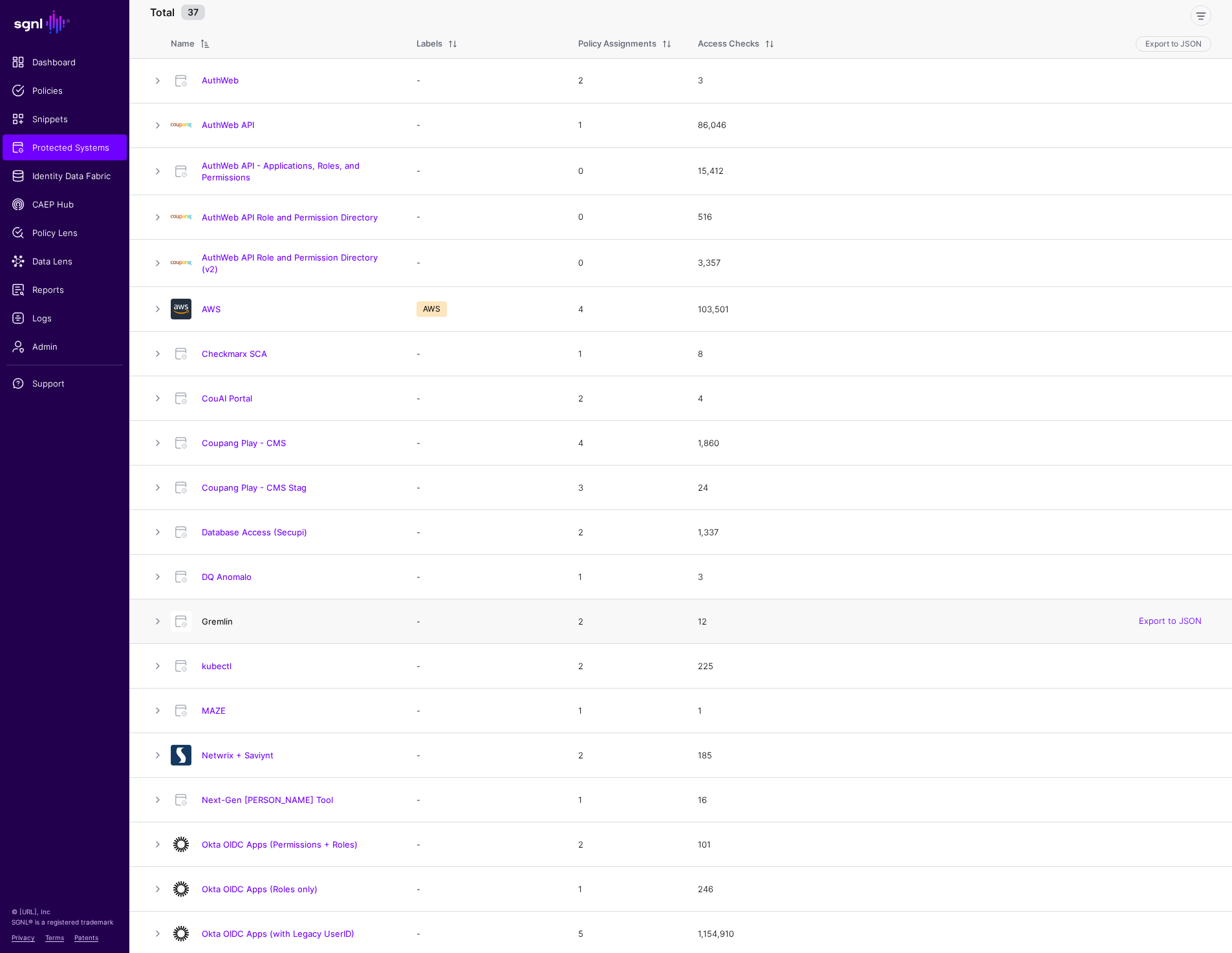
click at [214, 619] on link "Gremlin" at bounding box center [217, 621] width 31 height 11
click at [206, 663] on link "kubectl" at bounding box center [216, 666] width 30 height 11
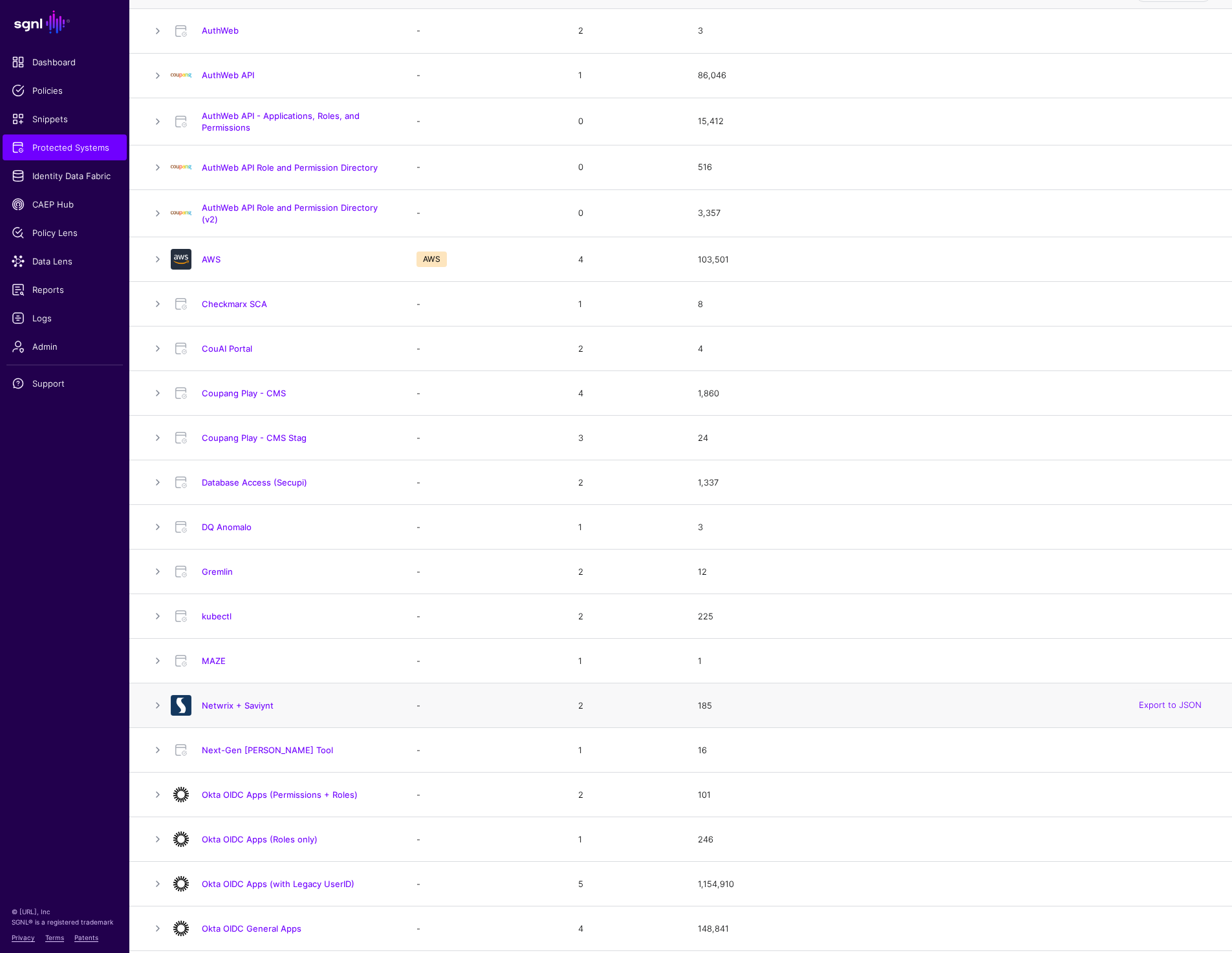
scroll to position [188, 0]
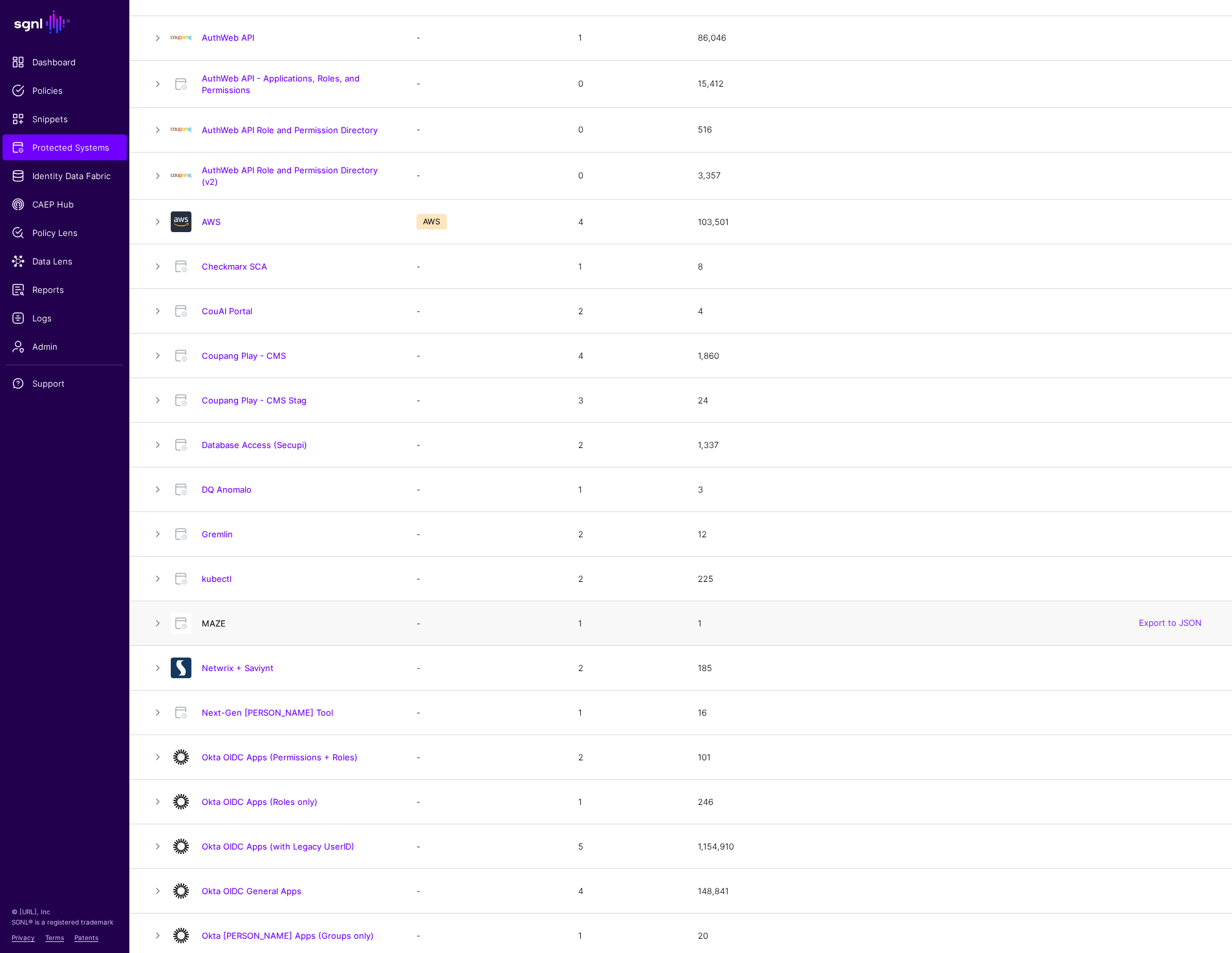
click at [205, 618] on link "MAZE" at bounding box center [214, 623] width 24 height 11
click at [236, 666] on link "Netwrix + Saviynt" at bounding box center [238, 668] width 72 height 11
click at [242, 709] on link "Next-Gen PAM Tool" at bounding box center [268, 713] width 131 height 11
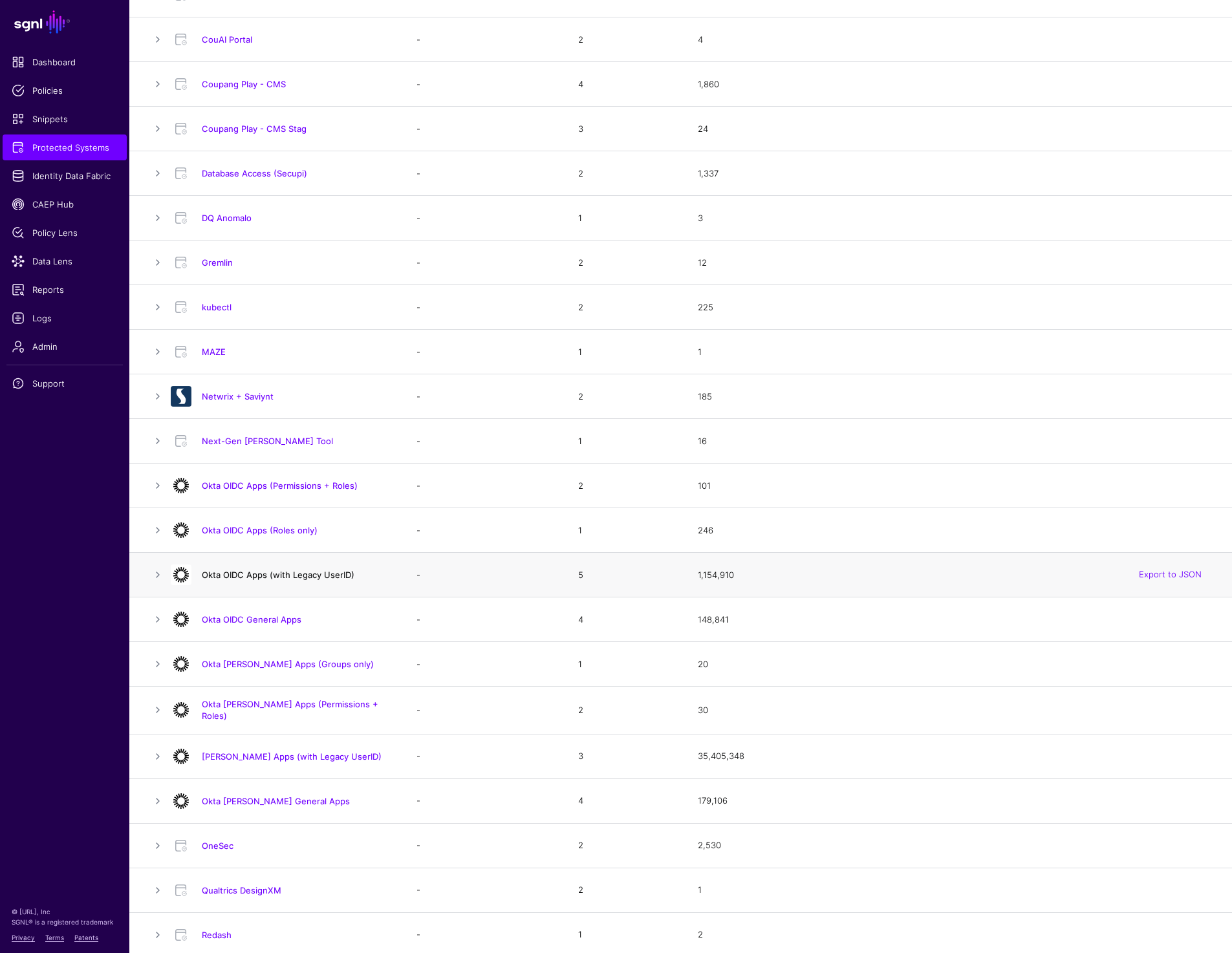
scroll to position [473, 0]
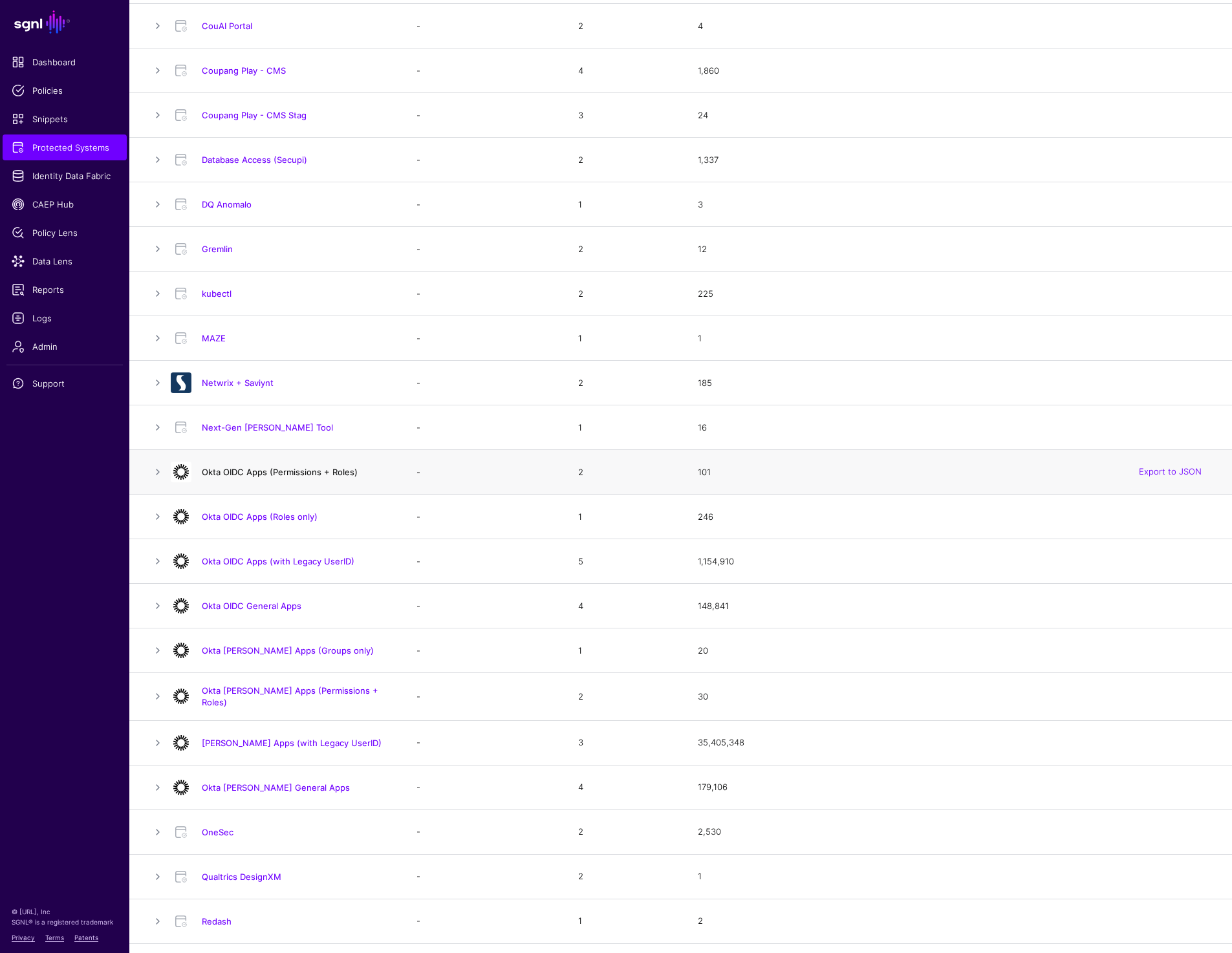
click at [287, 470] on link "Okta OIDC Apps (Permissions + Roles)" at bounding box center [279, 472] width 156 height 11
click at [304, 468] on link "Okta OIDC Apps (Permissions + Roles)" at bounding box center [279, 472] width 156 height 11
click at [274, 516] on link "Okta OIDC Apps (Roles only)" at bounding box center [260, 517] width 116 height 11
click at [275, 559] on link "Okta OIDC Apps (with Legacy UserID)" at bounding box center [278, 561] width 153 height 11
click at [254, 605] on link "Okta OIDC General Apps" at bounding box center [252, 606] width 100 height 11
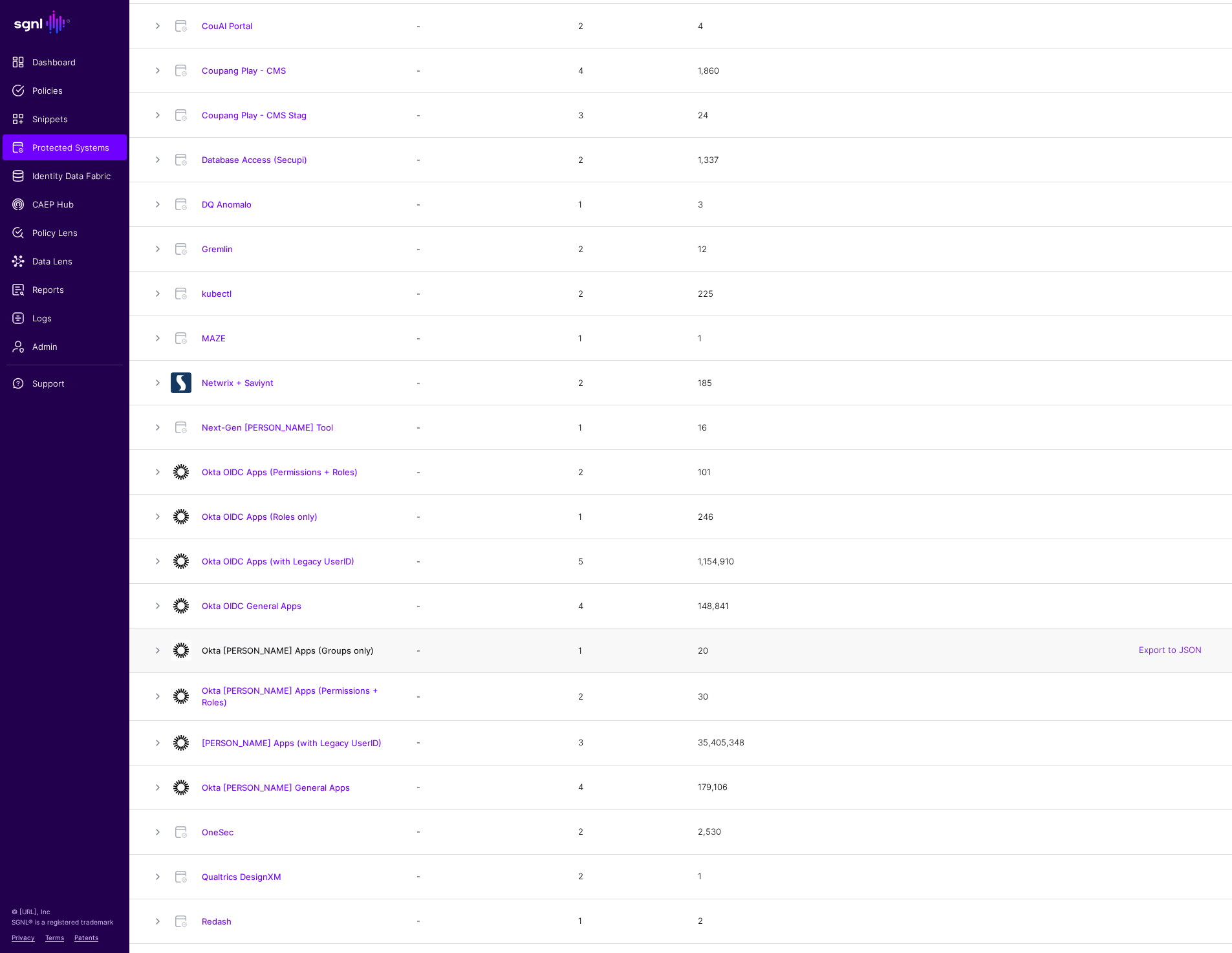
click at [248, 650] on link "Okta SAML Apps (Groups only)" at bounding box center [287, 650] width 172 height 11
click at [244, 692] on link "Okta SAML Apps (Permissions + Roles)" at bounding box center [290, 696] width 177 height 22
click at [238, 738] on link "[PERSON_NAME] Apps (with Legacy UserID)" at bounding box center [291, 743] width 180 height 11
click at [232, 786] on link "Okta SAML General Apps" at bounding box center [275, 788] width 148 height 11
click at [222, 831] on link "OneSec" at bounding box center [218, 832] width 32 height 11
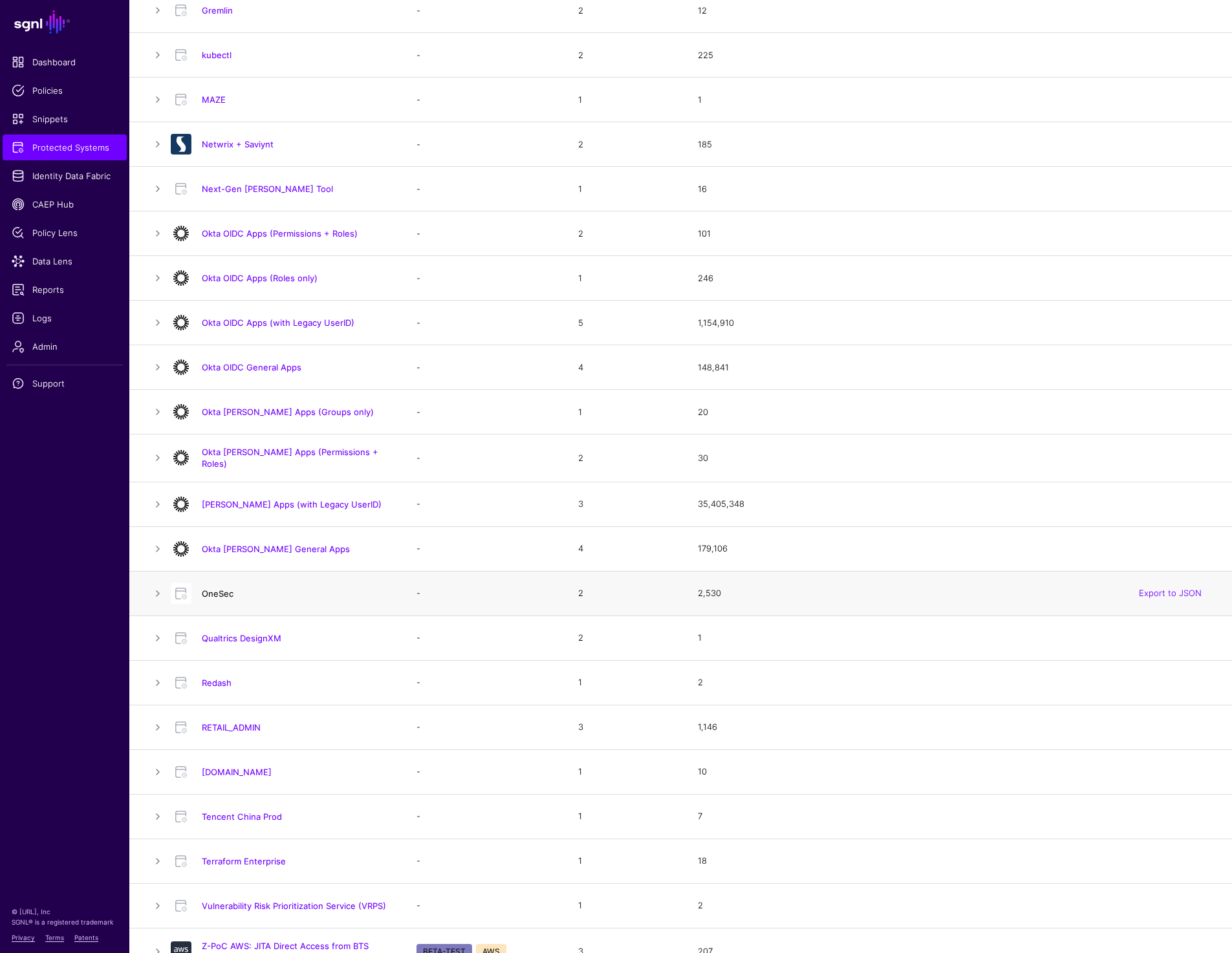
scroll to position [780, 0]
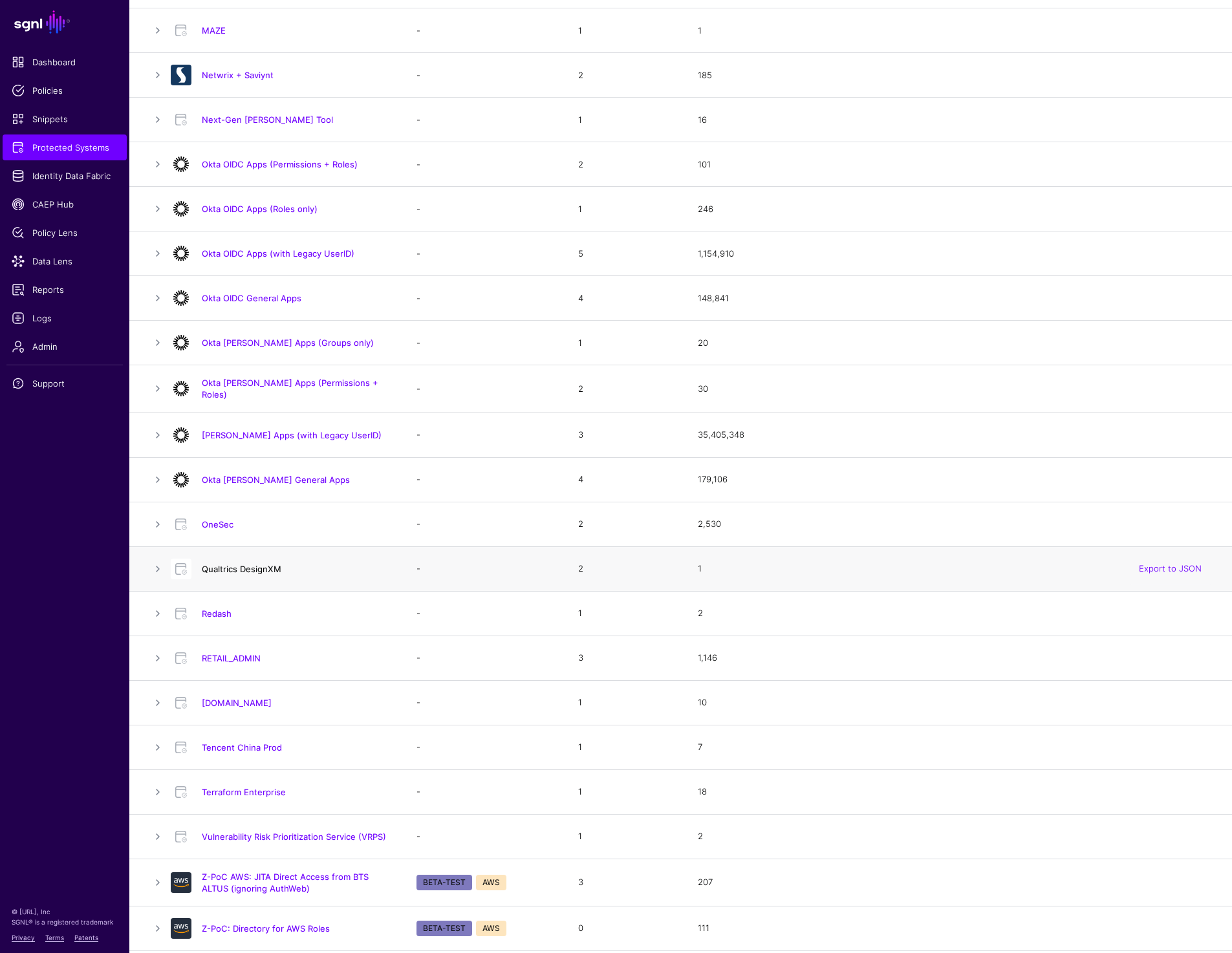
click at [268, 564] on link "Qualtrics DesignXM" at bounding box center [242, 569] width 80 height 11
click at [216, 609] on link "Redash" at bounding box center [216, 614] width 30 height 11
click at [222, 657] on link "RETAIL_ADMIN" at bounding box center [231, 658] width 59 height 11
click at [218, 697] on link "Tenable.io" at bounding box center [236, 703] width 70 height 11
click at [230, 745] on link "Tencent China Prod" at bounding box center [242, 747] width 80 height 11
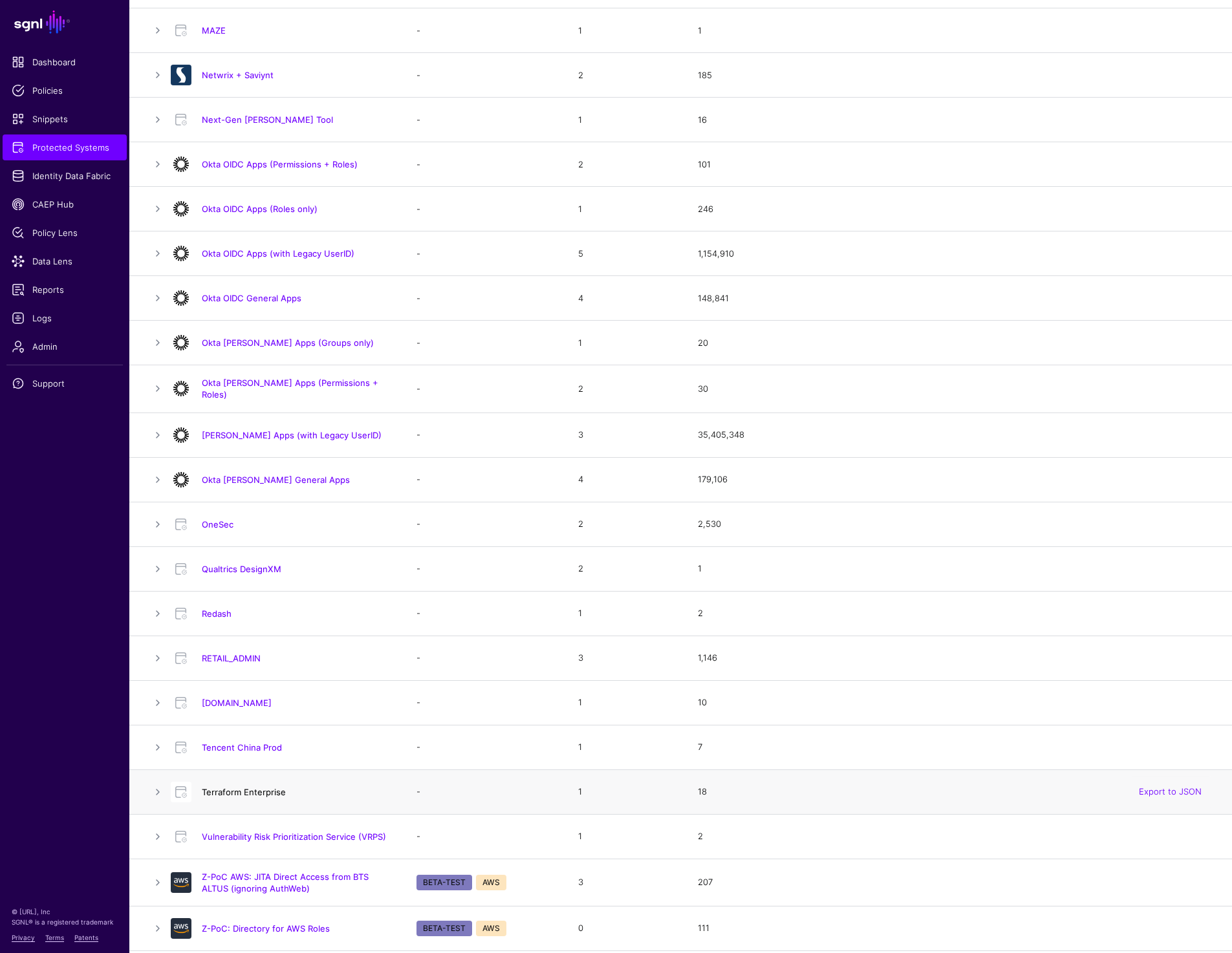
click at [233, 787] on link "Terraform Enterprise" at bounding box center [244, 792] width 84 height 11
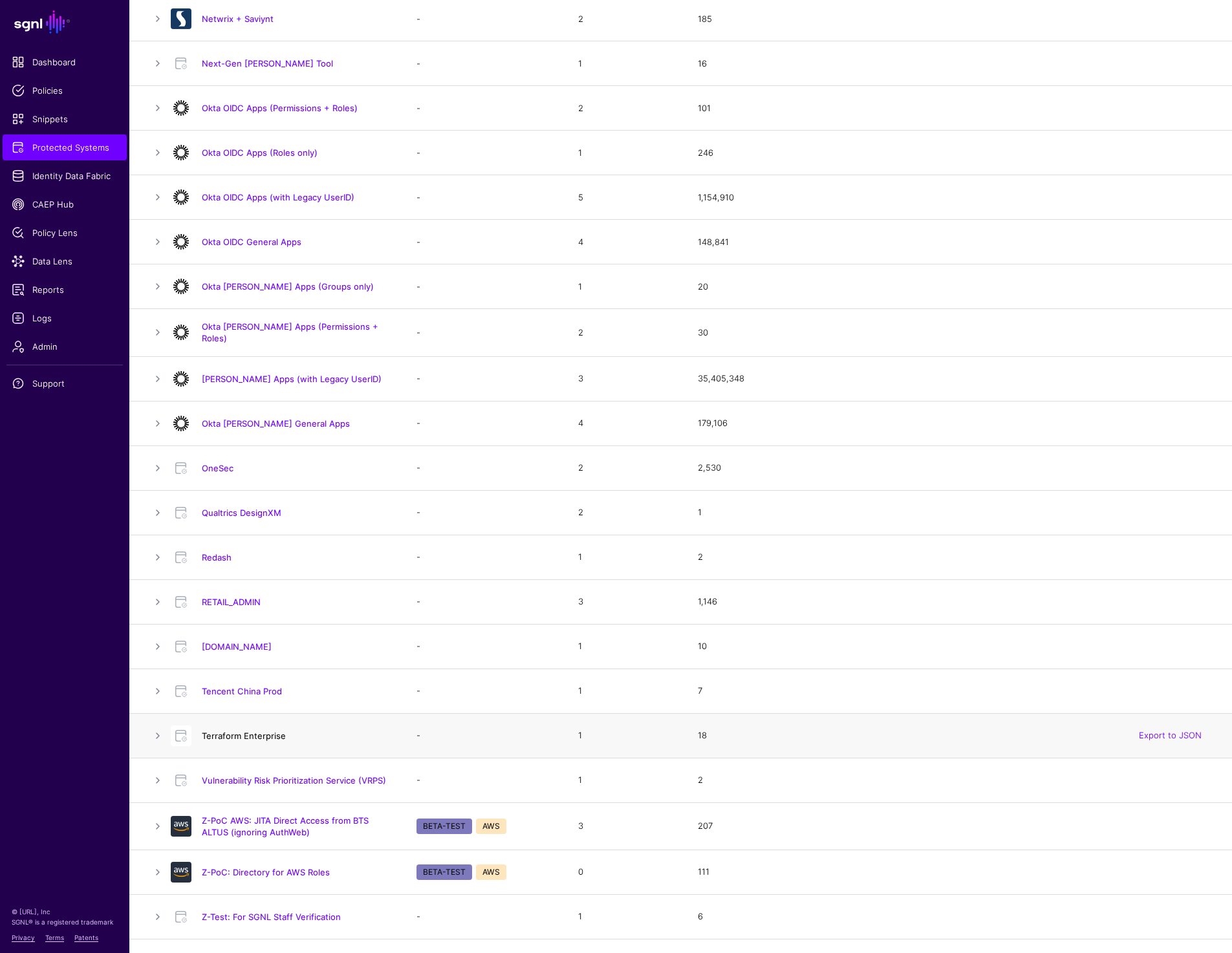
scroll to position [865, 0]
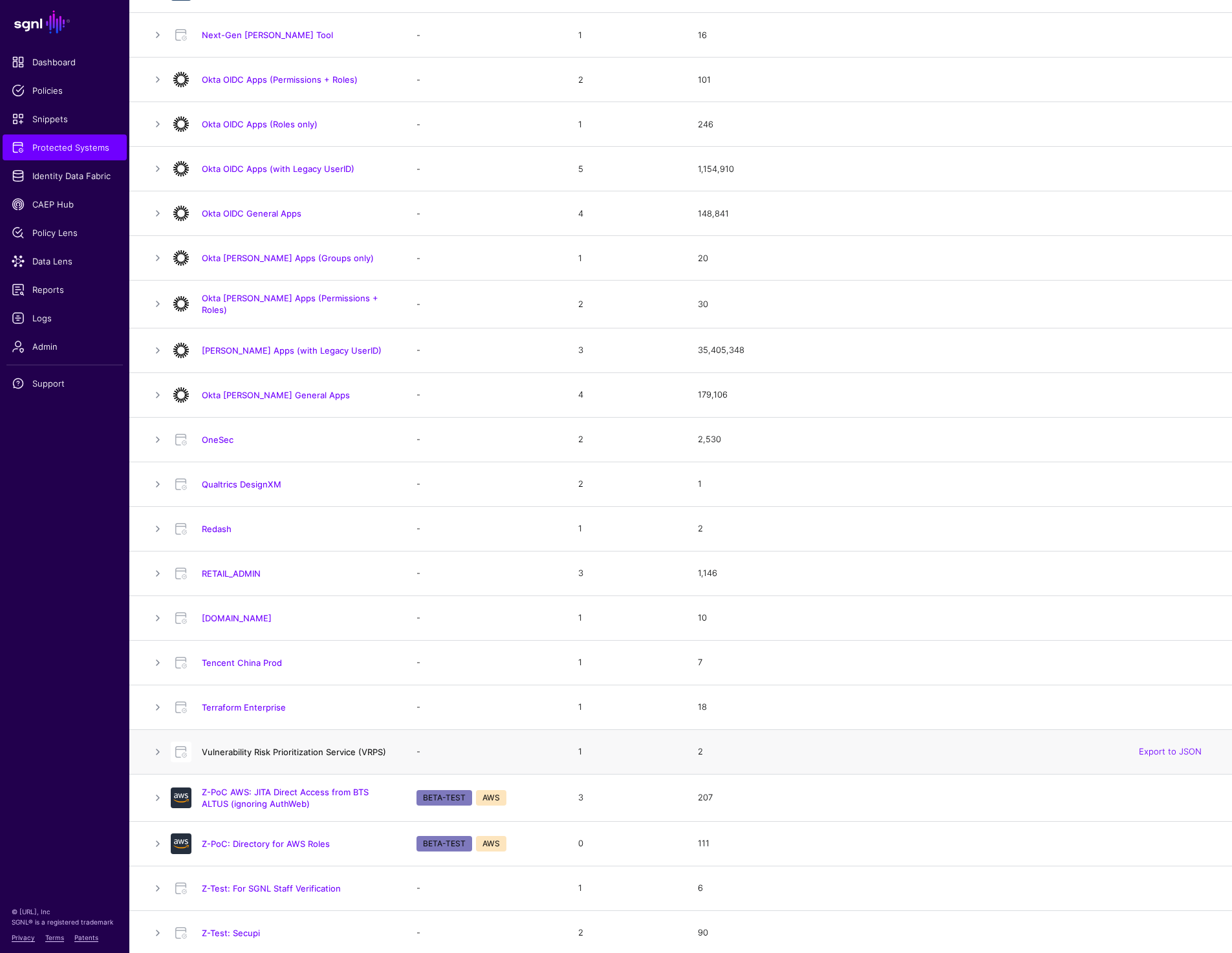
click at [244, 748] on link "Vulnerability Risk Prioritization Service (VRPS)" at bounding box center [294, 752] width 185 height 11
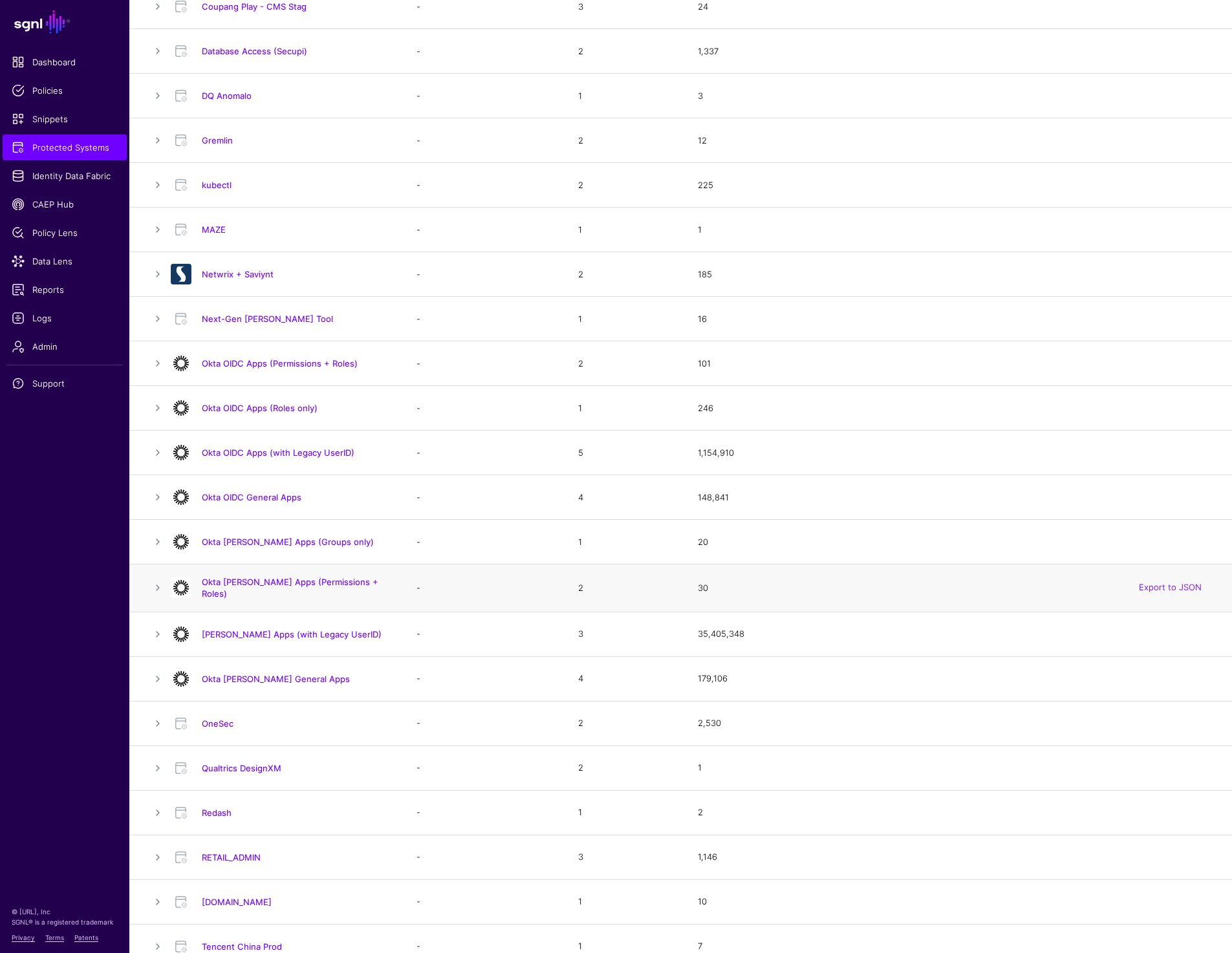
scroll to position [0, 0]
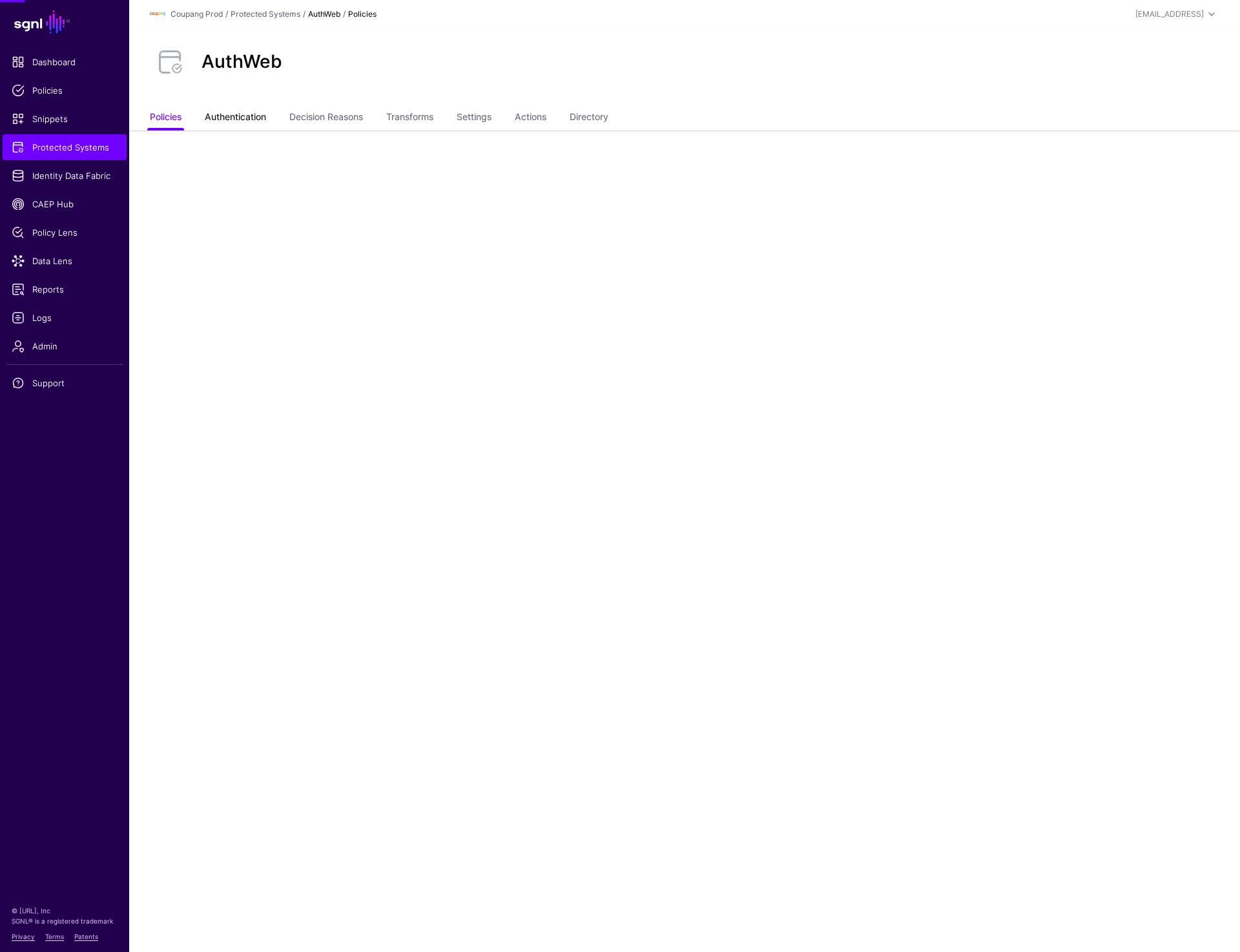
click at [265, 116] on link "Authentication" at bounding box center [235, 118] width 62 height 25
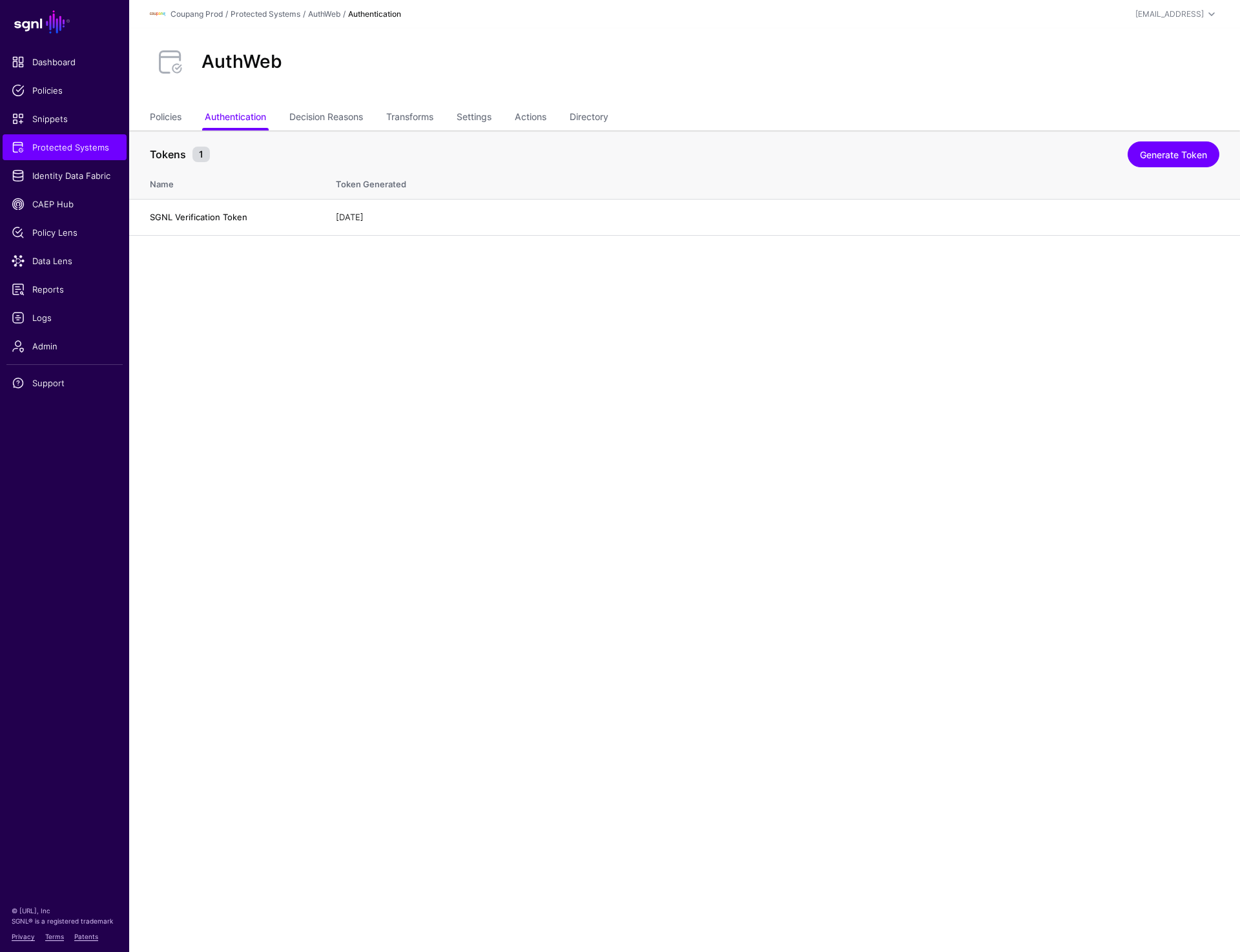
click at [446, 507] on main "SGNL Dashboard Policies Snippets Protected Systems Identity Data Fabric CAEP Hu…" at bounding box center [620, 476] width 1240 height 952
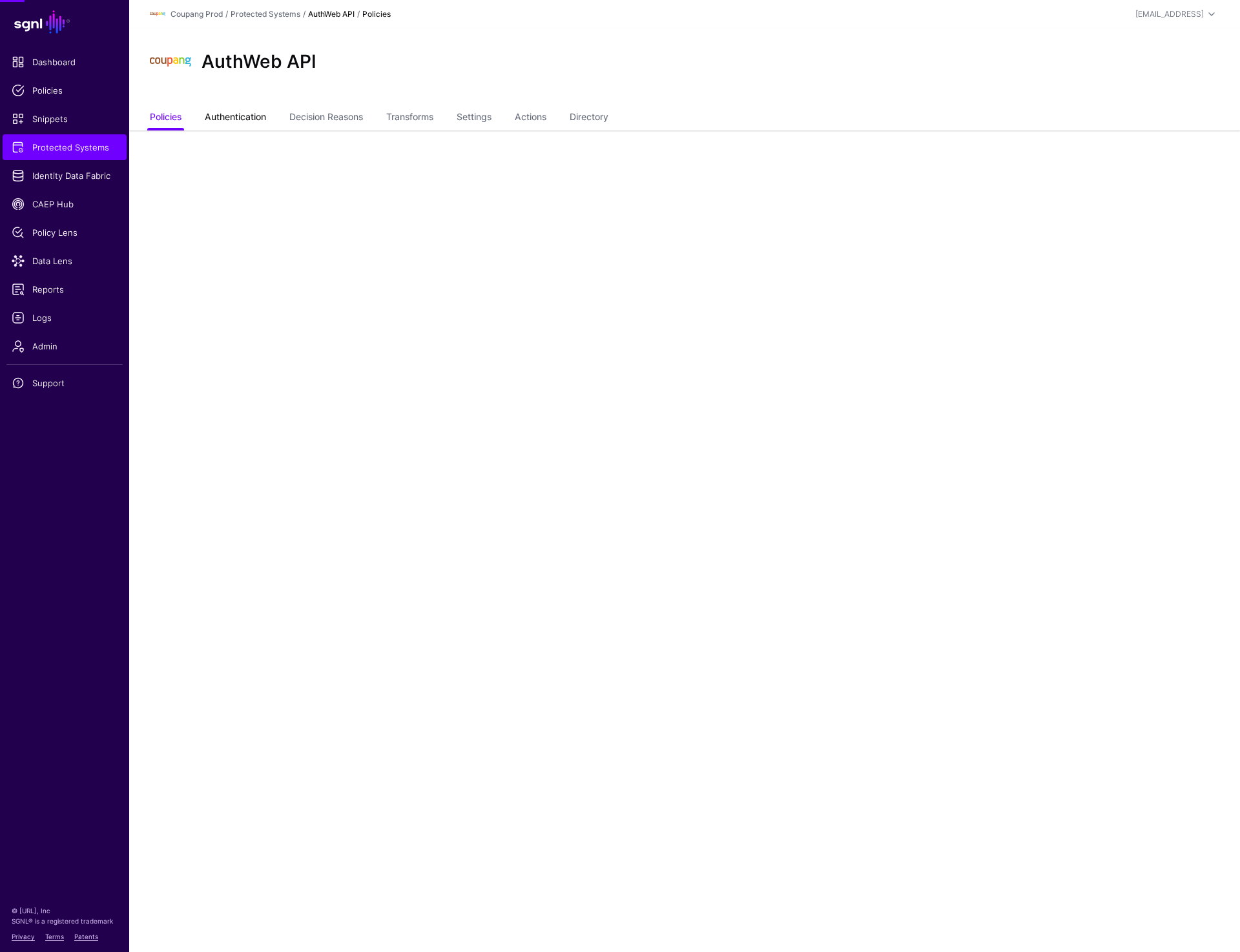
click at [236, 113] on link "Authentication" at bounding box center [235, 118] width 62 height 25
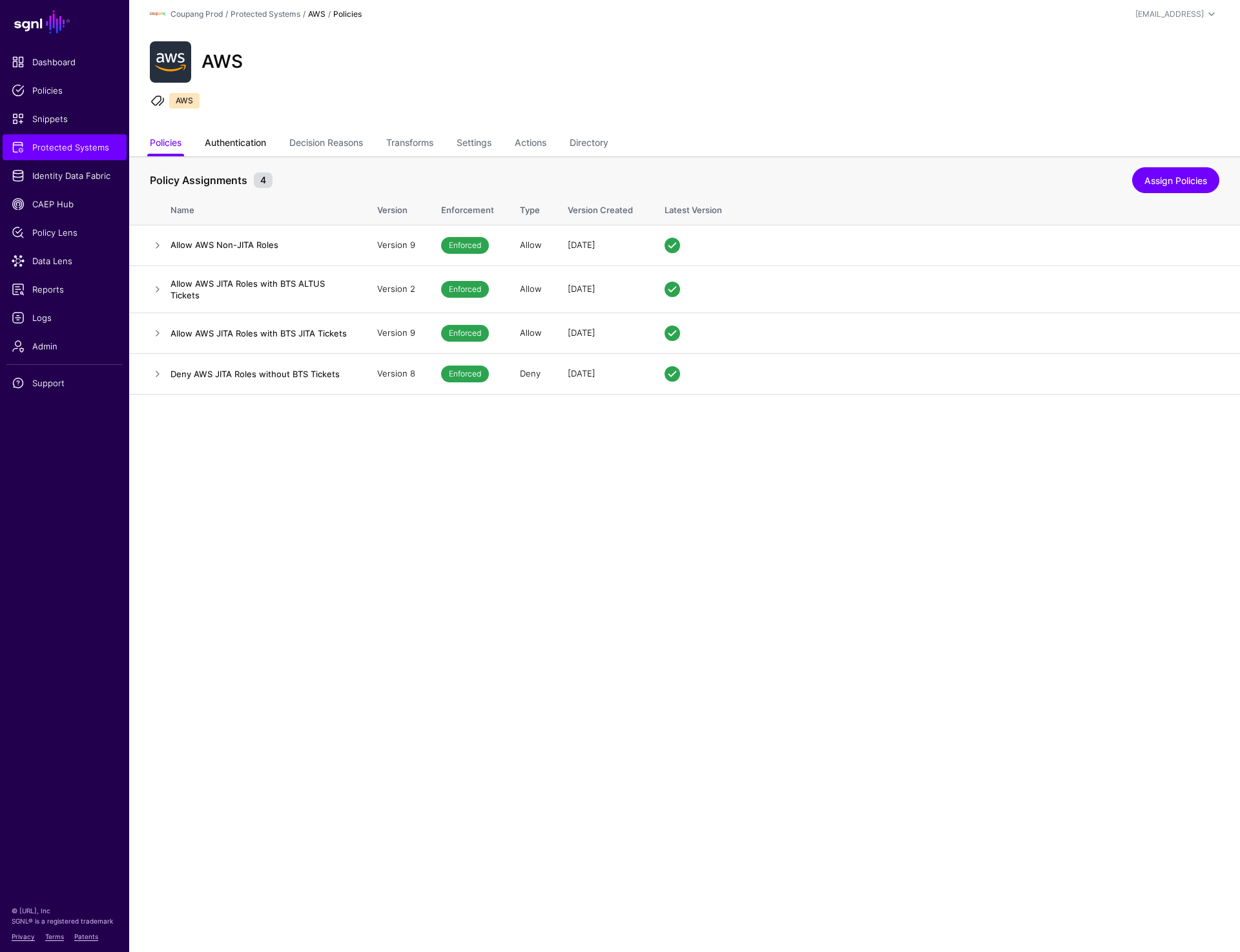
click at [237, 142] on link "Authentication" at bounding box center [235, 144] width 62 height 25
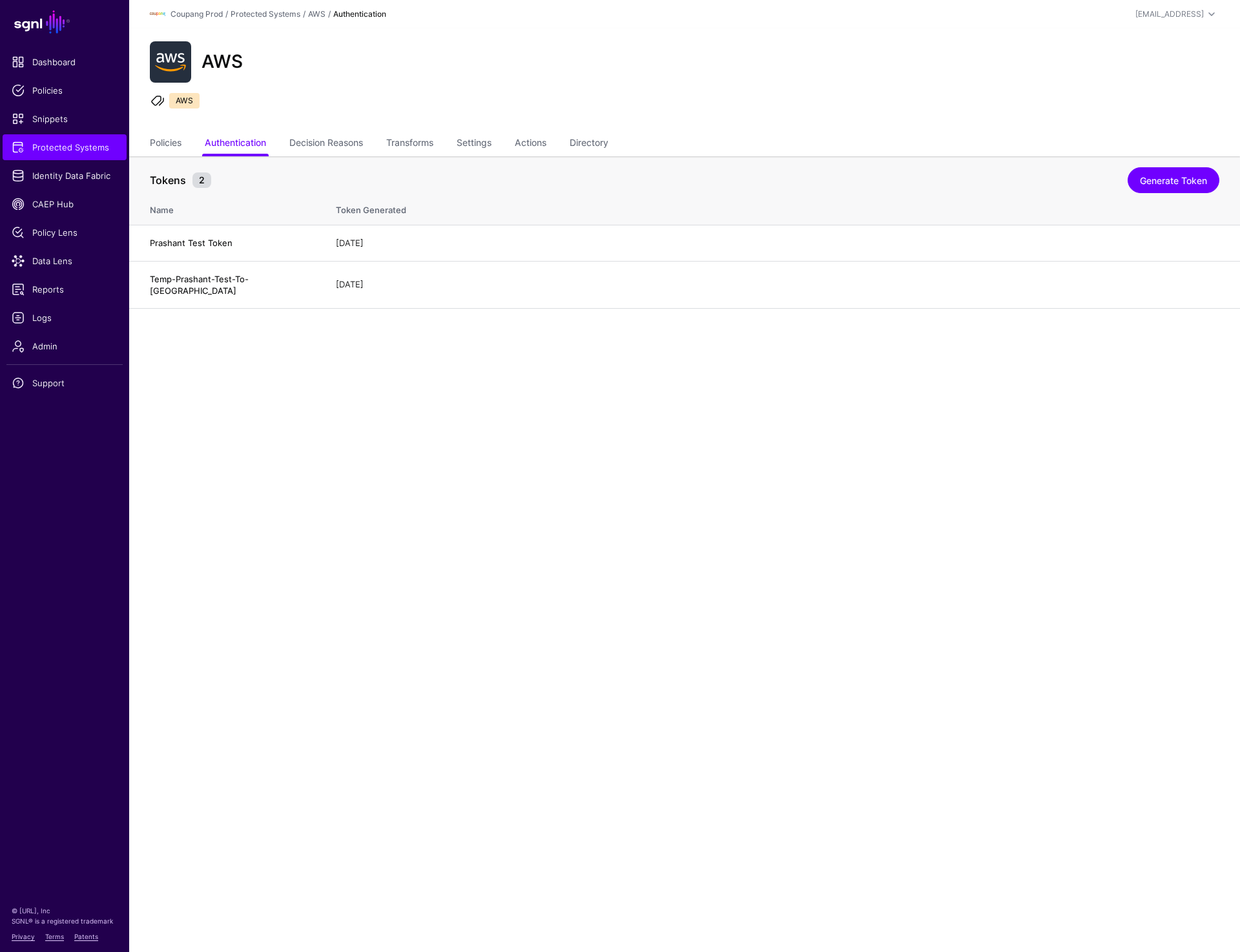
click at [213, 353] on main "SGNL Dashboard Policies Snippets Protected Systems Identity Data Fabric CAEP Hu…" at bounding box center [620, 476] width 1240 height 952
click at [1157, 172] on link "Generate Token" at bounding box center [1174, 180] width 92 height 26
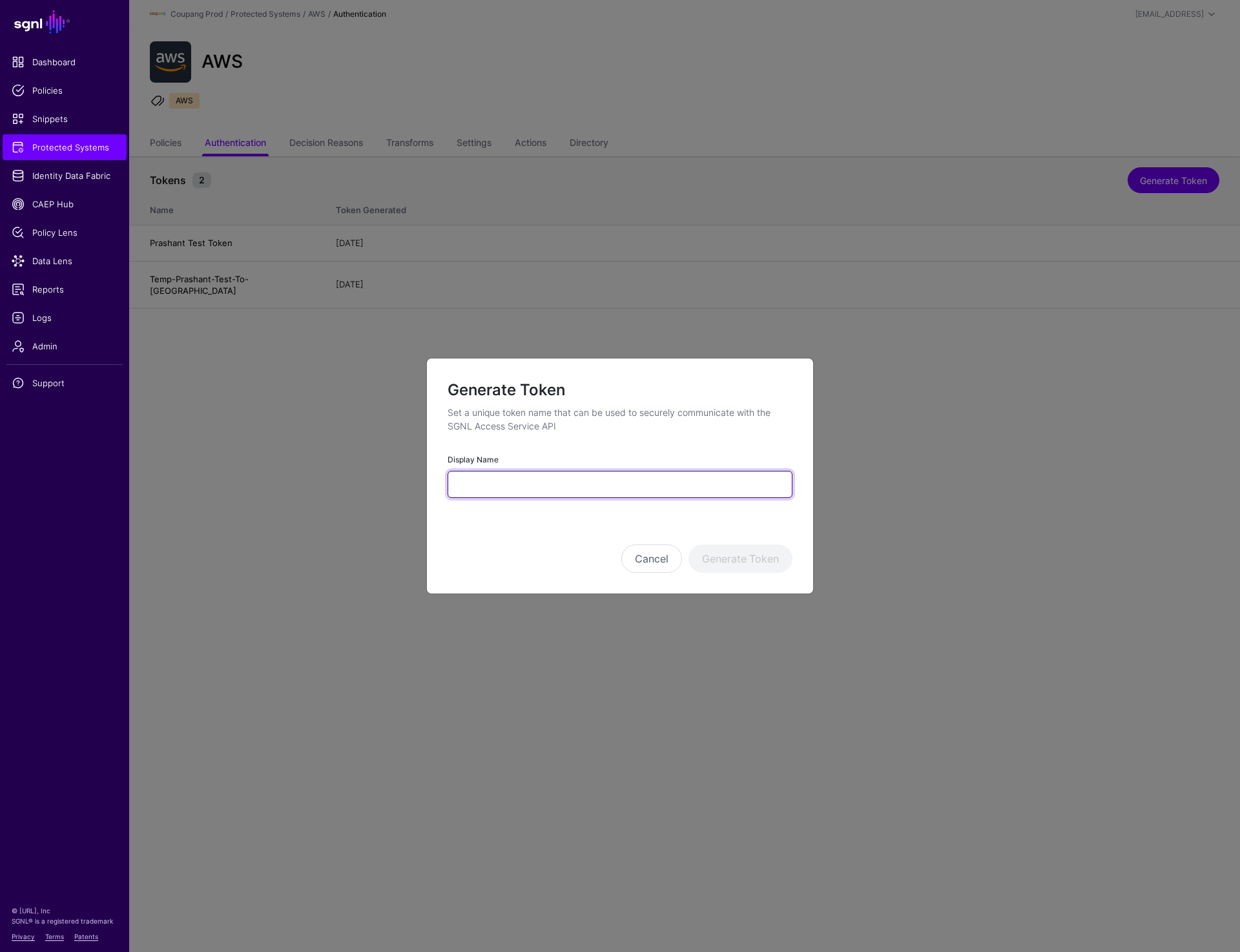
click at [493, 480] on input "Display Name" at bounding box center [620, 484] width 345 height 27
paste input "**********"
type input "**********"
click at [744, 565] on button "Generate Token" at bounding box center [740, 558] width 104 height 29
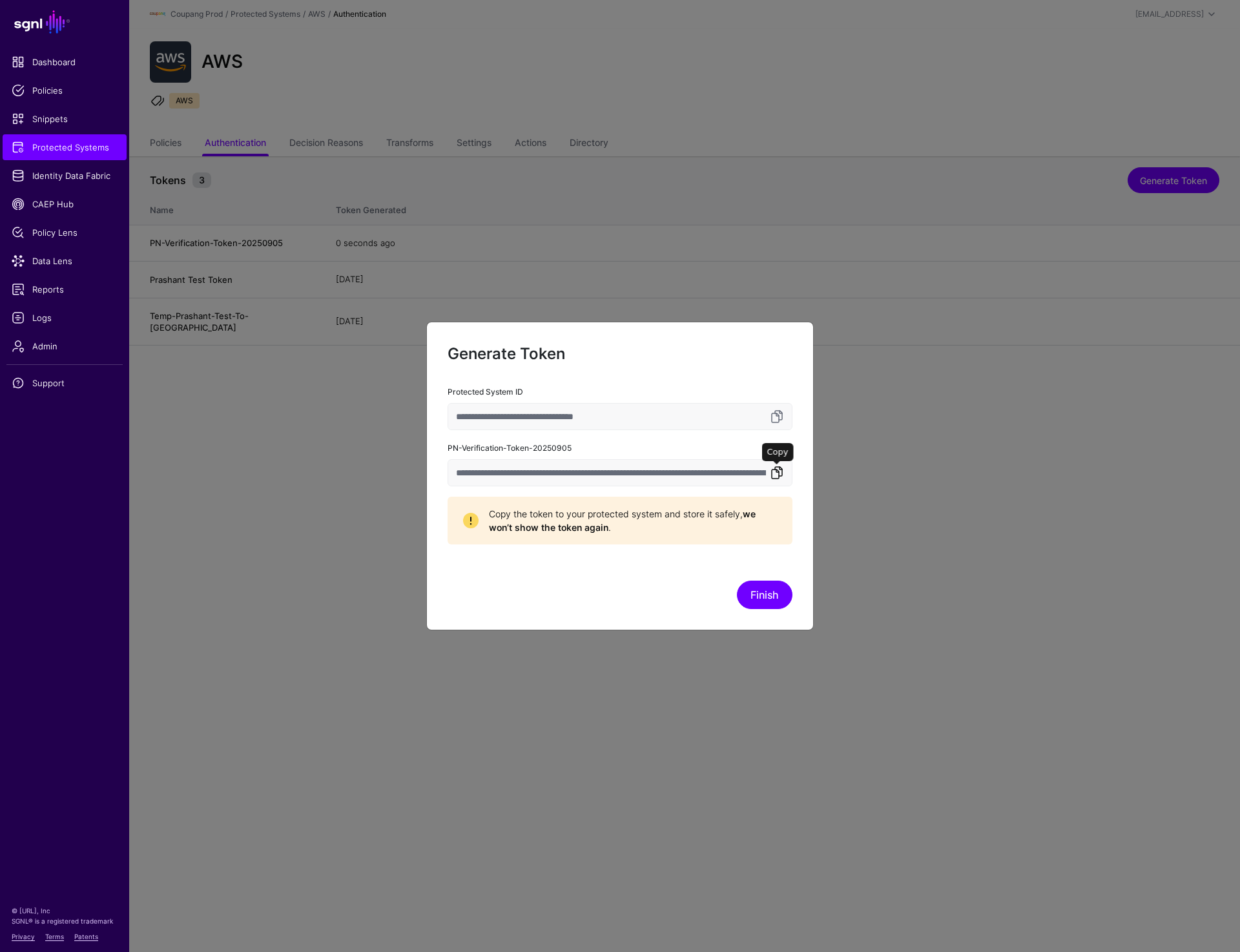
click at [782, 473] on link at bounding box center [776, 472] width 15 height 15
click at [780, 470] on link at bounding box center [776, 472] width 15 height 15
click at [758, 593] on button "Finish" at bounding box center [765, 595] width 56 height 29
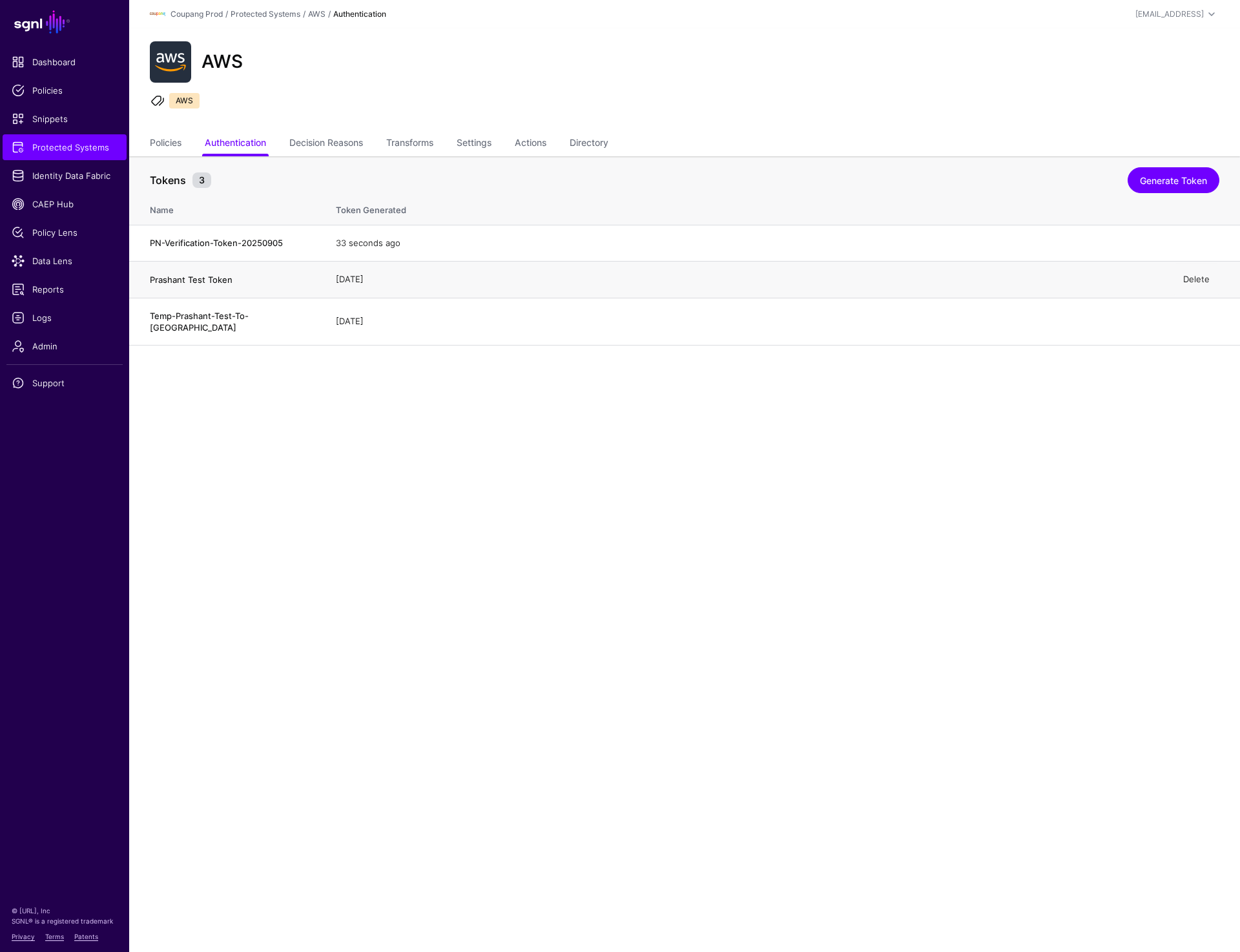
click at [1190, 280] on link "Delete" at bounding box center [1197, 279] width 27 height 11
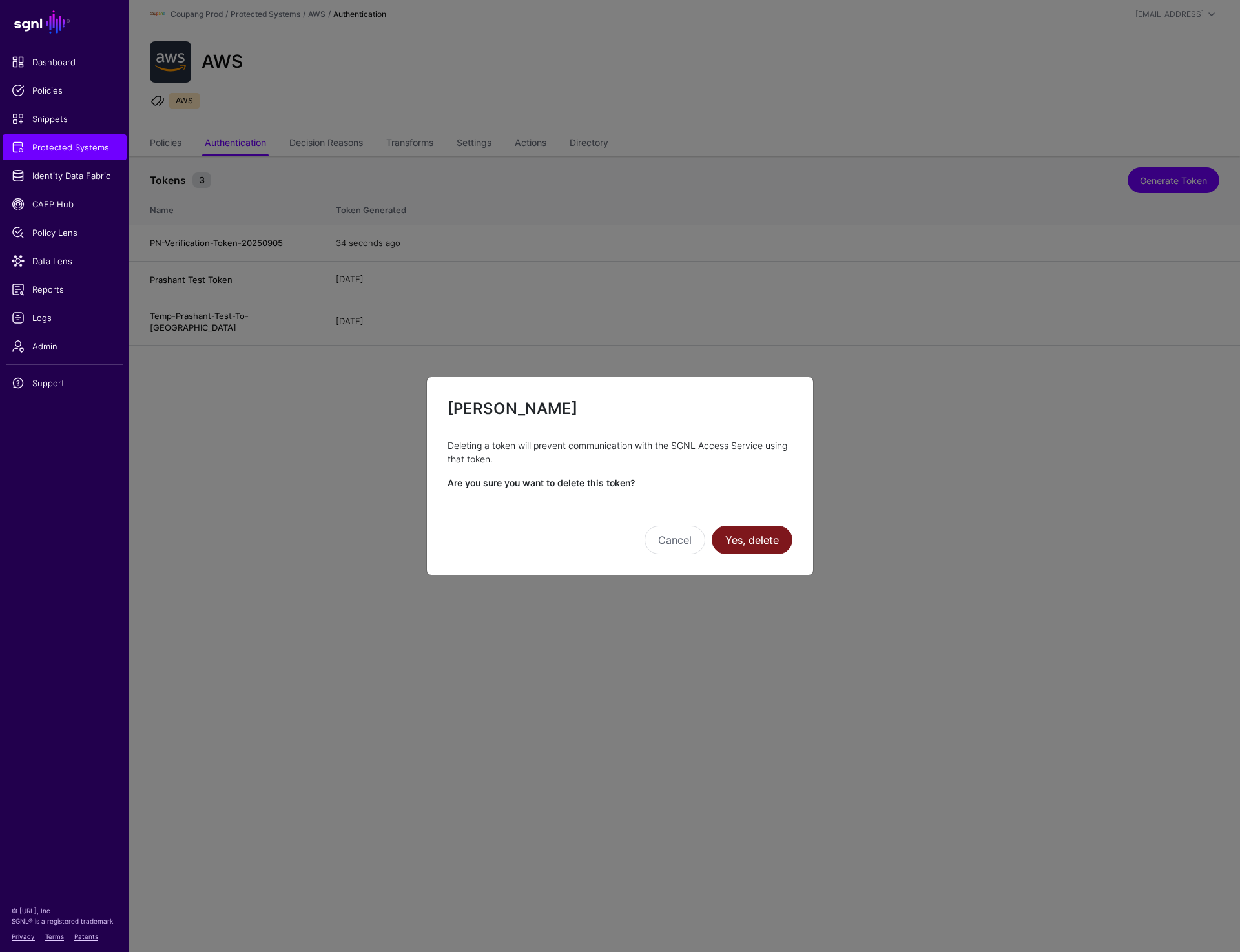
click at [745, 544] on button "Yes, delete" at bounding box center [753, 540] width 81 height 29
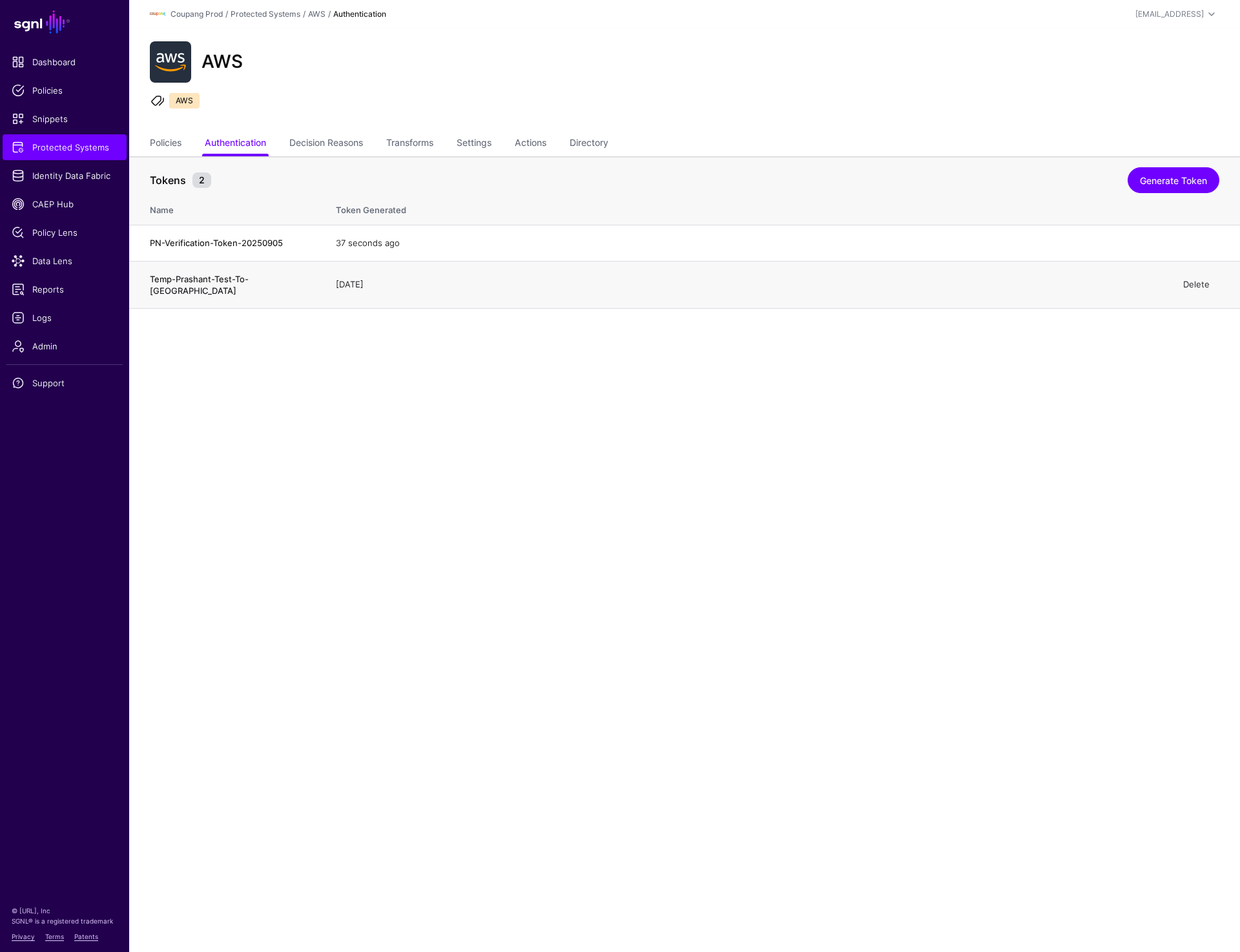
click at [1189, 279] on link "Delete" at bounding box center [1197, 284] width 27 height 11
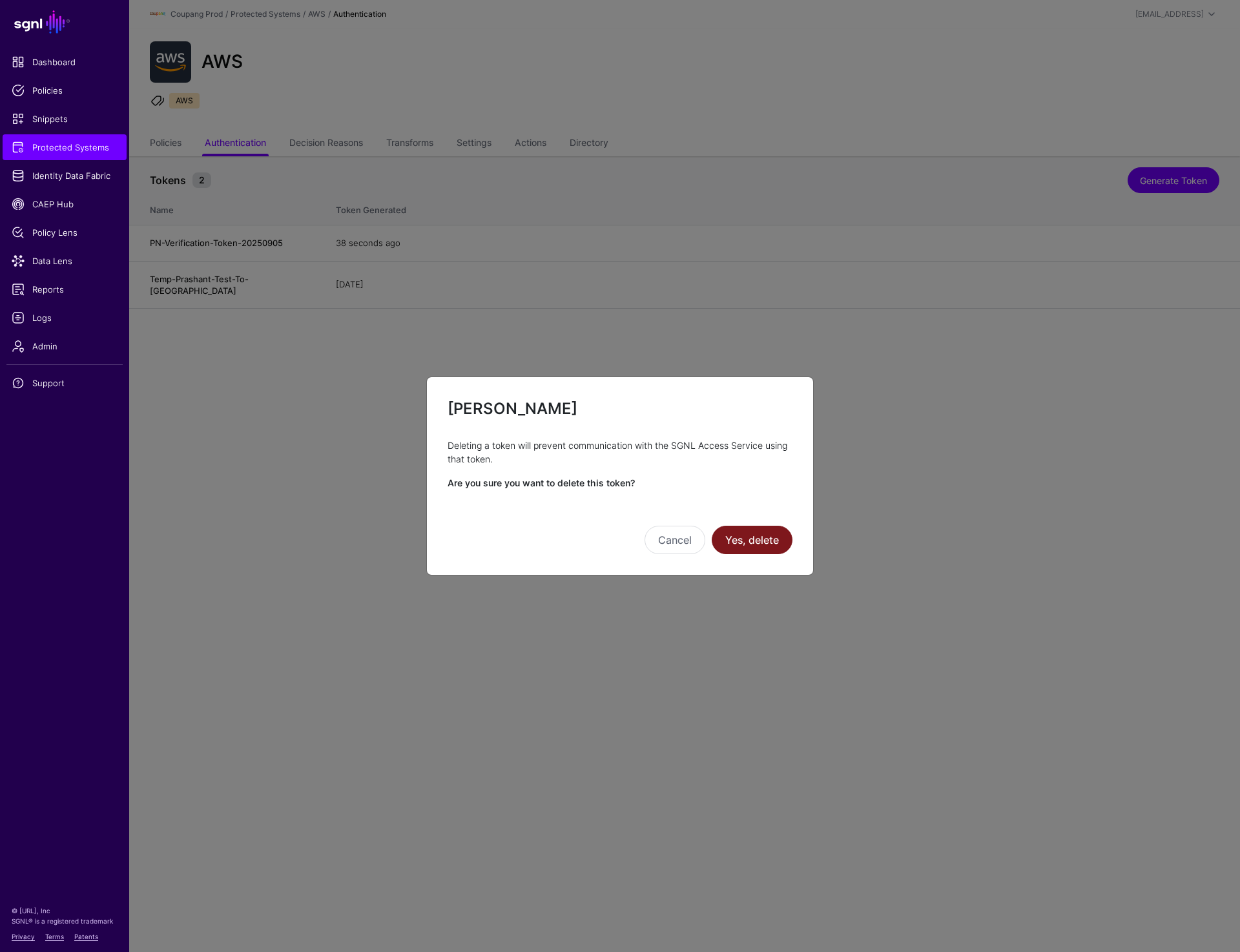
click at [762, 544] on button "Yes, delete" at bounding box center [753, 540] width 81 height 29
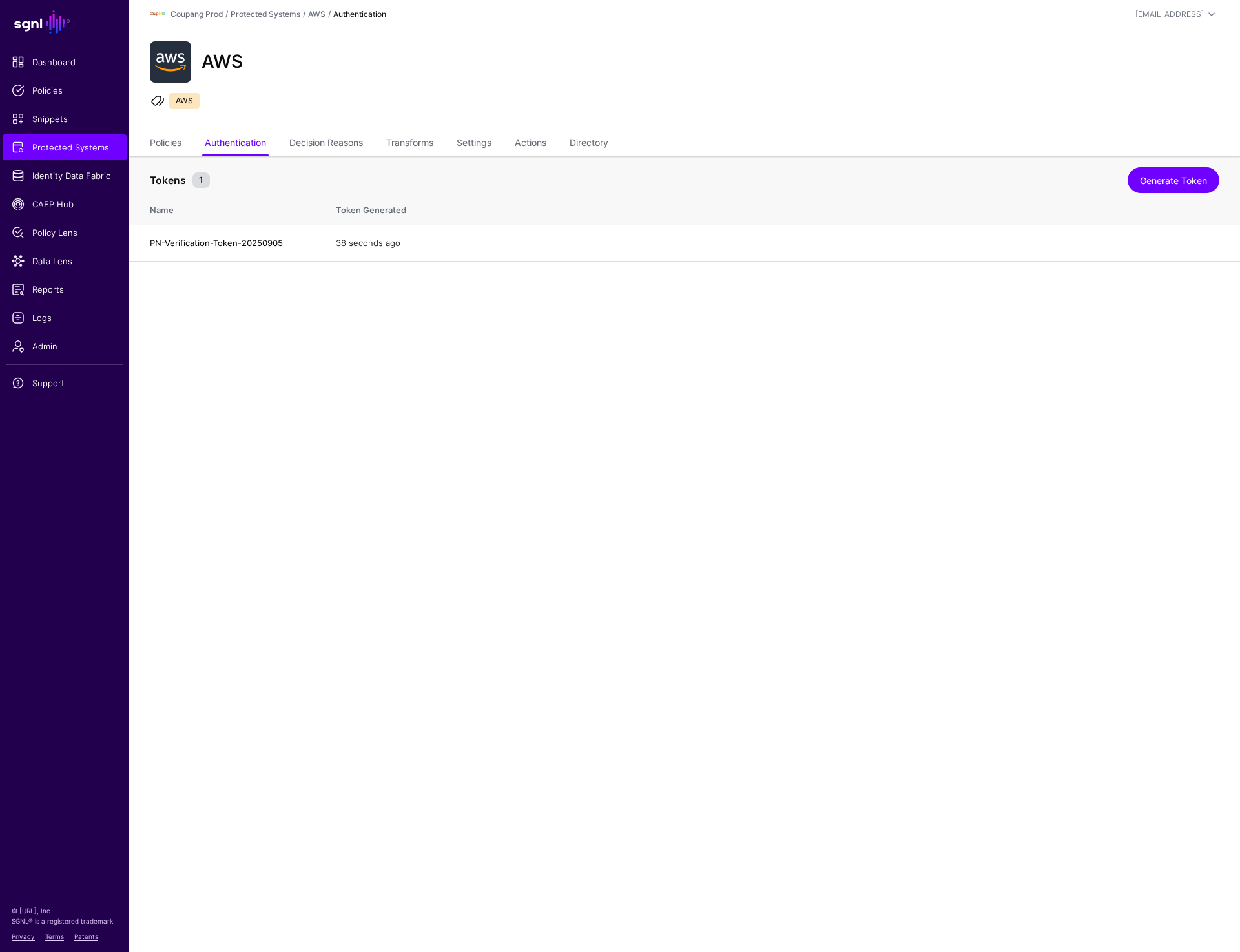
click at [833, 544] on main "SGNL Dashboard Policies Snippets Protected Systems Identity Data Fabric CAEP Hu…" at bounding box center [620, 476] width 1240 height 952
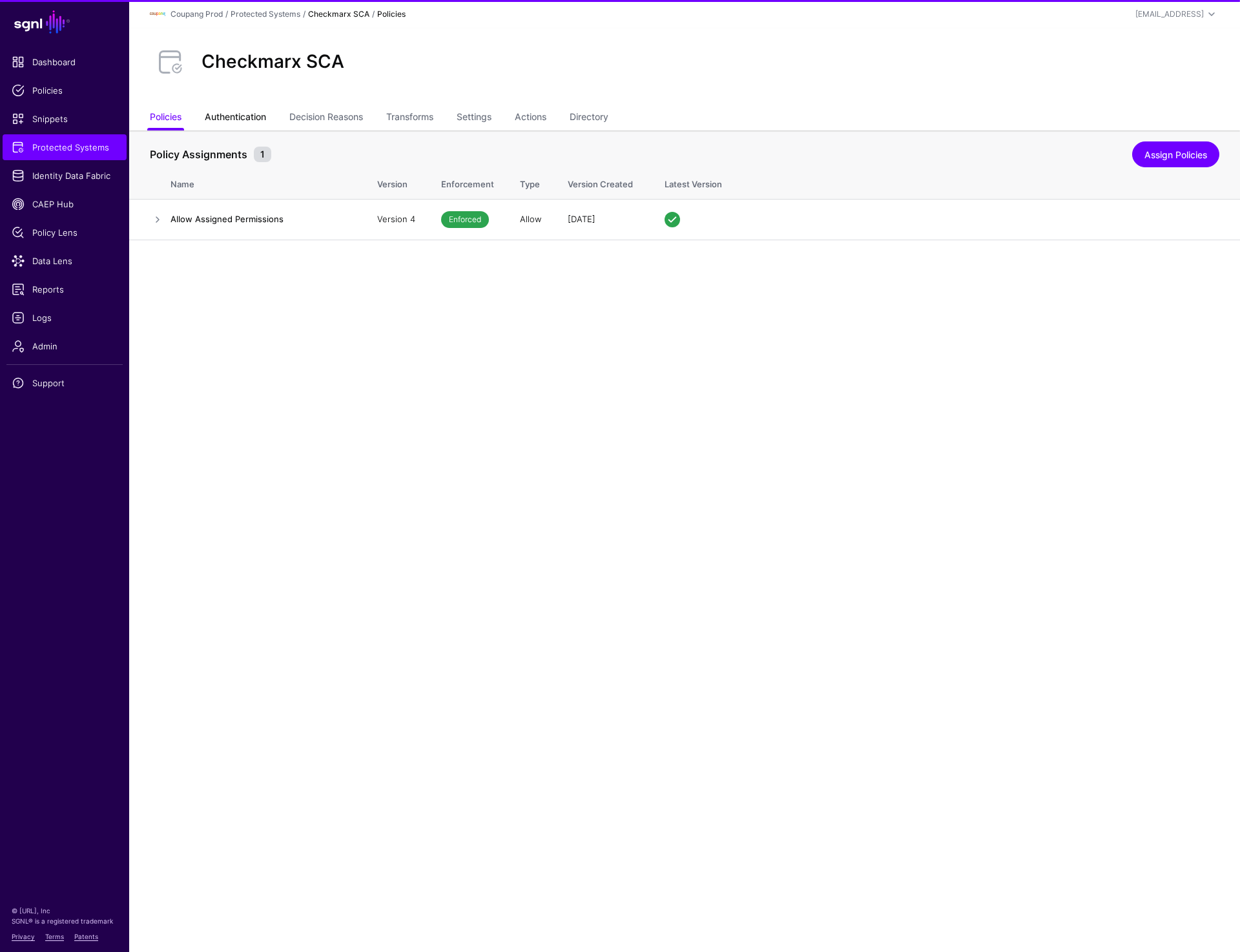
click at [247, 116] on link "Authentication" at bounding box center [235, 118] width 62 height 25
click at [246, 125] on link "Authentication" at bounding box center [235, 118] width 62 height 25
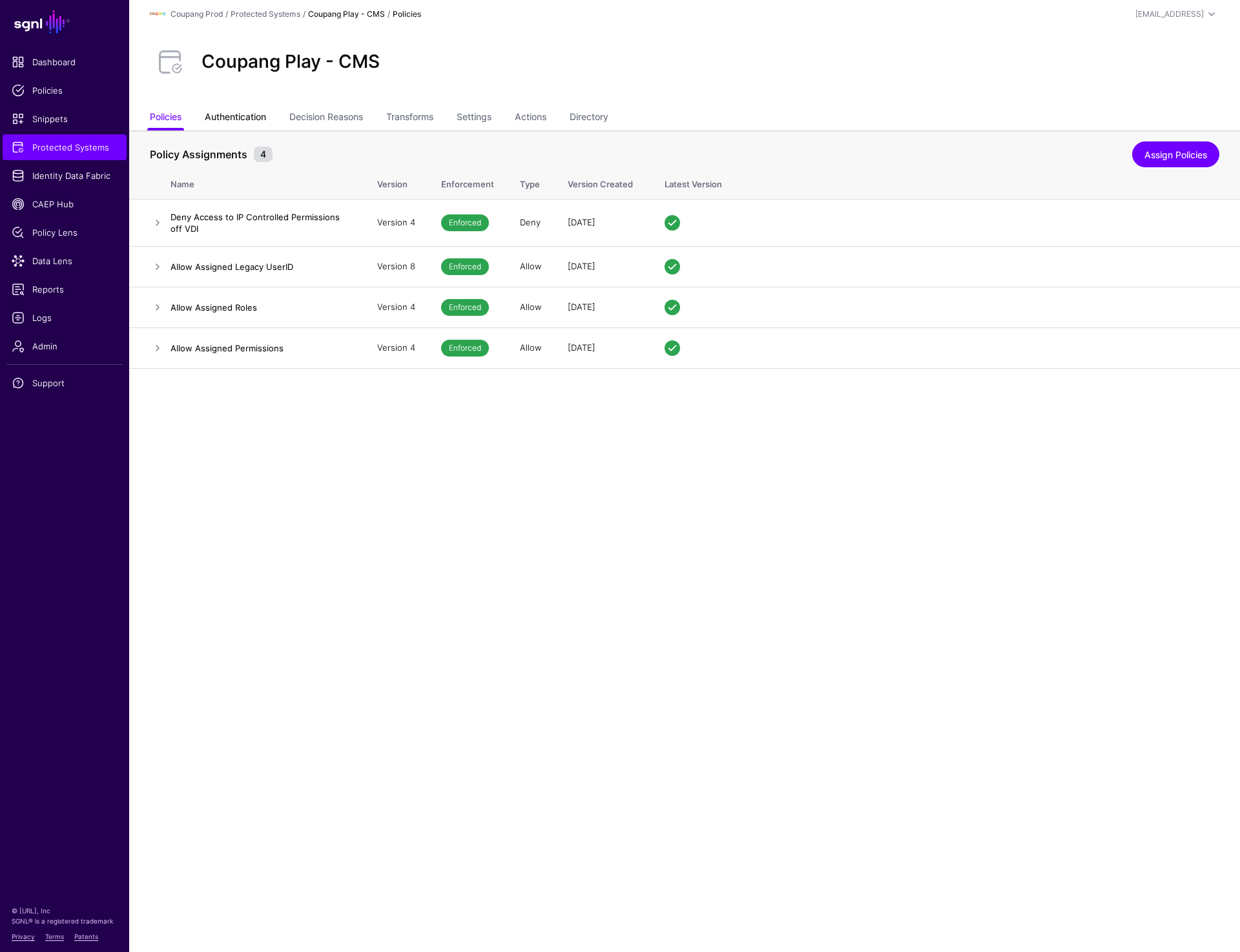
click at [222, 113] on link "Authentication" at bounding box center [235, 118] width 62 height 25
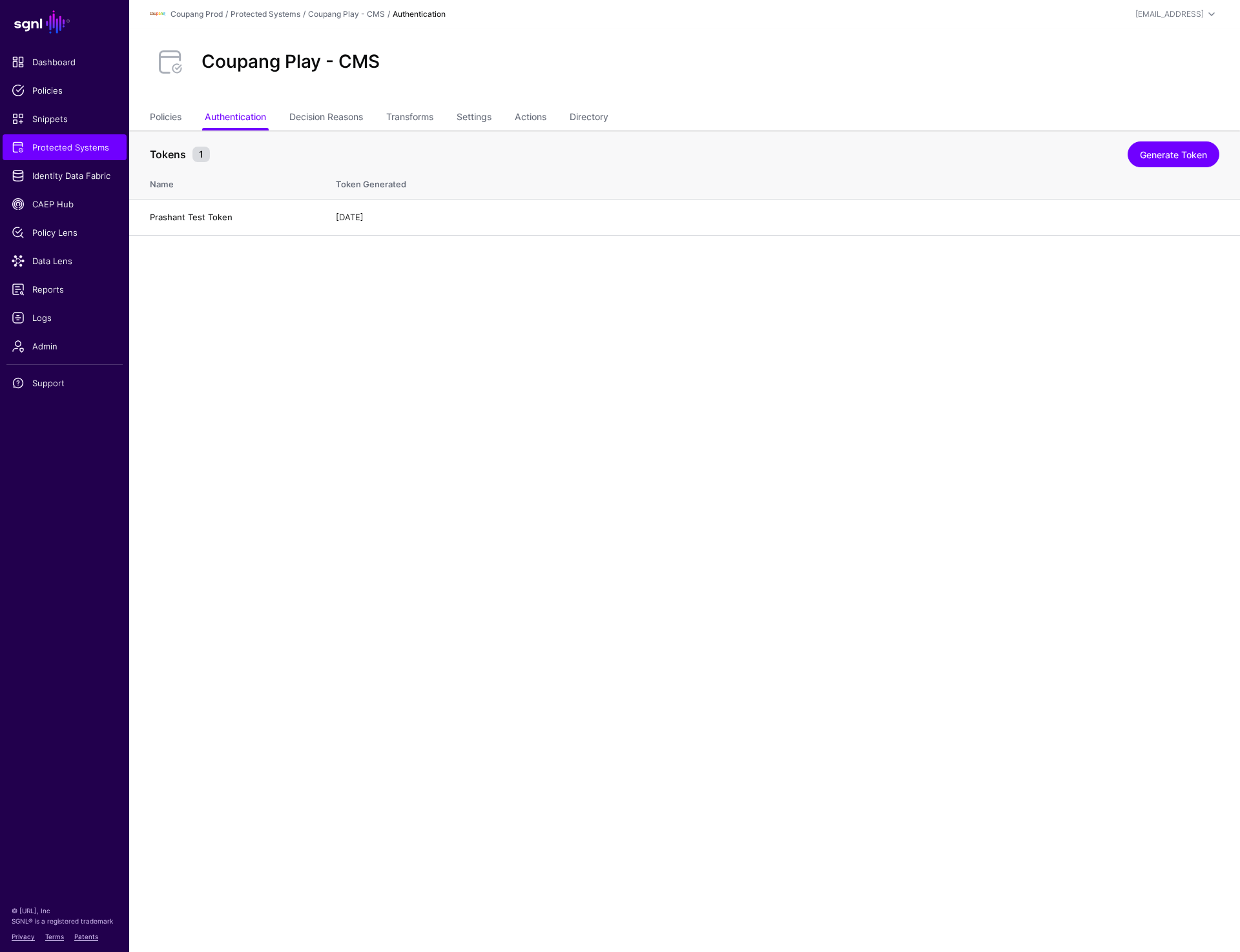
click at [688, 46] on div "Coupang Play - CMS" at bounding box center [684, 62] width 1080 height 41
click at [208, 70] on h2 "Coupang Play - CMS" at bounding box center [290, 62] width 178 height 22
drag, startPoint x: 208, startPoint y: 66, endPoint x: 422, endPoint y: 66, distance: 214.0
click at [422, 66] on div "Coupang Play - CMS" at bounding box center [684, 62] width 1080 height 41
copy h2 "Coupang Play - CMS"
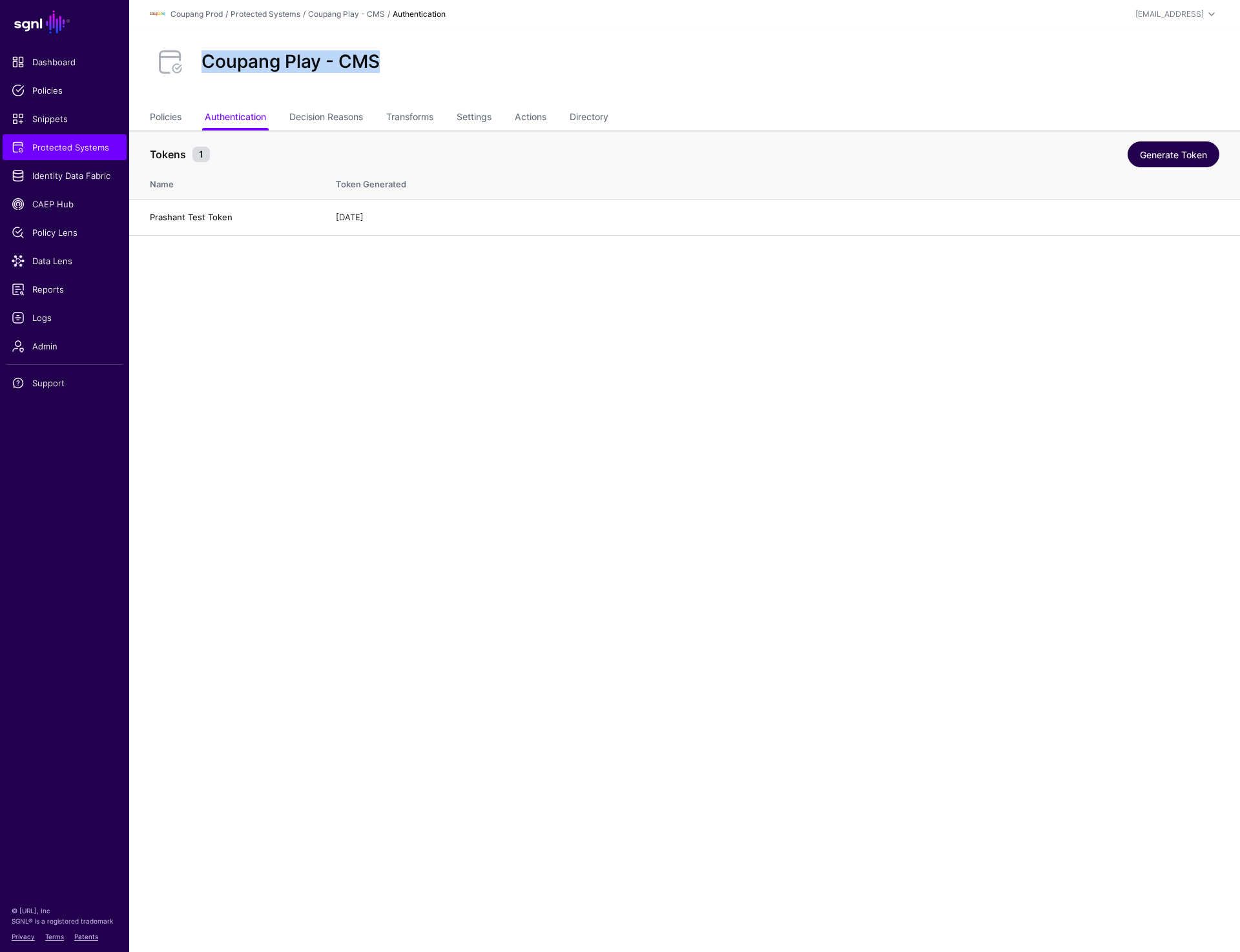
click at [1168, 143] on link "Generate Token" at bounding box center [1174, 154] width 92 height 26
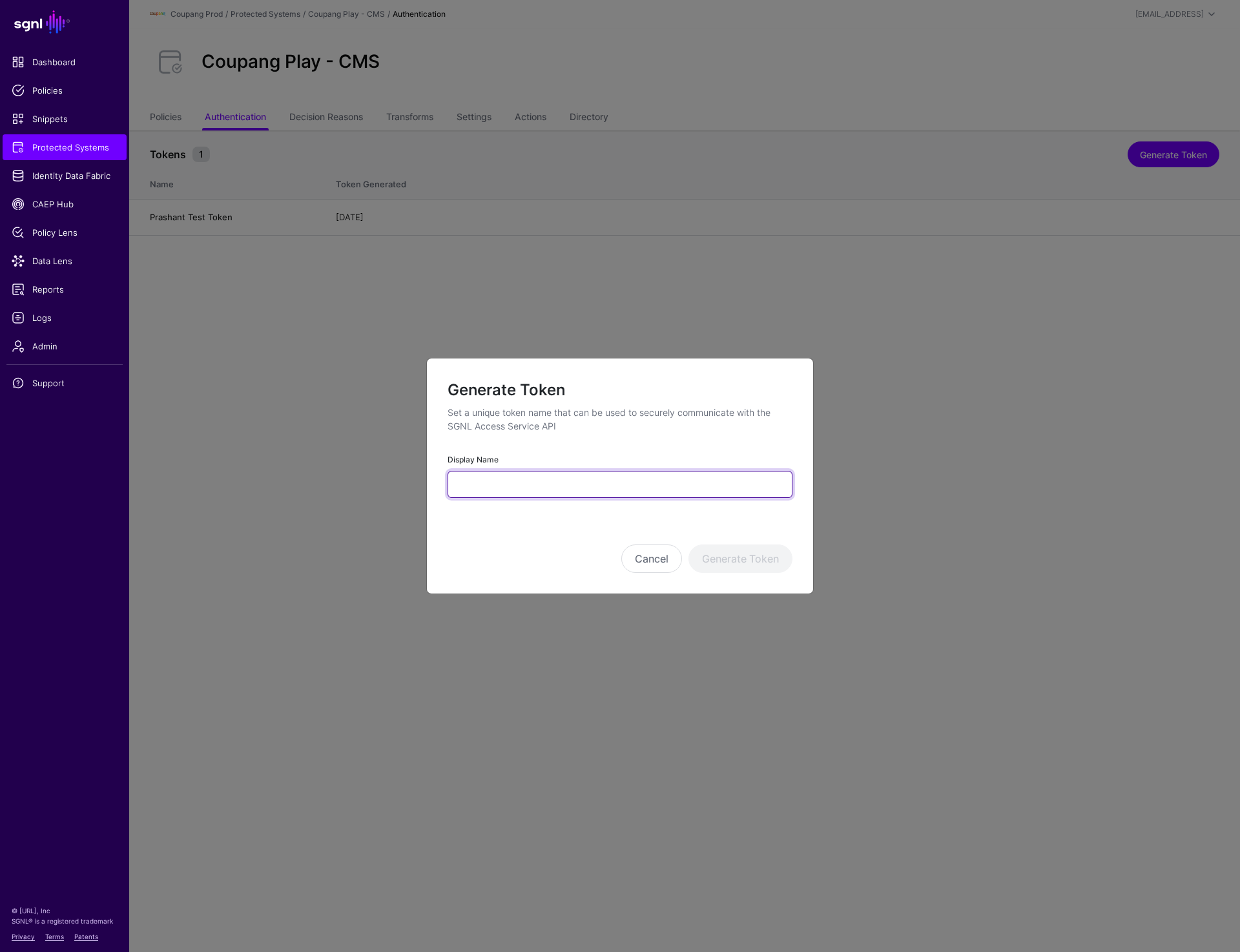
click at [511, 471] on input "Display Name" at bounding box center [620, 484] width 345 height 27
paste input "**********"
type input "**********"
click at [721, 550] on button "Generate Token" at bounding box center [740, 558] width 104 height 29
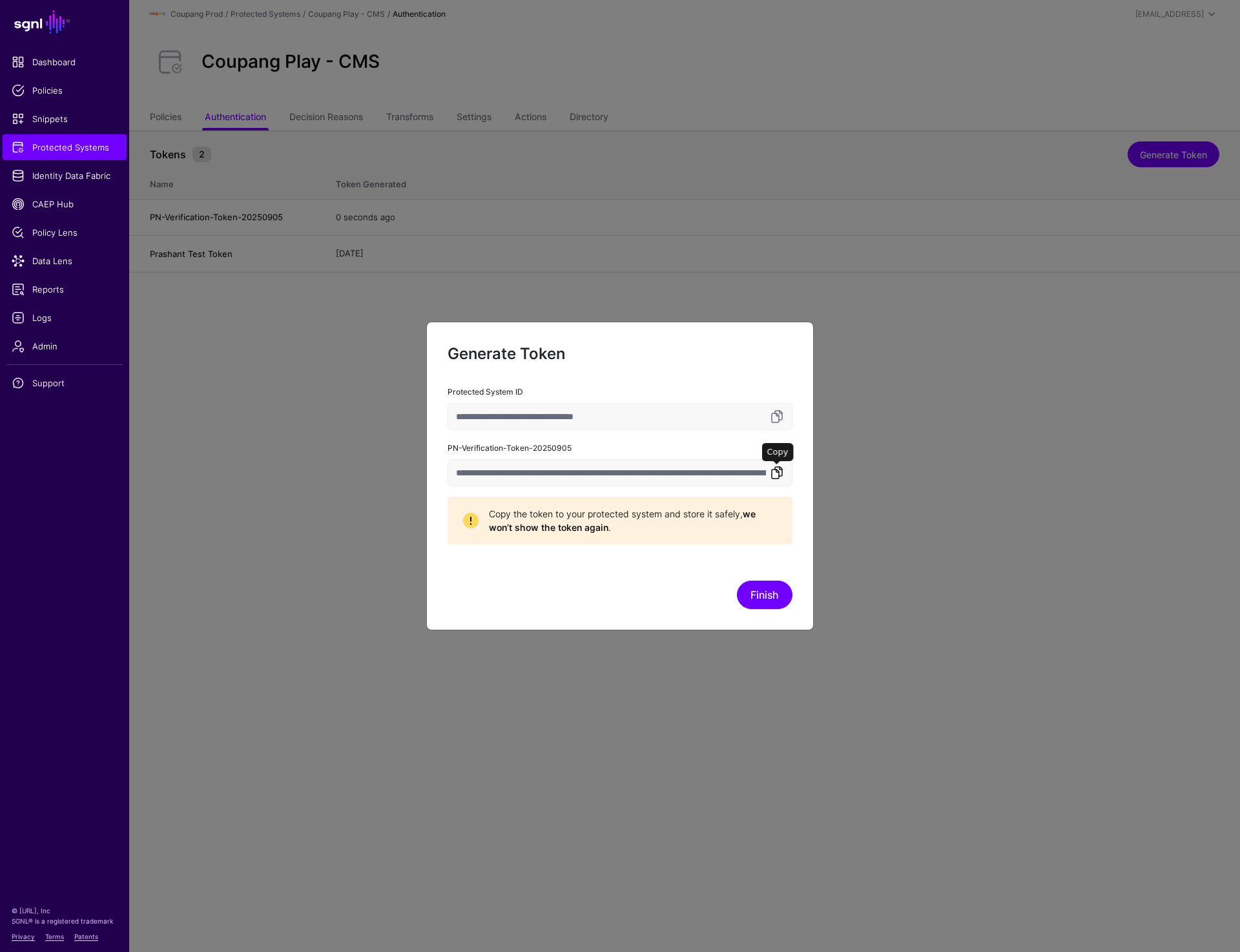
click at [782, 472] on link at bounding box center [776, 472] width 15 height 15
click at [774, 476] on link at bounding box center [776, 472] width 15 height 15
click at [769, 587] on button "Finish" at bounding box center [765, 595] width 56 height 29
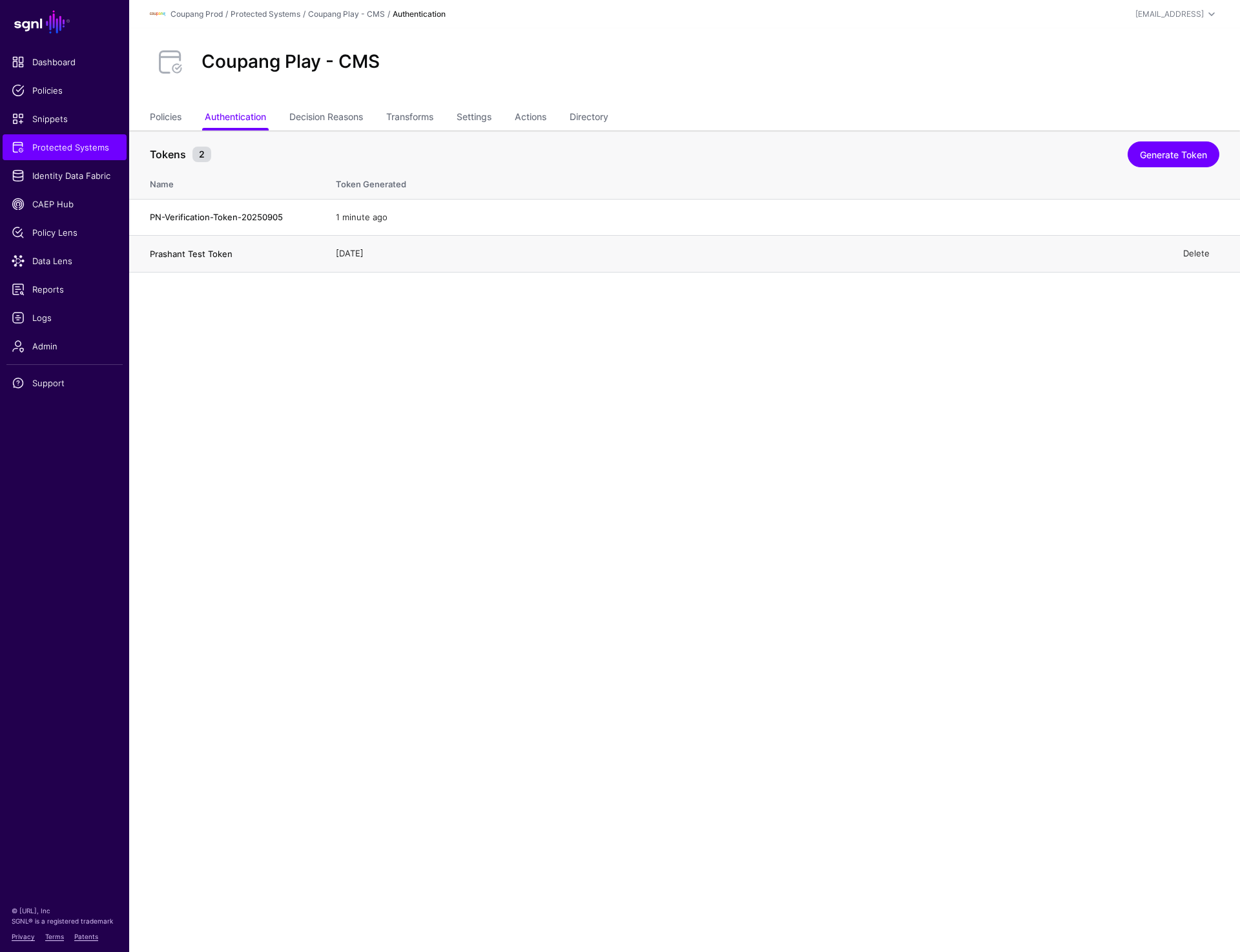
click at [1196, 255] on link "Delete" at bounding box center [1197, 253] width 27 height 11
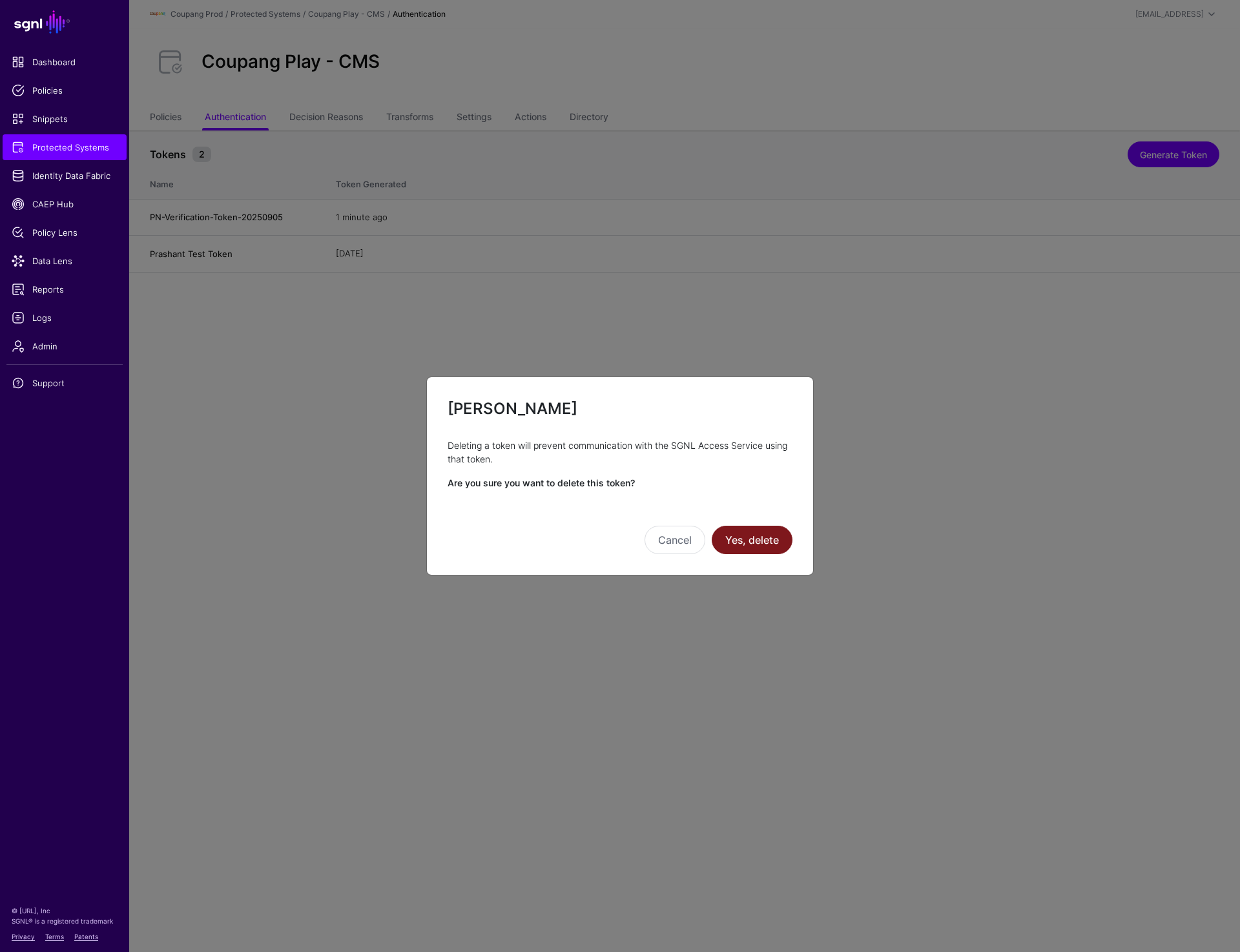
click at [755, 537] on button "Yes, delete" at bounding box center [753, 540] width 81 height 29
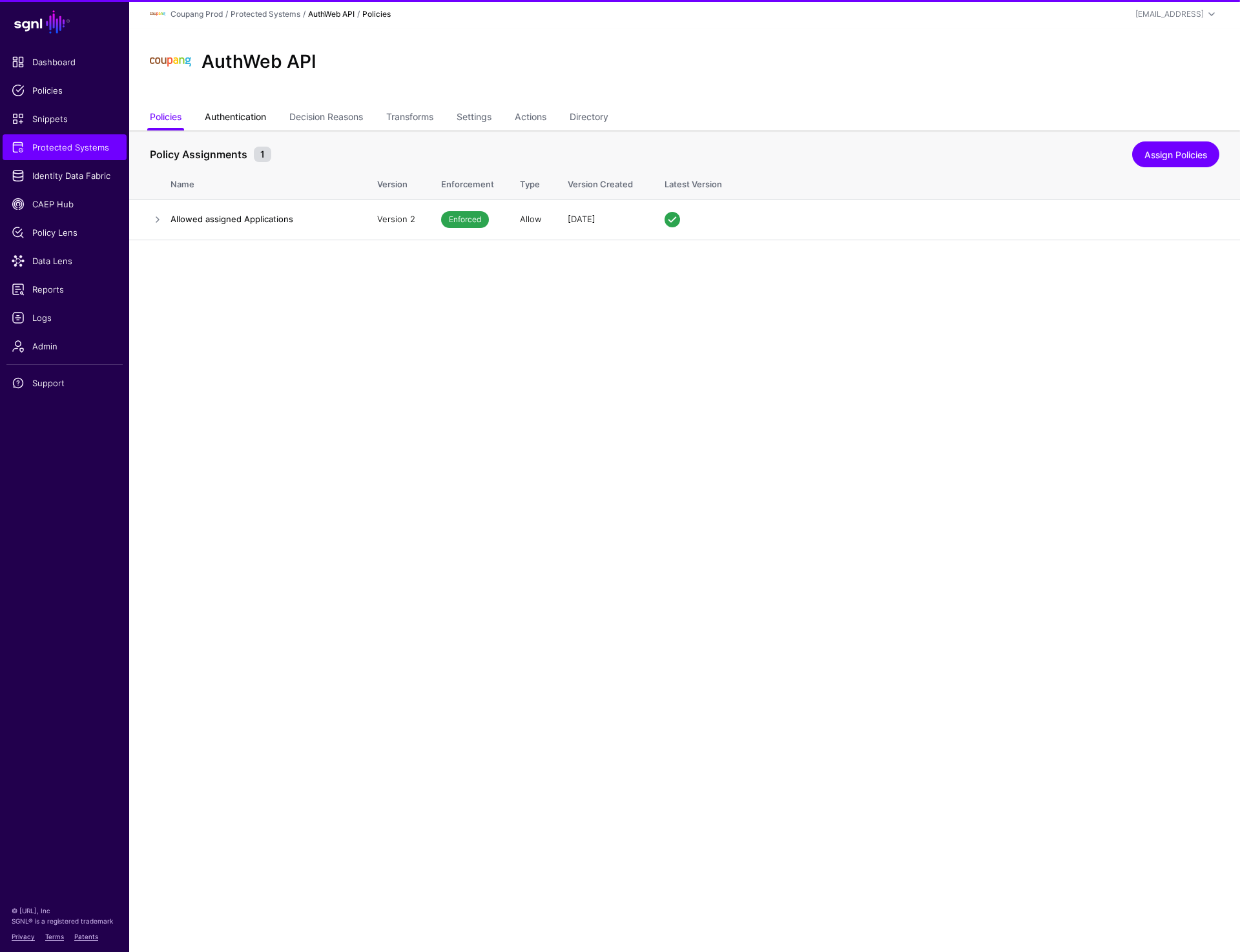
click at [251, 115] on link "Authentication" at bounding box center [235, 118] width 62 height 25
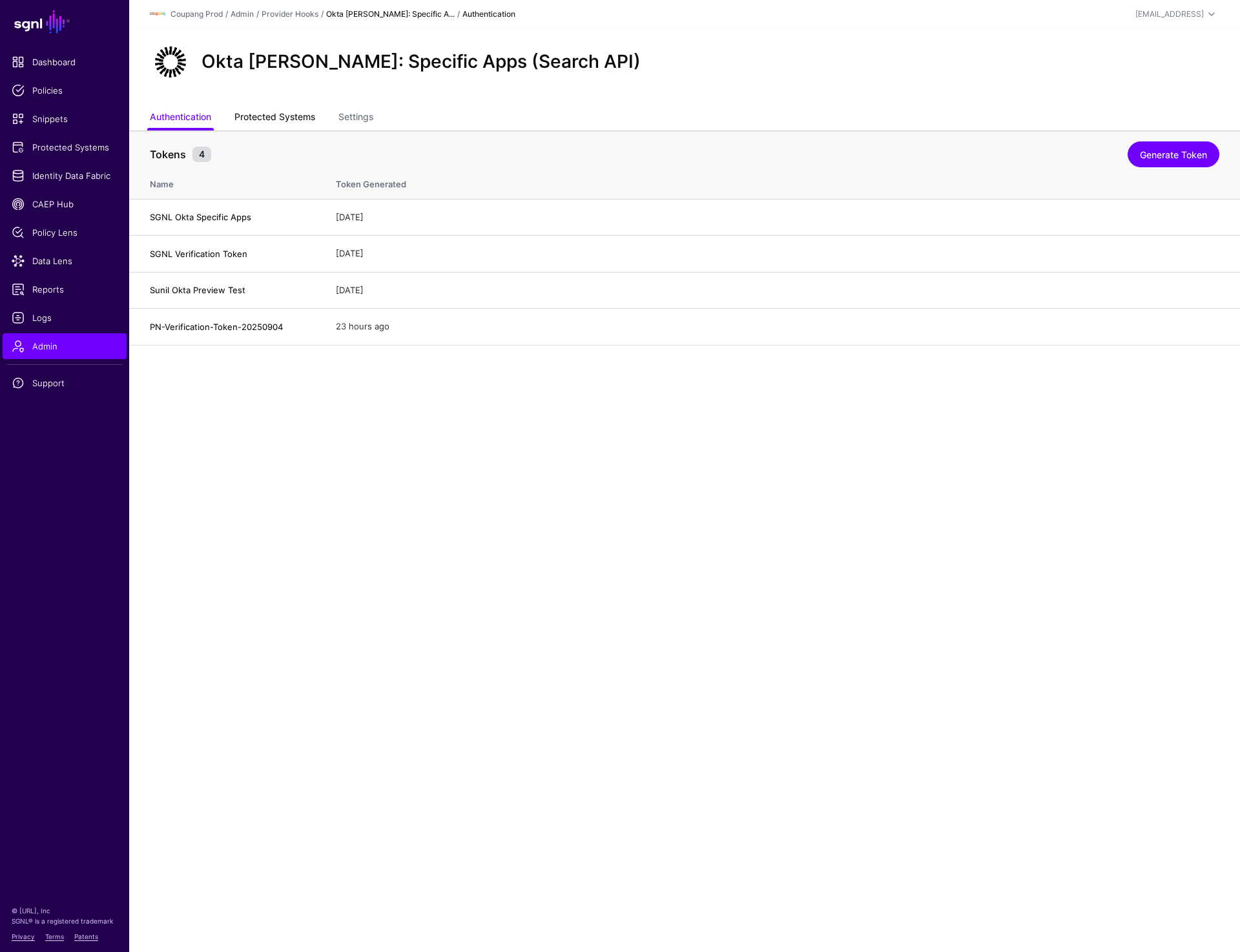
click at [254, 123] on link "Protected Systems" at bounding box center [275, 118] width 81 height 25
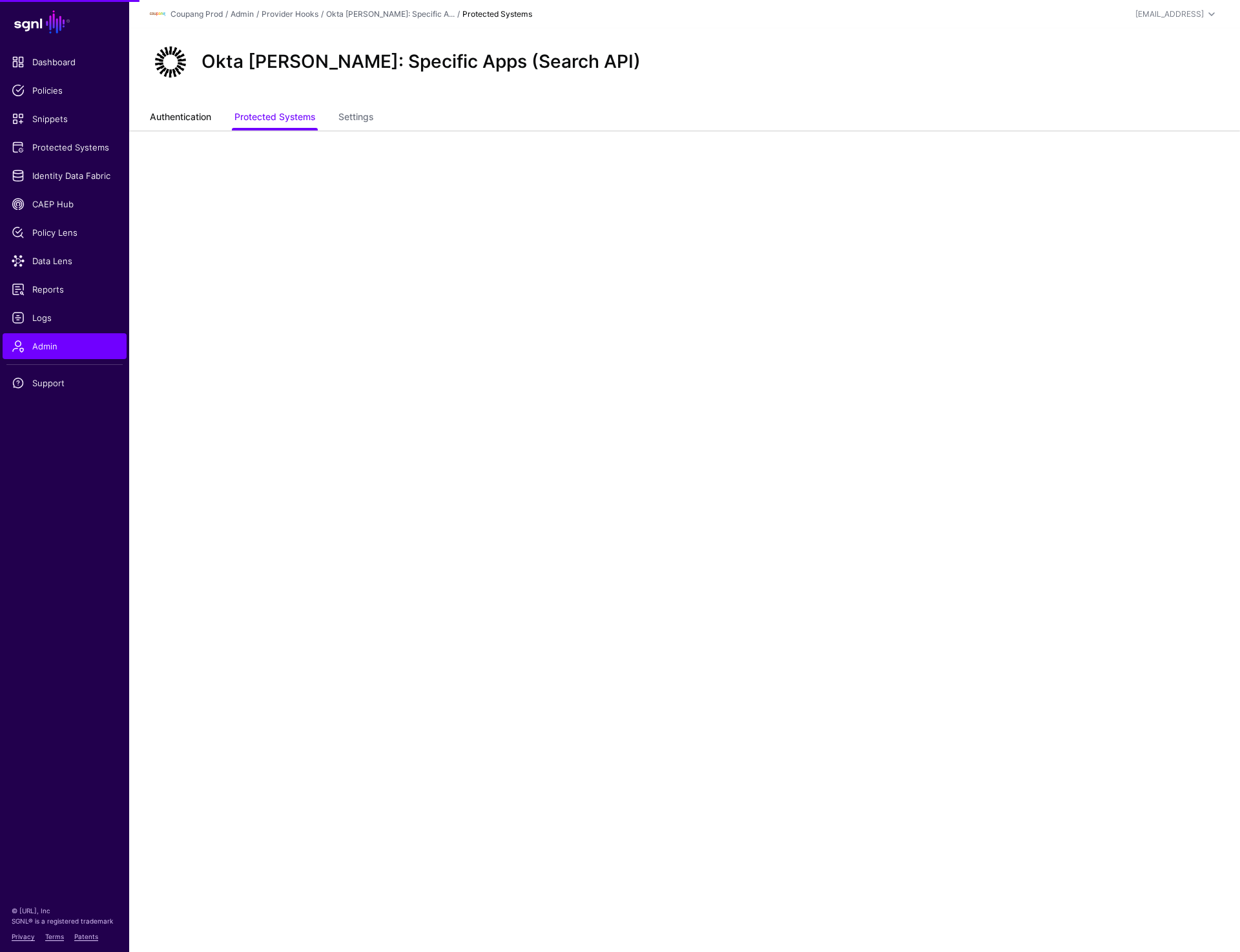
click at [189, 120] on link "Authentication" at bounding box center [180, 118] width 62 height 25
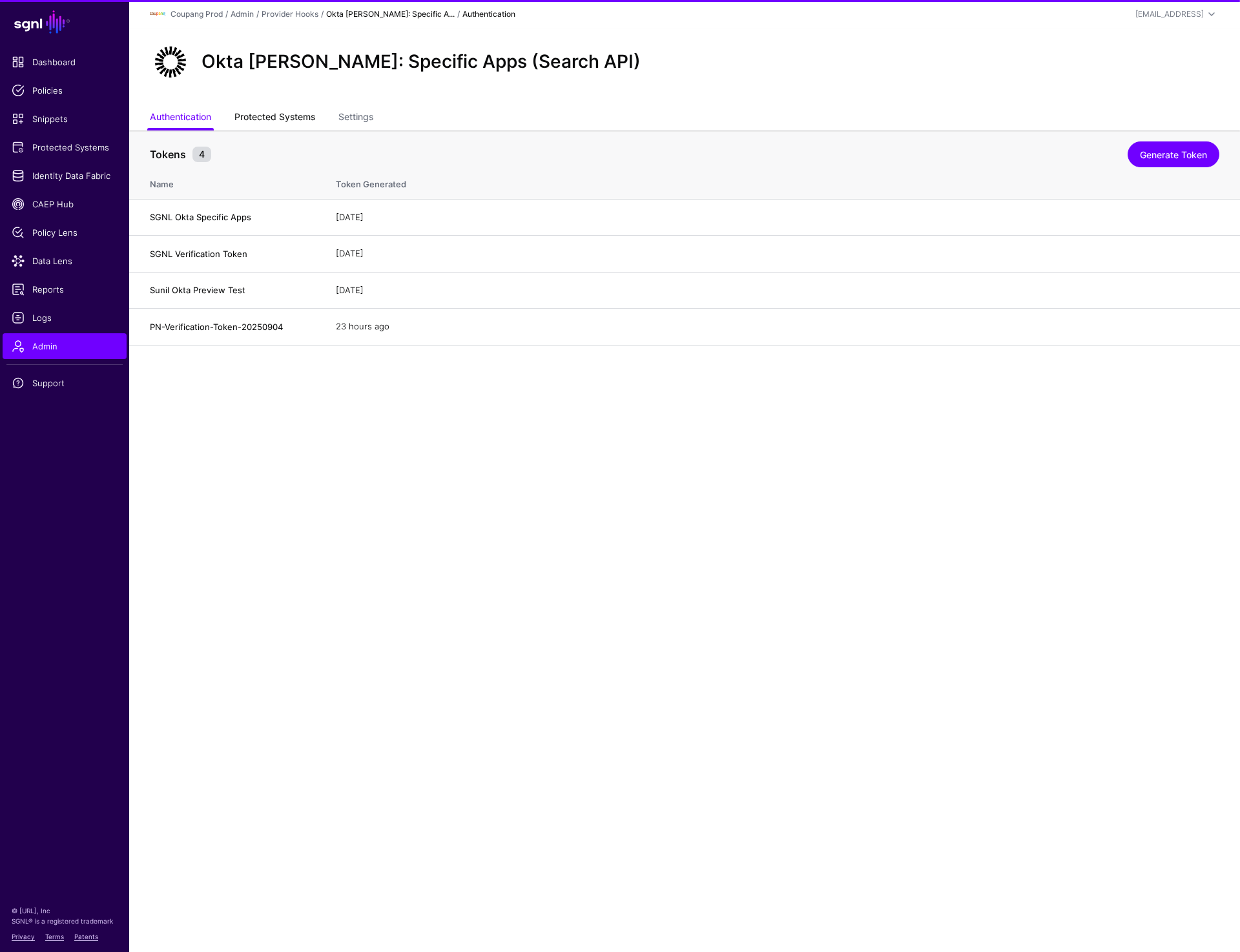
click at [274, 119] on link "Protected Systems" at bounding box center [275, 118] width 81 height 25
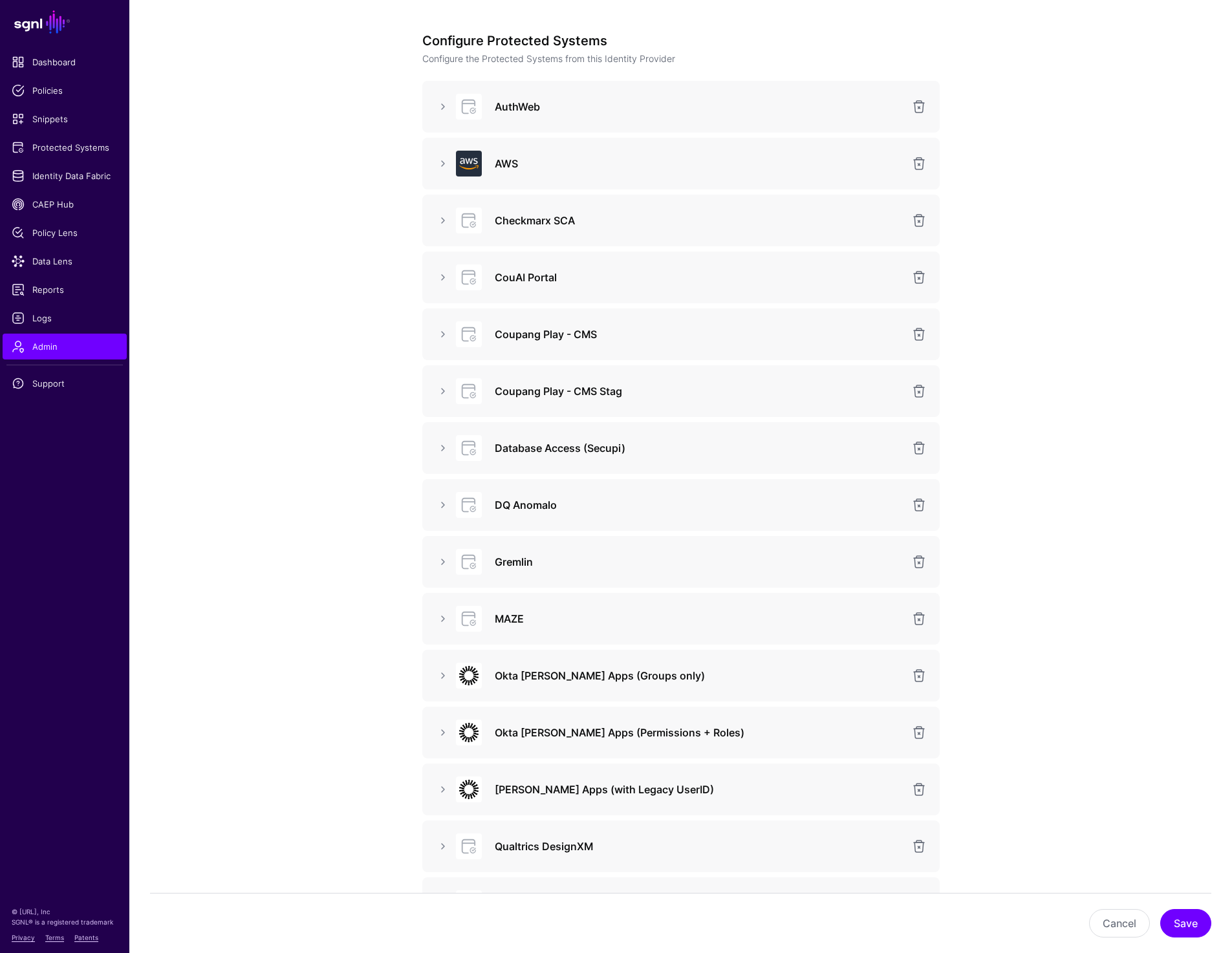
scroll to position [165, 0]
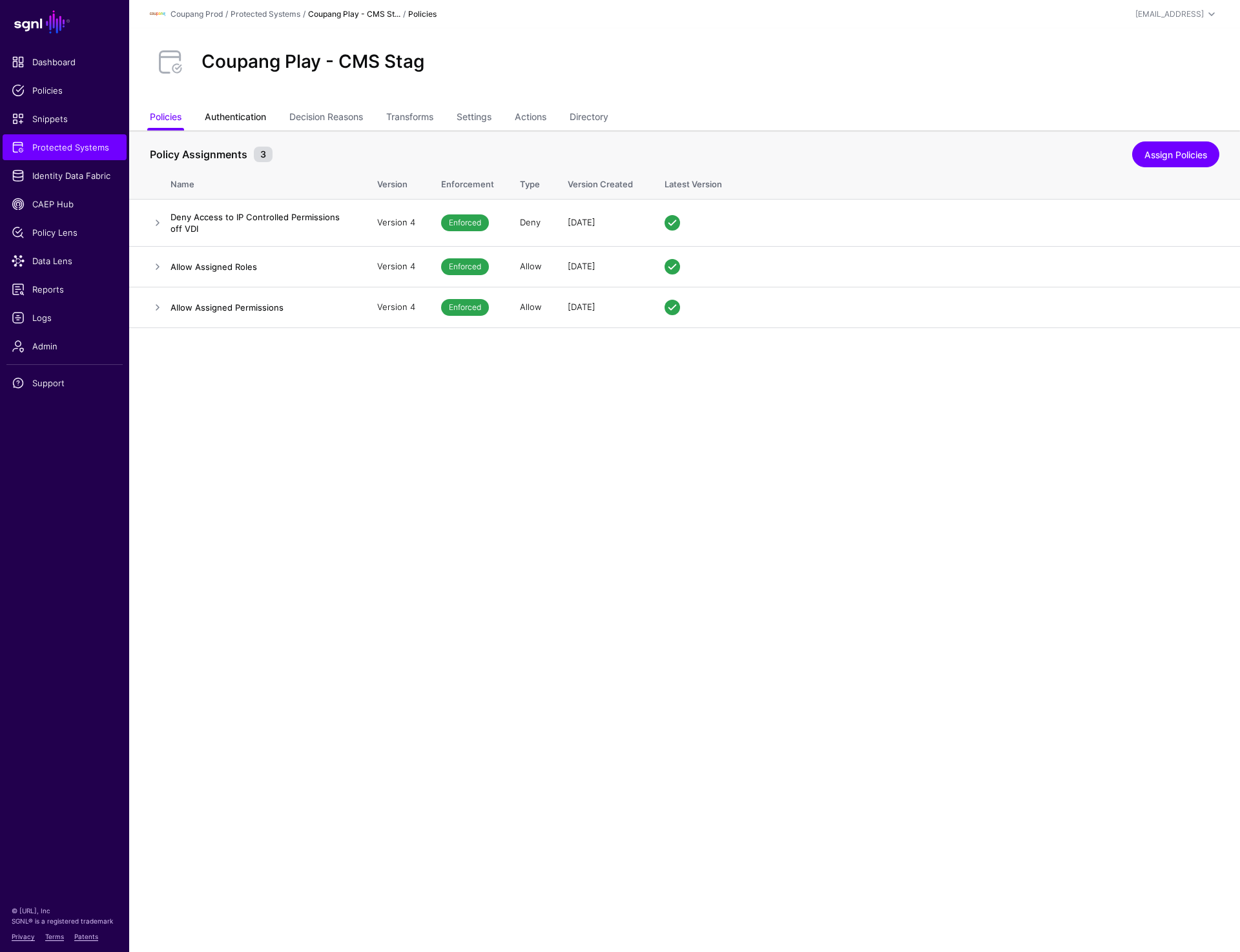
click at [231, 108] on link "Authentication" at bounding box center [235, 118] width 62 height 25
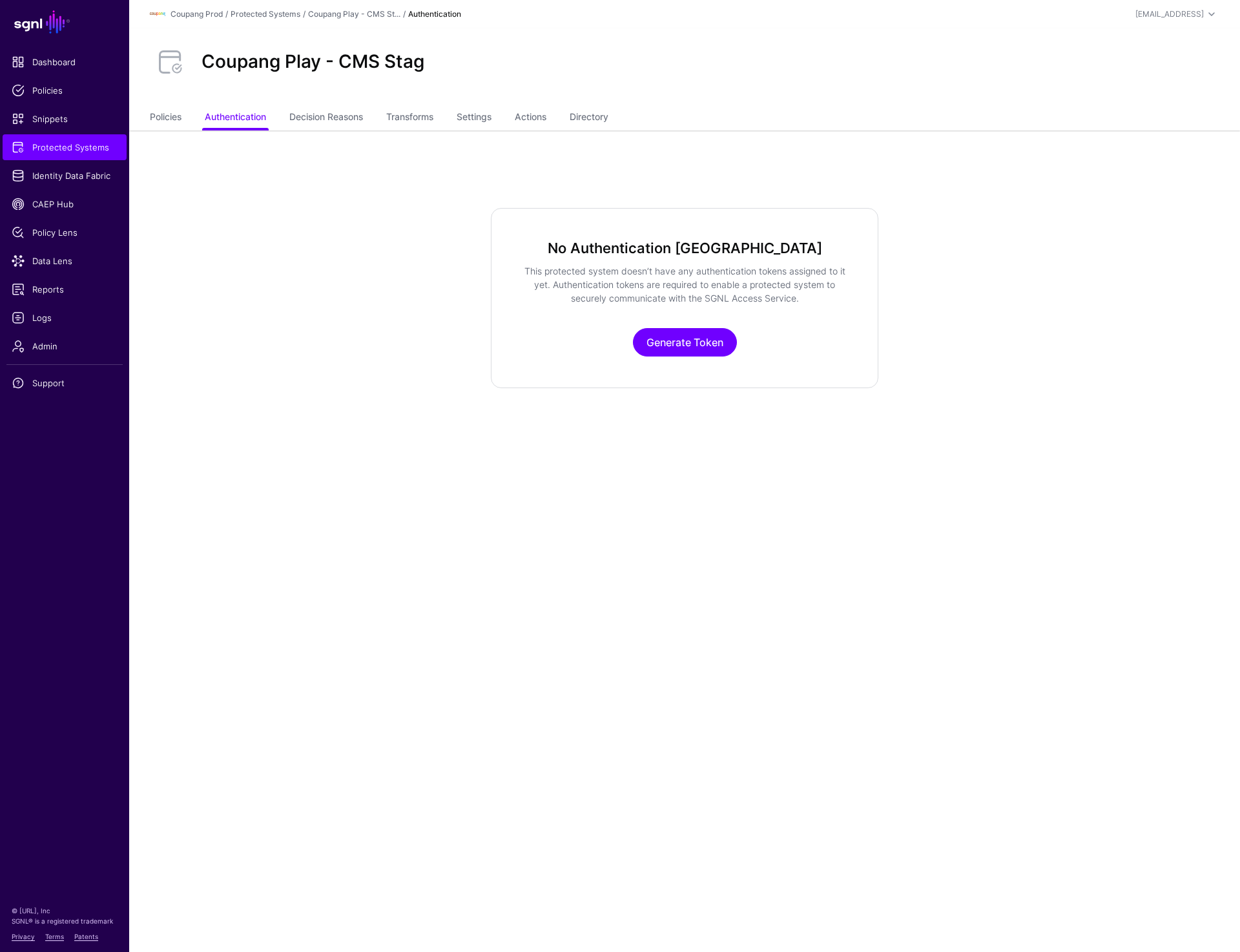
click at [1087, 103] on div "Coupang Play - CMS Stag" at bounding box center [685, 67] width 1111 height 78
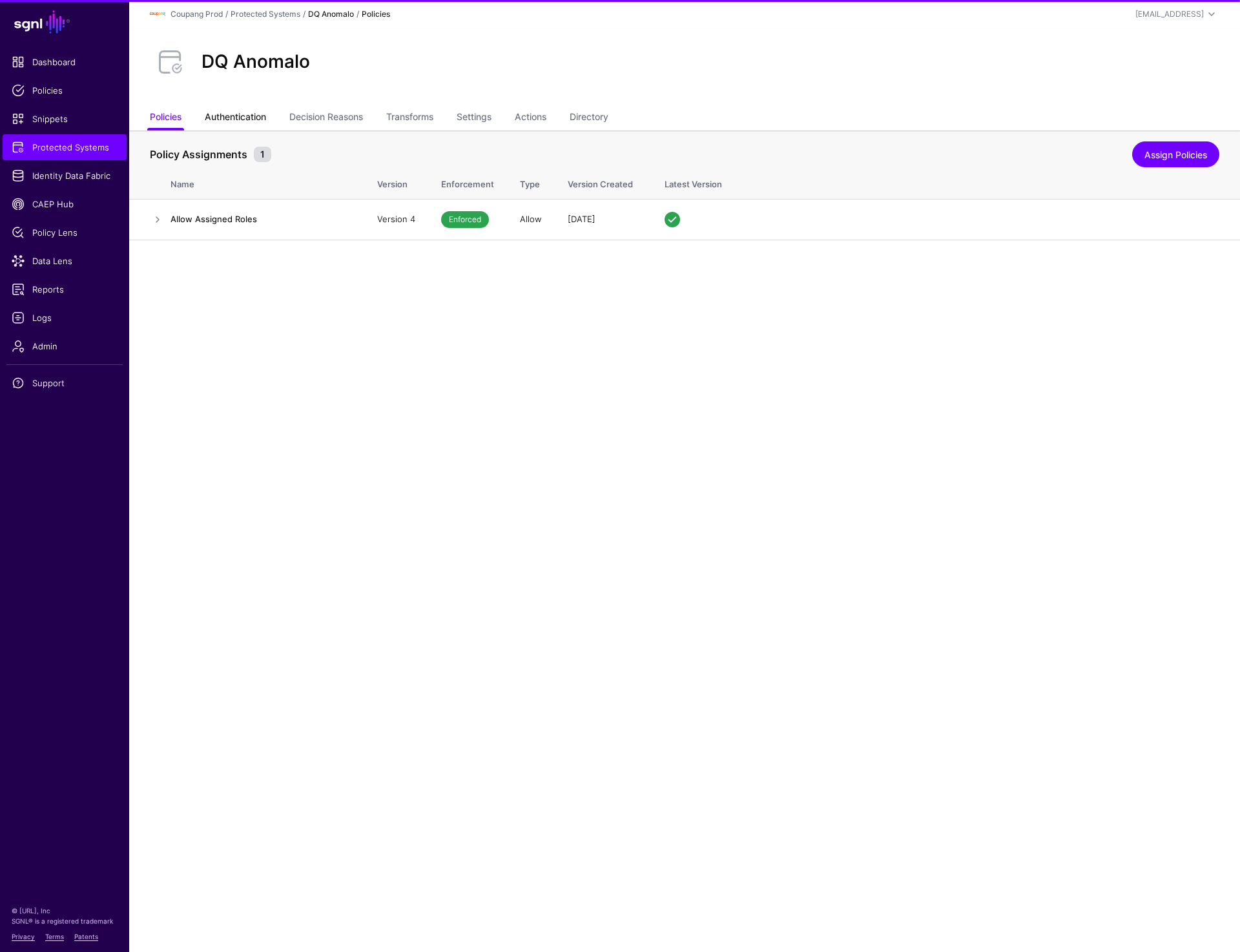
click at [229, 115] on link "Authentication" at bounding box center [235, 118] width 62 height 25
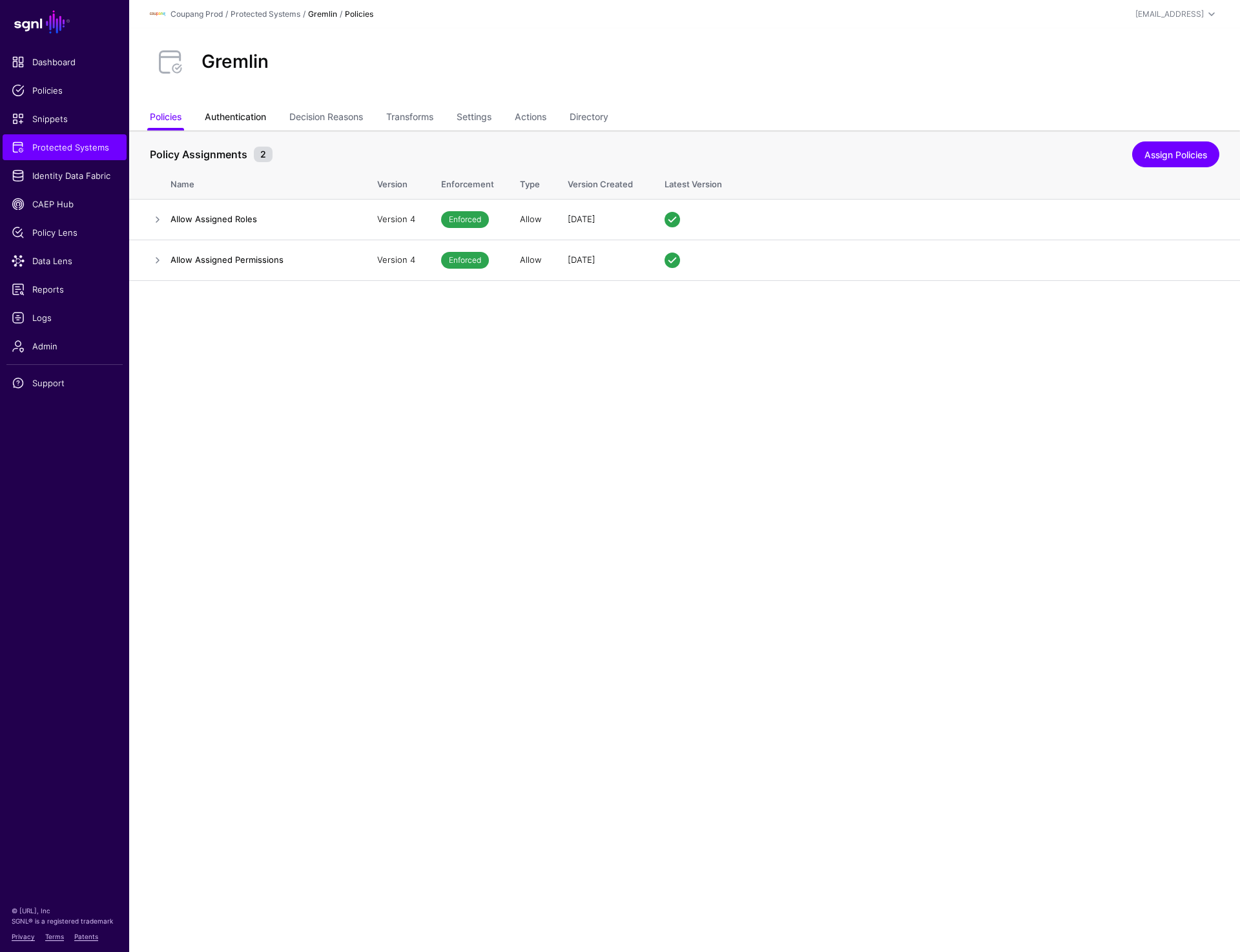
click at [235, 118] on link "Authentication" at bounding box center [235, 118] width 62 height 25
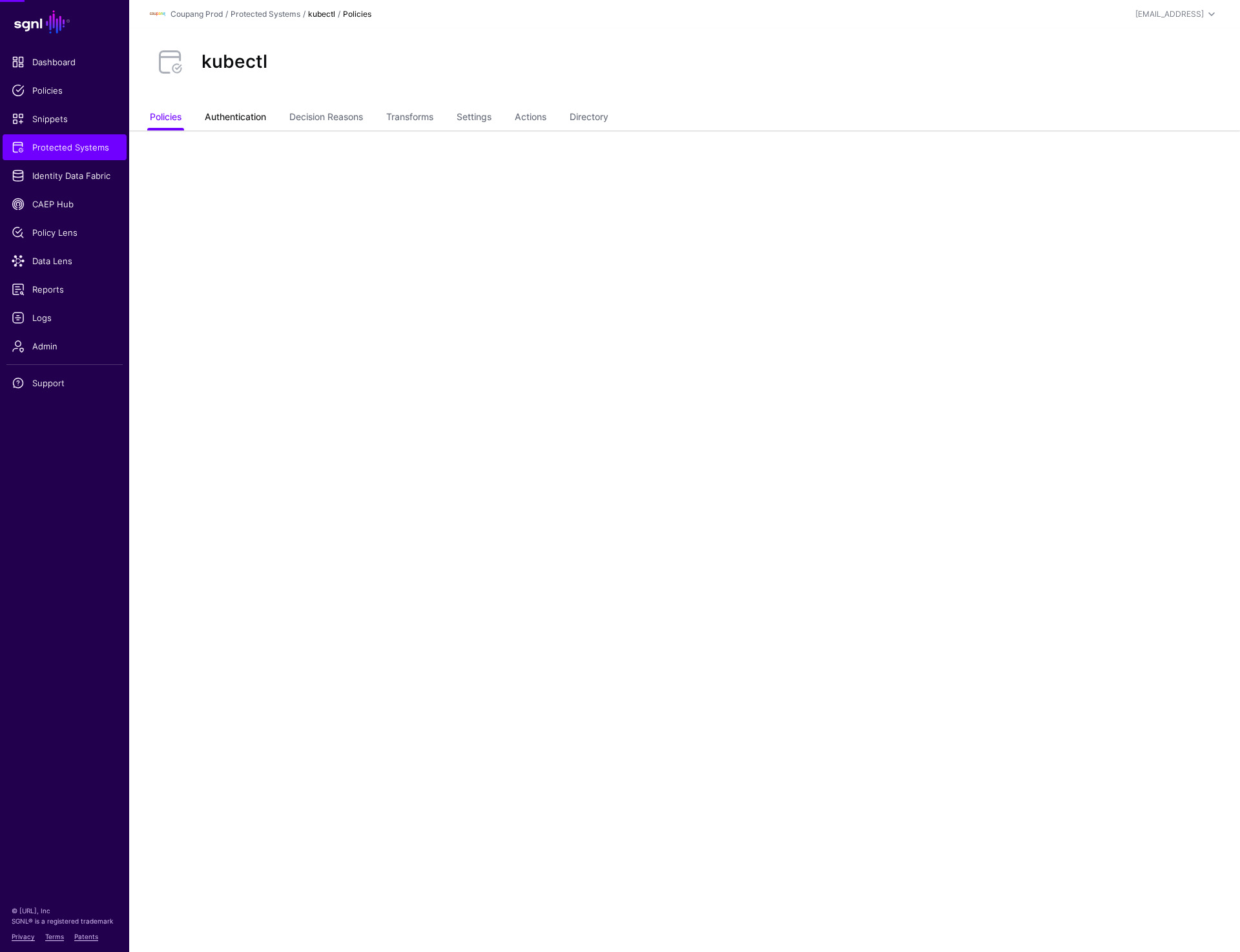
click at [224, 111] on link "Authentication" at bounding box center [235, 118] width 62 height 25
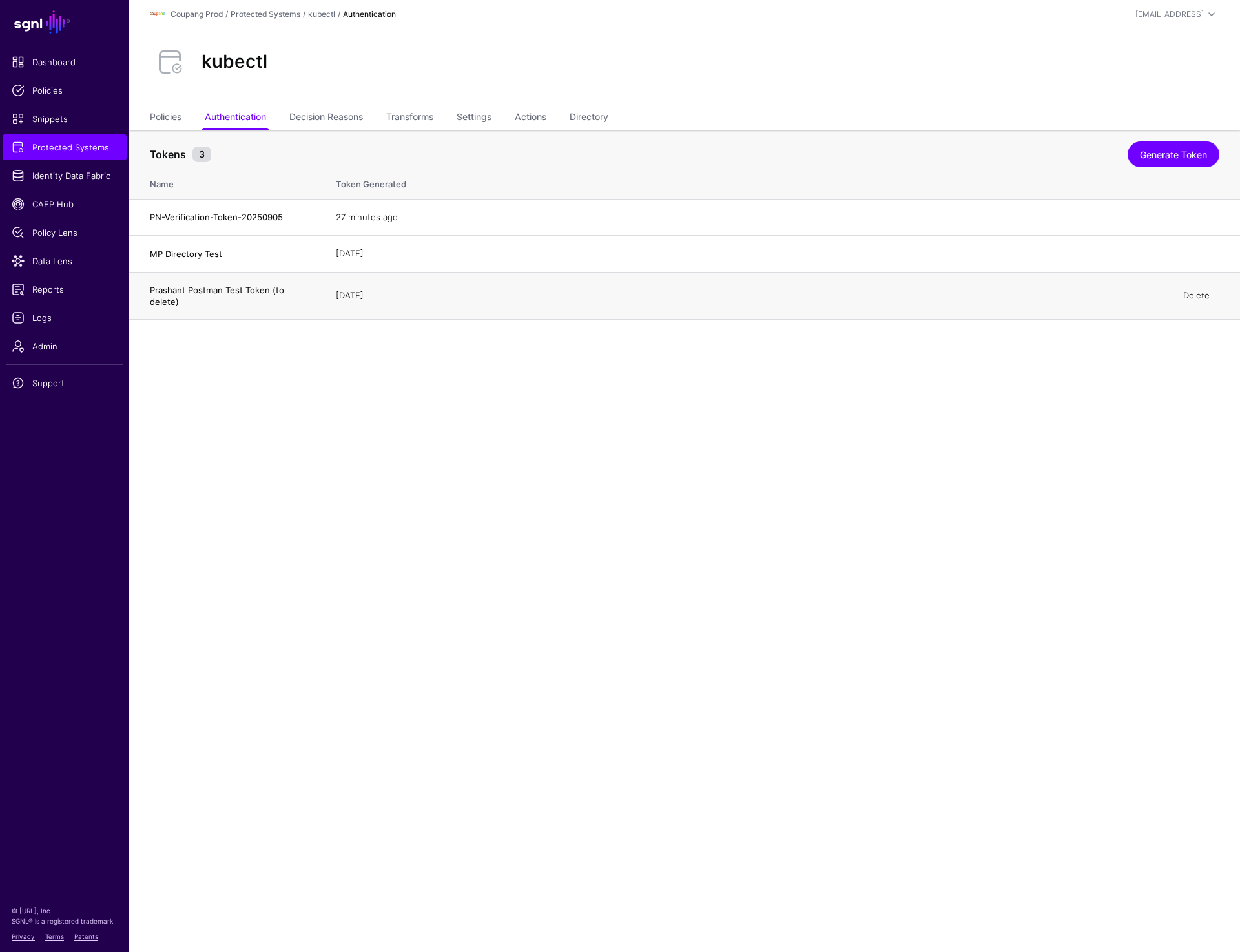
click at [1188, 294] on link "Delete" at bounding box center [1197, 295] width 27 height 11
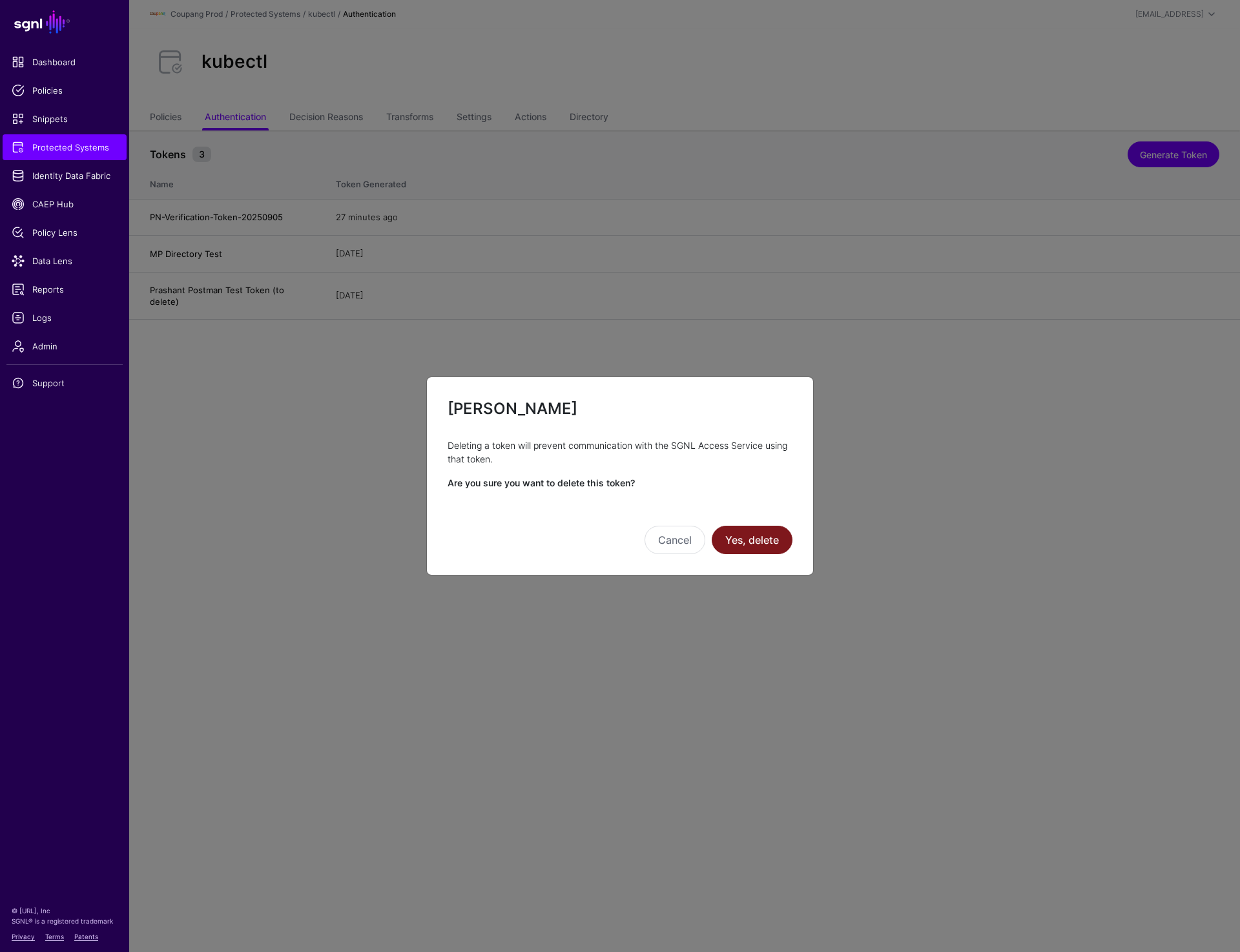
click at [735, 538] on button "Yes, delete" at bounding box center [753, 540] width 81 height 29
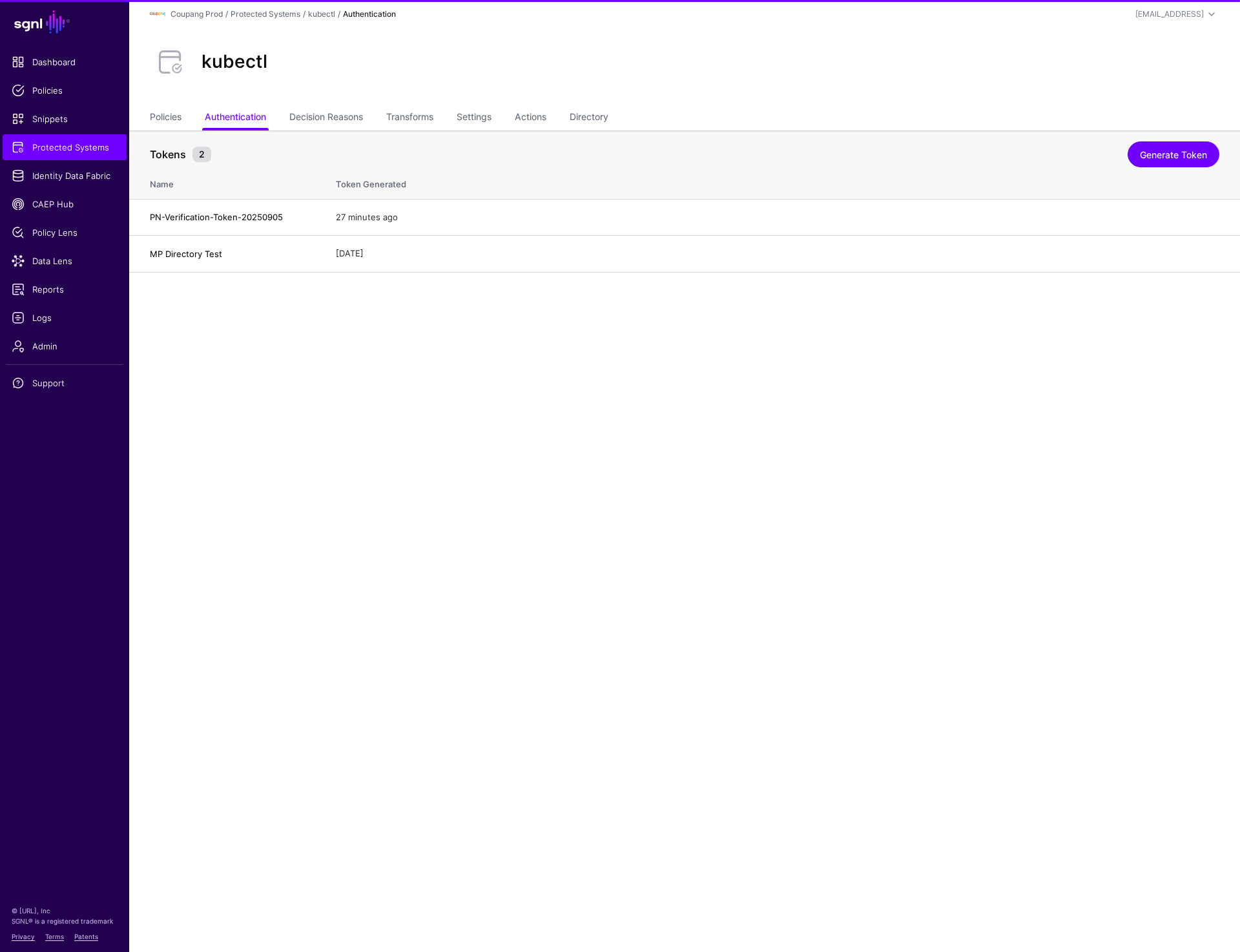
click at [722, 564] on main "SGNL Dashboard Policies Snippets Protected Systems Identity Data Fabric CAEP Hu…" at bounding box center [620, 476] width 1240 height 952
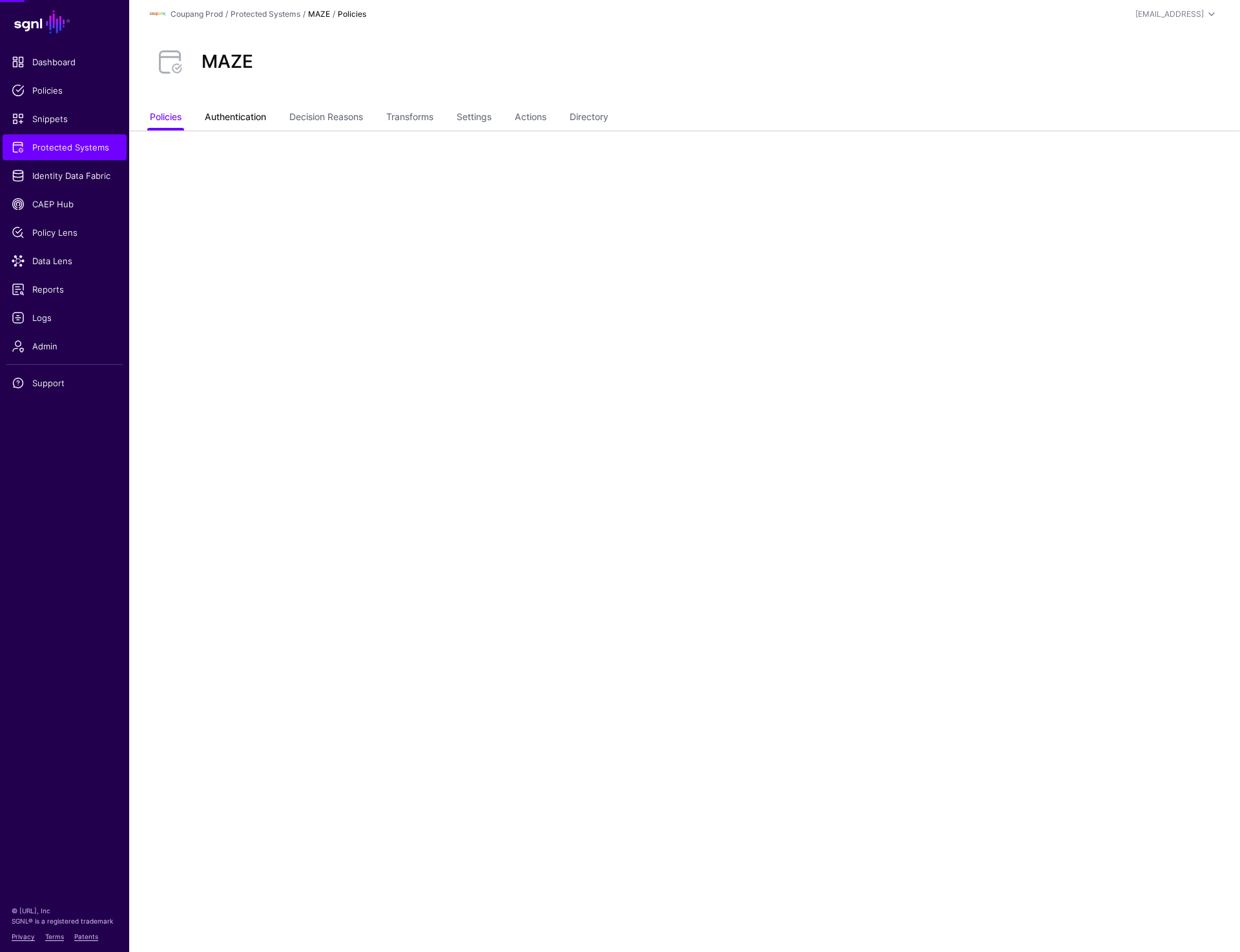
click at [216, 126] on link "Authentication" at bounding box center [235, 118] width 62 height 25
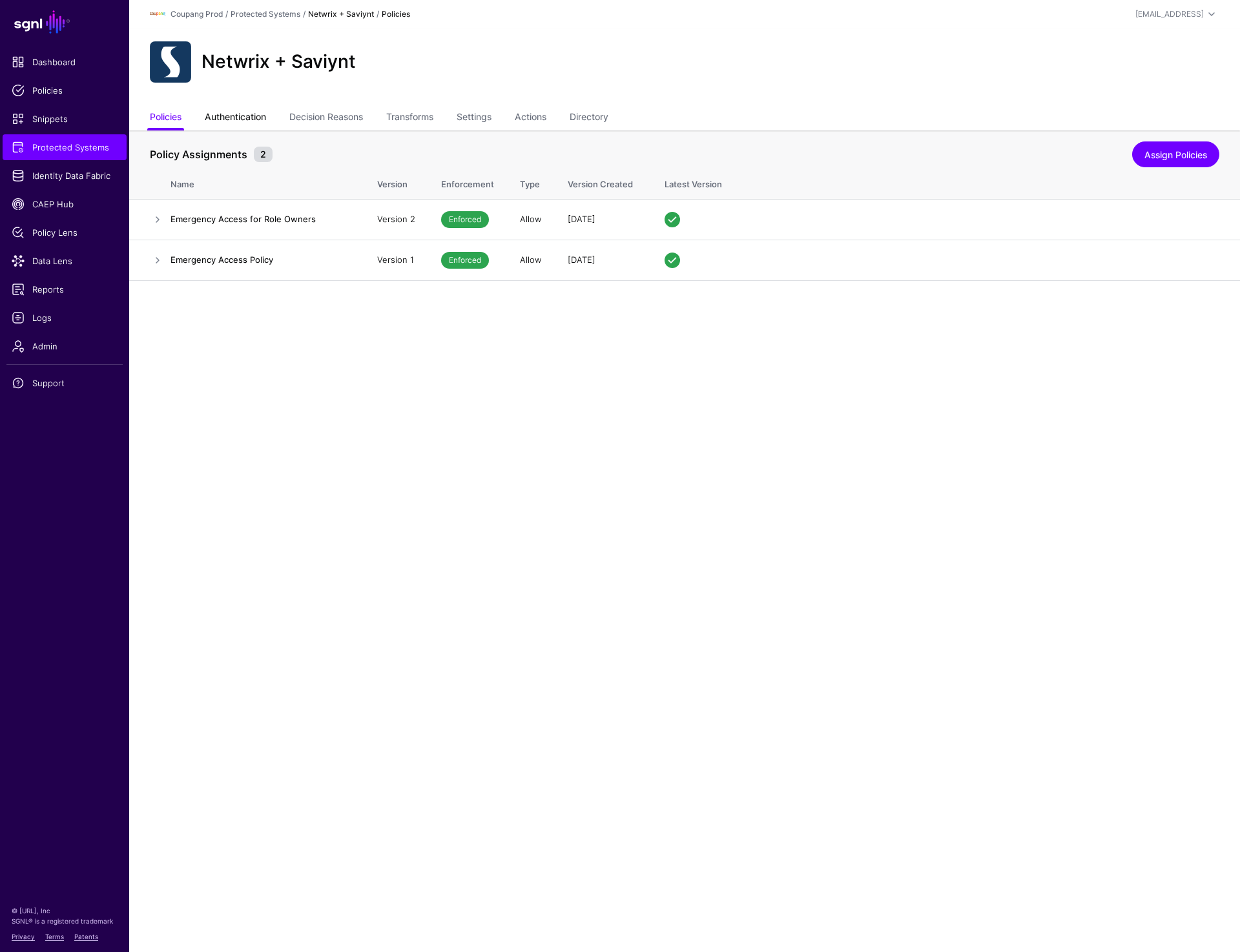
click at [252, 121] on link "Authentication" at bounding box center [235, 118] width 62 height 25
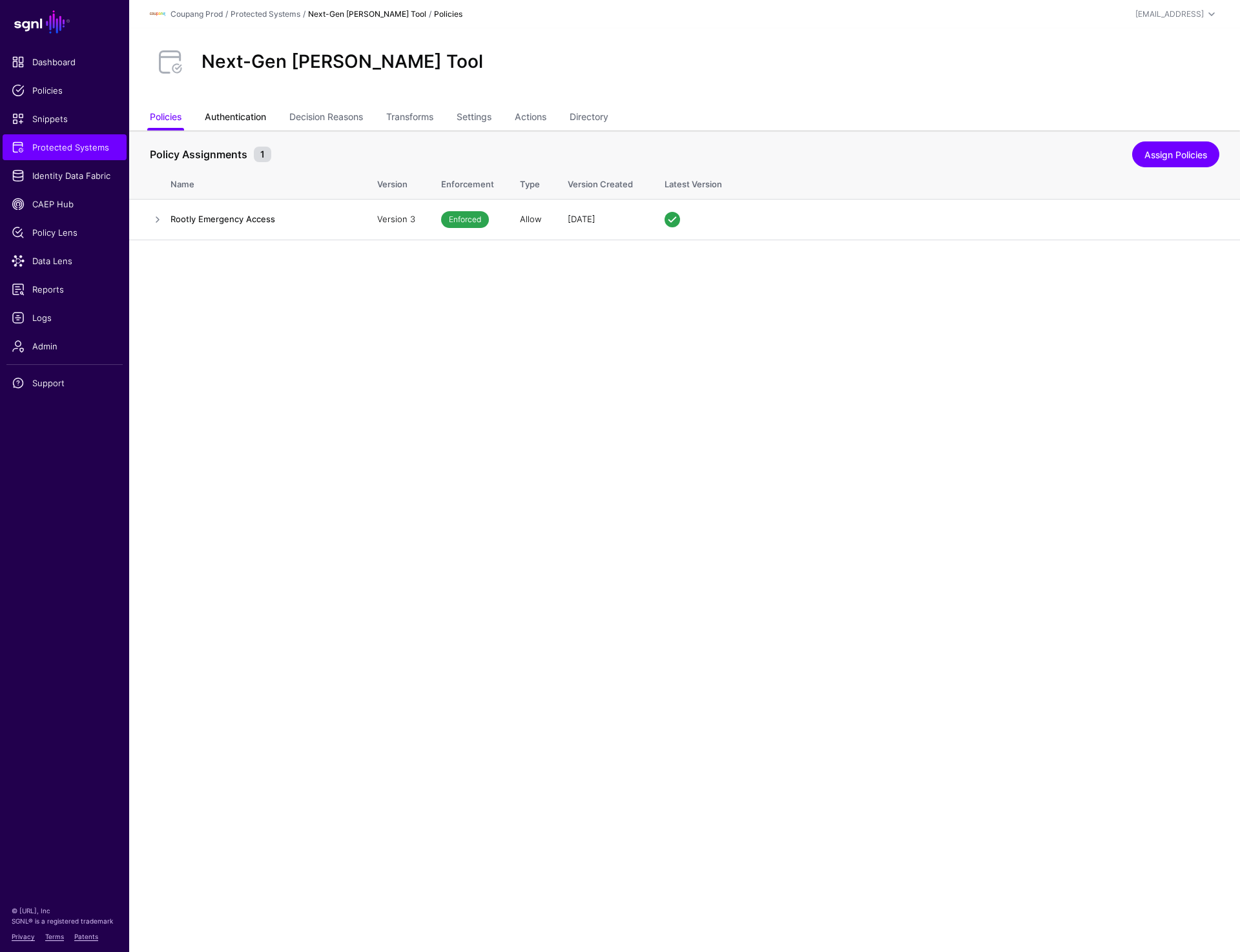
click at [231, 120] on link "Authentication" at bounding box center [235, 118] width 62 height 25
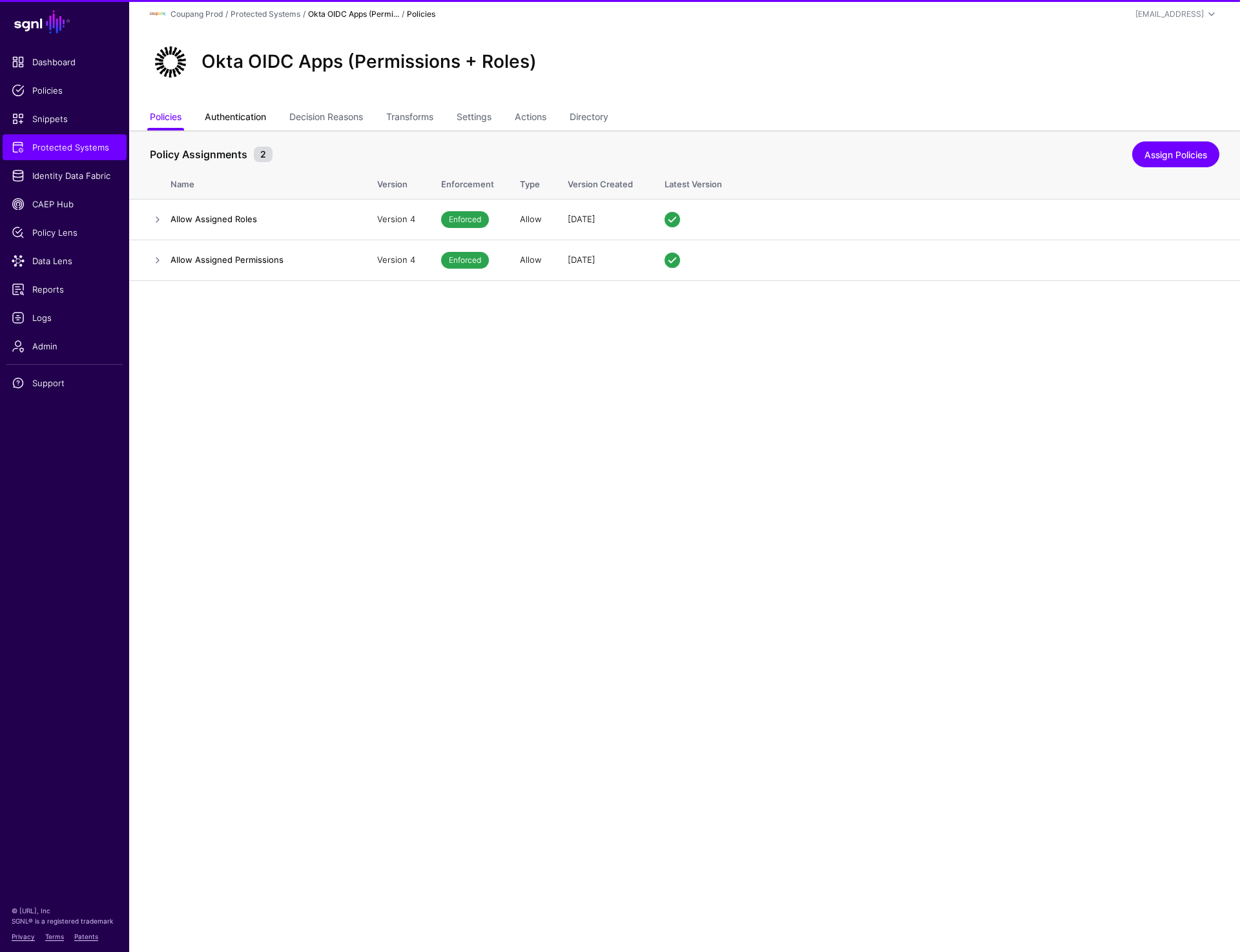
click at [254, 123] on link "Authentication" at bounding box center [235, 118] width 62 height 25
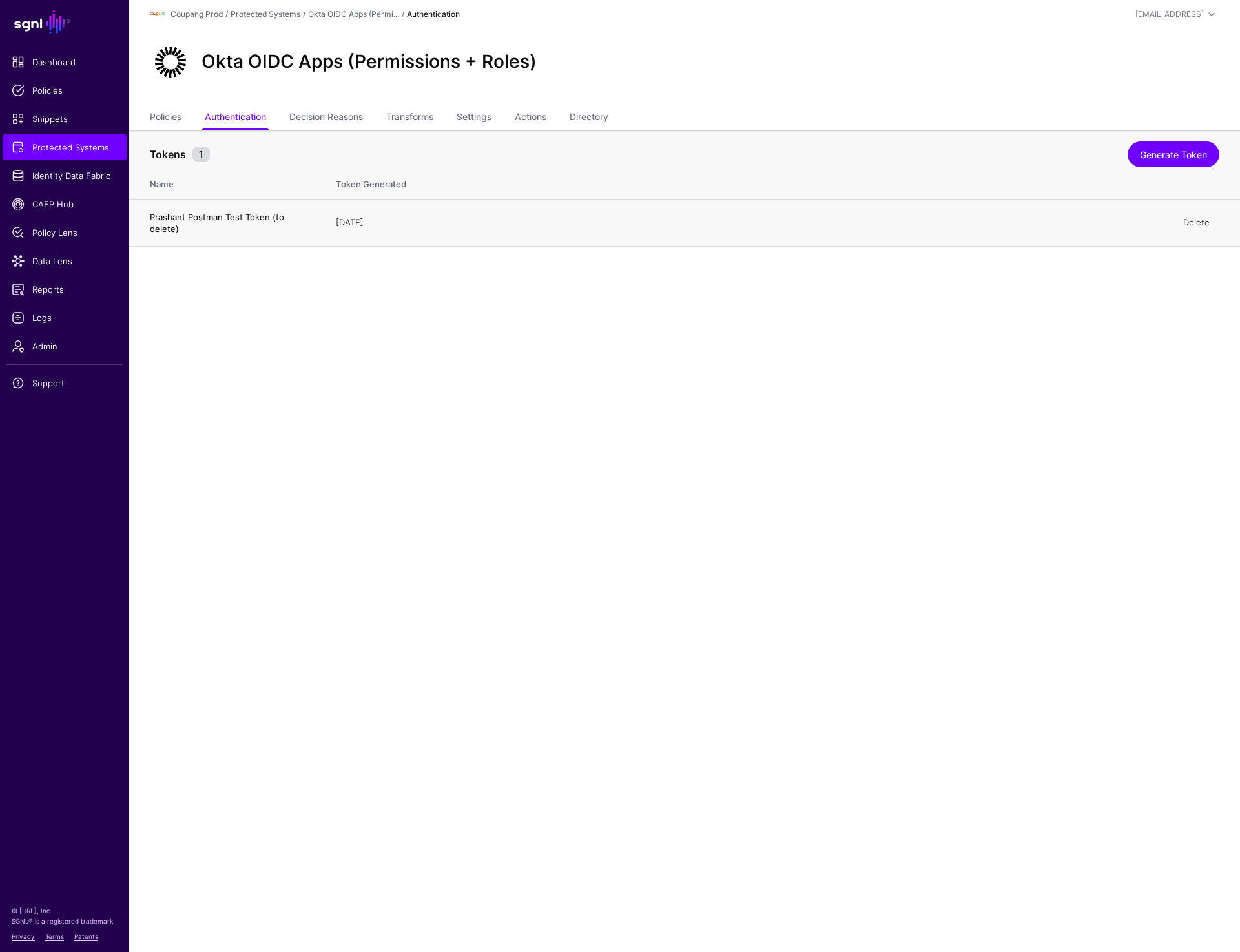
click at [1196, 221] on link "Delete" at bounding box center [1197, 222] width 27 height 11
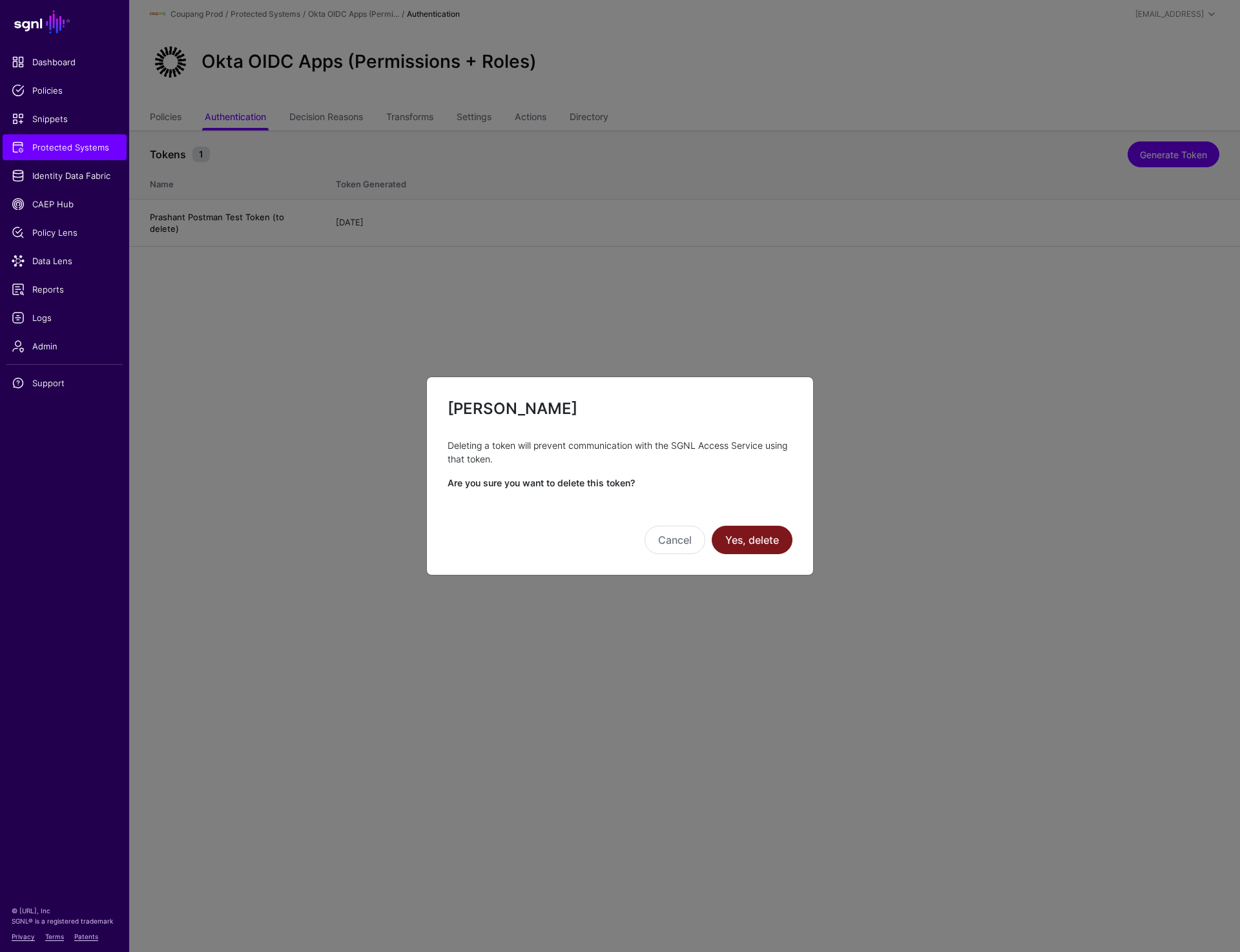
click at [759, 543] on button "Yes, delete" at bounding box center [753, 540] width 81 height 29
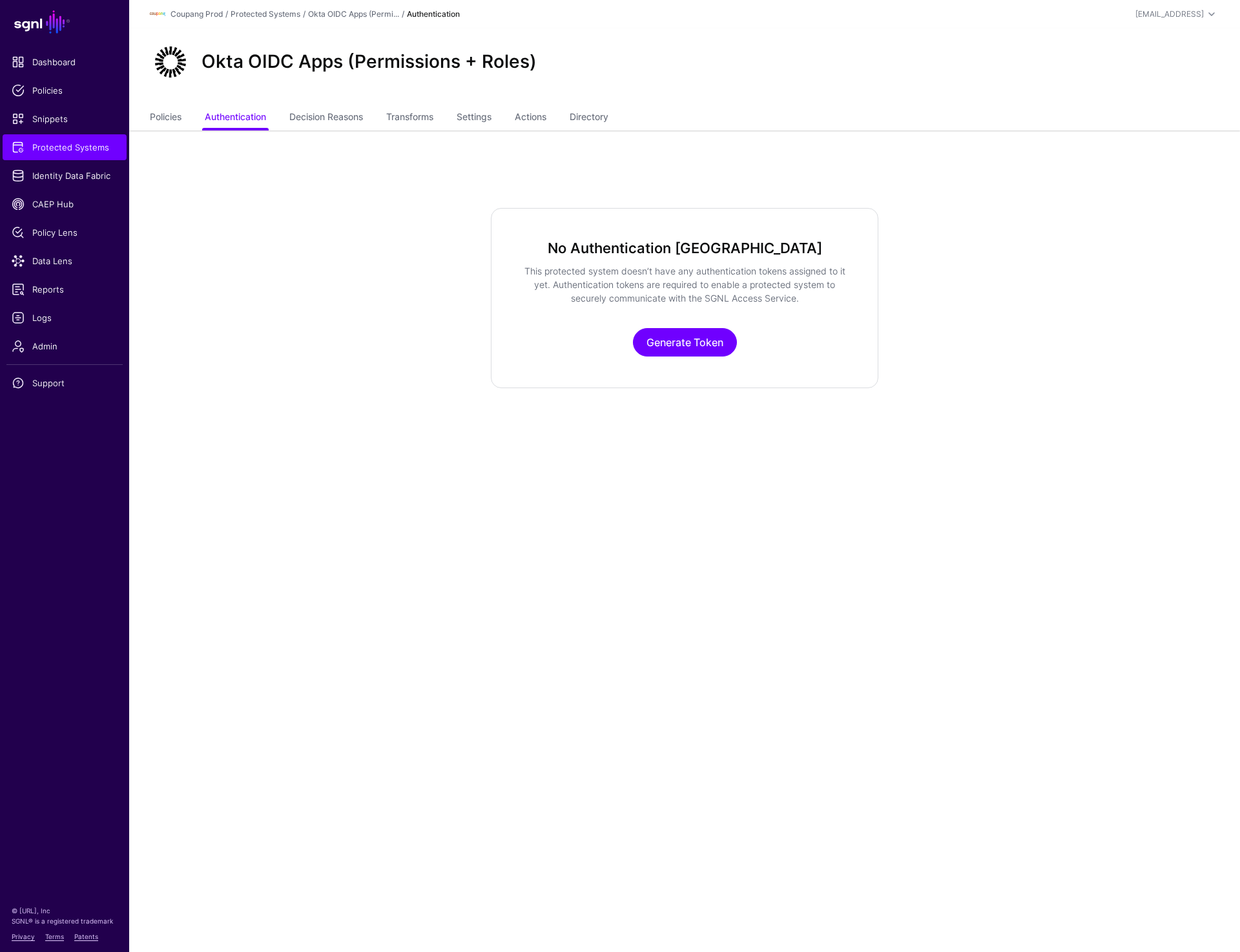
click at [1033, 211] on app-integrations-item-authentication "No Authentication Tokens This protected system doesn’t have any authentication …" at bounding box center [685, 298] width 1111 height 180
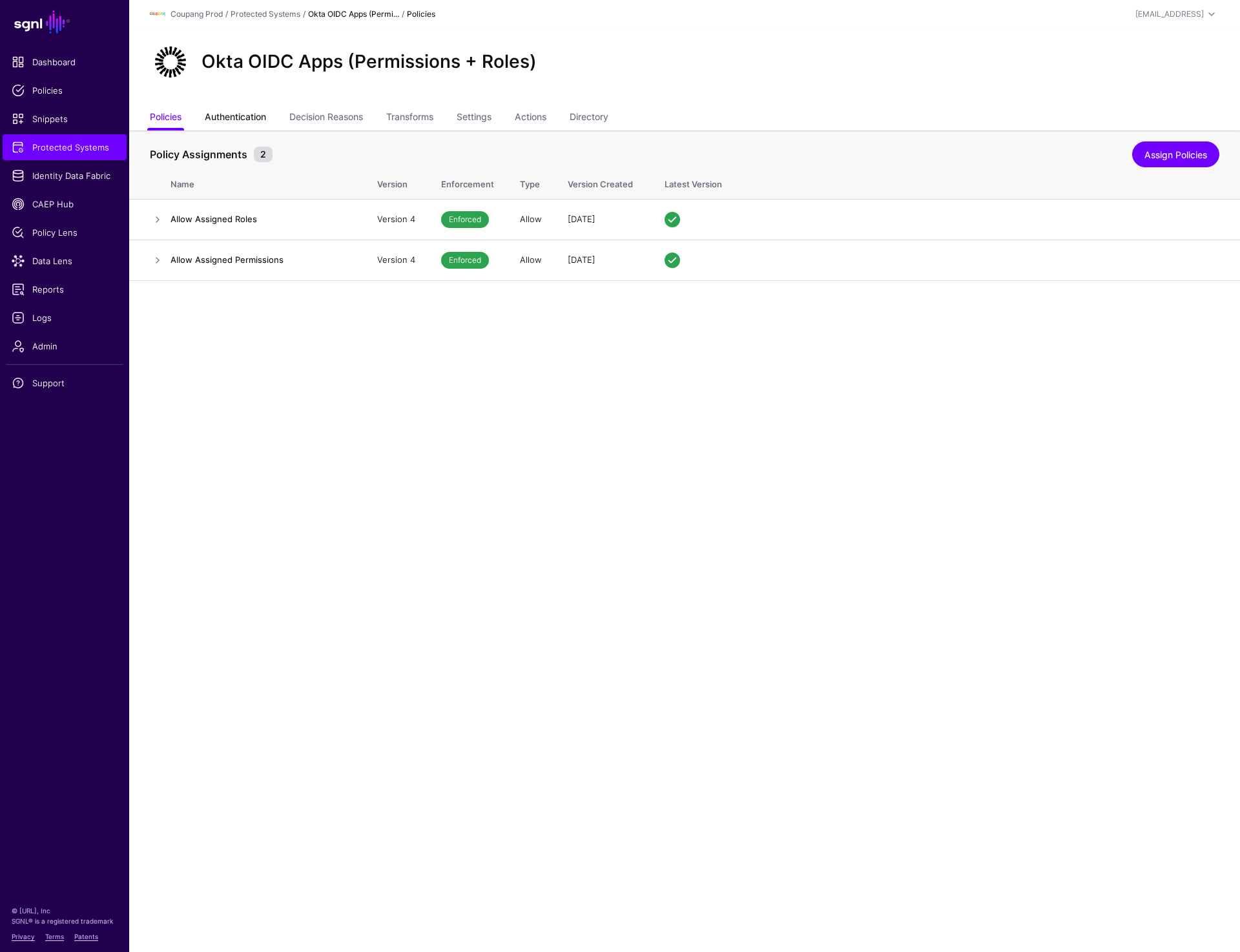
click at [251, 116] on link "Authentication" at bounding box center [235, 118] width 62 height 25
click at [250, 113] on link "Authentication" at bounding box center [235, 118] width 62 height 25
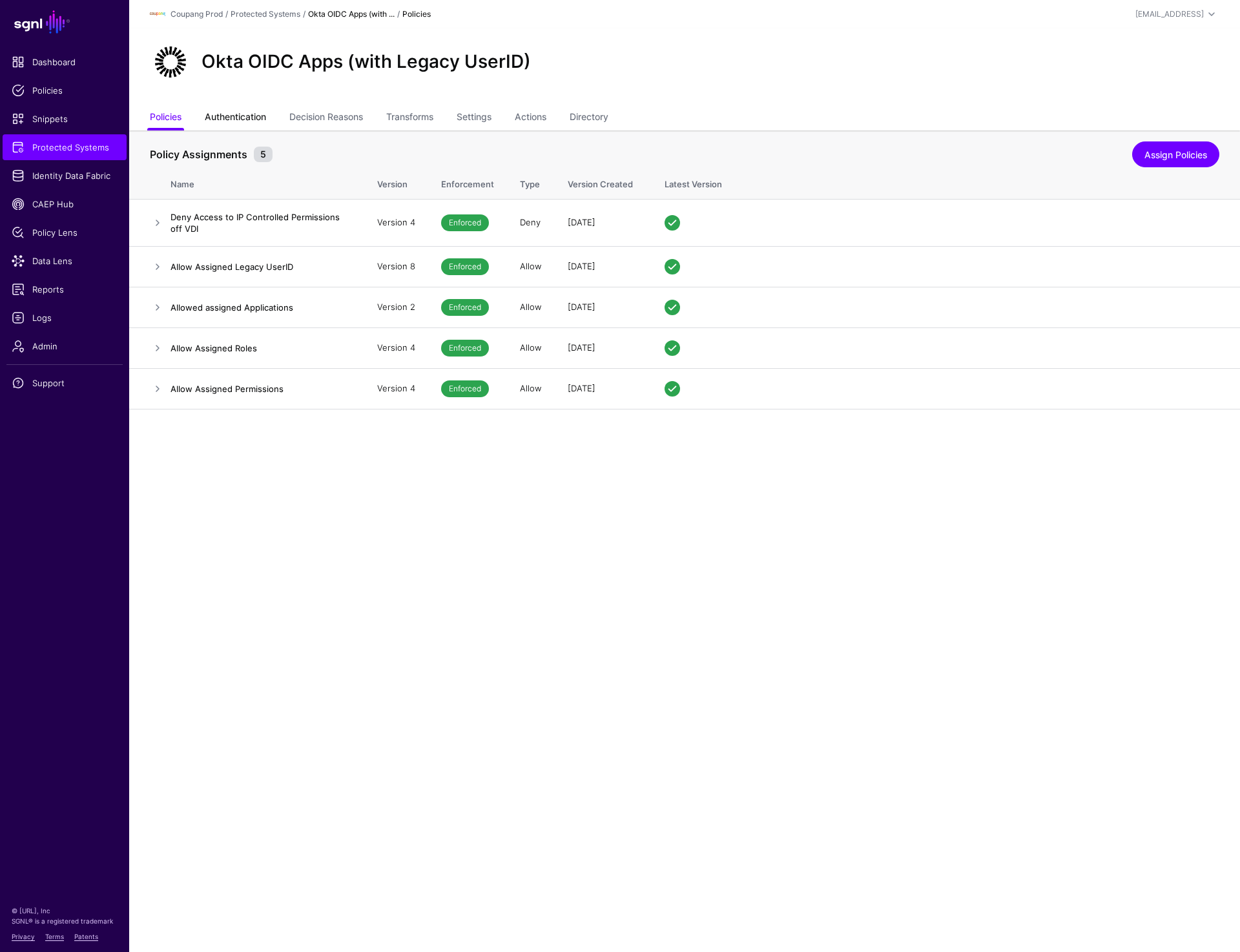
click at [245, 110] on link "Authentication" at bounding box center [235, 118] width 62 height 25
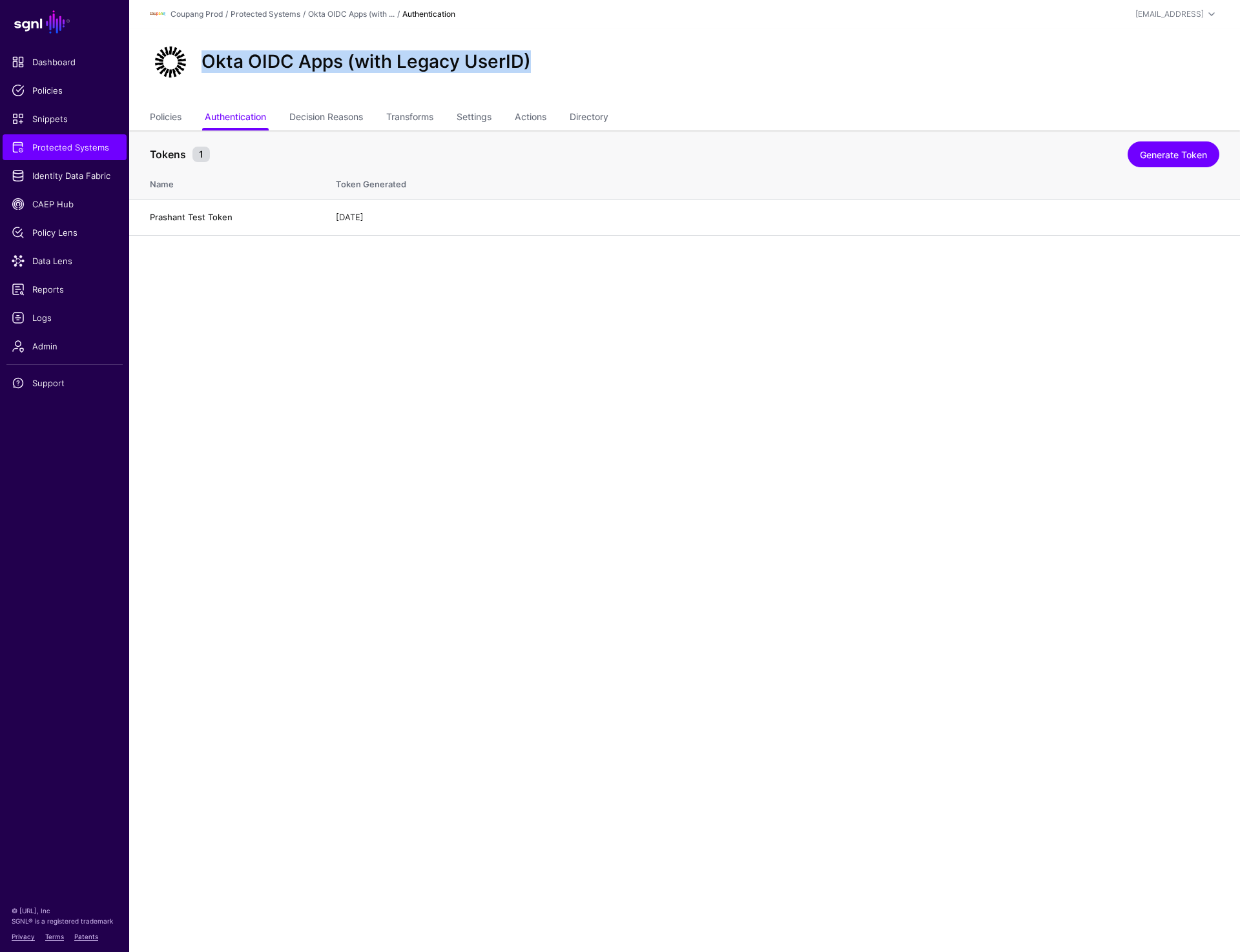
drag, startPoint x: 204, startPoint y: 67, endPoint x: 548, endPoint y: 52, distance: 344.3
click at [545, 53] on div "Okta OIDC Apps (with Legacy UserID)" at bounding box center [684, 62] width 1080 height 41
copy h2 "Okta OIDC Apps (with Legacy UserID)"
click at [202, 62] on h2 "Okta OIDC Apps (with Legacy UserID)" at bounding box center [366, 62] width 330 height 22
drag, startPoint x: 201, startPoint y: 62, endPoint x: 533, endPoint y: 62, distance: 332.0
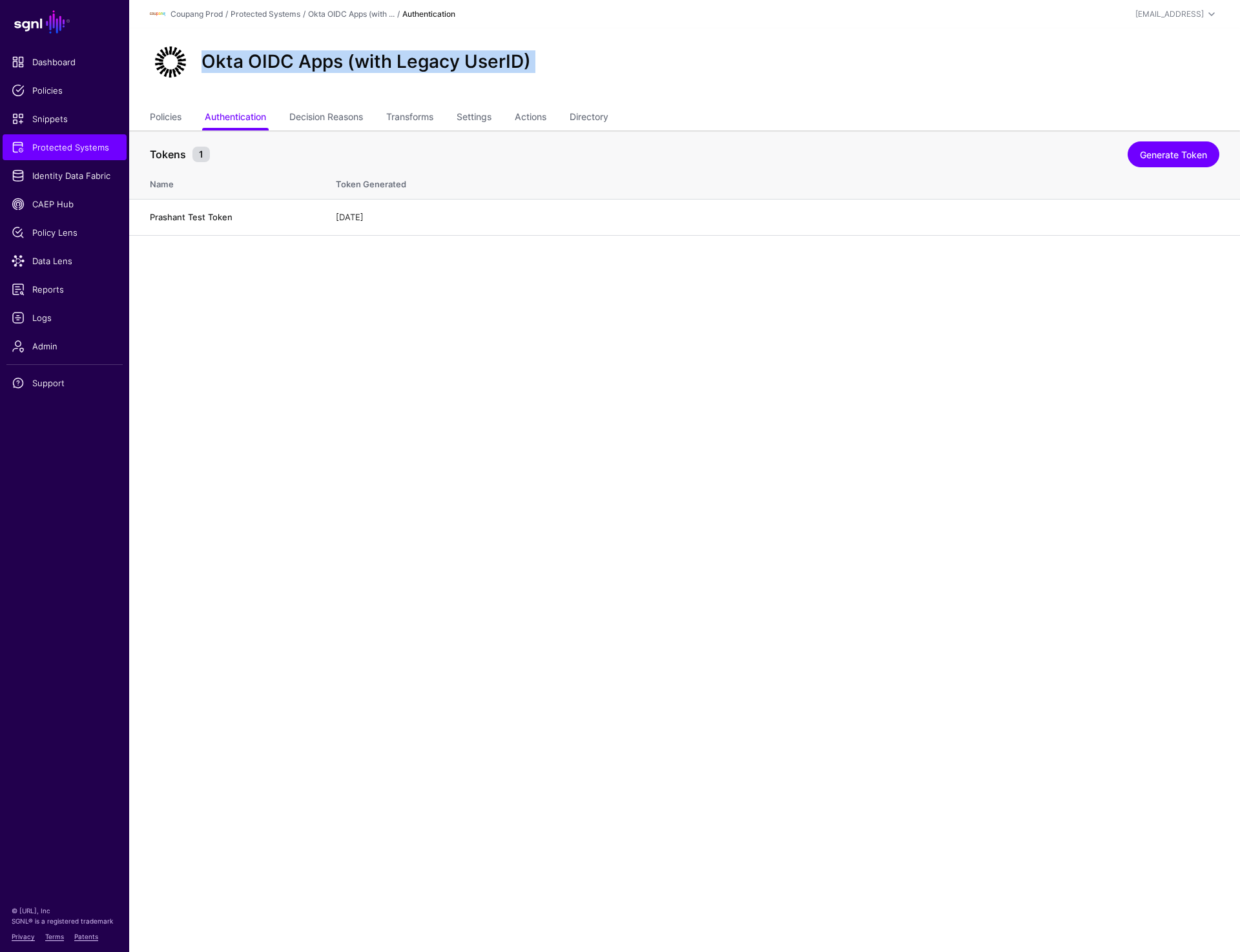
click at [533, 62] on div "Okta OIDC Apps (with Legacy UserID)" at bounding box center [366, 62] width 340 height 22
click at [1178, 153] on link "Generate Token" at bounding box center [1174, 154] width 92 height 26
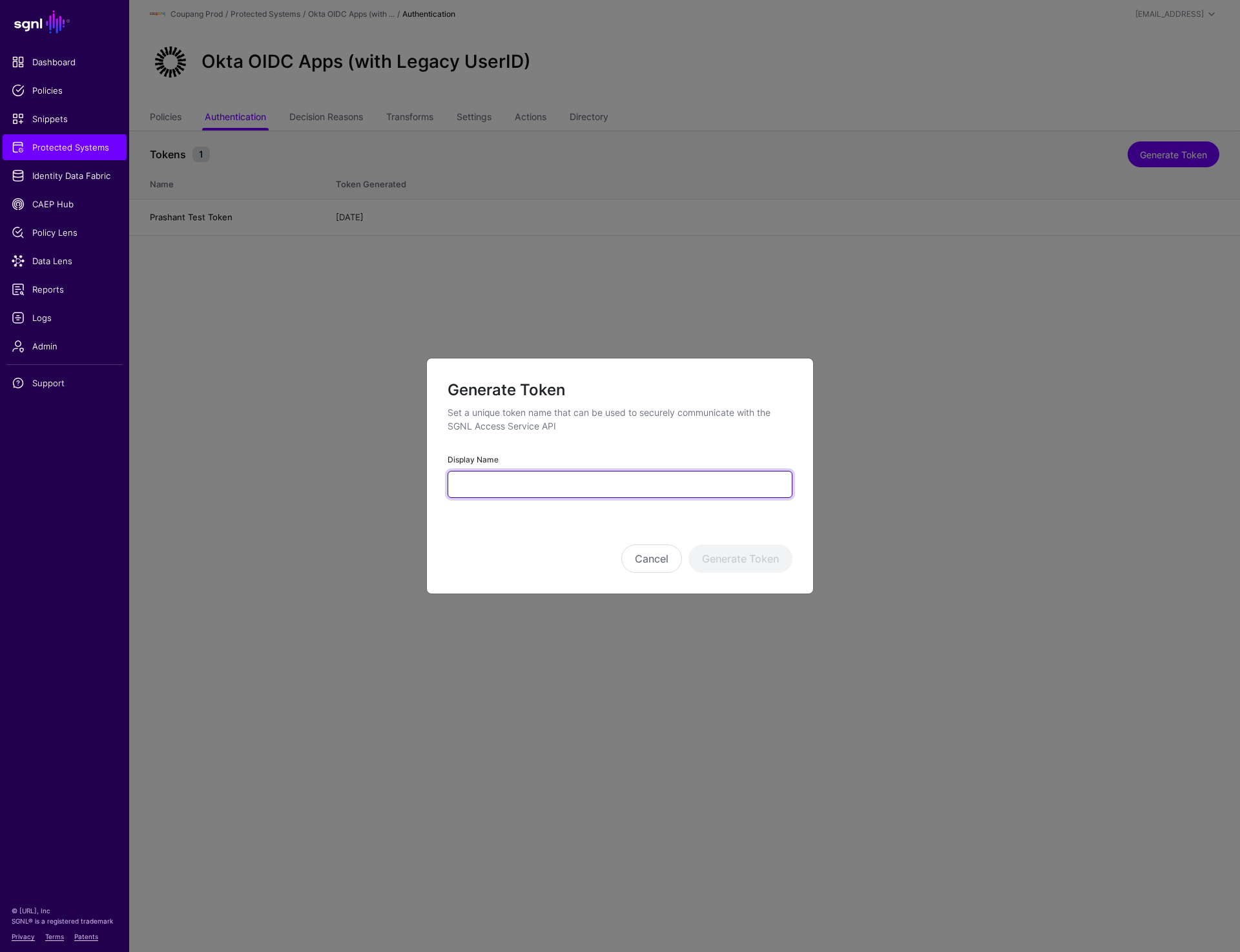
click at [639, 484] on input "Display Name" at bounding box center [620, 484] width 345 height 27
paste input "**********"
type input "**********"
click at [725, 546] on button "Generate Token" at bounding box center [740, 558] width 104 height 29
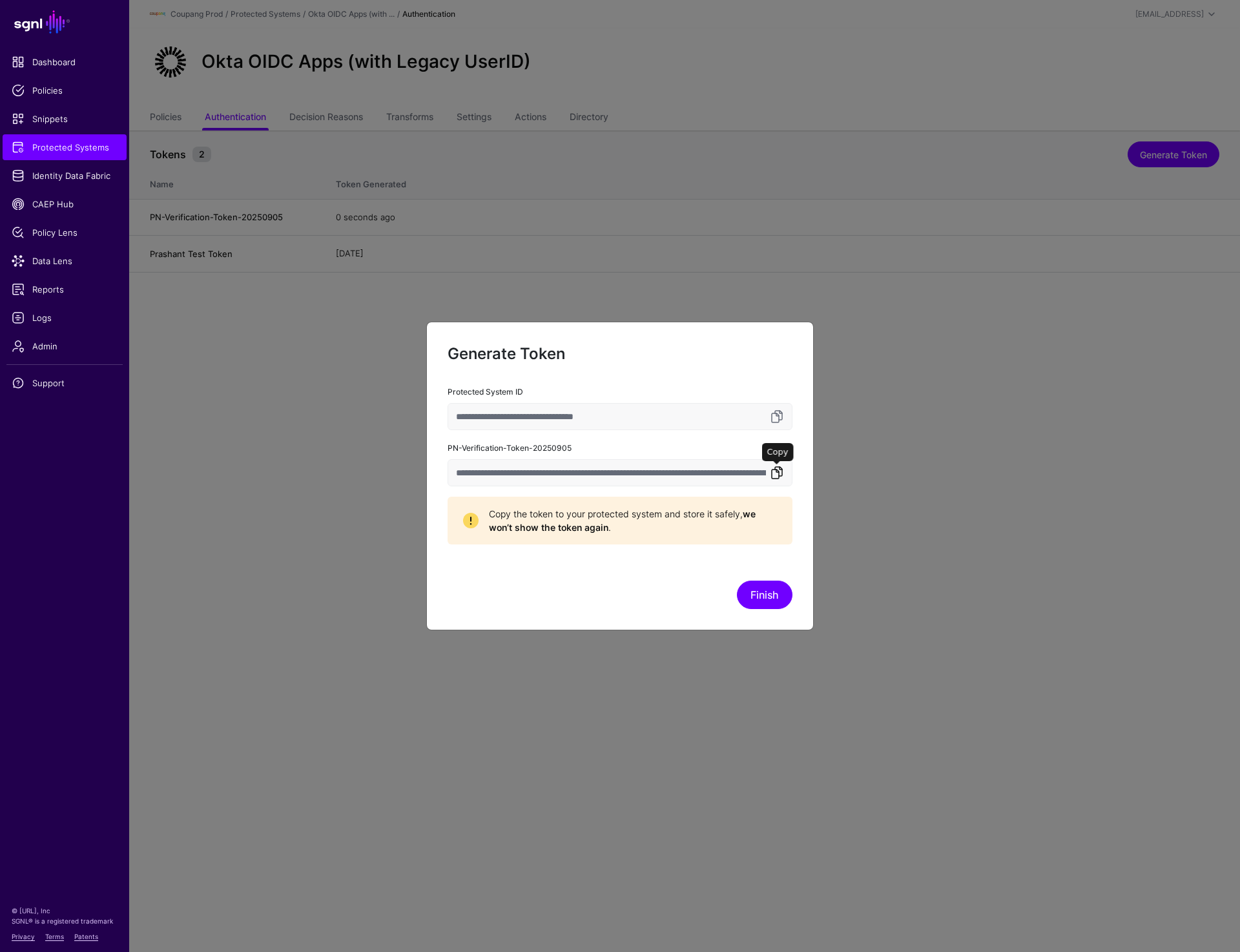
click at [775, 471] on link at bounding box center [776, 472] width 15 height 15
click at [760, 590] on button "Finish" at bounding box center [765, 595] width 56 height 29
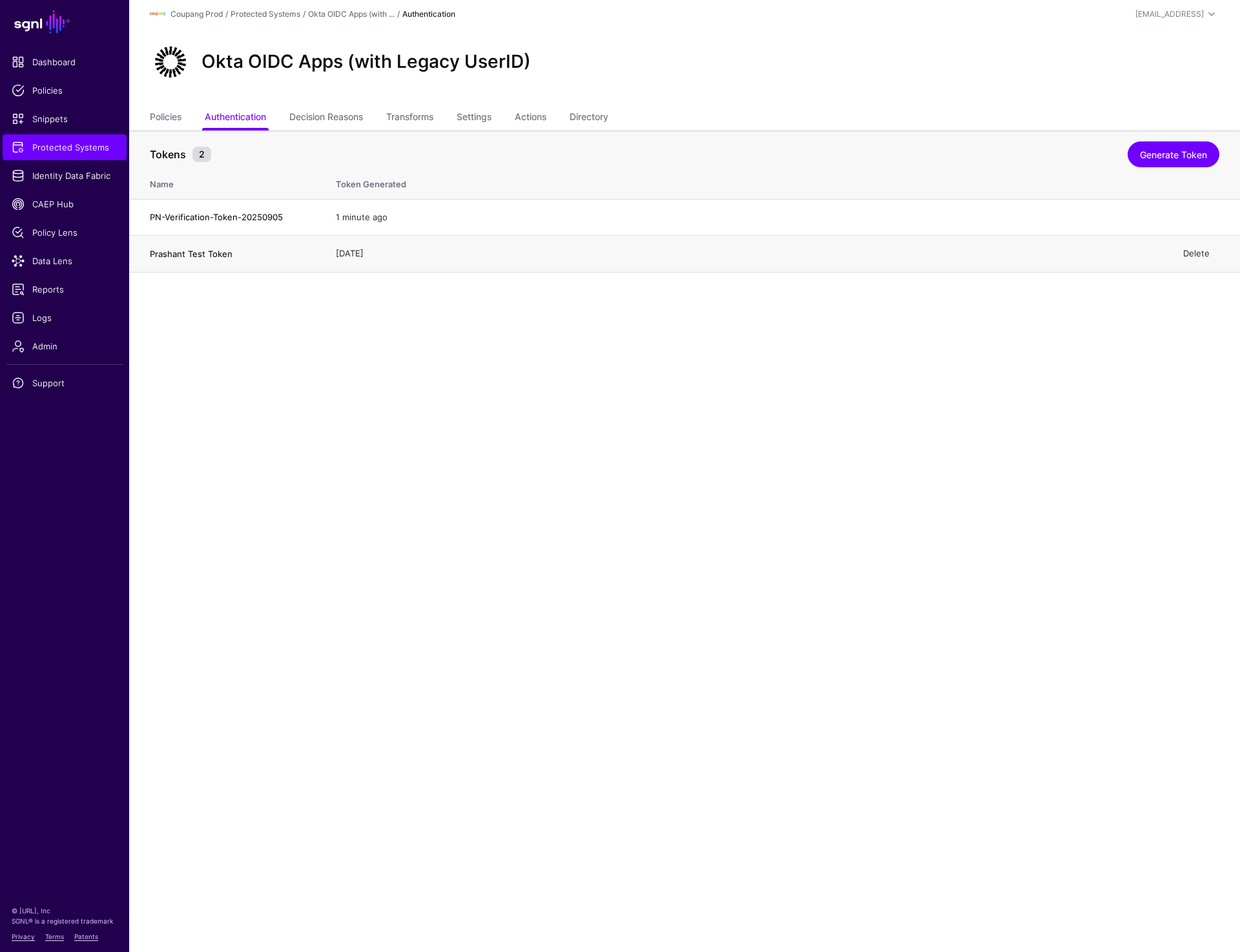
click at [1186, 256] on link "Delete" at bounding box center [1197, 253] width 27 height 11
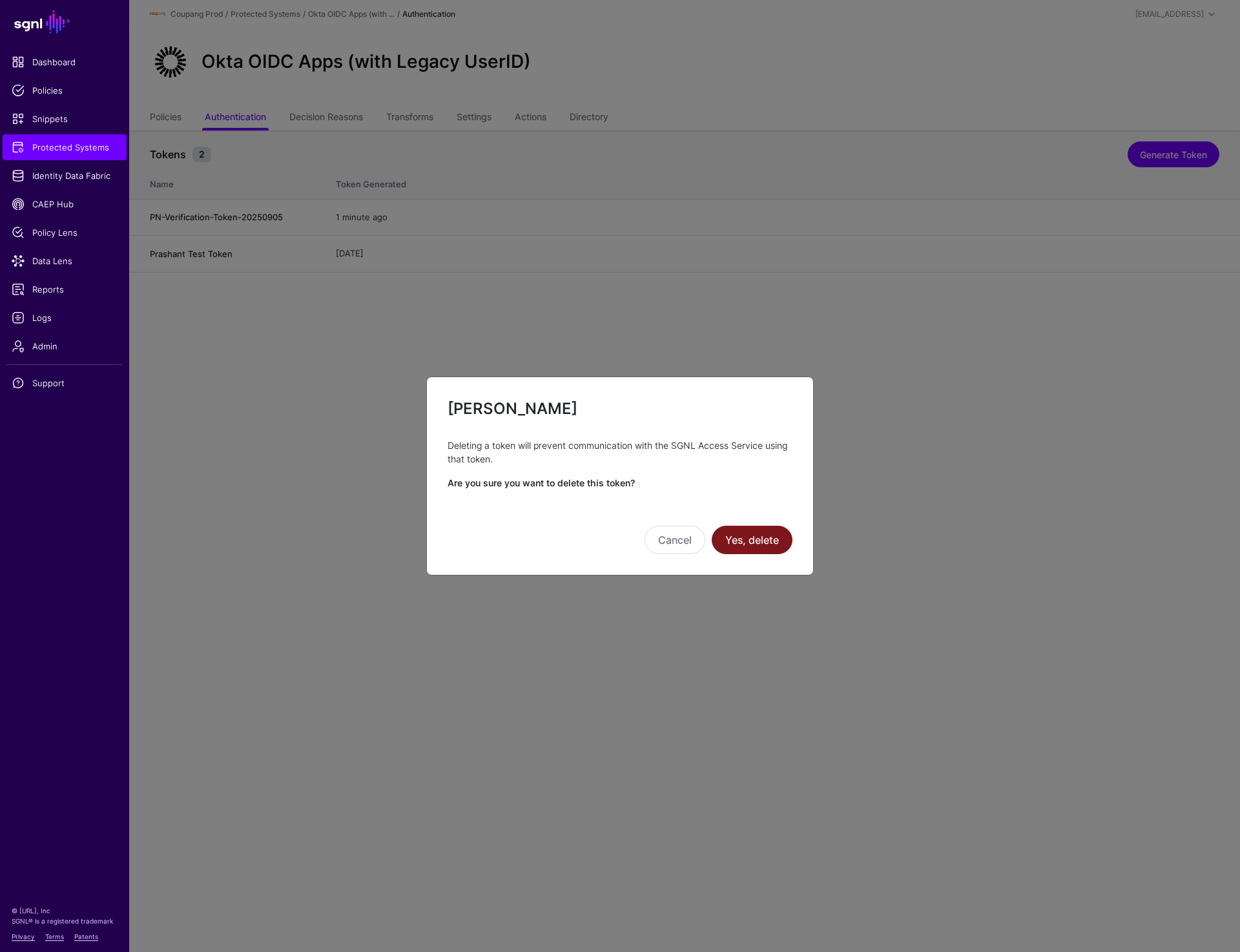
click at [759, 541] on button "Yes, delete" at bounding box center [753, 540] width 81 height 29
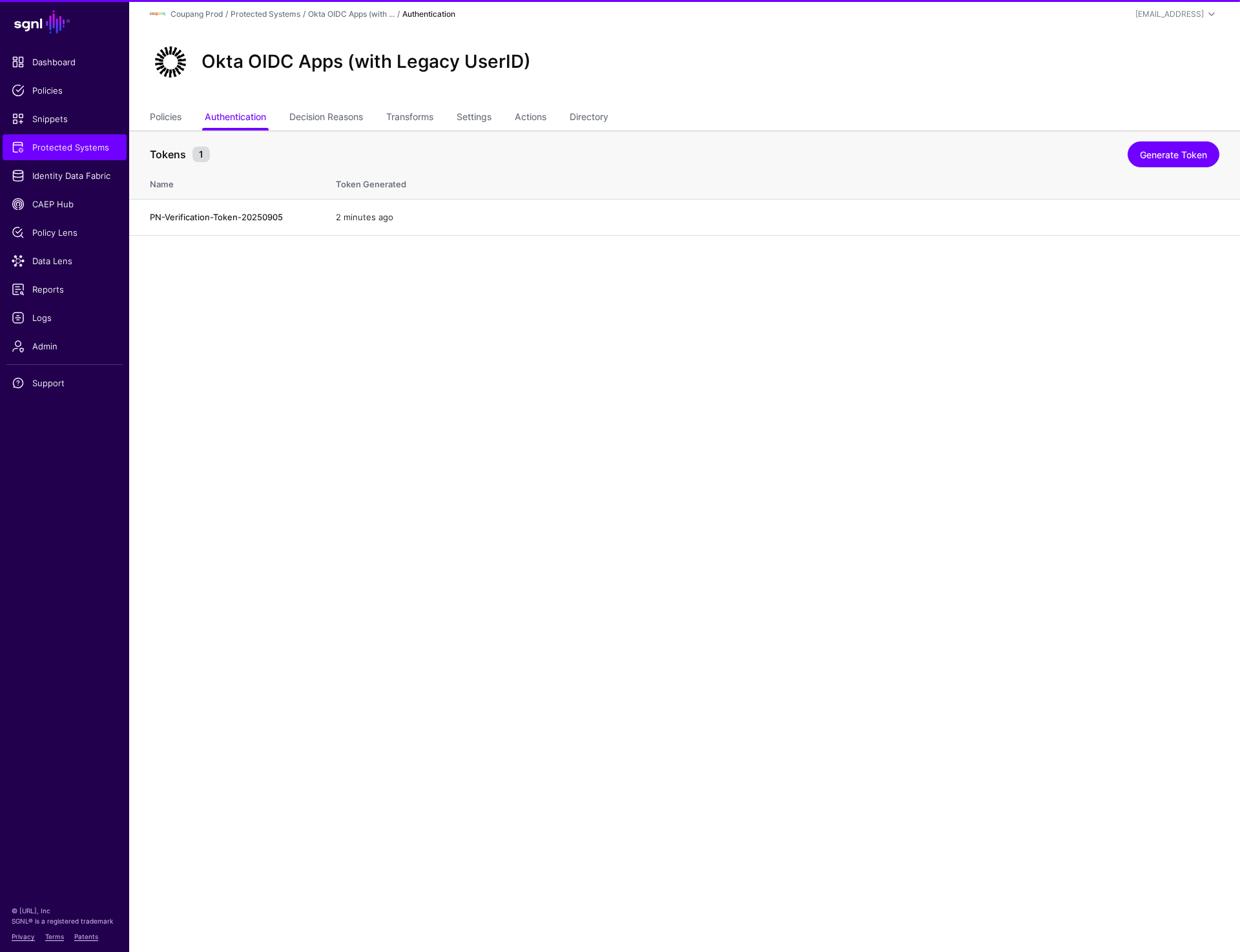
click at [768, 558] on main "SGNL Dashboard Policies Snippets Protected Systems Identity Data Fabric CAEP Hu…" at bounding box center [620, 476] width 1240 height 952
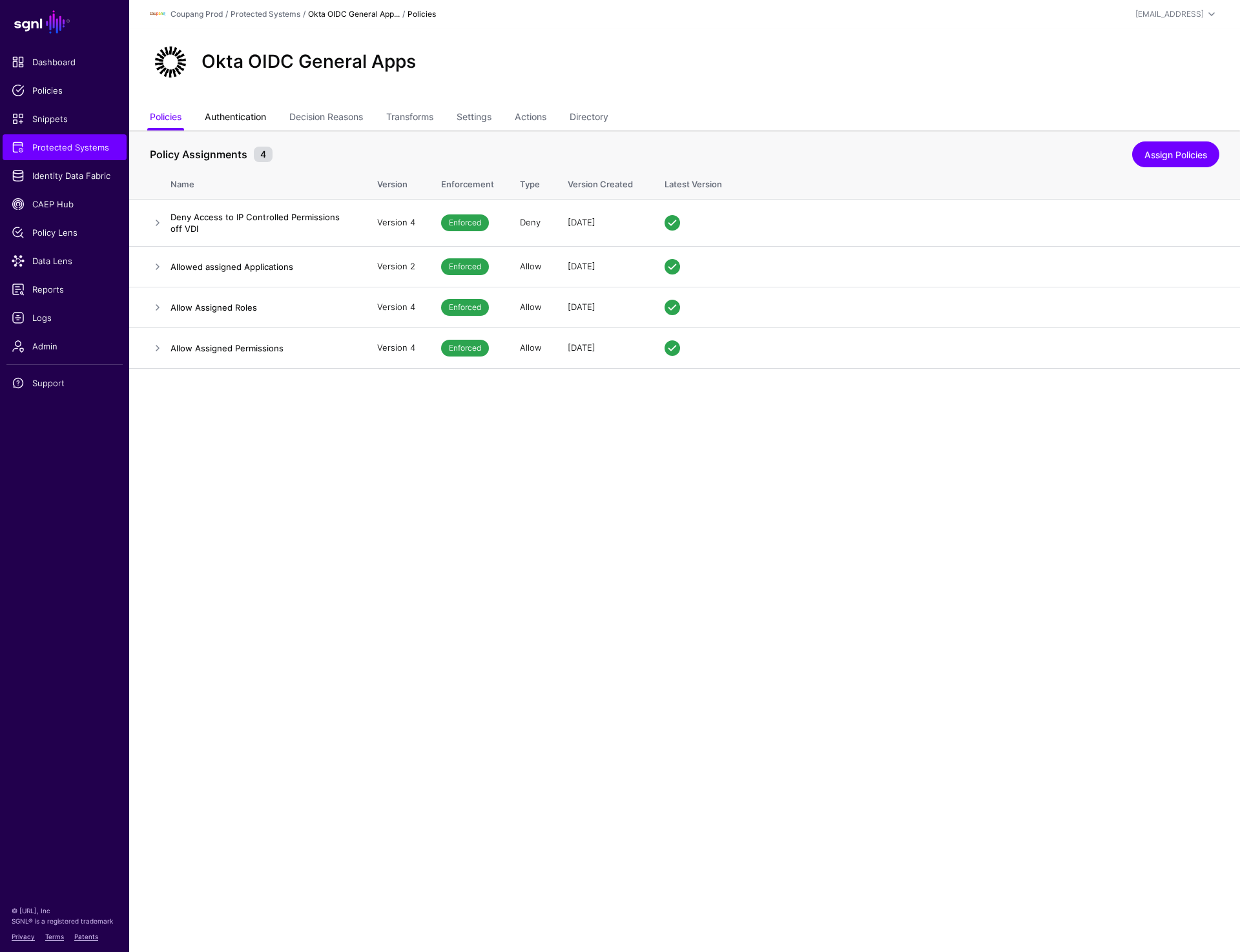
click at [222, 115] on link "Authentication" at bounding box center [235, 118] width 62 height 25
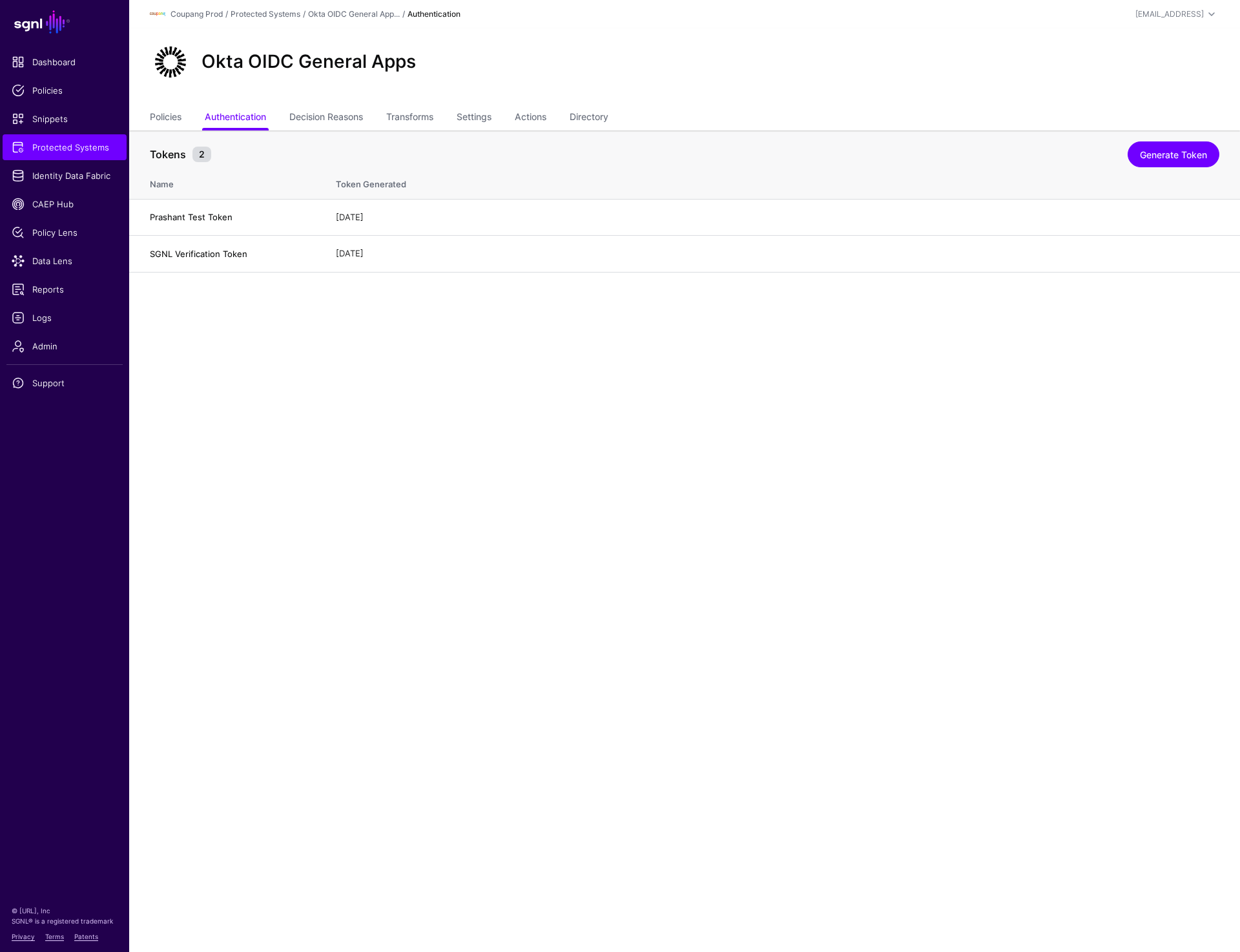
click at [582, 639] on main "SGNL Dashboard Policies Snippets Protected Systems Identity Data Fabric CAEP Hu…" at bounding box center [620, 476] width 1240 height 952
click at [1156, 162] on link "Generate Token" at bounding box center [1174, 154] width 92 height 26
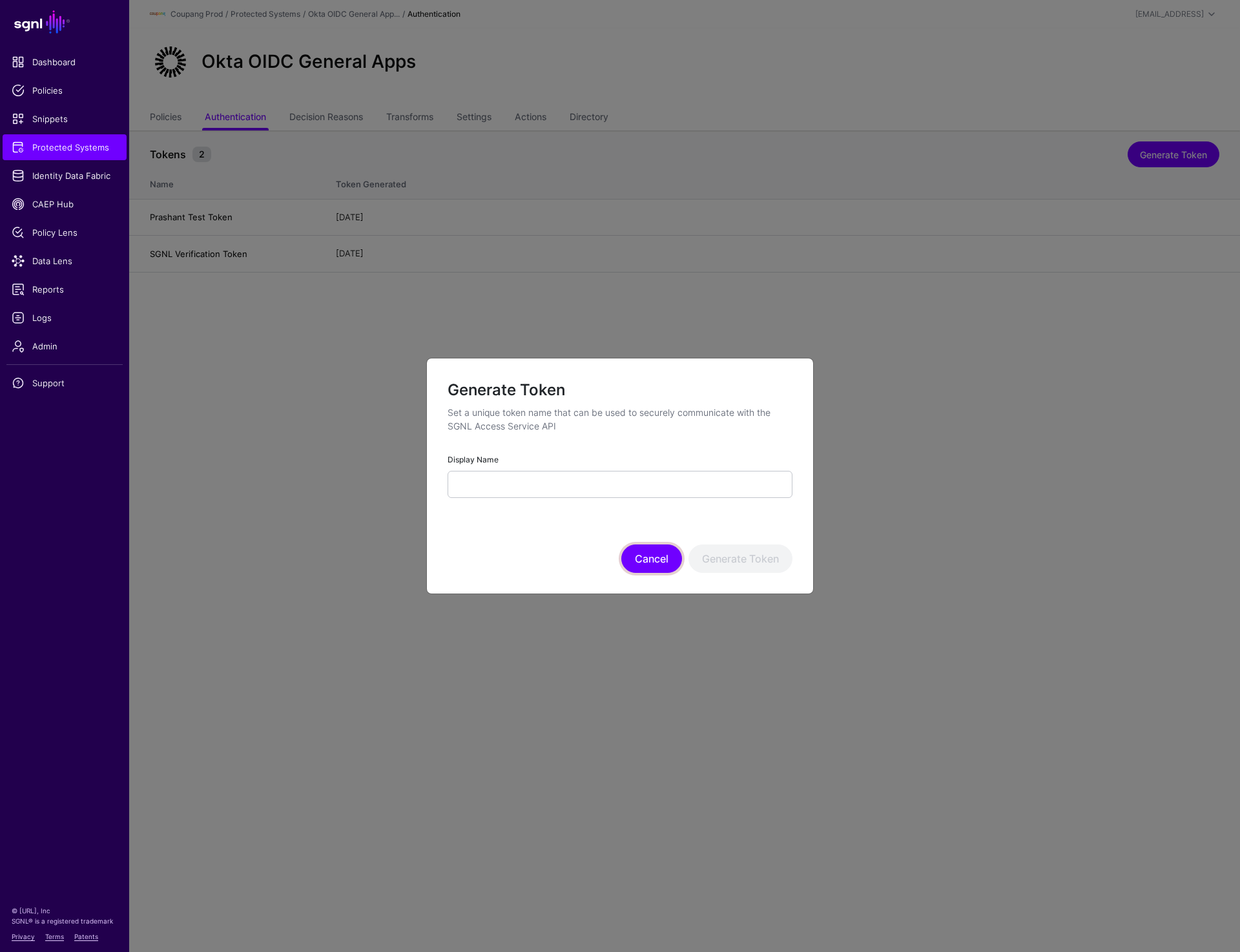
click at [638, 562] on button "Cancel" at bounding box center [652, 558] width 61 height 29
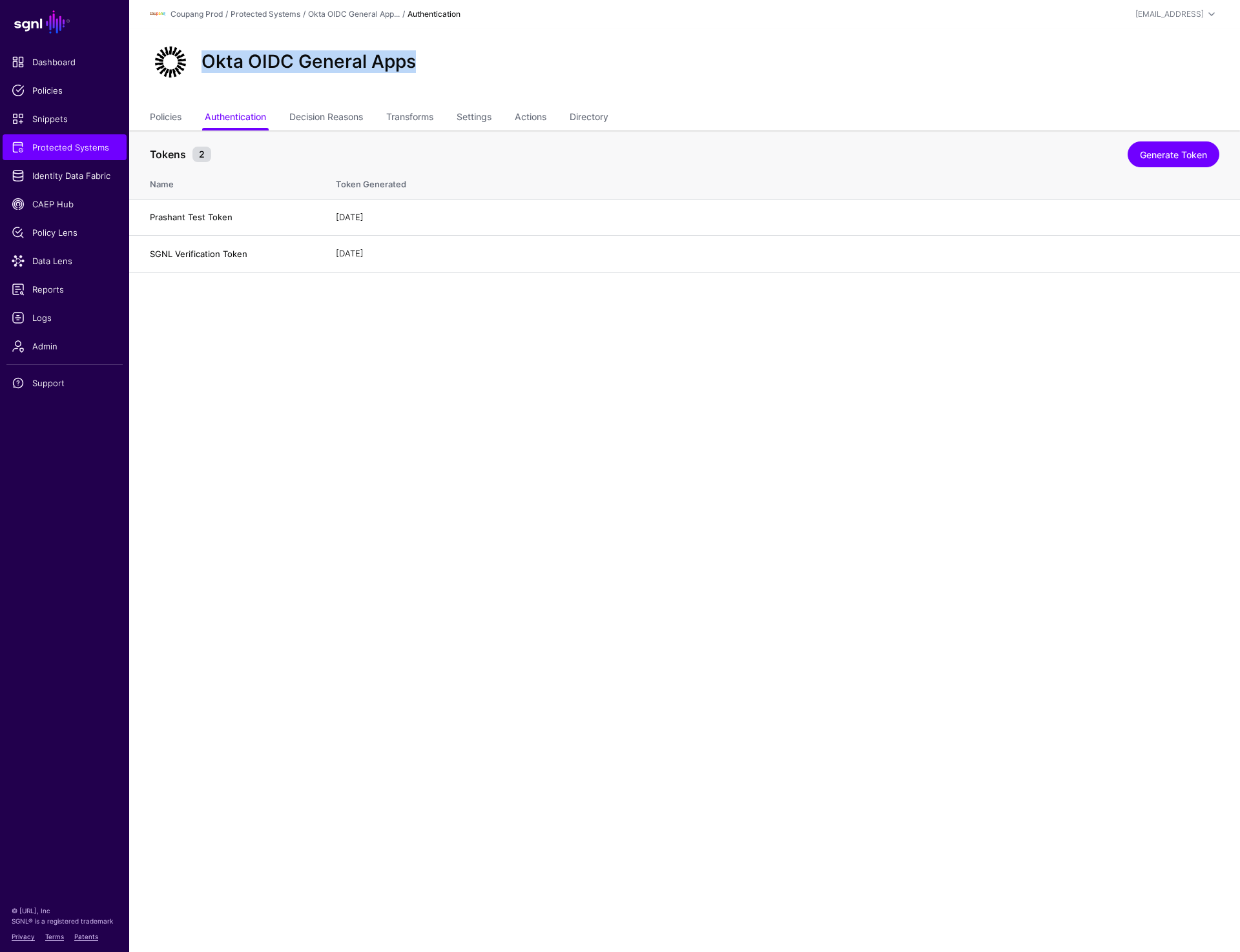
drag, startPoint x: 206, startPoint y: 62, endPoint x: 464, endPoint y: 62, distance: 258.0
click at [464, 62] on div "Okta OIDC General Apps" at bounding box center [684, 62] width 1080 height 41
copy h2 "Okta OIDC General Apps"
click at [1138, 162] on link "Generate Token" at bounding box center [1174, 154] width 92 height 26
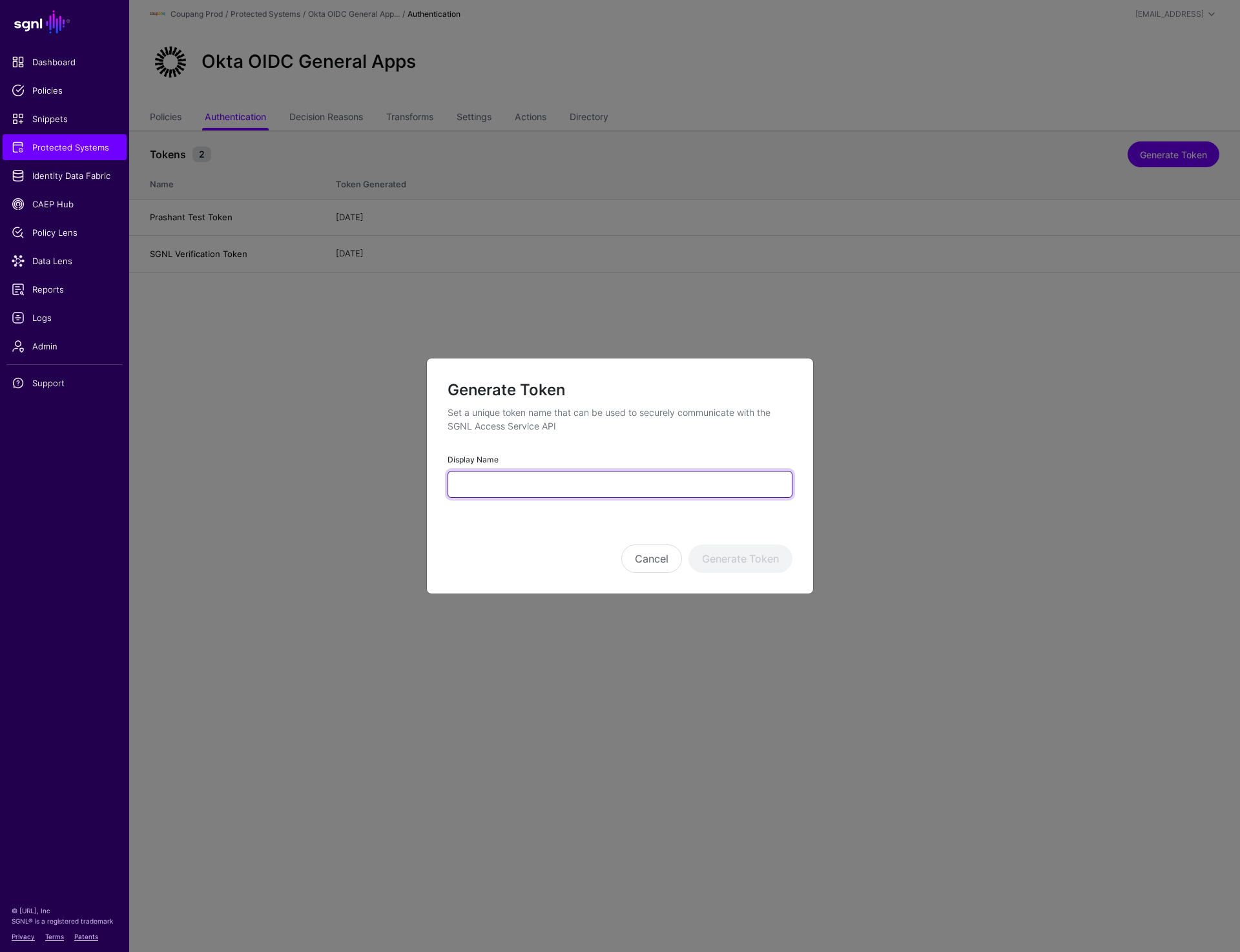
click at [538, 474] on input "Display Name" at bounding box center [620, 484] width 345 height 27
paste input "**********"
type input "**********"
click at [738, 559] on button "Generate Token" at bounding box center [740, 558] width 104 height 29
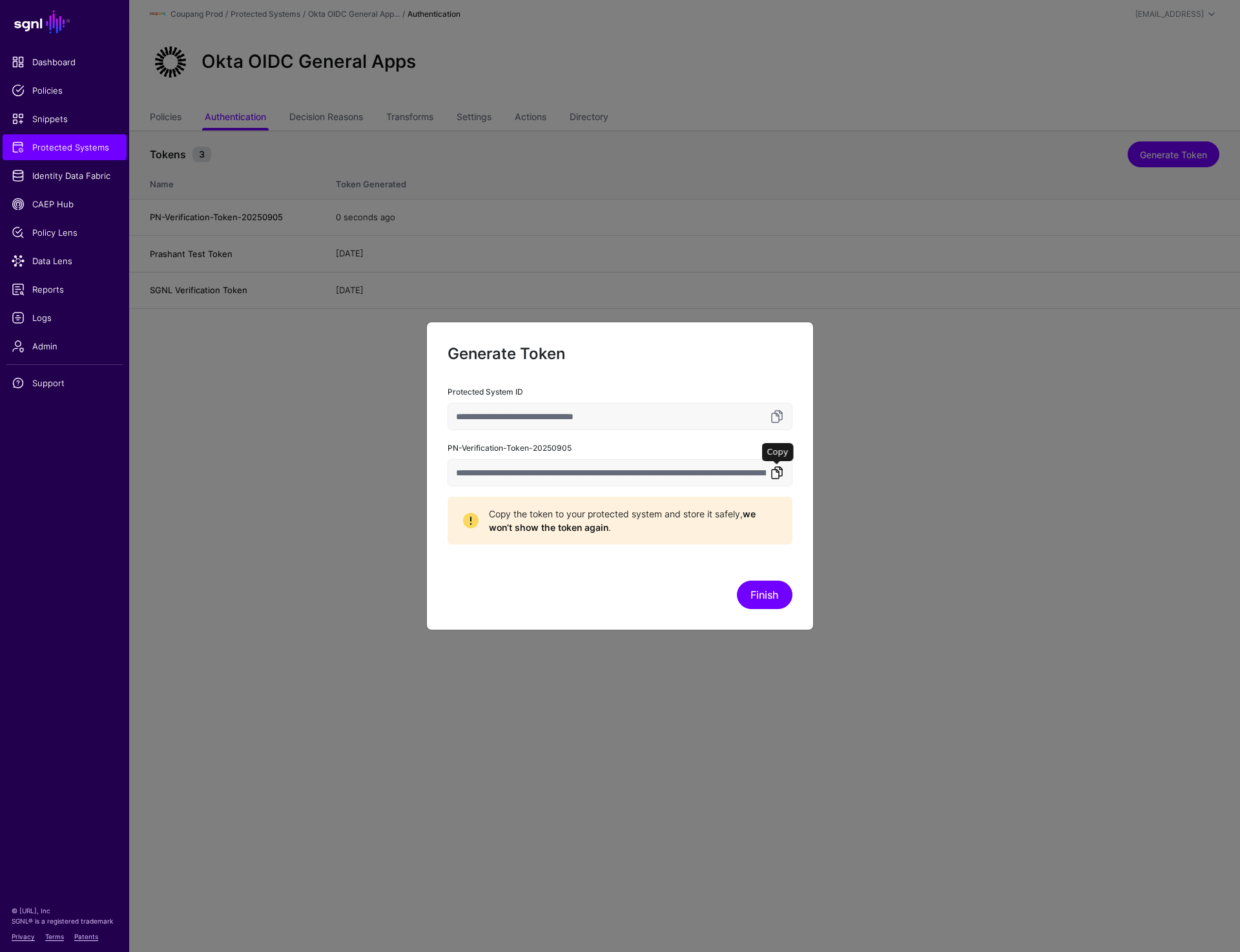
click at [771, 472] on link at bounding box center [776, 472] width 15 height 15
click at [780, 469] on link at bounding box center [776, 472] width 15 height 15
click at [769, 595] on button "Finish" at bounding box center [765, 595] width 56 height 29
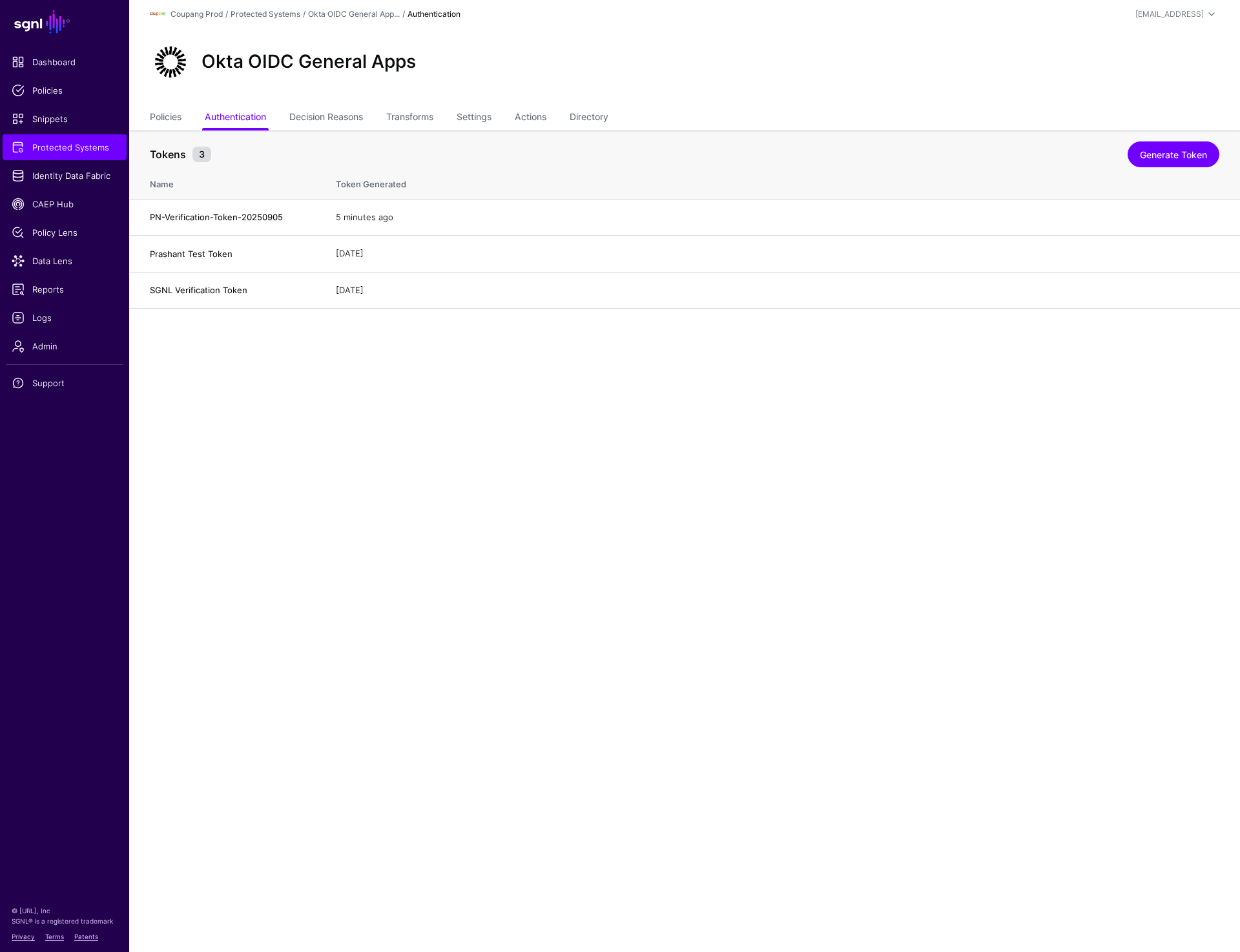
click at [854, 440] on main "SGNL Dashboard Policies Snippets Protected Systems Identity Data Fabric CAEP Hu…" at bounding box center [620, 476] width 1240 height 952
click at [1202, 256] on link "Delete" at bounding box center [1197, 253] width 27 height 11
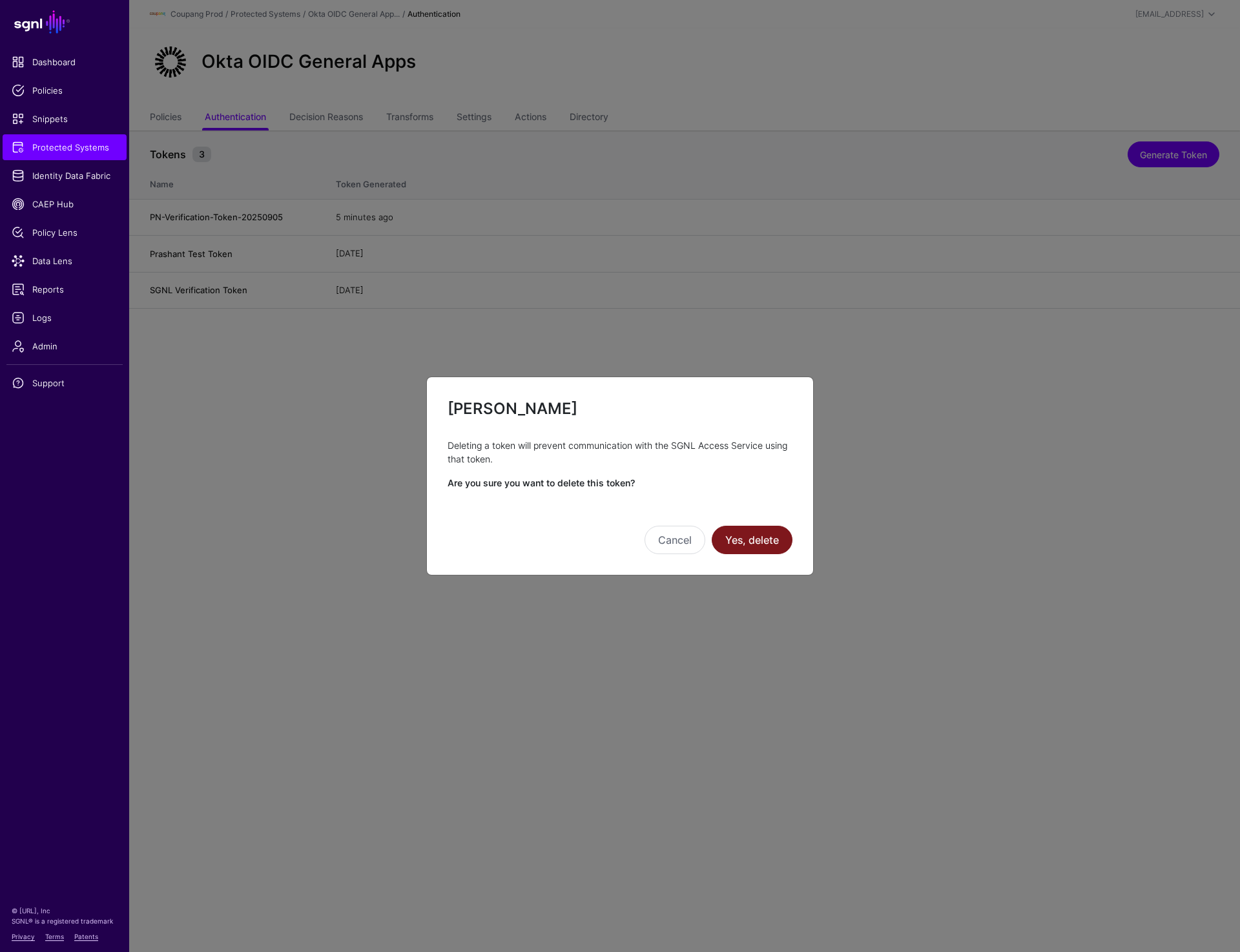
click at [749, 542] on button "Yes, delete" at bounding box center [753, 540] width 81 height 29
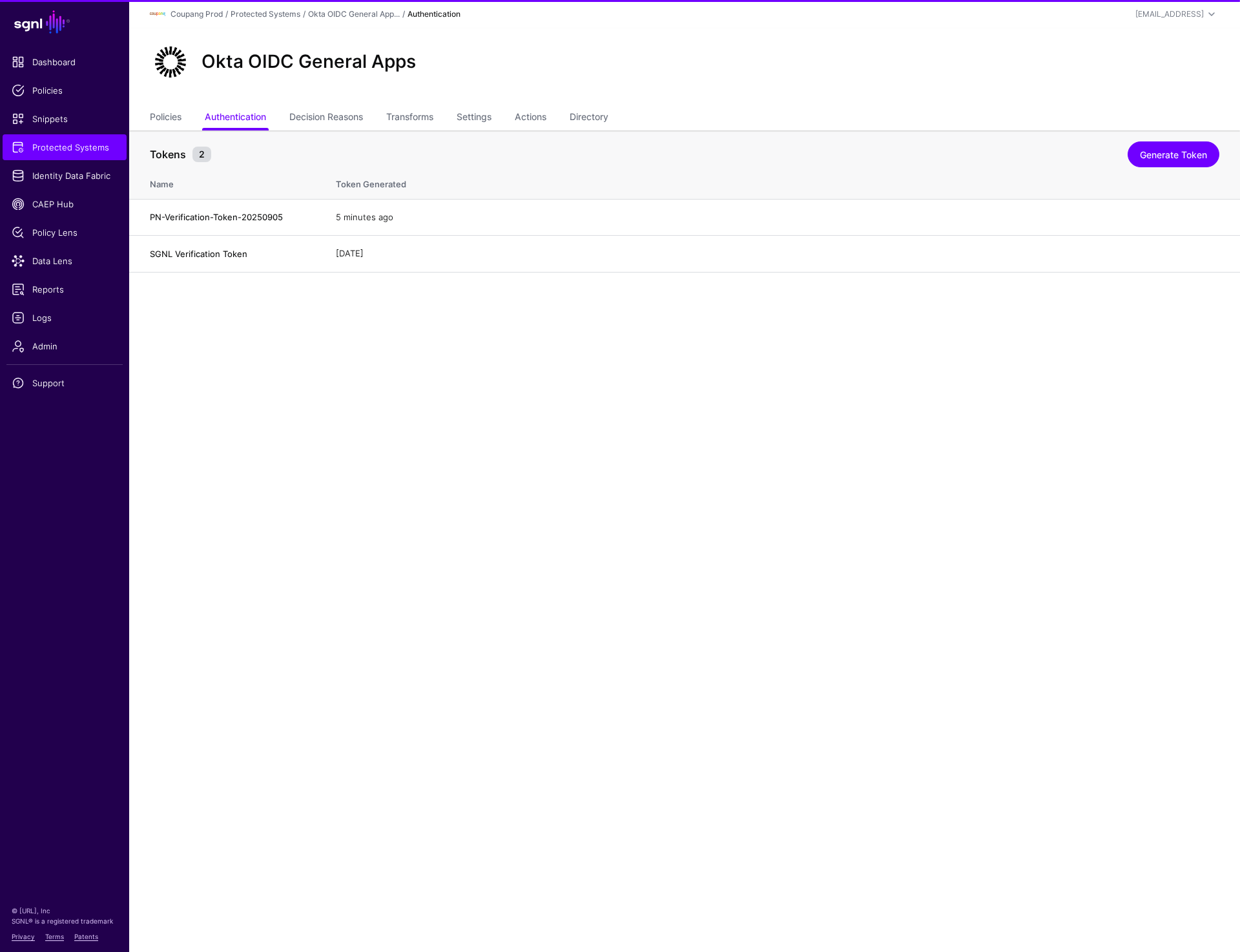
click at [885, 625] on main "SGNL Dashboard Policies Snippets Protected Systems Identity Data Fabric CAEP Hu…" at bounding box center [620, 476] width 1240 height 952
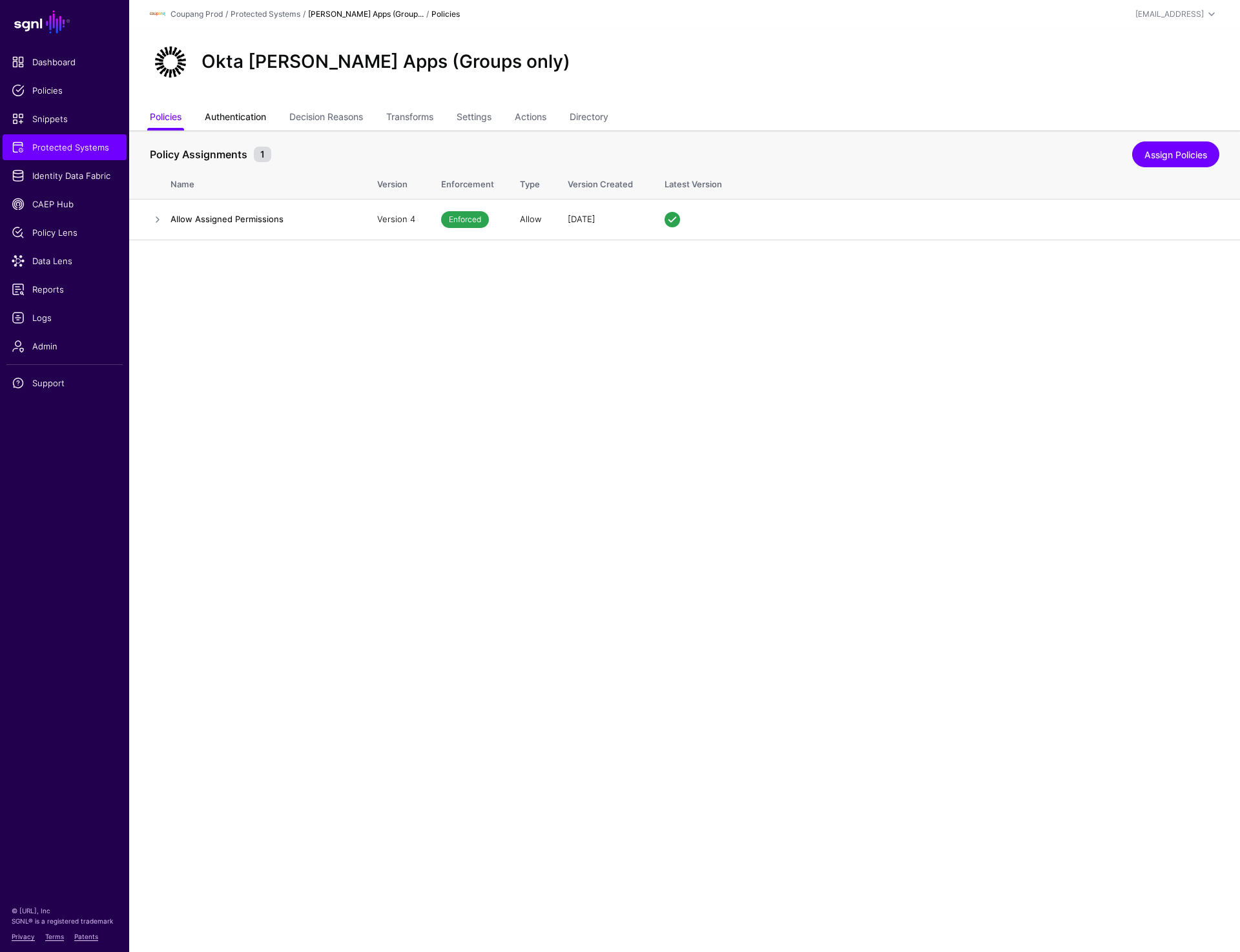
click at [236, 114] on link "Authentication" at bounding box center [235, 118] width 62 height 25
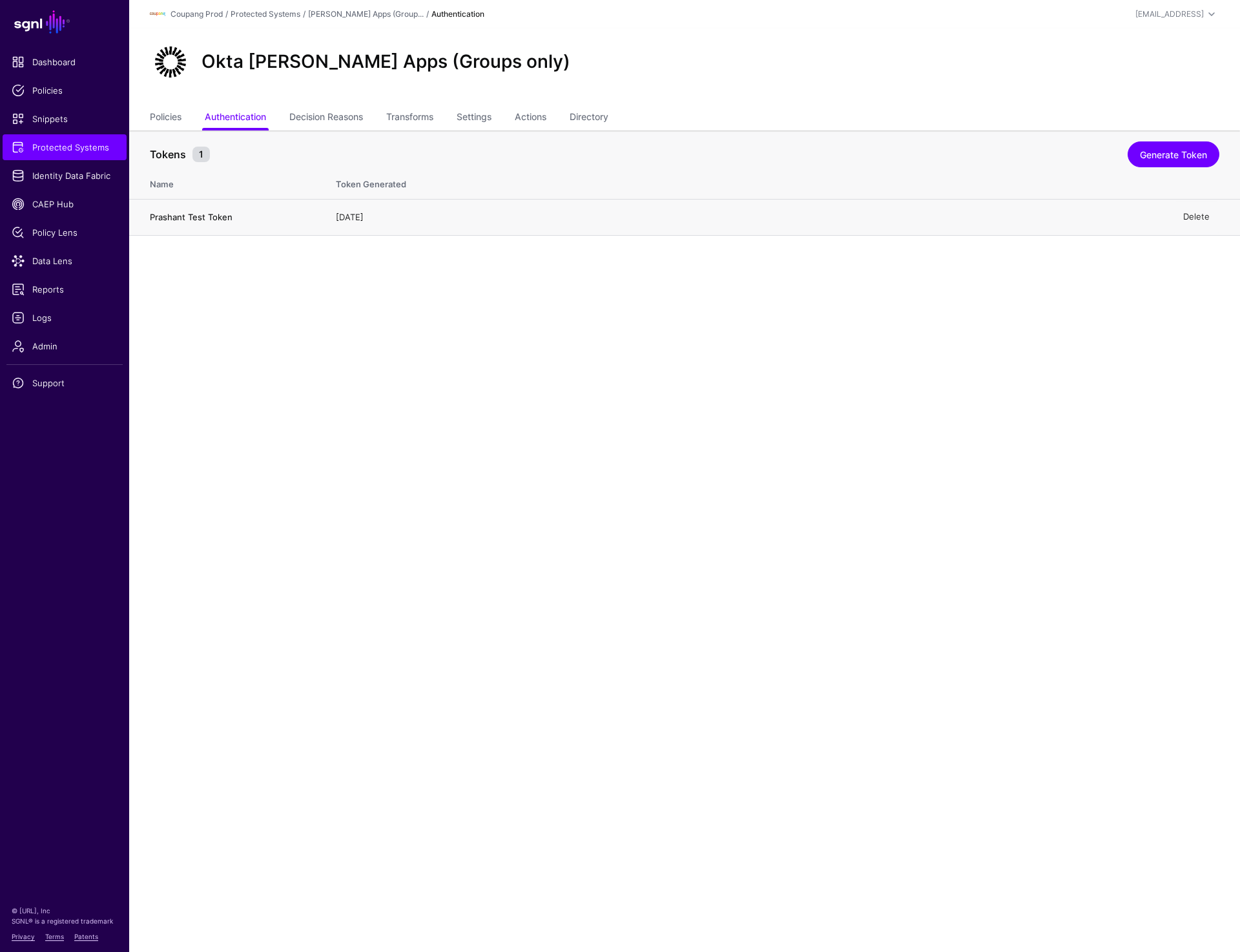
click at [1195, 217] on link "Delete" at bounding box center [1197, 217] width 27 height 11
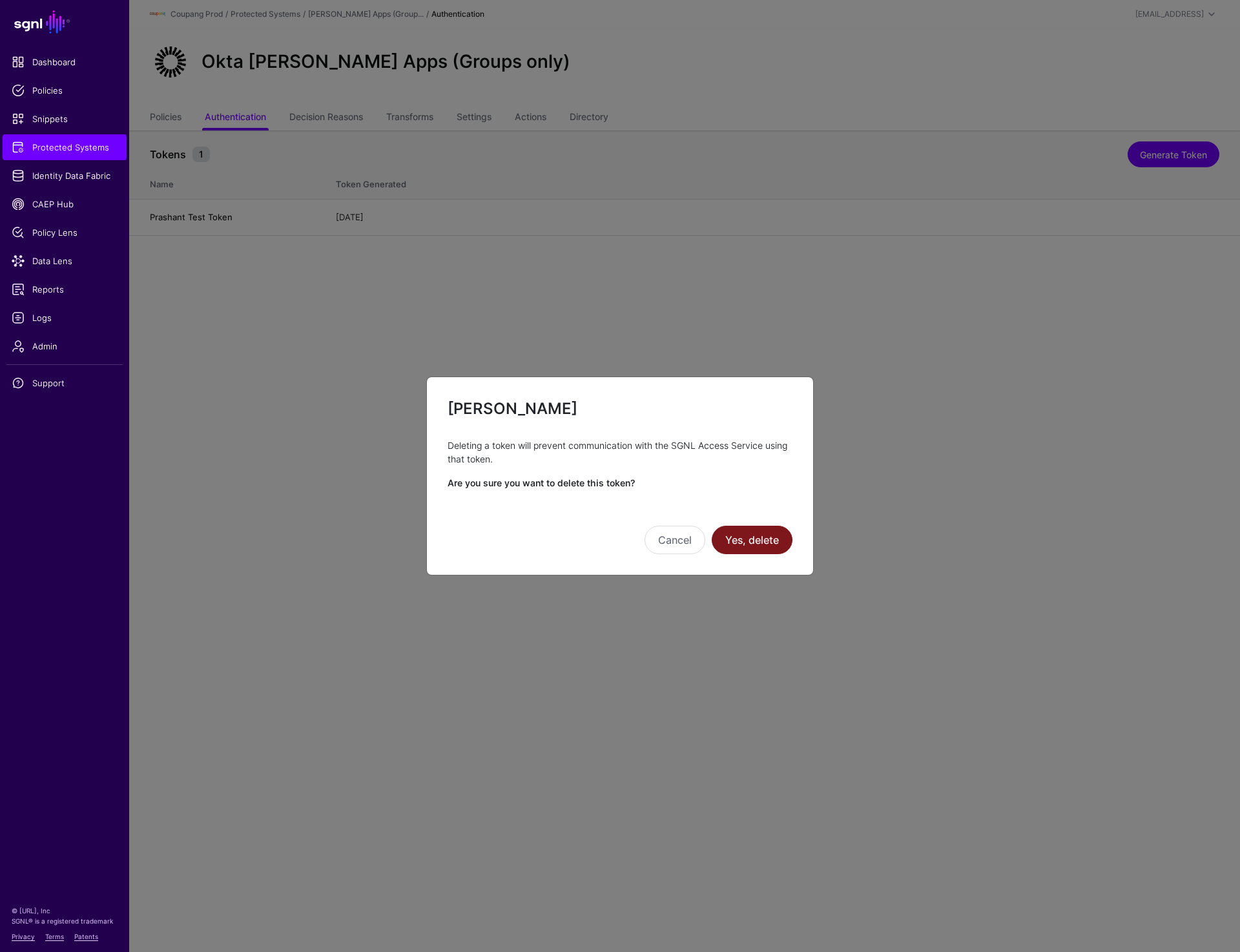
click at [740, 537] on button "Yes, delete" at bounding box center [753, 540] width 81 height 29
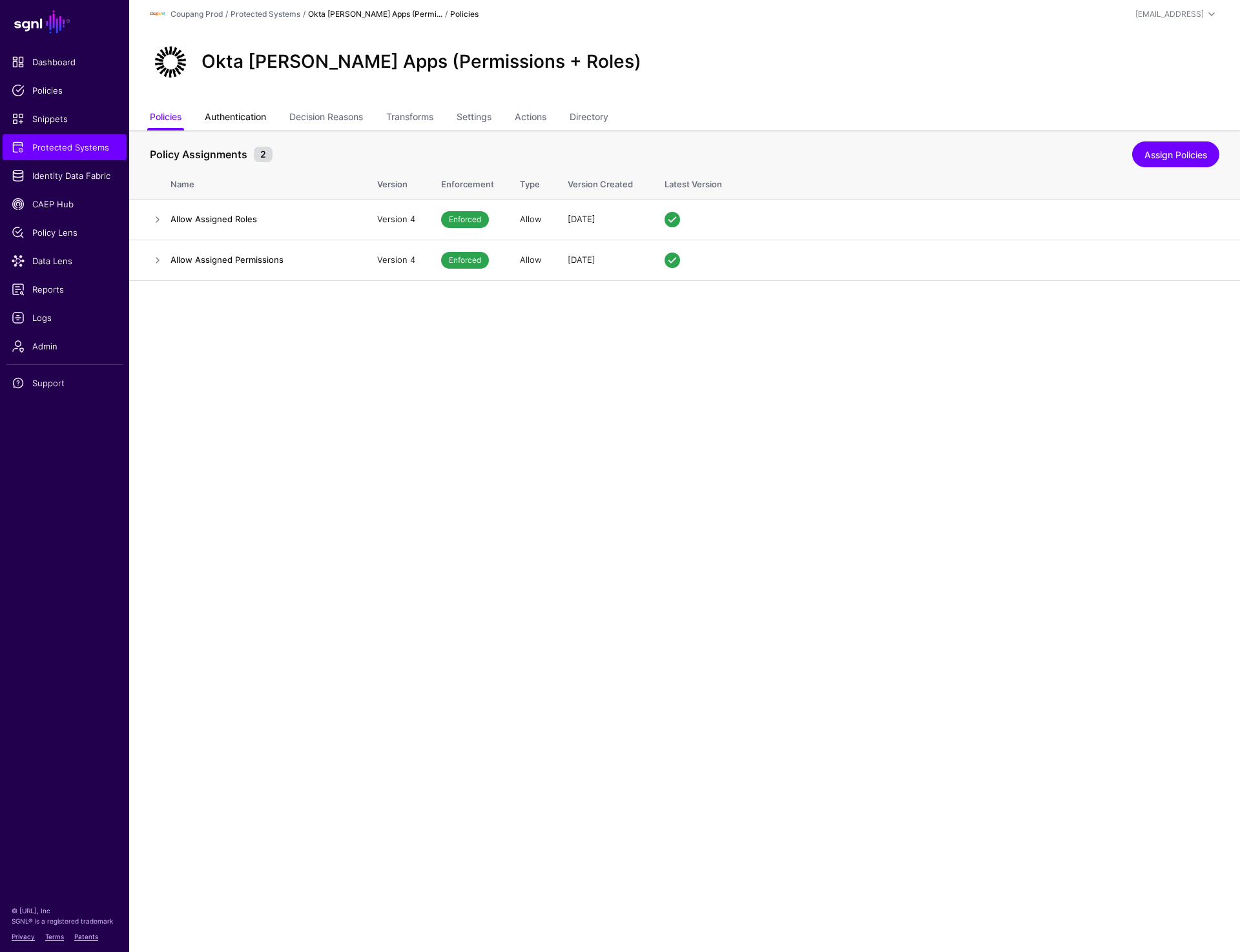
click at [246, 118] on link "Authentication" at bounding box center [235, 118] width 62 height 25
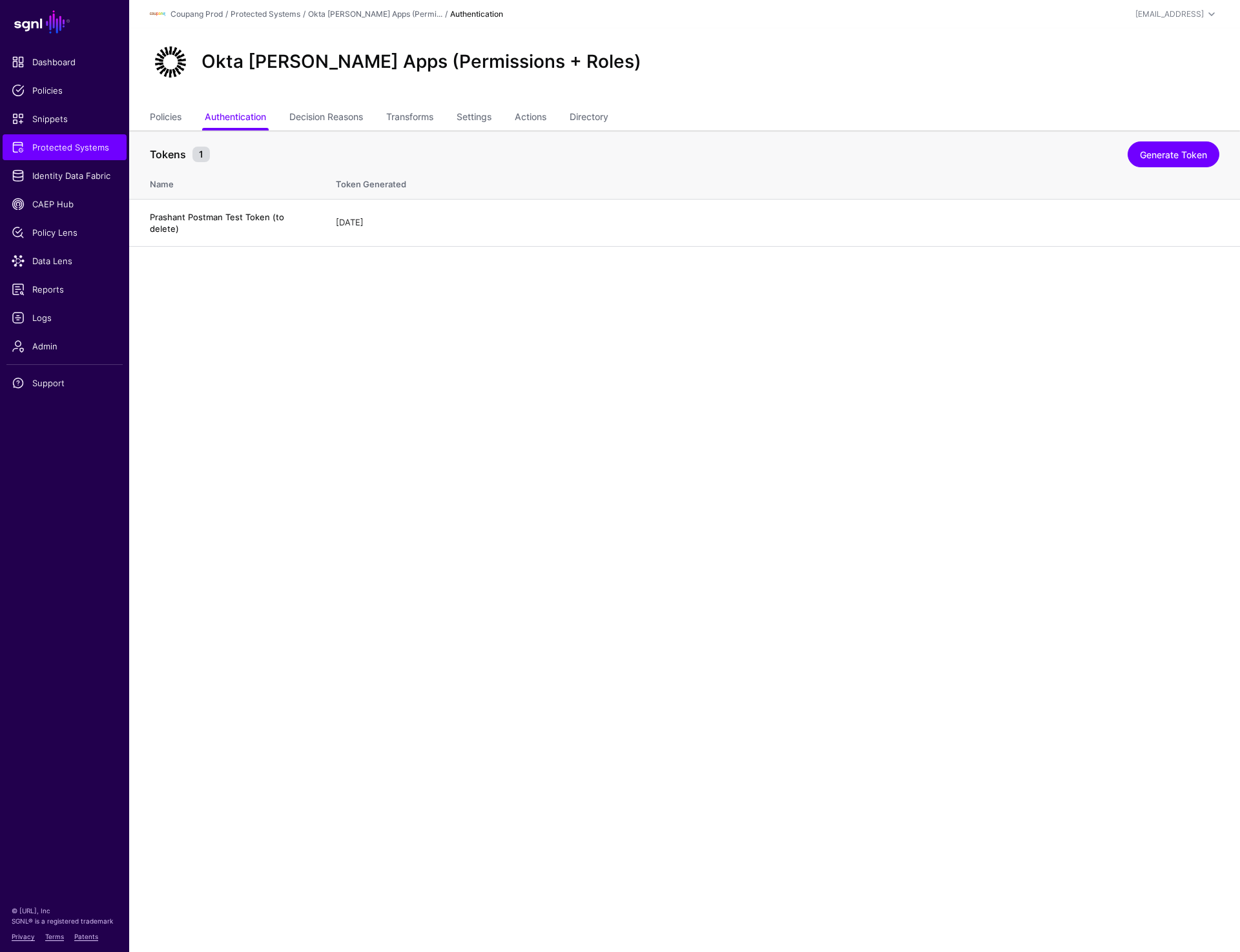
click at [487, 508] on main "SGNL Dashboard Policies Snippets Protected Systems Identity Data Fabric CAEP Hu…" at bounding box center [620, 476] width 1240 height 952
click at [1206, 223] on link "Delete" at bounding box center [1197, 222] width 27 height 11
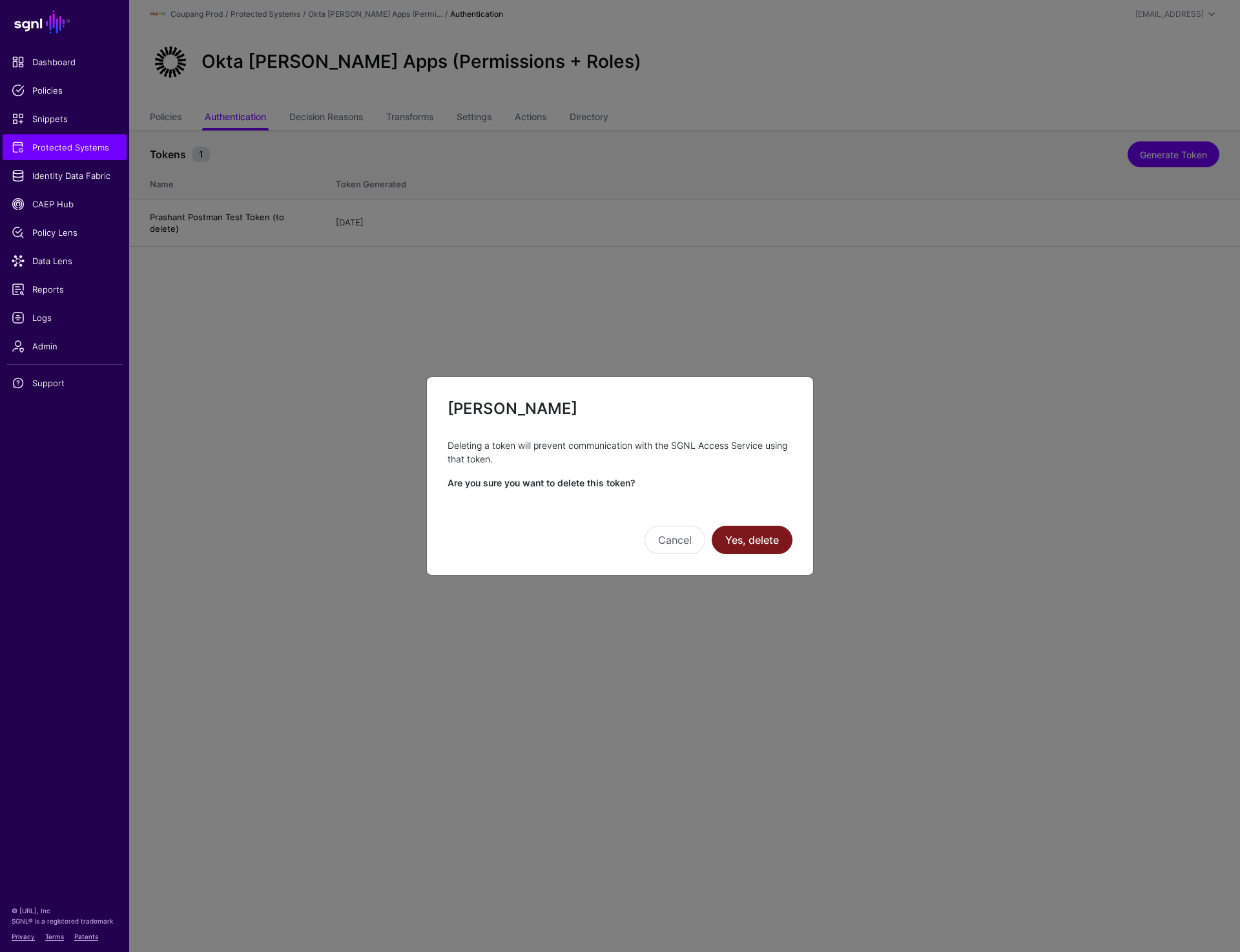
click at [769, 540] on button "Yes, delete" at bounding box center [753, 540] width 81 height 29
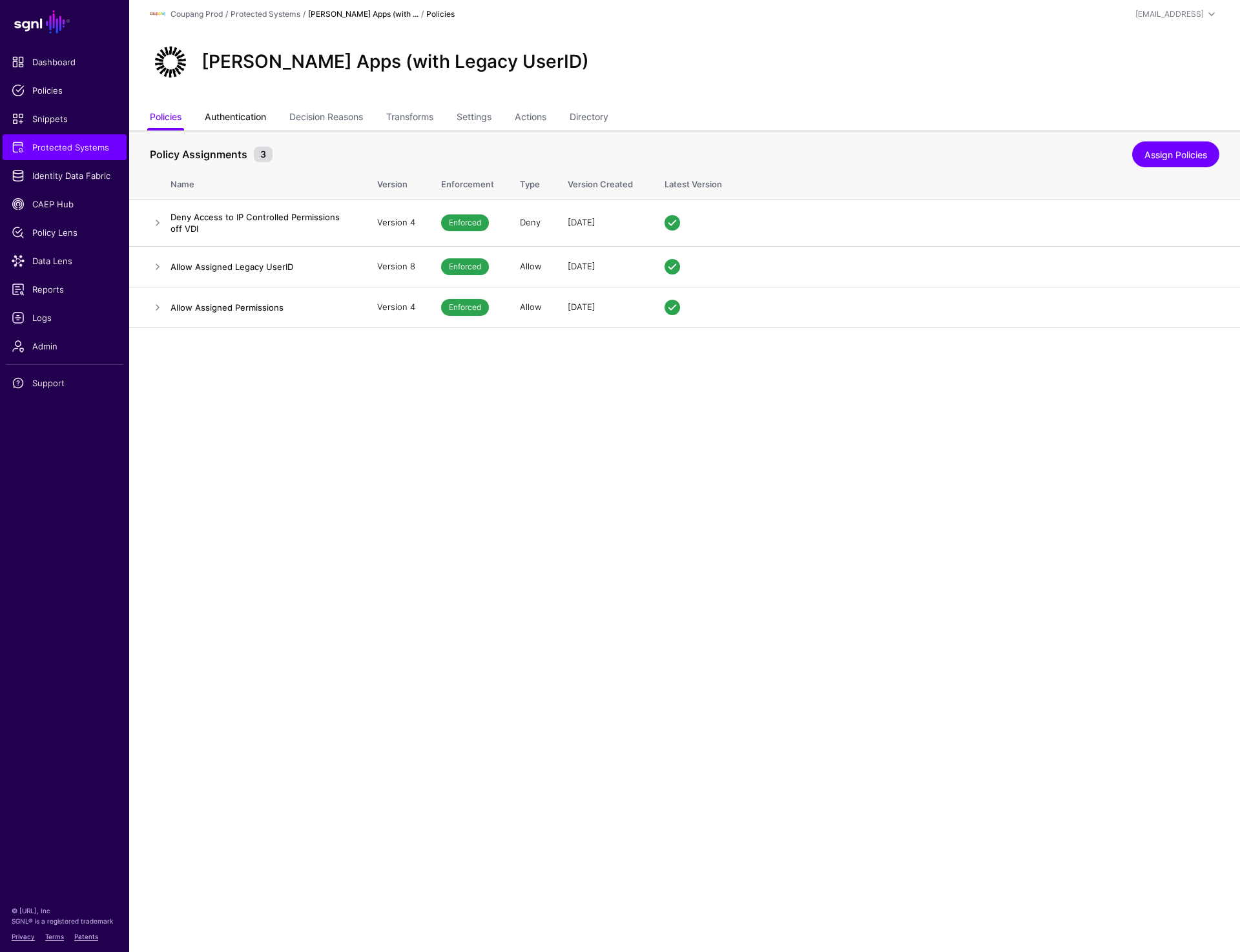
click at [232, 119] on link "Authentication" at bounding box center [235, 118] width 62 height 25
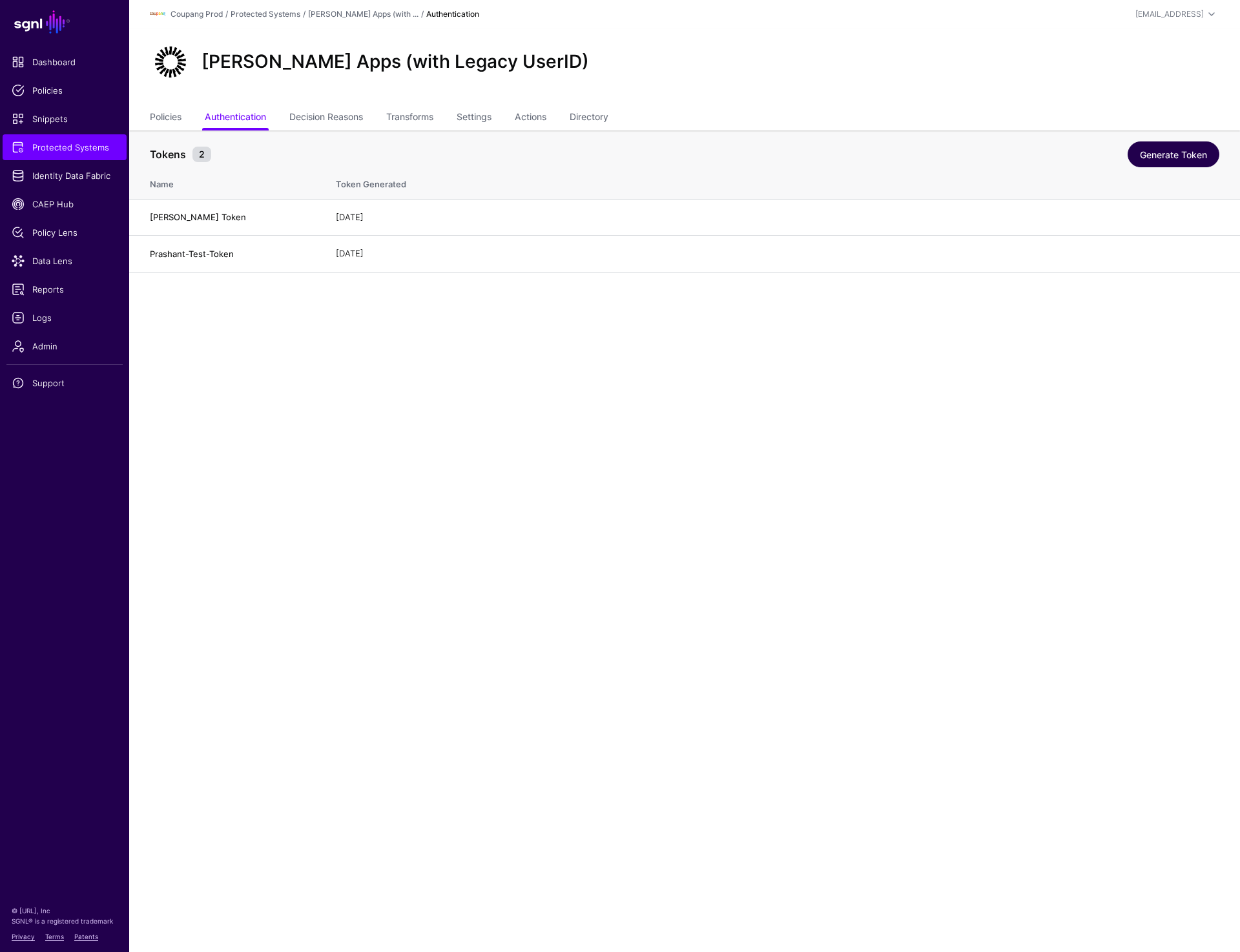
click at [1157, 150] on link "Generate Token" at bounding box center [1174, 154] width 92 height 26
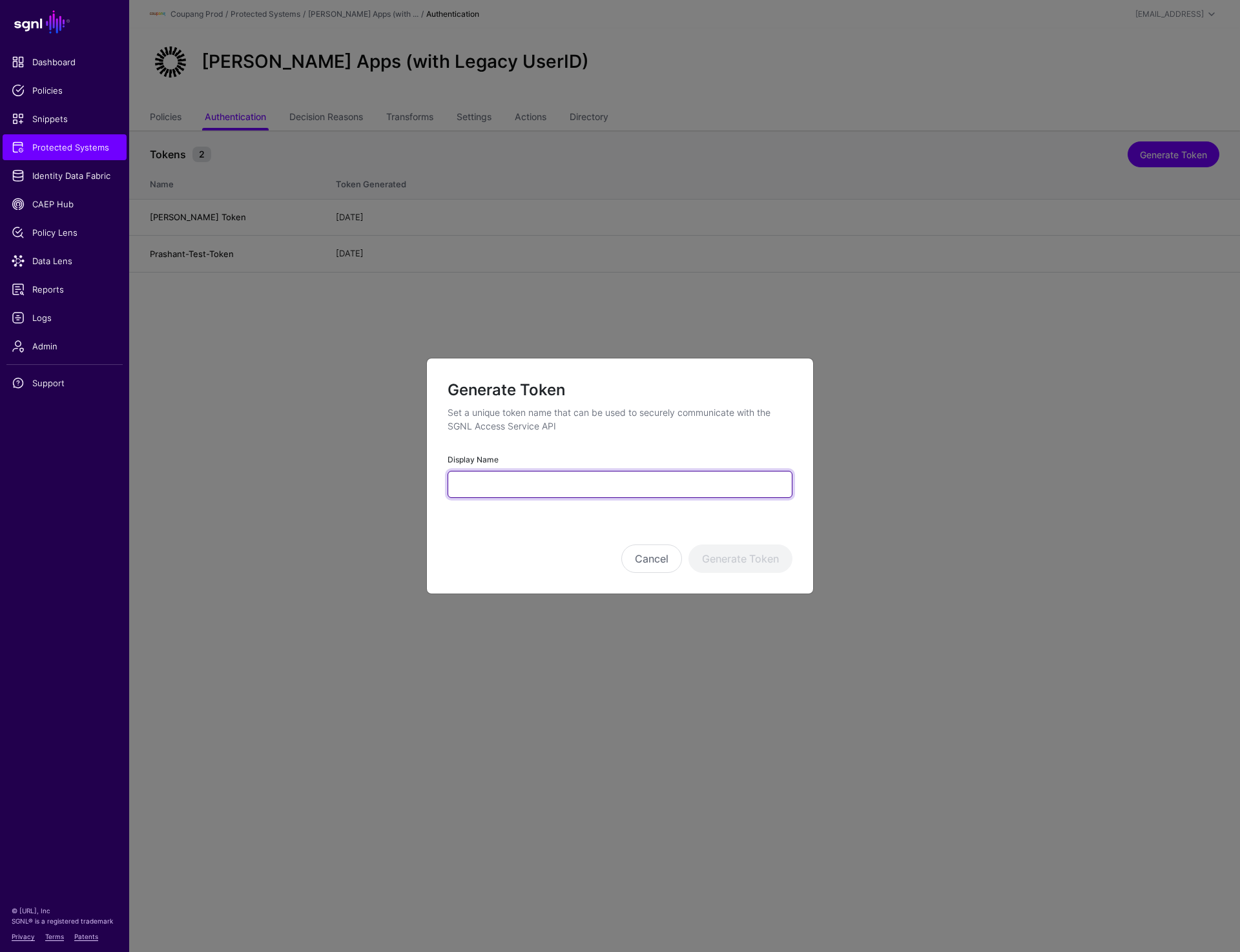
click at [506, 484] on input "Display Name" at bounding box center [620, 484] width 345 height 27
paste input "**********"
type input "**********"
click at [755, 558] on button "Generate Token" at bounding box center [740, 558] width 104 height 29
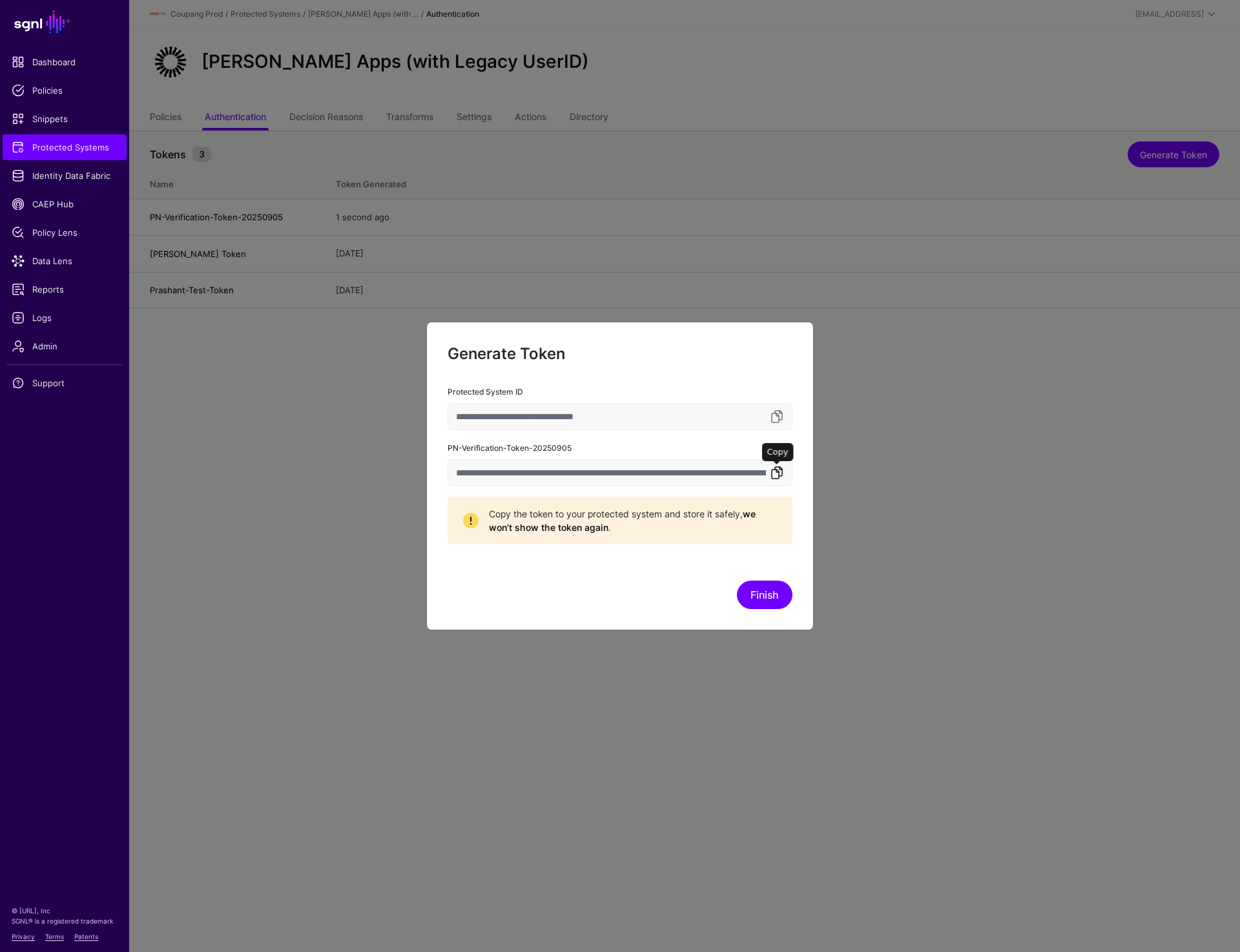
click at [772, 475] on link at bounding box center [776, 472] width 15 height 15
drag, startPoint x: 204, startPoint y: 58, endPoint x: 323, endPoint y: 56, distance: 119.0
click at [313, 58] on ngb-modal-window "**********" at bounding box center [620, 476] width 1240 height 952
click at [781, 471] on link at bounding box center [776, 472] width 15 height 15
click at [775, 475] on link at bounding box center [776, 472] width 15 height 15
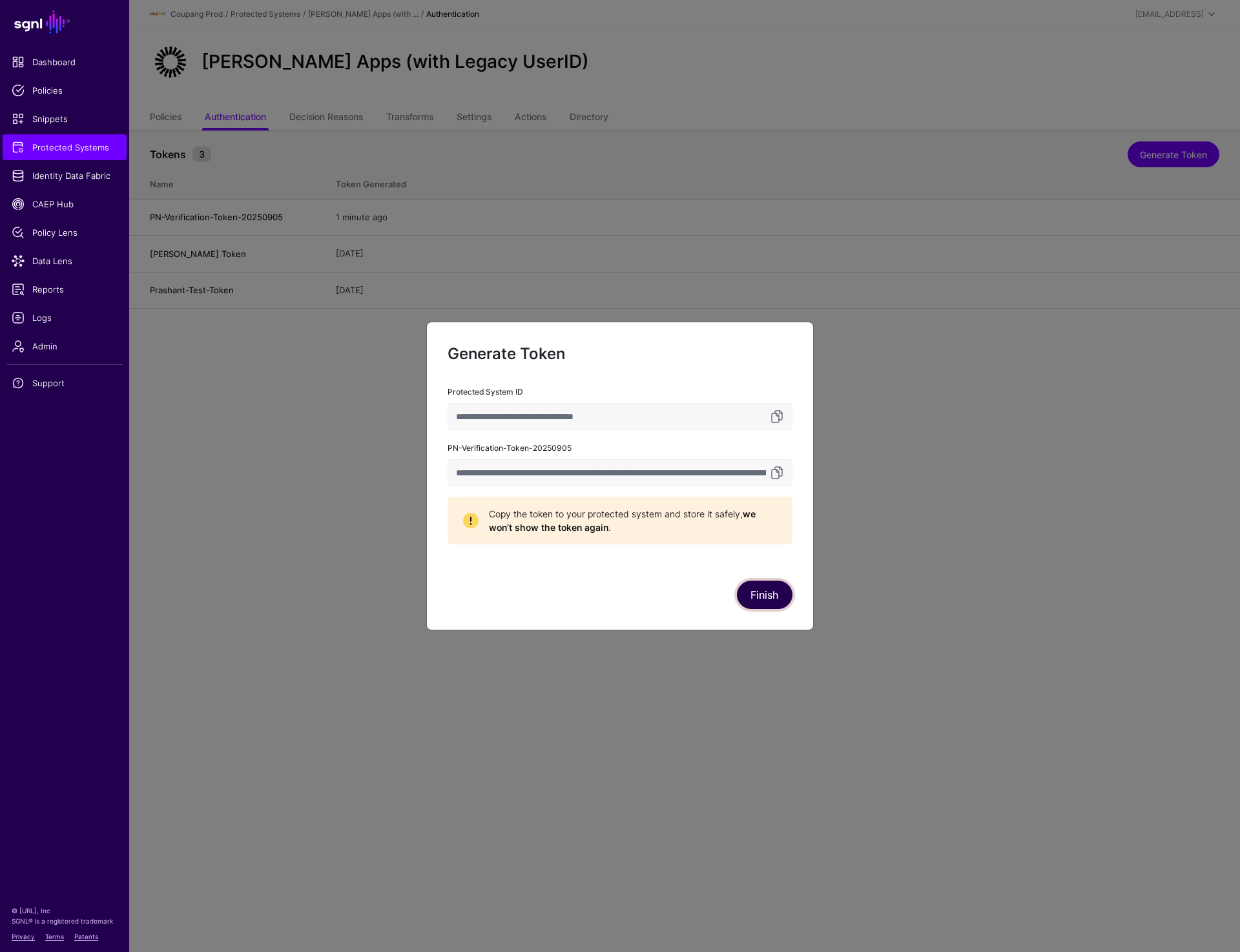
click at [764, 597] on button "Finish" at bounding box center [765, 595] width 56 height 29
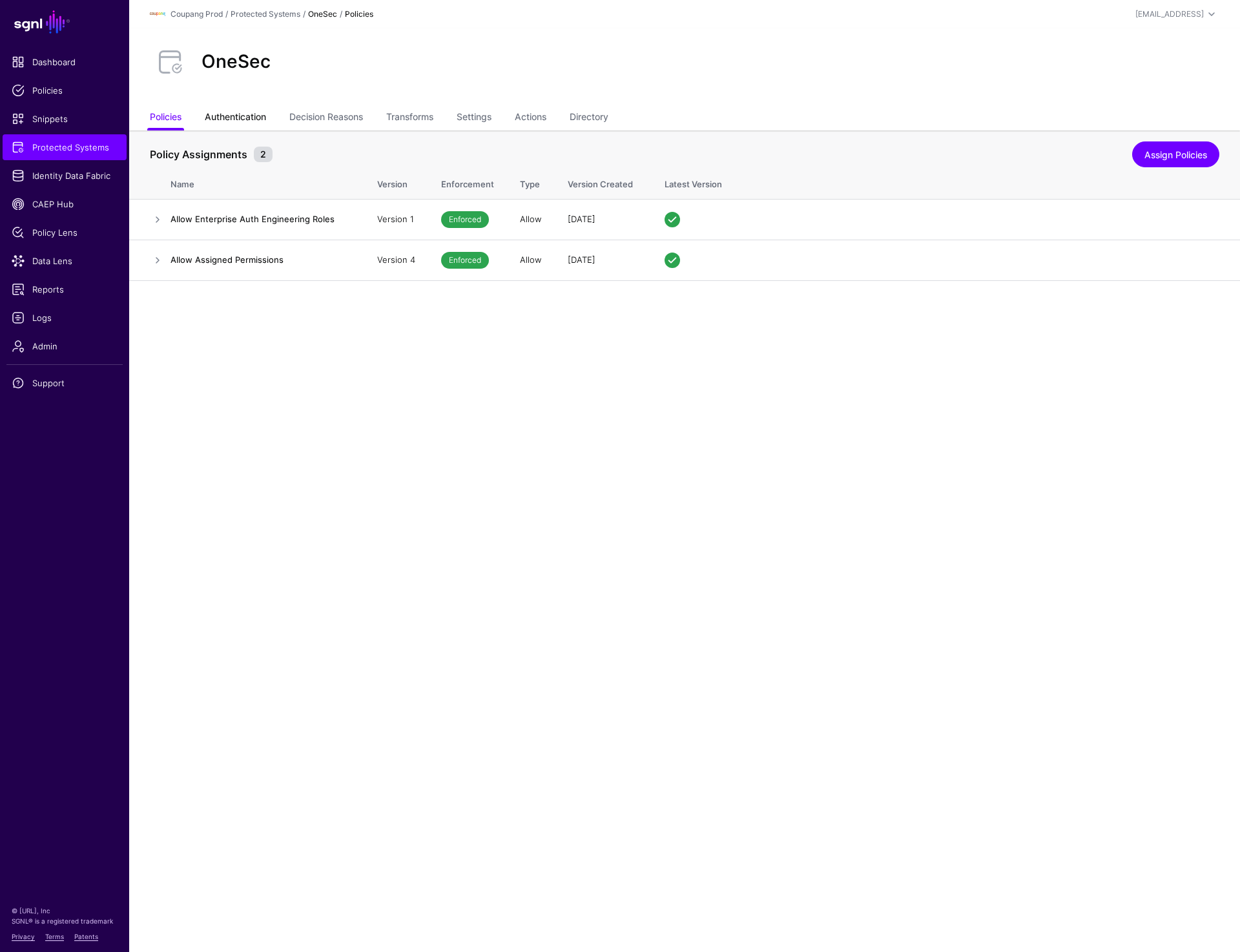
click at [237, 113] on link "Authentication" at bounding box center [235, 118] width 62 height 25
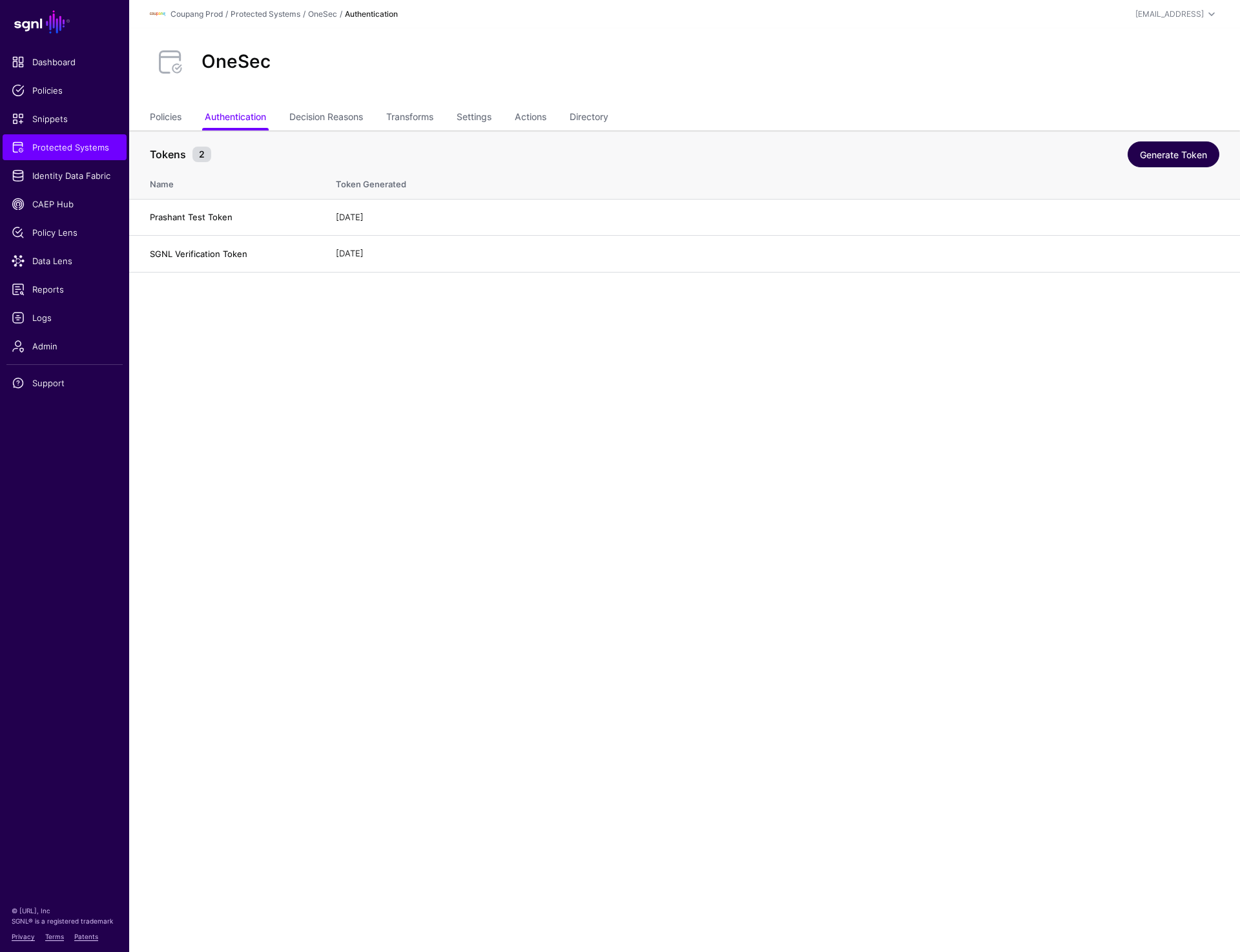
click at [1181, 152] on link "Generate Token" at bounding box center [1174, 154] width 92 height 26
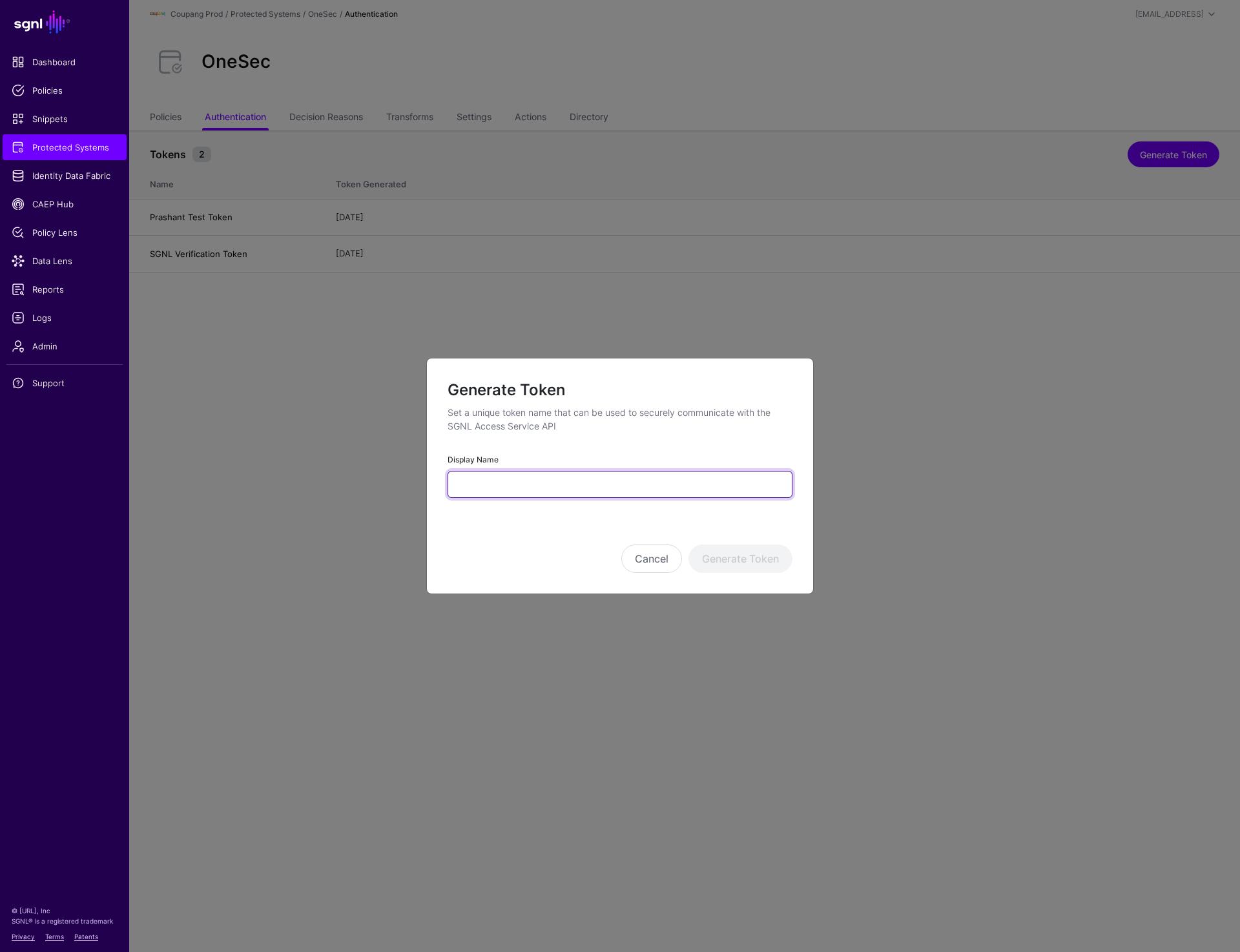
click at [579, 493] on input "Display Name" at bounding box center [620, 484] width 345 height 27
paste input "**********"
type input "**********"
click at [719, 552] on button "Generate Token" at bounding box center [740, 558] width 104 height 29
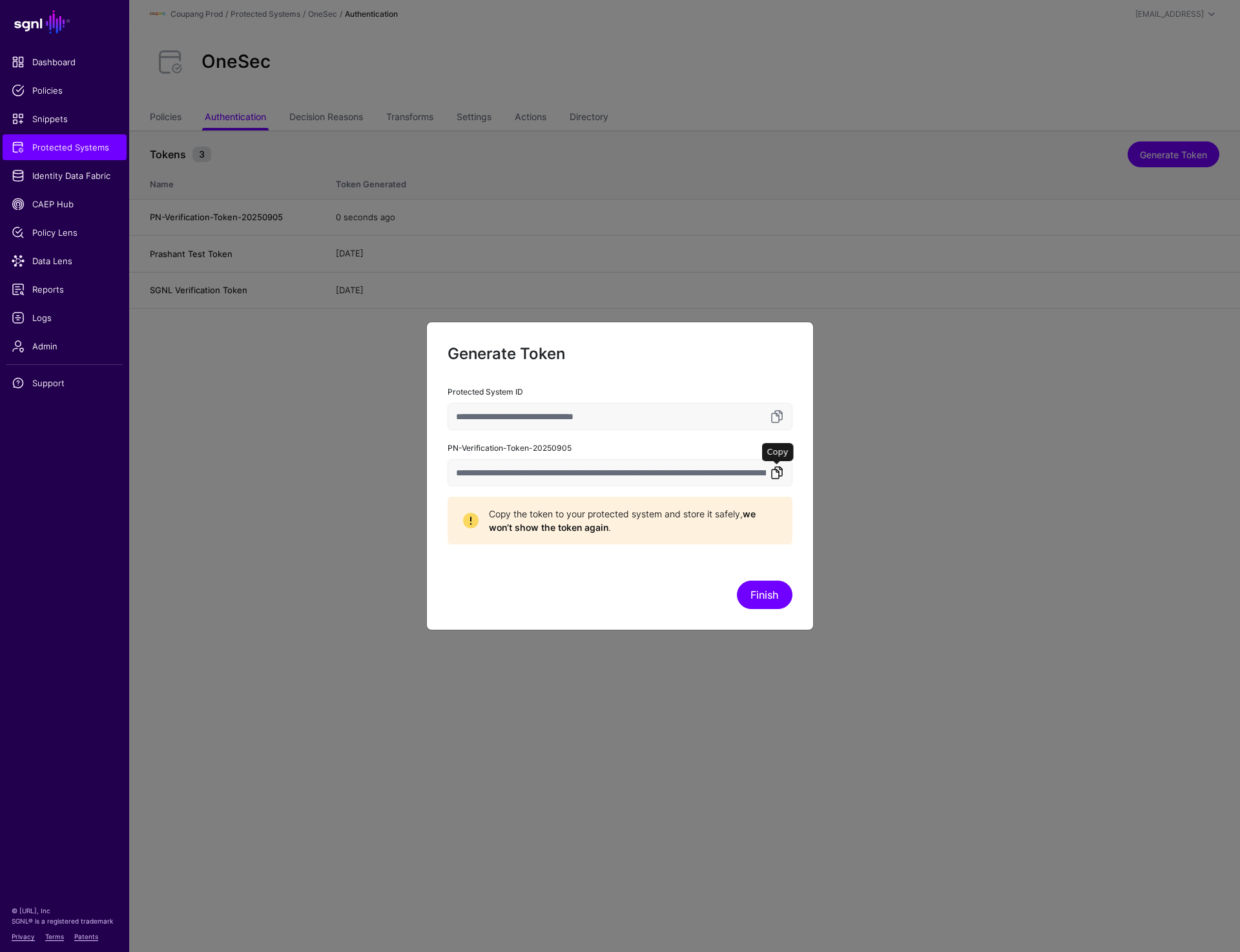
click at [780, 467] on link at bounding box center [776, 472] width 15 height 15
click at [776, 475] on link at bounding box center [776, 472] width 15 height 15
click at [762, 586] on button "Finish" at bounding box center [765, 595] width 56 height 29
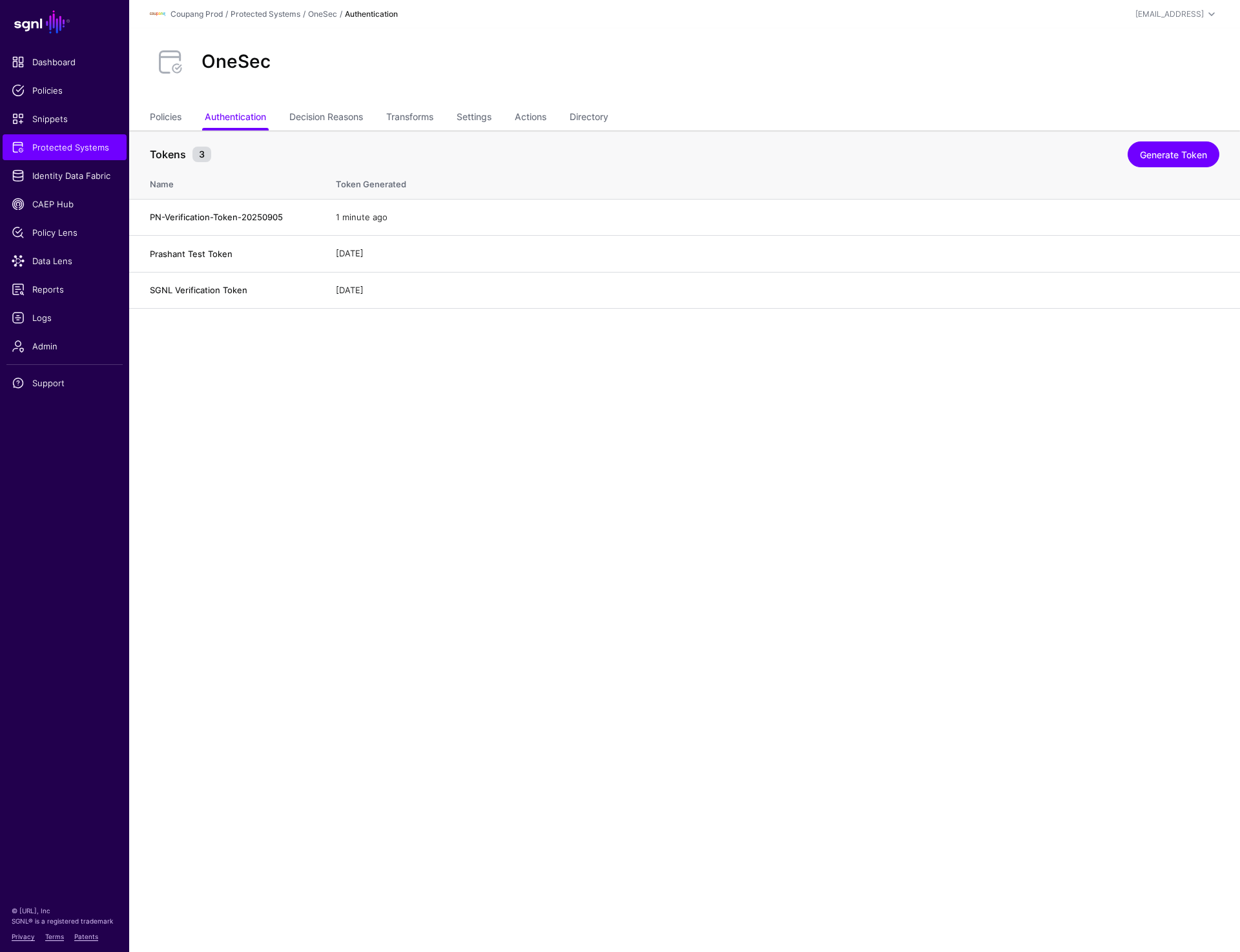
click at [584, 430] on main "SGNL Dashboard Policies Snippets Protected Systems Identity Data Fabric CAEP Hu…" at bounding box center [620, 476] width 1240 height 952
click at [1203, 253] on link "Delete" at bounding box center [1197, 253] width 27 height 11
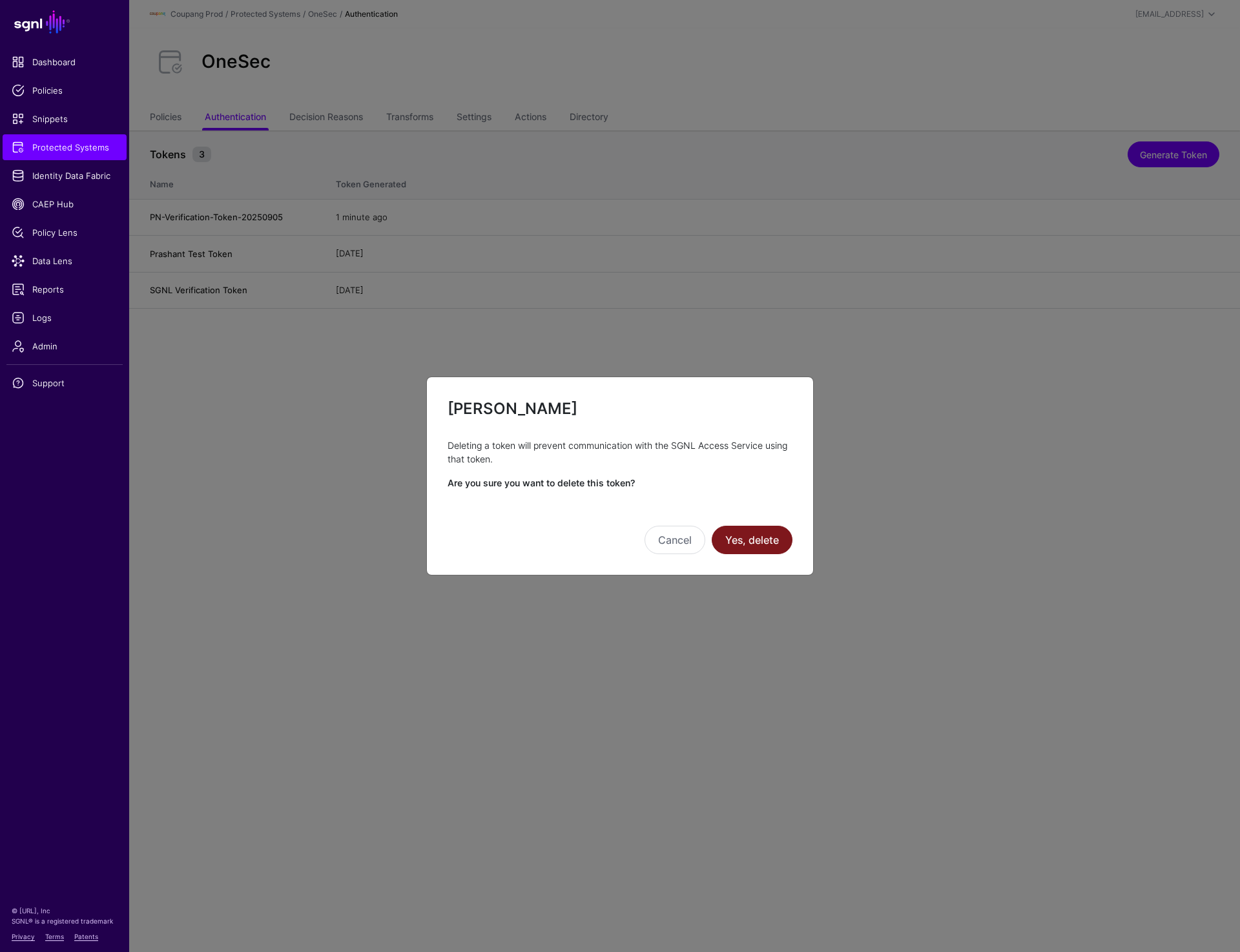
click at [768, 542] on button "Yes, delete" at bounding box center [753, 540] width 81 height 29
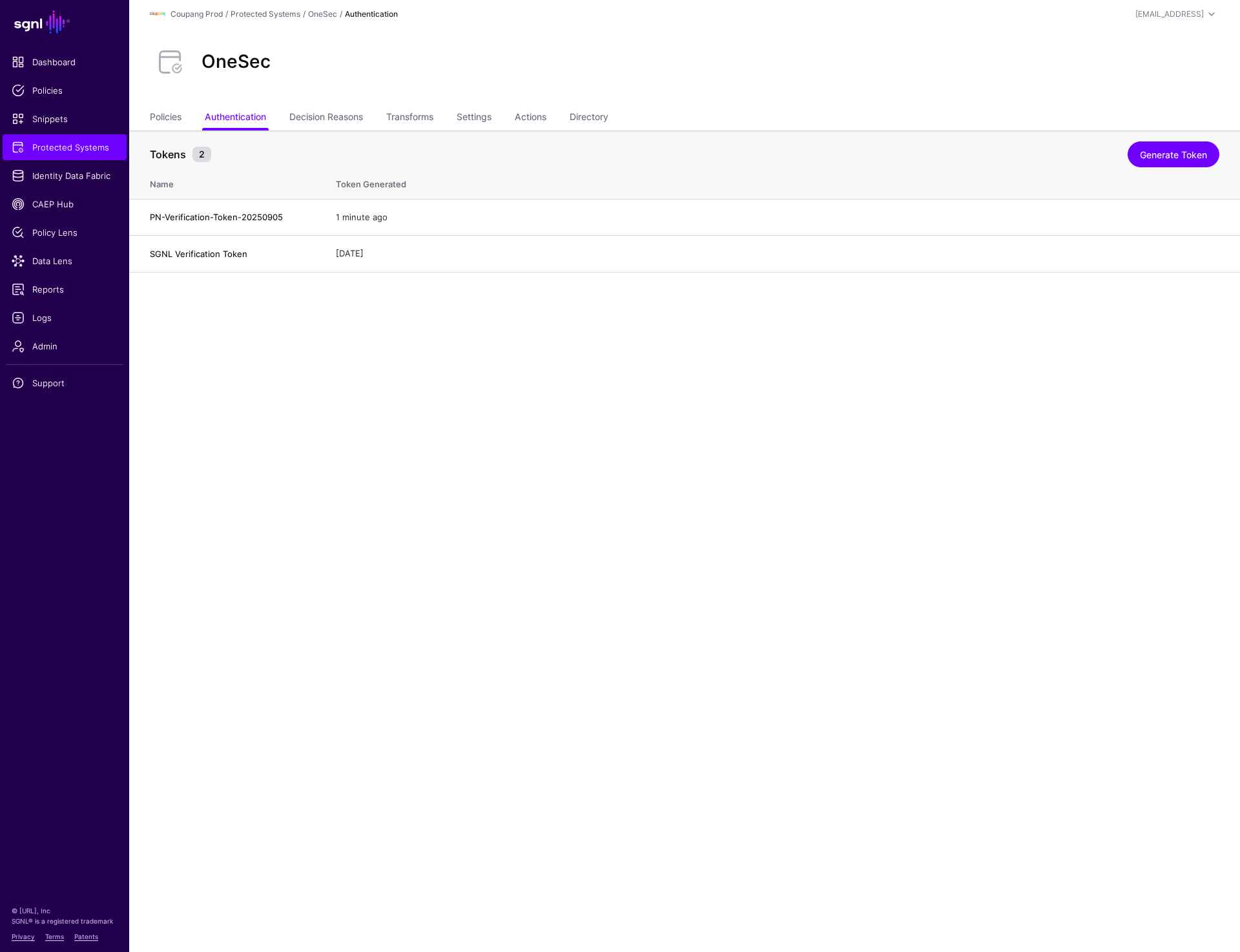
click at [769, 545] on main "SGNL Dashboard Policies Snippets Protected Systems Identity Data Fabric CAEP Hu…" at bounding box center [620, 476] width 1240 height 952
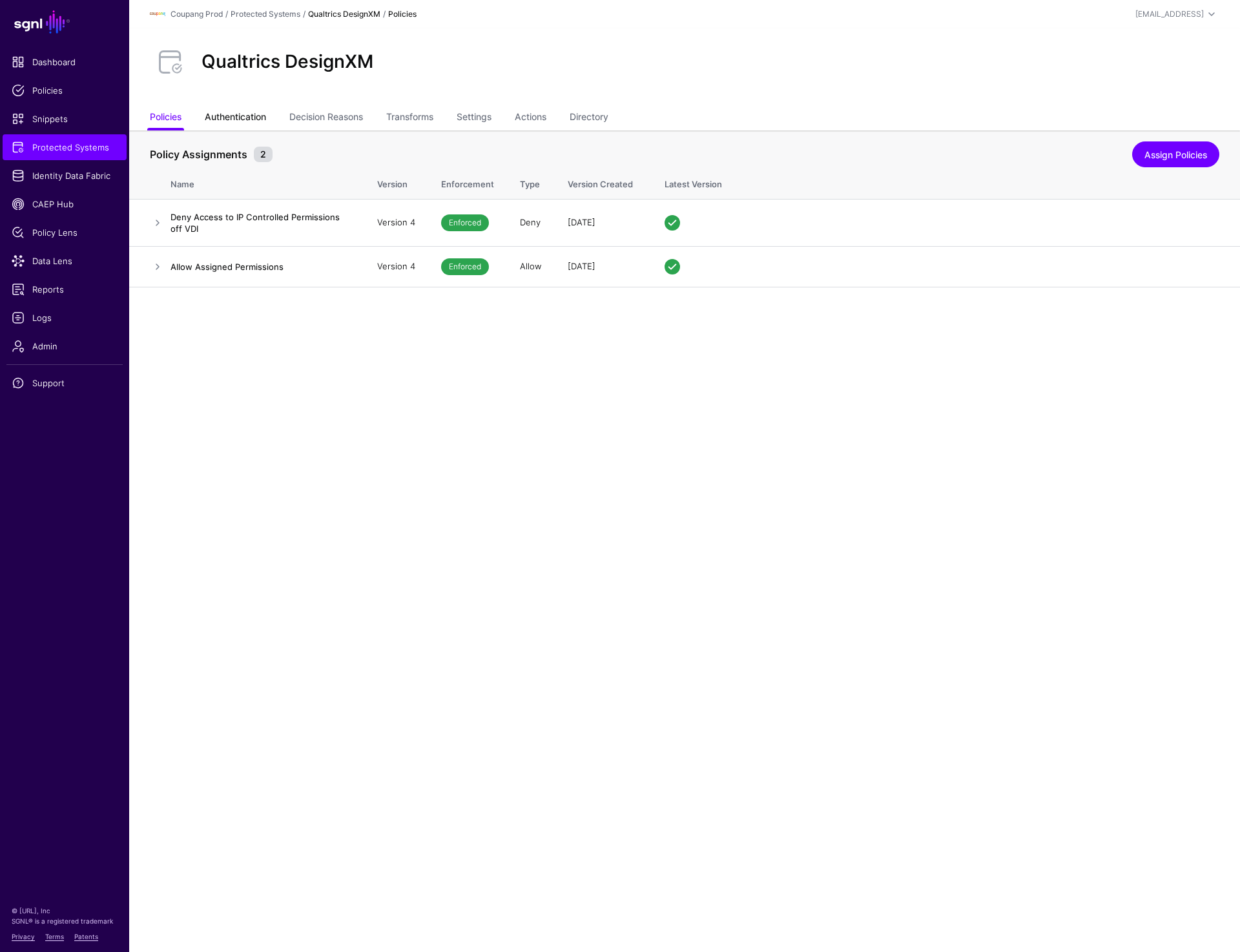
click at [237, 113] on link "Authentication" at bounding box center [235, 118] width 62 height 25
click at [229, 111] on link "Authentication" at bounding box center [235, 118] width 62 height 25
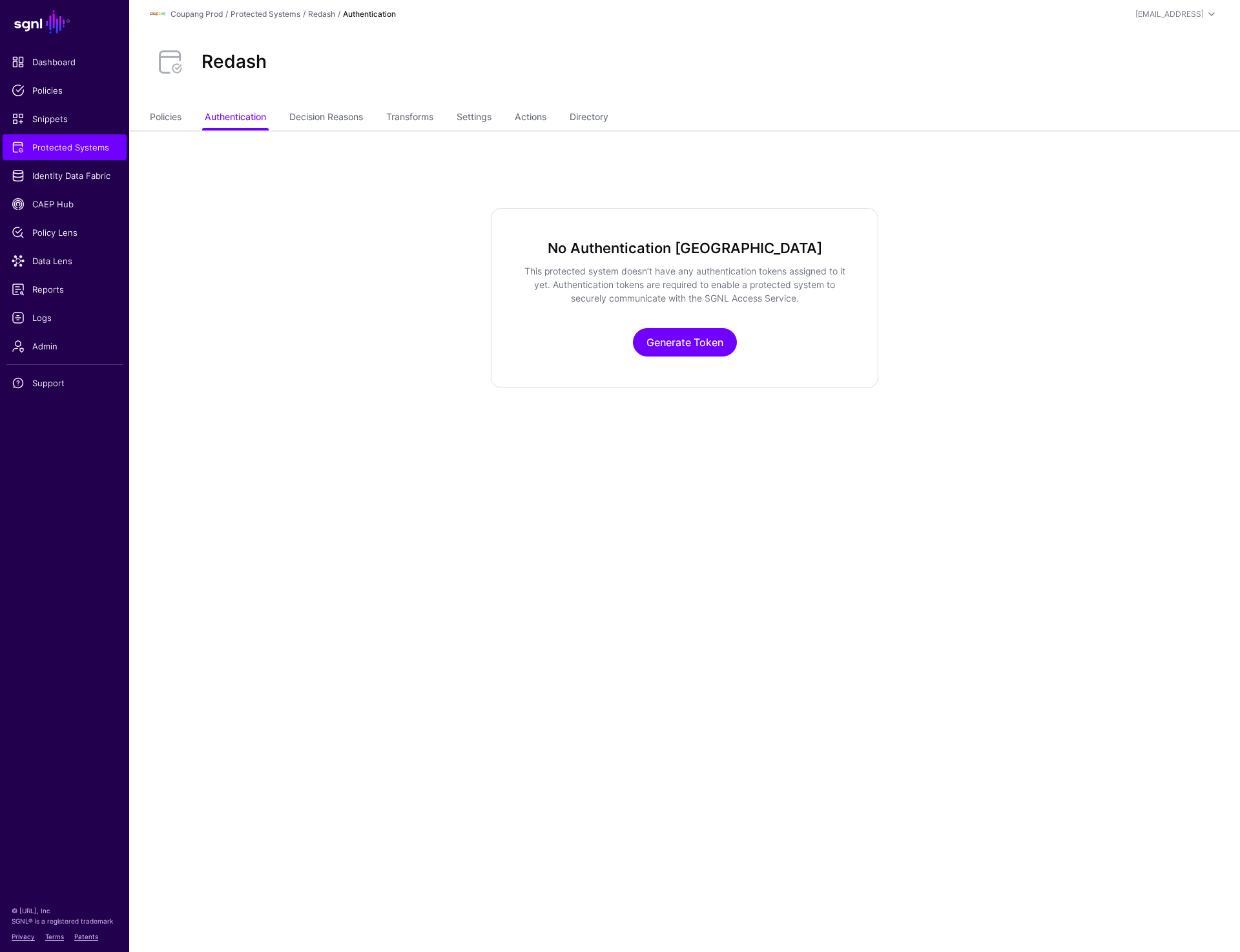
click at [1150, 377] on app-integrations-item-authentication "No Authentication Tokens This protected system doesn’t have any authentication …" at bounding box center [685, 298] width 1111 height 180
click at [162, 113] on link "Policies" at bounding box center [166, 118] width 32 height 25
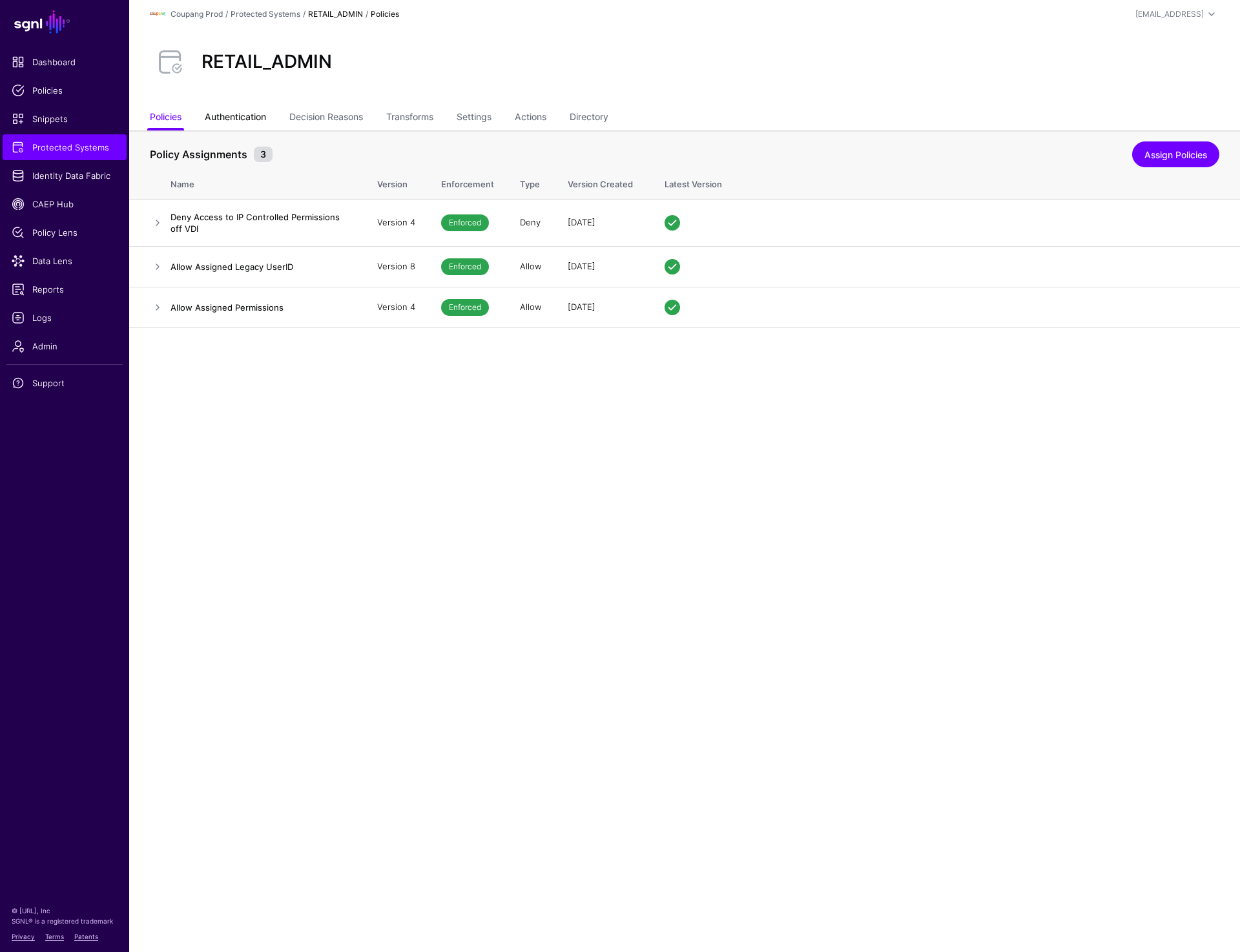
click at [253, 115] on link "Authentication" at bounding box center [235, 118] width 62 height 25
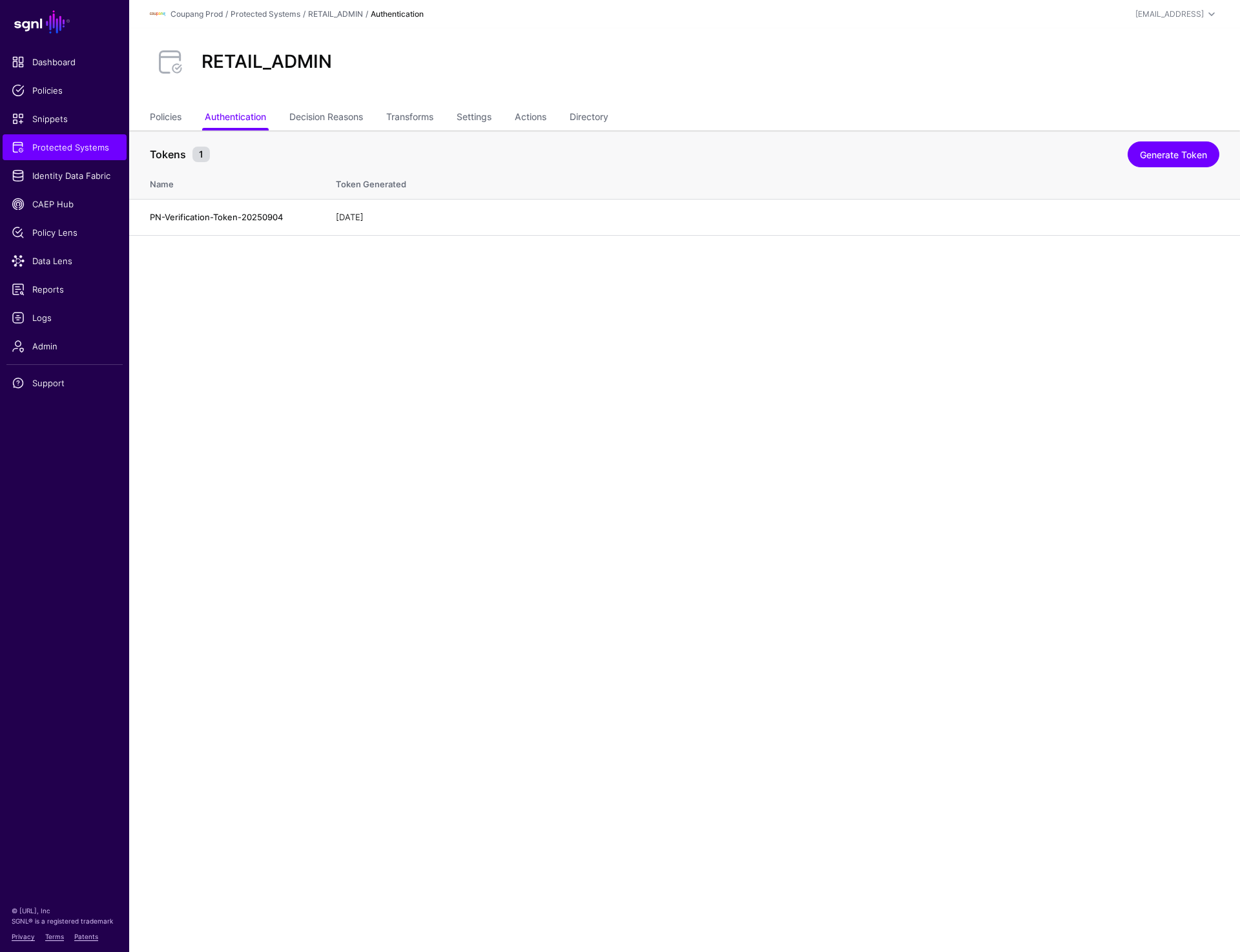
click at [772, 507] on main "SGNL Dashboard Policies Snippets Protected Systems Identity Data Fabric CAEP Hu…" at bounding box center [620, 476] width 1240 height 952
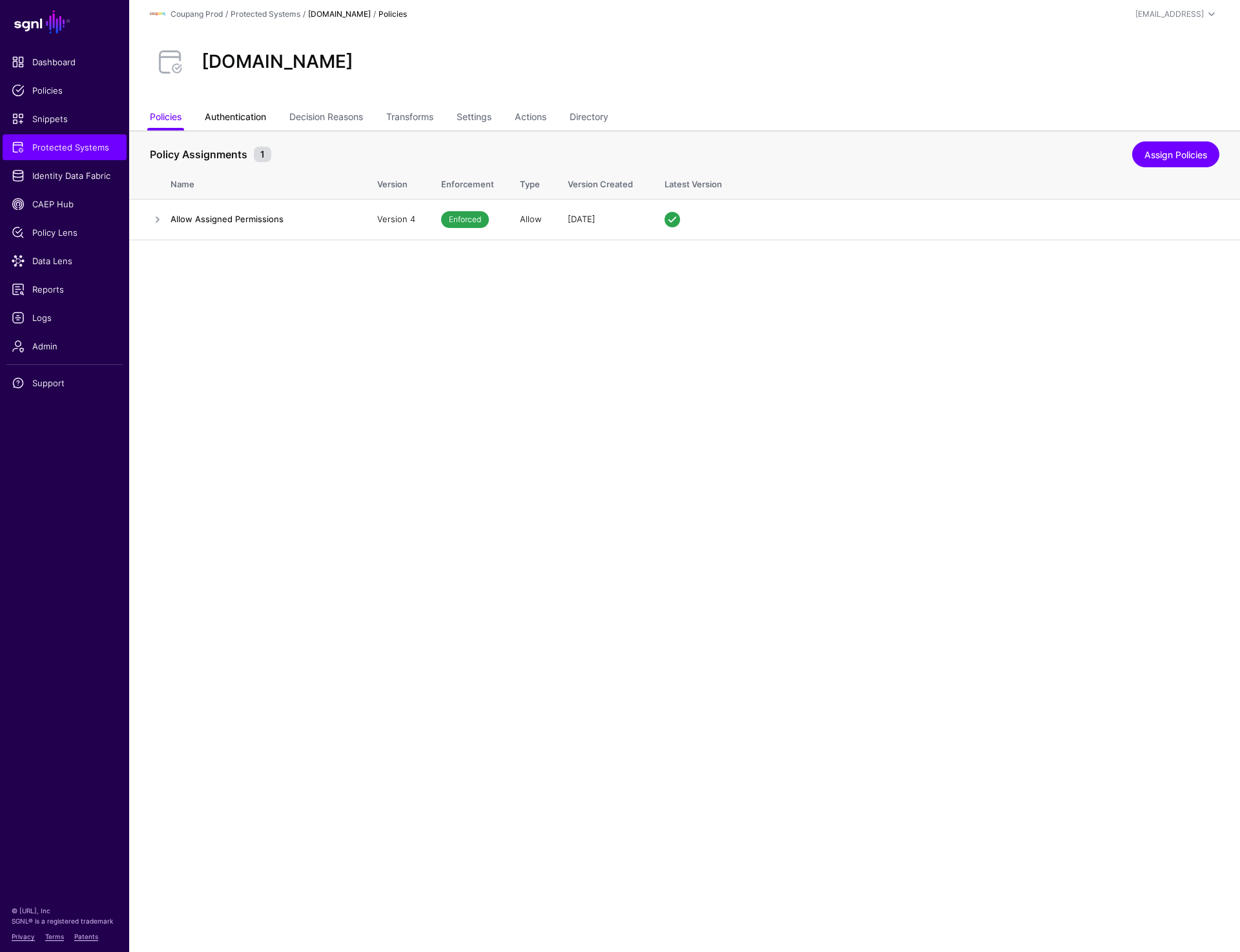
click at [216, 116] on link "Authentication" at bounding box center [235, 118] width 62 height 25
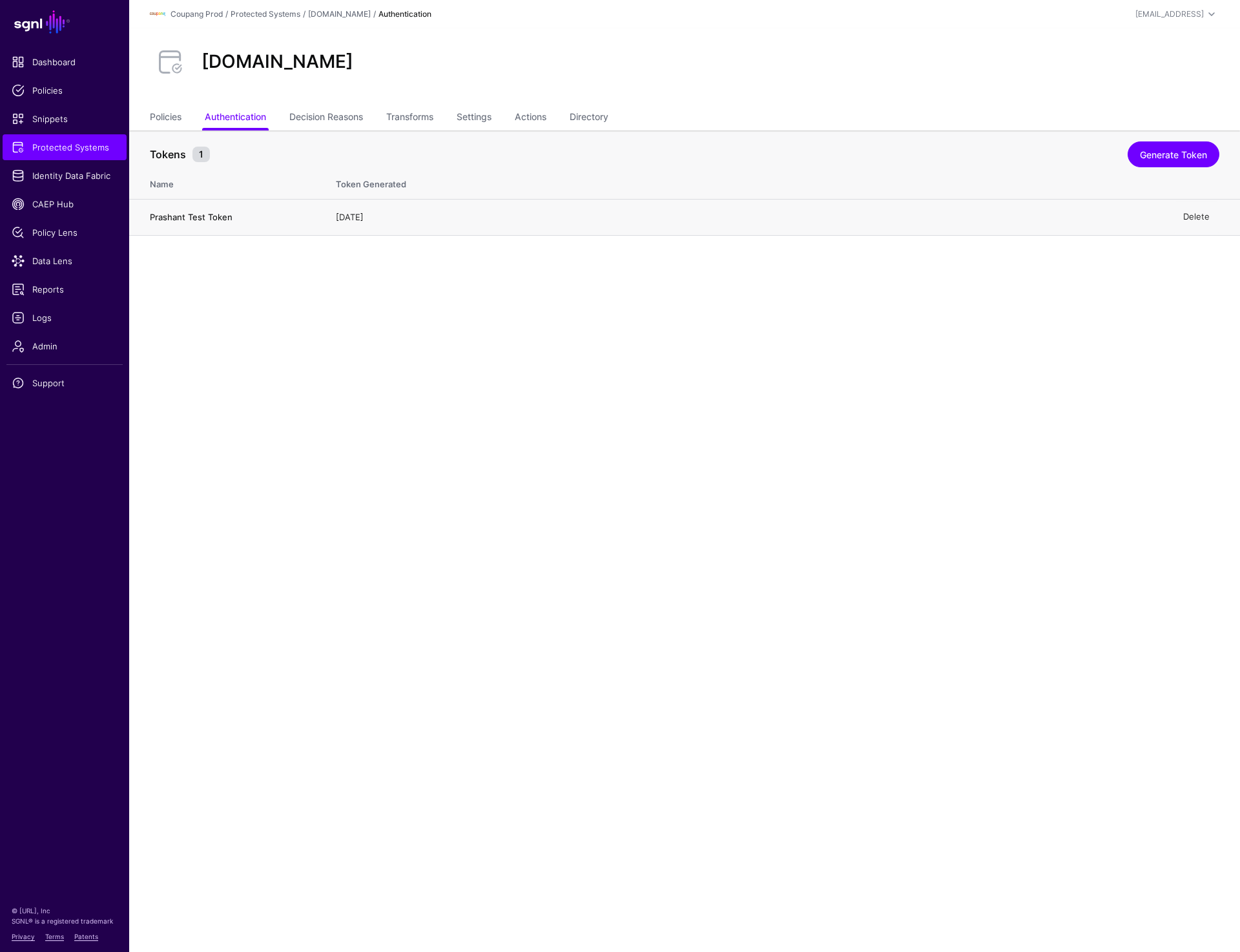
click at [1190, 219] on link "Delete" at bounding box center [1197, 217] width 27 height 11
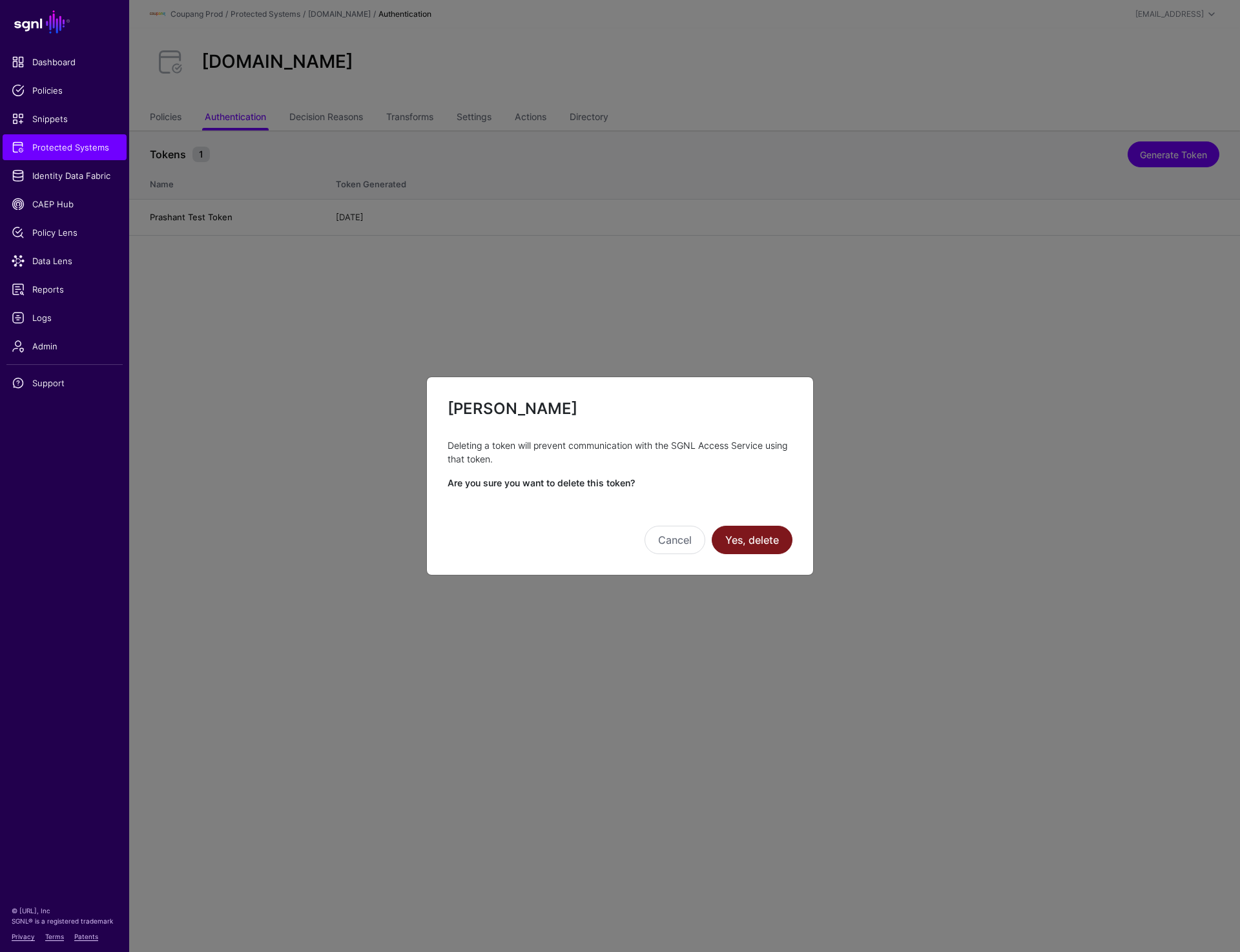
click at [771, 542] on button "Yes, delete" at bounding box center [753, 540] width 81 height 29
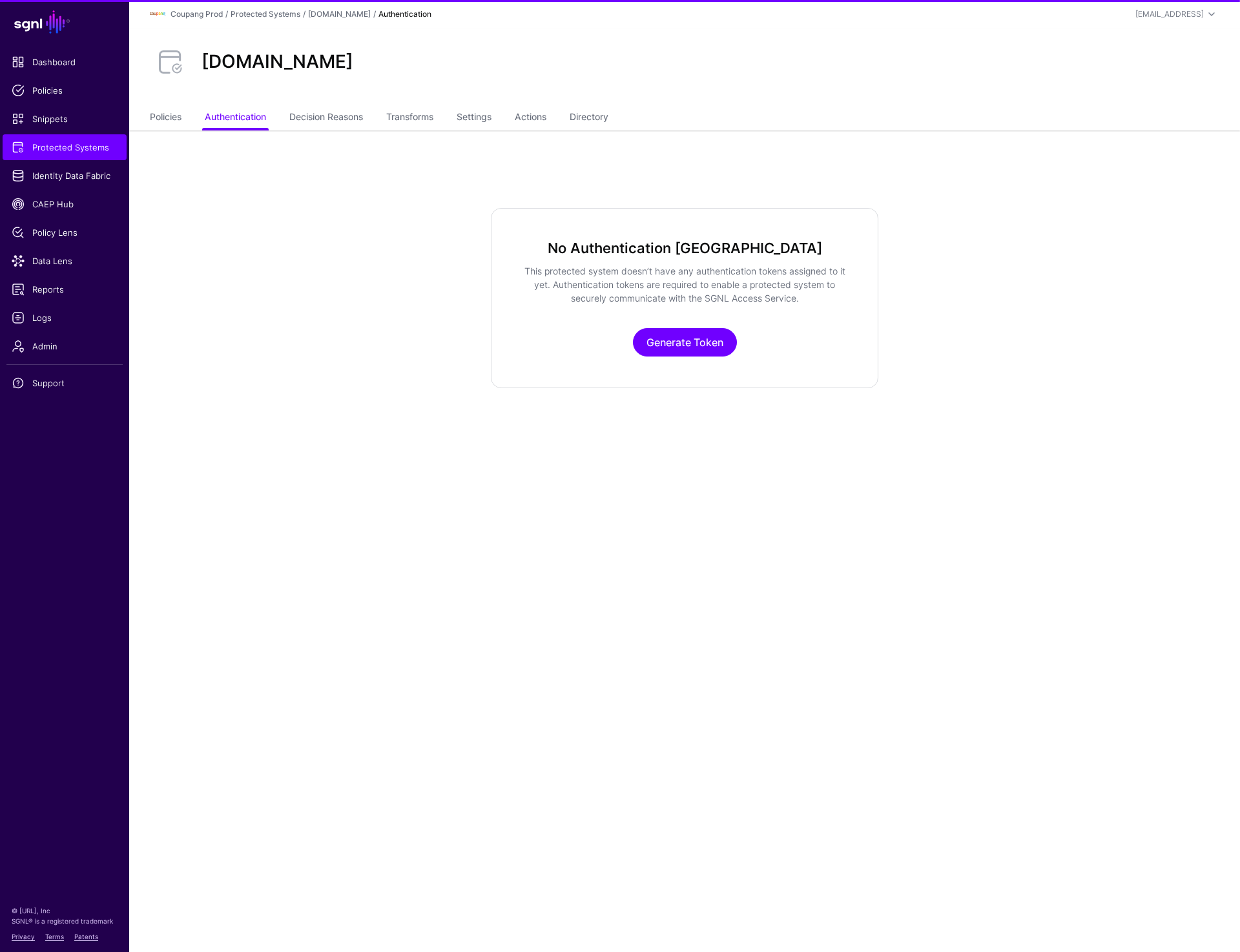
click at [1145, 581] on main "SGNL Dashboard Policies Snippets Protected Systems Identity Data Fabric CAEP Hu…" at bounding box center [620, 476] width 1240 height 952
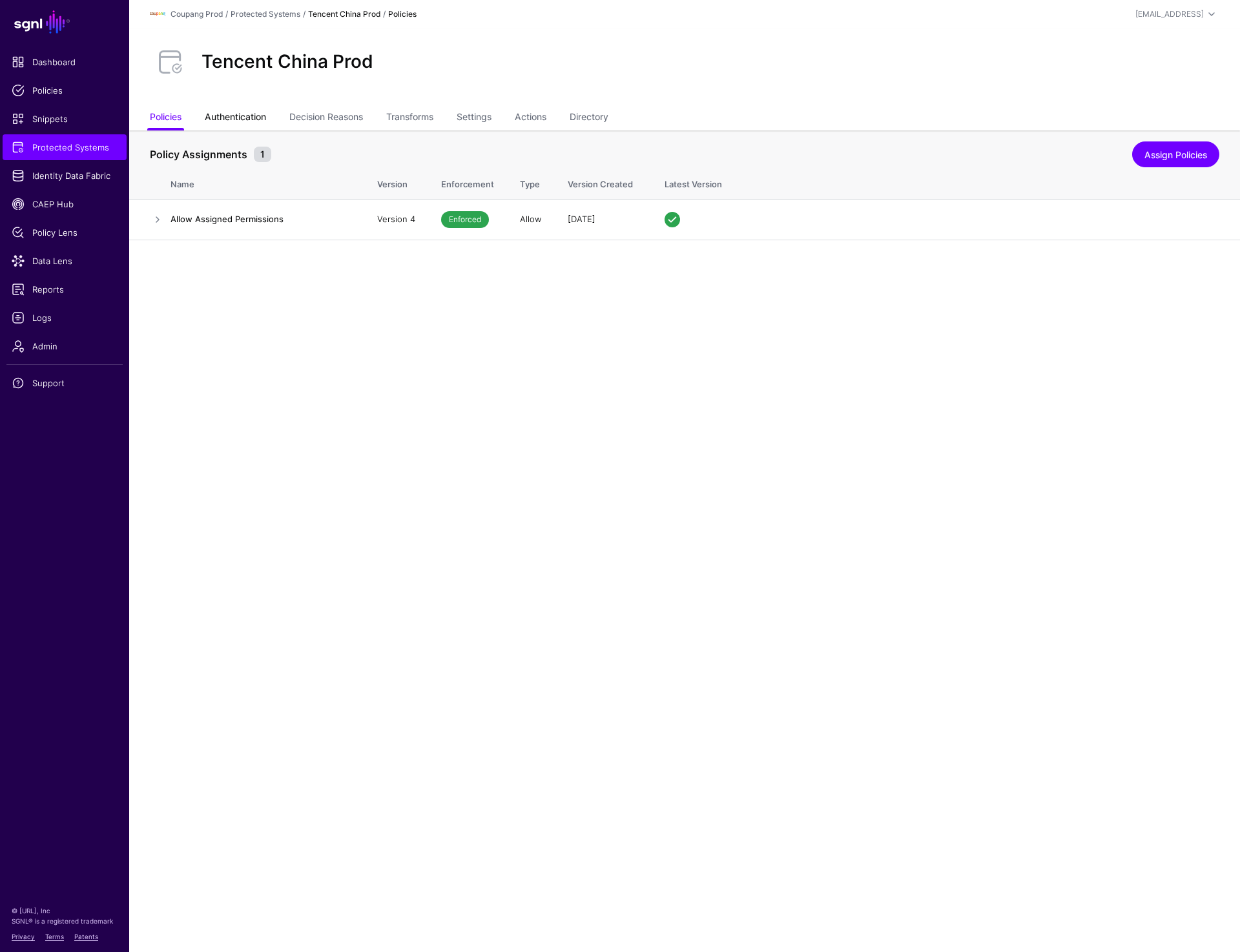
click at [259, 118] on link "Authentication" at bounding box center [235, 118] width 62 height 25
click at [1190, 219] on link "Delete" at bounding box center [1197, 217] width 27 height 11
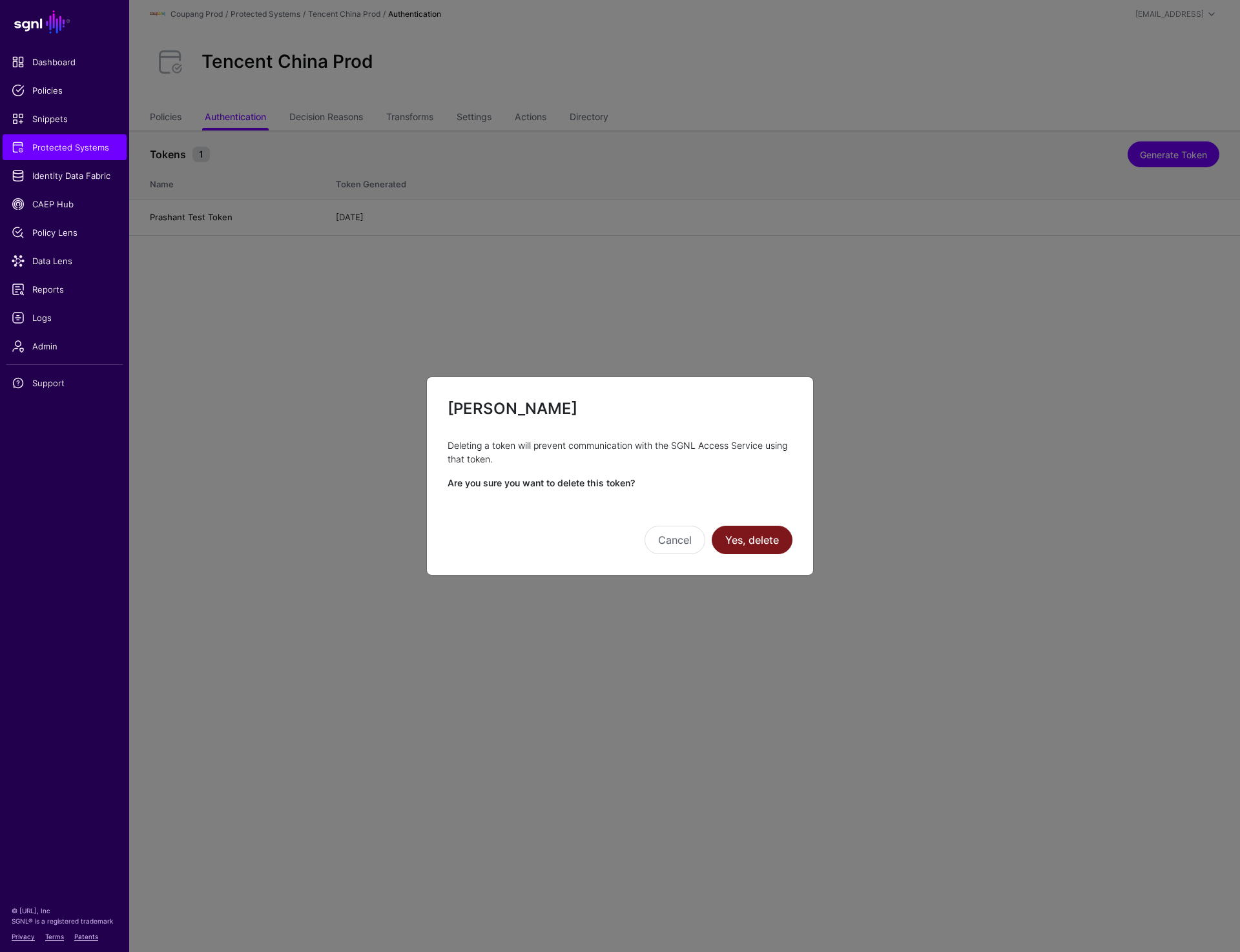
click at [745, 552] on button "Yes, delete" at bounding box center [753, 540] width 81 height 29
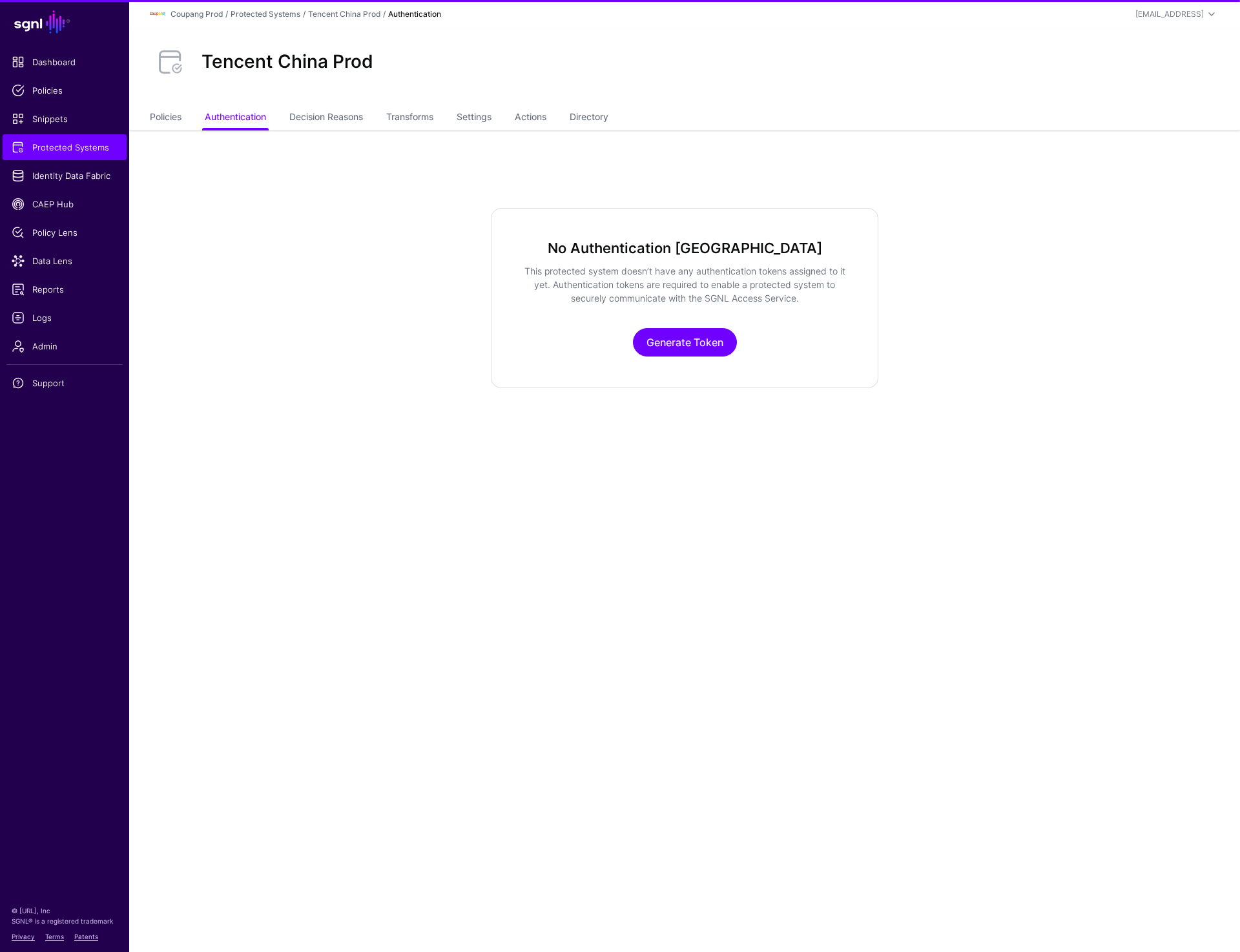
click at [904, 560] on main "SGNL Dashboard Policies Snippets Protected Systems Identity Data Fabric CAEP Hu…" at bounding box center [620, 476] width 1240 height 952
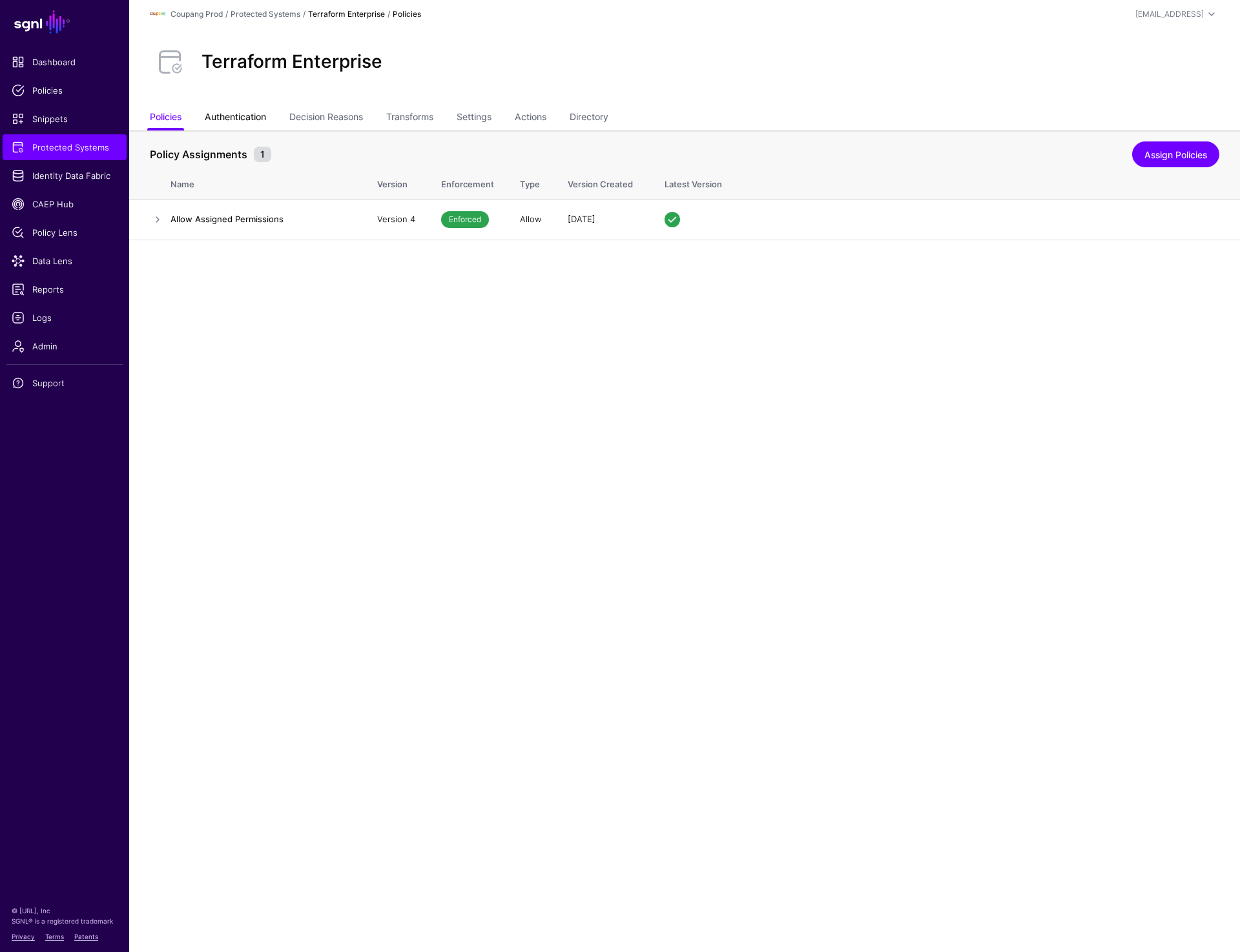
click at [252, 118] on link "Authentication" at bounding box center [235, 118] width 62 height 25
click at [692, 212] on div "2 weeks ago Delete" at bounding box center [778, 217] width 884 height 13
click at [1200, 215] on link "Delete" at bounding box center [1197, 217] width 27 height 11
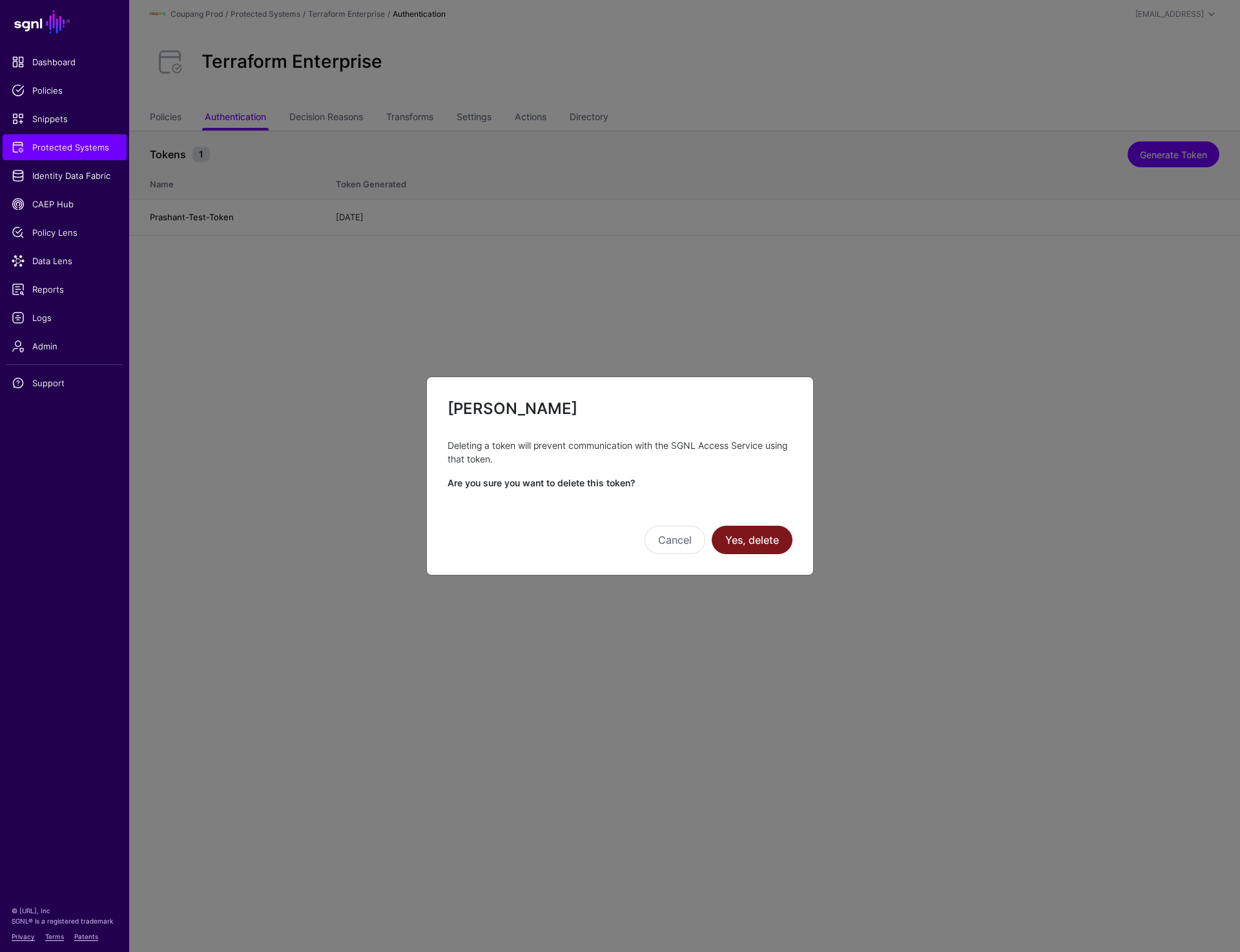
click at [762, 537] on button "Yes, delete" at bounding box center [753, 540] width 81 height 29
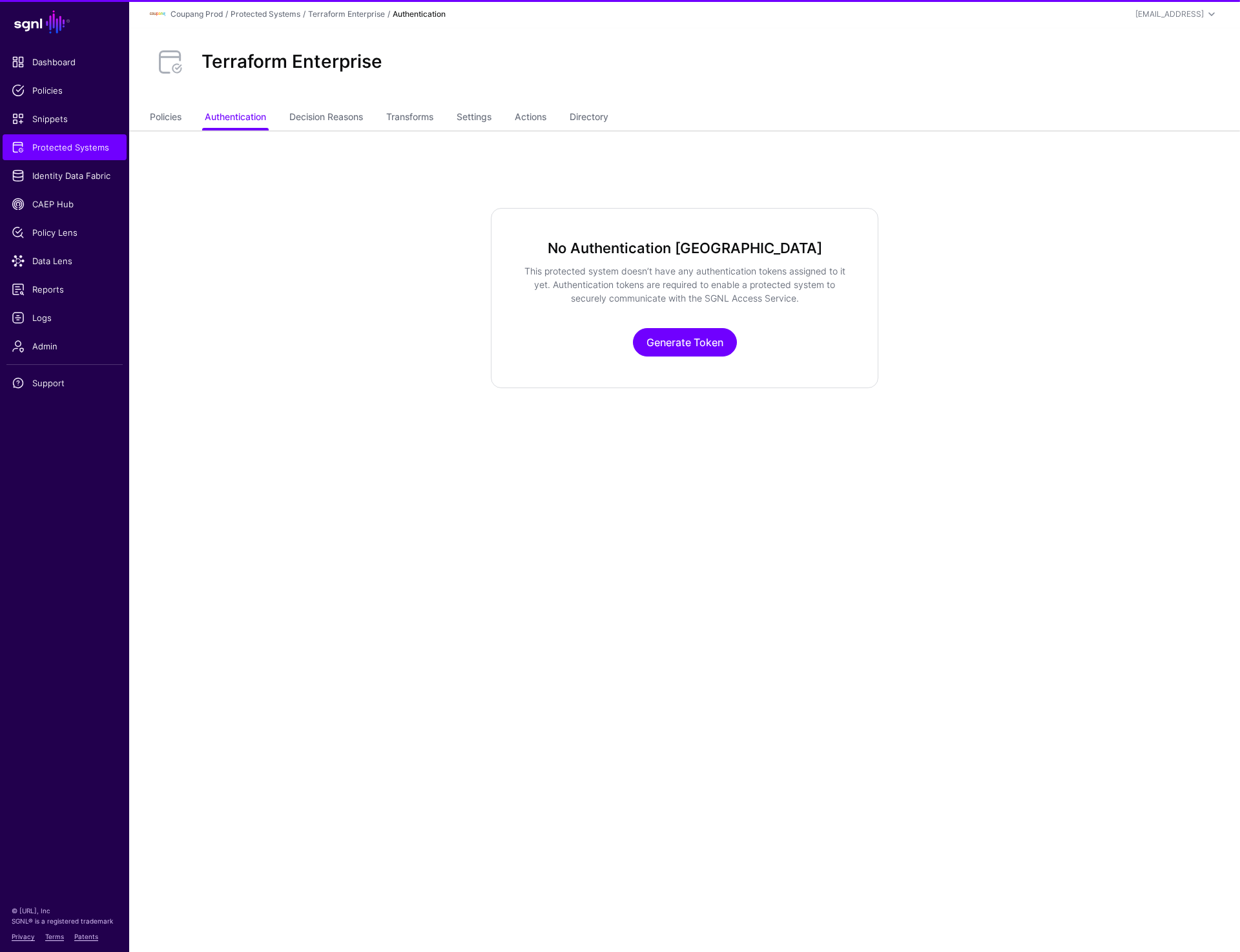
click at [1026, 468] on main "SGNL Dashboard Policies Snippets Protected Systems Identity Data Fabric CAEP Hu…" at bounding box center [620, 476] width 1240 height 952
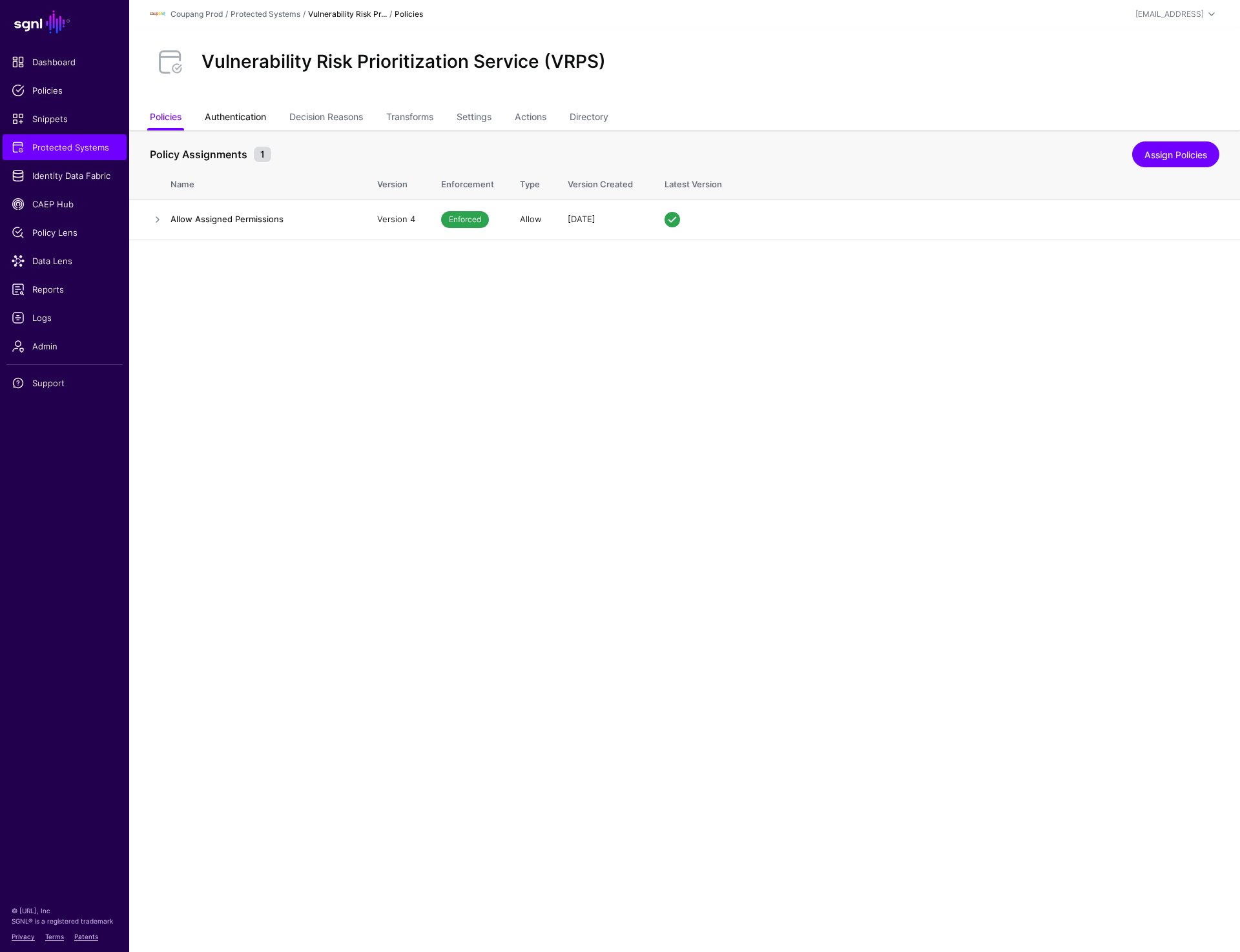
click at [231, 113] on link "Authentication" at bounding box center [235, 118] width 62 height 25
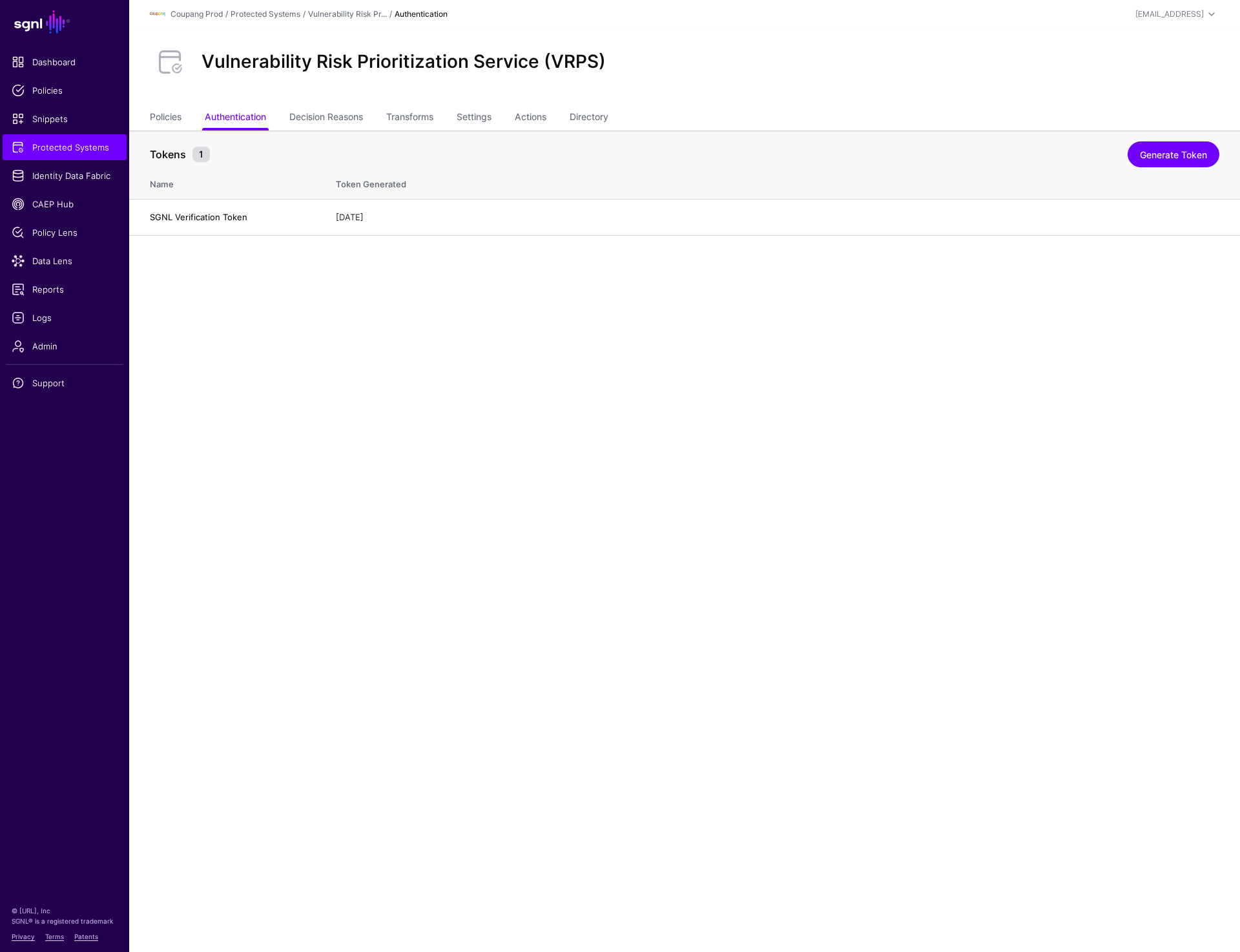
click at [916, 64] on div "Vulnerability Risk Prioritization Service (VRPS)" at bounding box center [684, 62] width 1080 height 41
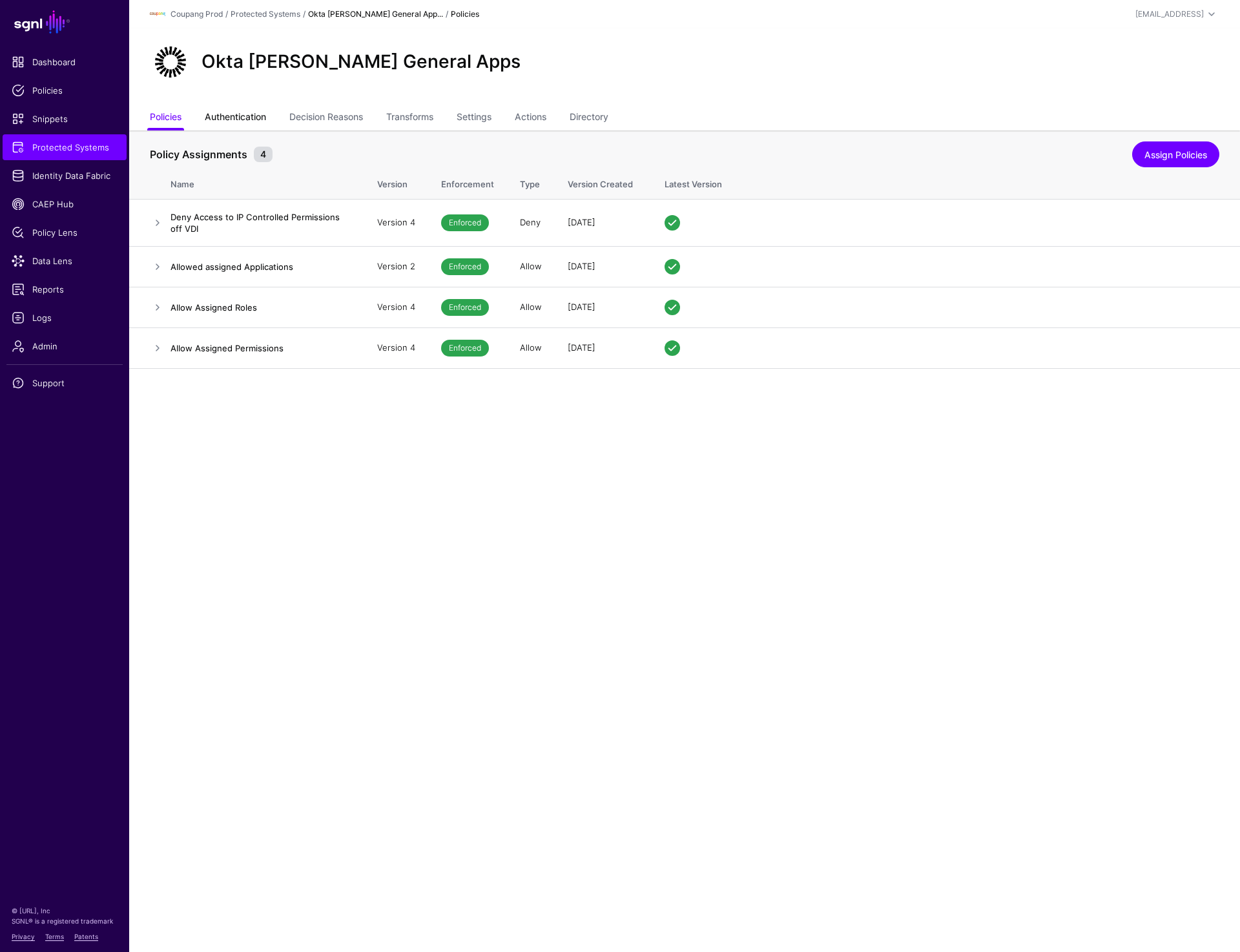
click at [239, 115] on link "Authentication" at bounding box center [235, 118] width 62 height 25
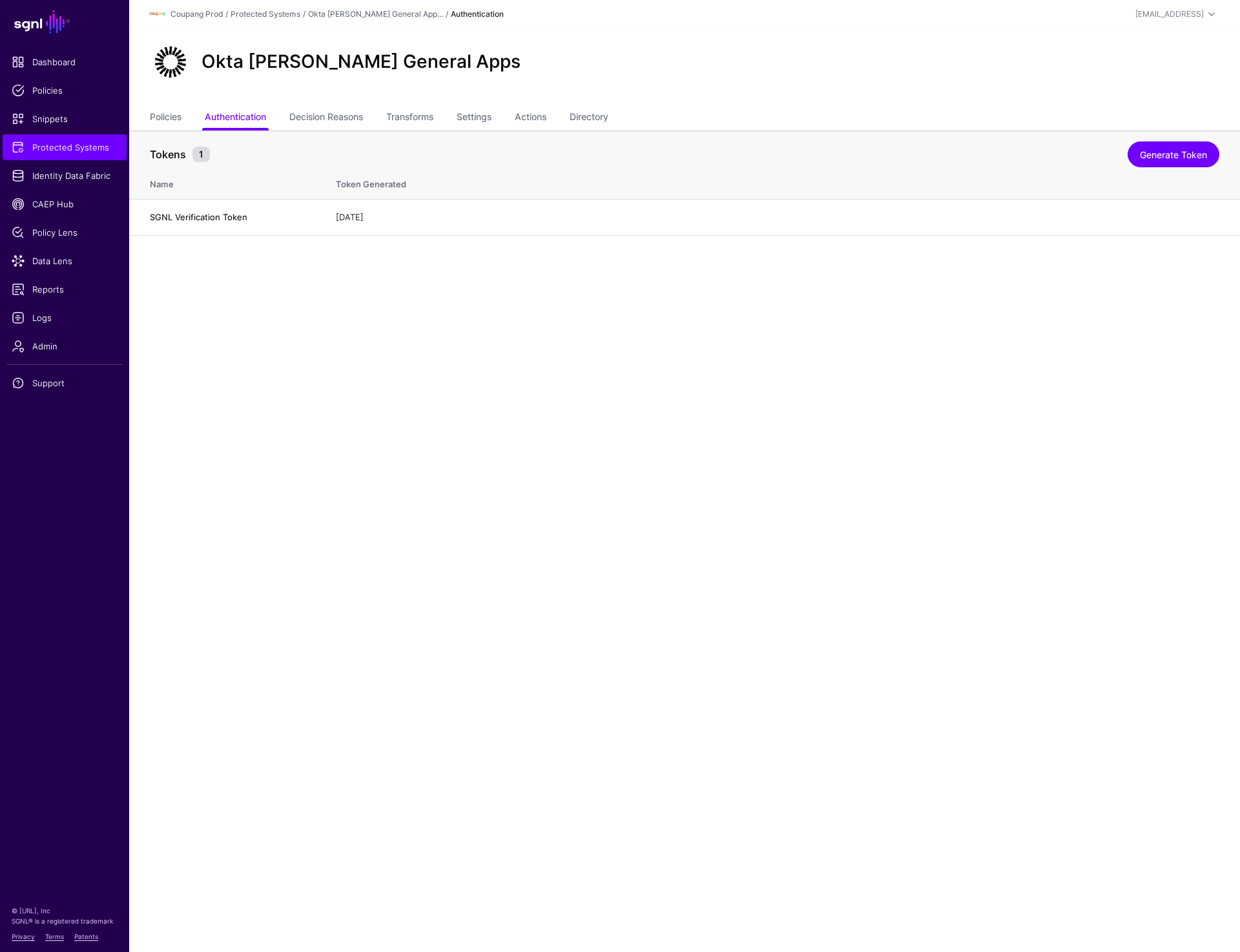
click at [588, 385] on main "SGNL Dashboard Policies Snippets Protected Systems Identity Data Fabric CAEP Hu…" at bounding box center [620, 476] width 1240 height 952
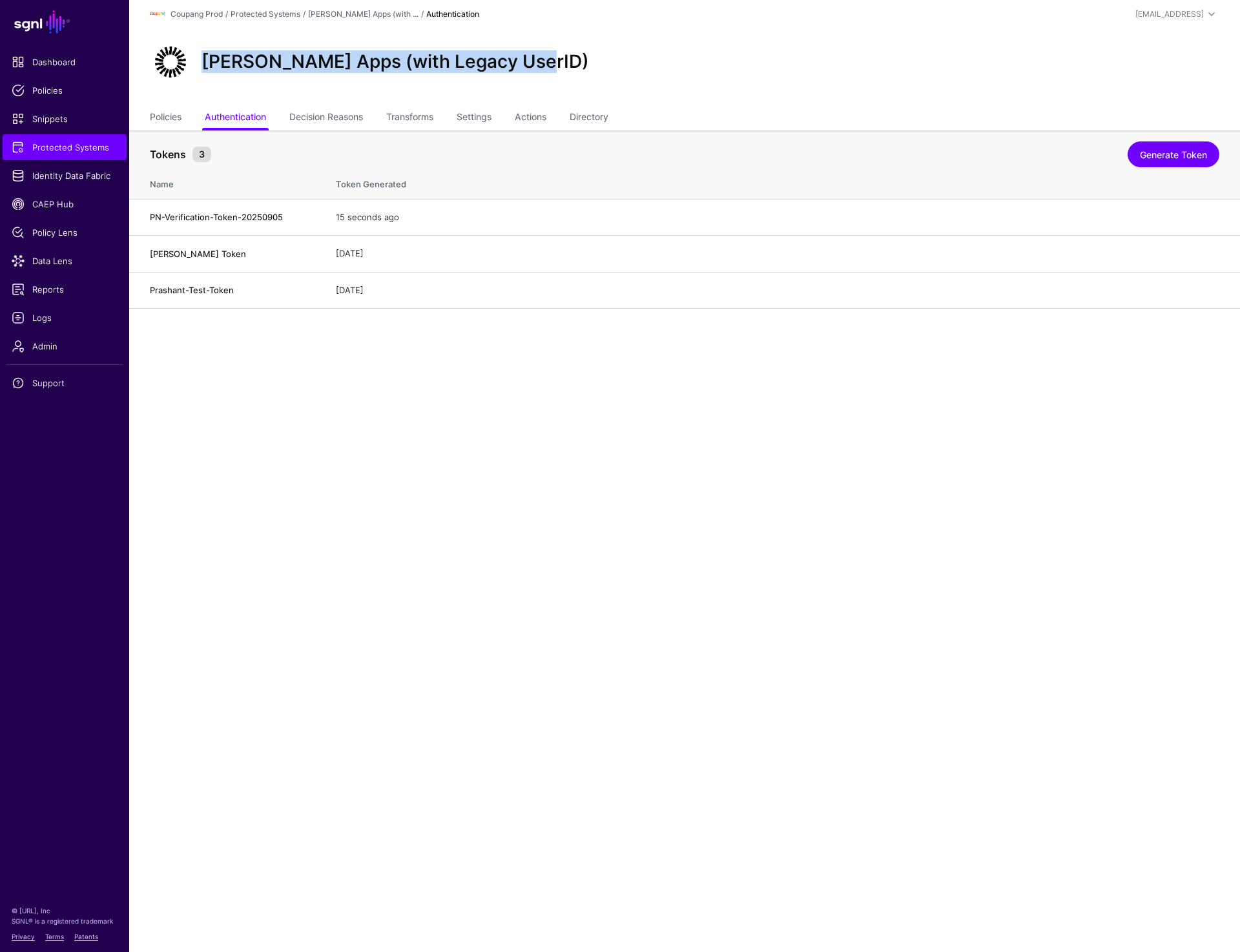
drag, startPoint x: 204, startPoint y: 59, endPoint x: 599, endPoint y: 59, distance: 395.0
click at [599, 59] on div "[PERSON_NAME] Apps (with Legacy UserID)" at bounding box center [684, 62] width 1080 height 41
copy h2 "[PERSON_NAME] Apps (with Legacy UserID)"
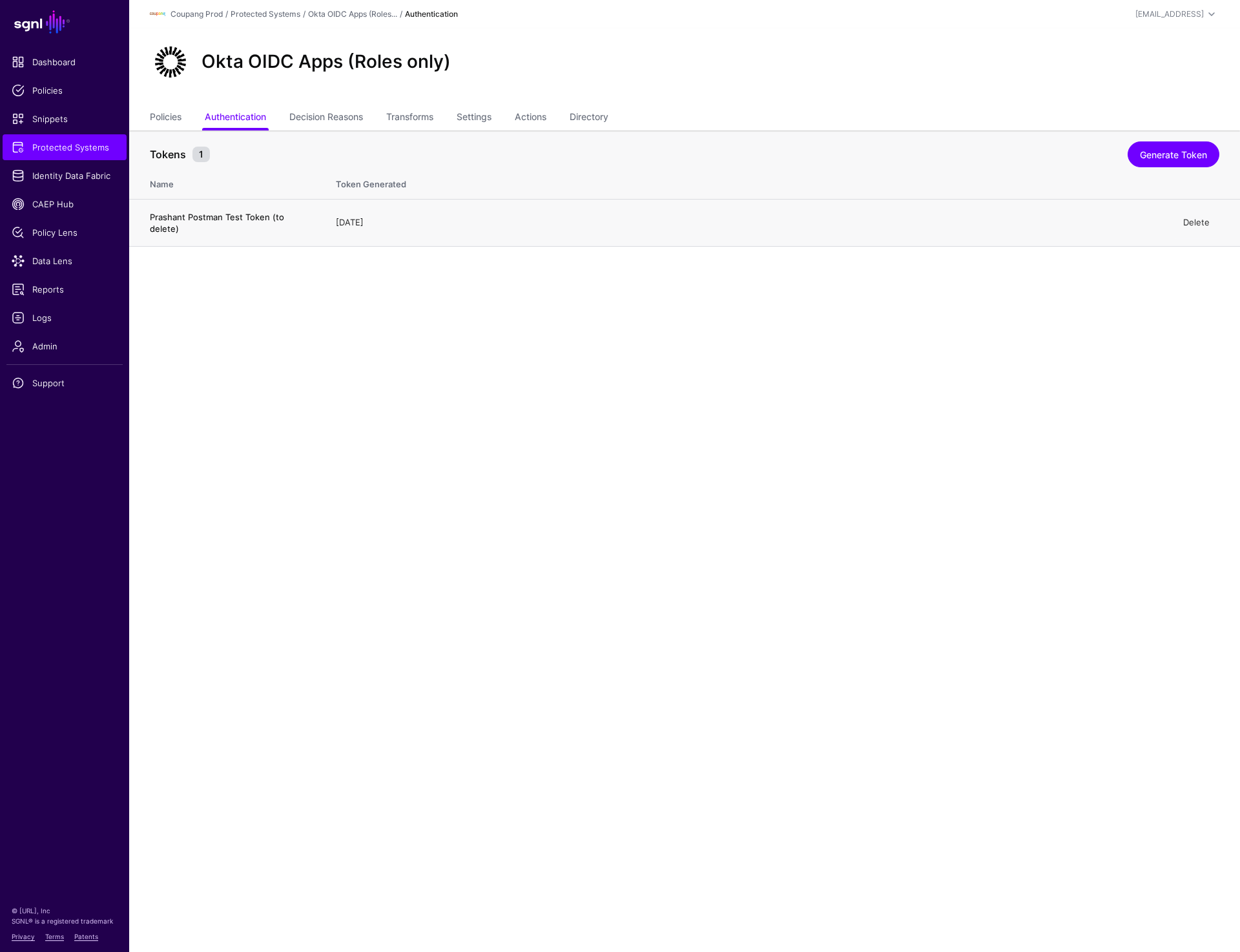
click at [1189, 222] on link "Delete" at bounding box center [1197, 222] width 27 height 11
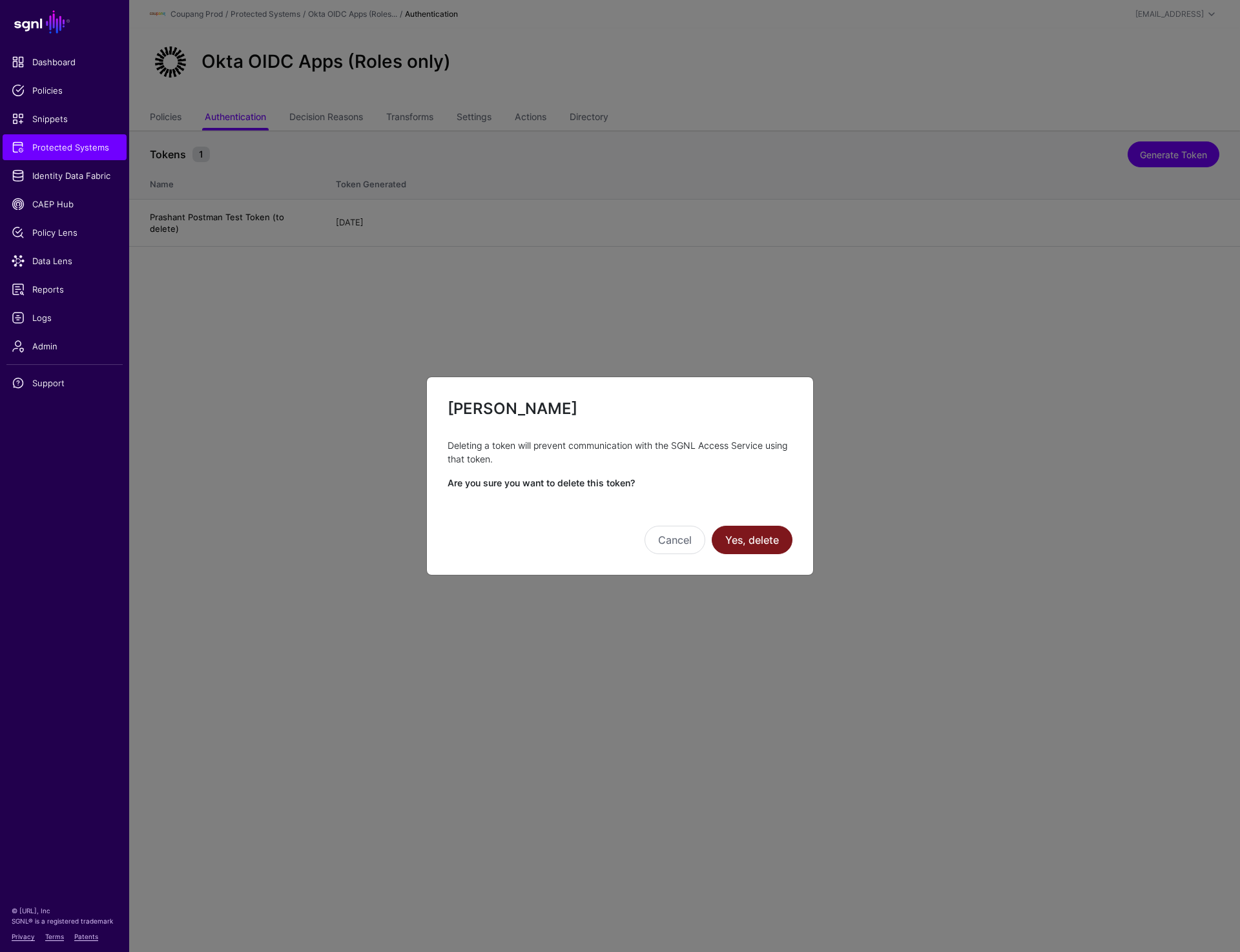
click at [756, 552] on button "Yes, delete" at bounding box center [753, 540] width 81 height 29
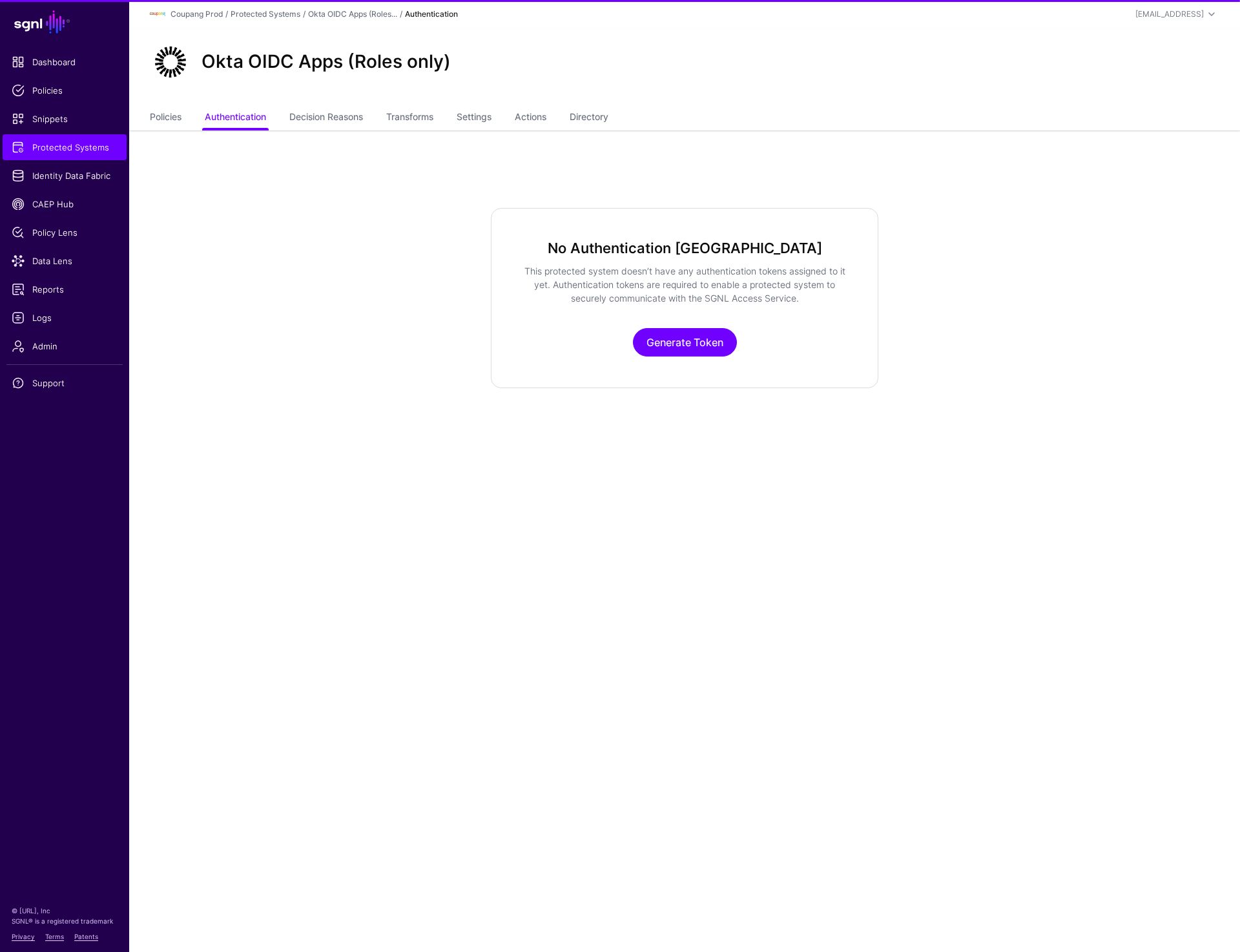
click at [761, 609] on main "SGNL Dashboard Policies Snippets Protected Systems Identity Data Fabric CAEP Hu…" at bounding box center [620, 476] width 1240 height 952
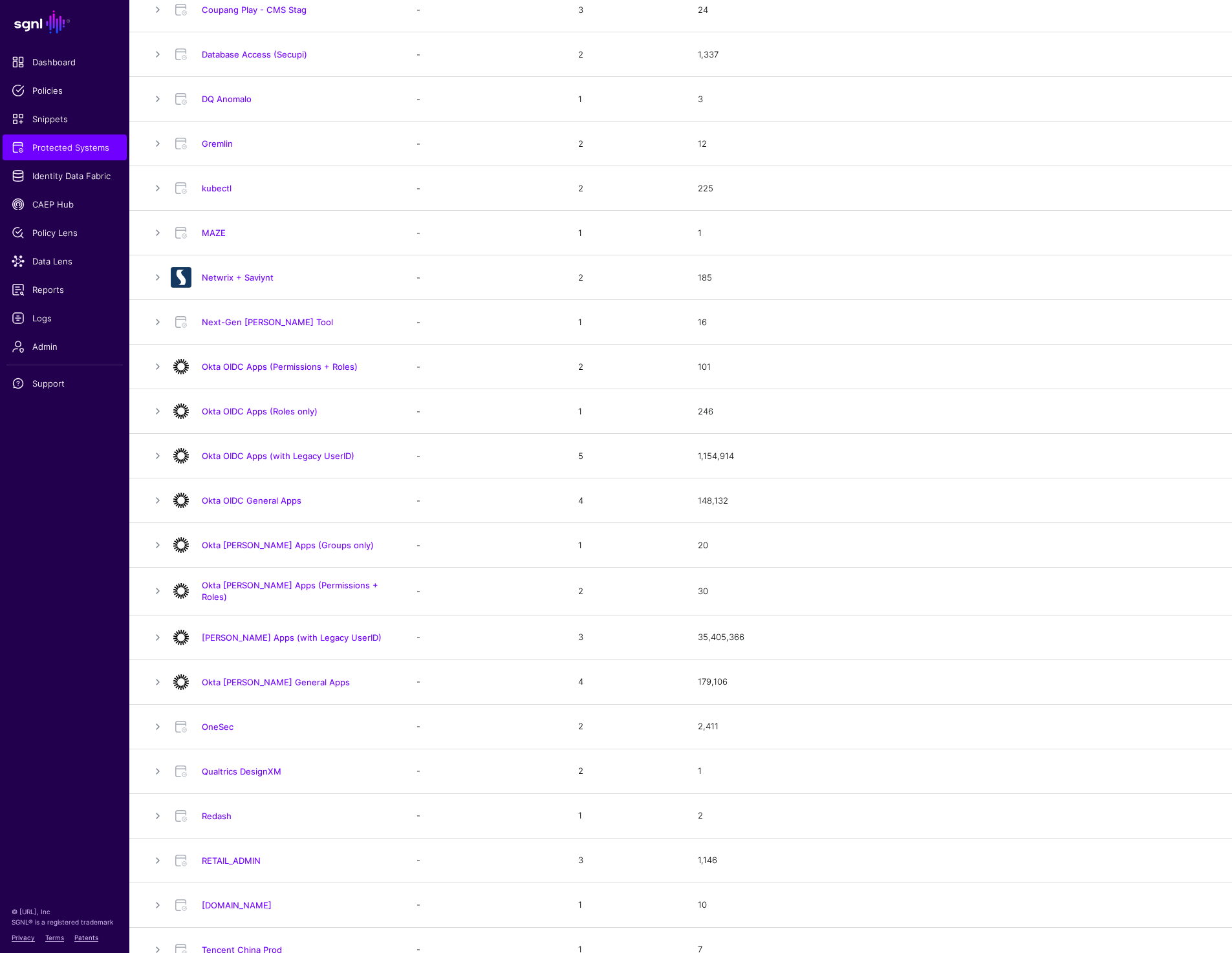
scroll to position [582, 0]
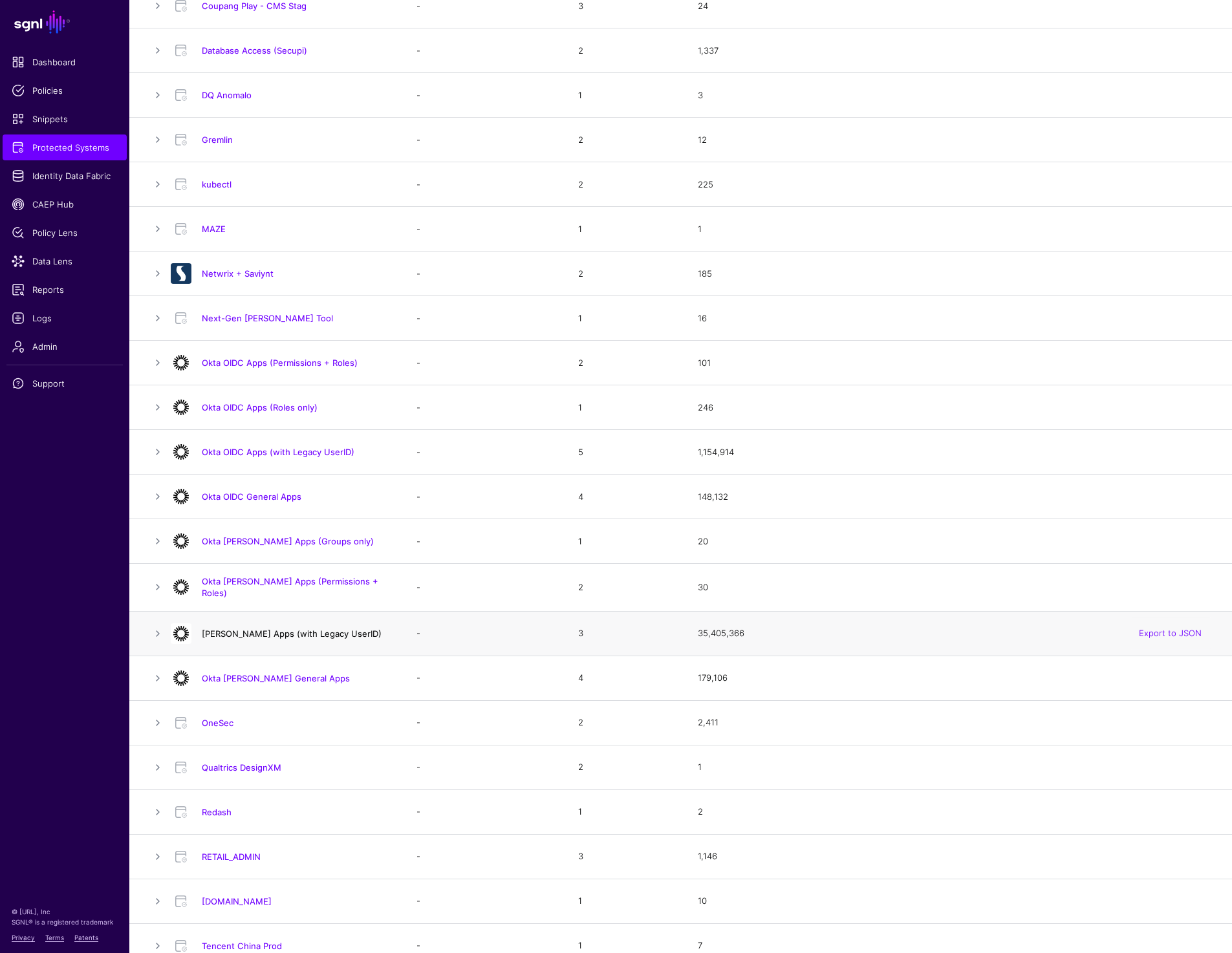
click at [281, 632] on link "[PERSON_NAME] Apps (with Legacy UserID)" at bounding box center [291, 634] width 180 height 11
click at [285, 629] on link "[PERSON_NAME] Apps (with Legacy UserID)" at bounding box center [291, 634] width 180 height 11
click at [262, 673] on link "Okta SAML General Apps" at bounding box center [275, 678] width 148 height 11
click at [59, 347] on span "Admin" at bounding box center [65, 346] width 106 height 13
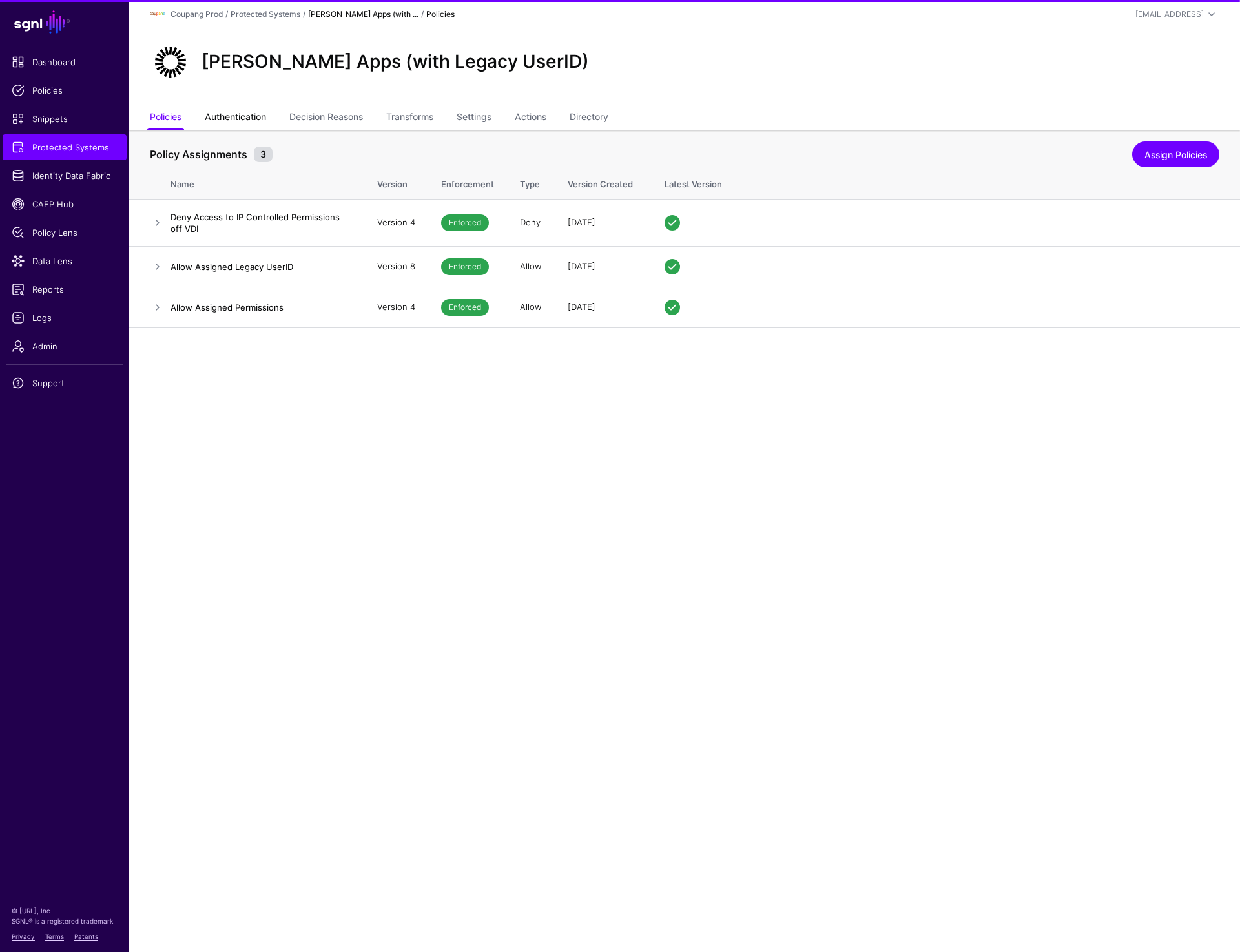
click at [246, 121] on link "Authentication" at bounding box center [235, 118] width 62 height 25
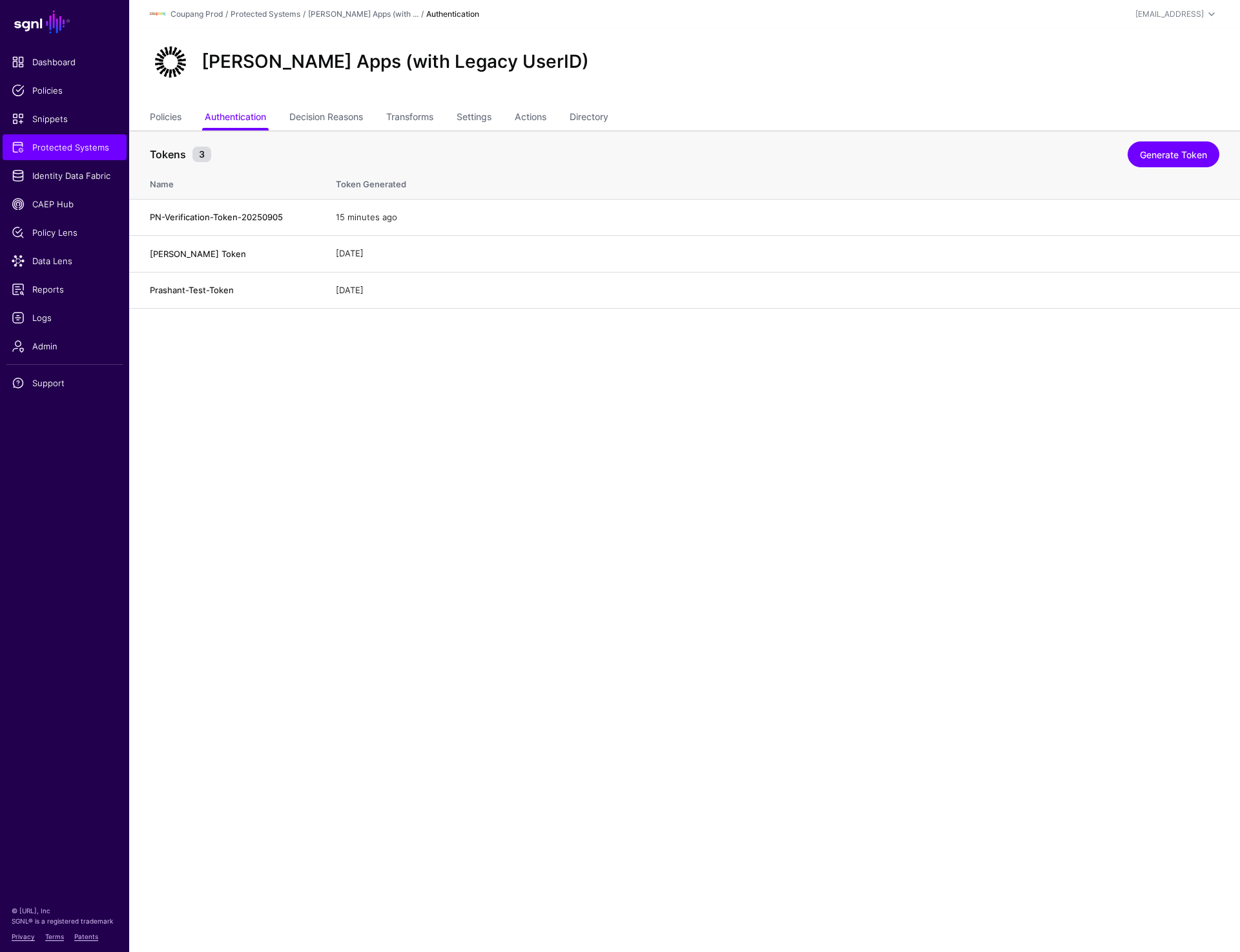
click at [556, 591] on main "SGNL Dashboard Policies Snippets Protected Systems Identity Data Fabric CAEP Hu…" at bounding box center [620, 476] width 1240 height 952
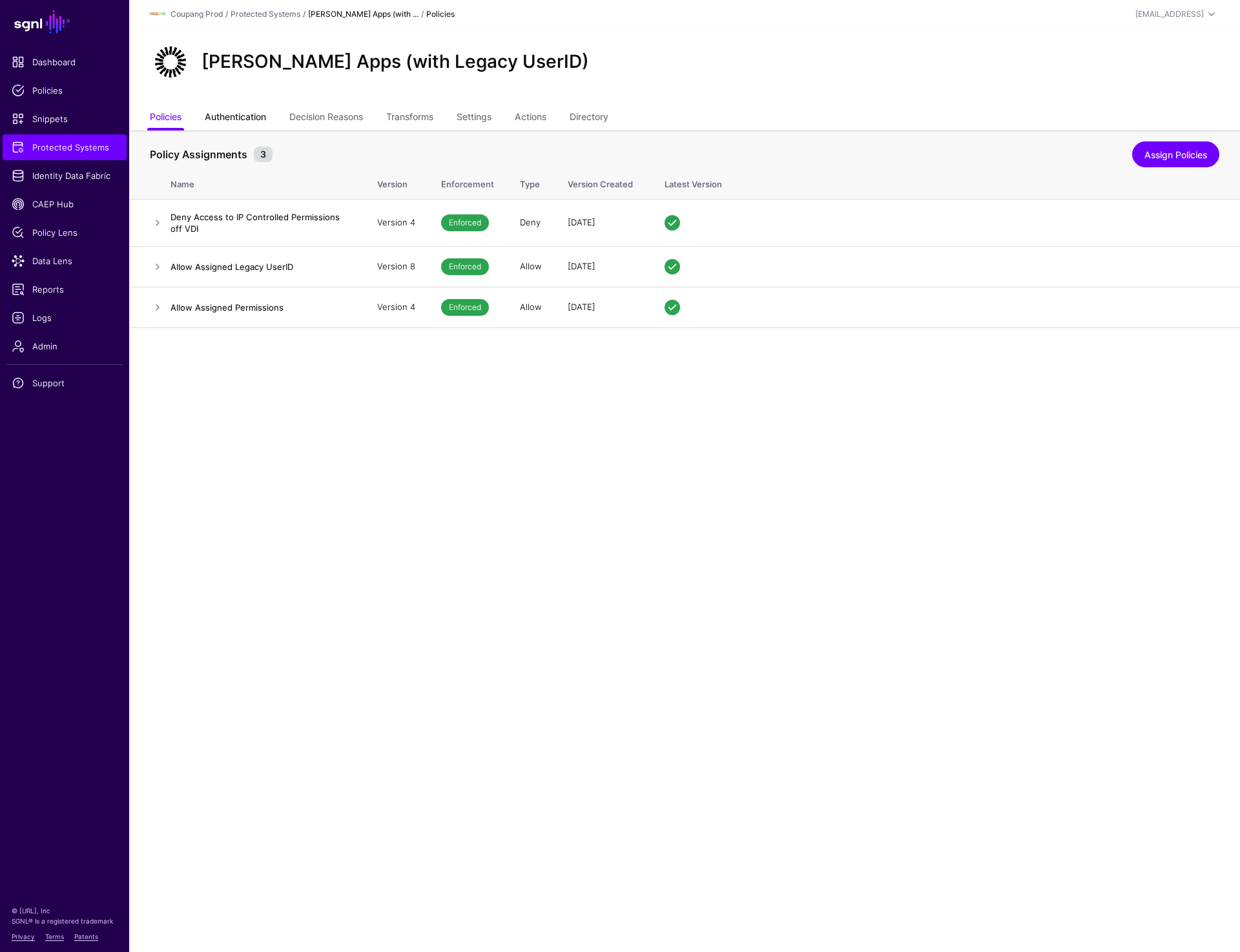
click at [229, 123] on link "Authentication" at bounding box center [235, 118] width 62 height 25
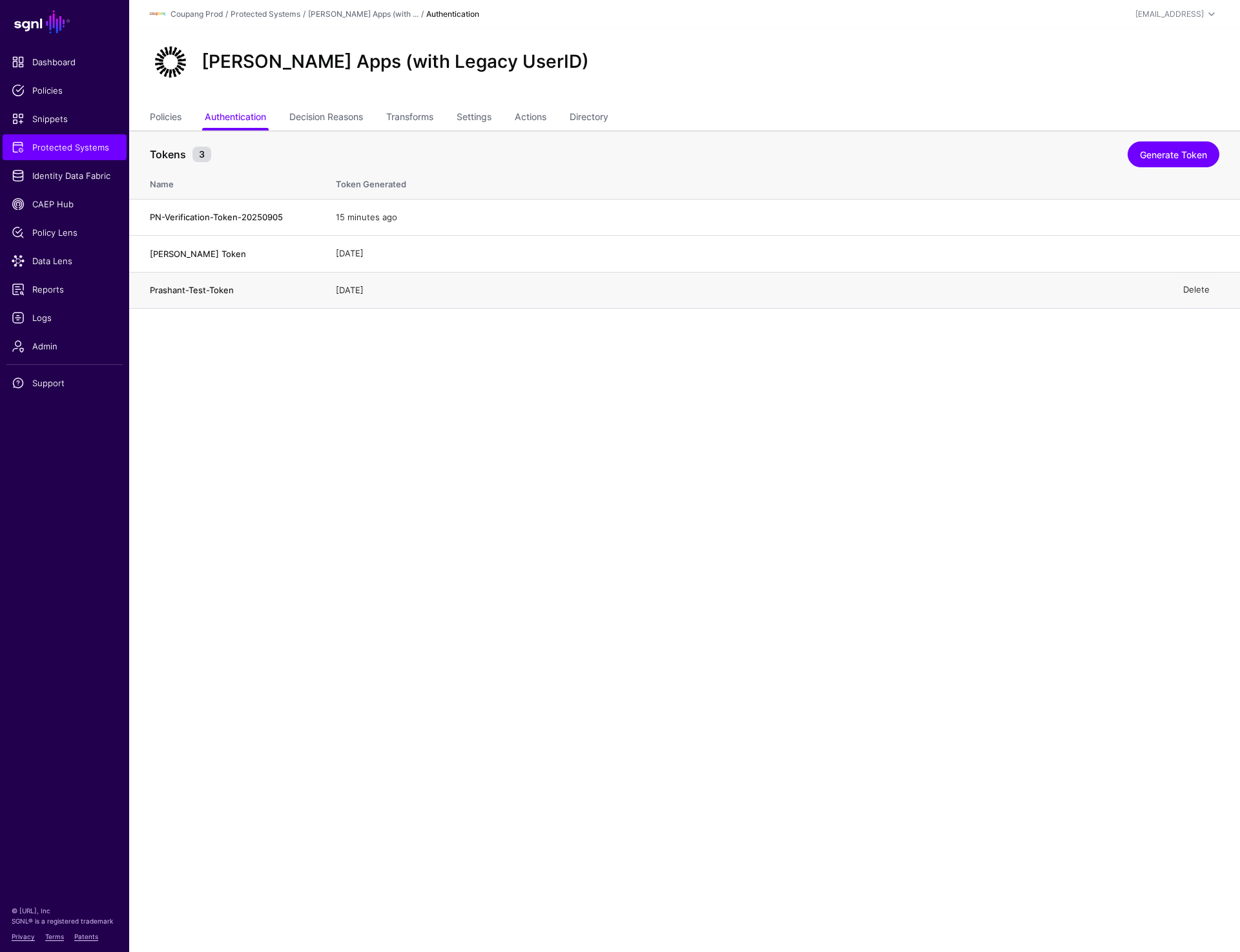
click at [1196, 289] on link "Delete" at bounding box center [1197, 290] width 27 height 11
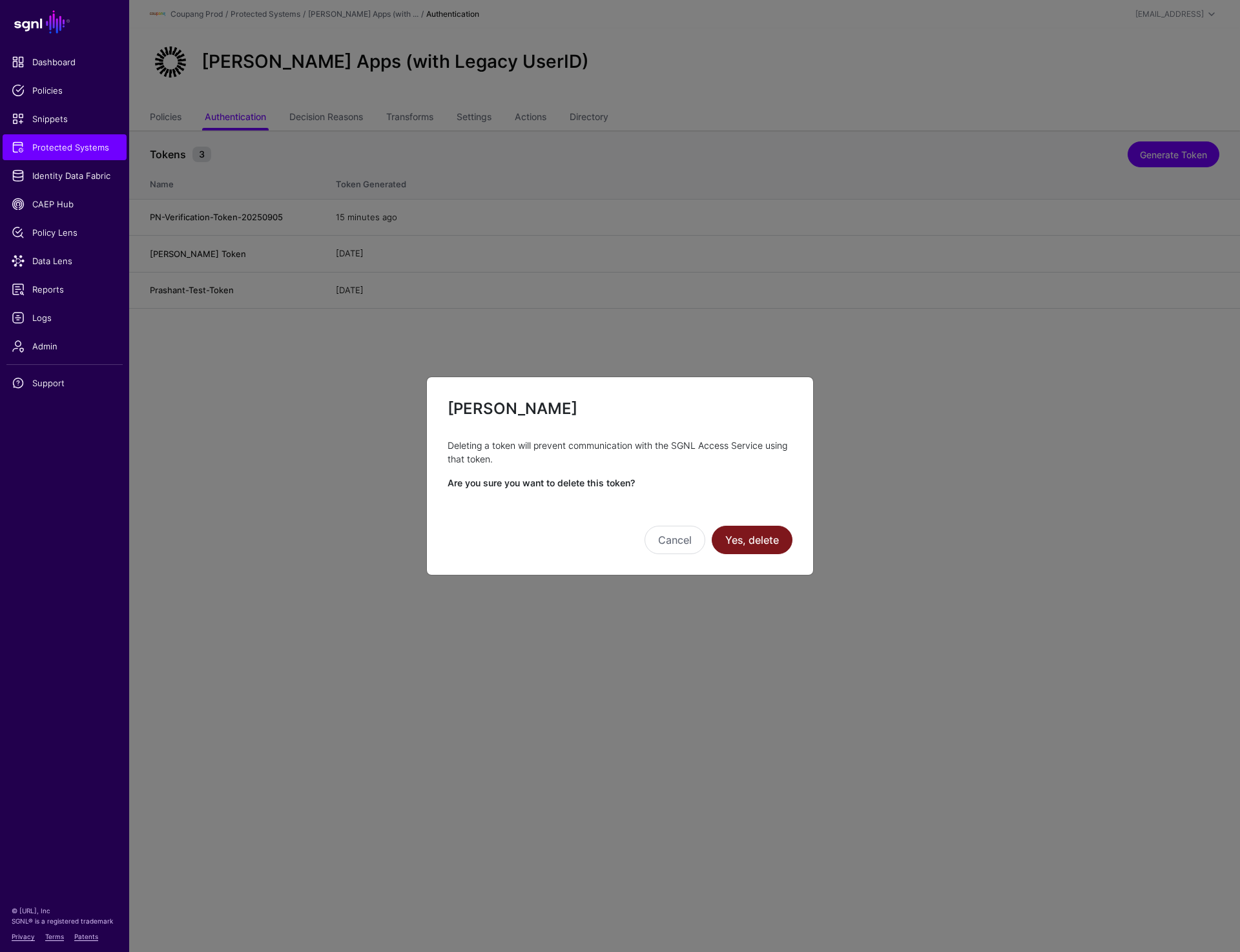
click at [779, 543] on button "Yes, delete" at bounding box center [753, 540] width 81 height 29
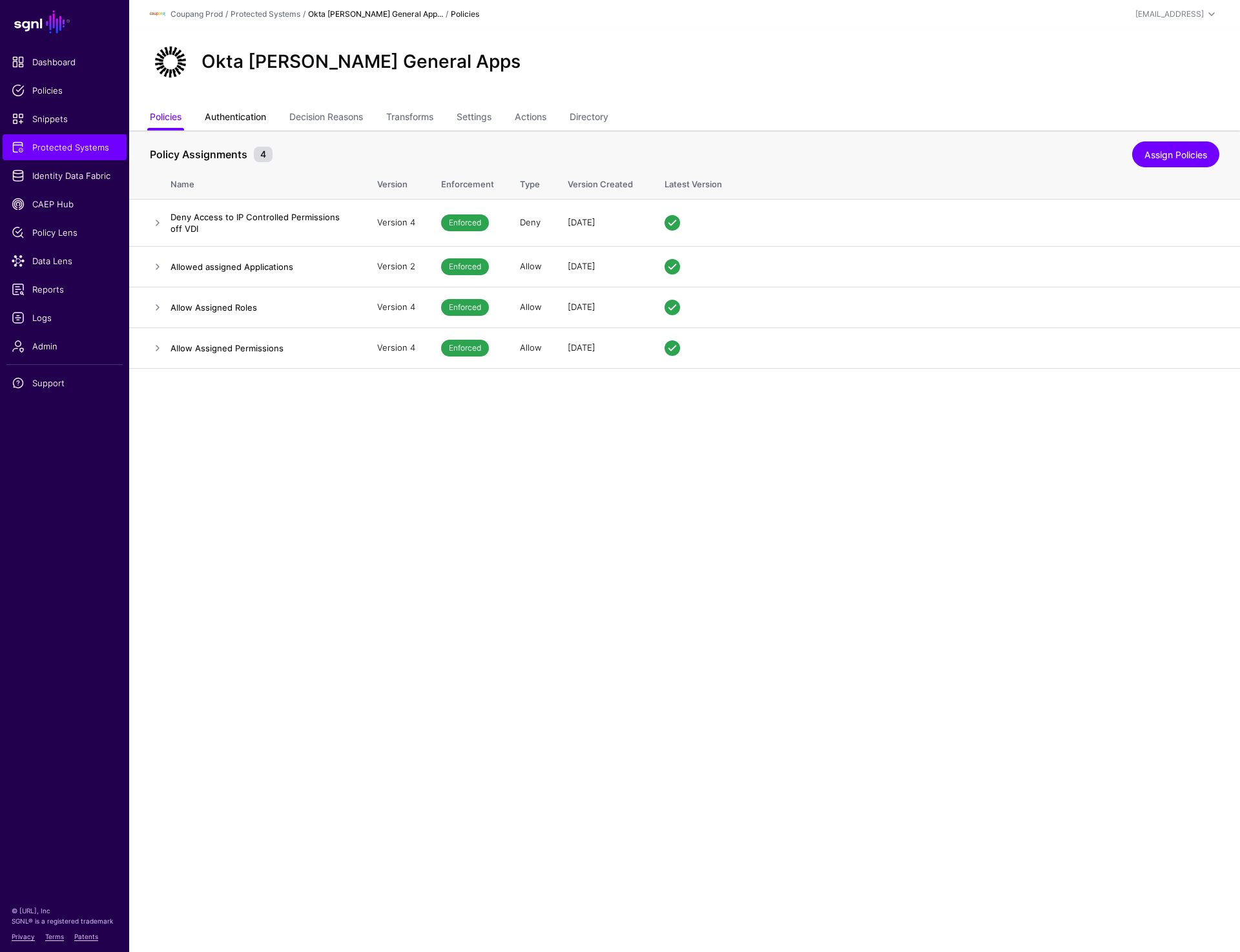
click at [247, 120] on link "Authentication" at bounding box center [235, 118] width 62 height 25
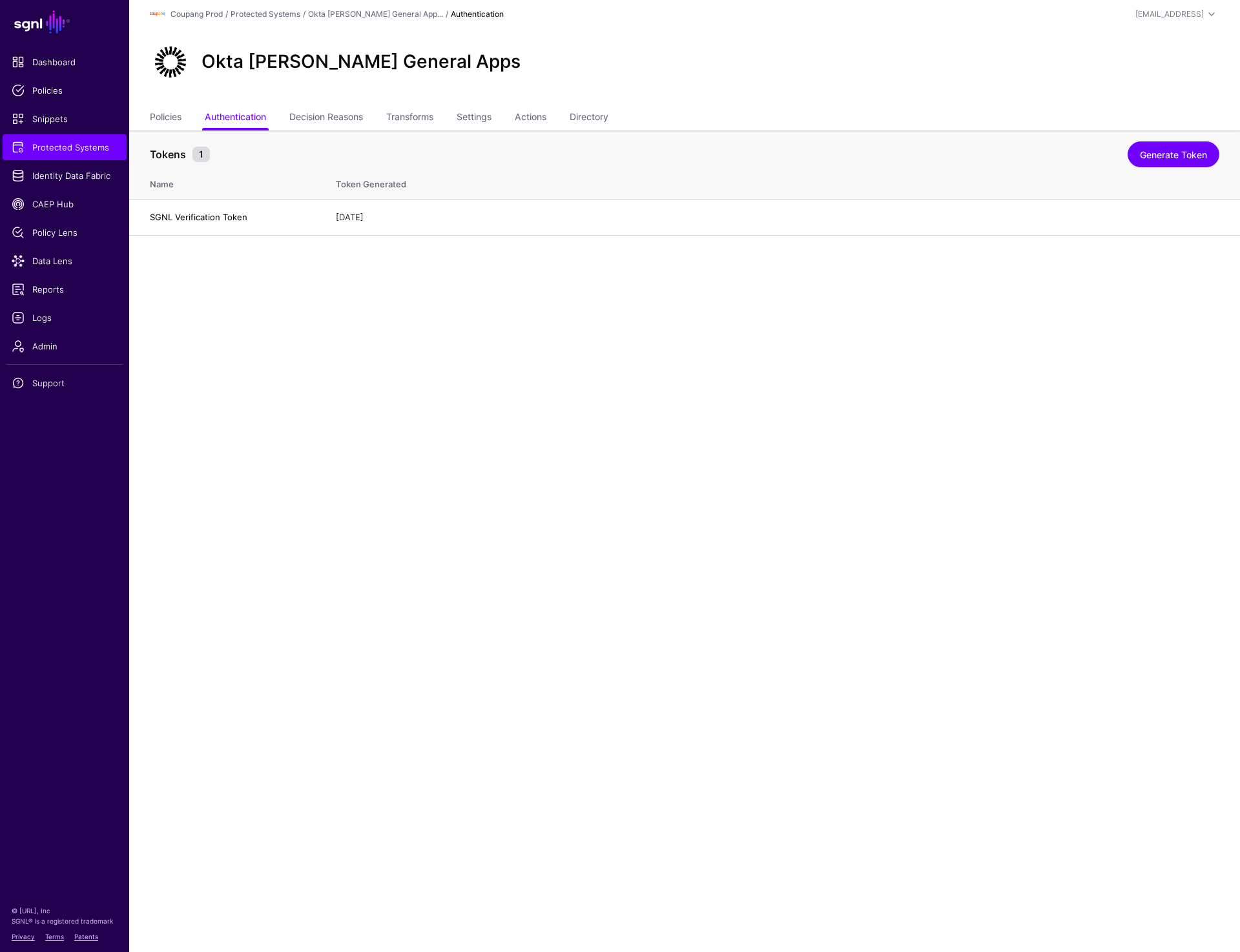
click at [527, 405] on main "SGNL Dashboard Policies Snippets Protected Systems Identity Data Fabric CAEP Hu…" at bounding box center [620, 476] width 1240 height 952
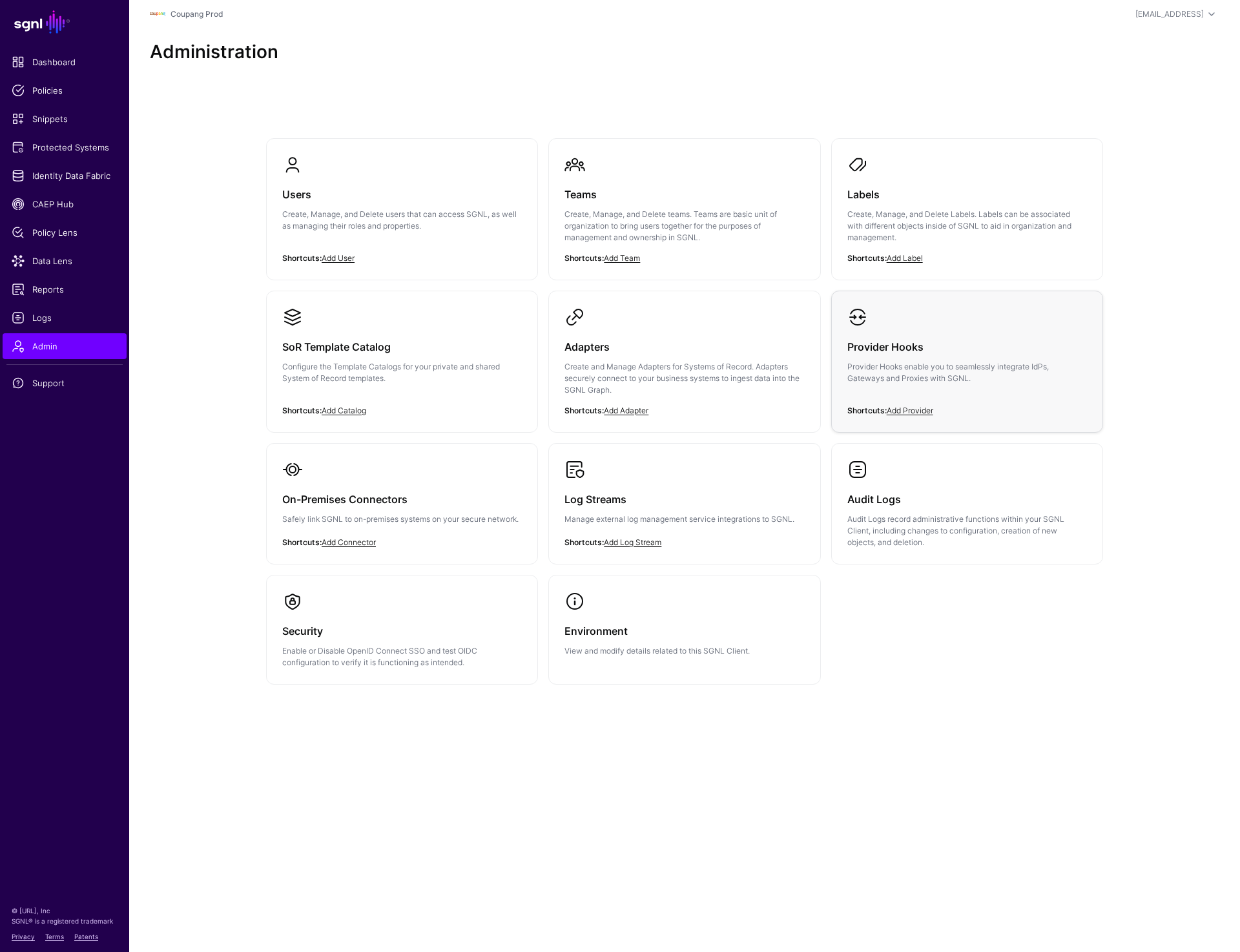
click at [918, 349] on h3 "Provider Hooks" at bounding box center [967, 346] width 239 height 18
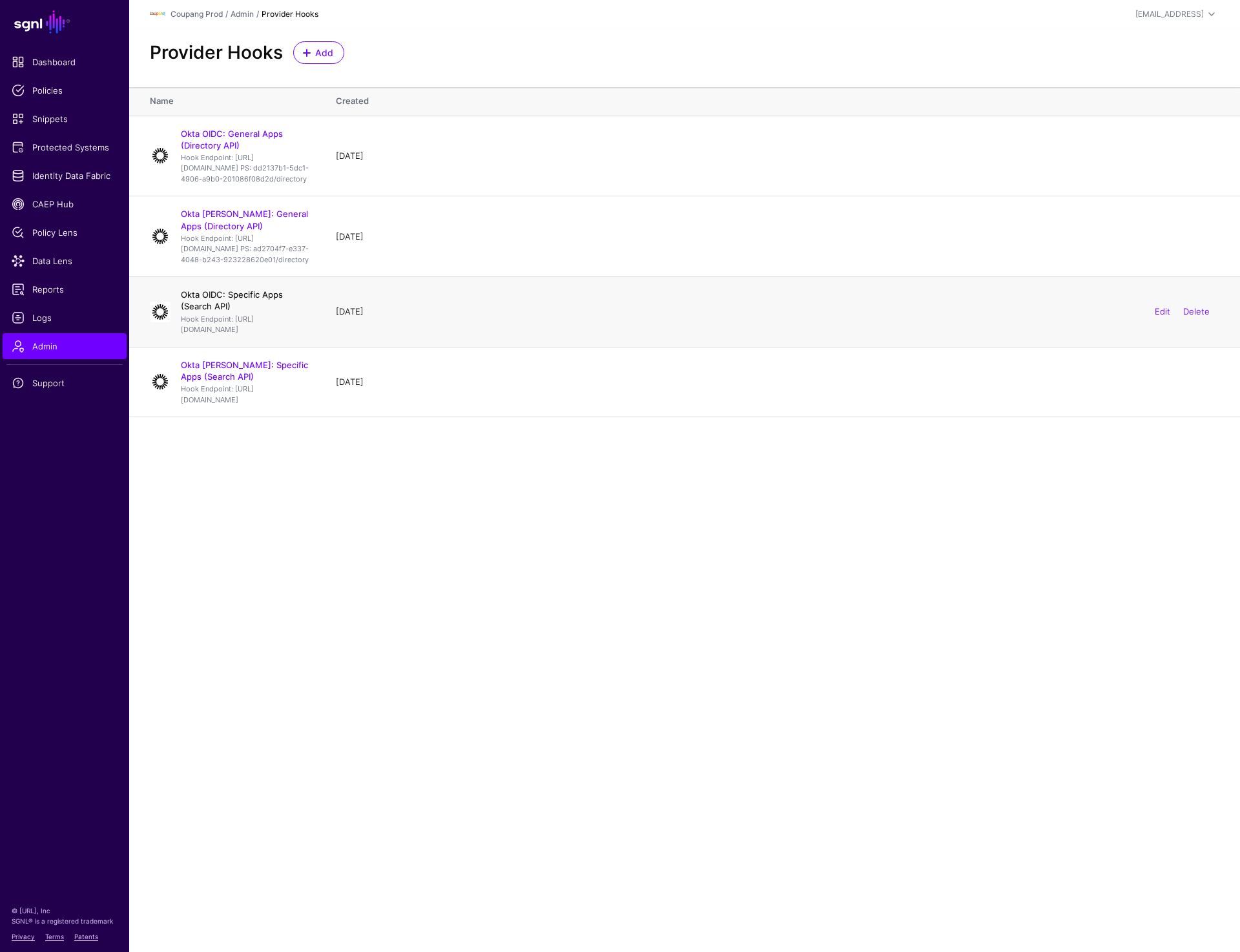
click at [231, 312] on link "Okta OIDC: Specific Apps (Search API)" at bounding box center [232, 300] width 102 height 22
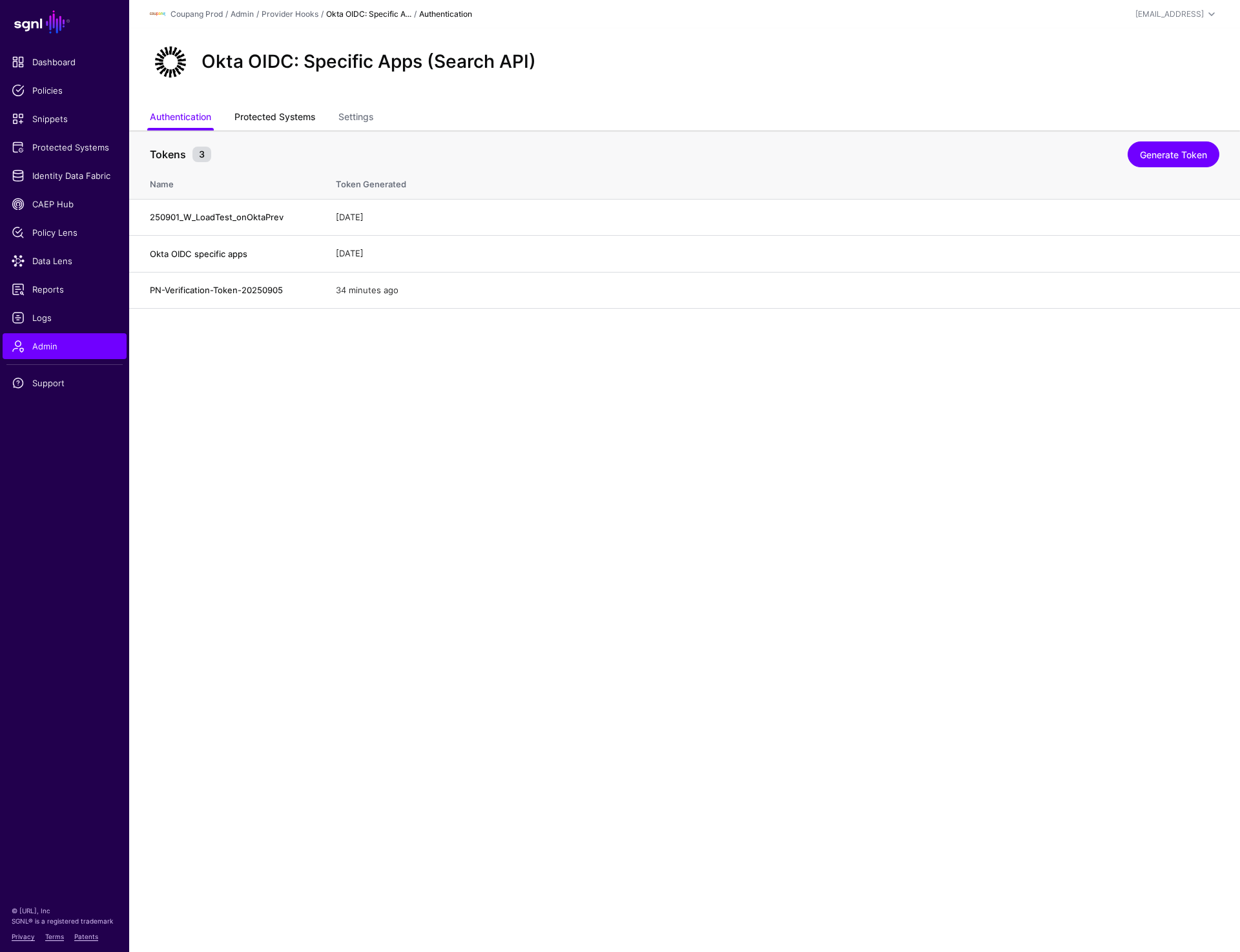
click at [288, 114] on link "Protected Systems" at bounding box center [275, 118] width 81 height 25
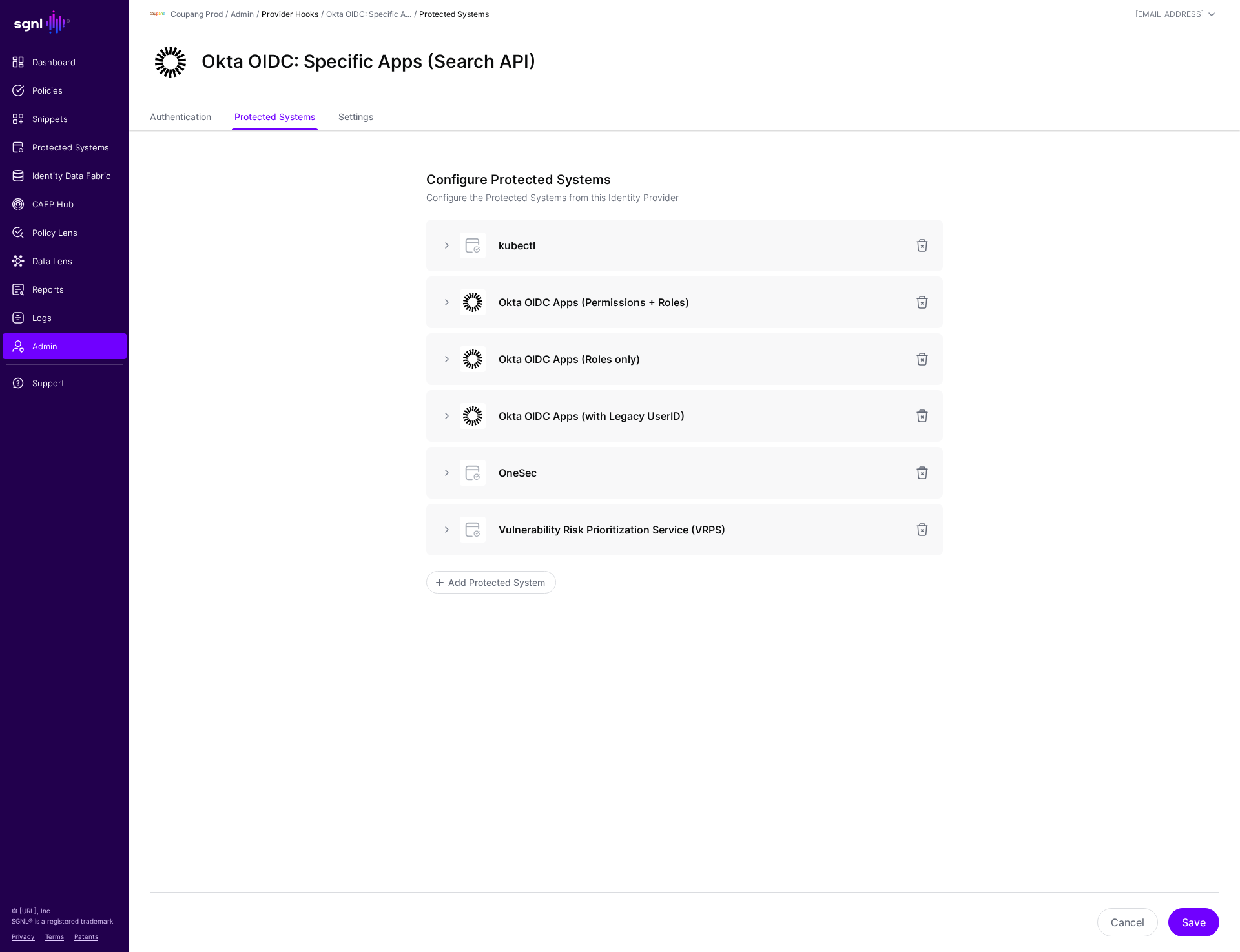
click at [278, 15] on link "Provider Hooks" at bounding box center [290, 14] width 57 height 10
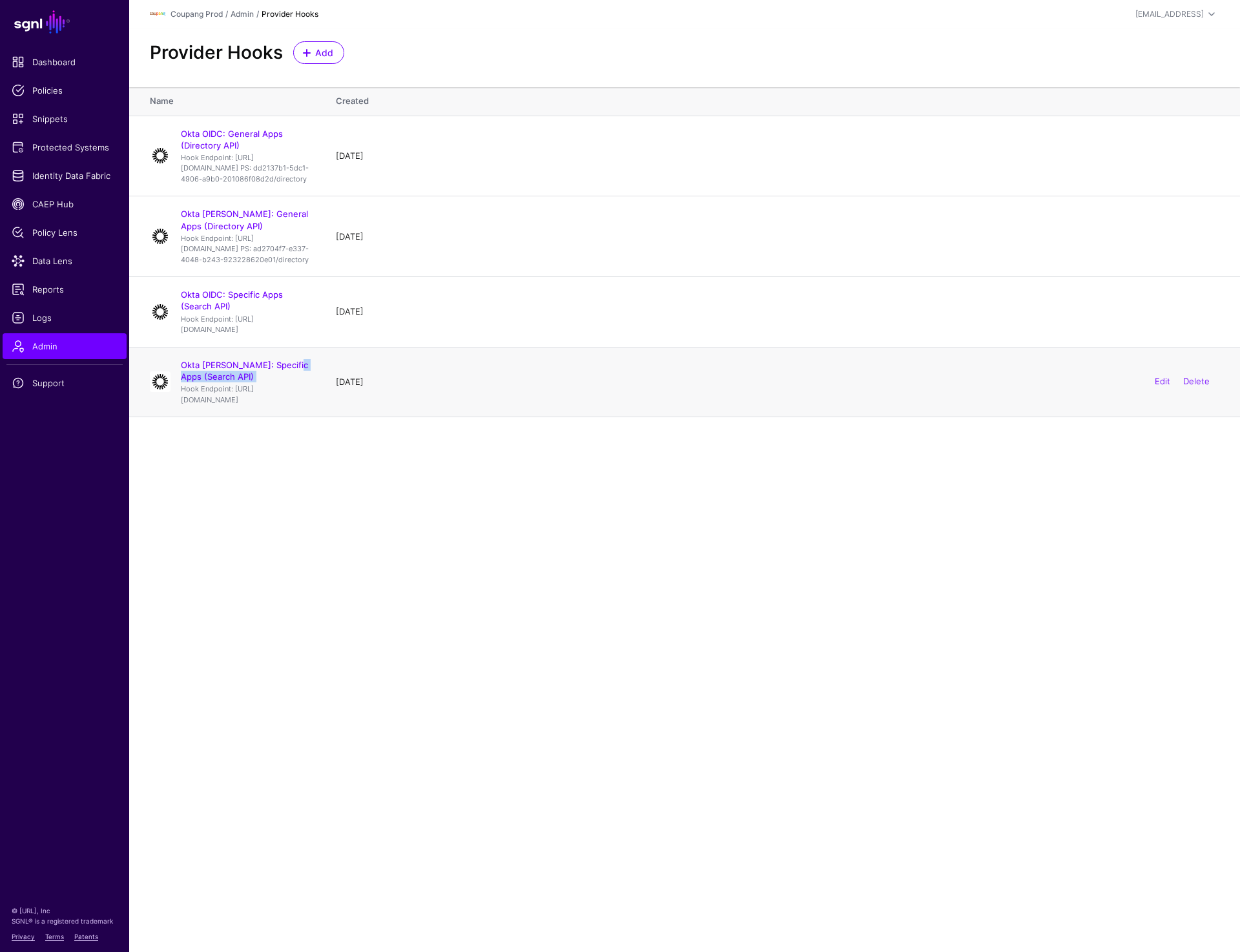
click at [292, 405] on div "Okta SAML: Specific Apps (Search API) Hook Endpoint: https://cou-pbac.sgnlapis.…" at bounding box center [245, 382] width 139 height 46
click at [291, 383] on h4 "Okta SAML: Specific Apps (Search API)" at bounding box center [245, 371] width 129 height 23
click at [290, 382] on link "Okta SAML: Specific Apps (Search API)" at bounding box center [245, 371] width 127 height 22
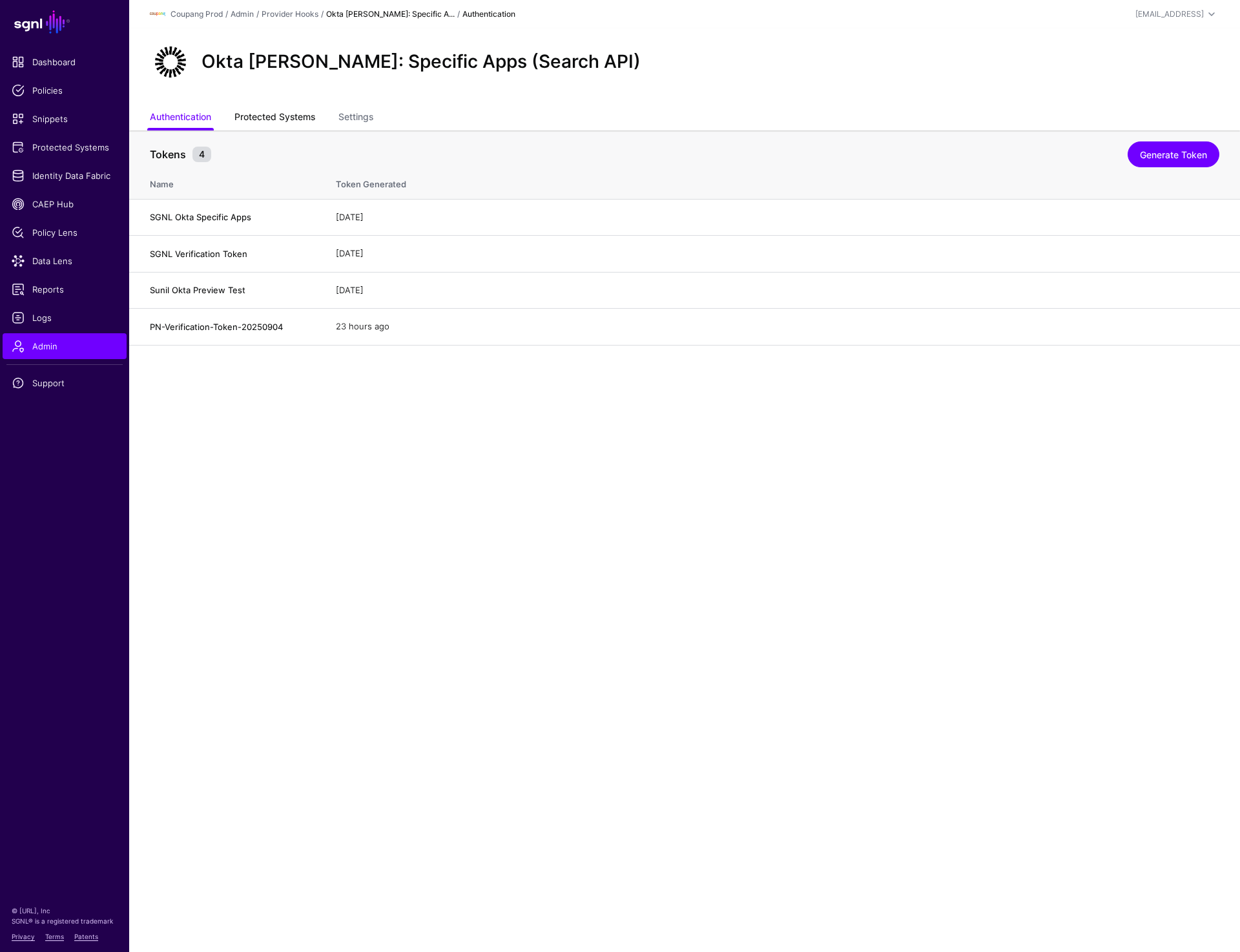
click at [292, 119] on link "Protected Systems" at bounding box center [275, 118] width 81 height 25
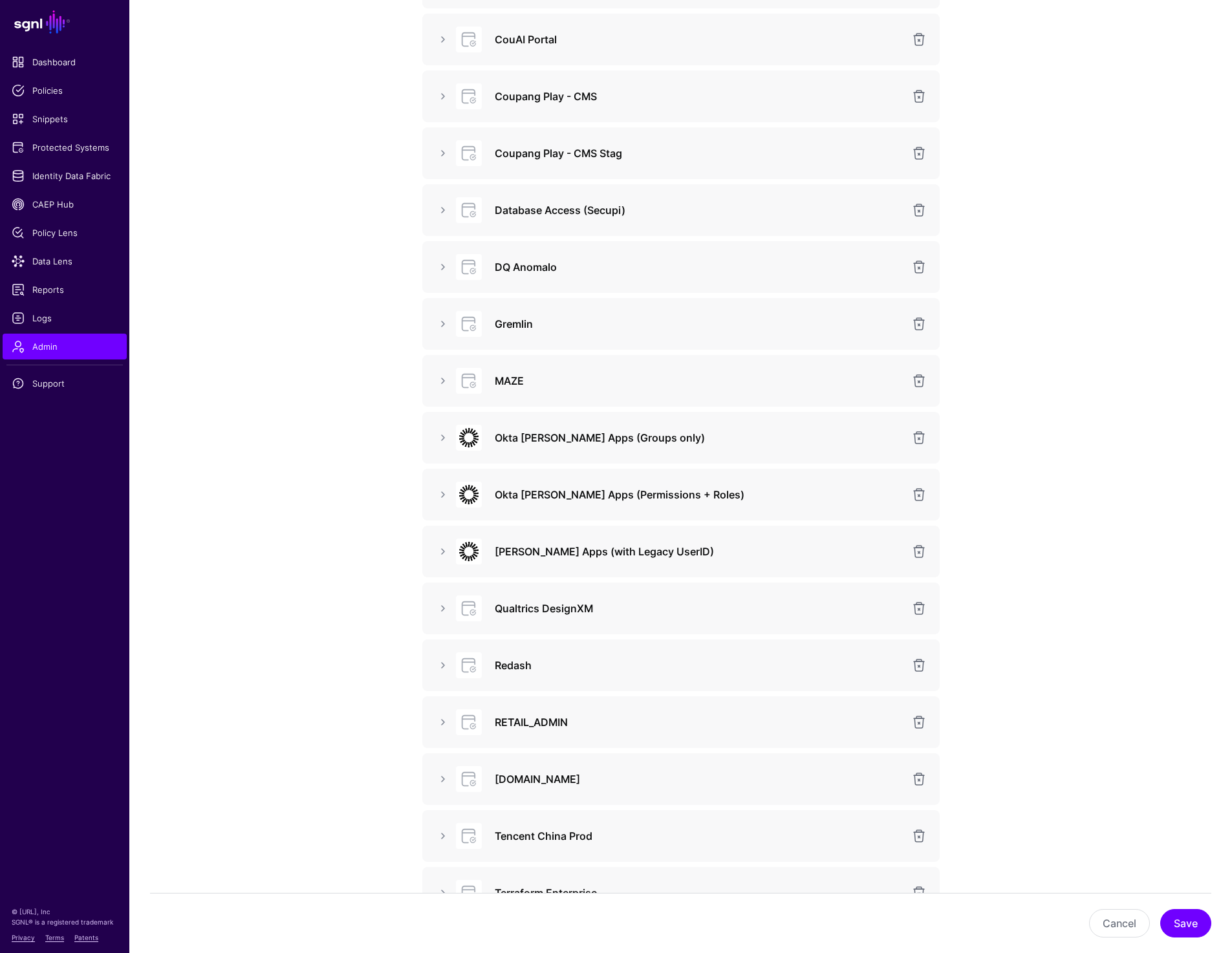
scroll to position [401, 0]
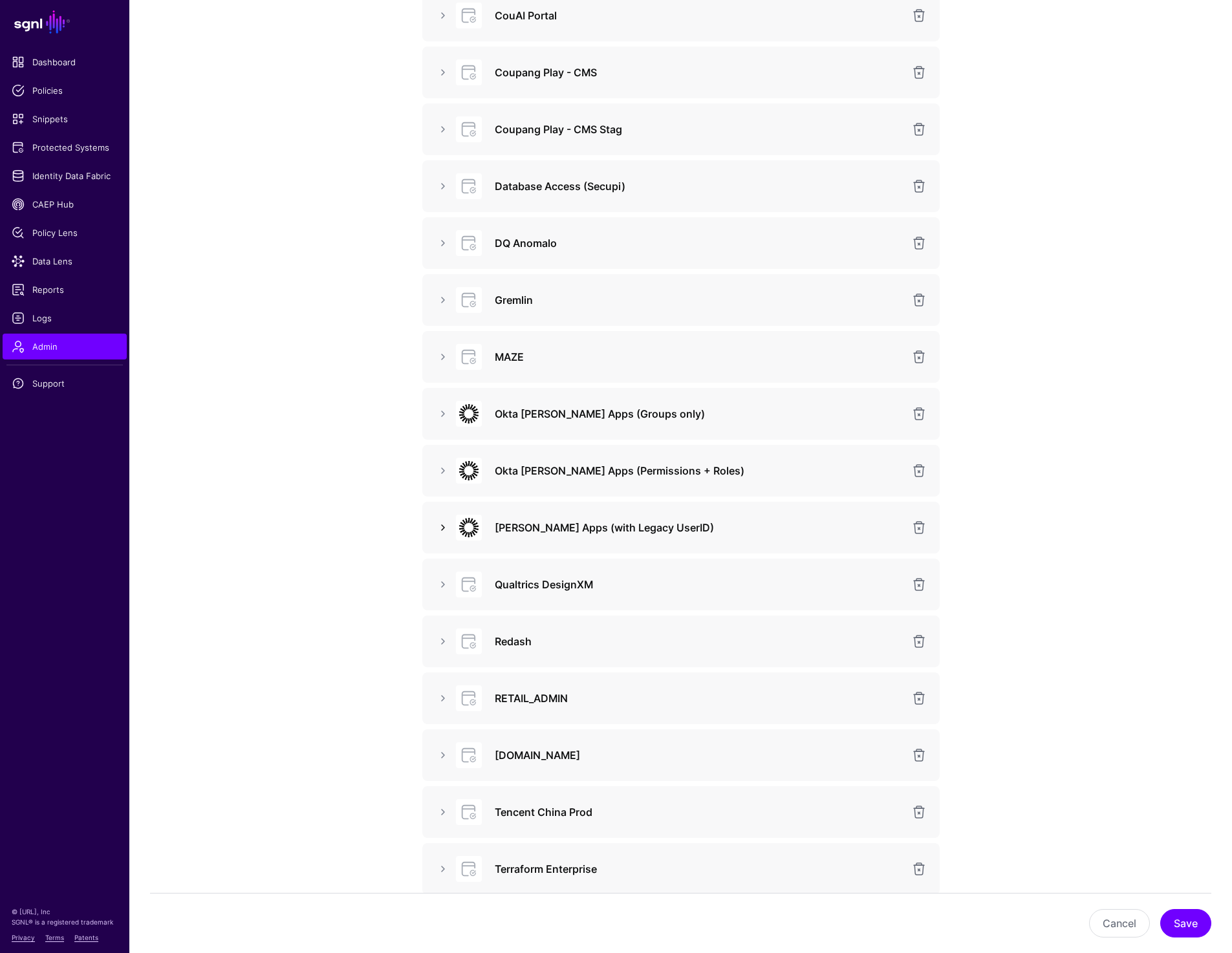
click at [441, 532] on link at bounding box center [443, 527] width 15 height 15
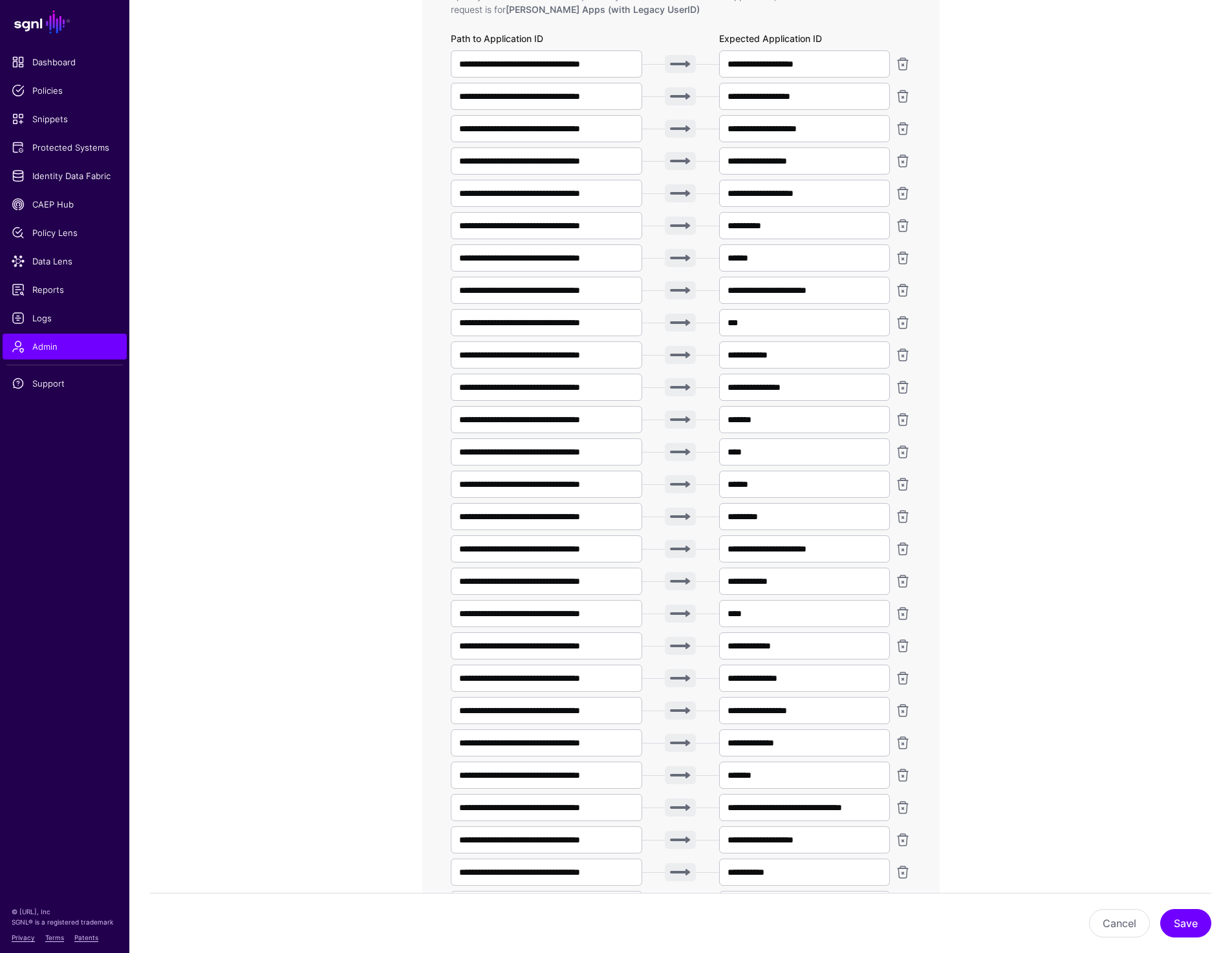
scroll to position [990, 0]
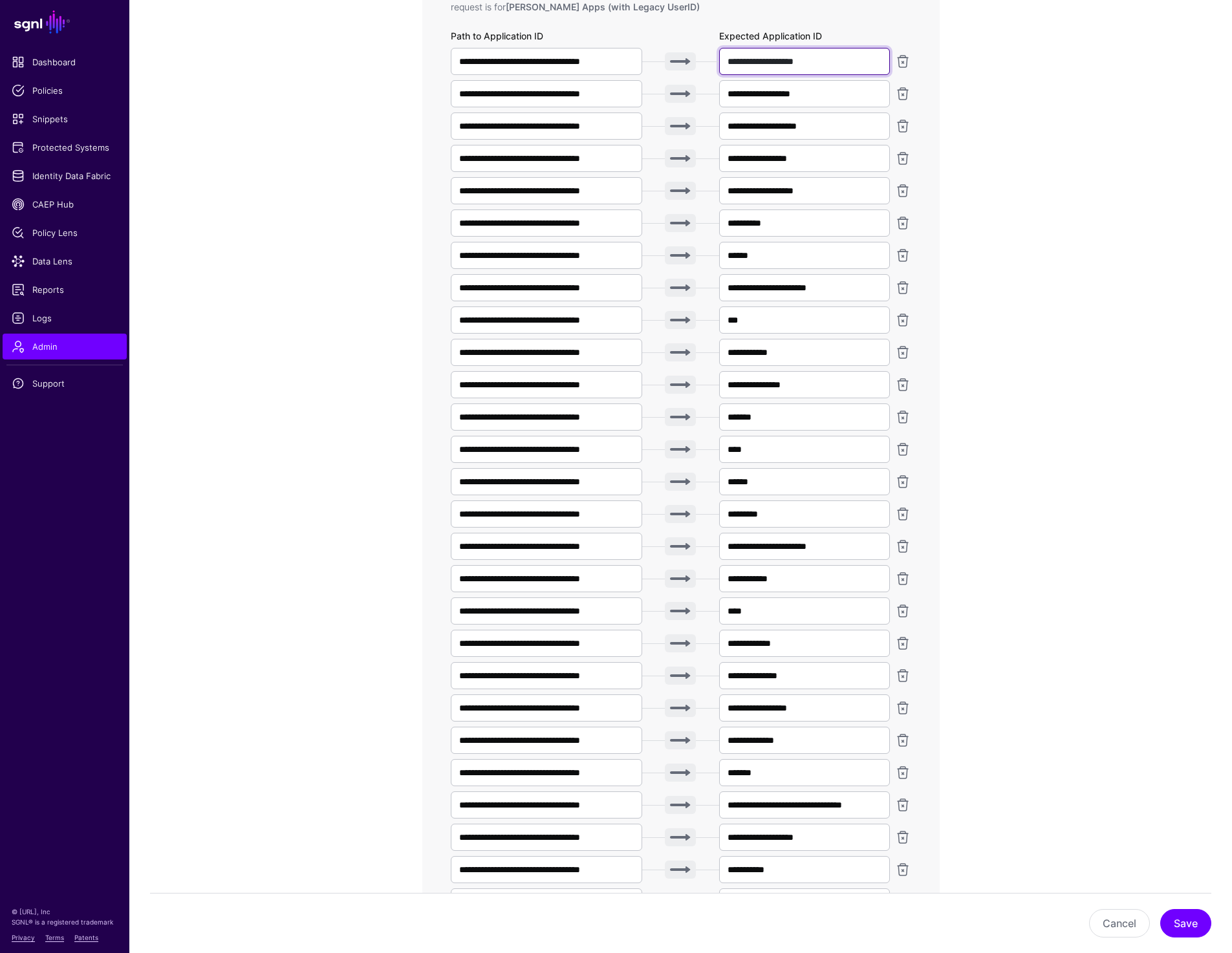
click at [821, 57] on input "**********" at bounding box center [805, 61] width 171 height 27
